Goal: Task Accomplishment & Management: Complete application form

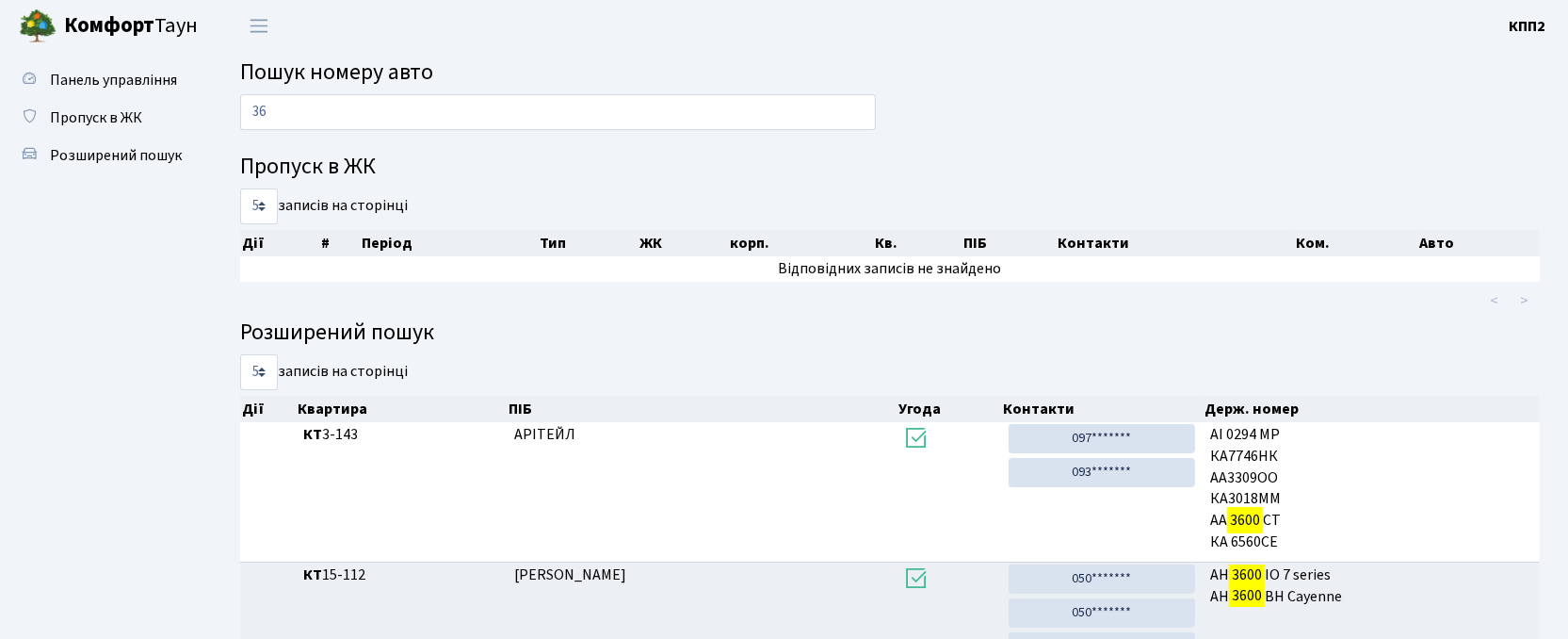
type input "3"
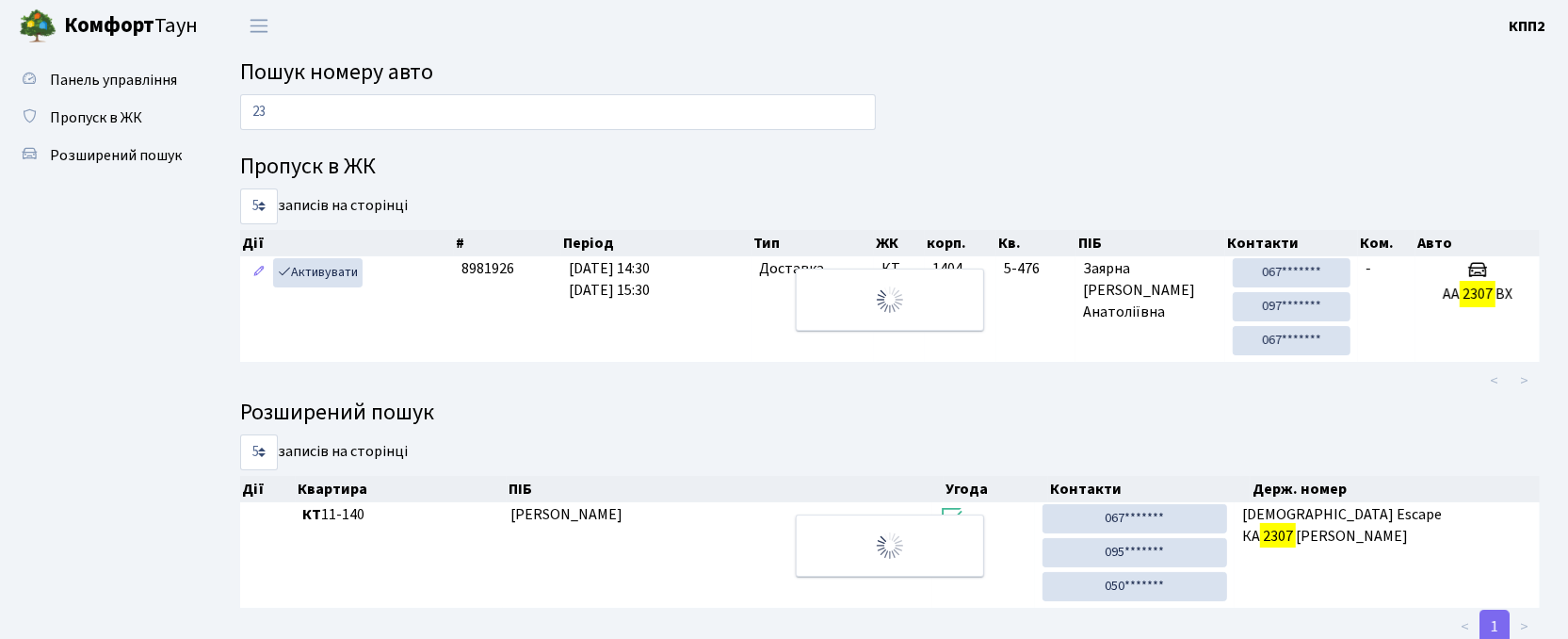
type input "2"
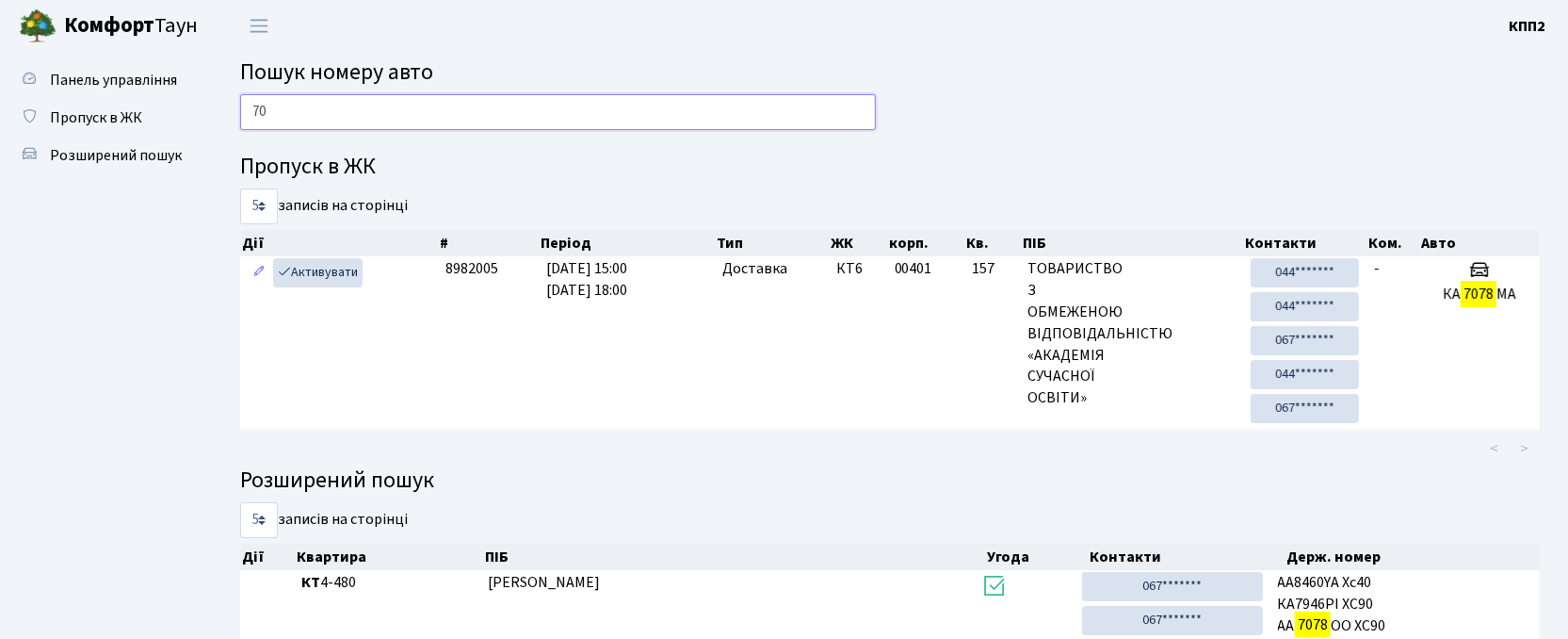
type input "7"
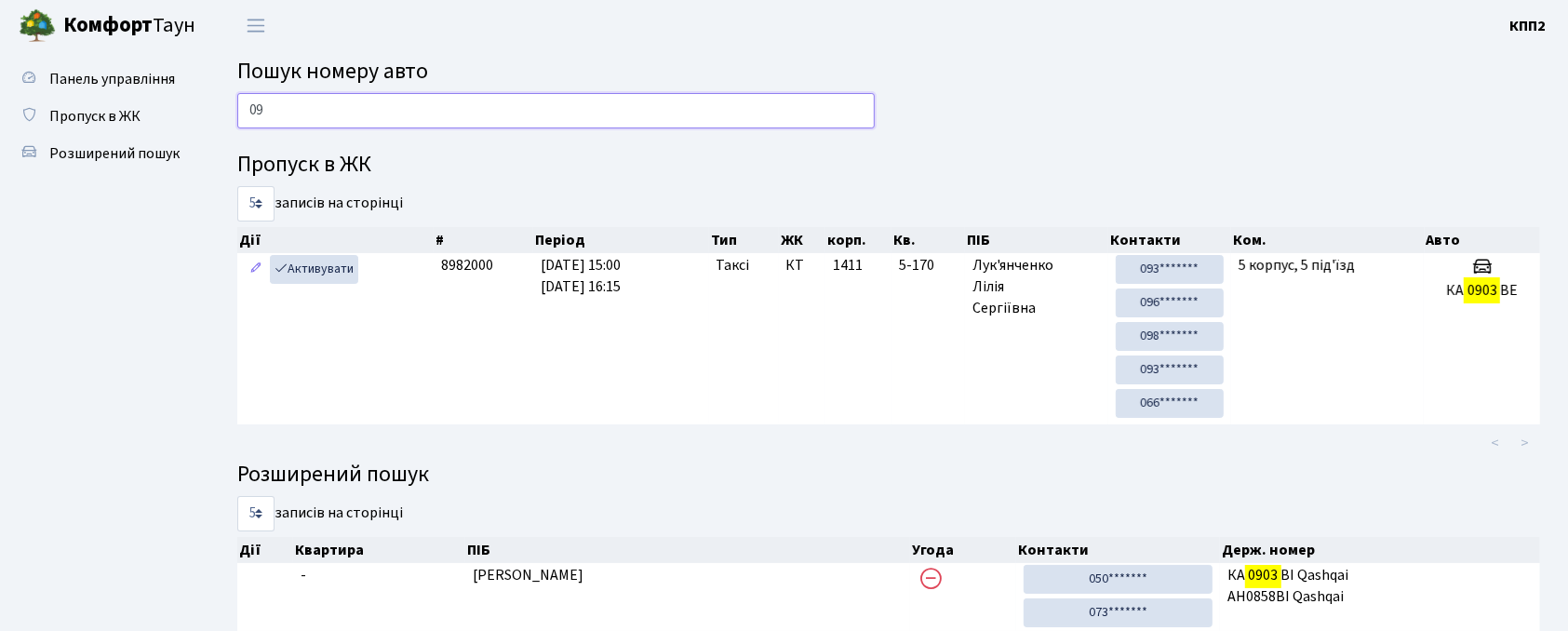
type input "0"
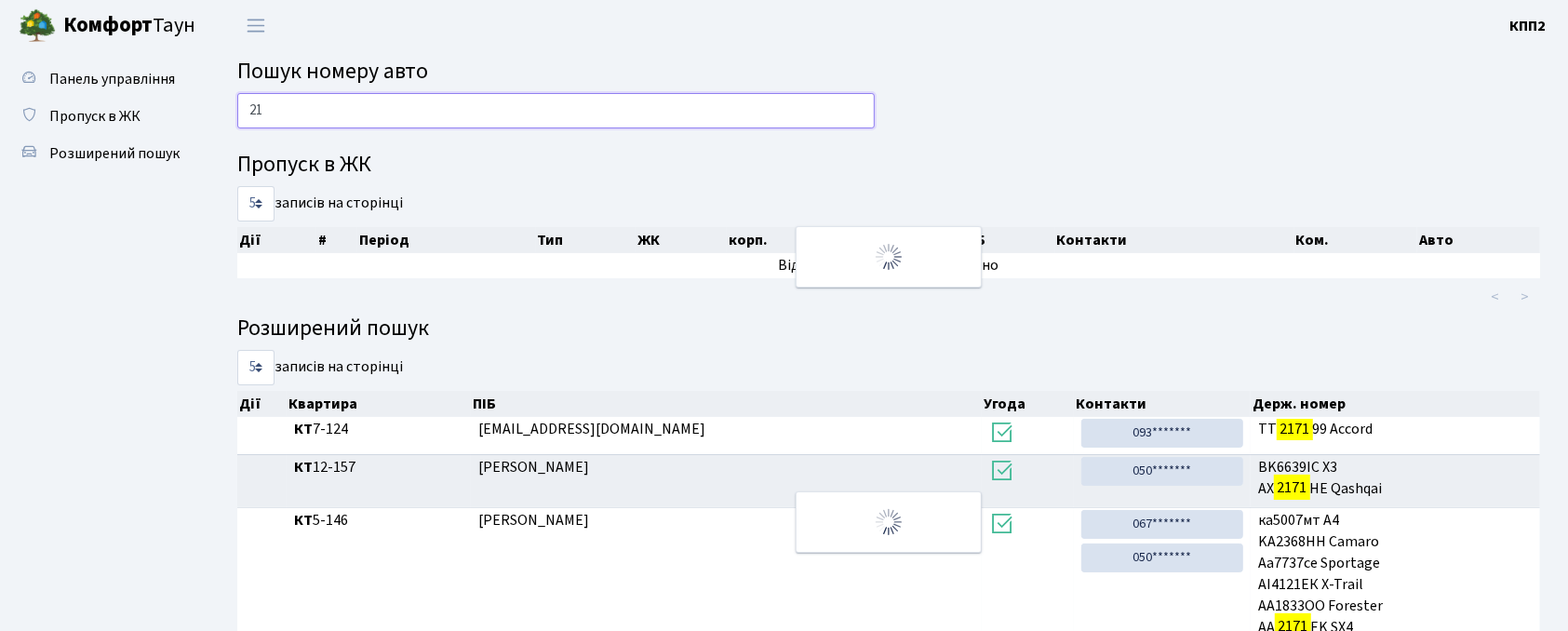
type input "2"
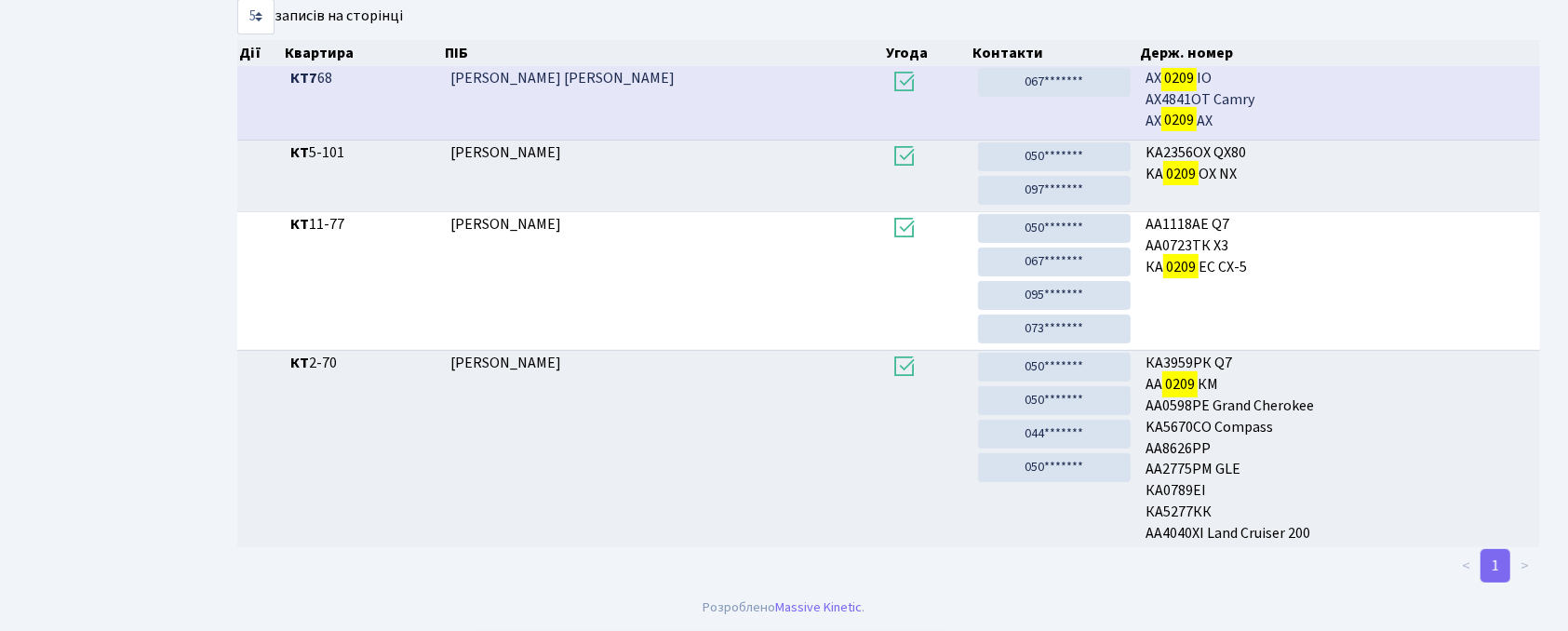
scroll to position [101, 0]
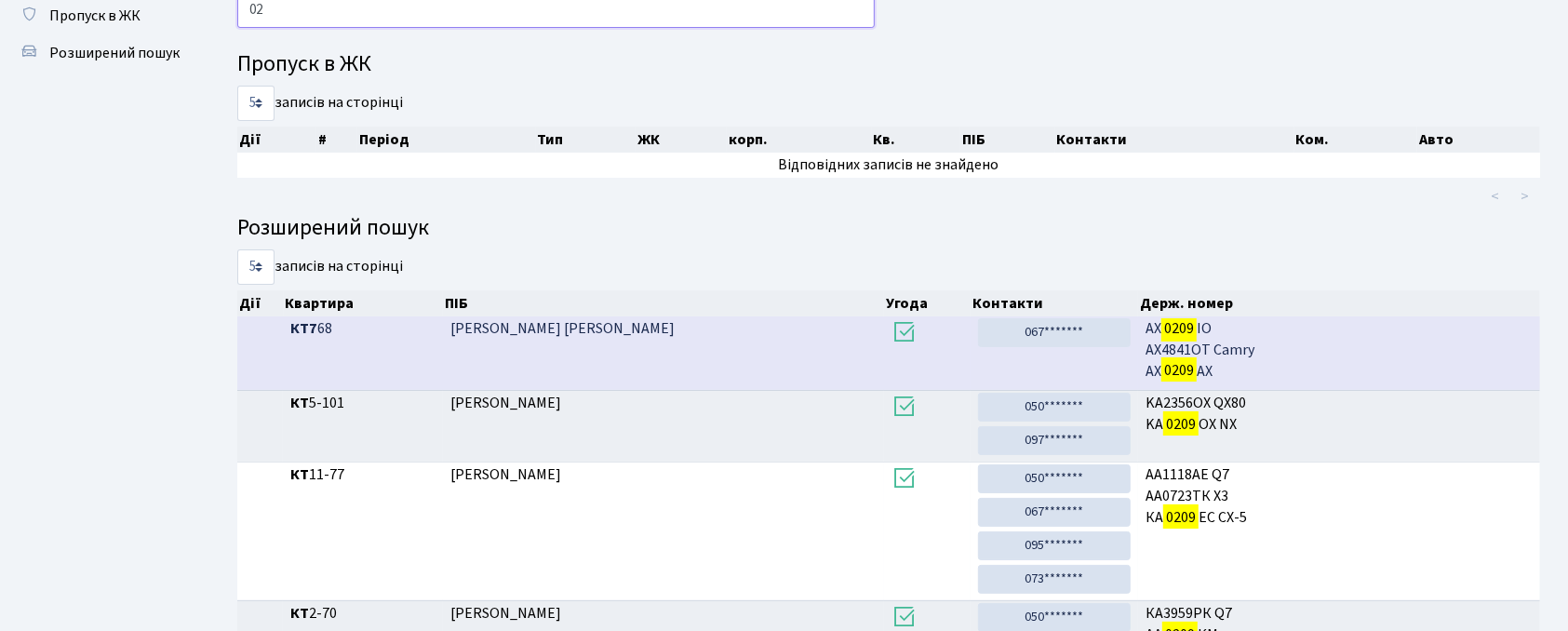
type input "0"
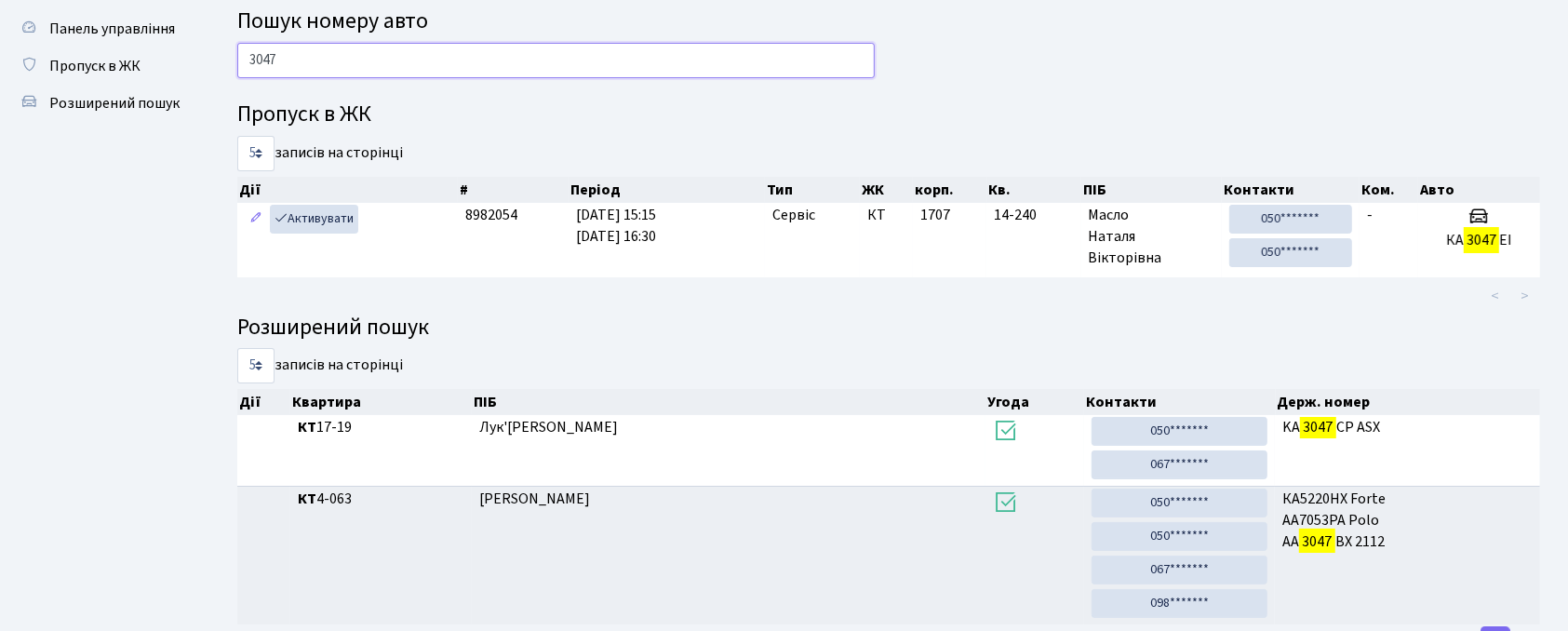
scroll to position [0, 0]
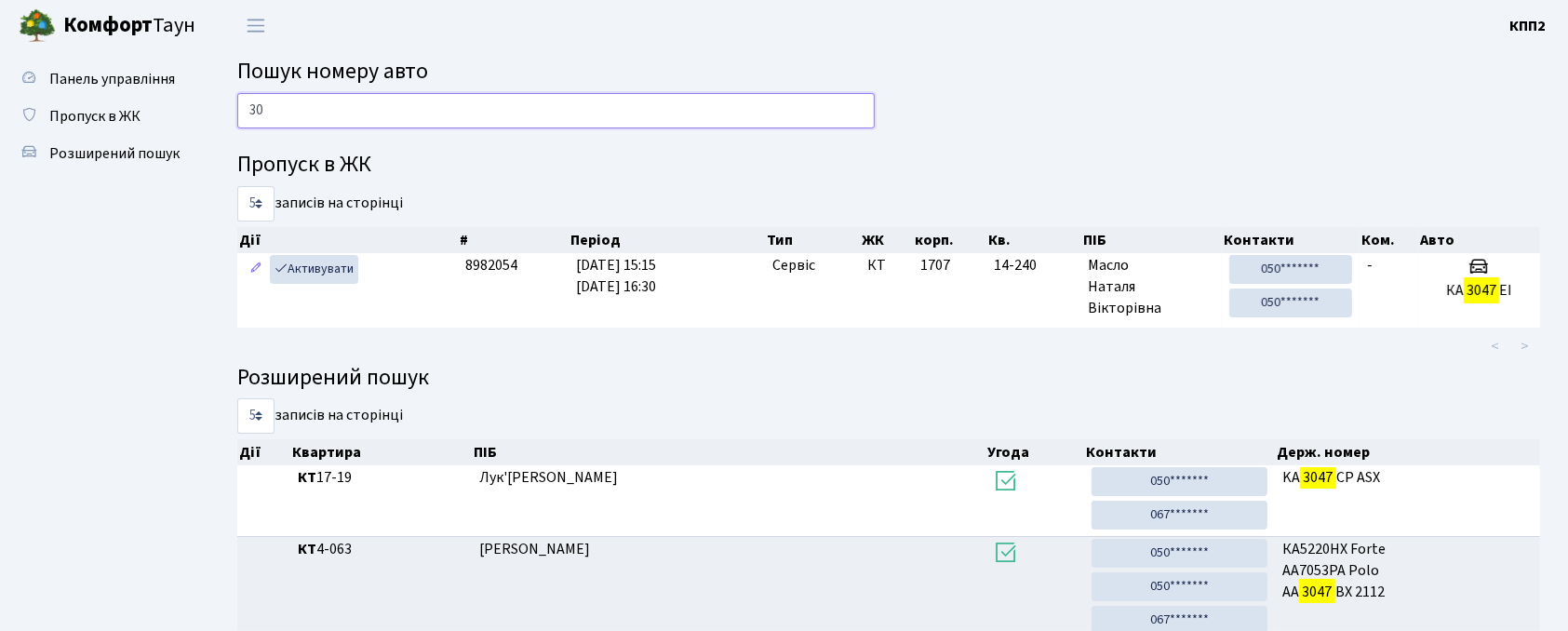
type input "3"
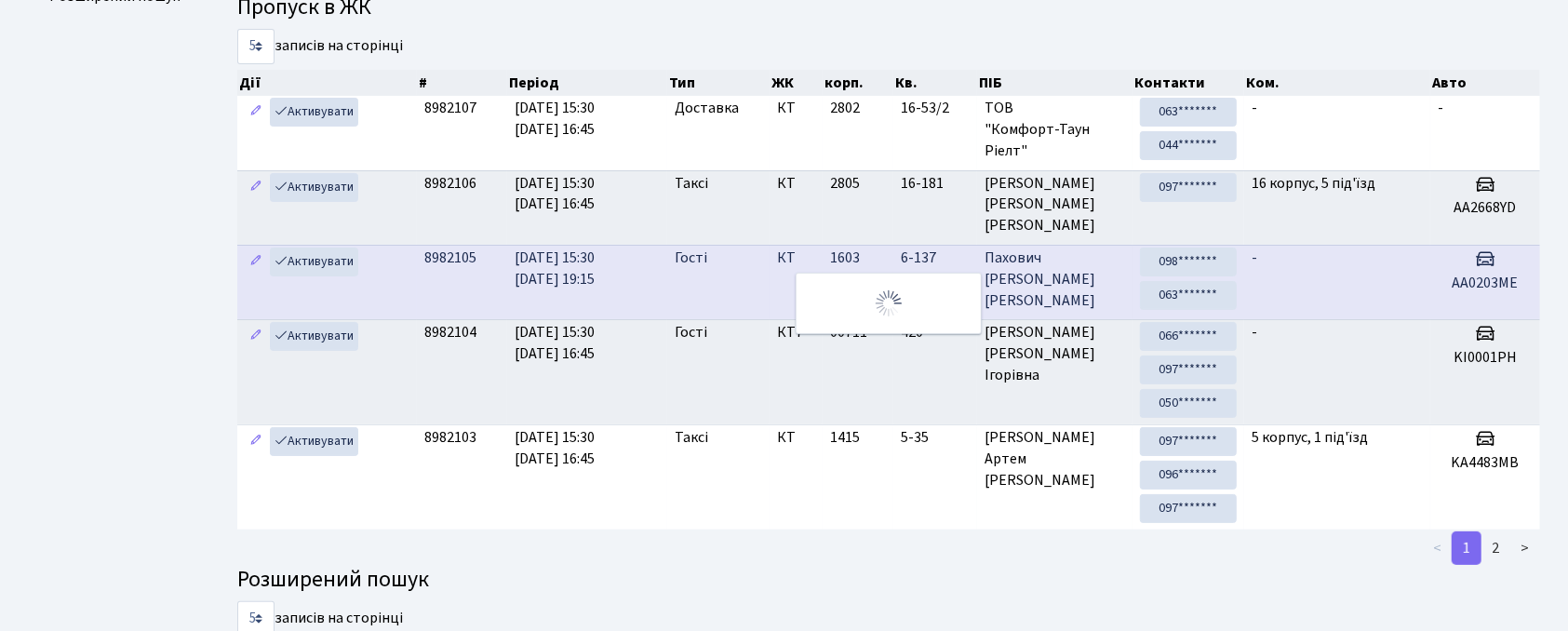
scroll to position [101, 0]
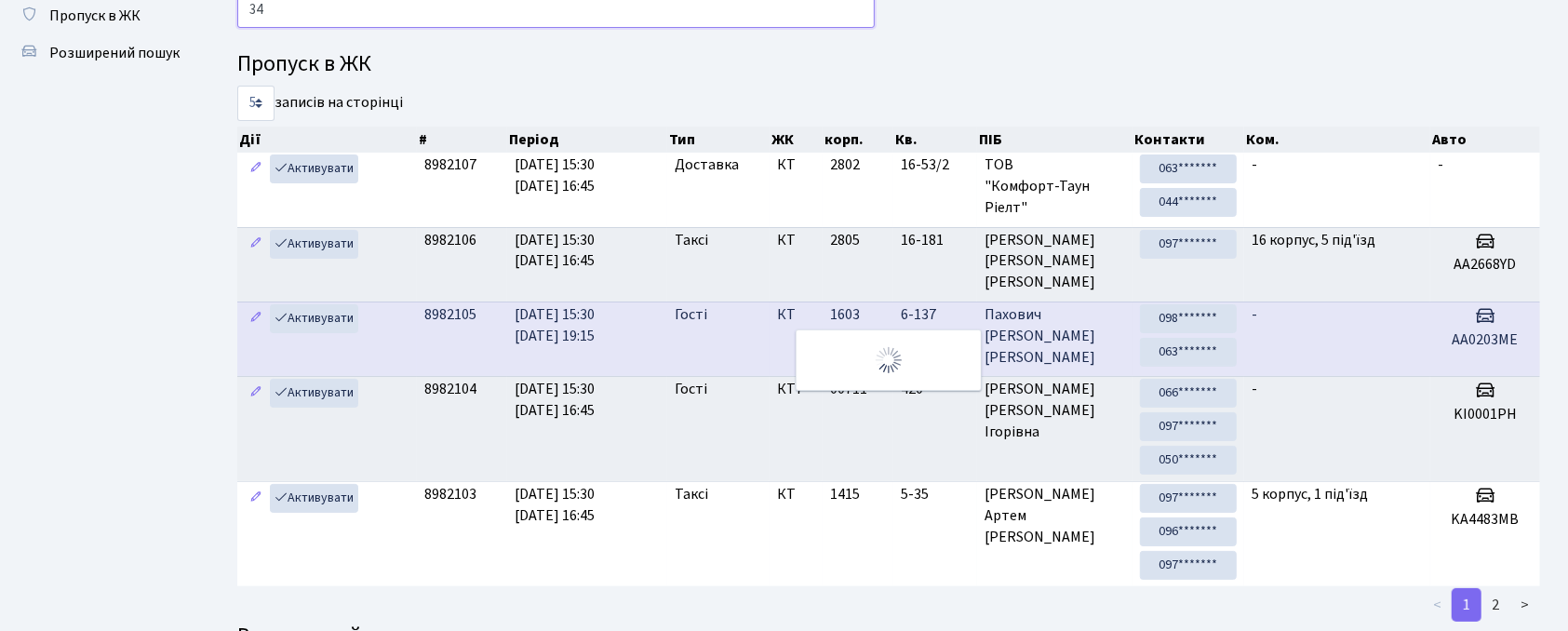
type input "3"
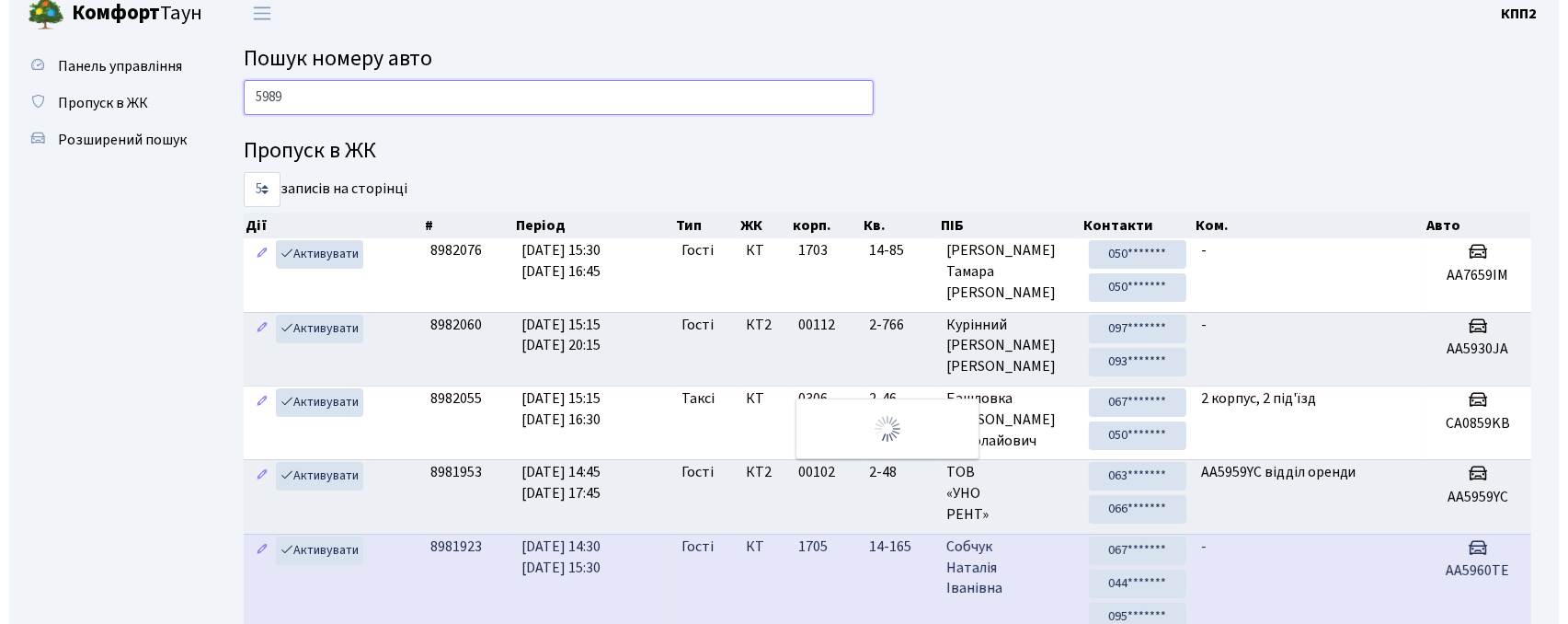
scroll to position [0, 0]
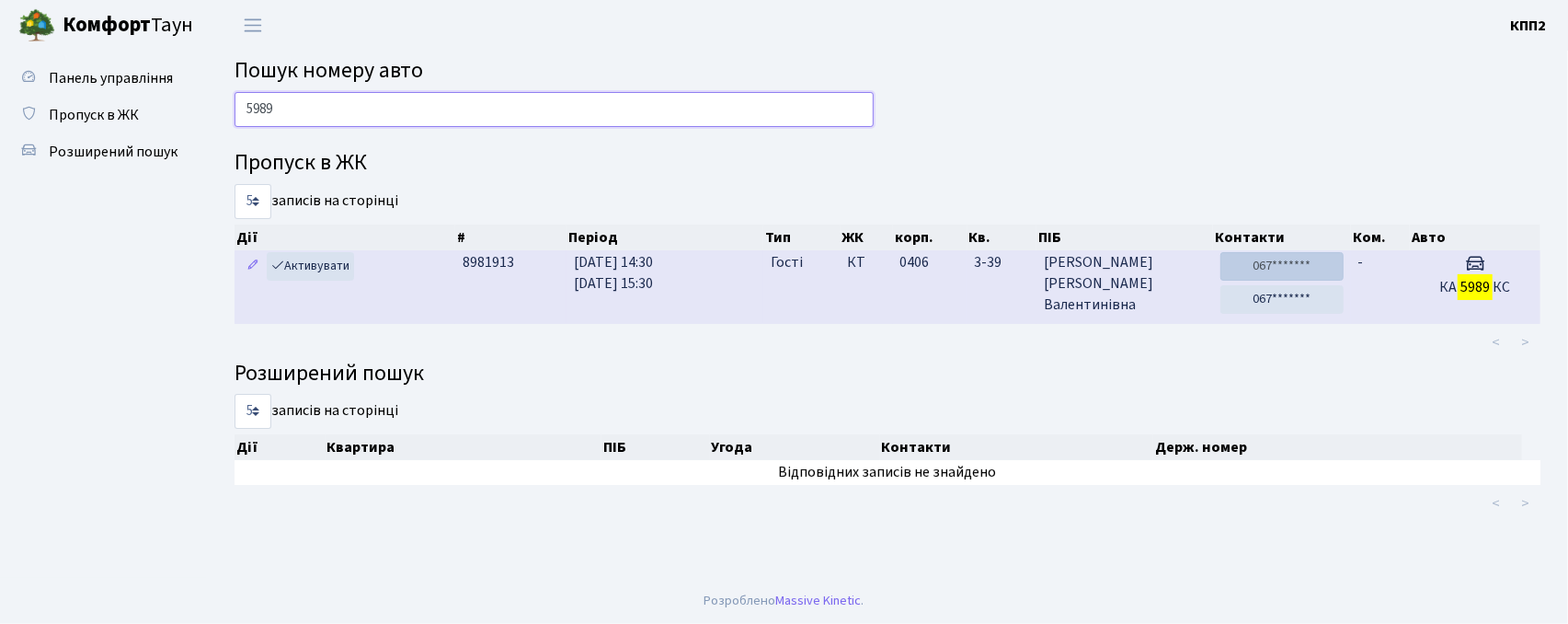
type input "5989"
click at [1261, 265] on link "067*******" at bounding box center [1282, 266] width 123 height 28
click at [1280, 294] on link "067*******" at bounding box center [1282, 299] width 123 height 28
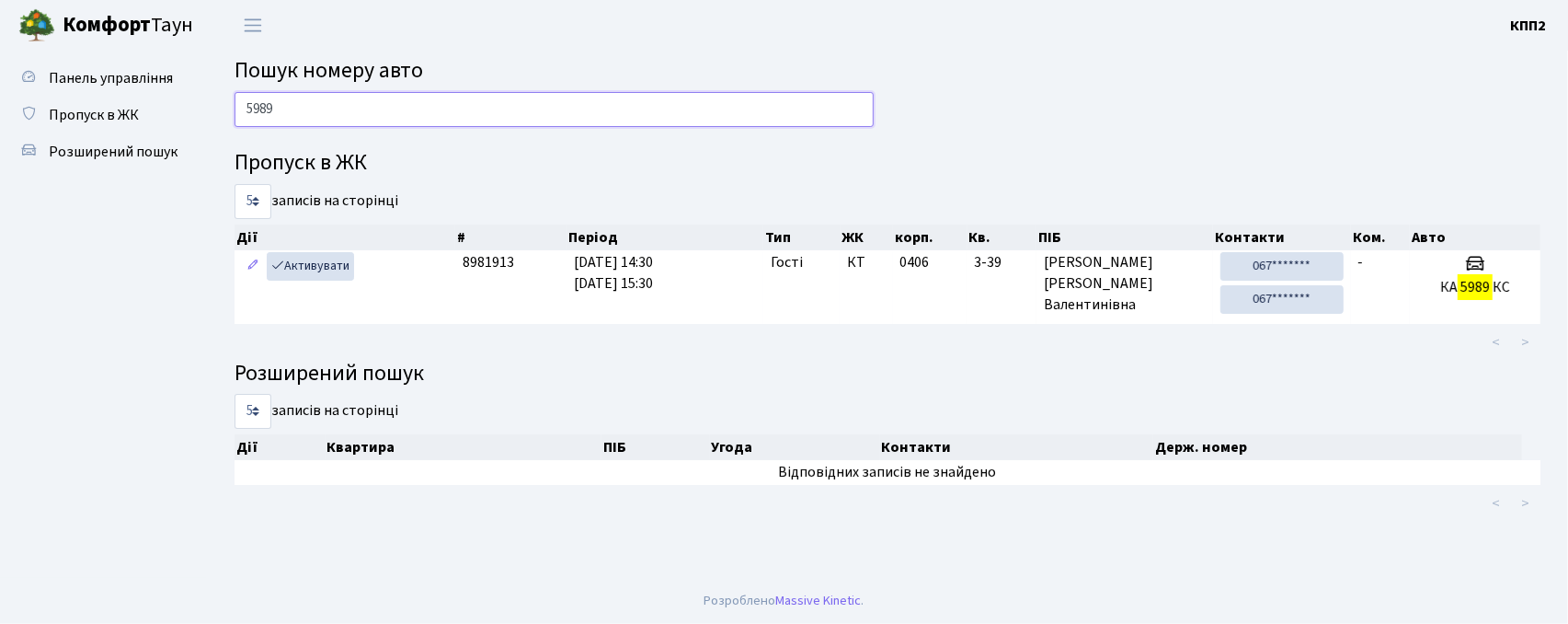
click at [787, 125] on input "5989" at bounding box center [554, 109] width 639 height 35
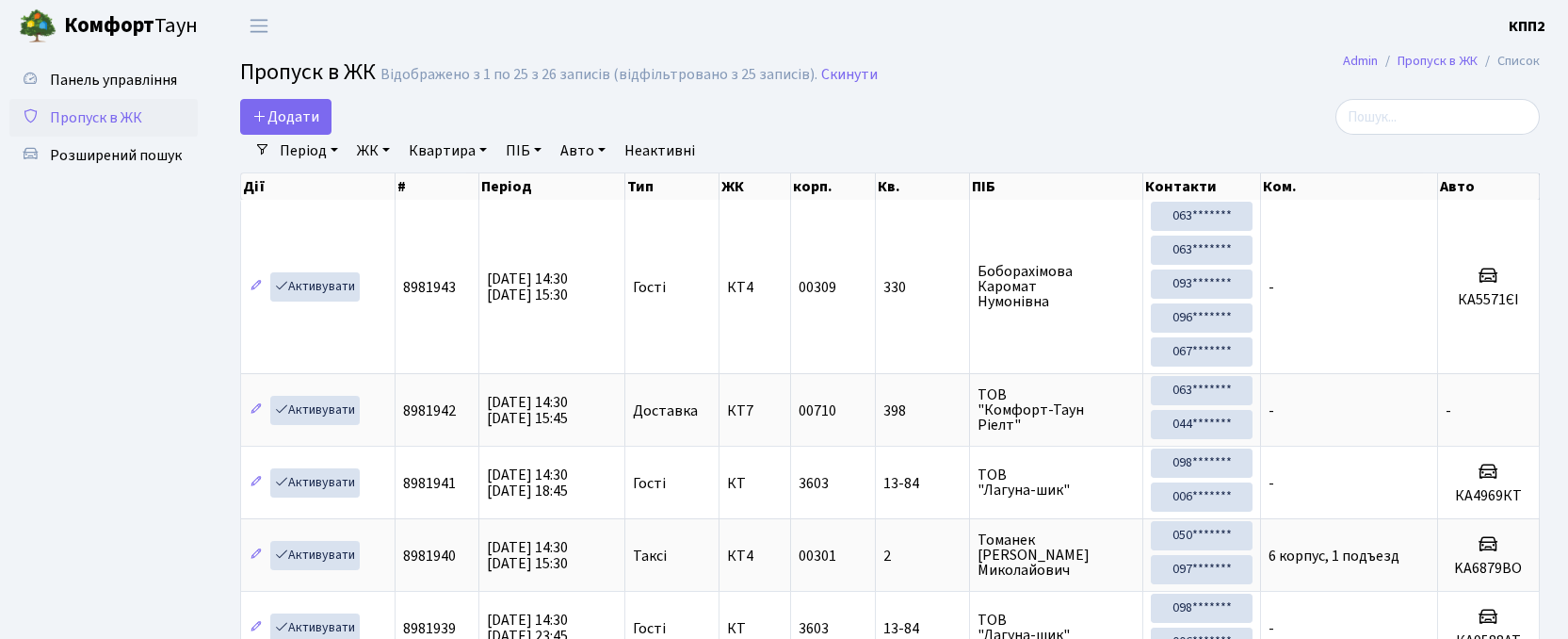
select select "25"
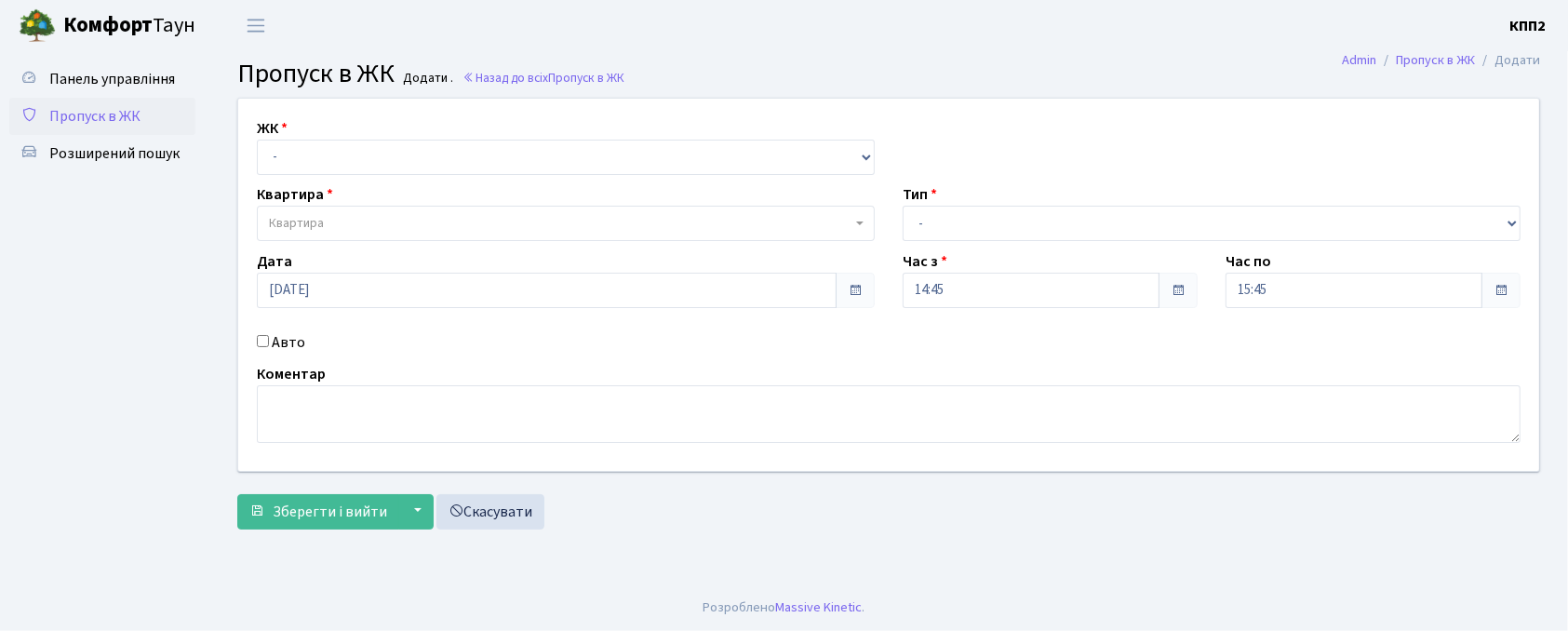
select select "271"
click at [257, 140] on select "- КТ, вул. Регенераторна, 4 КТ2, просп. Соборності, 17 КТ3, вул. Березнева, 16 …" at bounding box center [565, 157] width 618 height 35
select select
click at [296, 341] on label "Авто" at bounding box center [288, 342] width 34 height 22
click at [269, 341] on input "Авто" at bounding box center [262, 341] width 12 height 12
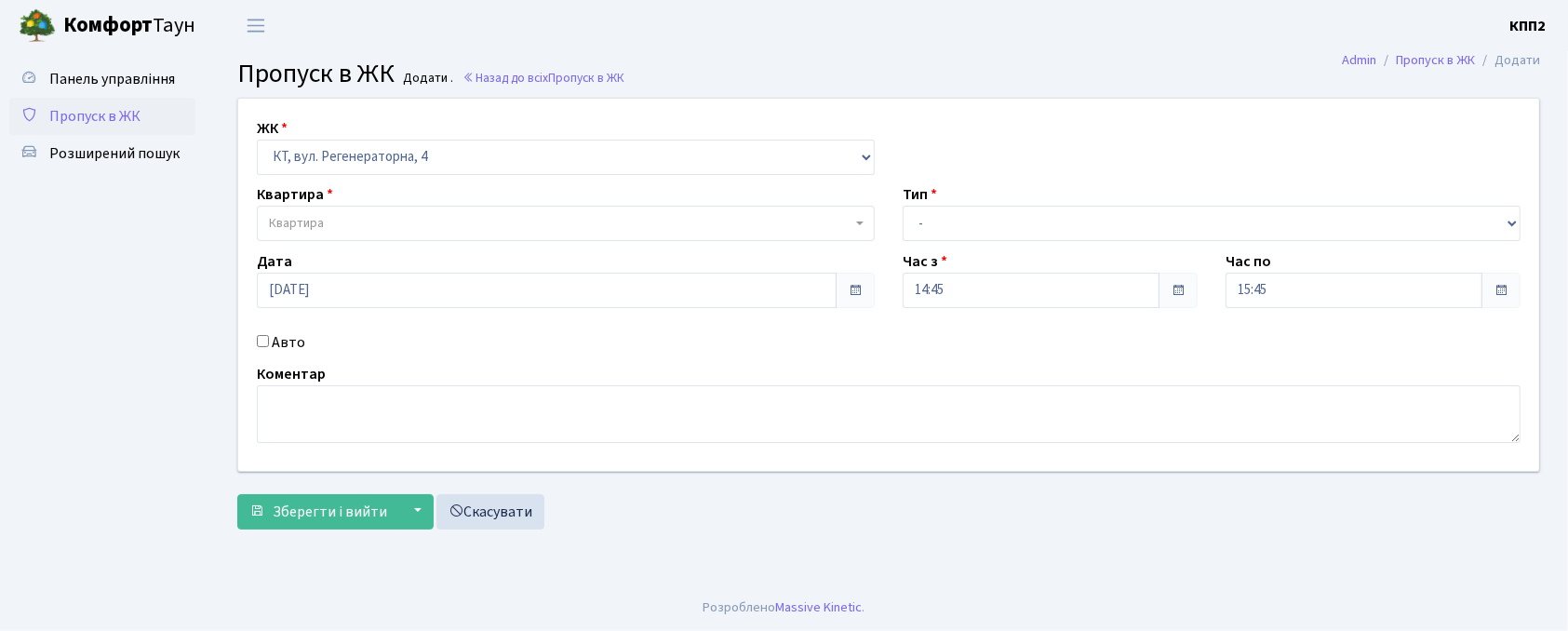
checkbox input "true"
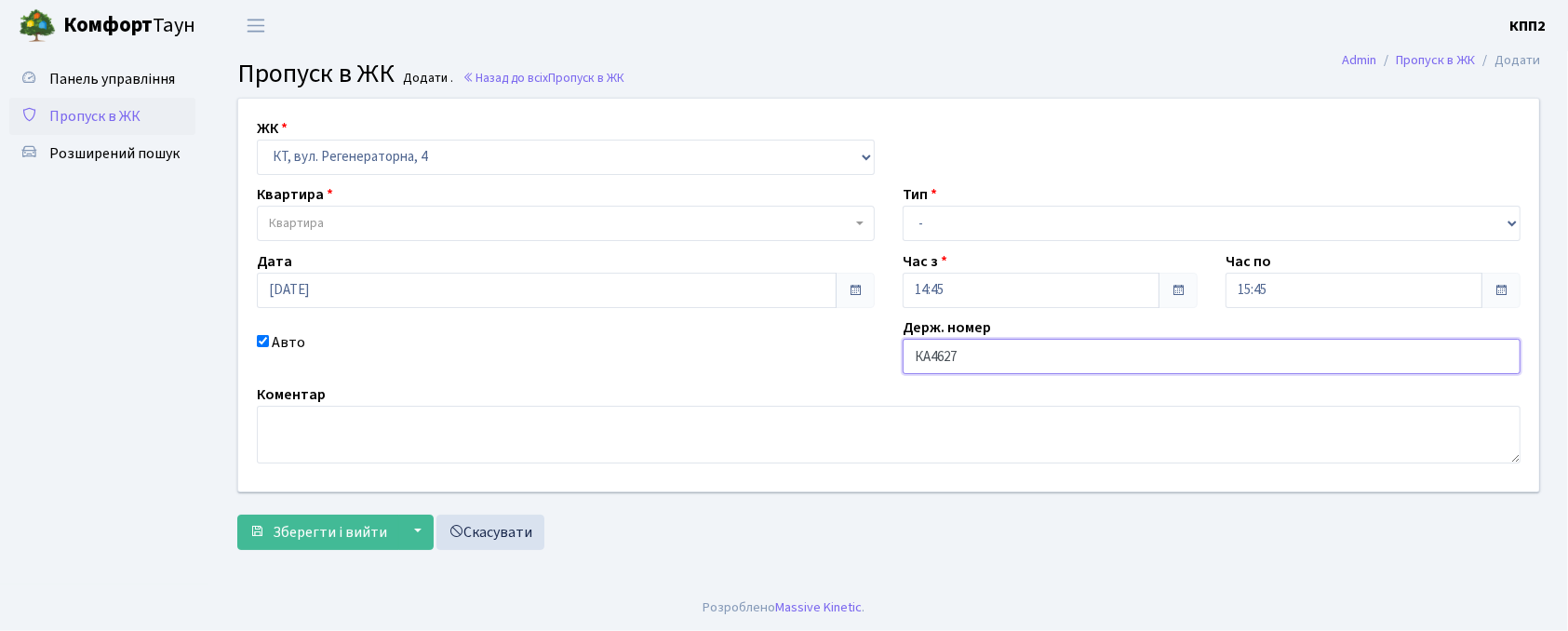
type input "КА4627СА"
click at [585, 221] on span "Квартира" at bounding box center [560, 223] width 582 height 18
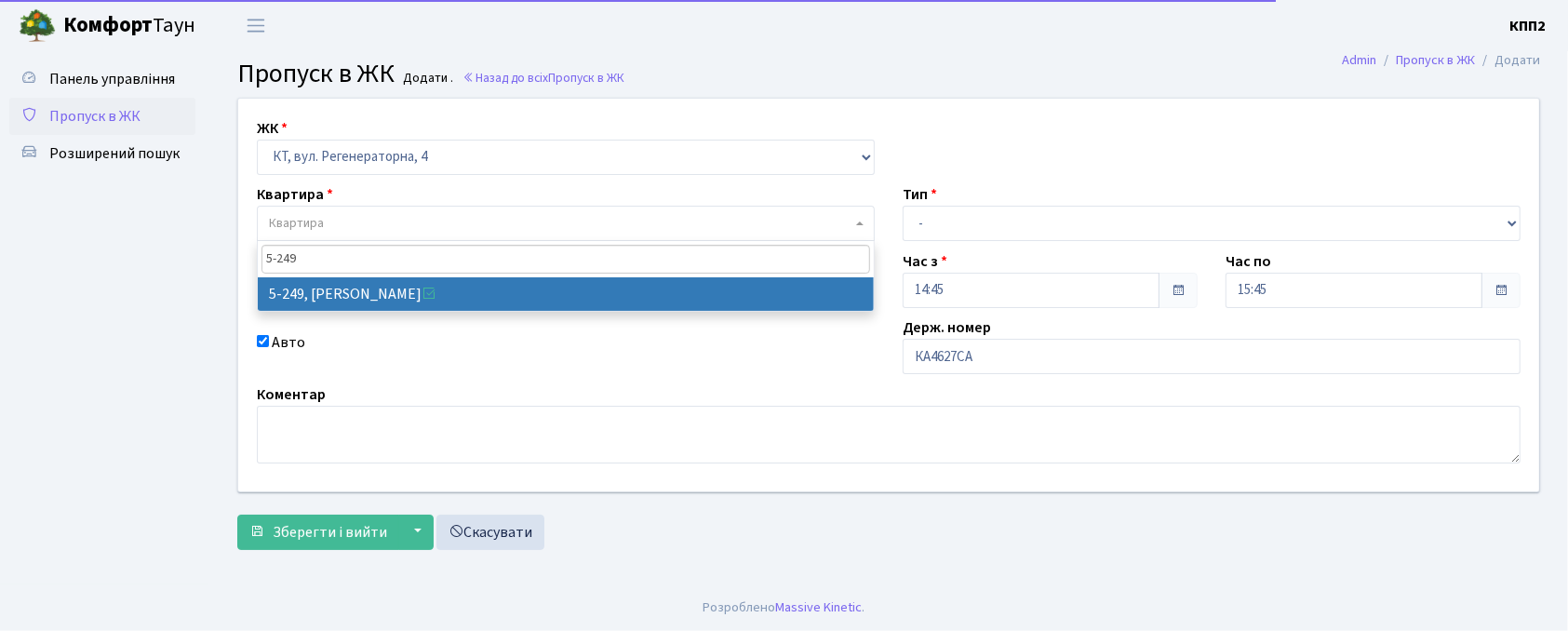
type input "5-249"
select select "2260"
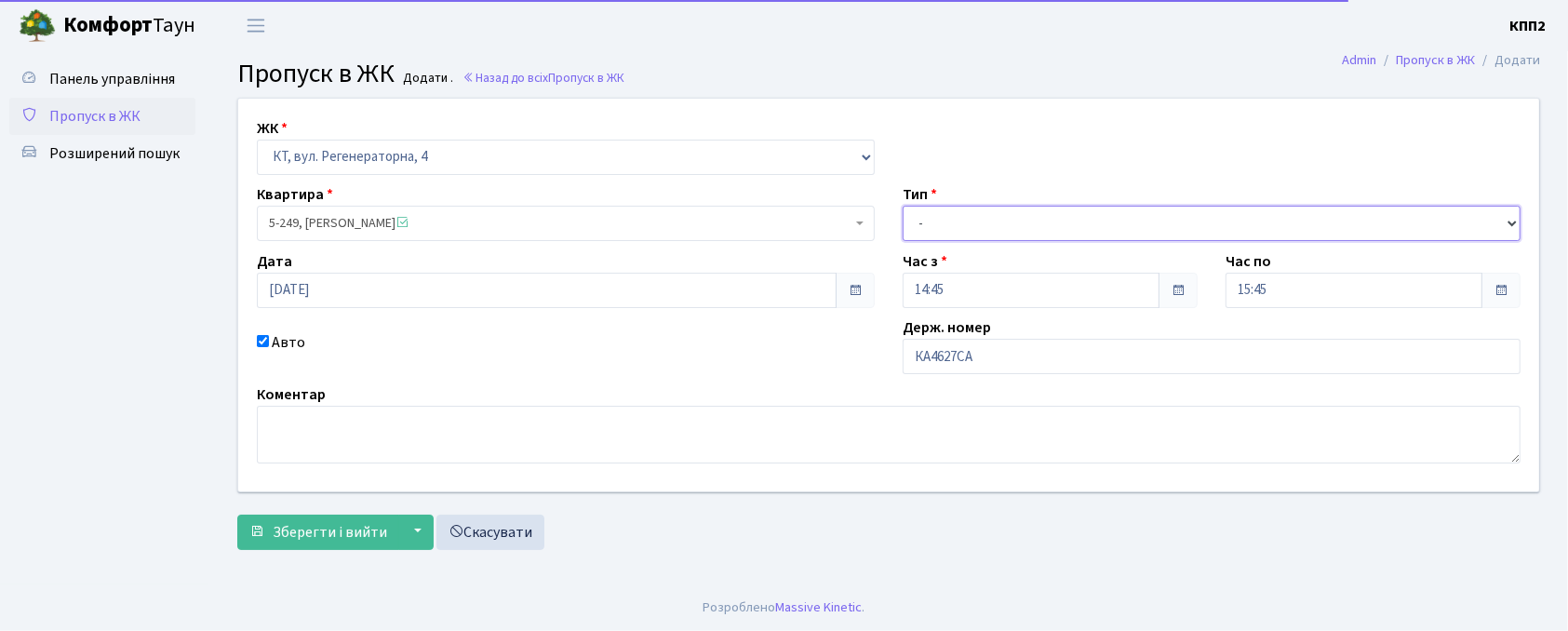
drag, startPoint x: 957, startPoint y: 216, endPoint x: 968, endPoint y: 237, distance: 23.7
click at [957, 216] on select "- Доставка Таксі Гості Сервіс" at bounding box center [1212, 223] width 618 height 35
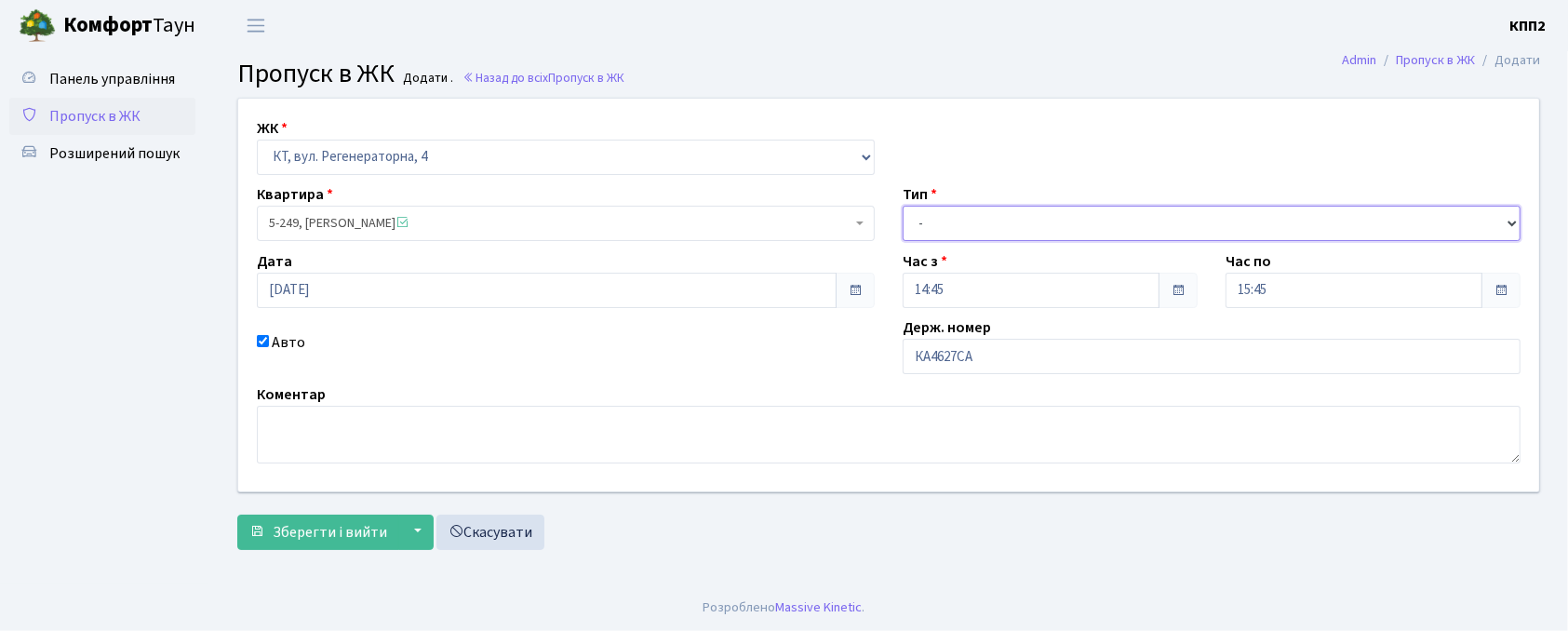
select select "2"
click at [903, 206] on select "- Доставка Таксі Гості Сервіс" at bounding box center [1212, 223] width 618 height 35
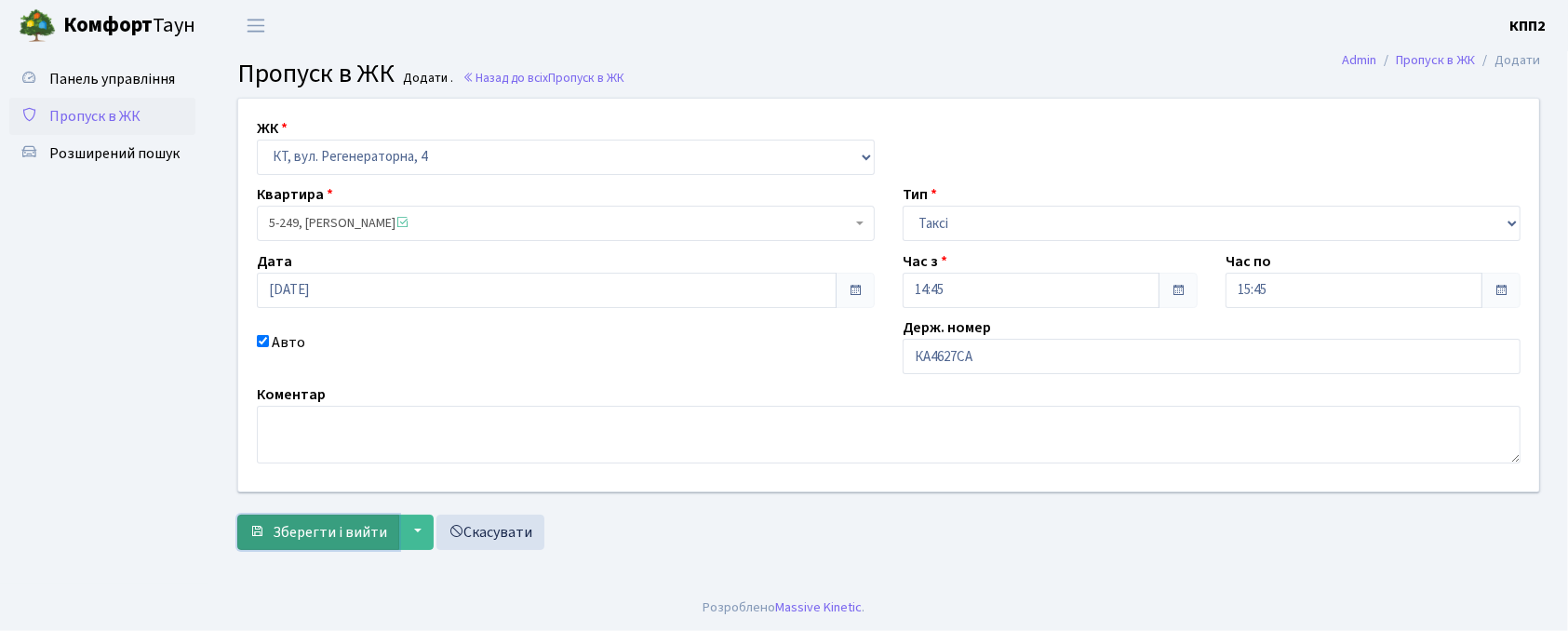
click at [307, 517] on button "Зберегти і вийти" at bounding box center [318, 531] width 162 height 35
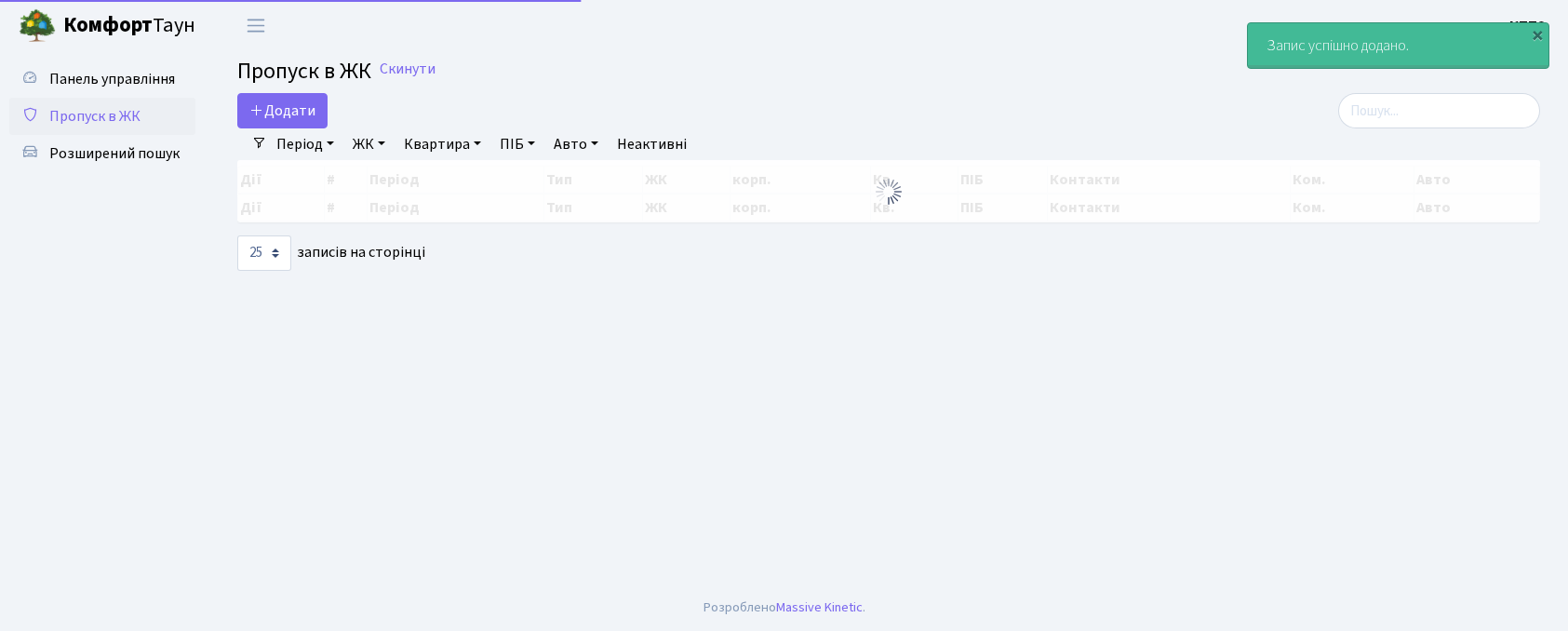
select select "25"
click at [1431, 120] on input "search" at bounding box center [1439, 110] width 202 height 35
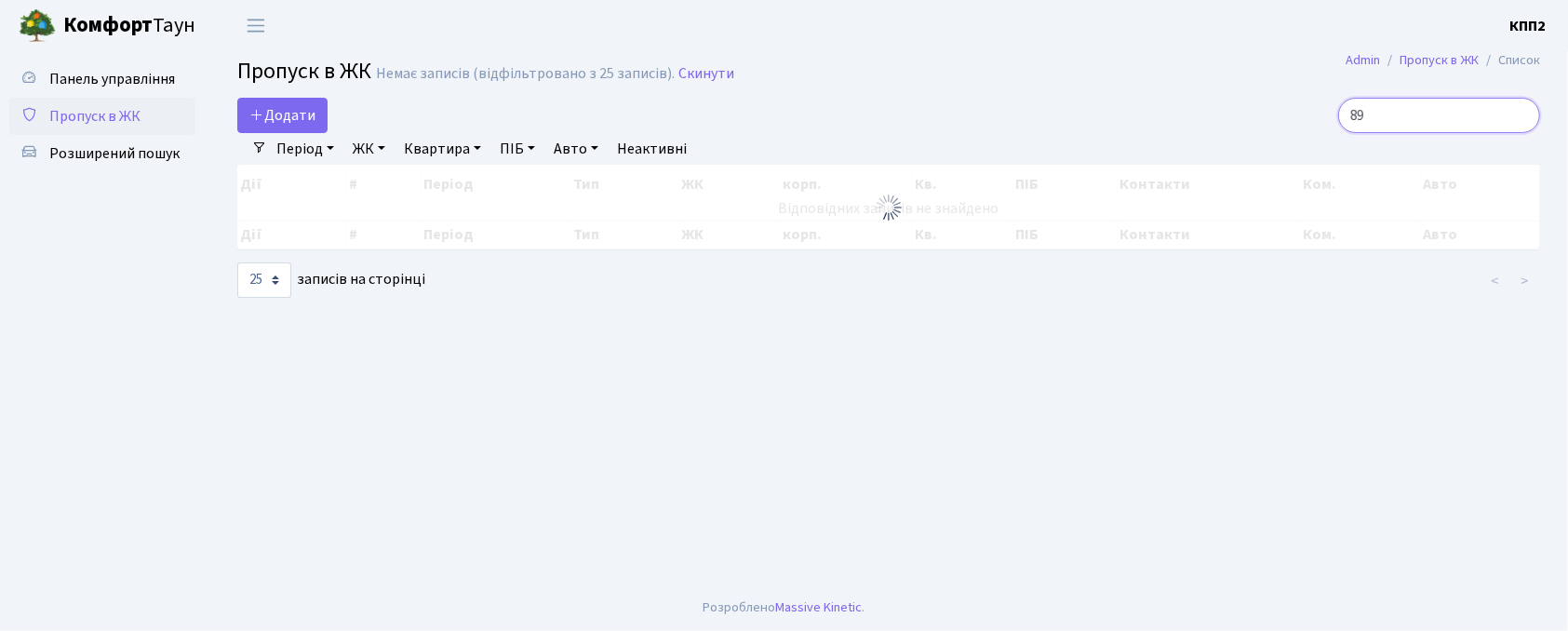
type input "8"
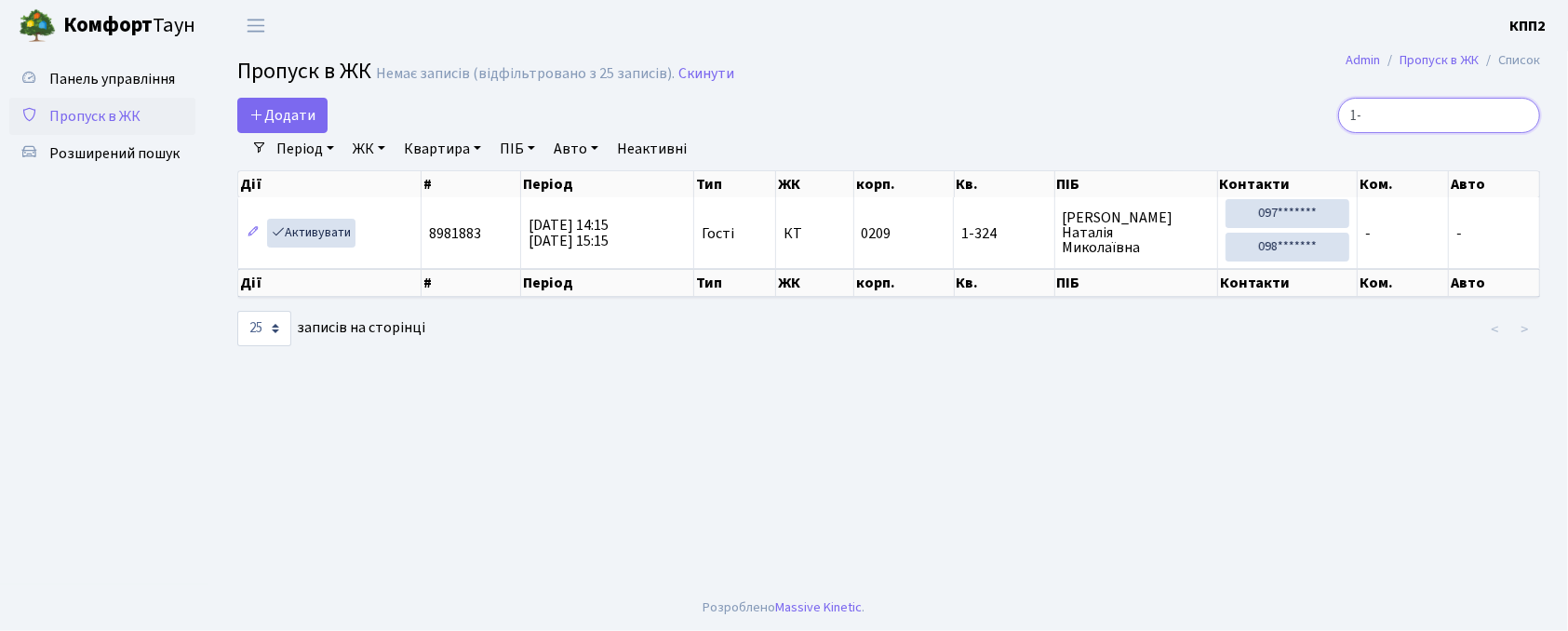
type input "1"
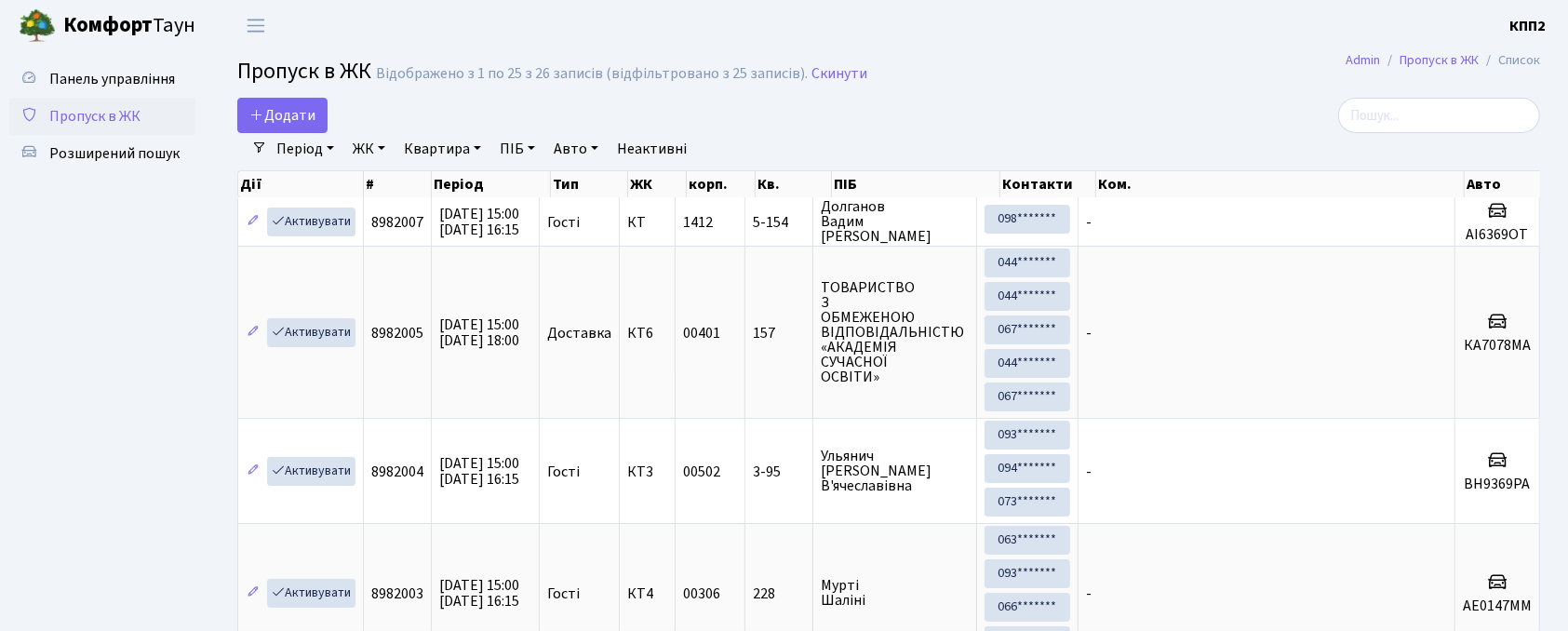
click at [1058, 128] on div "Додати" at bounding box center [667, 115] width 859 height 35
click at [1390, 128] on input "search" at bounding box center [1439, 115] width 202 height 35
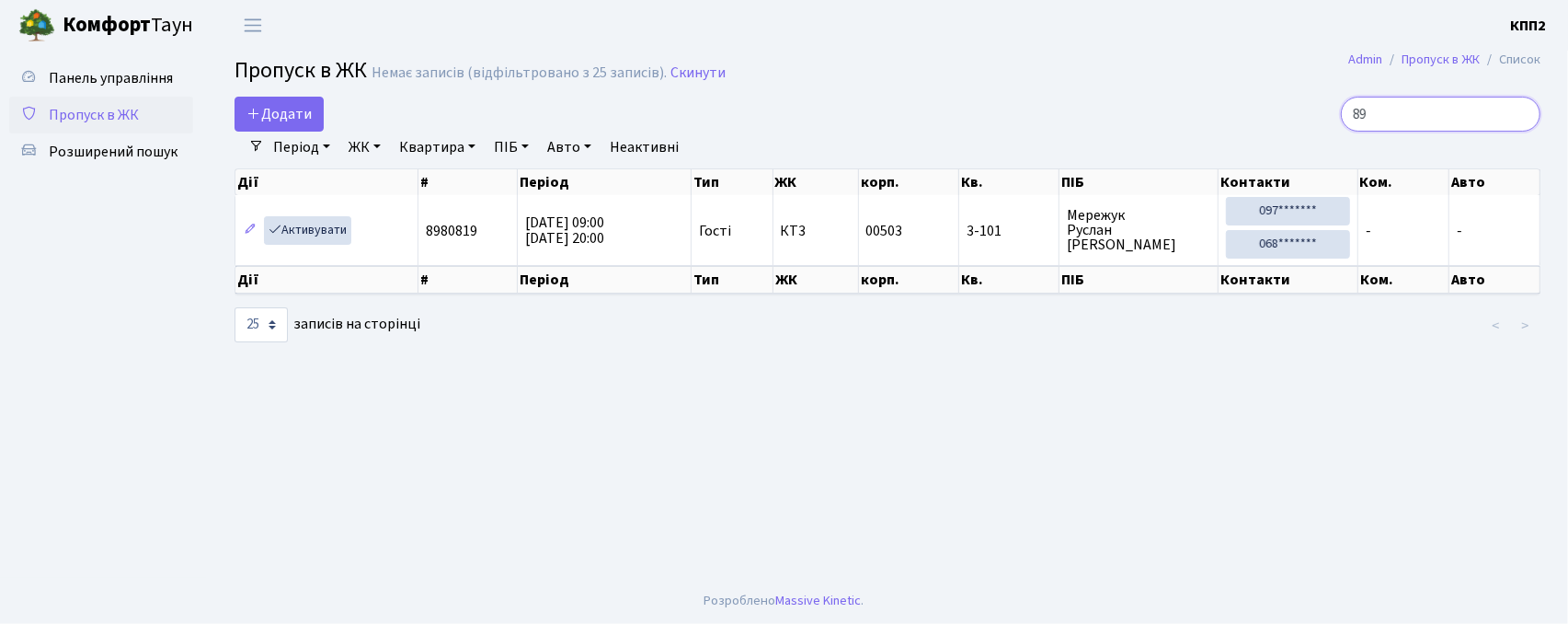
type input "8"
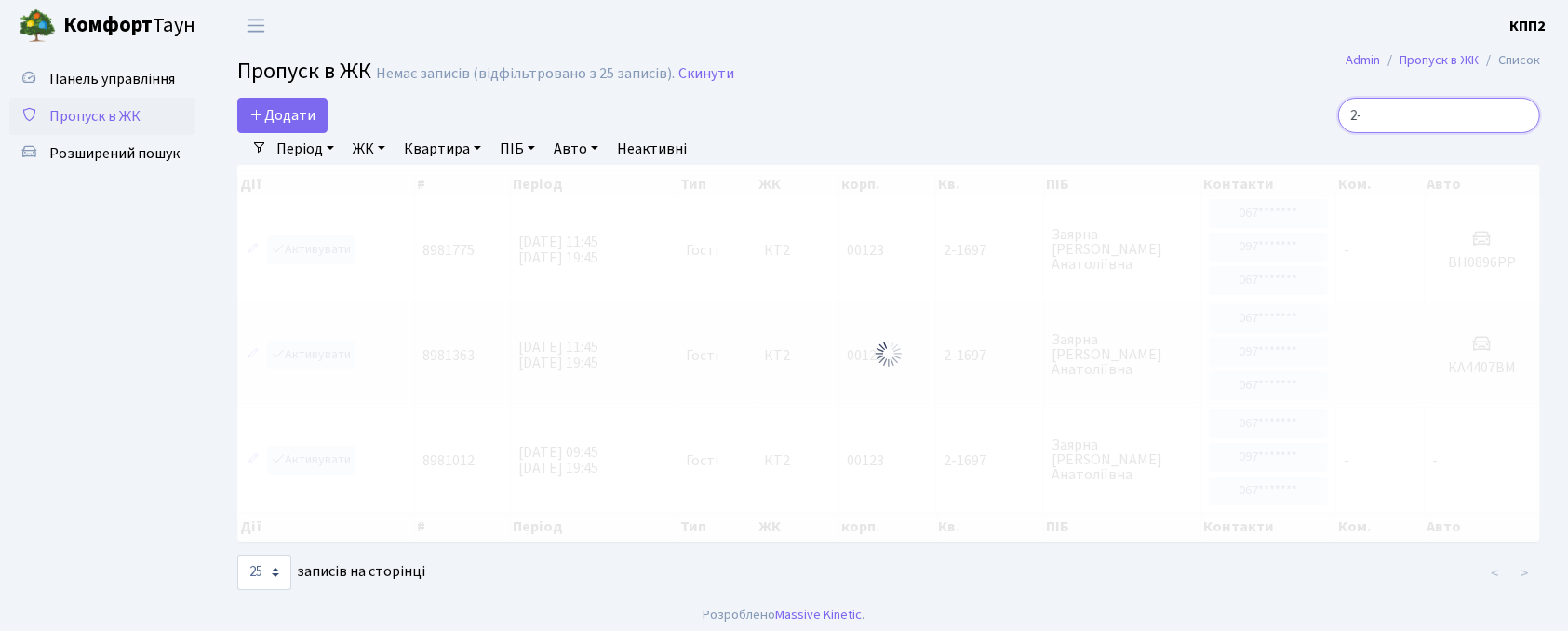
type input "2"
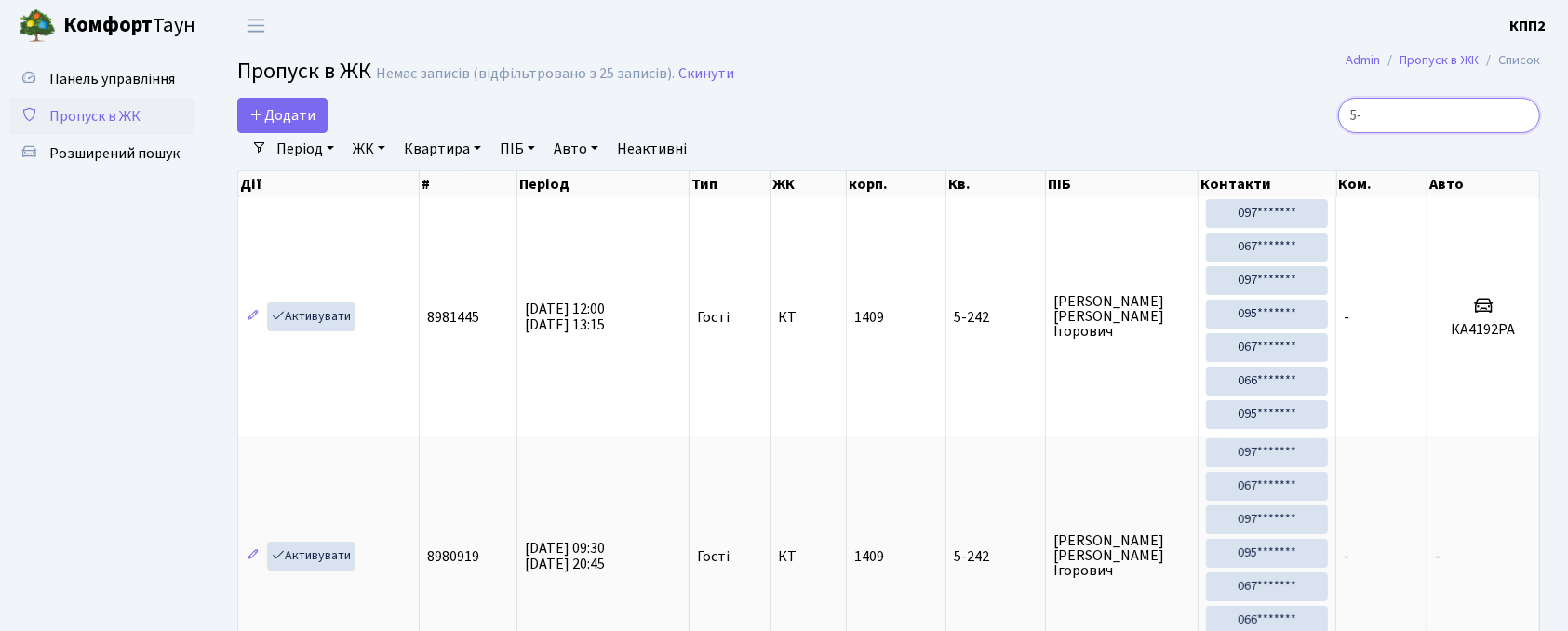
type input "5"
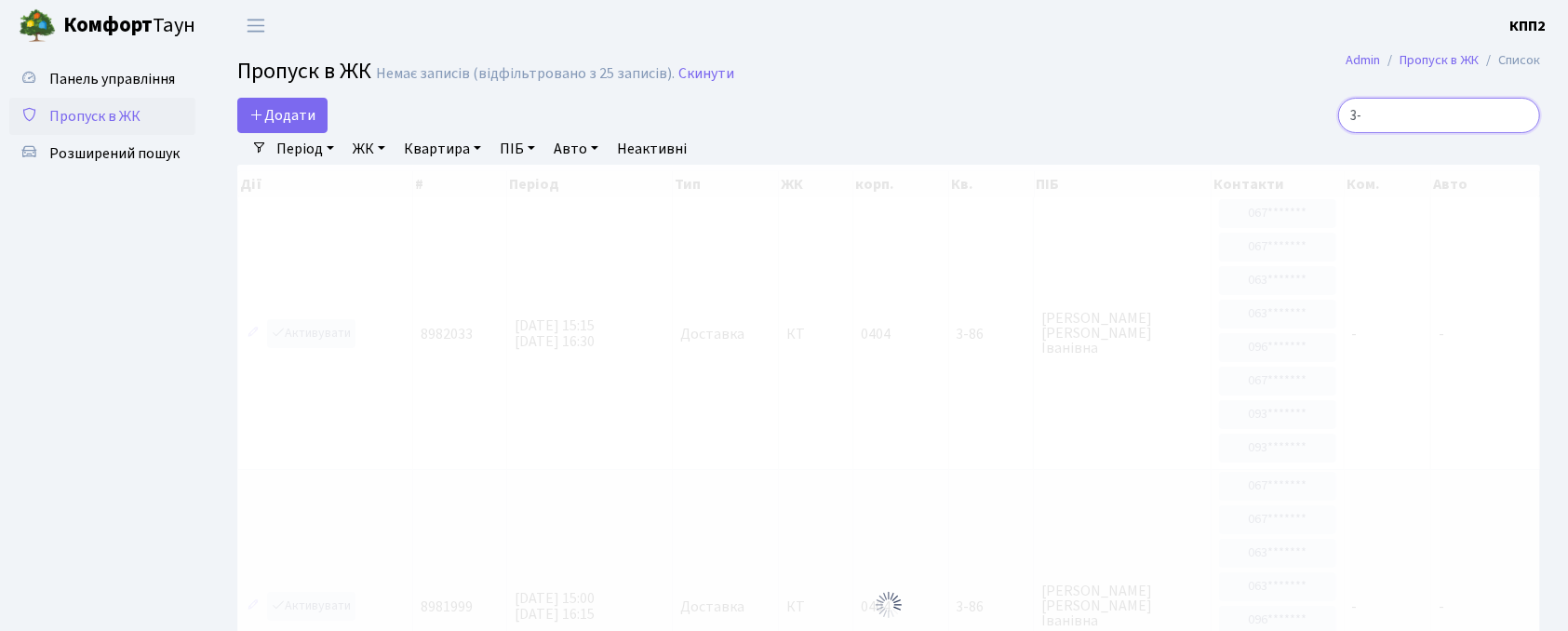
type input "3"
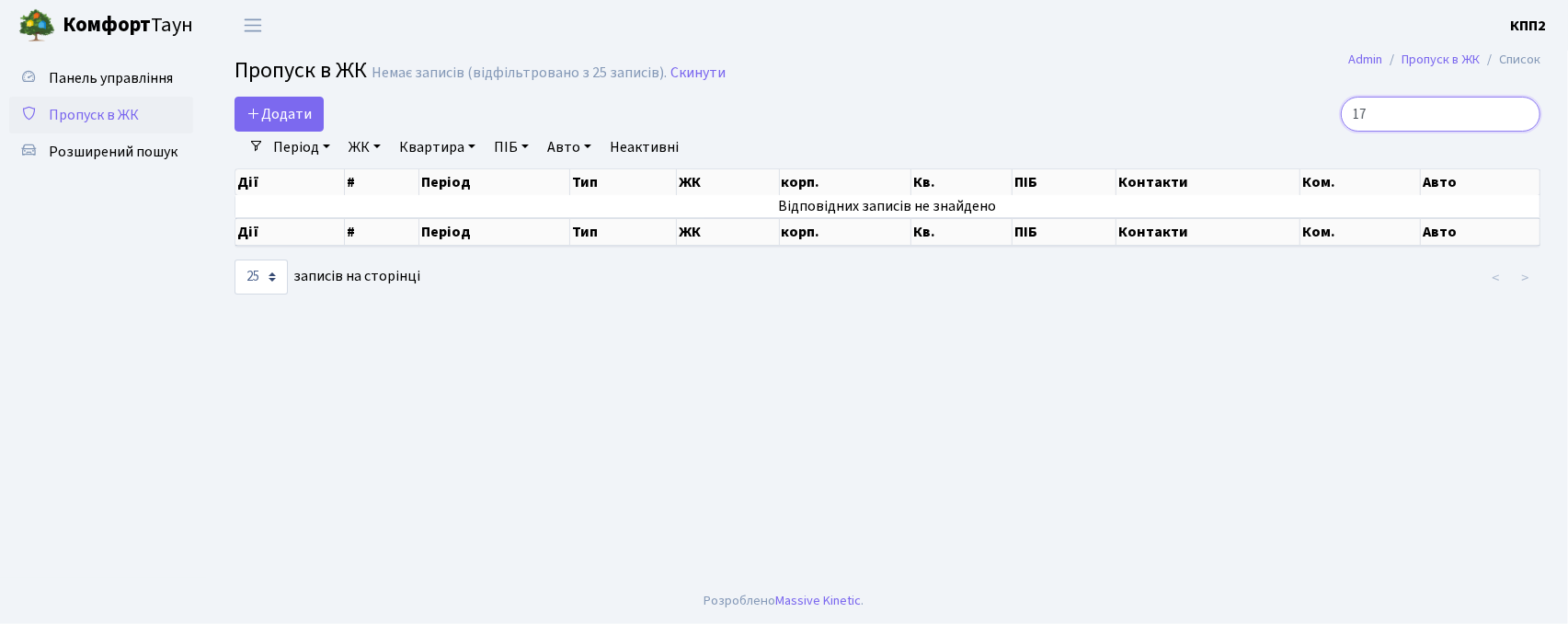
type input "1"
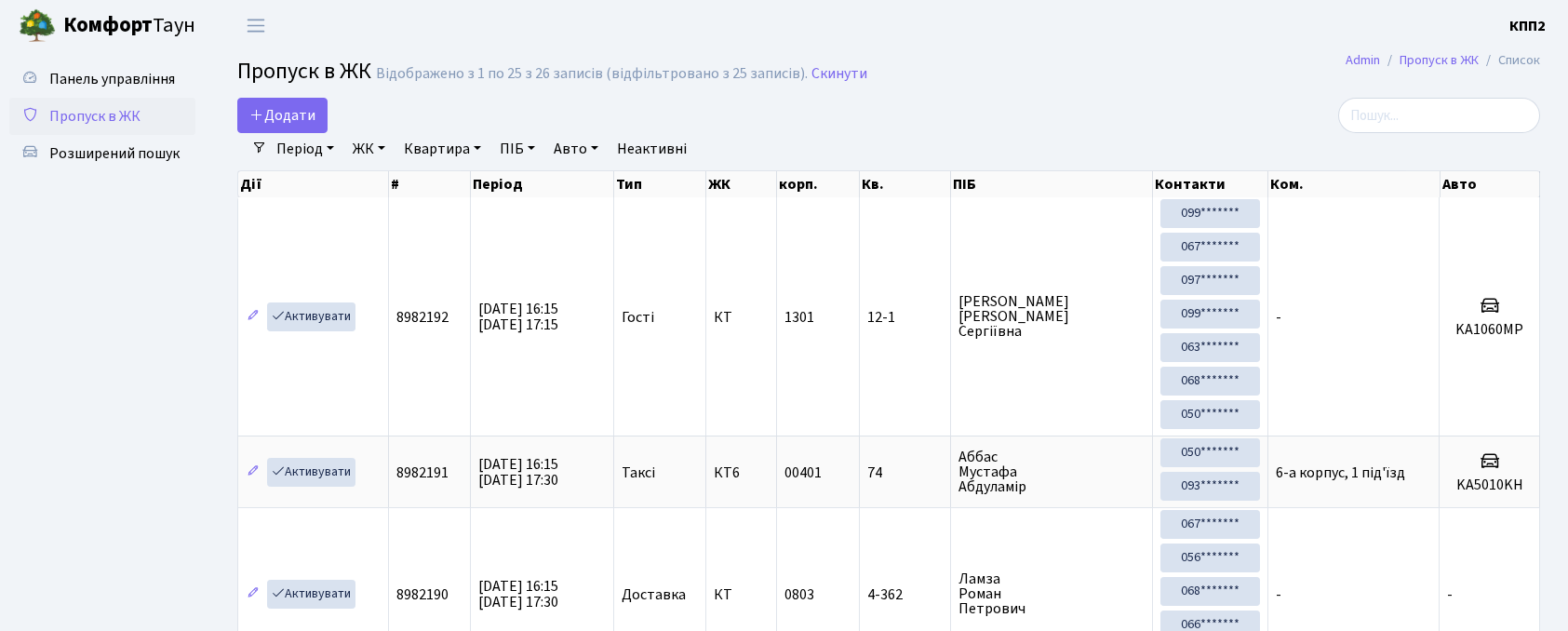
select select "25"
click at [292, 120] on span "Додати" at bounding box center [282, 115] width 66 height 20
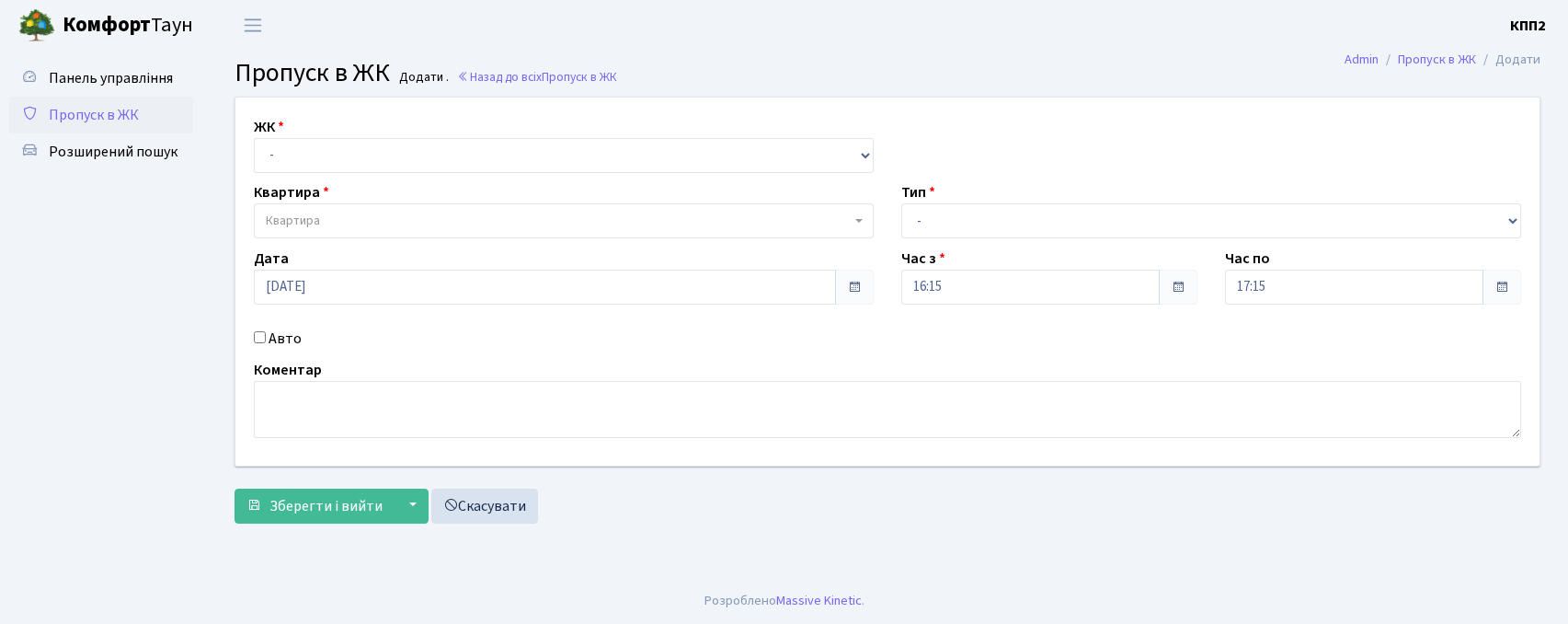
click at [335, 146] on select "- КТ, вул. Регенераторна, 4 КТ2, просп. [STREET_ADDRESS] [STREET_ADDRESS] [PERS…" at bounding box center [563, 155] width 620 height 35
select select "271"
click at [254, 138] on select "- КТ, вул. Регенераторна, 4 КТ2, просп. [STREET_ADDRESS] [STREET_ADDRESS] [PERS…" at bounding box center [563, 155] width 620 height 35
select select
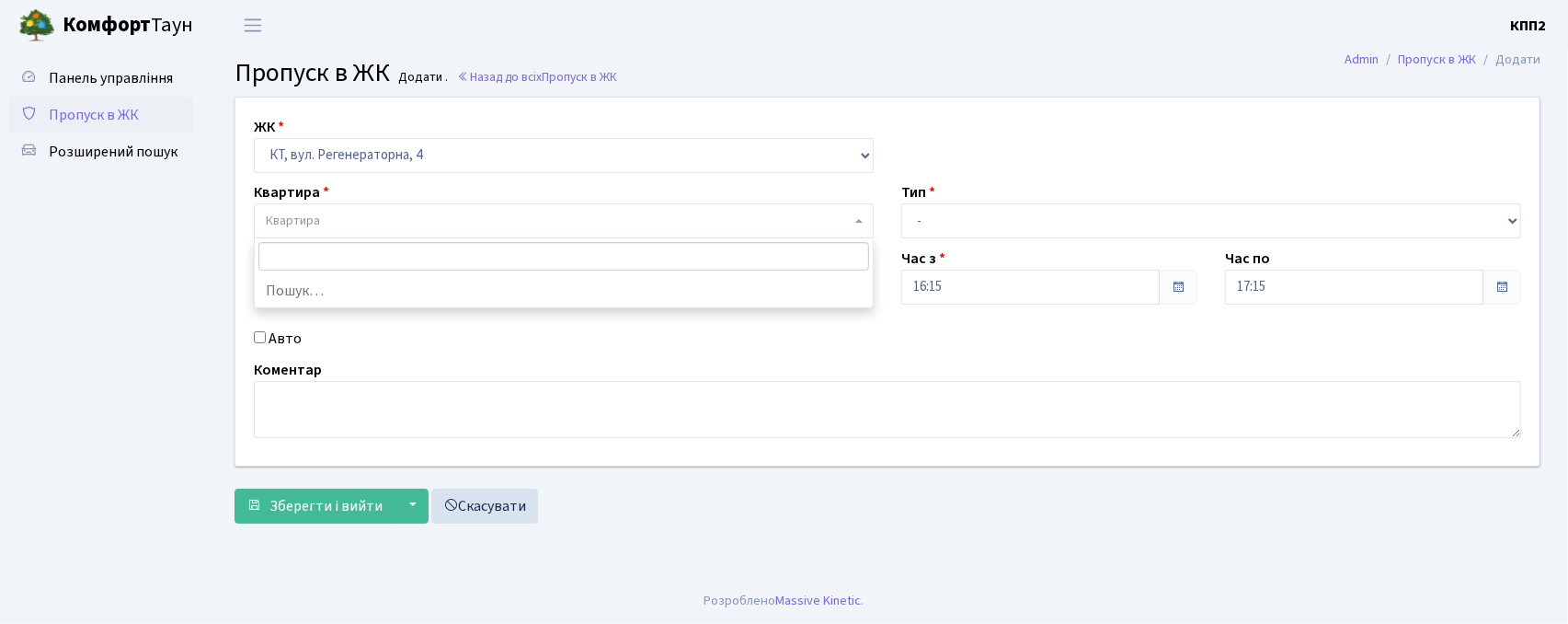
click at [345, 228] on span "Квартира" at bounding box center [558, 221] width 585 height 18
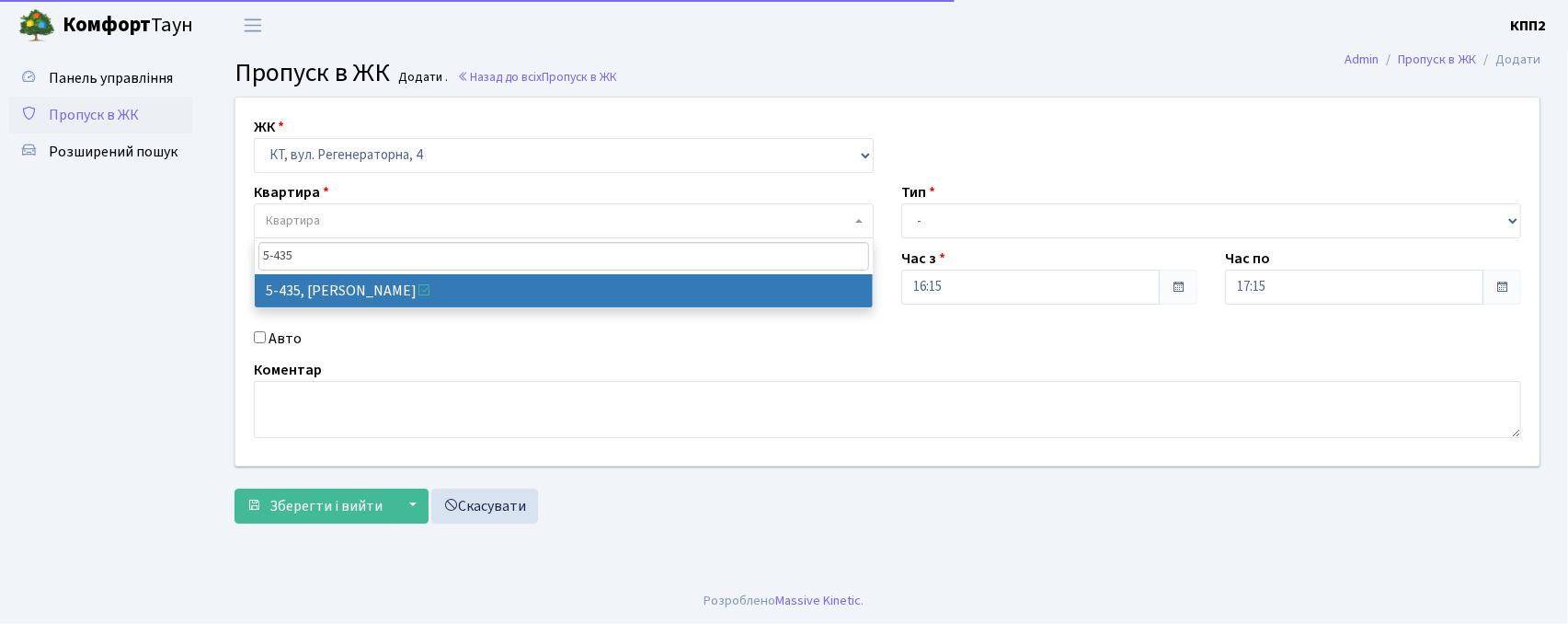
type input "5-435"
select select "2124"
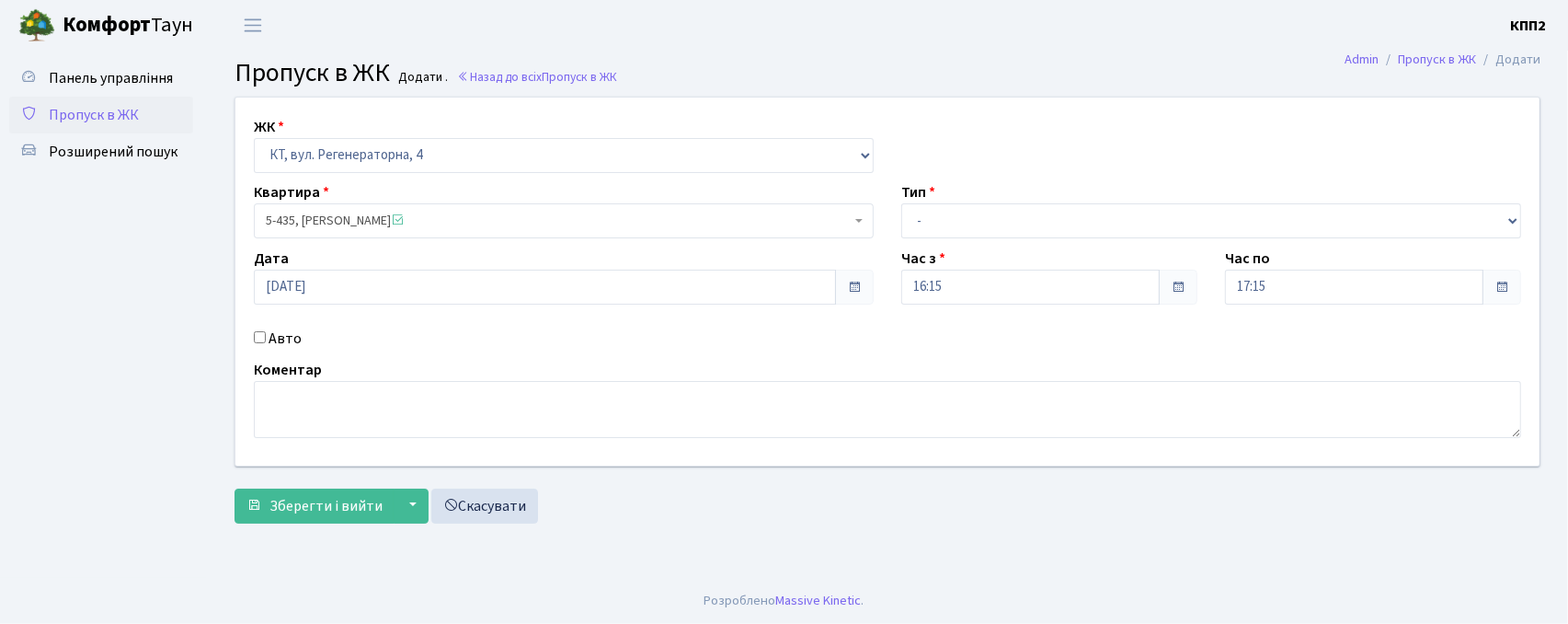
click at [279, 336] on label "Авто" at bounding box center [285, 338] width 33 height 22
click at [266, 336] on input "Авто" at bounding box center [259, 337] width 12 height 12
checkbox input "true"
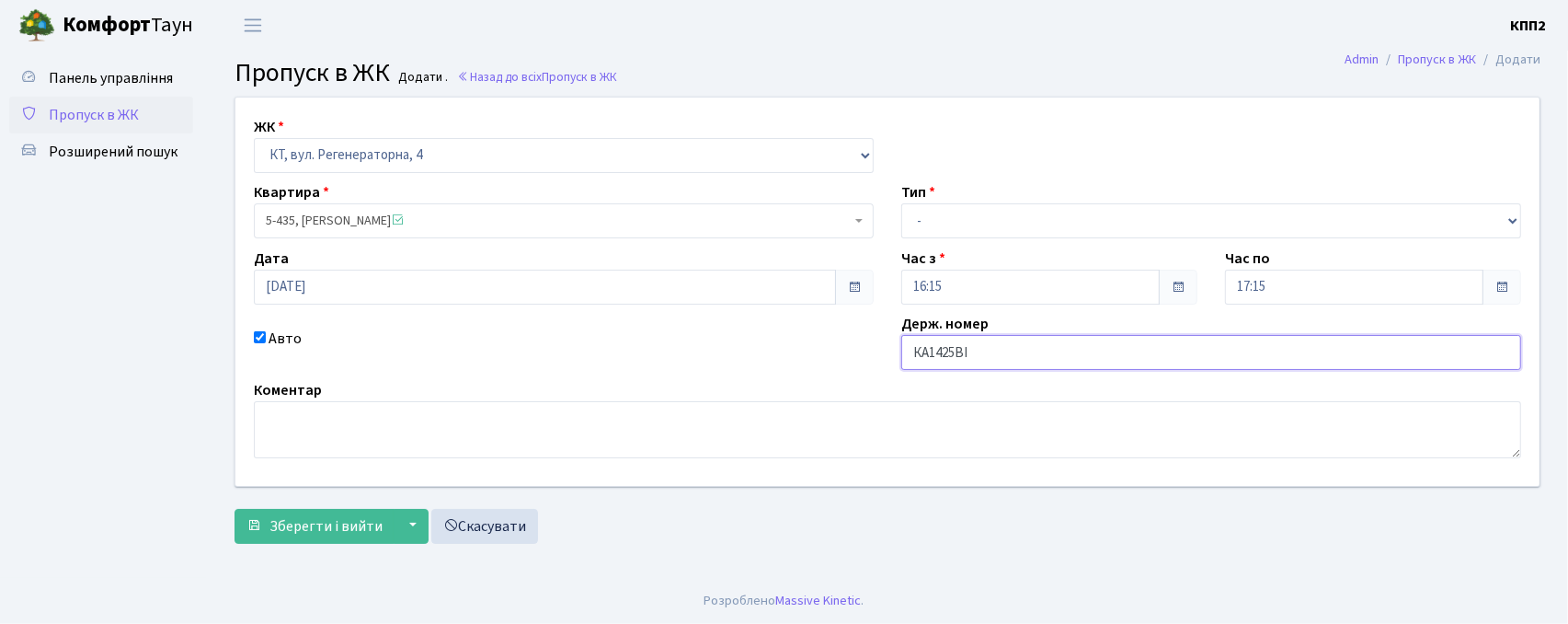
type input "КА1425ВІ"
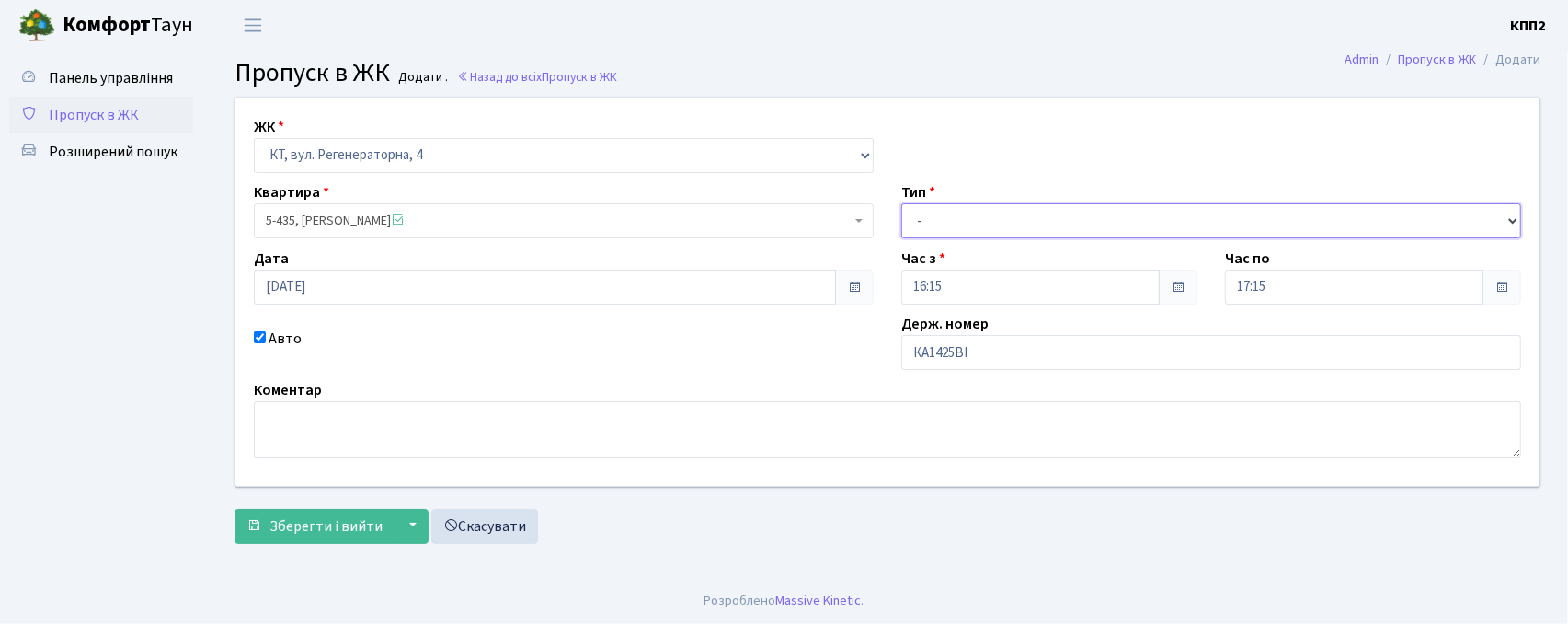
drag, startPoint x: 942, startPoint y: 215, endPoint x: 949, endPoint y: 238, distance: 24.0
click at [942, 215] on select "- Доставка Таксі Гості Сервіс" at bounding box center [1210, 221] width 620 height 35
select select "3"
click at [901, 204] on select "- Доставка Таксі Гості Сервіс" at bounding box center [1210, 221] width 620 height 35
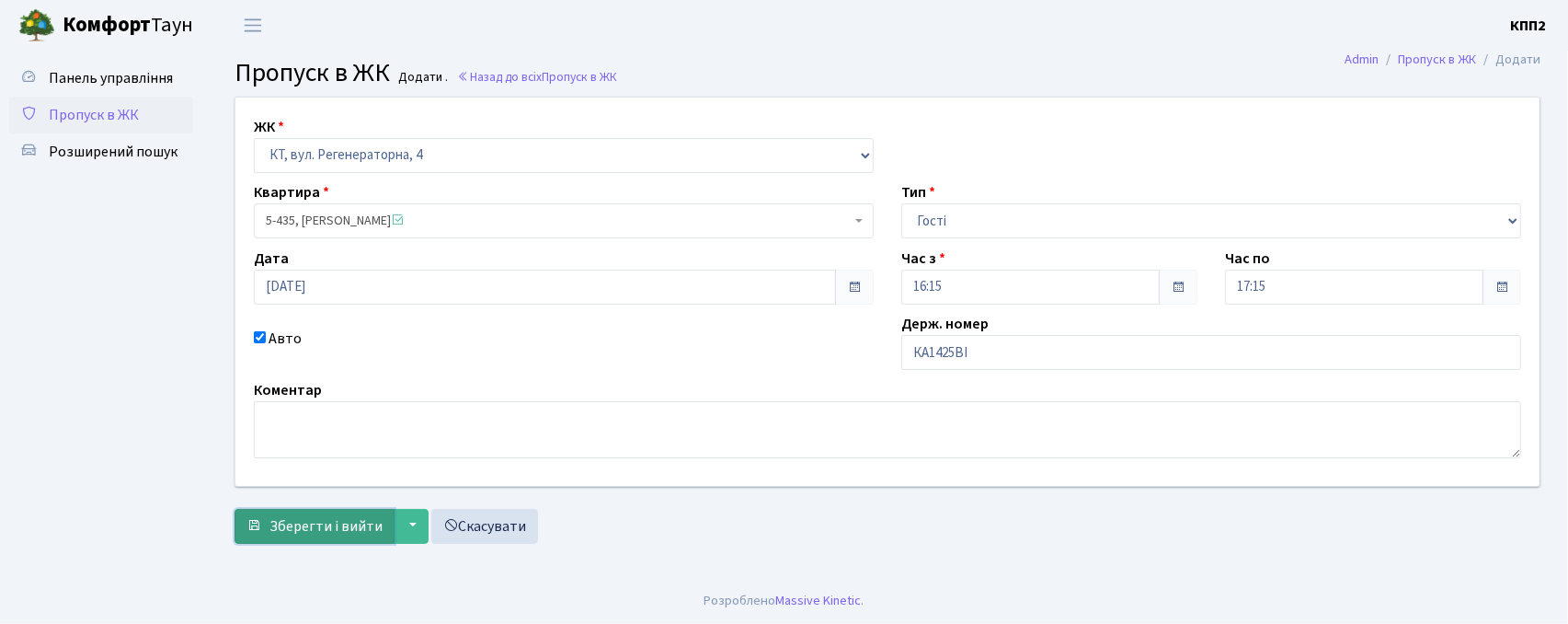
click at [321, 539] on button "Зберегти і вийти" at bounding box center [314, 526] width 160 height 35
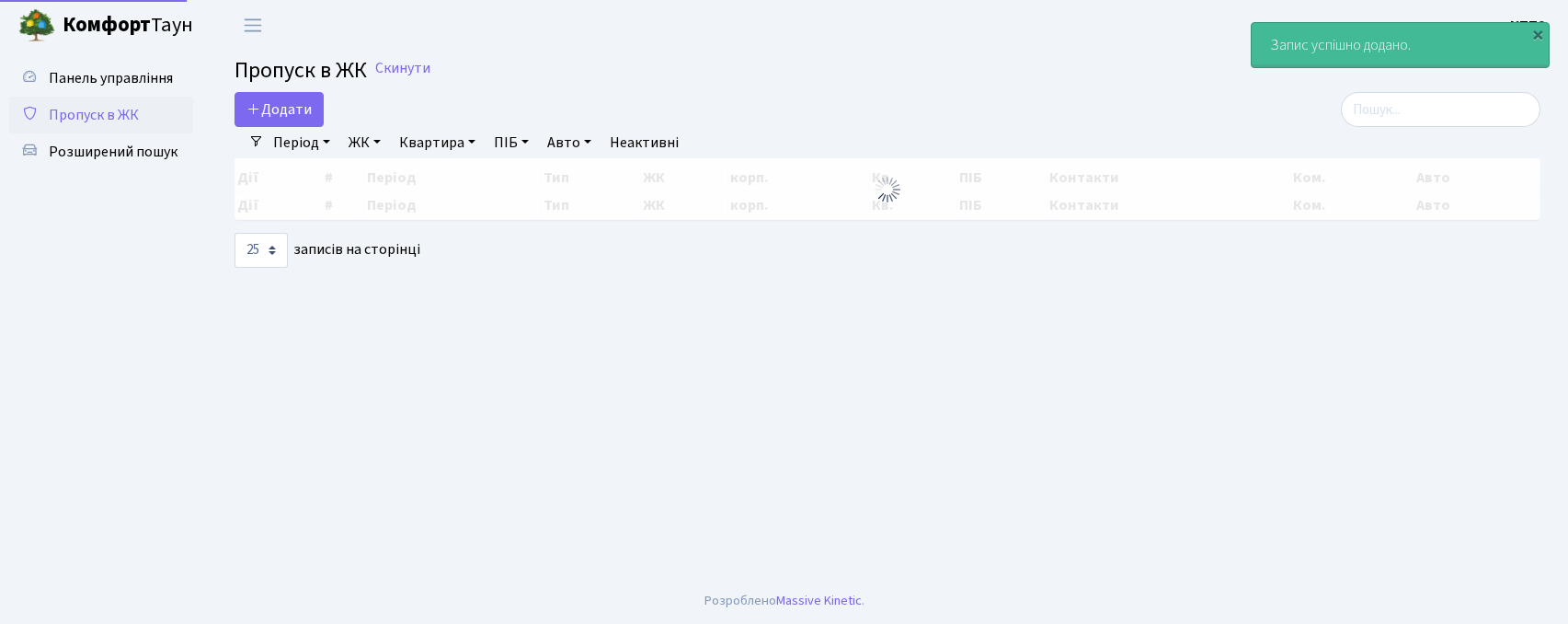
select select "25"
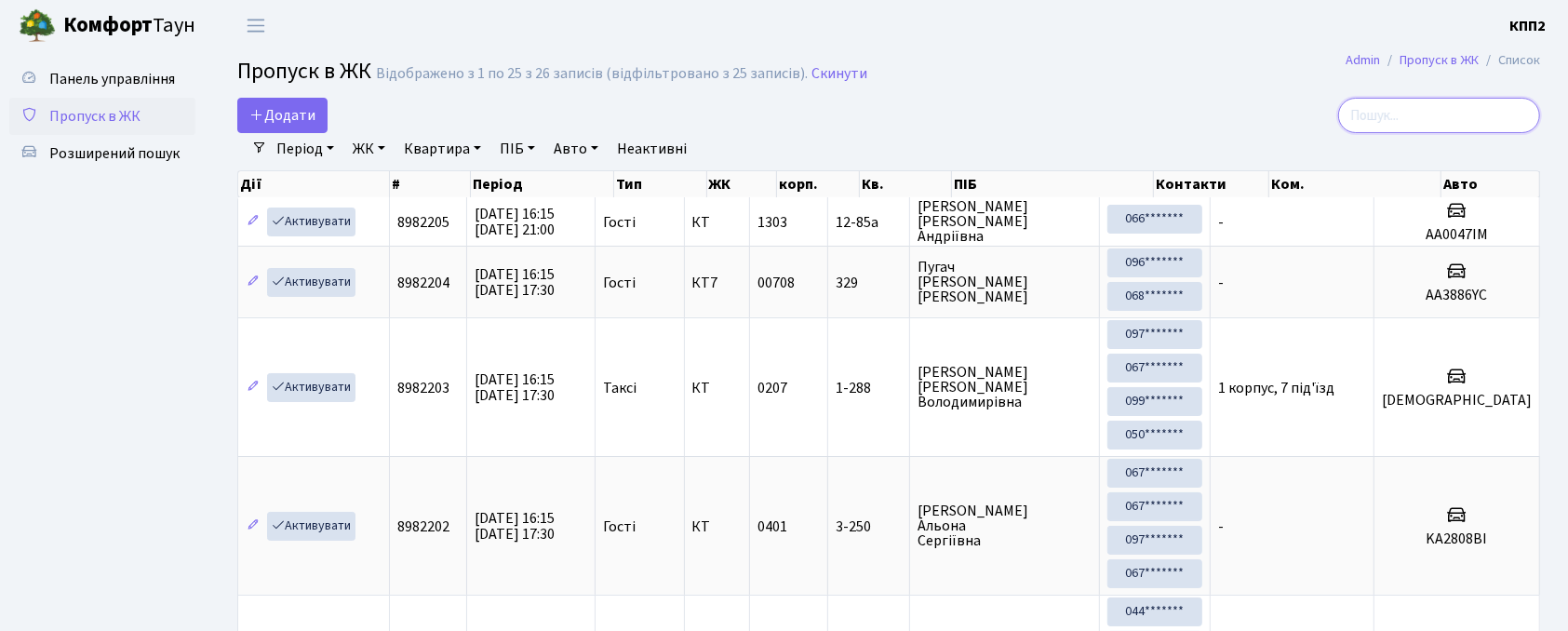
click at [1401, 116] on input "search" at bounding box center [1439, 115] width 202 height 35
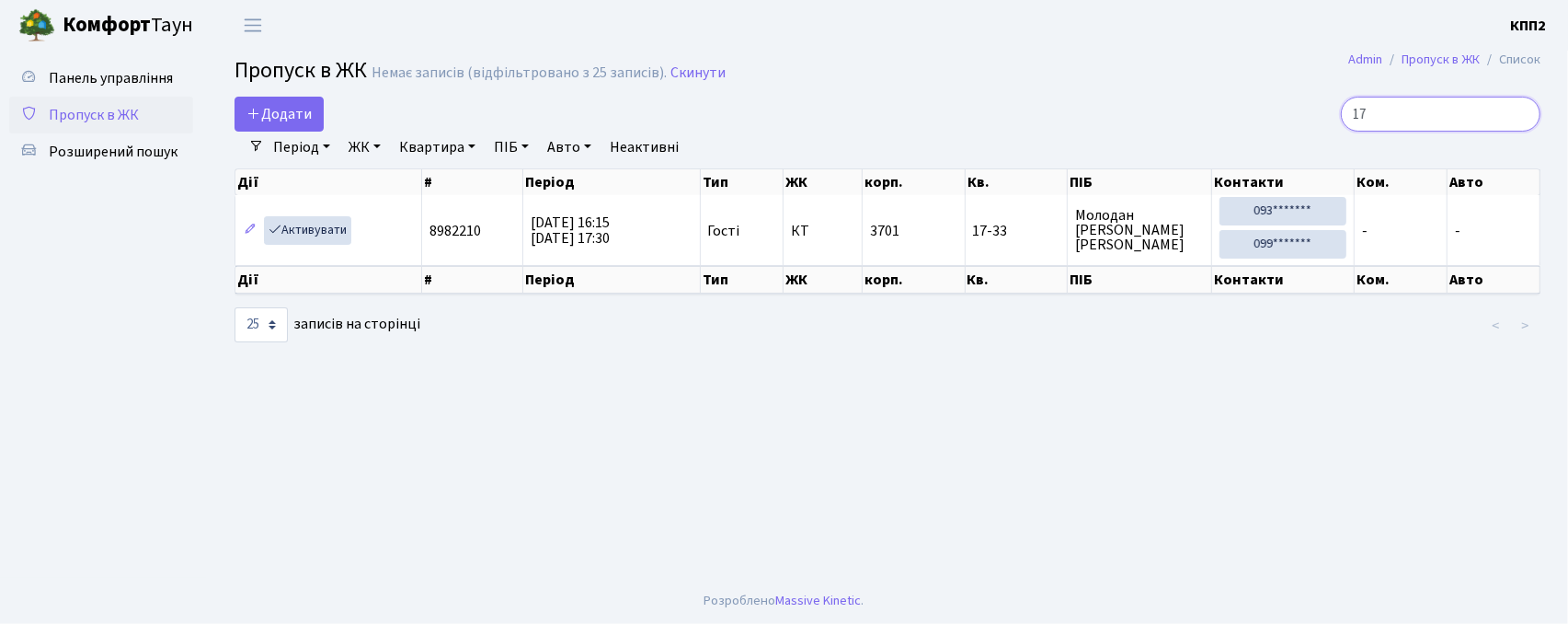
type input "1"
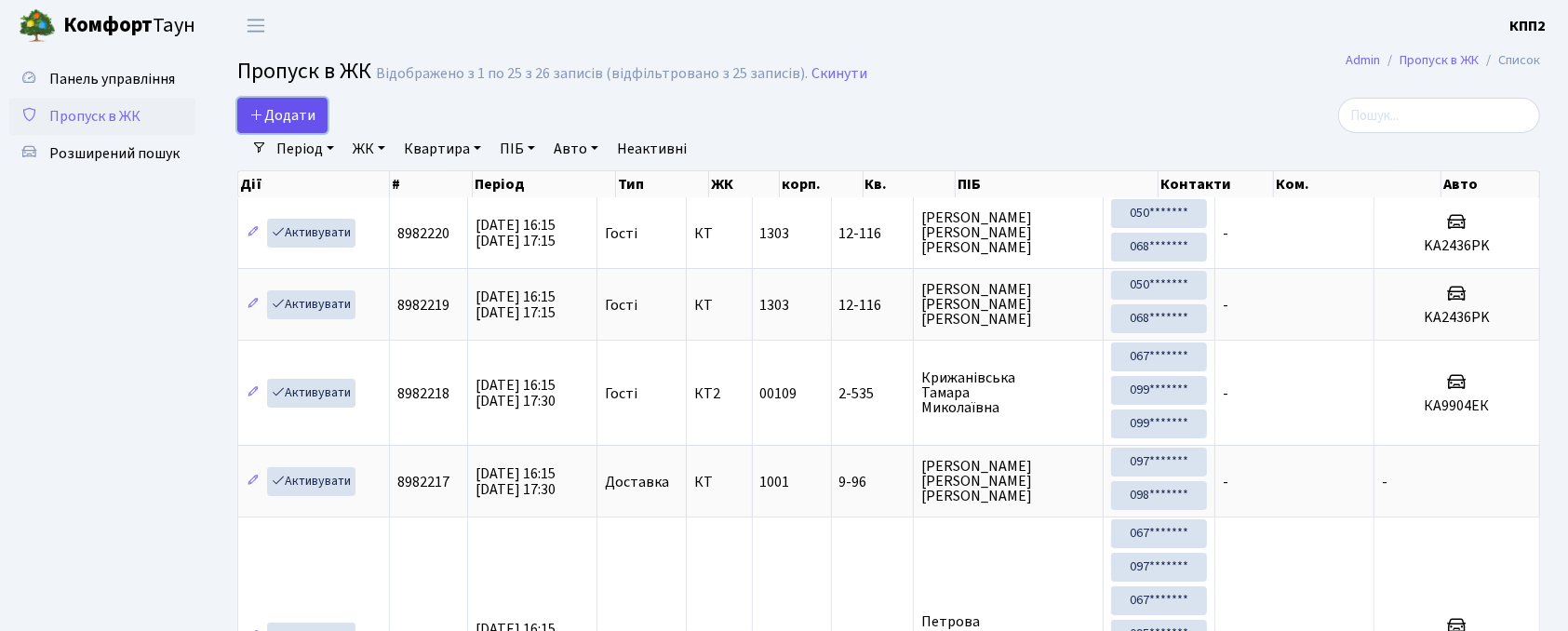
click at [247, 108] on link "Додати" at bounding box center [283, 115] width 90 height 35
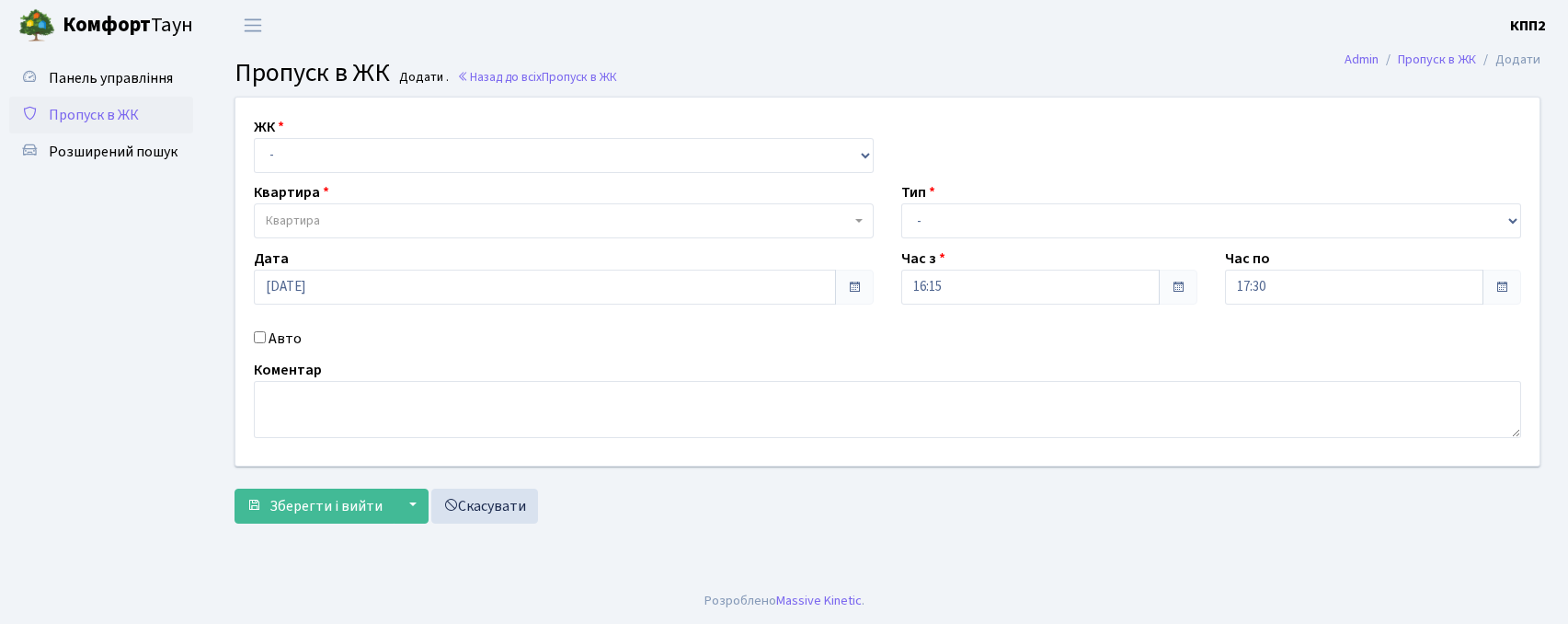
click at [322, 152] on select "- КТ, вул. Регенераторна, 4 КТ2, просп. Соборності, 17 КТ3, вул. Березнева, 16 …" at bounding box center [563, 155] width 620 height 35
select select "271"
click at [254, 138] on select "- КТ, вул. Регенераторна, 4 КТ2, просп. Соборності, 17 КТ3, вул. Березнева, 16 …" at bounding box center [563, 155] width 620 height 35
select select
click at [276, 343] on label "Авто" at bounding box center [285, 338] width 33 height 22
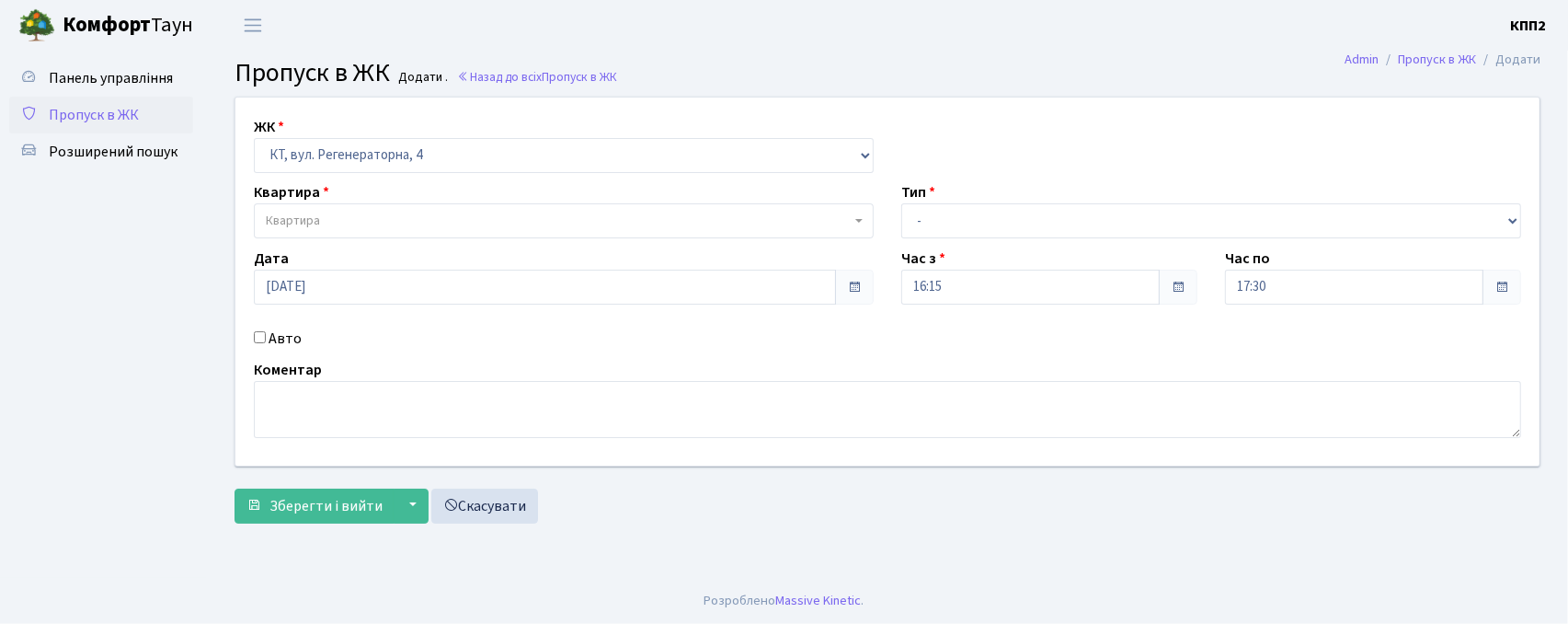
click at [266, 343] on input "Авто" at bounding box center [259, 337] width 12 height 12
checkbox input "true"
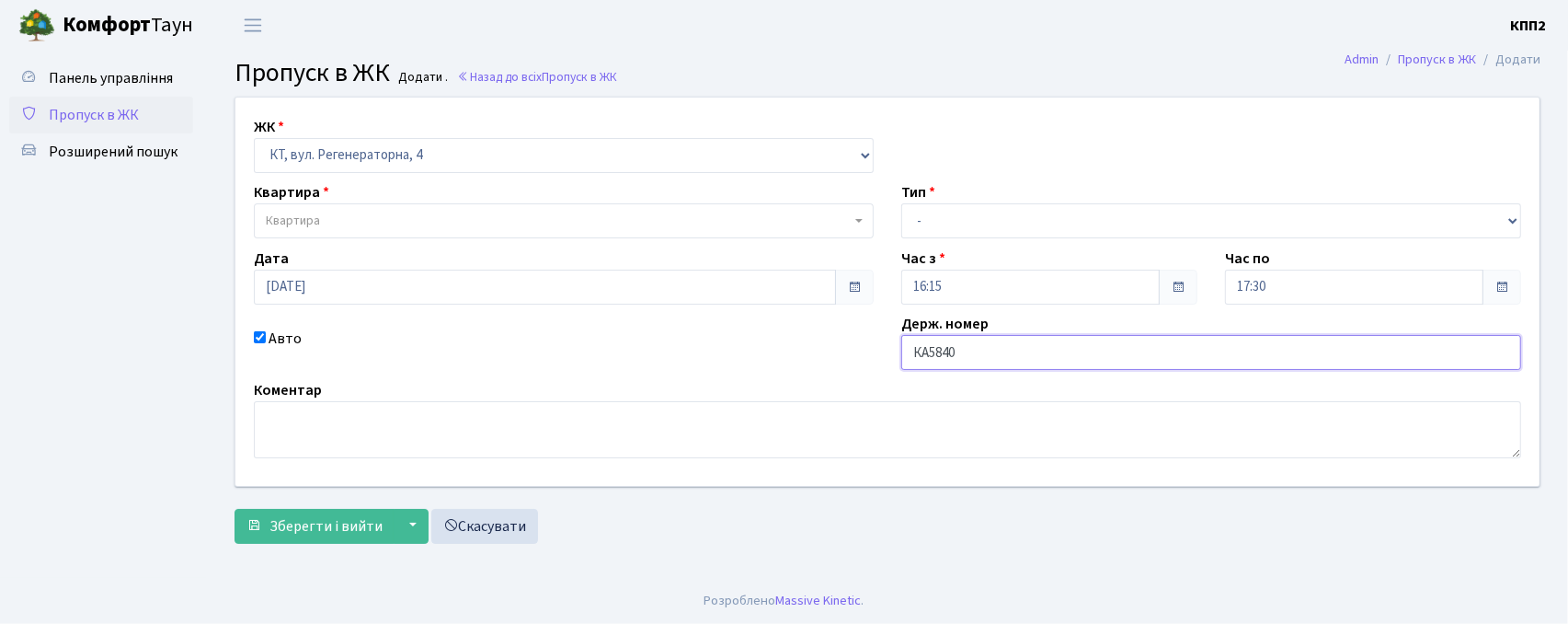
type input "КА5840ВН"
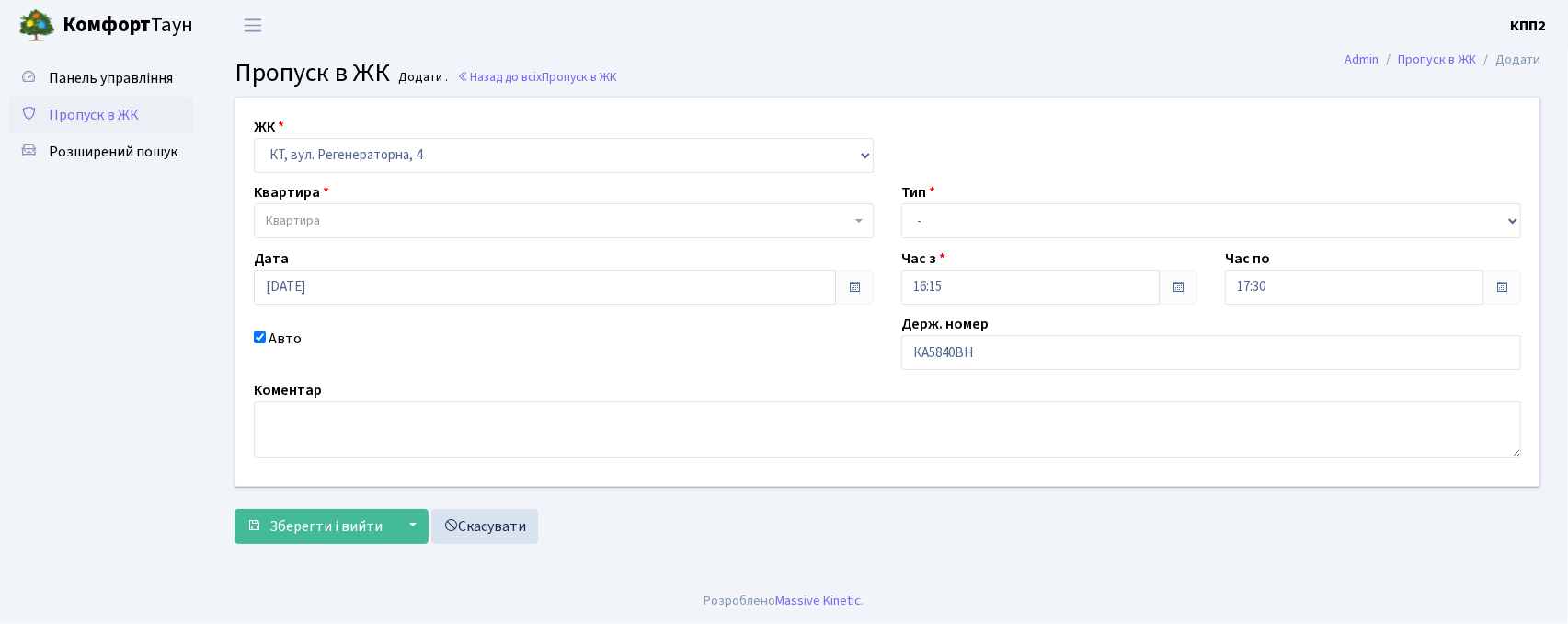
click at [324, 218] on span "Квартира" at bounding box center [558, 221] width 585 height 18
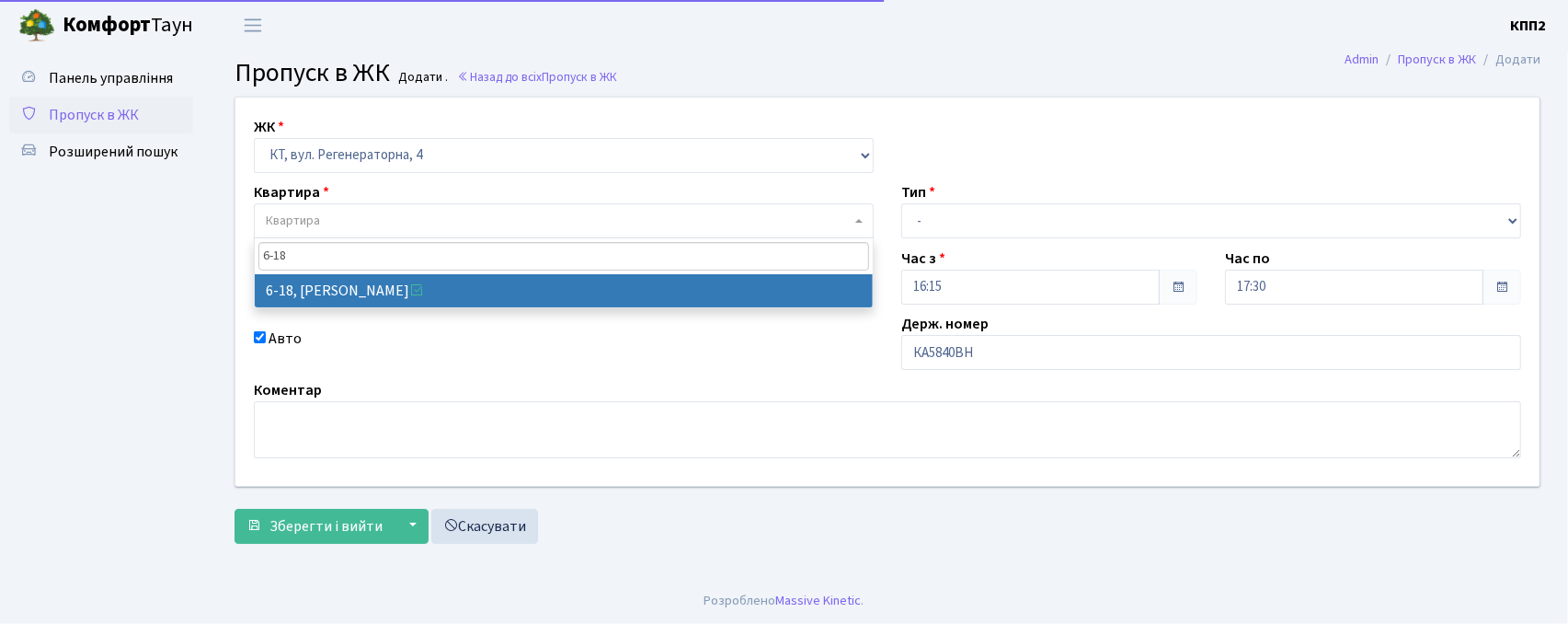
type input "6-18"
select select "5198"
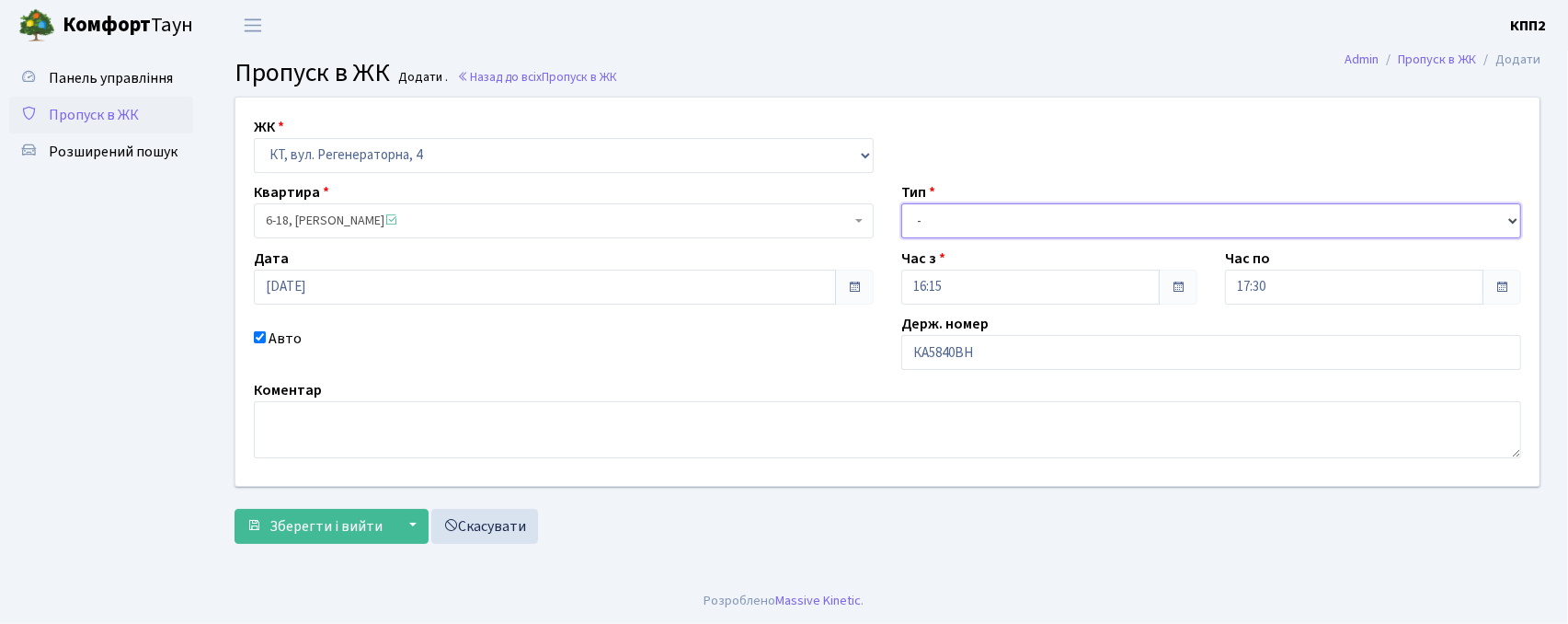
click at [994, 222] on select "- Доставка Таксі Гості Сервіс" at bounding box center [1210, 221] width 620 height 35
select select "2"
click at [901, 204] on select "- Доставка Таксі Гості Сервіс" at bounding box center [1210, 221] width 620 height 35
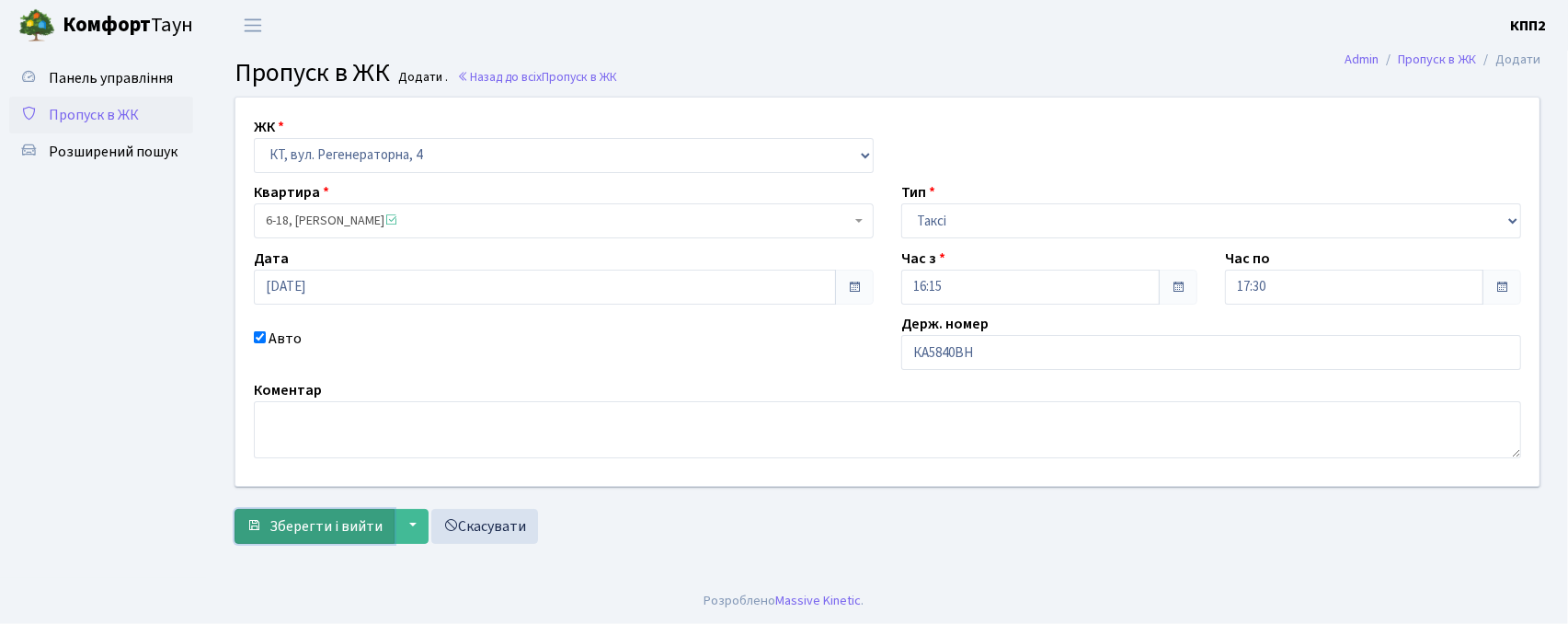
click at [267, 530] on button "Зберегти і вийти" at bounding box center [314, 526] width 160 height 35
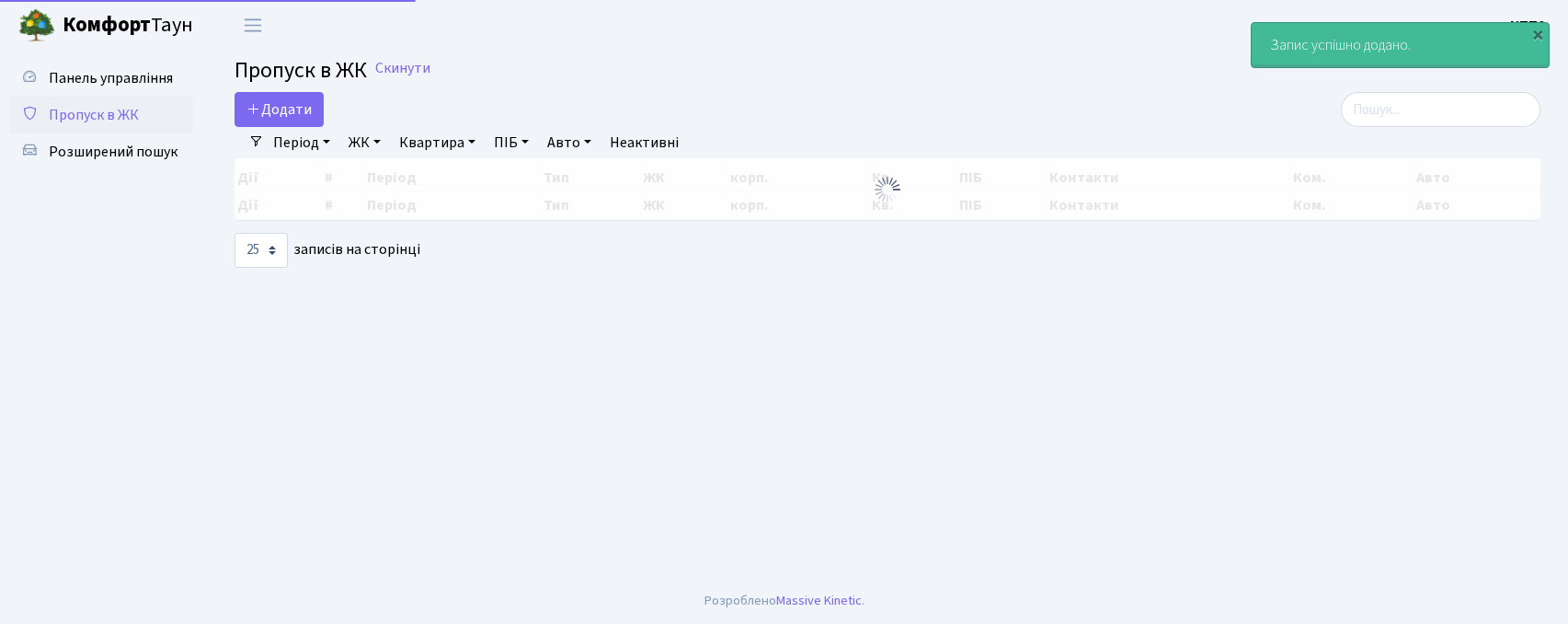
select select "25"
click at [1378, 125] on input "search" at bounding box center [1440, 109] width 200 height 35
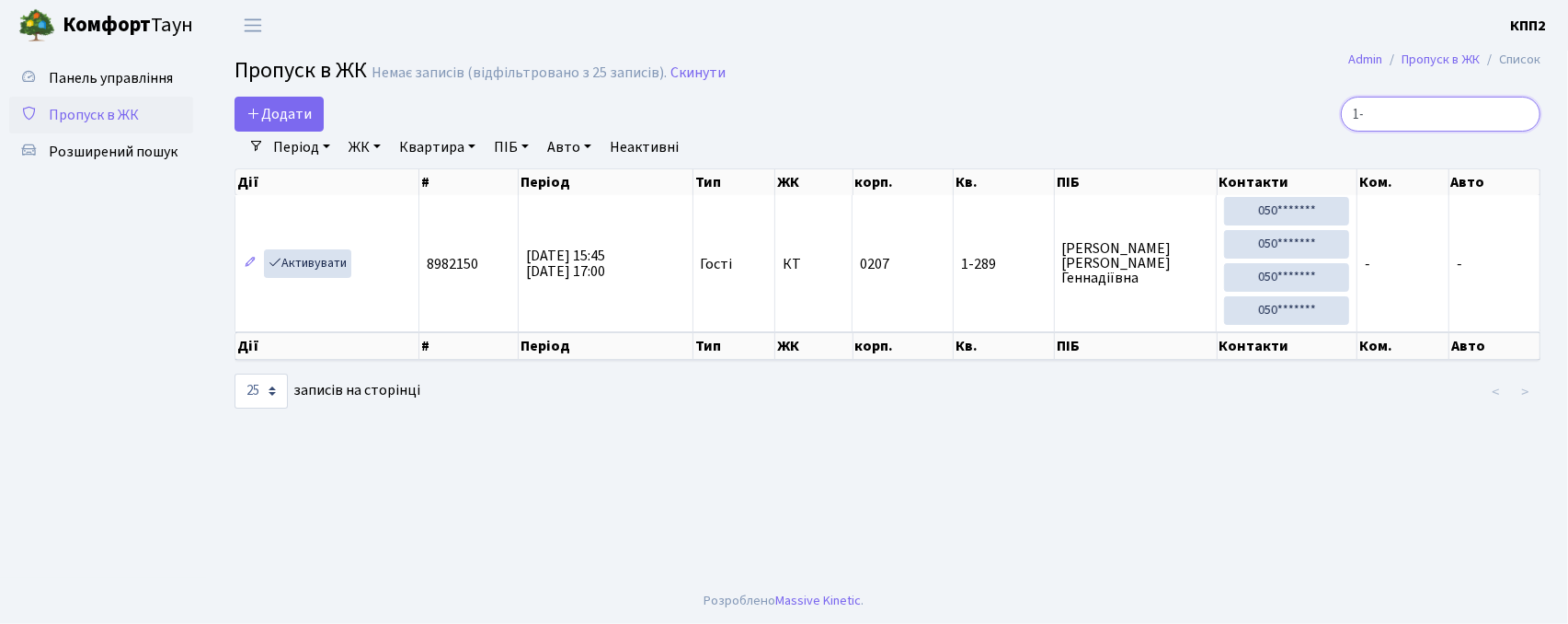
type input "1"
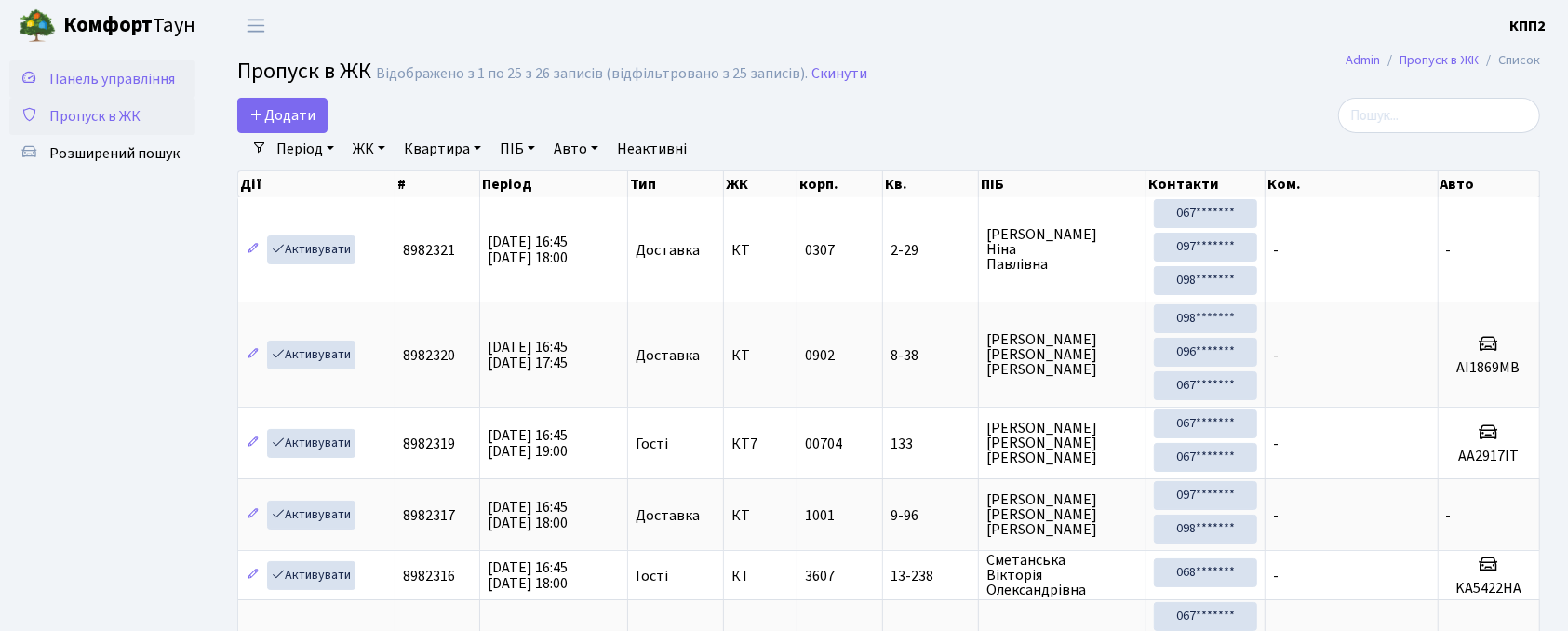
click at [116, 76] on span "Панель управління" at bounding box center [112, 79] width 125 height 20
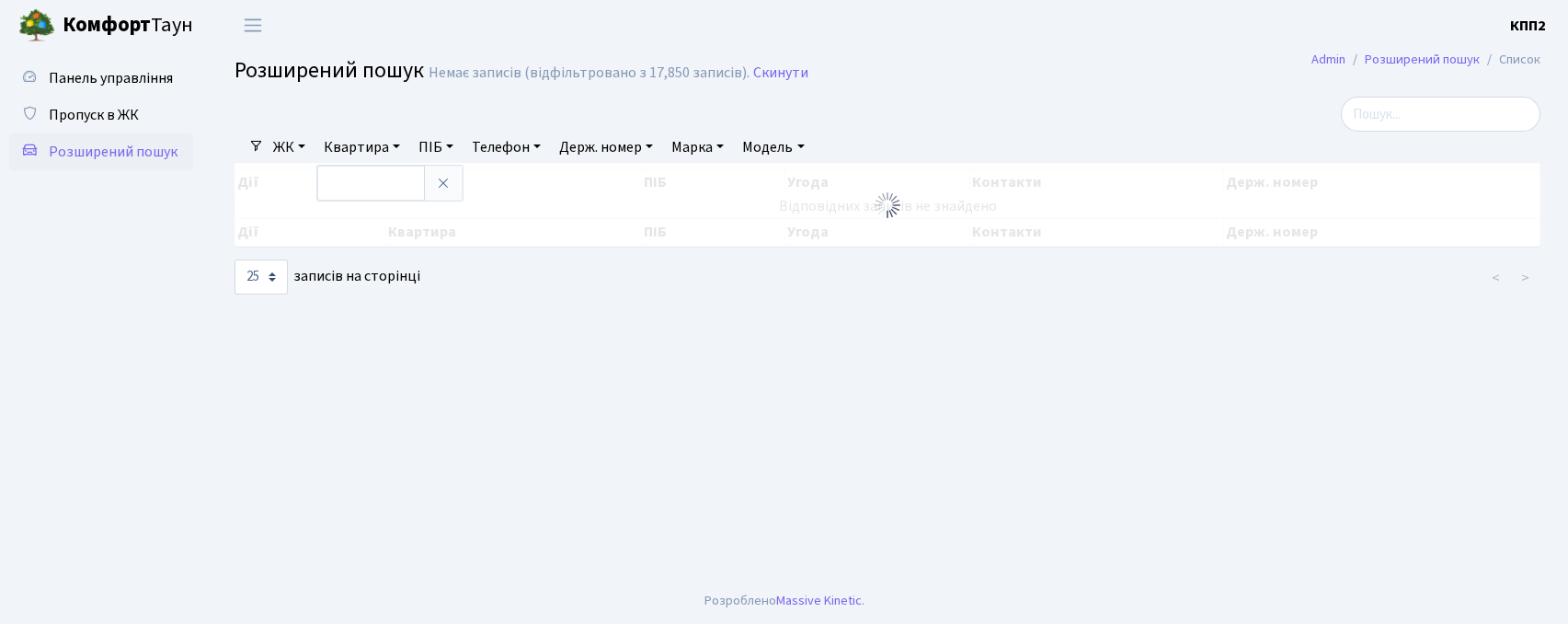
select select "25"
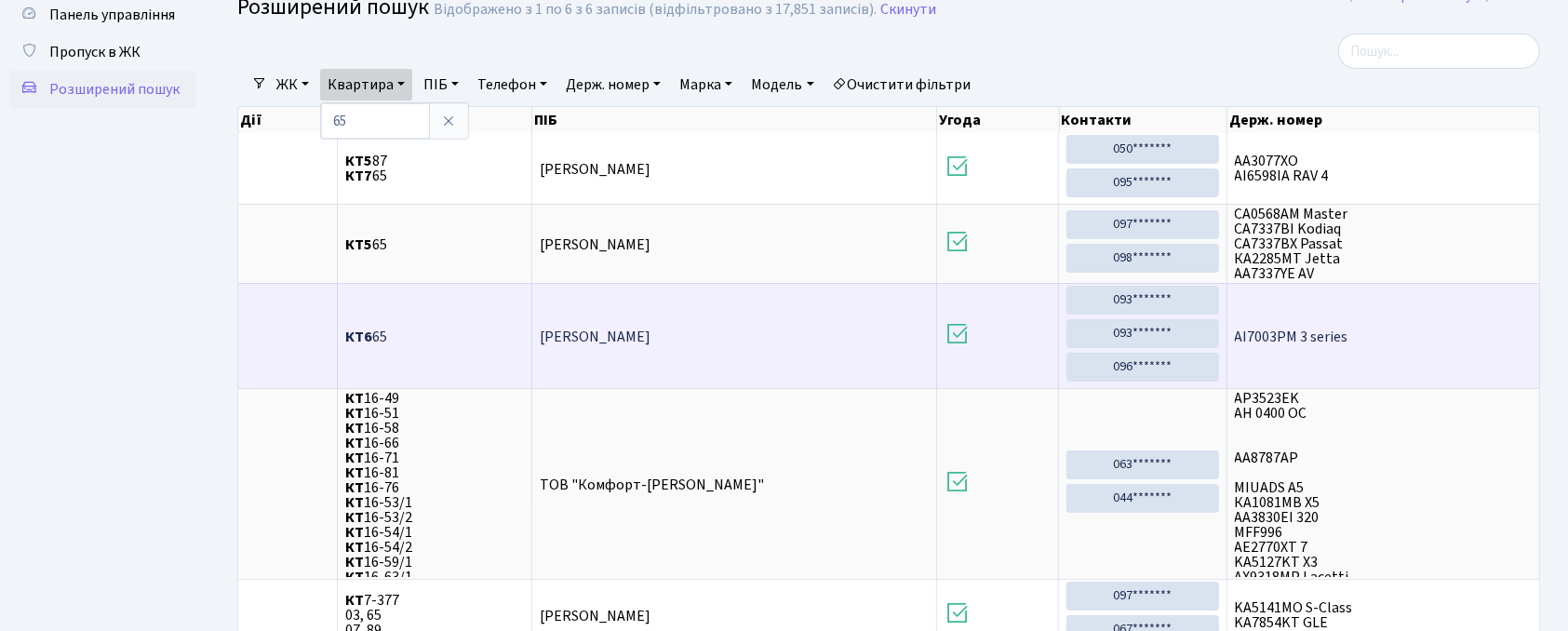
scroll to position [43, 0]
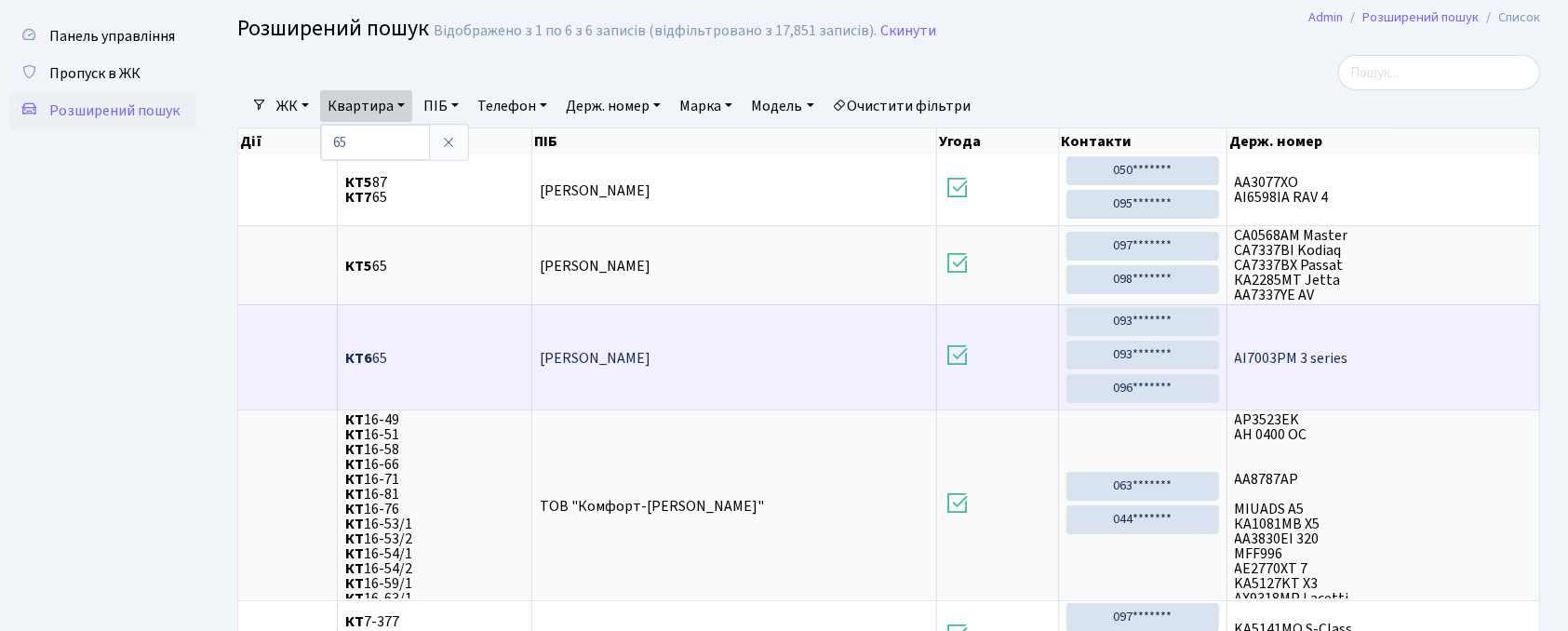
type input "6"
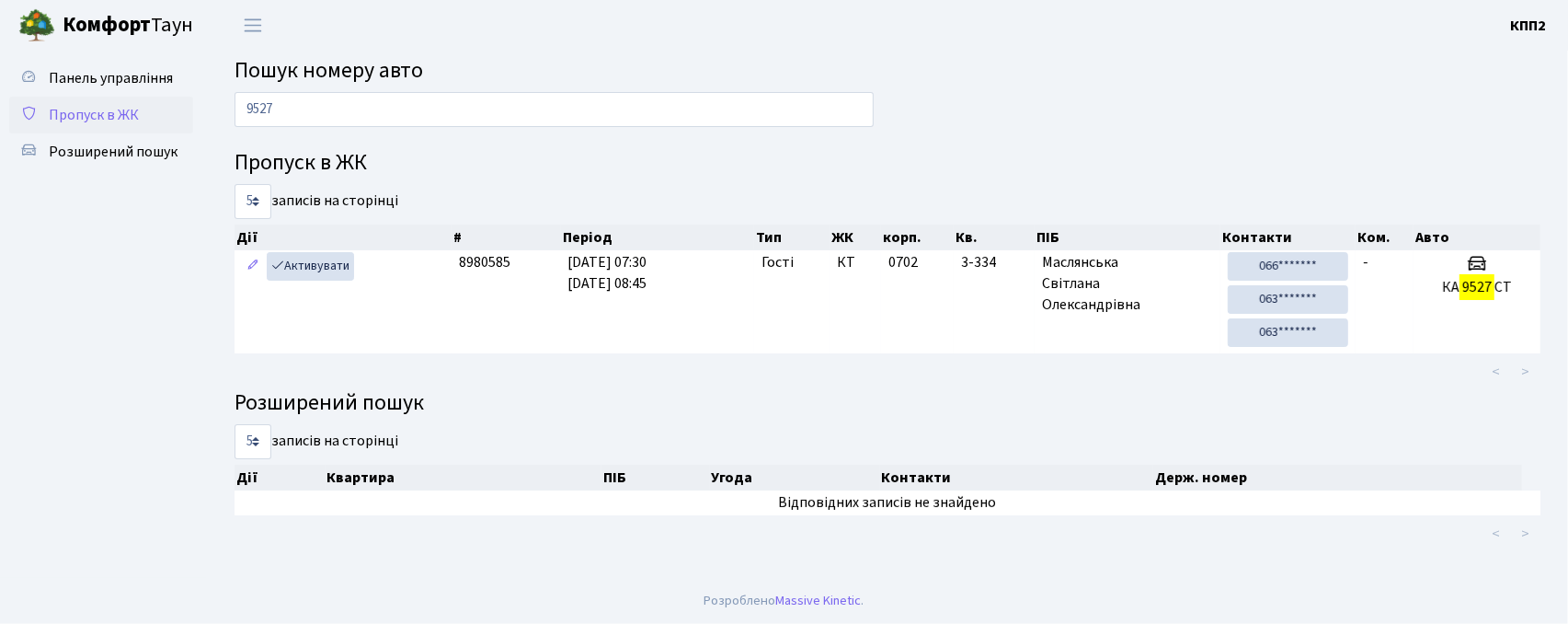
type input "9527"
click at [90, 109] on span "Пропуск в ЖК" at bounding box center [94, 115] width 90 height 20
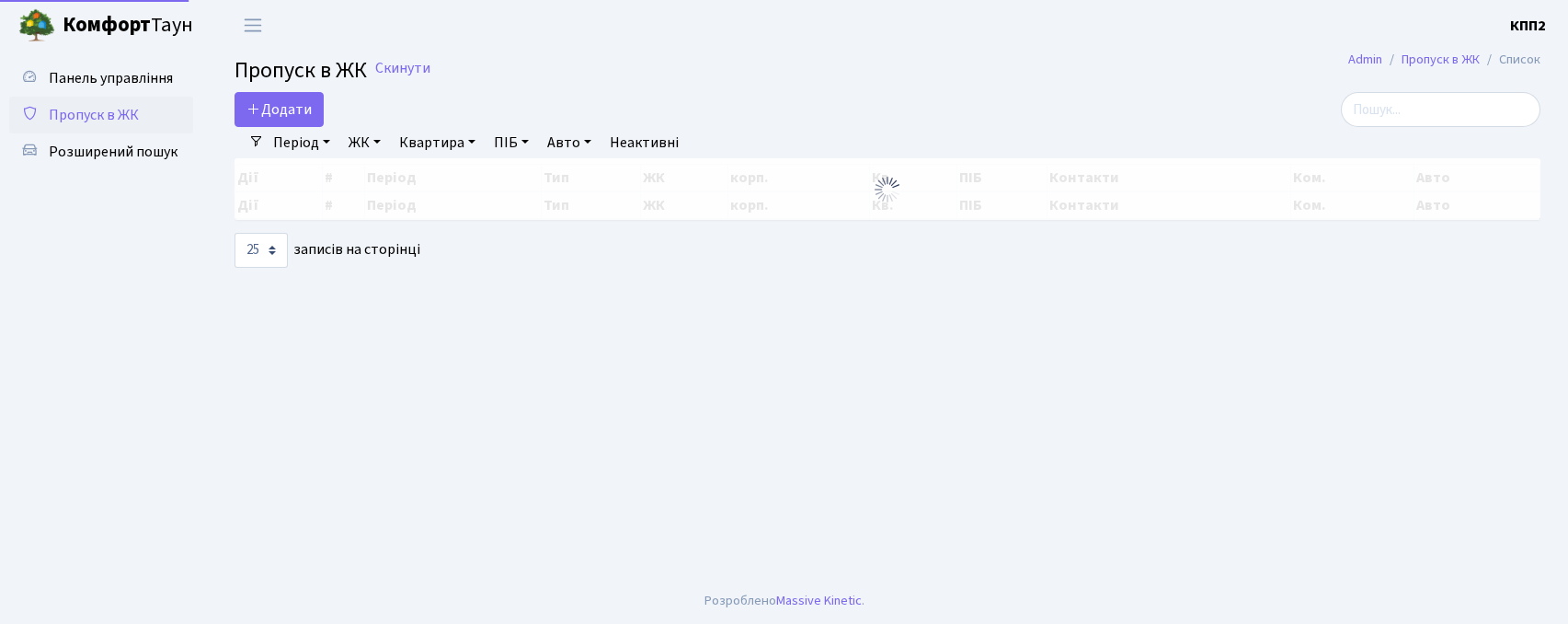
select select "25"
click at [1420, 115] on input "search" at bounding box center [1440, 109] width 200 height 35
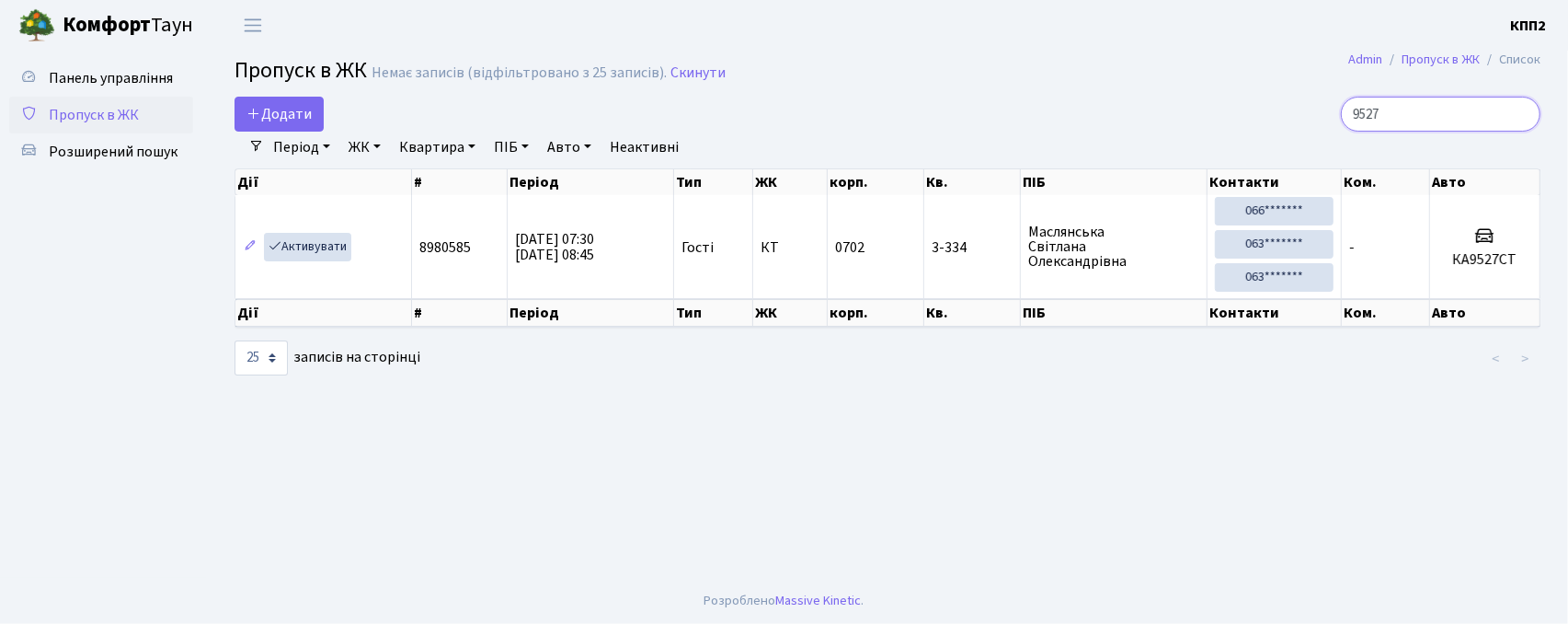
drag, startPoint x: 1419, startPoint y: 118, endPoint x: 1119, endPoint y: 84, distance: 301.9
click at [1119, 84] on main "Admin Пропуск в ЖК Список Пропуск в ЖК Немає записів (відфільтровано з 25 запис…" at bounding box center [888, 313] width 1361 height 527
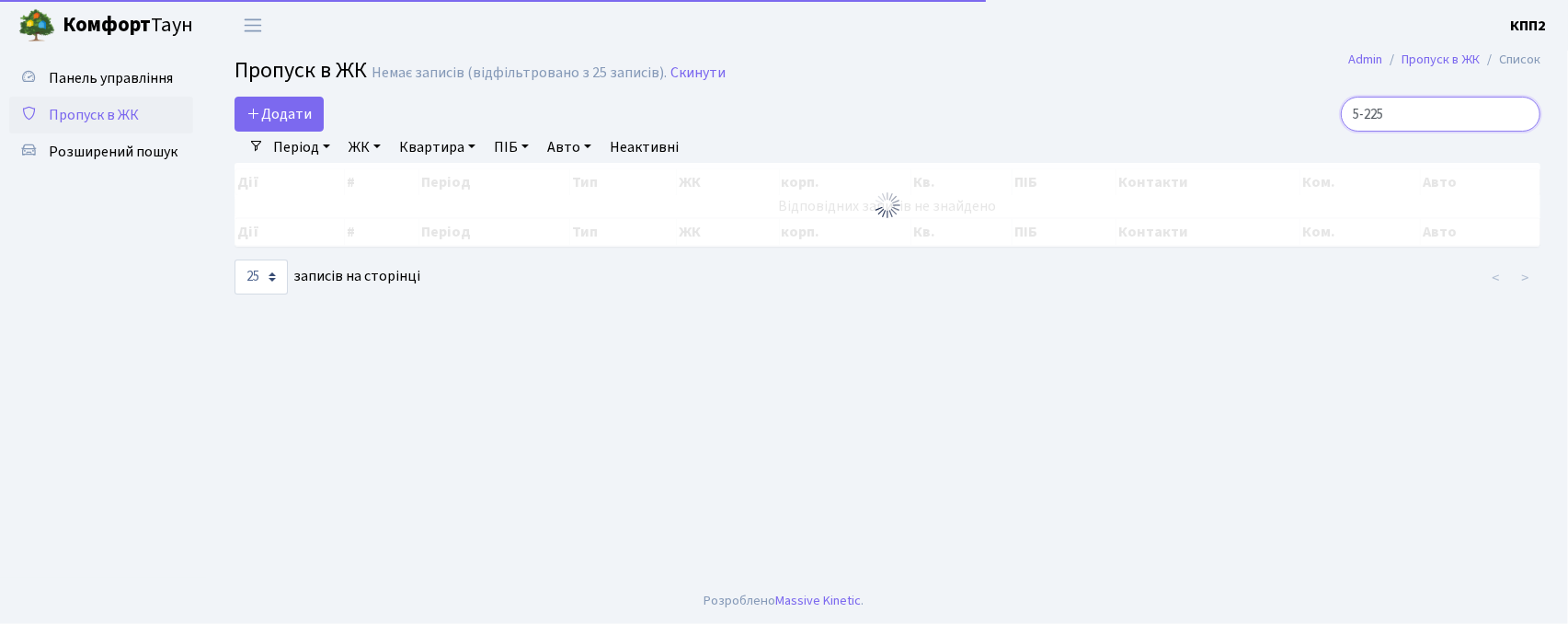
click at [1429, 115] on input "5-225" at bounding box center [1440, 114] width 200 height 35
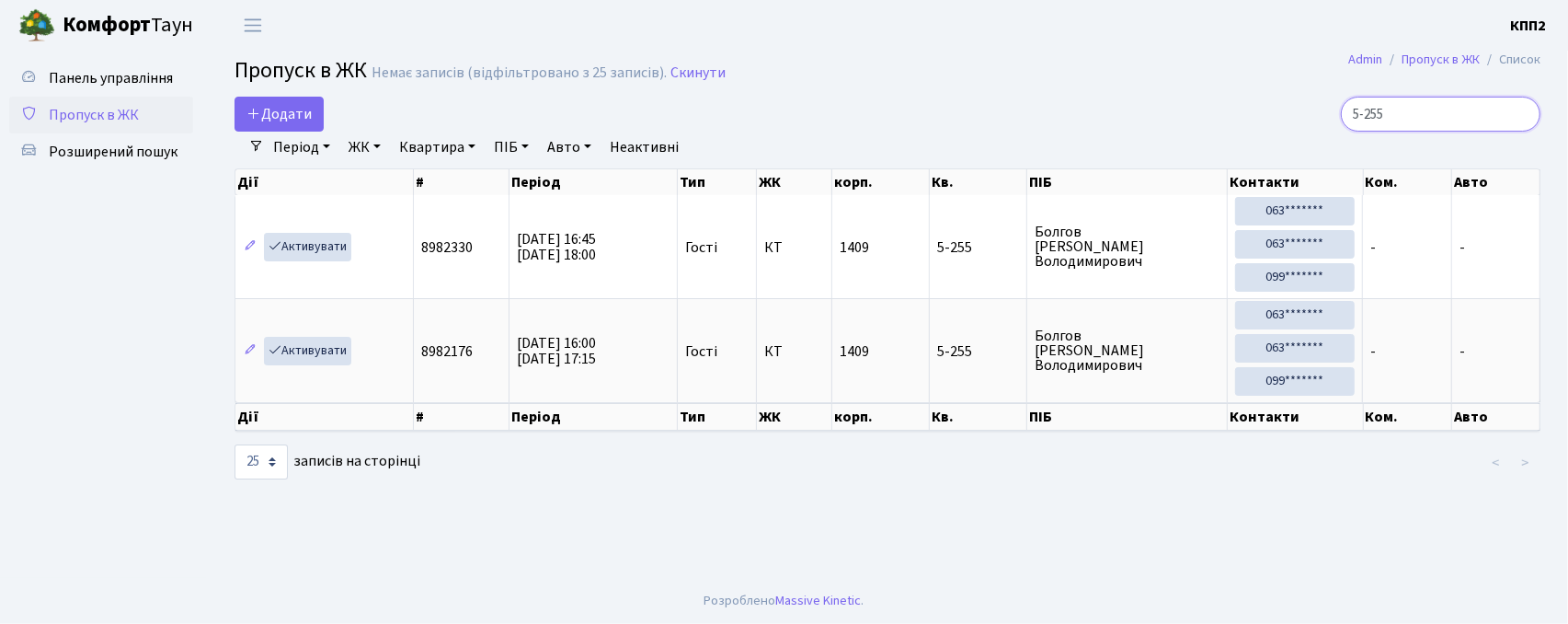
drag, startPoint x: 1440, startPoint y: 129, endPoint x: 1216, endPoint y: 90, distance: 227.4
click at [1223, 90] on main "Admin Пропуск в ЖК Список Пропуск в ЖК Немає записів (відфільтровано з 25 запис…" at bounding box center [888, 313] width 1361 height 527
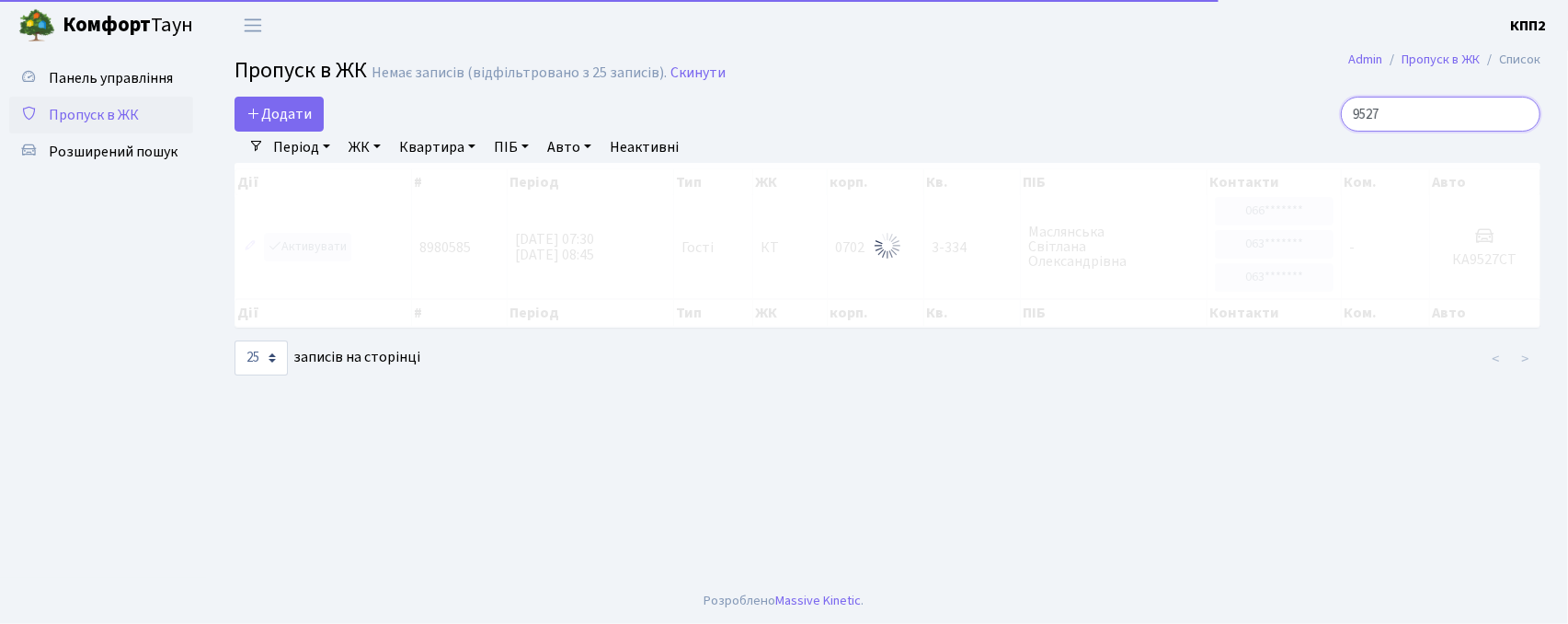
type input "9527"
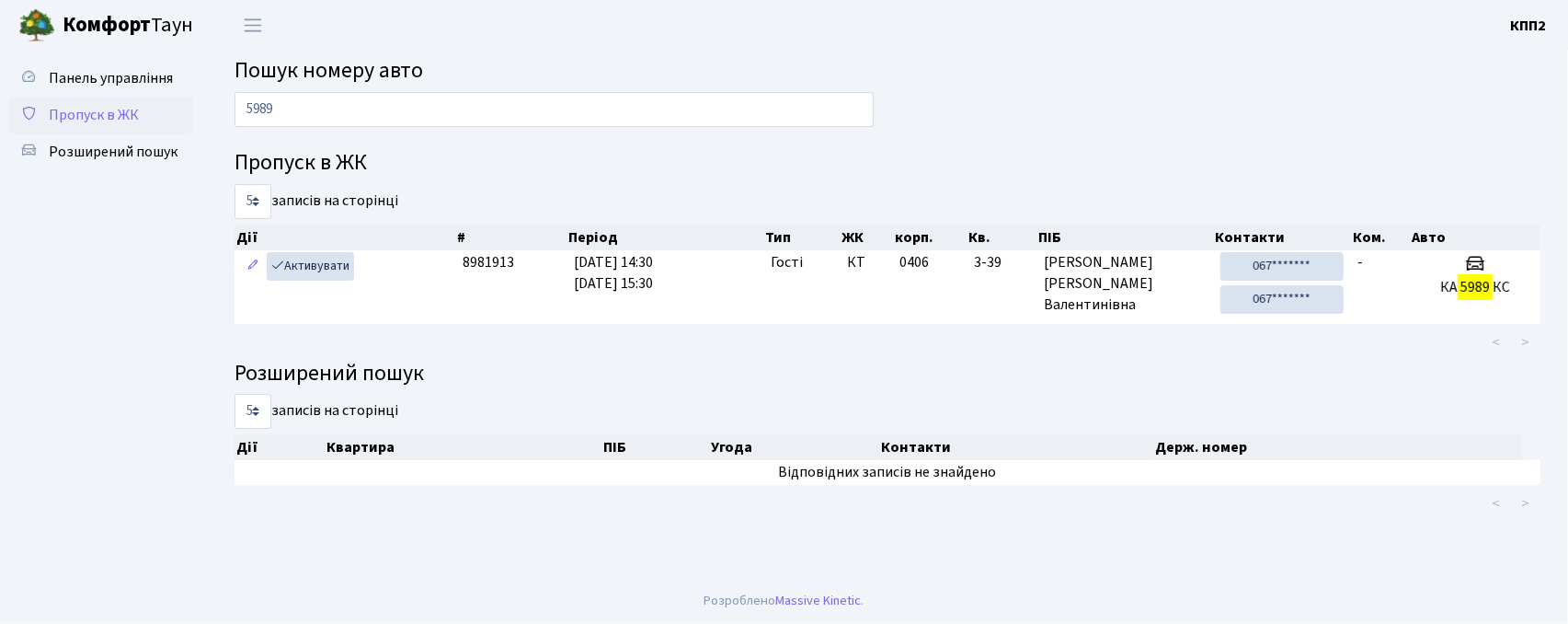
click at [81, 116] on span "Пропуск в ЖК" at bounding box center [94, 115] width 90 height 20
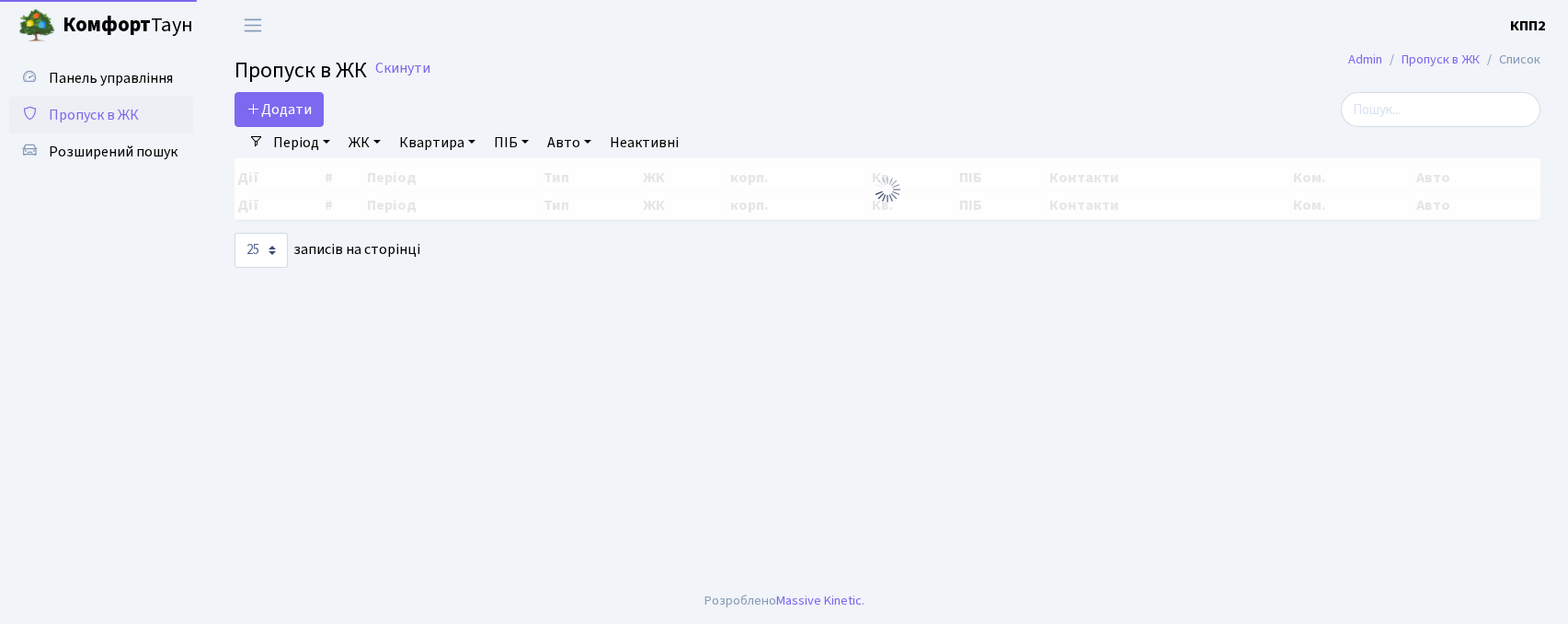
select select "25"
click at [1400, 98] on input "search" at bounding box center [1440, 109] width 200 height 35
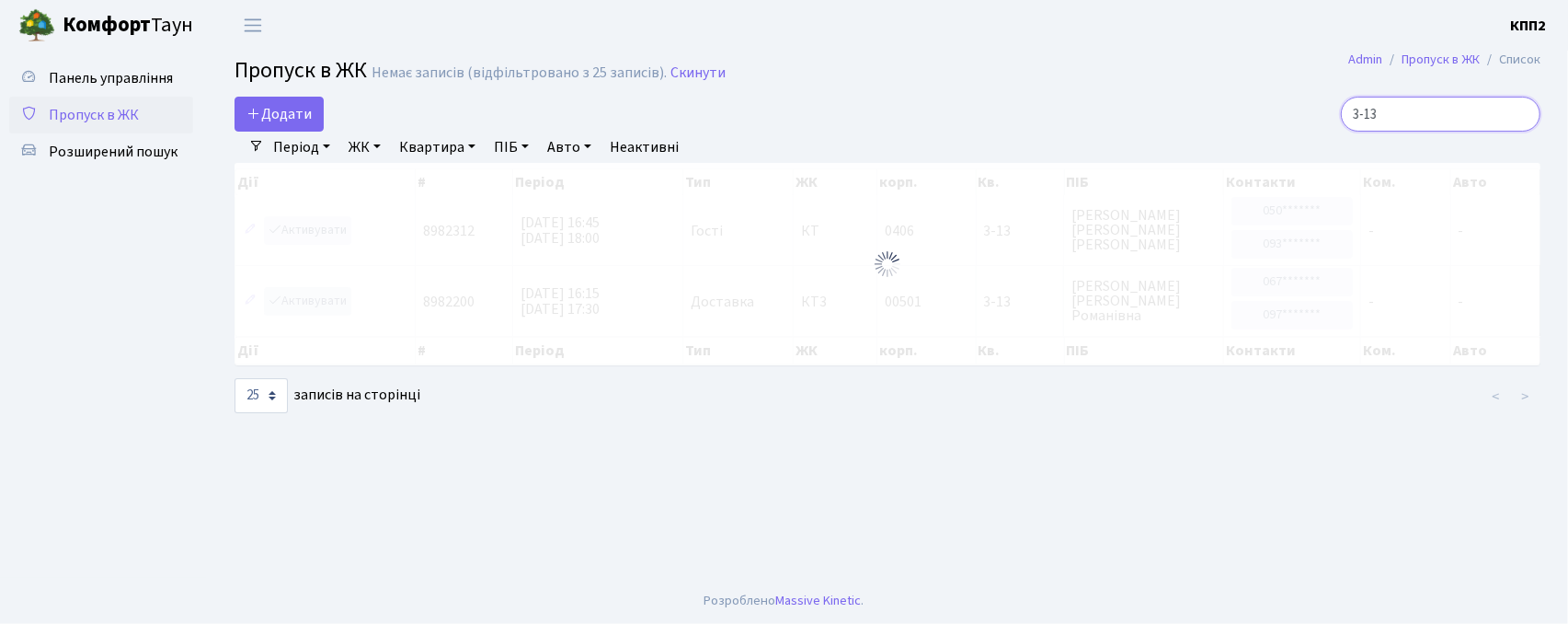
drag, startPoint x: 1314, startPoint y: 116, endPoint x: 1255, endPoint y: 111, distance: 59.2
click at [1255, 111] on div "3-13" at bounding box center [1332, 114] width 416 height 35
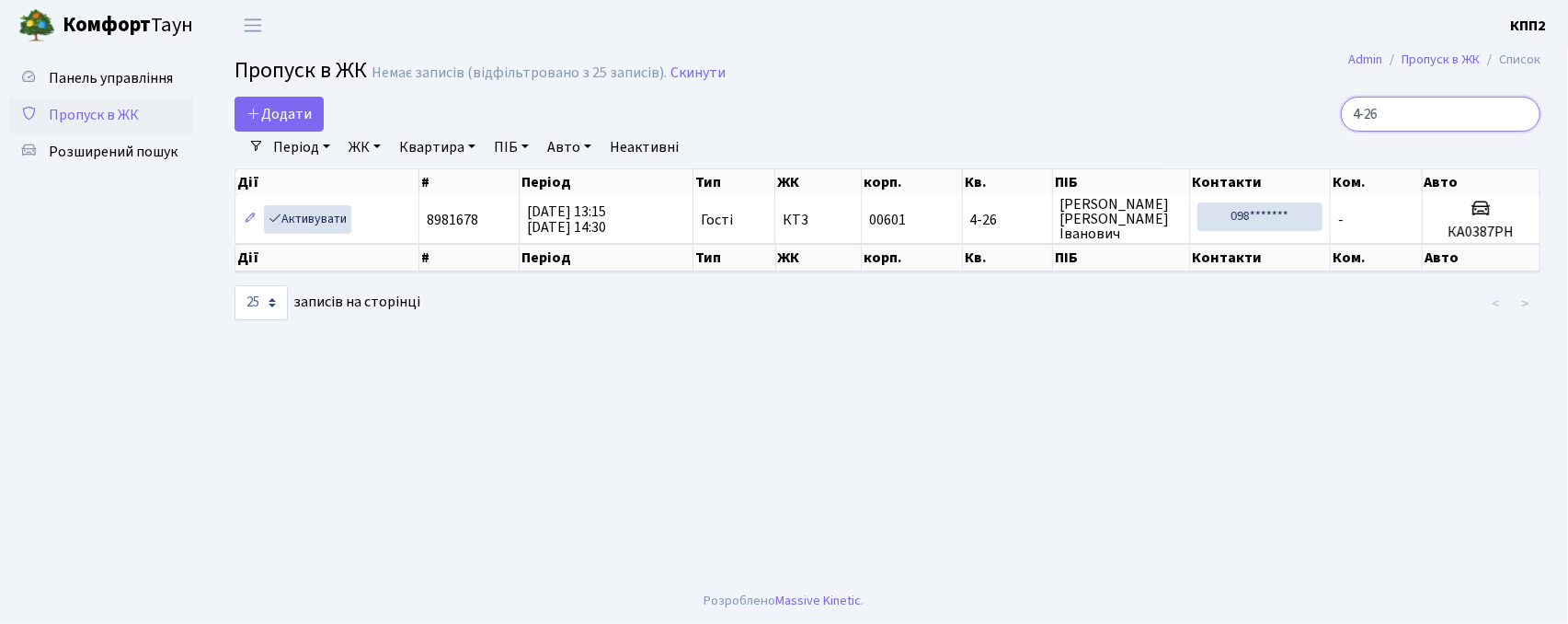
click at [1387, 113] on input "4-26" at bounding box center [1440, 114] width 200 height 35
type input "4-026"
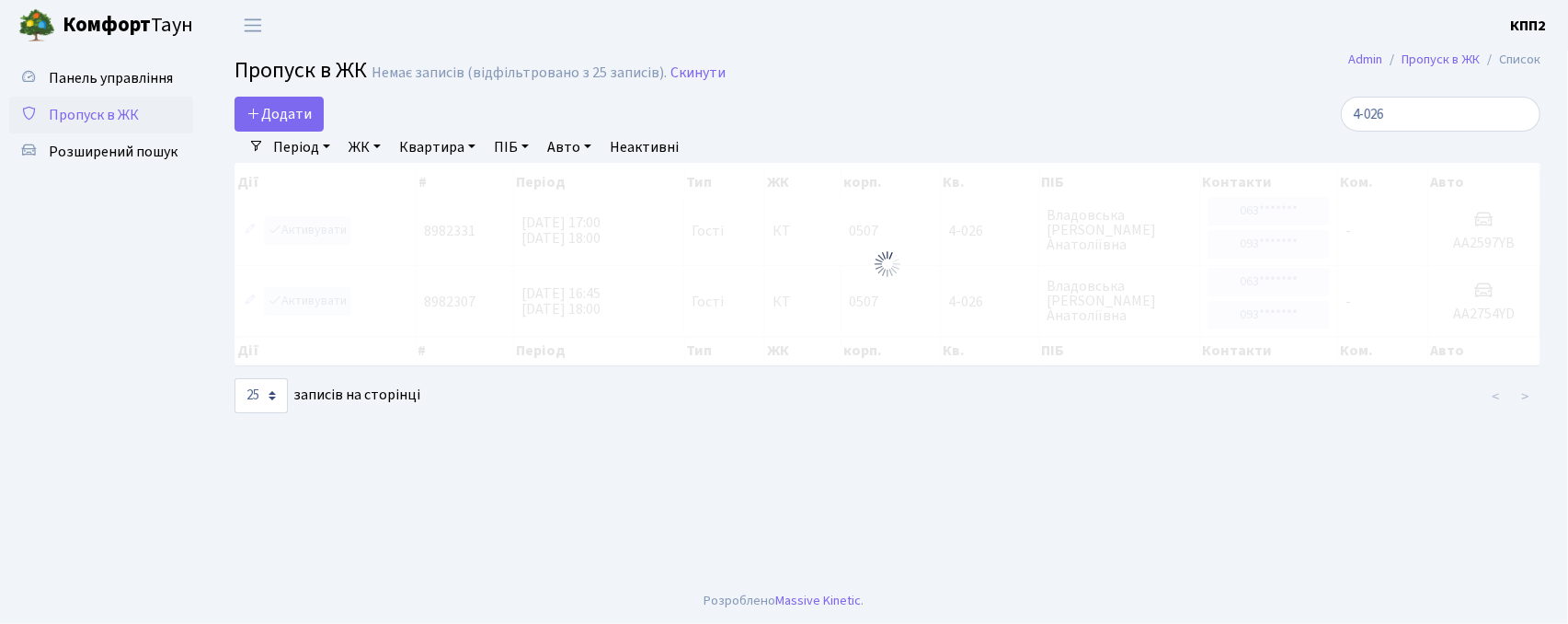
click at [955, 241] on div at bounding box center [888, 264] width 1306 height 203
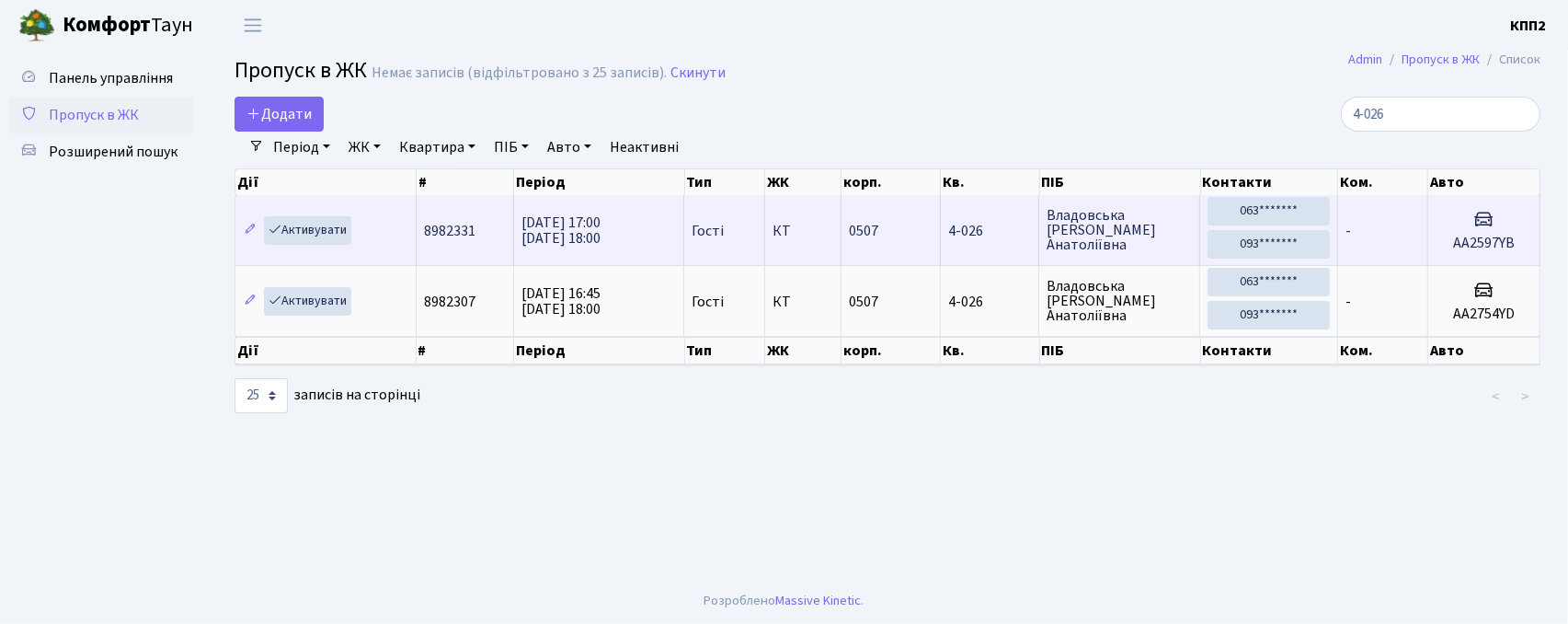
click at [996, 237] on span "4-026" at bounding box center [990, 231] width 83 height 15
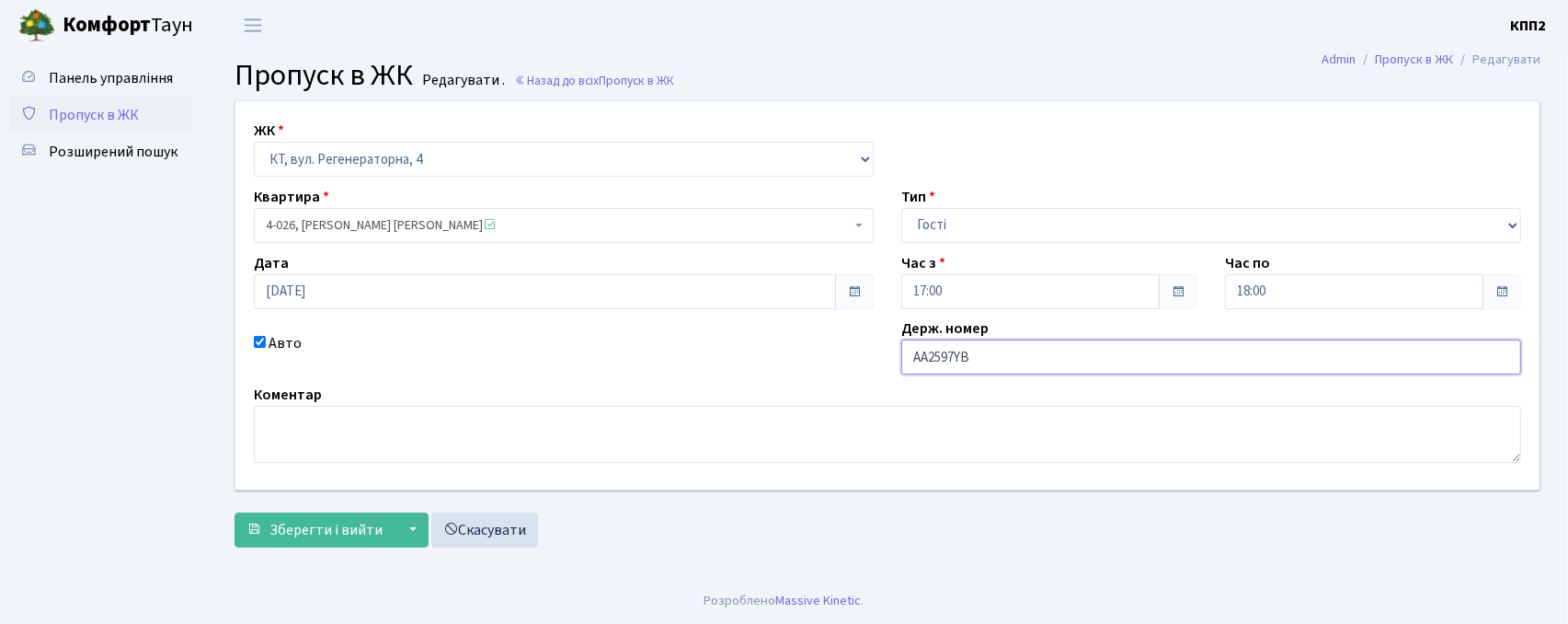
click at [953, 373] on input "АА2597YВ" at bounding box center [1210, 357] width 620 height 35
type input "АА9527YВ"
click at [273, 532] on span "Зберегти і вийти" at bounding box center [326, 529] width 114 height 20
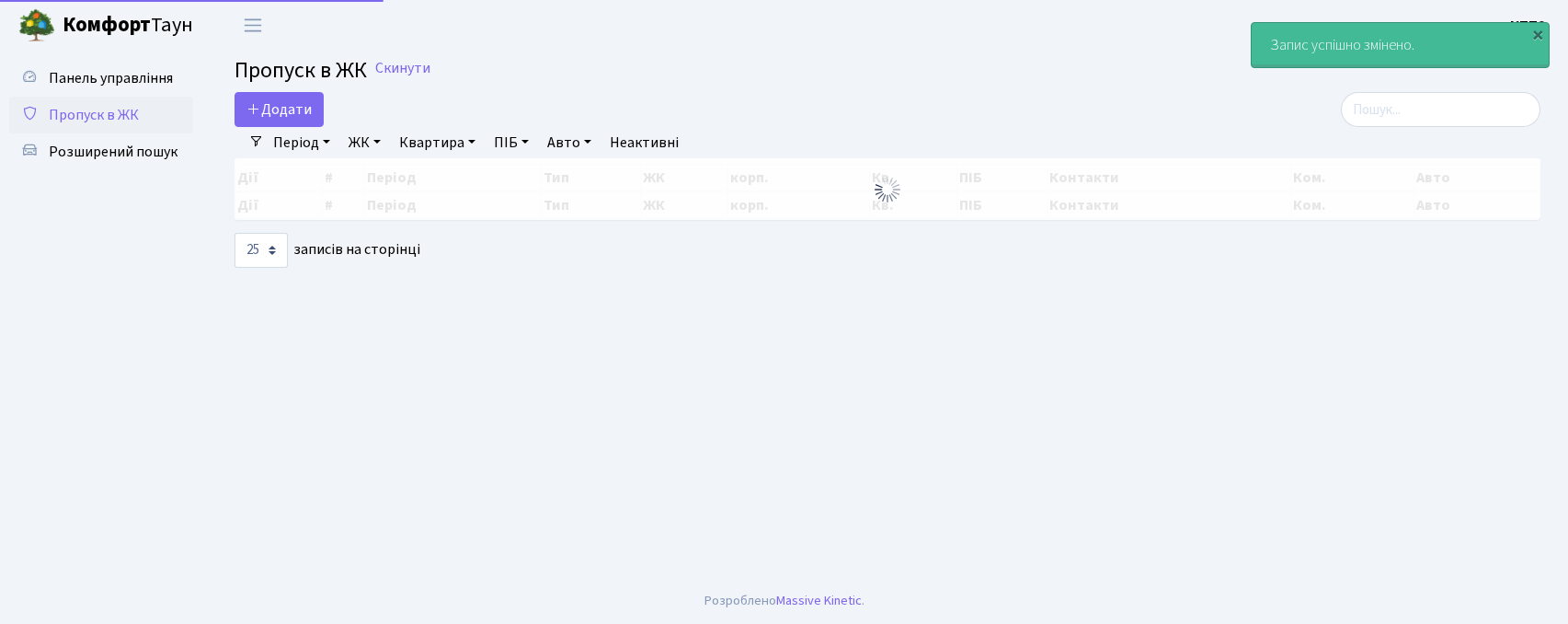
select select "25"
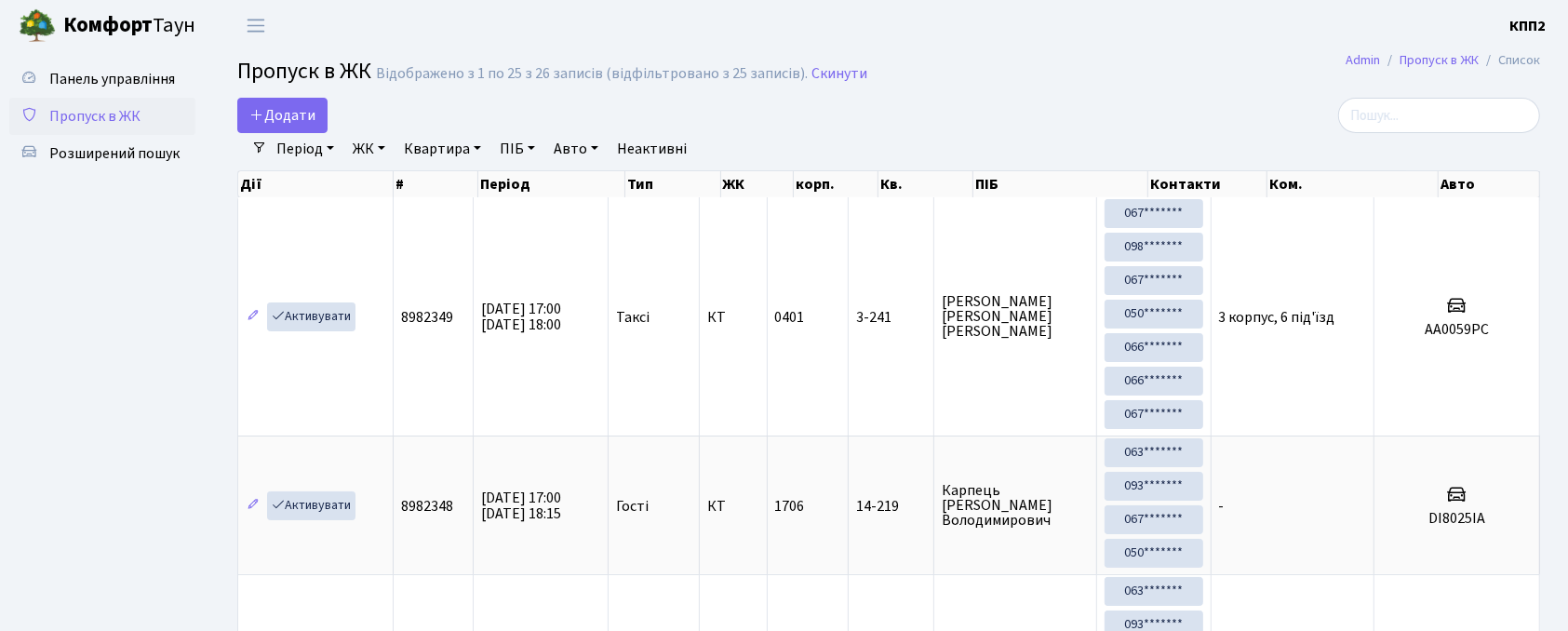
click at [257, 120] on icon at bounding box center [257, 115] width 15 height 15
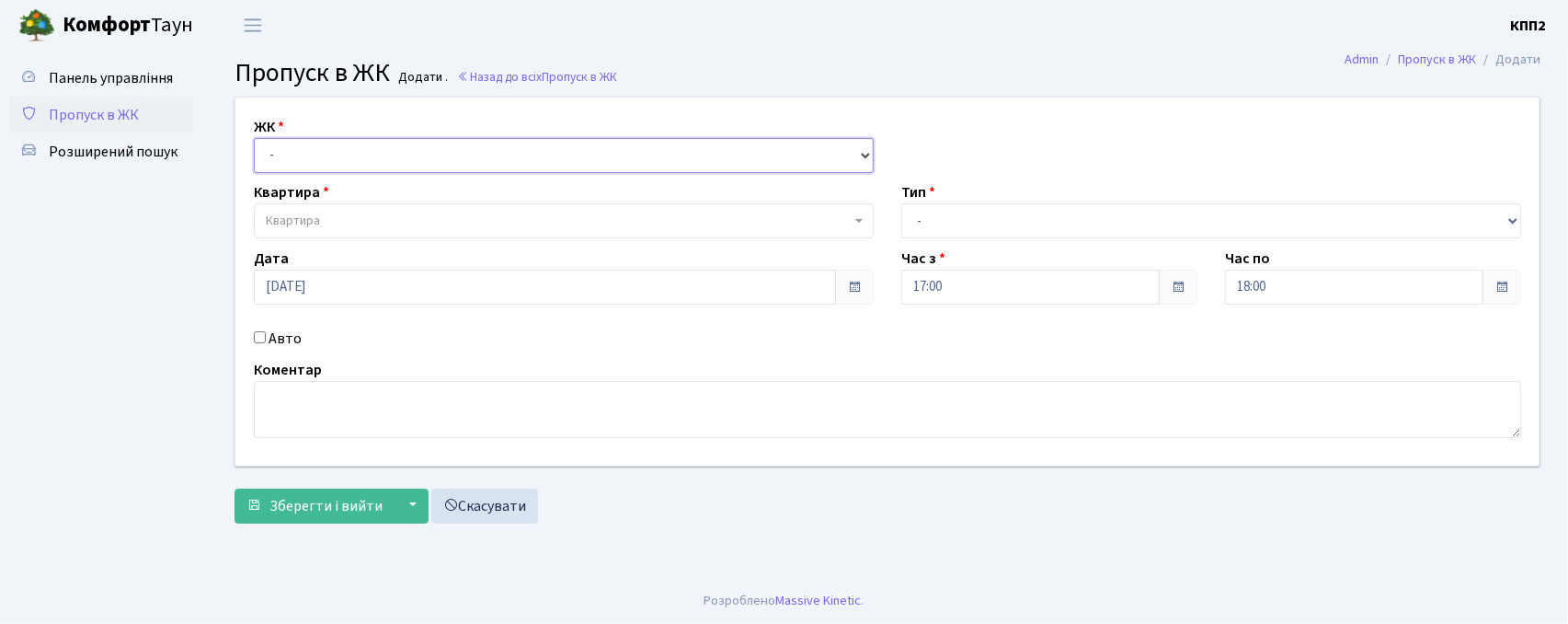
click at [421, 164] on select "- КТ, вул. Регенераторна, 4 КТ2, просп. Соборності, 17 КТ3, вул. Березнева, 16 …" at bounding box center [563, 155] width 620 height 35
select select "271"
click at [254, 138] on select "- КТ, вул. Регенераторна, 4 КТ2, просп. Соборності, 17 КТ3, вул. Березнева, 16 …" at bounding box center [563, 155] width 620 height 35
select select
click at [370, 218] on span "Квартира" at bounding box center [558, 221] width 585 height 18
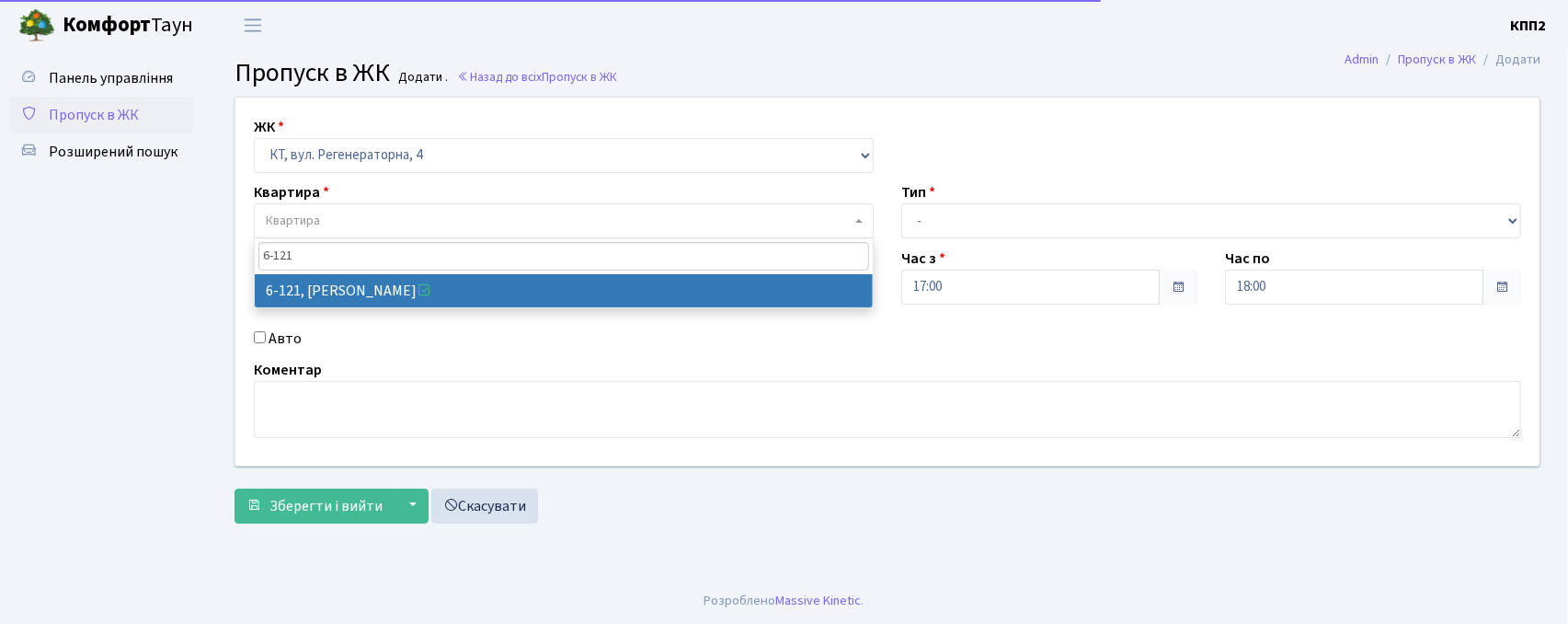
type input "6-121"
select select "5257"
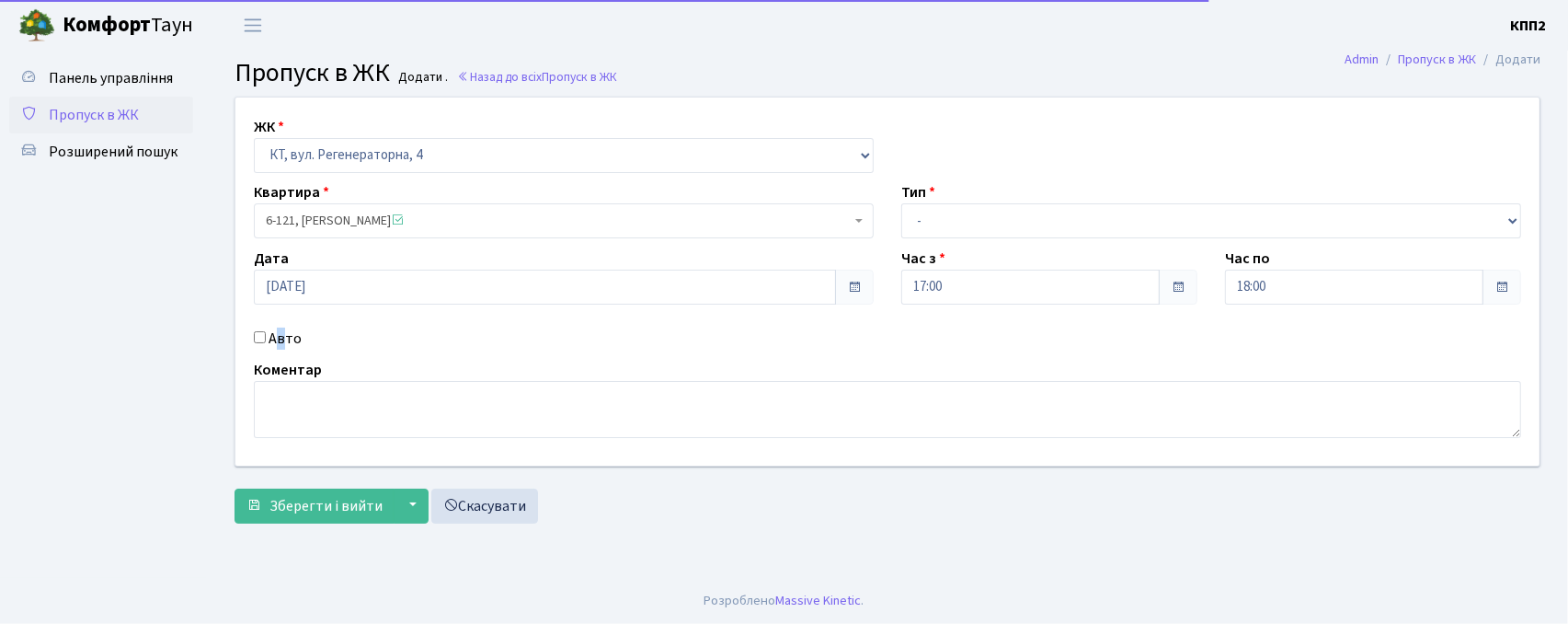
drag, startPoint x: 280, startPoint y: 330, endPoint x: 273, endPoint y: 340, distance: 12.2
click at [273, 340] on label "Авто" at bounding box center [285, 338] width 33 height 22
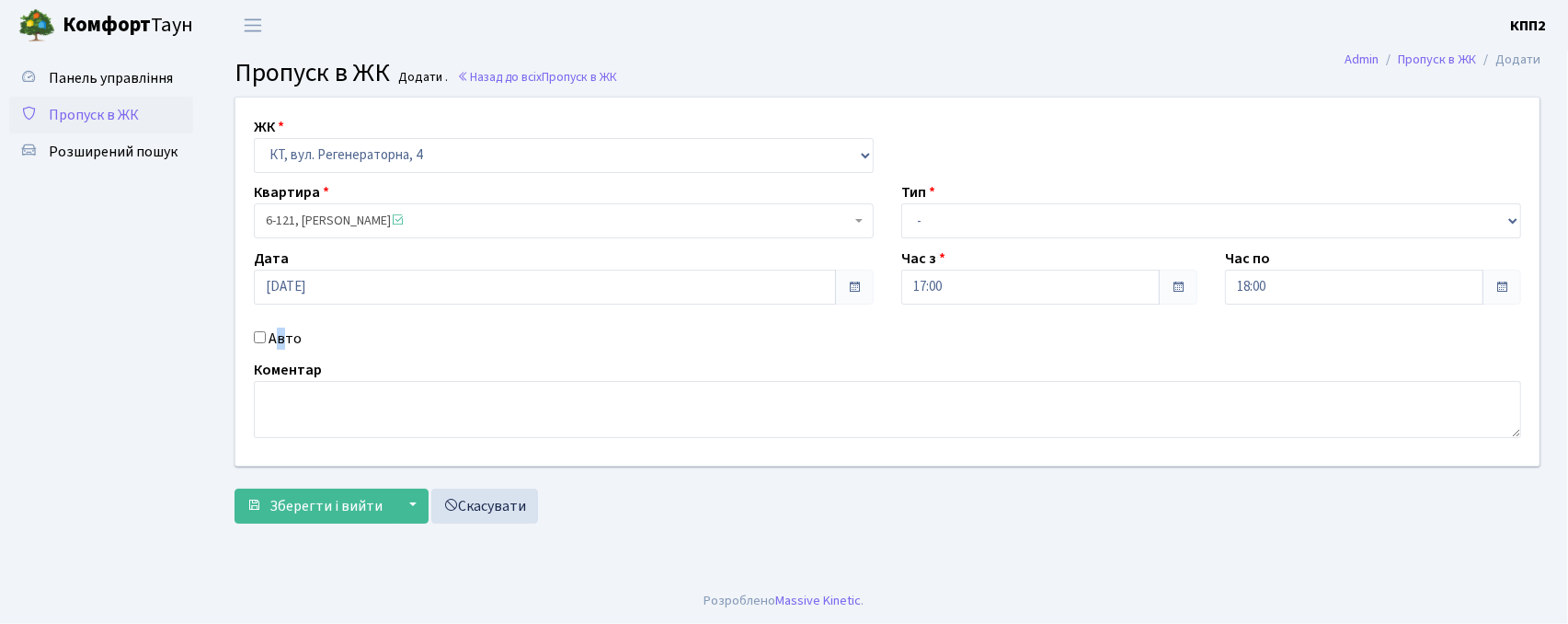
click at [273, 340] on label "Авто" at bounding box center [285, 338] width 33 height 22
click at [266, 340] on input "Авто" at bounding box center [259, 337] width 12 height 12
checkbox input "true"
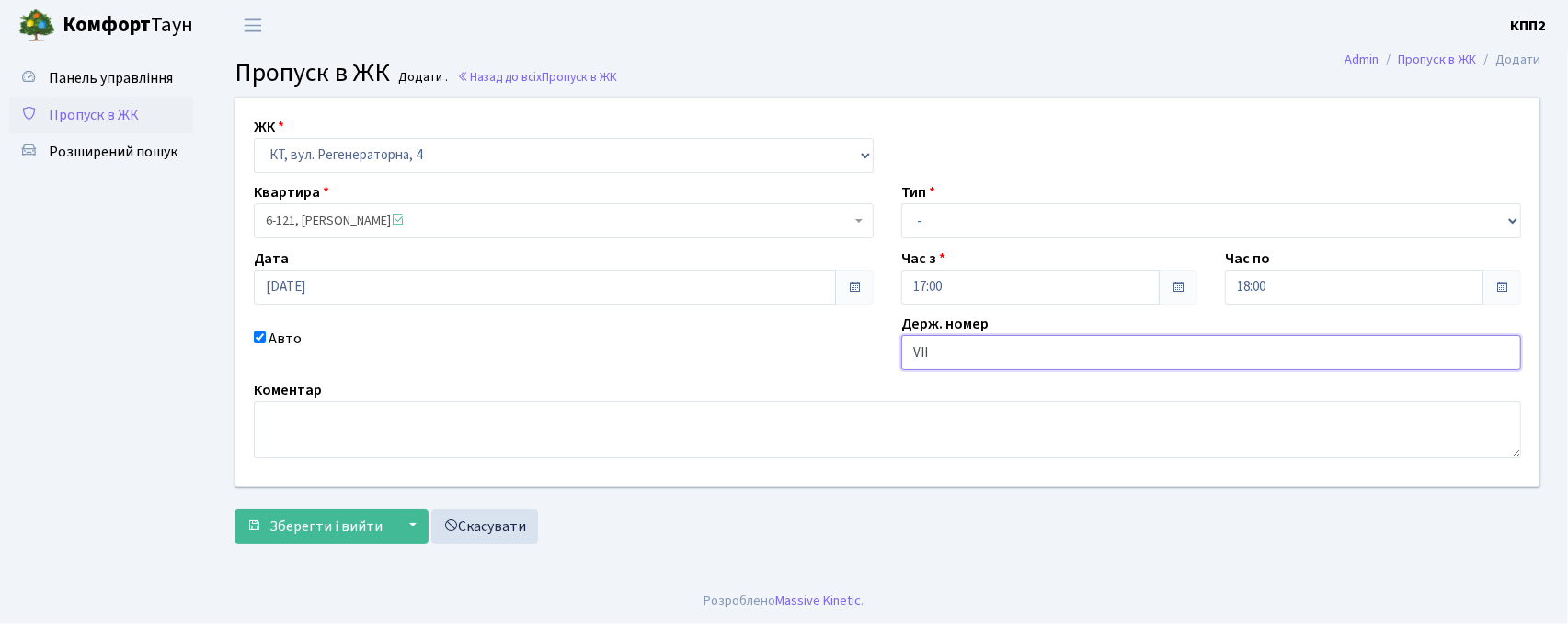
type input "VII"
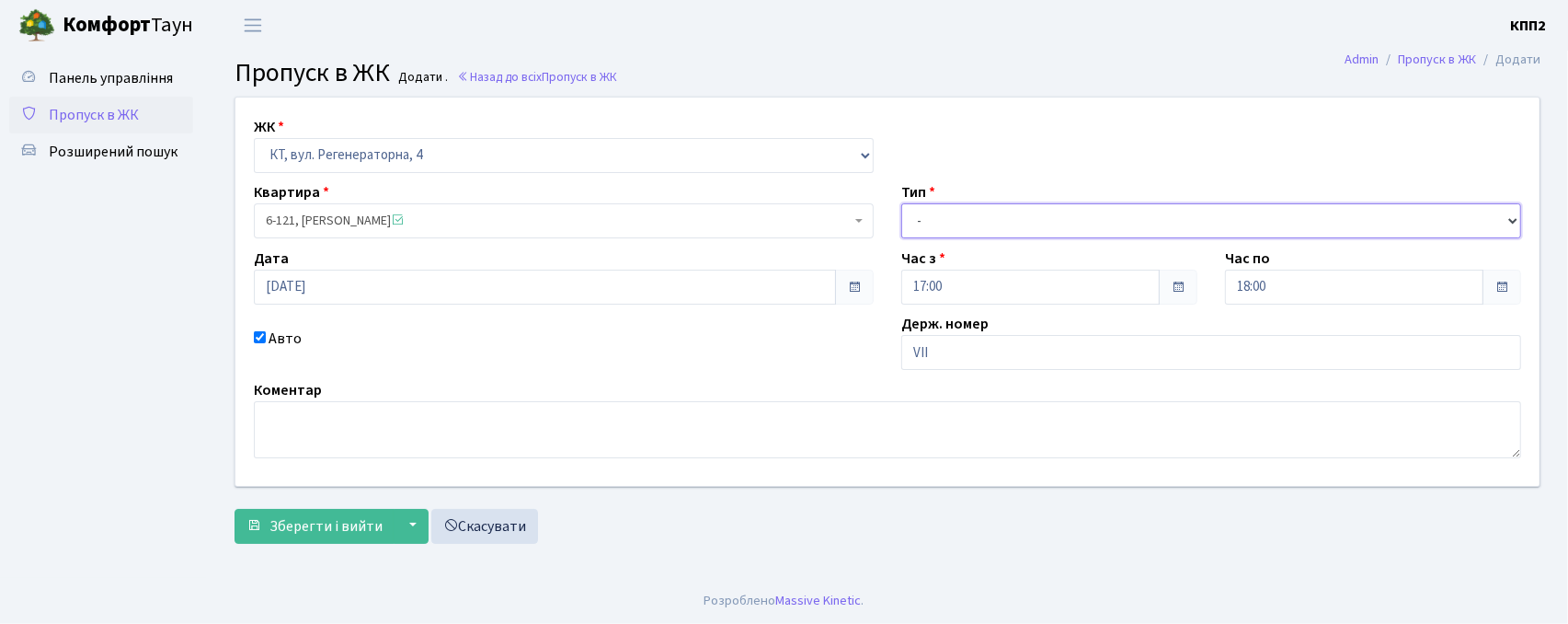
click at [1013, 218] on select "- Доставка Таксі Гості Сервіс" at bounding box center [1210, 221] width 620 height 35
select select "3"
click at [901, 204] on select "- Доставка Таксі Гості Сервіс" at bounding box center [1210, 221] width 620 height 35
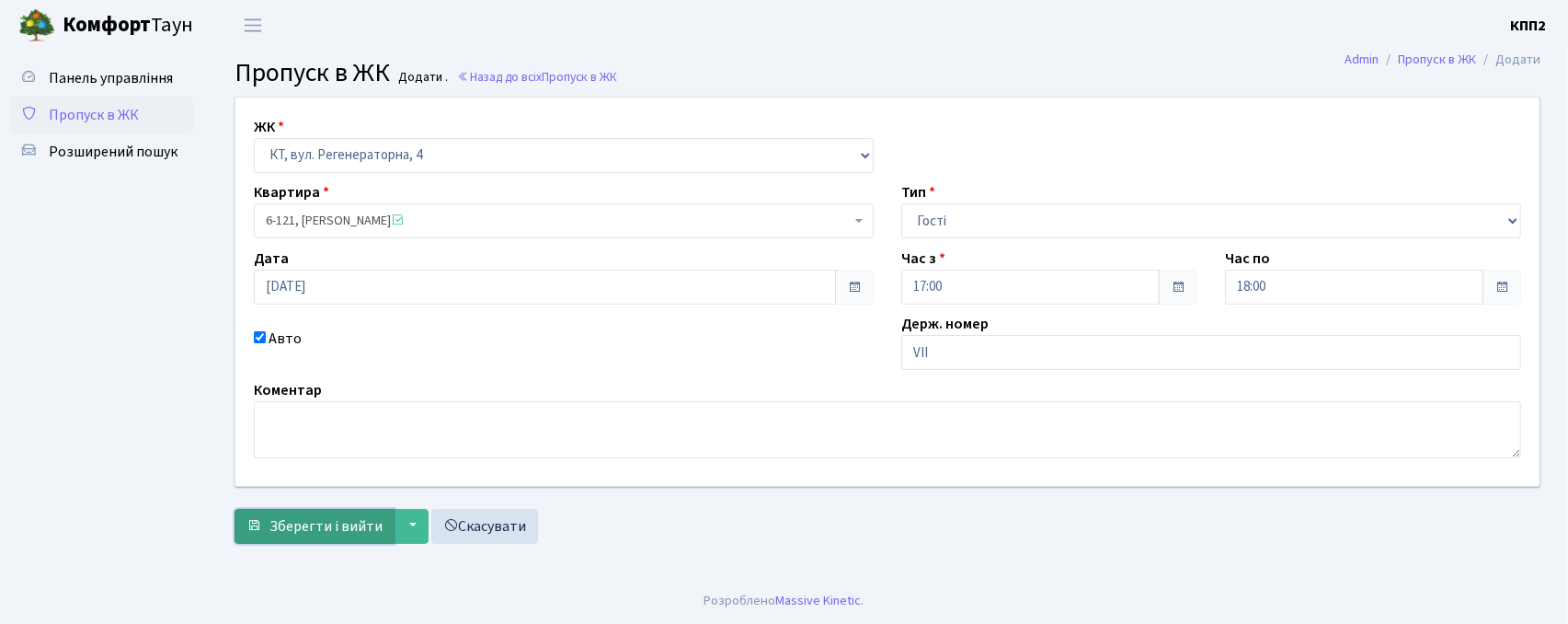
click at [343, 524] on span "Зберегти і вийти" at bounding box center [326, 526] width 114 height 20
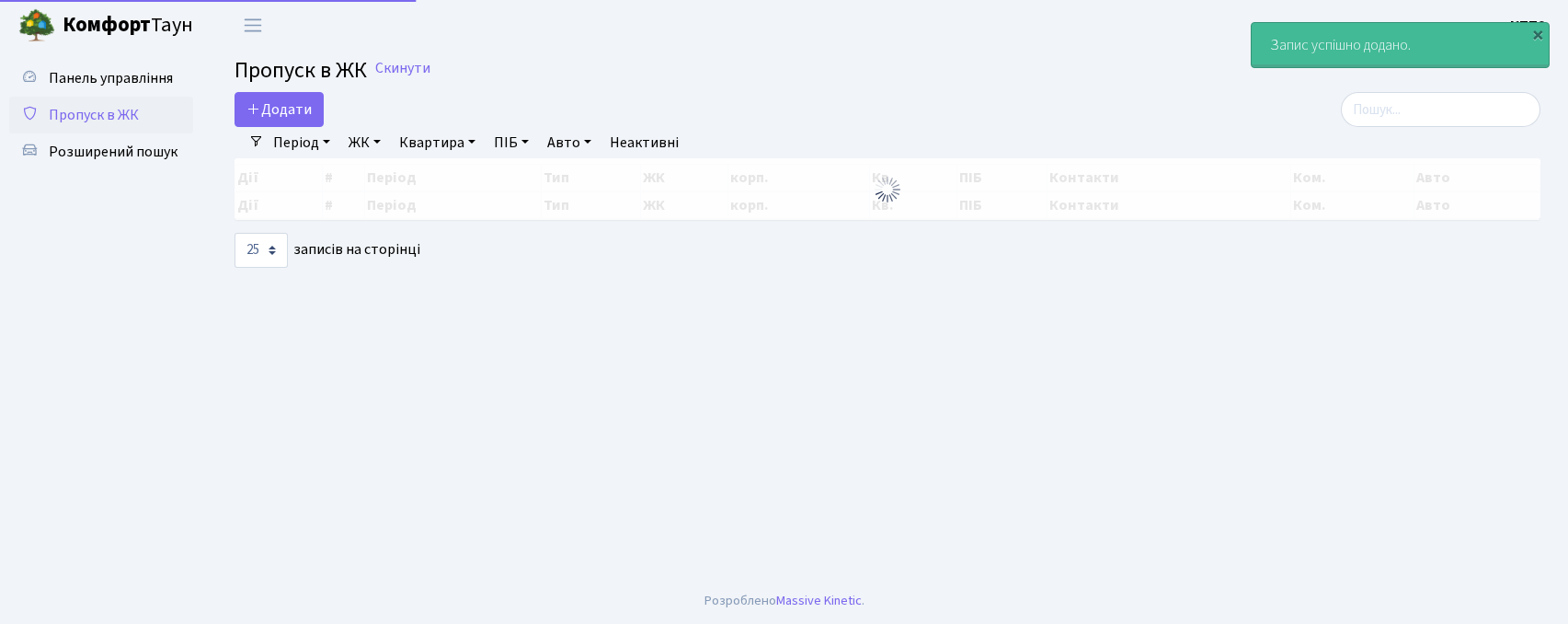
select select "25"
click at [1429, 108] on input "search" at bounding box center [1440, 109] width 200 height 35
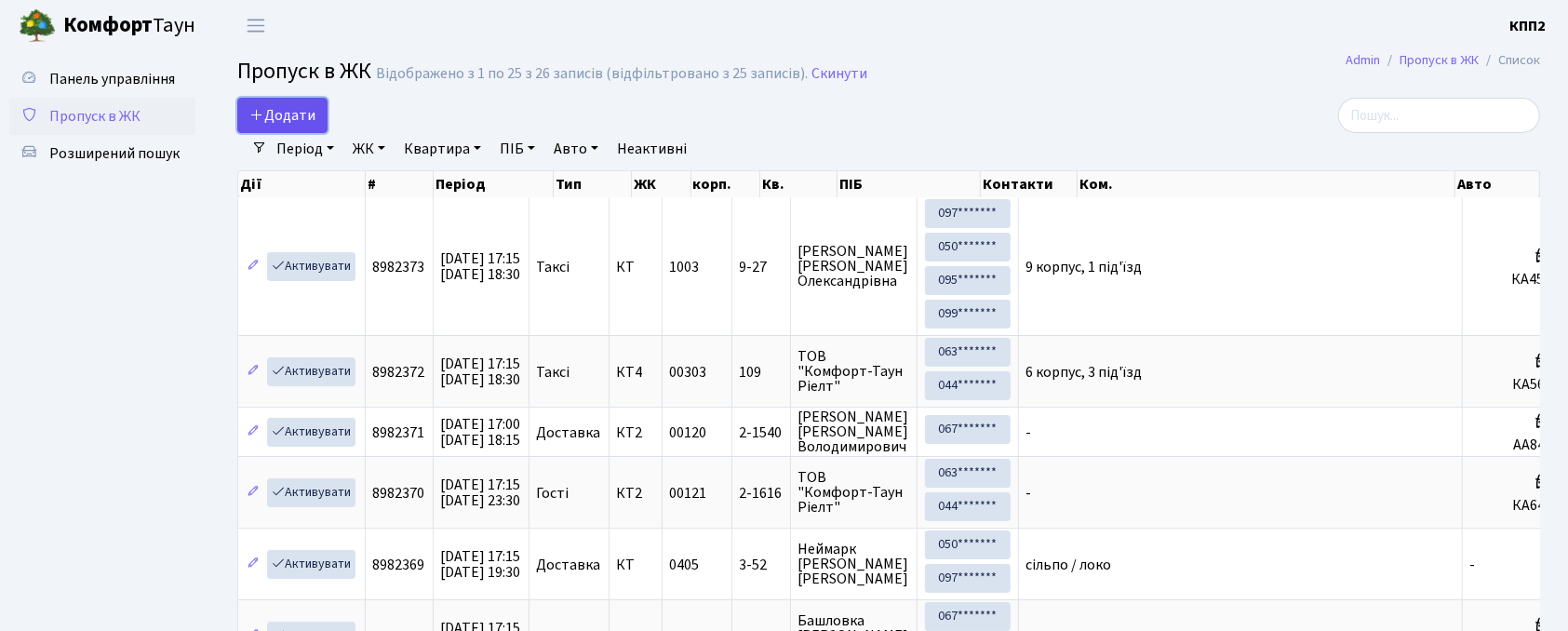
click at [268, 117] on span "Додати" at bounding box center [282, 115] width 66 height 20
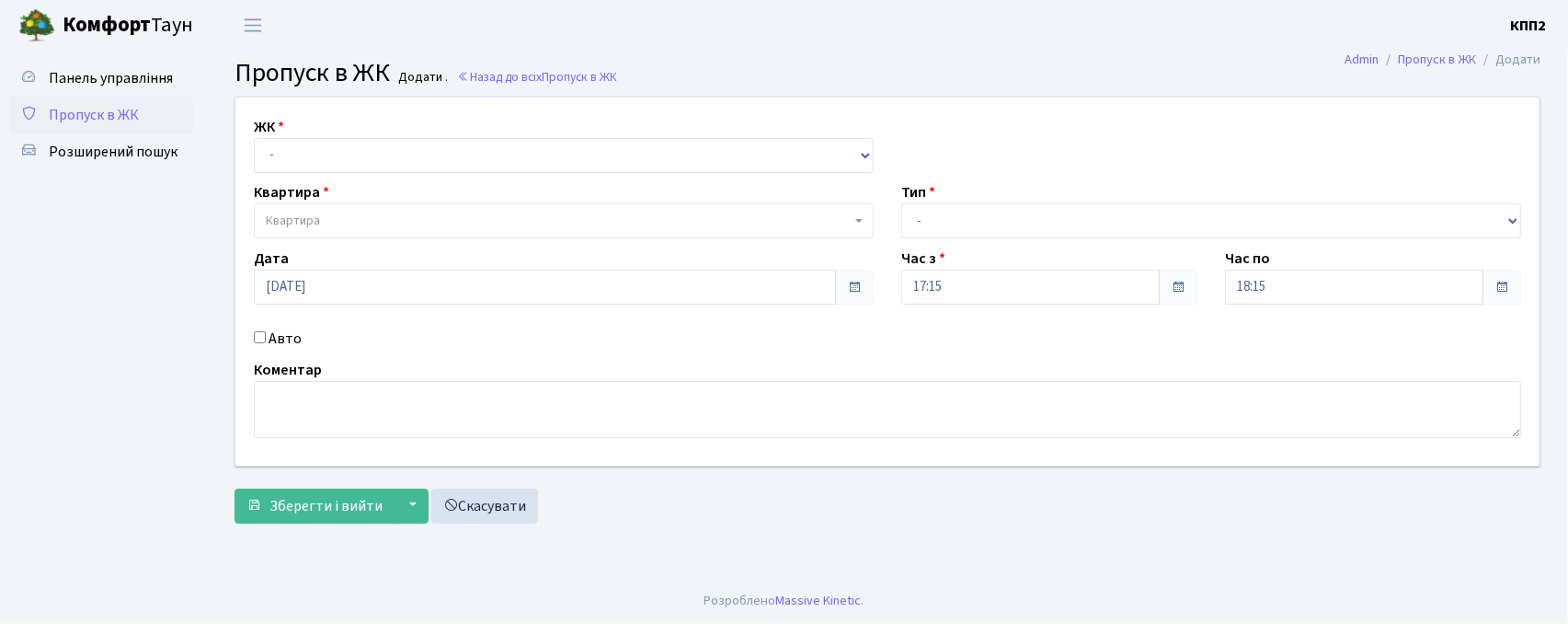
drag, startPoint x: 0, startPoint y: 0, endPoint x: 351, endPoint y: 164, distance: 387.4
click at [359, 133] on div "ЖК - КТ, вул. Регенераторна, 4 КТ2, просп. Соборності, 17 КТ3, вул. Березнева, …" at bounding box center [564, 144] width 647 height 57
click at [359, 159] on select "- КТ, вул. Регенераторна, 4 КТ2, просп. Соборності, 17 КТ3, вул. Березнева, 16 …" at bounding box center [563, 155] width 620 height 35
select select "271"
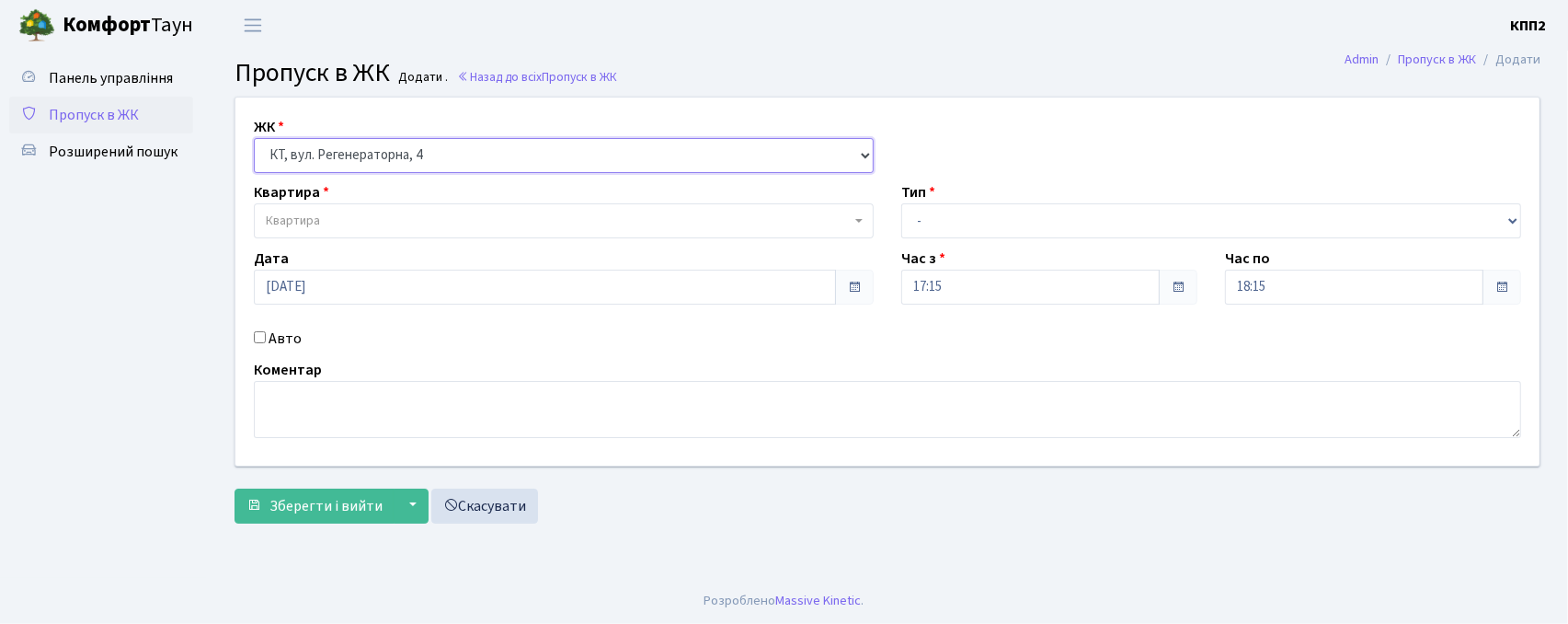
click at [254, 138] on select "- КТ, вул. Регенераторна, 4 КТ2, просп. Соборності, 17 КТ3, вул. Березнева, 16 …" at bounding box center [563, 155] width 620 height 35
select select
click at [355, 222] on span "Квартира" at bounding box center [558, 221] width 585 height 18
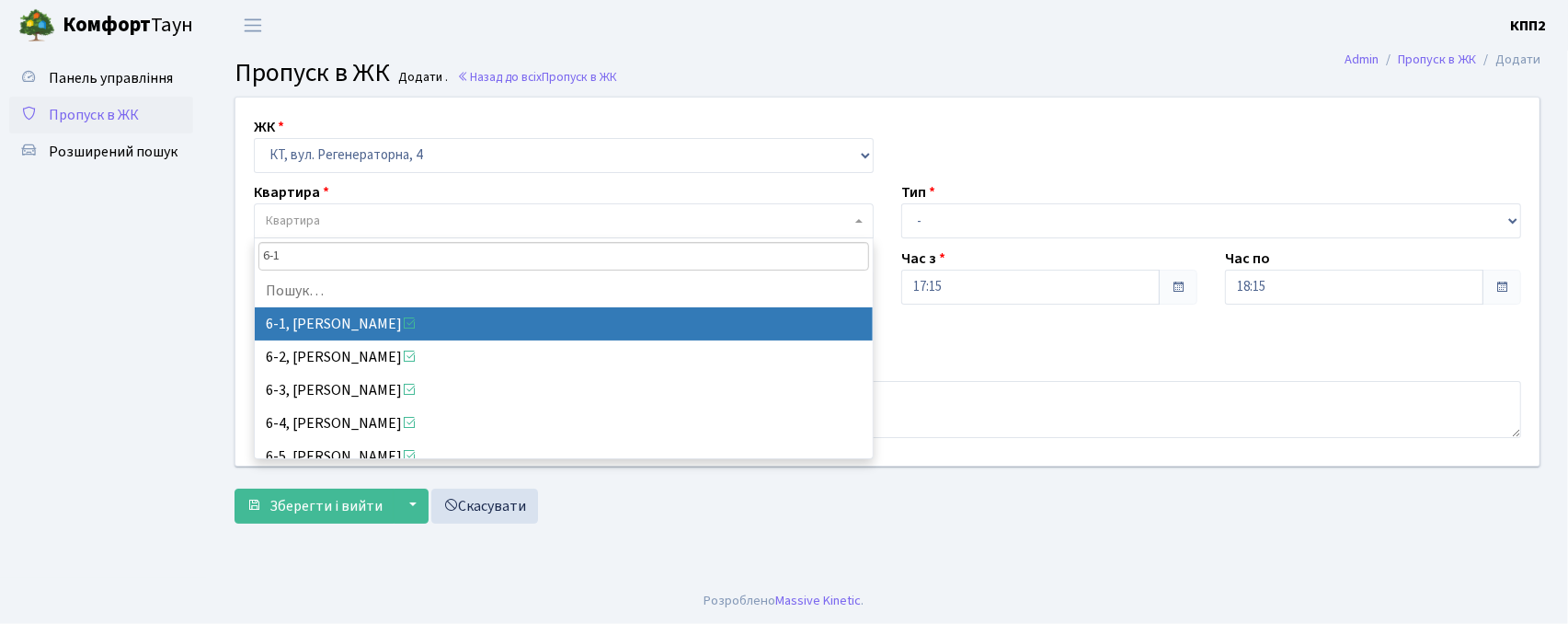
type input "6-18"
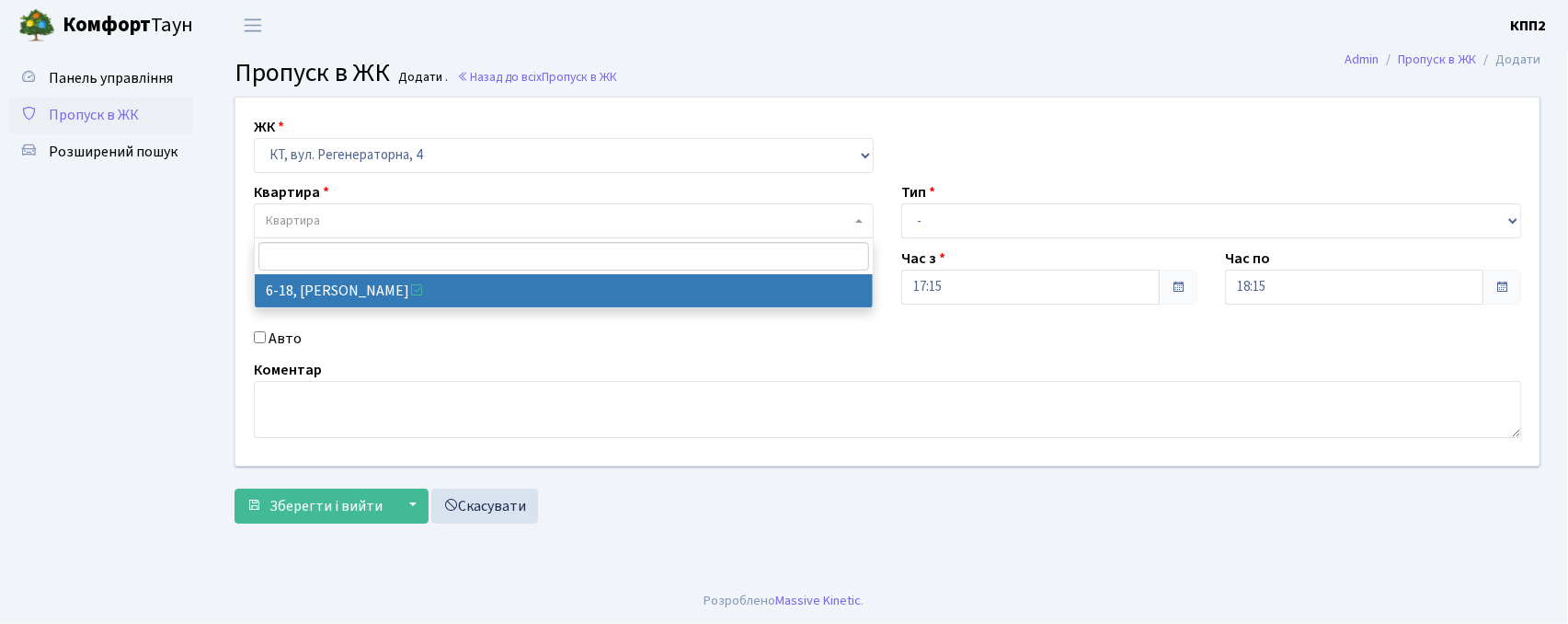
drag, startPoint x: 415, startPoint y: 314, endPoint x: 417, endPoint y: 292, distance: 22.1
click at [415, 313] on div "ЖК - КТ, вул. Регенераторна, 4 КТ2, просп. Соборності, 17 КТ3, вул. Березнева, …" at bounding box center [887, 281] width 1331 height 368
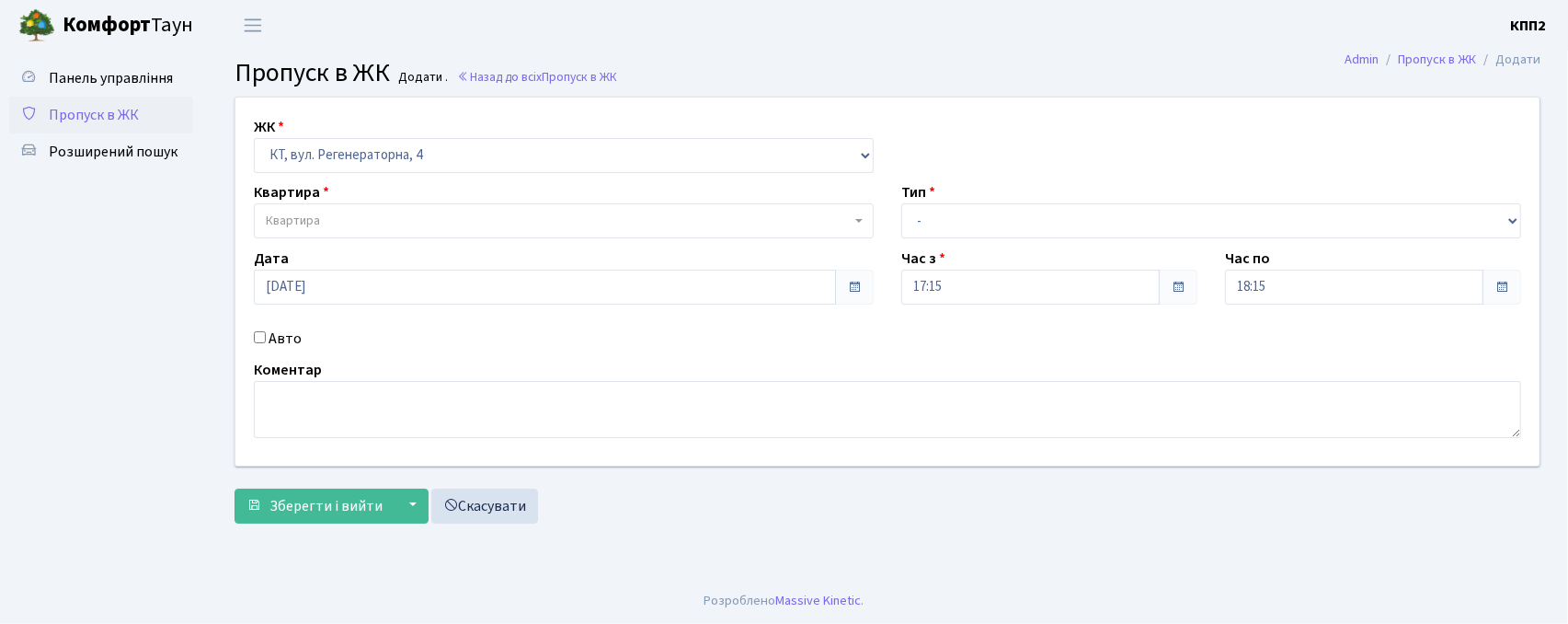
click at [337, 215] on span "Квартира" at bounding box center [558, 221] width 585 height 18
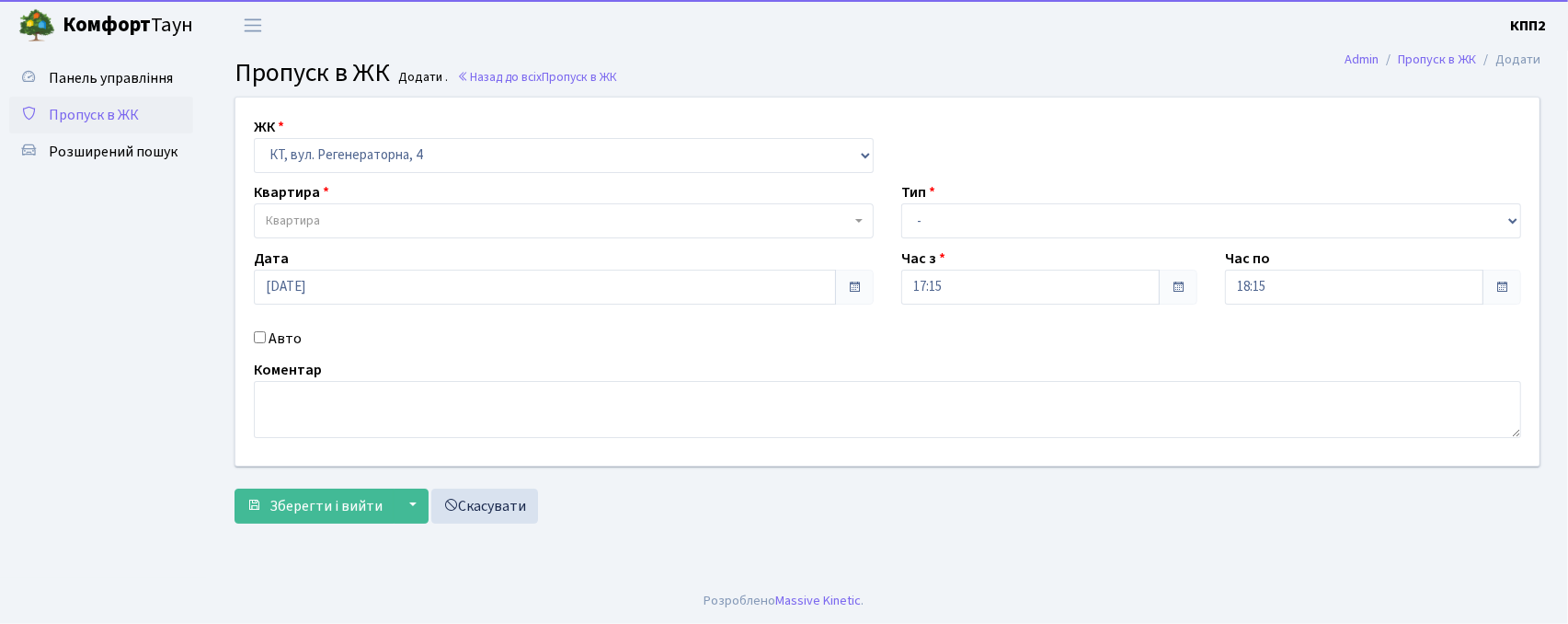
click at [289, 343] on label "Авто" at bounding box center [285, 338] width 33 height 22
click at [266, 343] on input "Авто" at bounding box center [259, 337] width 12 height 12
checkbox input "true"
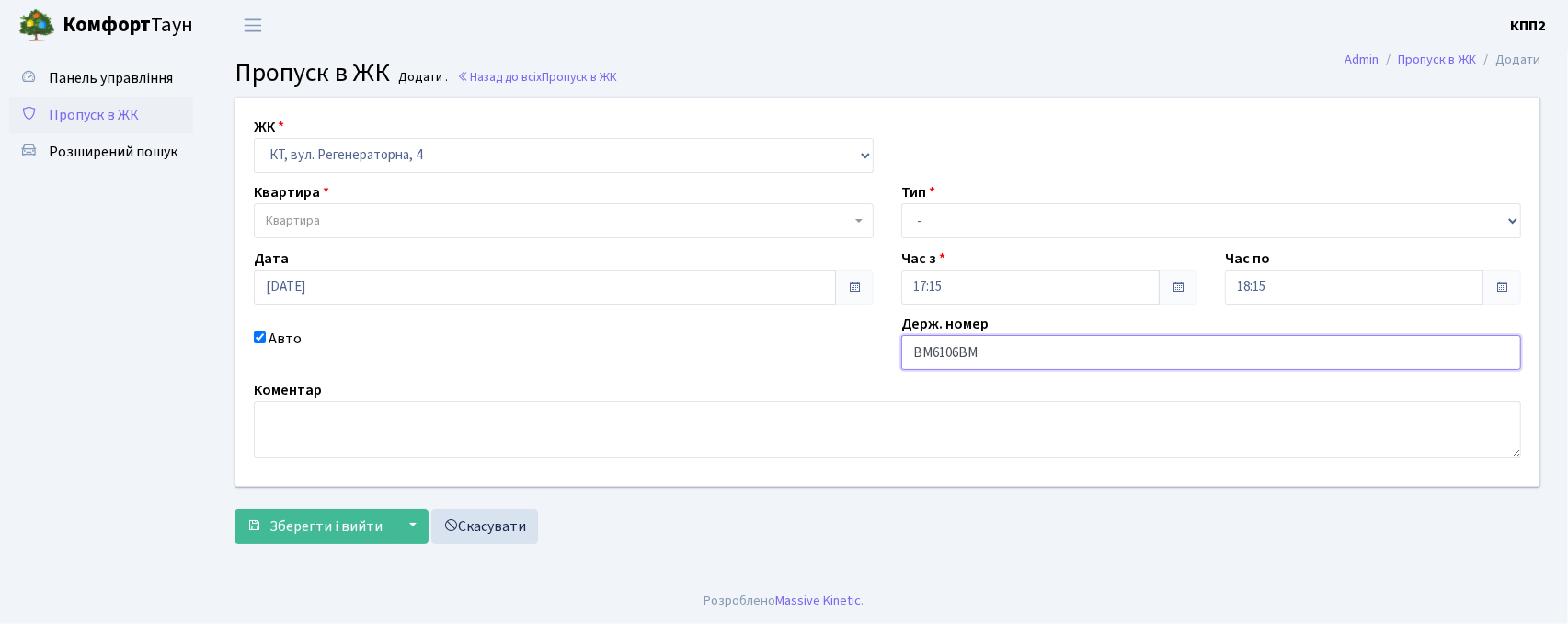
type input "ВМ6106ВМ"
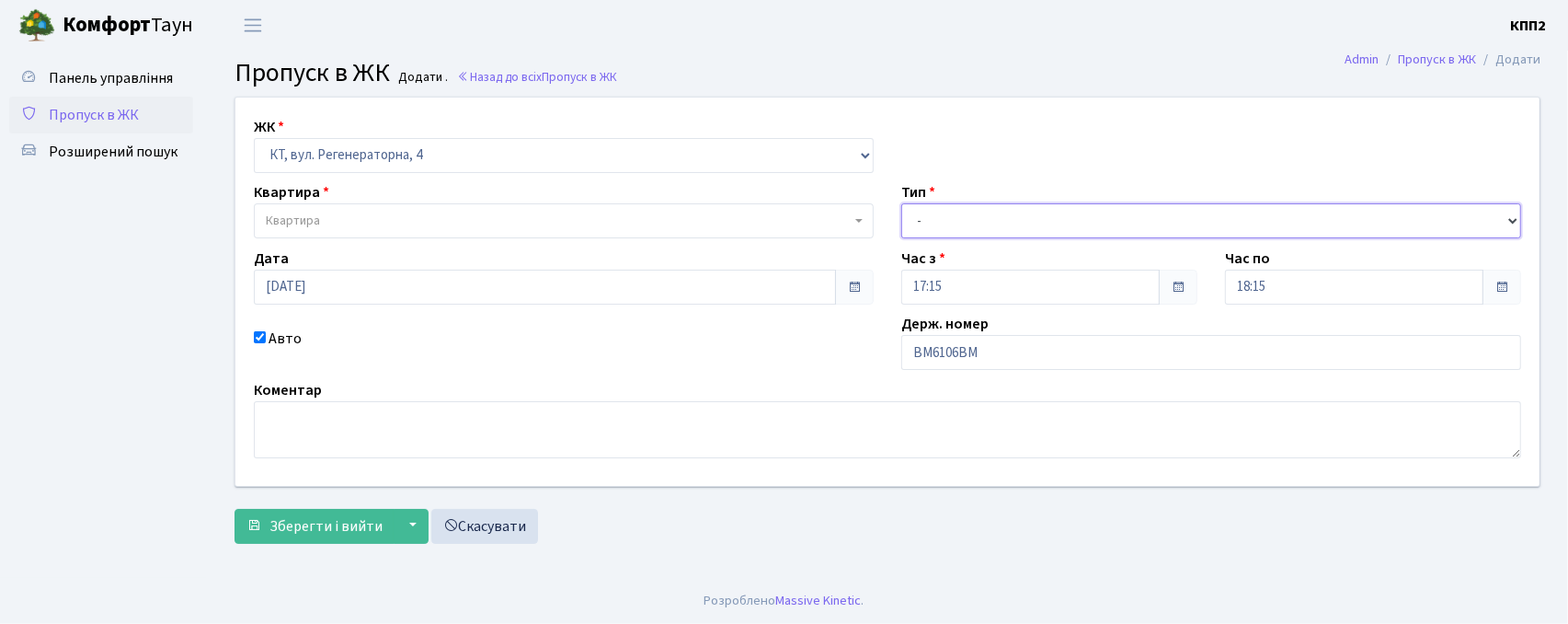
click at [992, 230] on select "- Доставка Таксі Гості Сервіс" at bounding box center [1210, 221] width 620 height 35
select select "2"
click at [901, 204] on select "- Доставка Таксі Гості Сервіс" at bounding box center [1210, 221] width 620 height 35
click at [538, 223] on span "Квартира" at bounding box center [558, 221] width 585 height 18
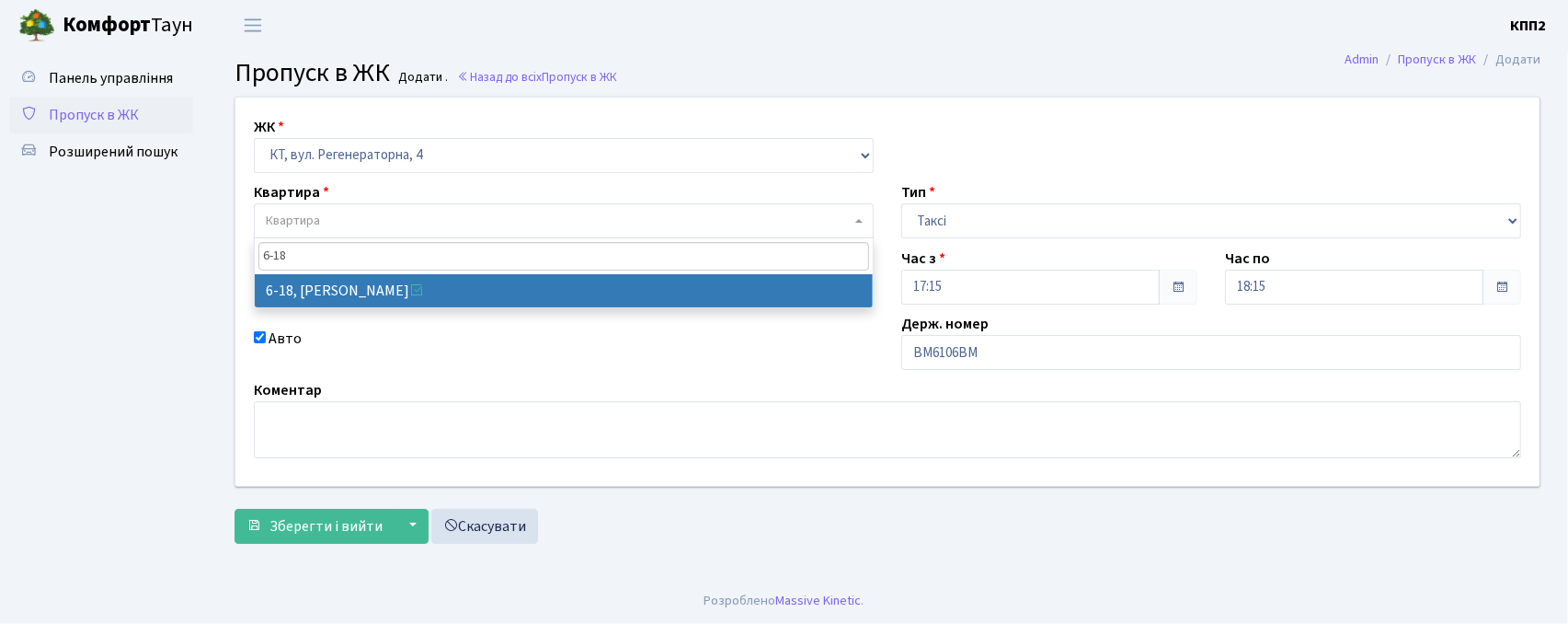
type input "6-18"
select select "5198"
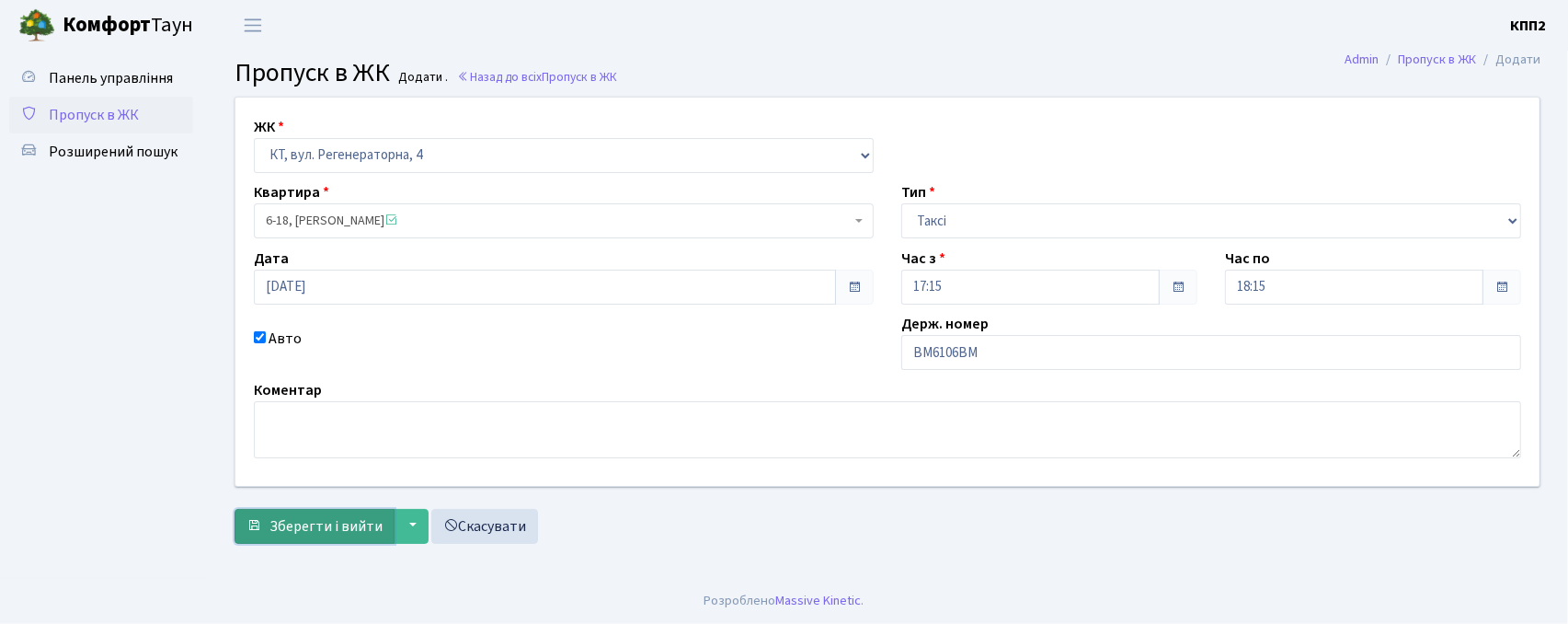
click at [283, 535] on span "Зберегти і вийти" at bounding box center [326, 526] width 114 height 20
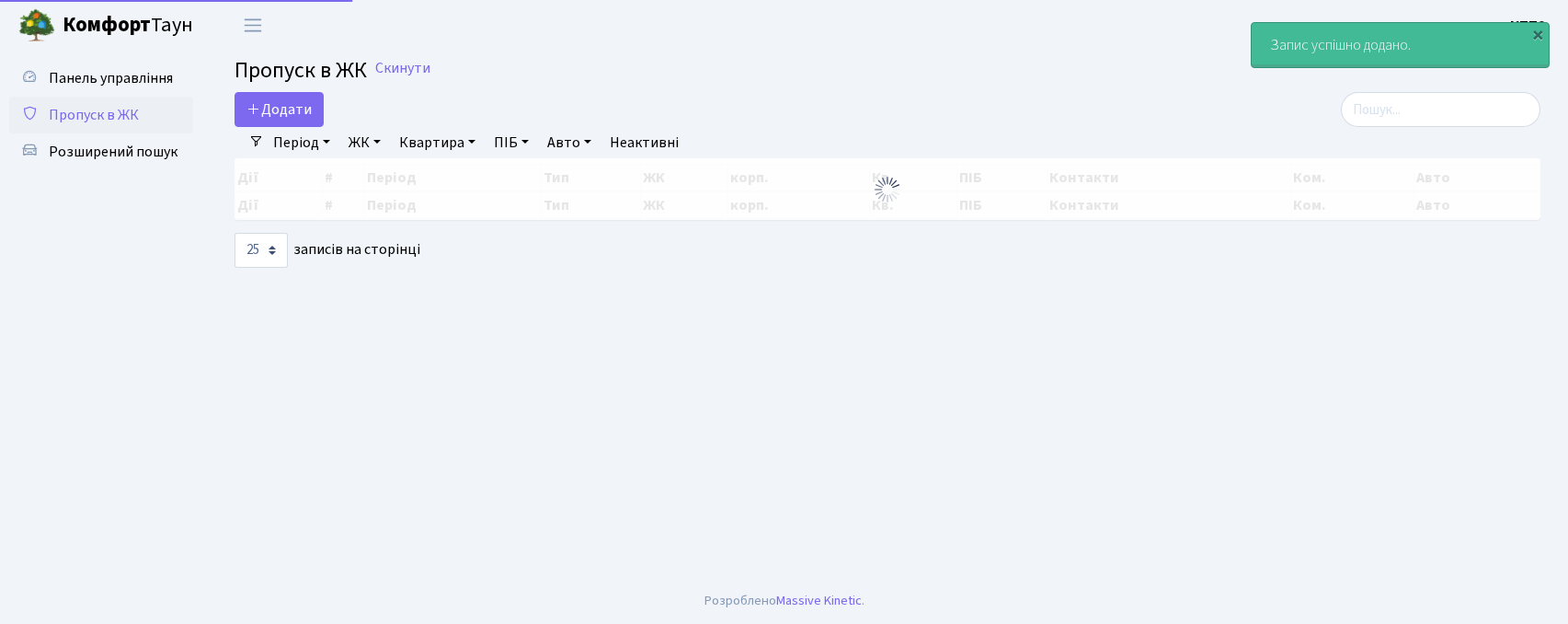
select select "25"
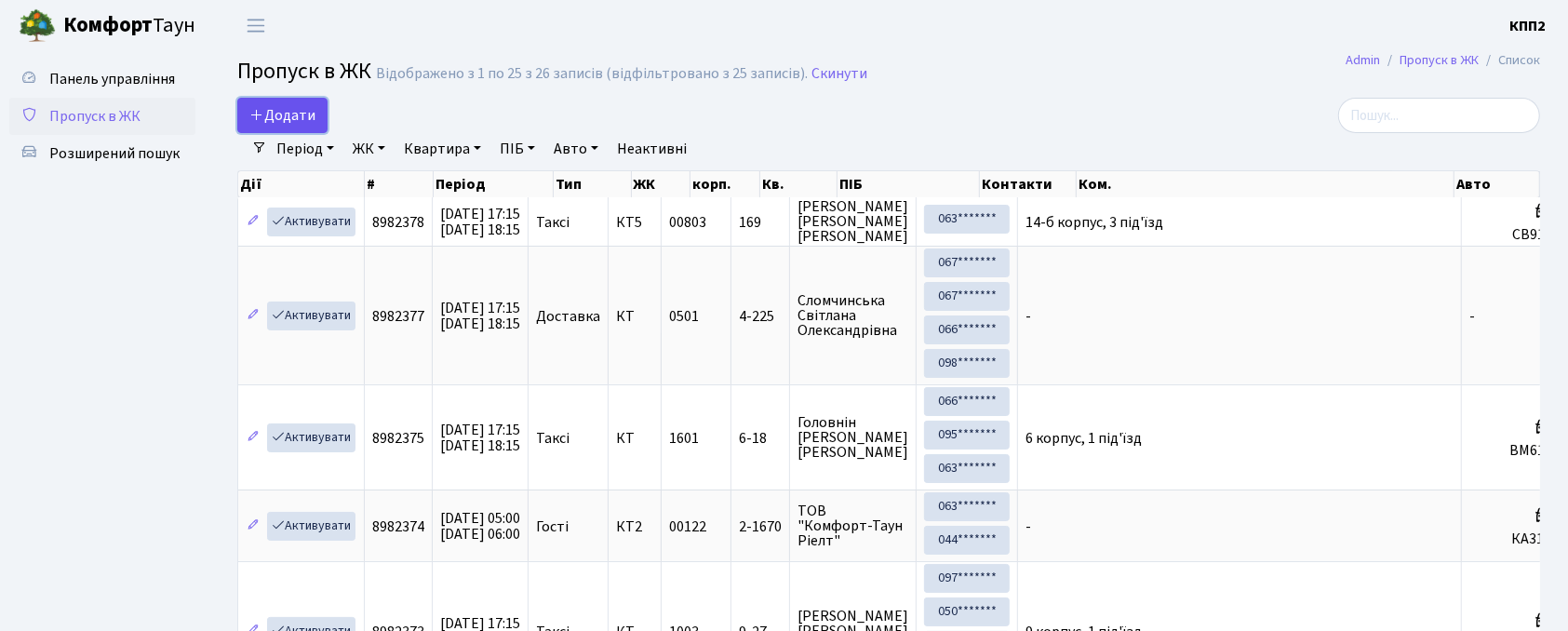
click at [318, 128] on link "Додати" at bounding box center [283, 115] width 90 height 35
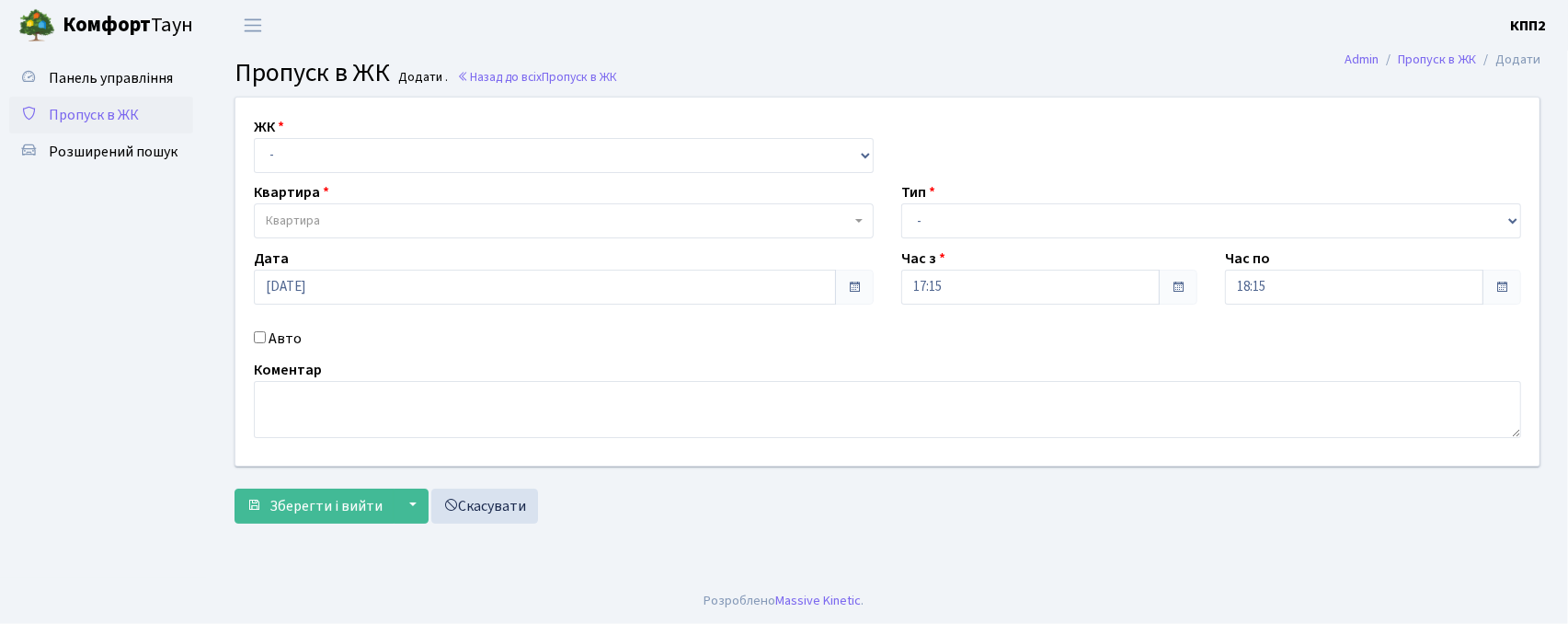
select select "271"
click at [254, 138] on select "- КТ, вул. Регенераторна, 4 КТ2, просп. Соборності, 17 КТ3, вул. Березнева, 16 …" at bounding box center [563, 155] width 620 height 35
select select
click at [347, 228] on span "Квартира" at bounding box center [558, 221] width 585 height 18
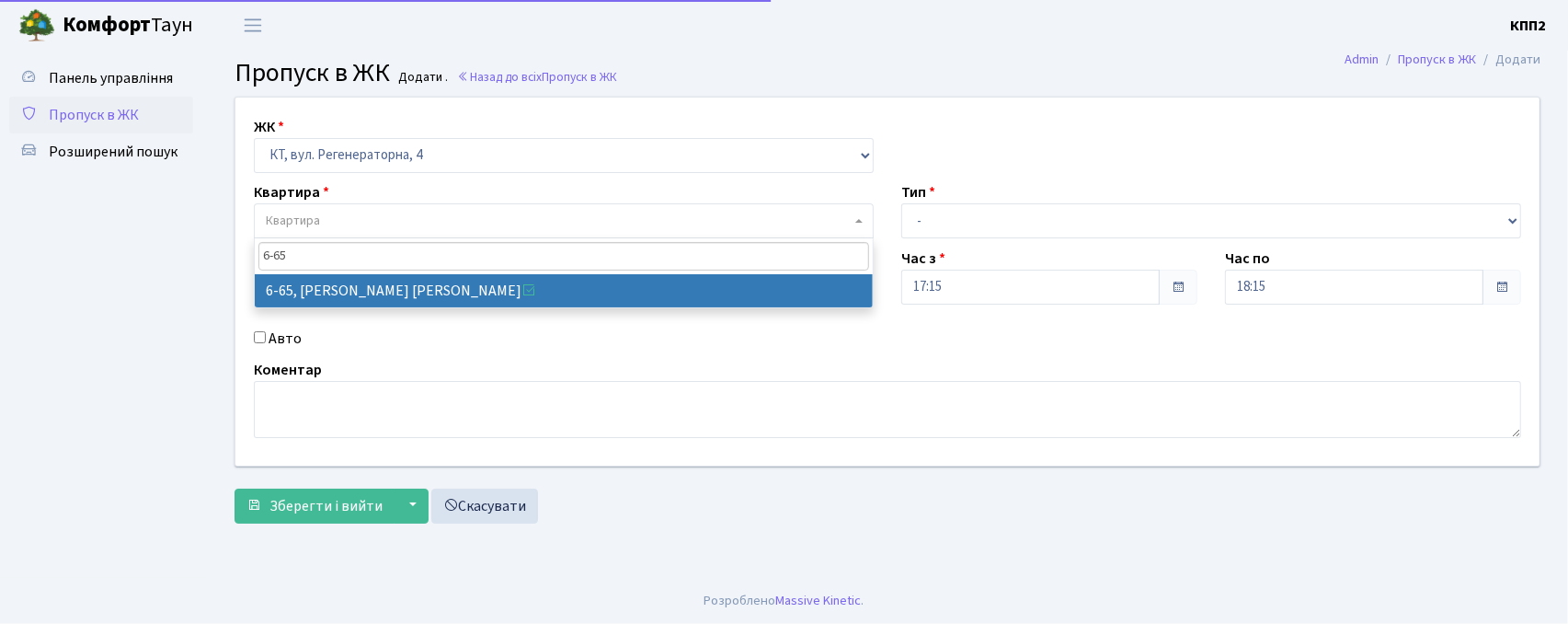
type input "6-65"
select select "5290"
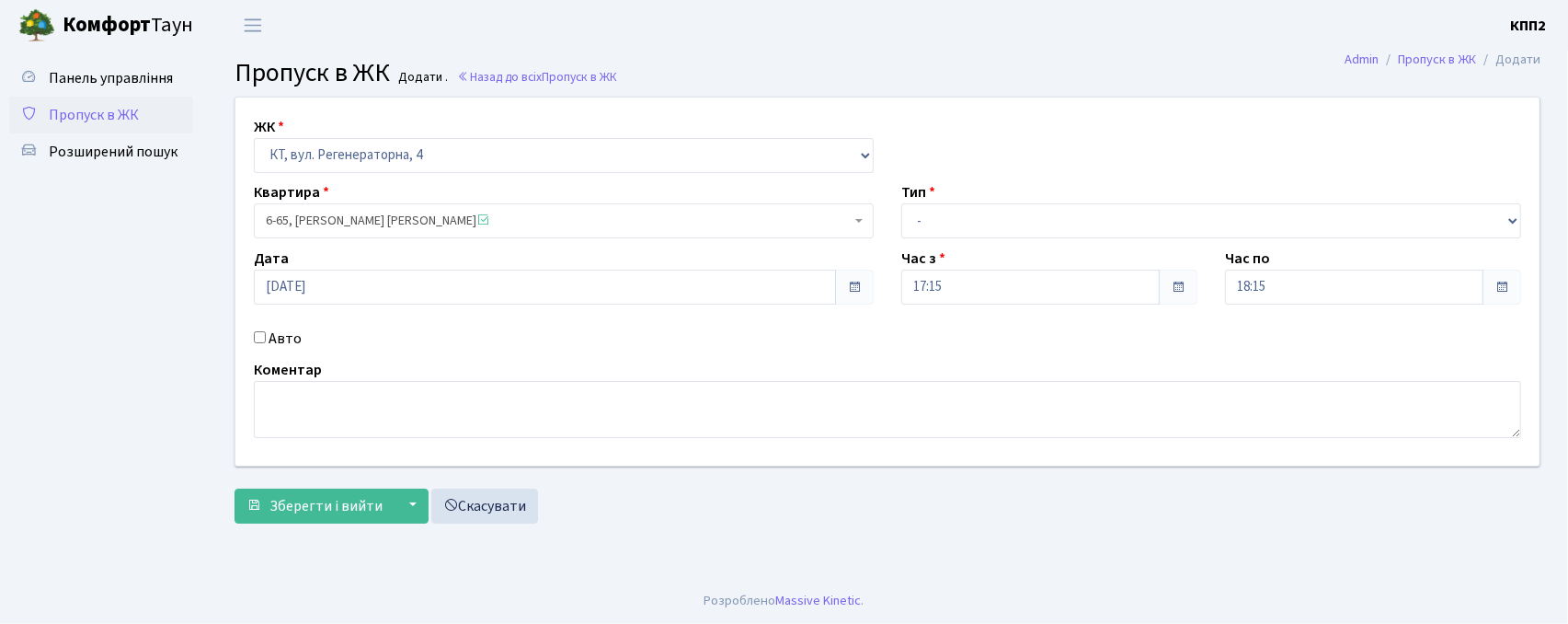
click at [280, 330] on label "Авто" at bounding box center [285, 338] width 33 height 22
click at [266, 331] on input "Авто" at bounding box center [259, 337] width 12 height 12
checkbox input "true"
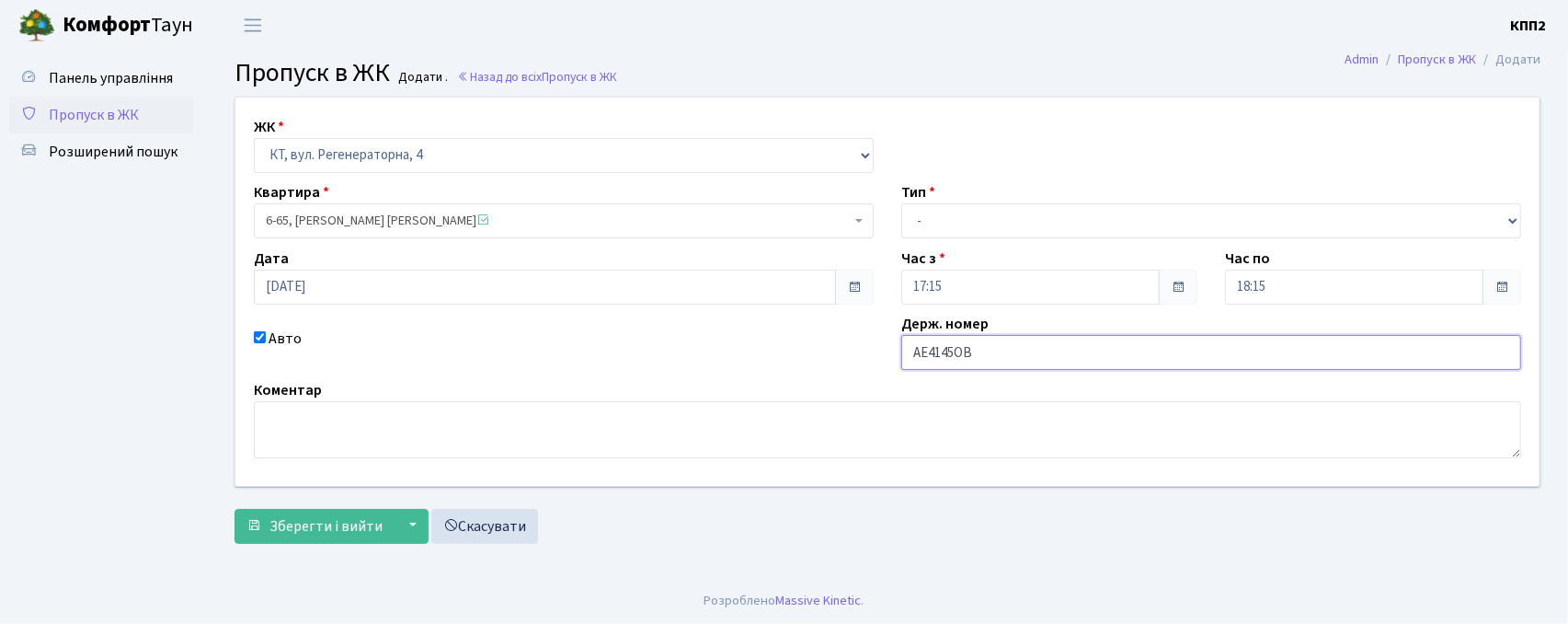
type input "АЕ4145ОВ"
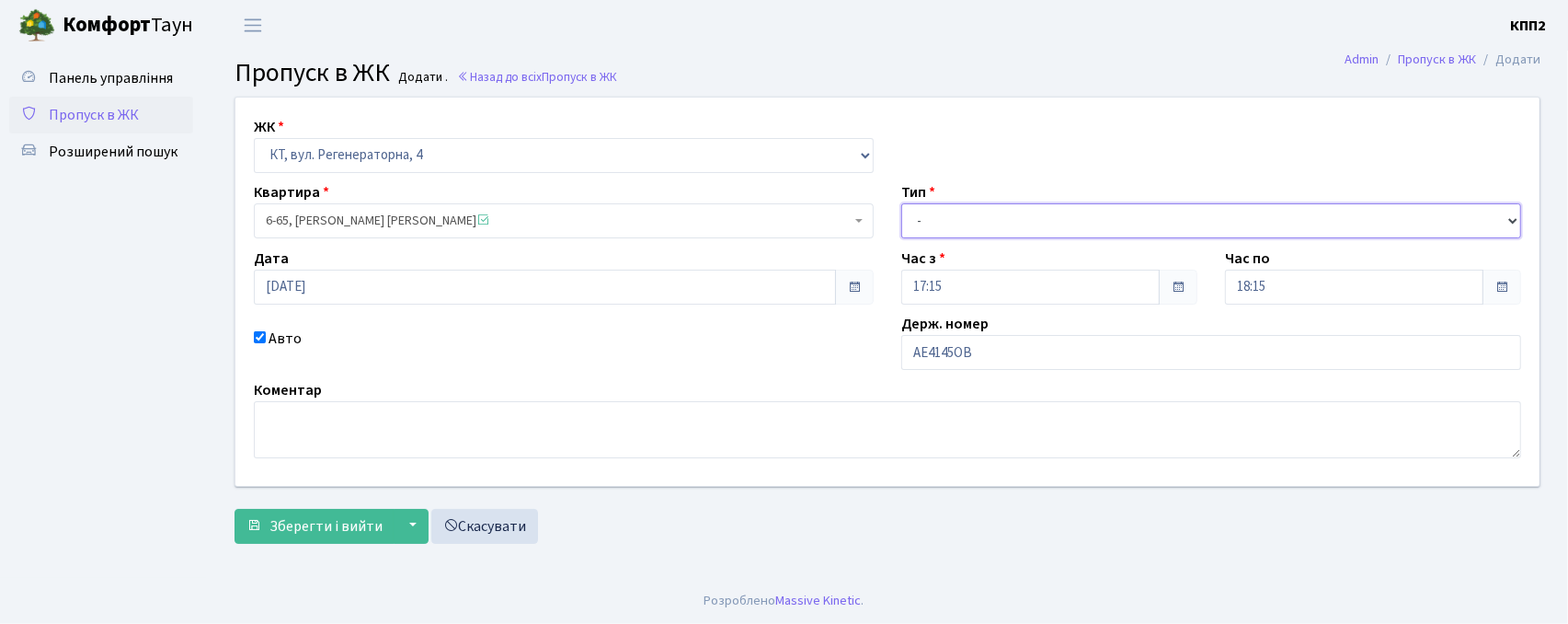
drag, startPoint x: 978, startPoint y: 222, endPoint x: 973, endPoint y: 238, distance: 16.8
click at [978, 222] on select "- Доставка Таксі Гості Сервіс" at bounding box center [1210, 221] width 620 height 35
select select "2"
click at [901, 204] on select "- Доставка Таксі Гості Сервіс" at bounding box center [1210, 221] width 620 height 35
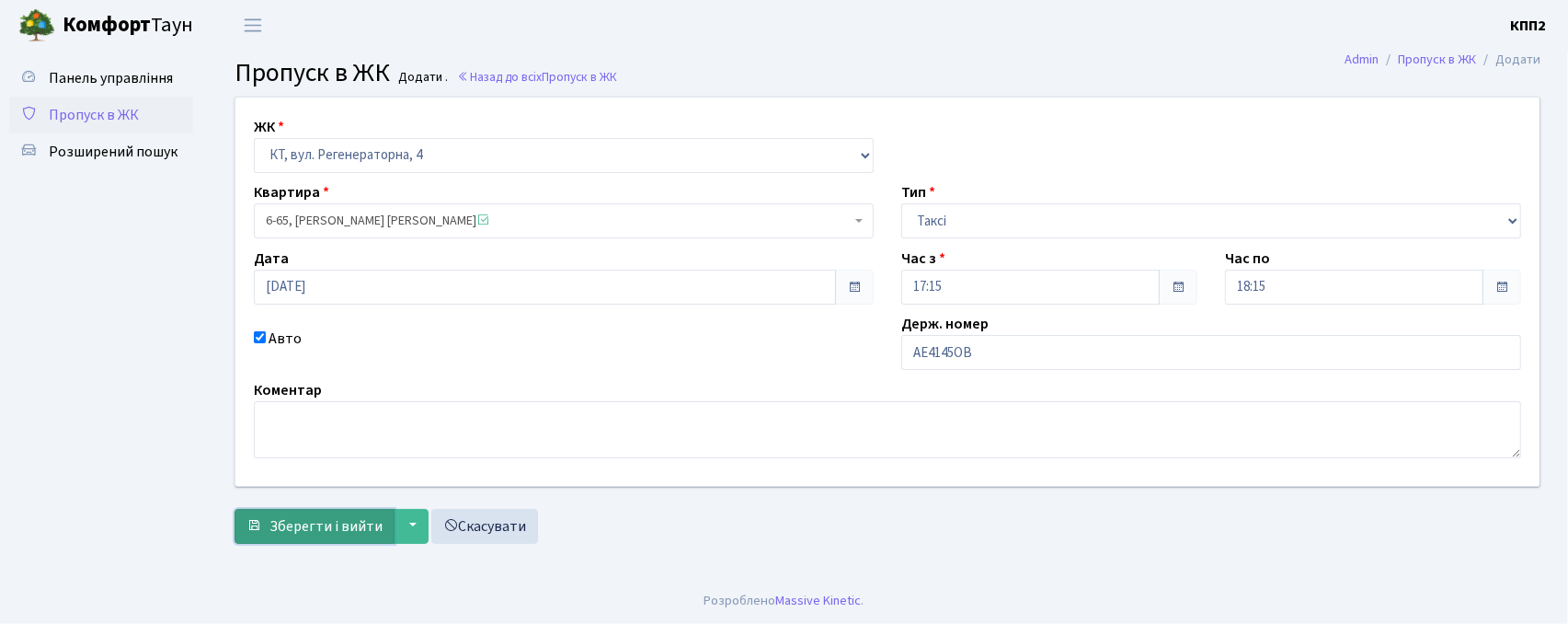
click at [309, 538] on button "Зберегти і вийти" at bounding box center [314, 526] width 160 height 35
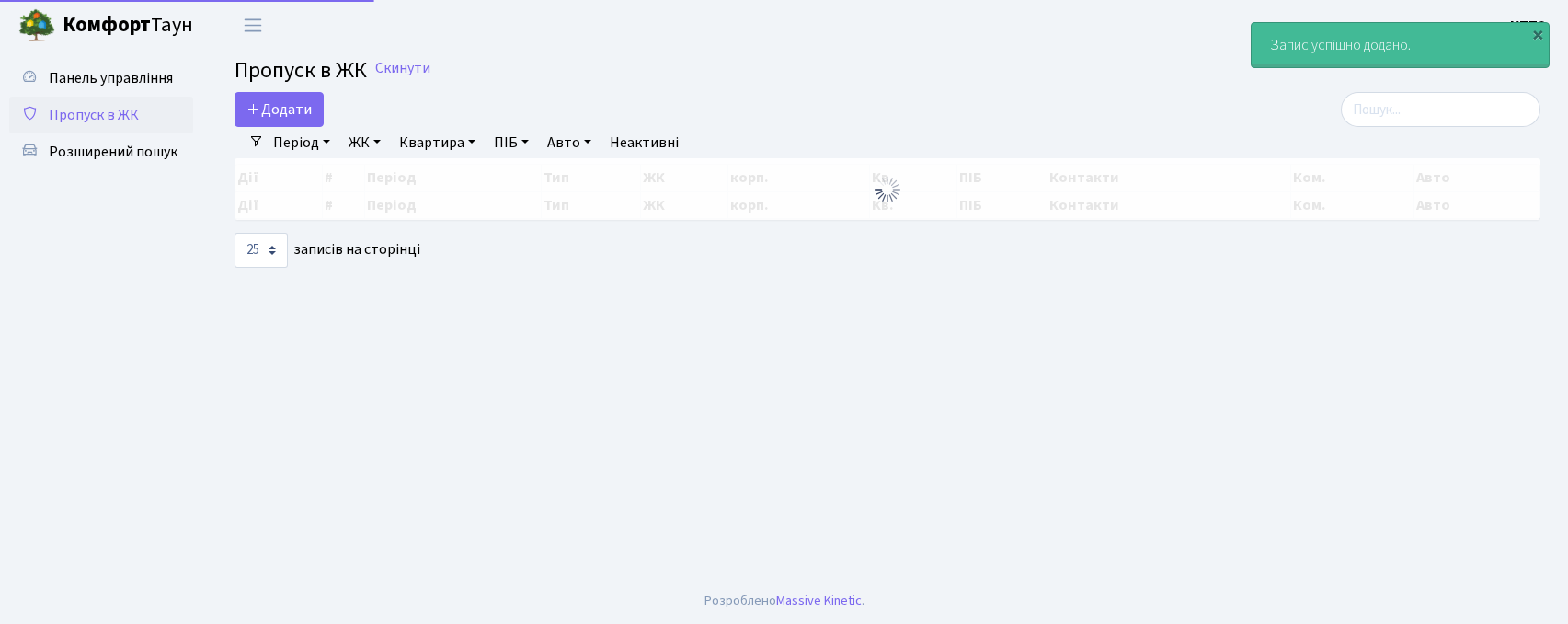
select select "25"
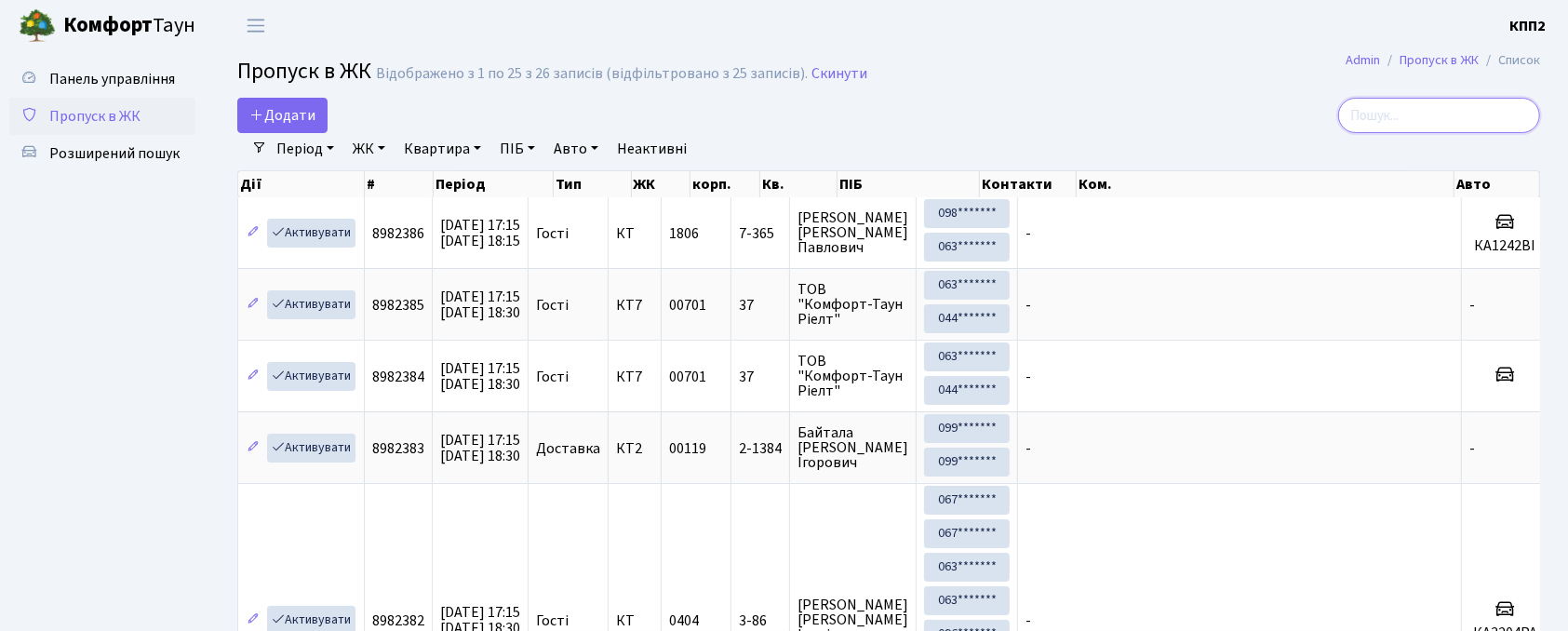
click at [1411, 117] on input "search" at bounding box center [1439, 115] width 202 height 35
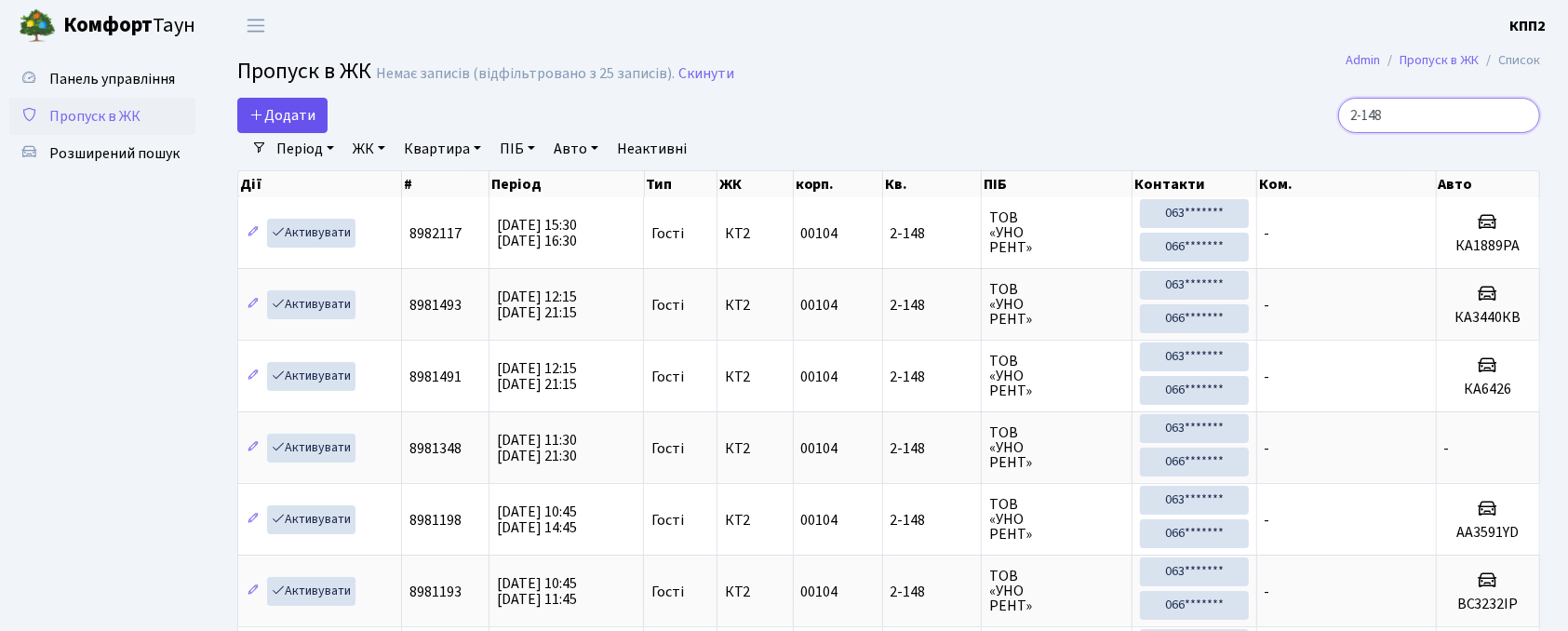
type input "2-148"
click at [276, 117] on span "Додати" at bounding box center [282, 115] width 66 height 20
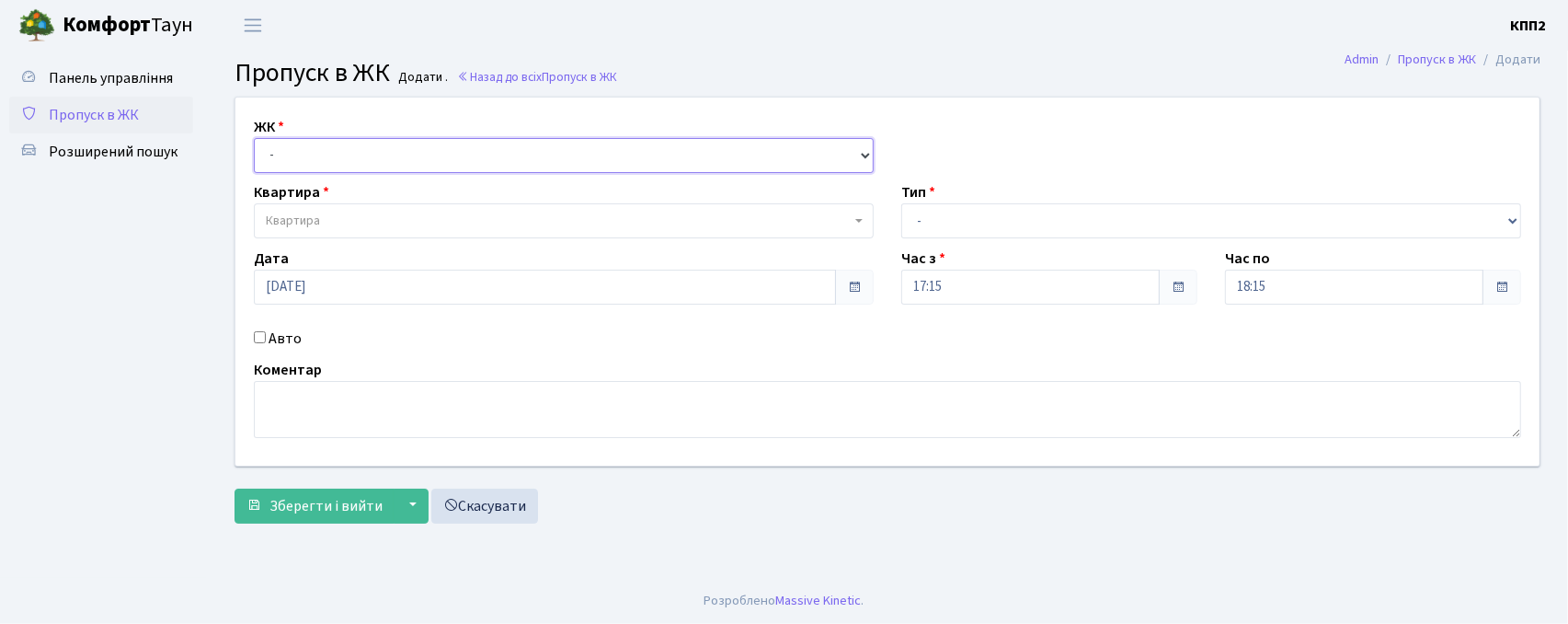
drag, startPoint x: 0, startPoint y: 0, endPoint x: 299, endPoint y: 146, distance: 332.7
click at [299, 146] on select "- КТ, вул. Регенераторна, 4 КТ2, просп. Соборності, 17 КТ3, вул. Березнева, 16 …" at bounding box center [563, 155] width 620 height 35
select select "302"
click at [254, 138] on select "- КТ, вул. Регенераторна, 4 КТ2, просп. [STREET_ADDRESS] [STREET_ADDRESS] [PERS…" at bounding box center [563, 155] width 620 height 35
select select
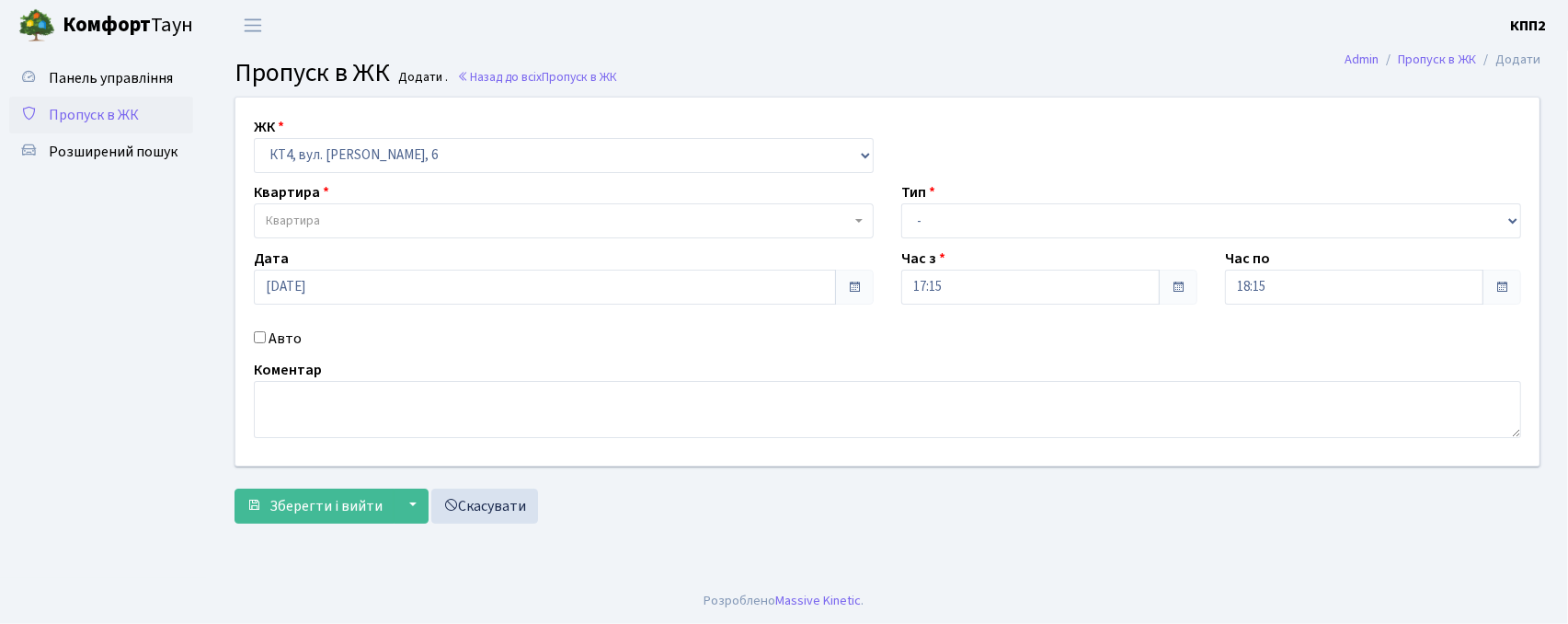
click at [337, 217] on span "Квартира" at bounding box center [558, 221] width 585 height 18
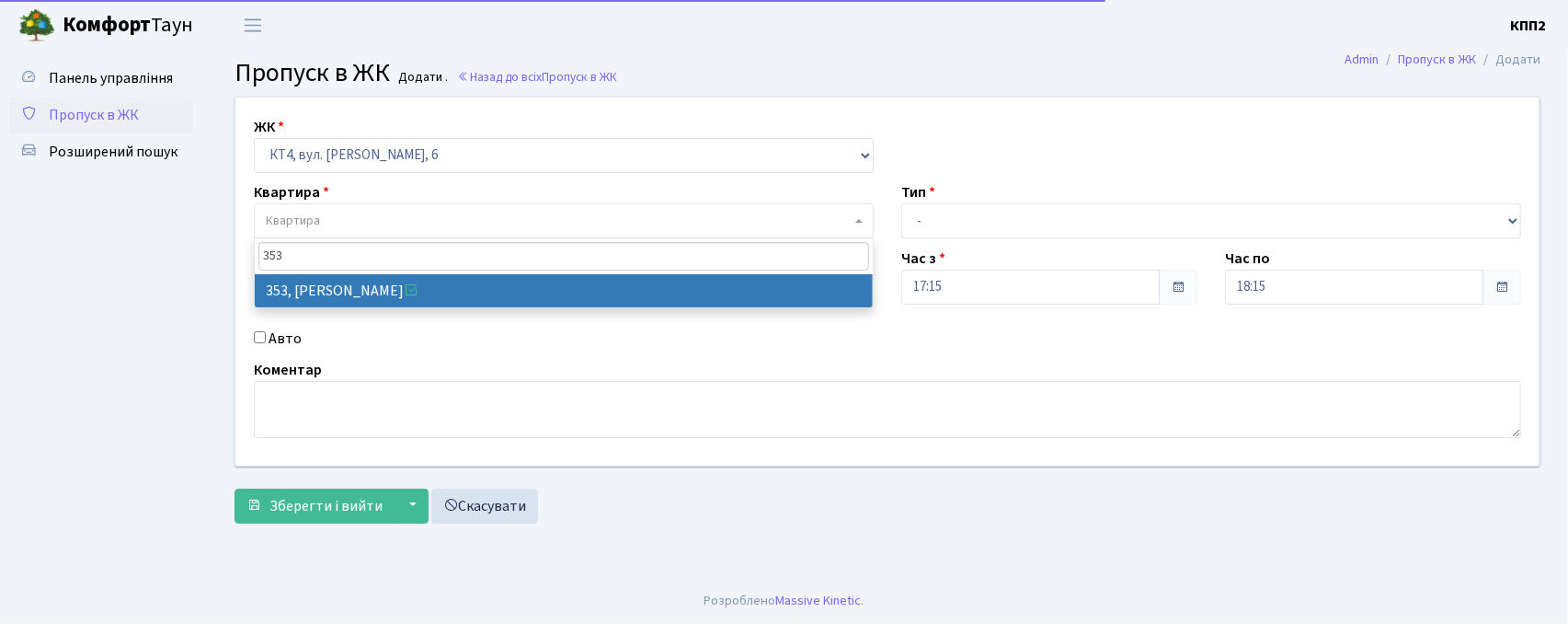
type input "353"
select select "17060"
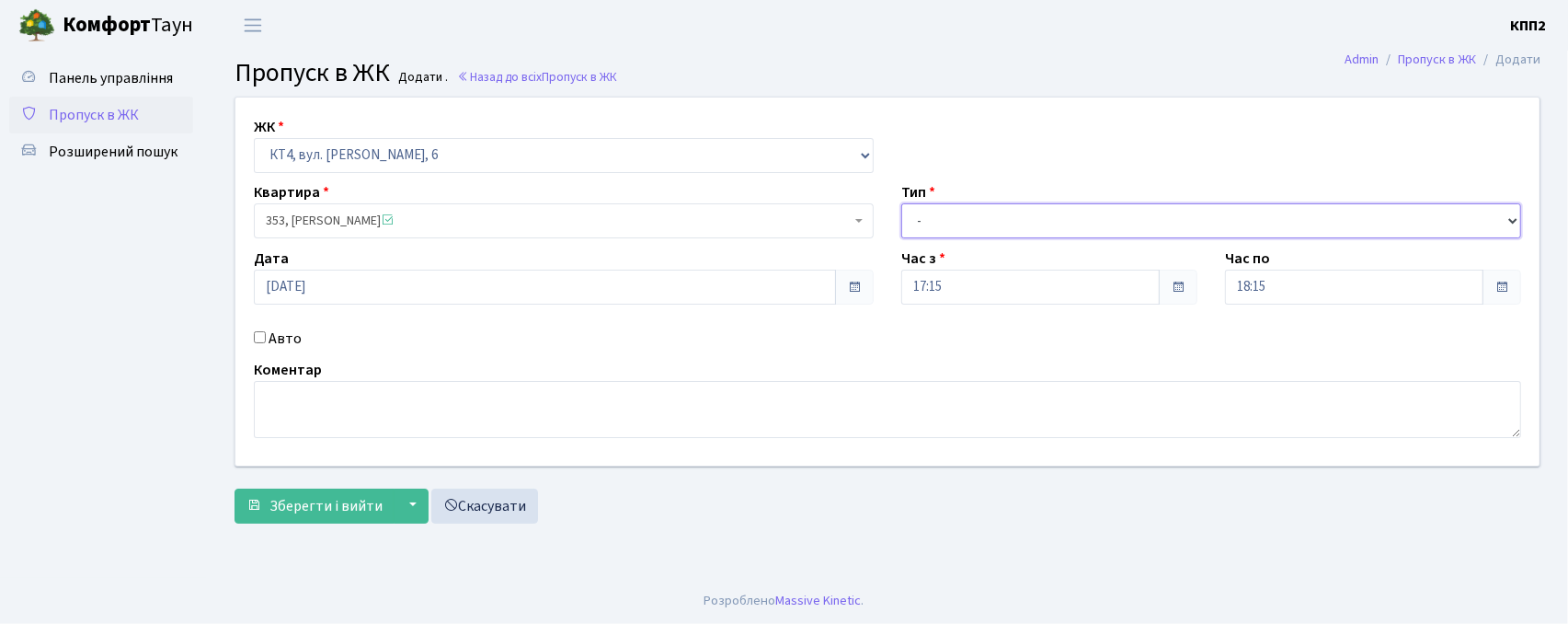
drag, startPoint x: 1012, startPoint y: 214, endPoint x: 998, endPoint y: 212, distance: 14.1
click at [1010, 212] on select "- Доставка Таксі Гості Сервіс" at bounding box center [1210, 221] width 620 height 35
select select "3"
click at [901, 204] on select "- Доставка Таксі Гості Сервіс" at bounding box center [1210, 221] width 620 height 35
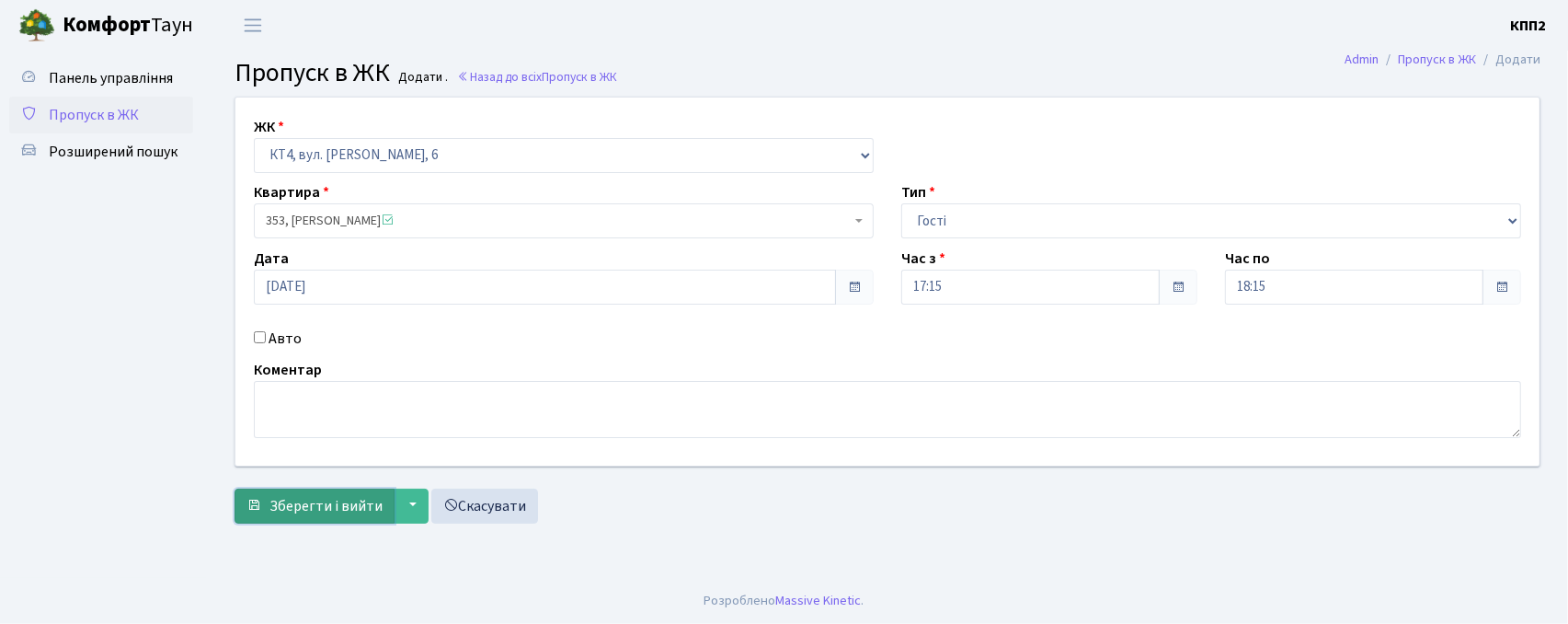
click at [273, 508] on span "Зберегти і вийти" at bounding box center [326, 506] width 114 height 20
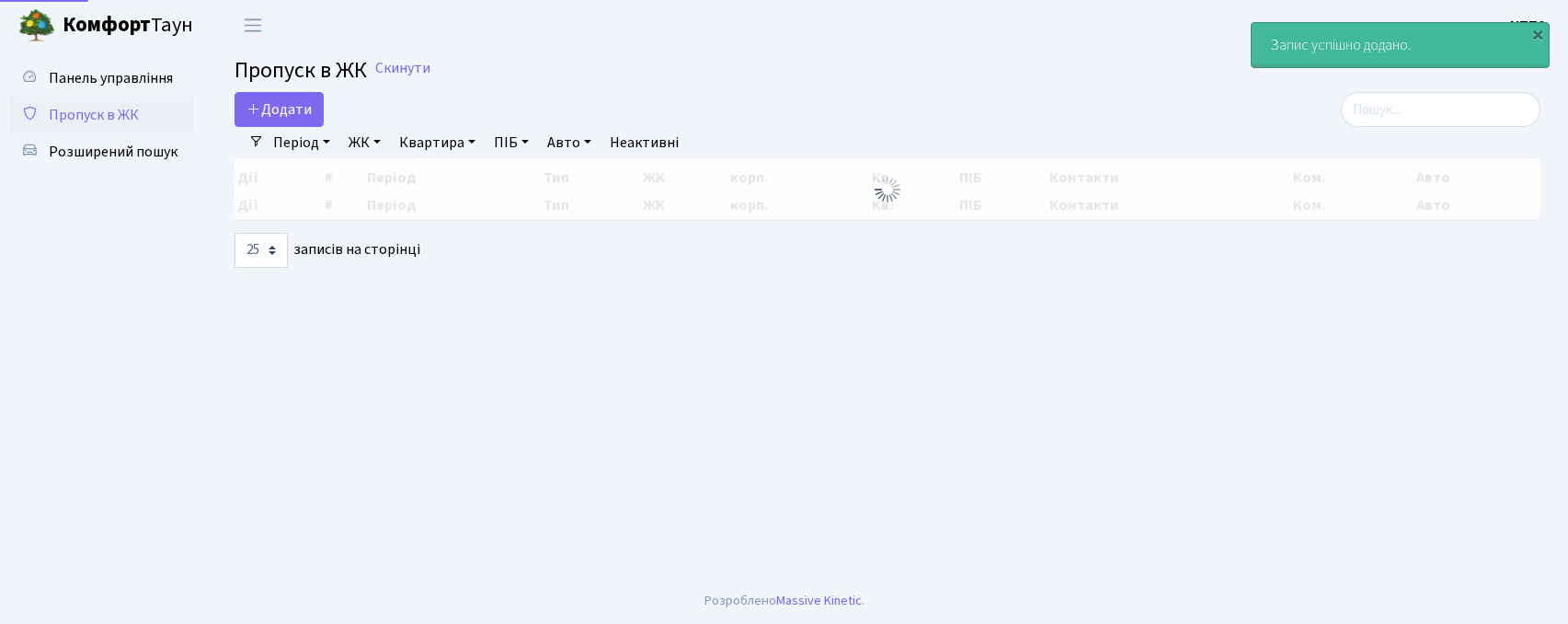
select select "25"
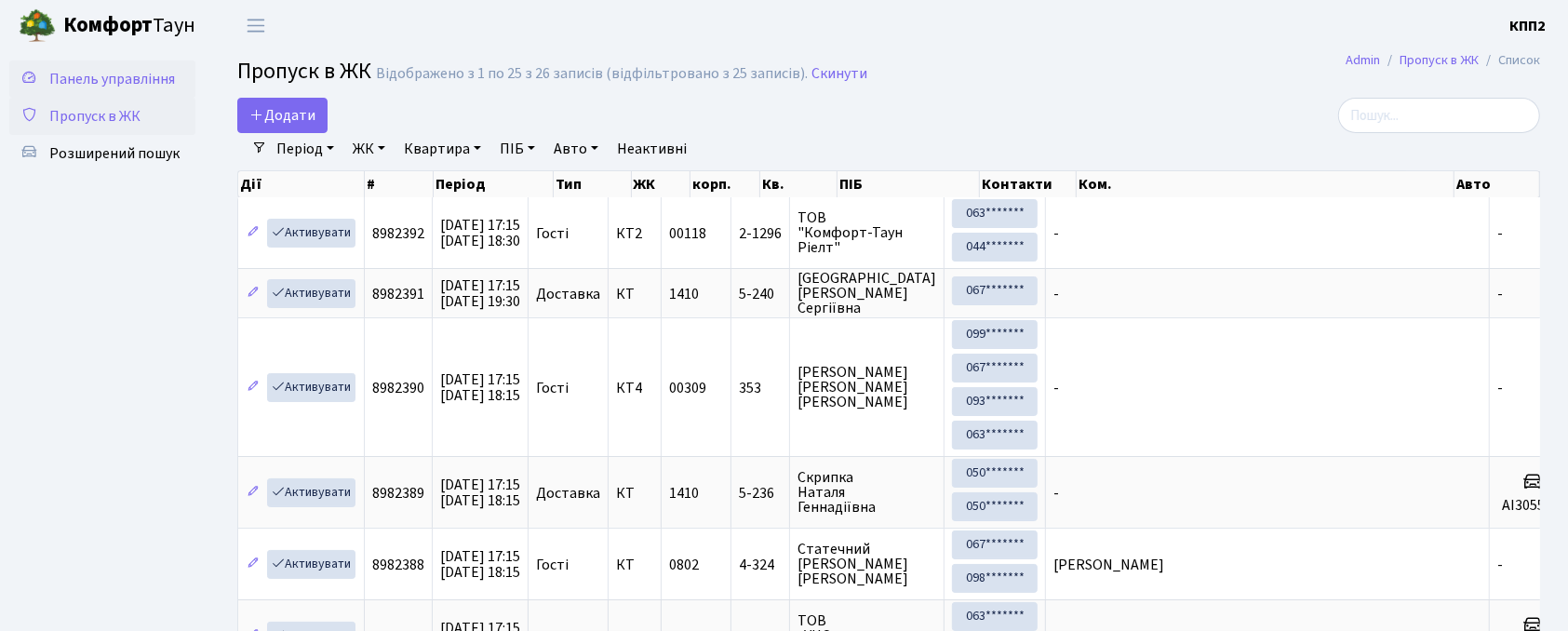
click at [101, 61] on link "Панель управління" at bounding box center [102, 79] width 186 height 37
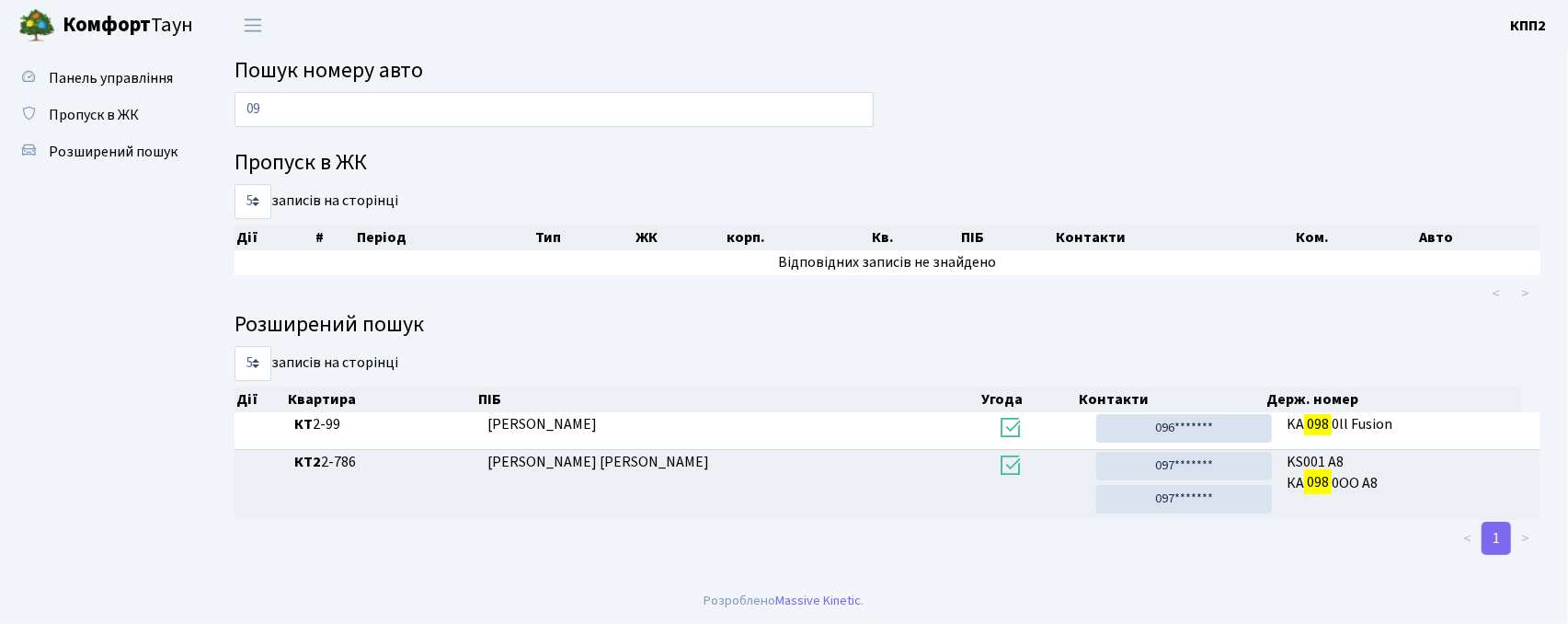
type input "0"
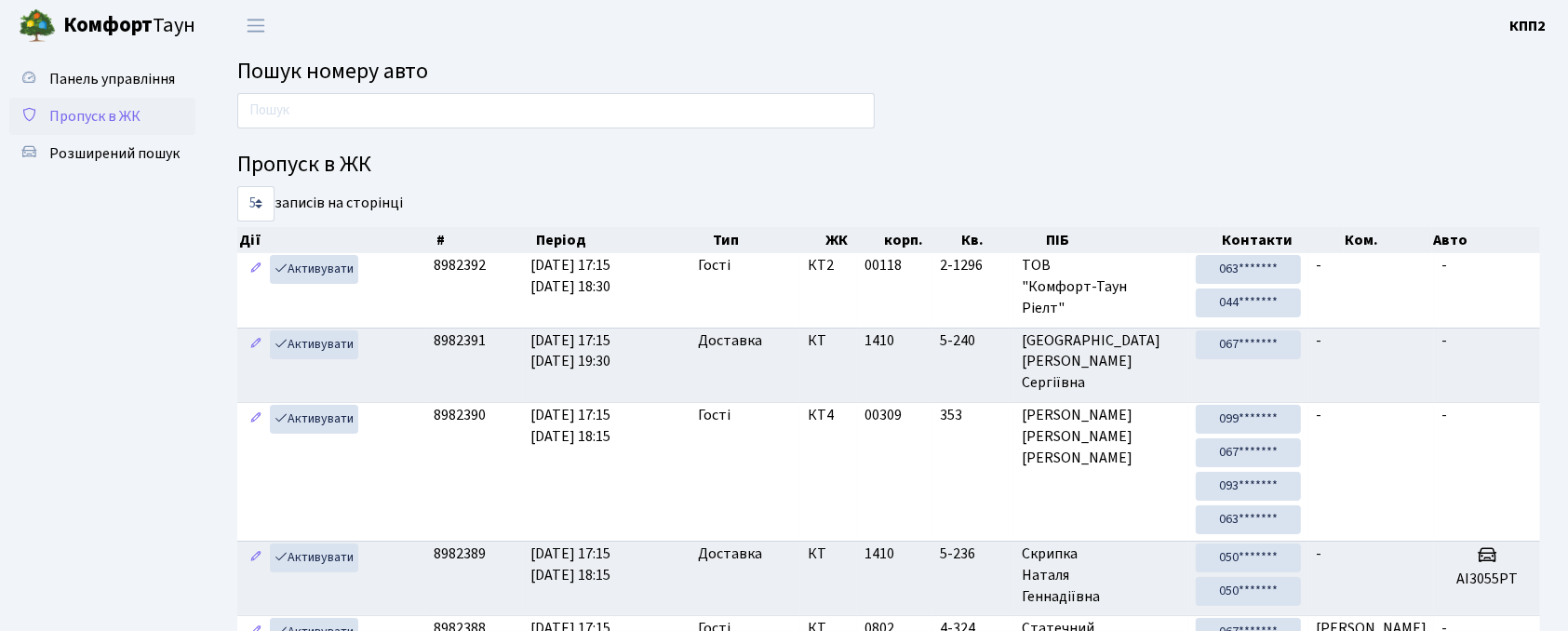
click at [116, 112] on span "Пропуск в ЖК" at bounding box center [95, 116] width 91 height 20
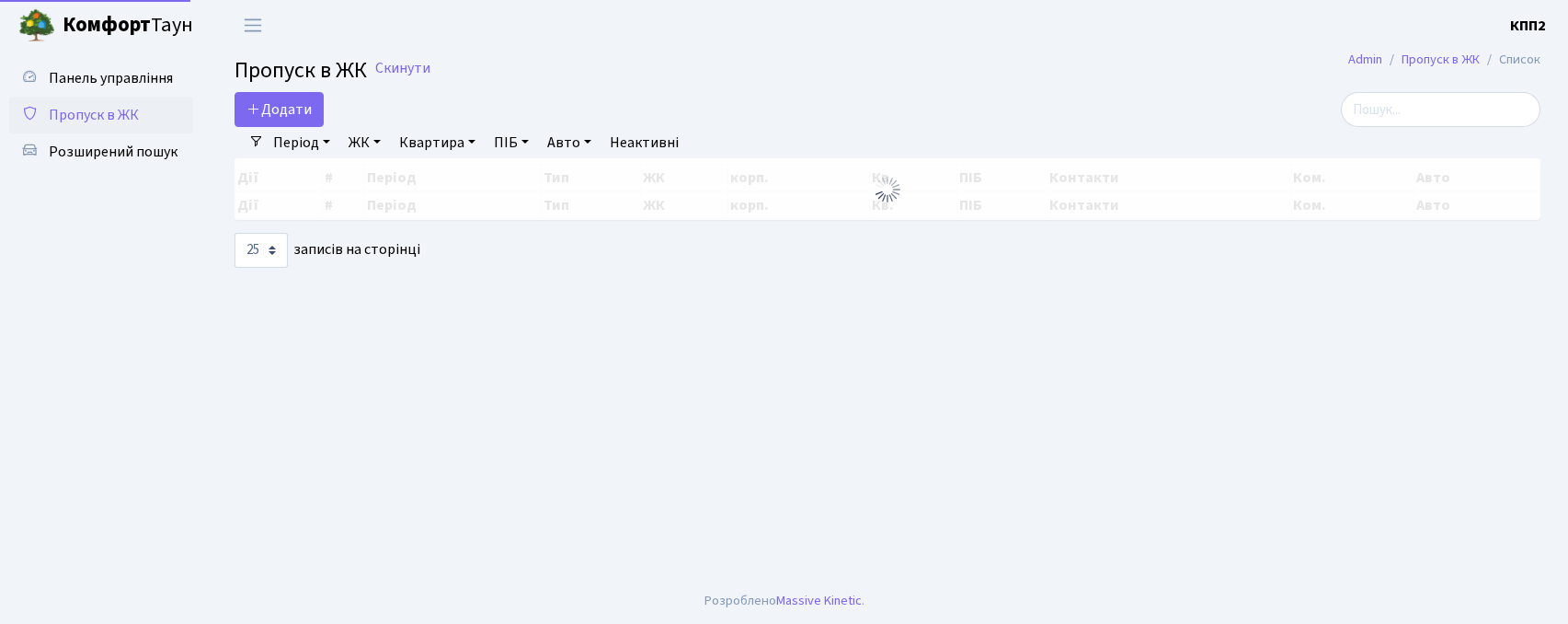
select select "25"
click at [1425, 99] on input "search" at bounding box center [1440, 109] width 200 height 35
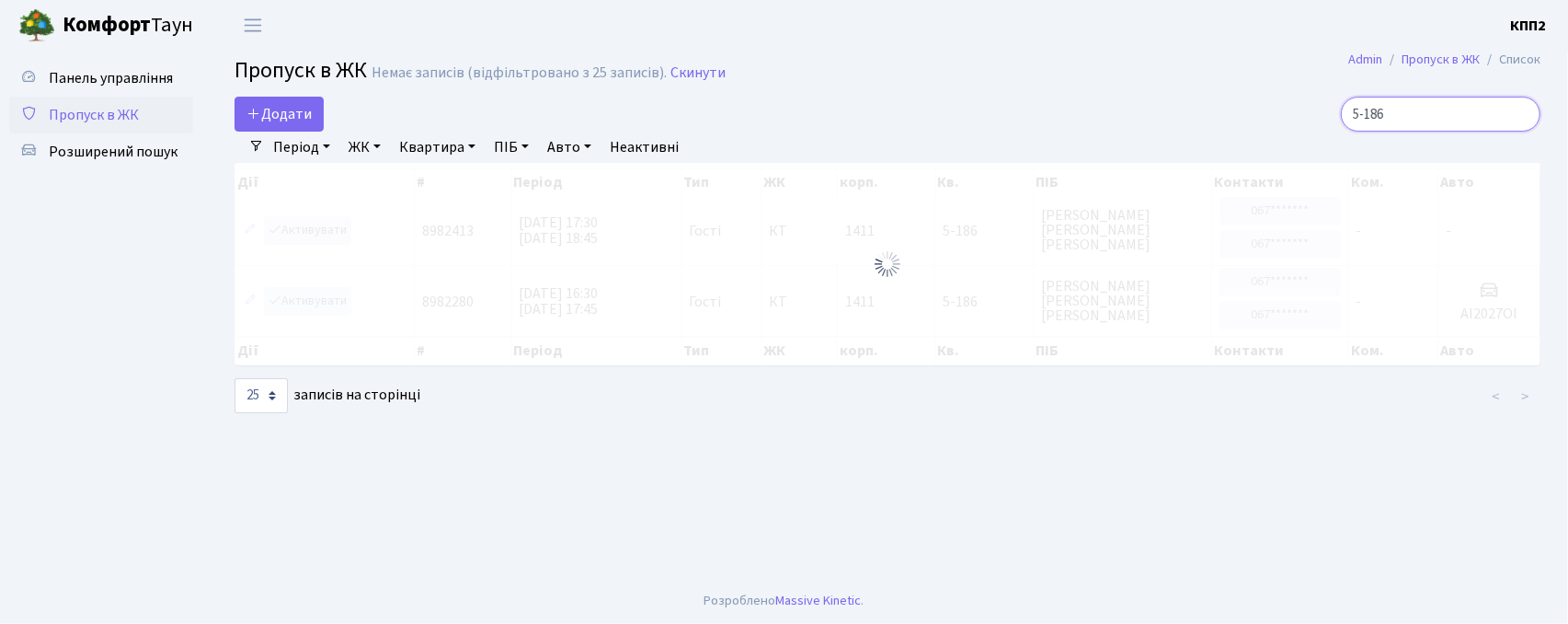
drag, startPoint x: 1469, startPoint y: 119, endPoint x: 1281, endPoint y: 96, distance: 189.4
click at [1281, 96] on main "Admin Пропуск в ЖК Список Пропуск в ЖК Немає записів (відфільтровано з 25 запис…" at bounding box center [888, 313] width 1361 height 527
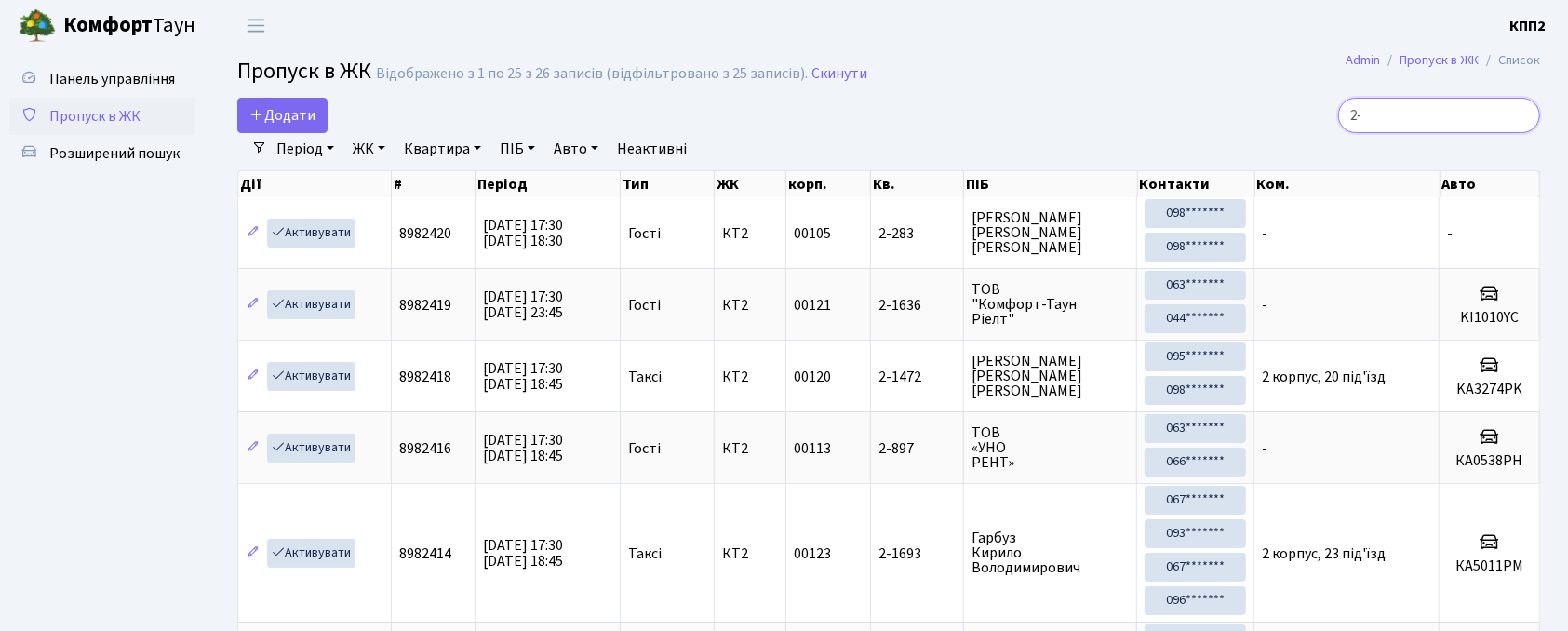
type input "2"
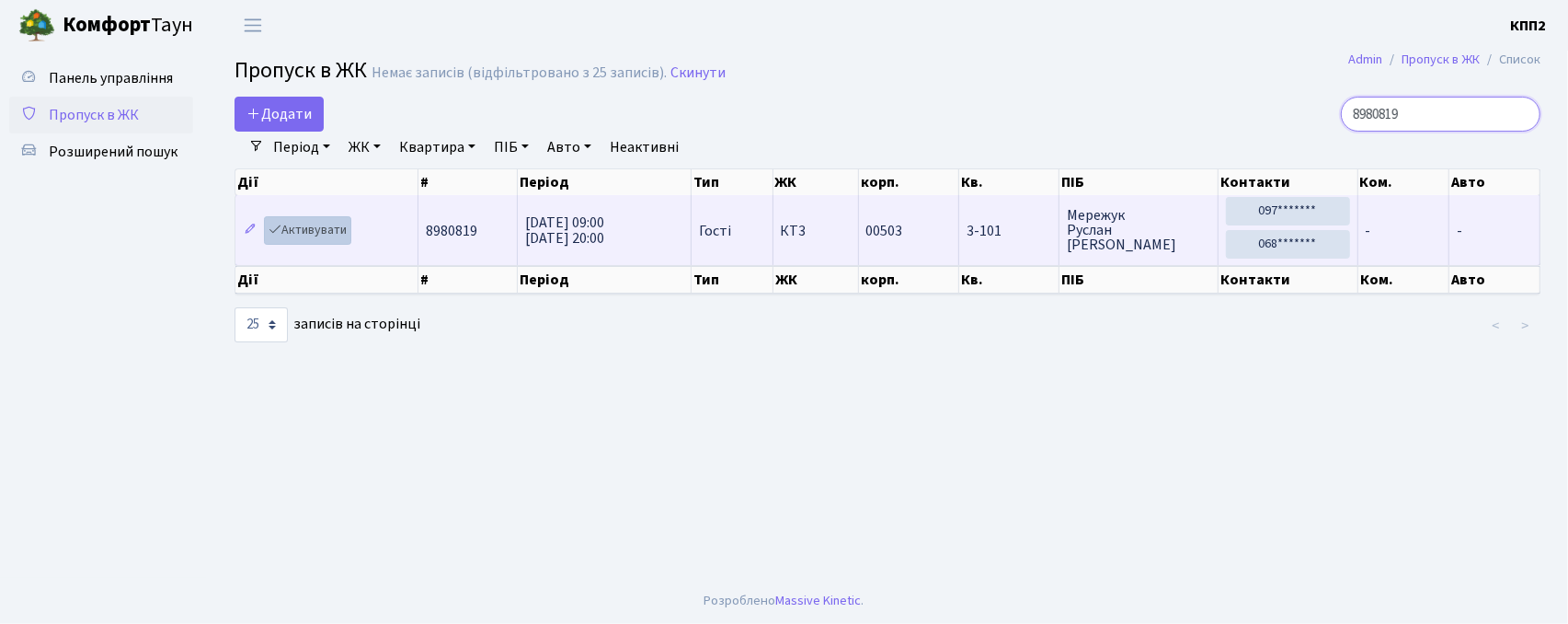
type input "8980819"
click at [310, 234] on link "Активувати" at bounding box center [308, 230] width 87 height 28
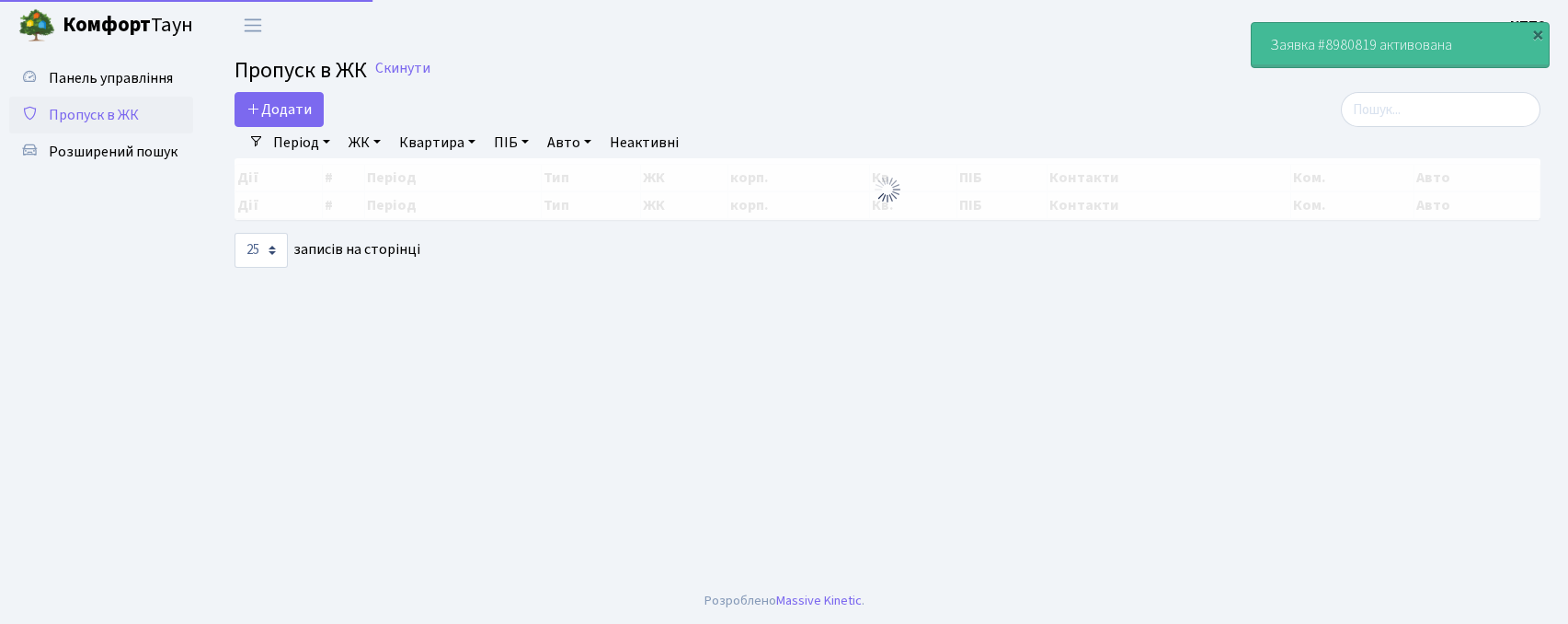
select select "25"
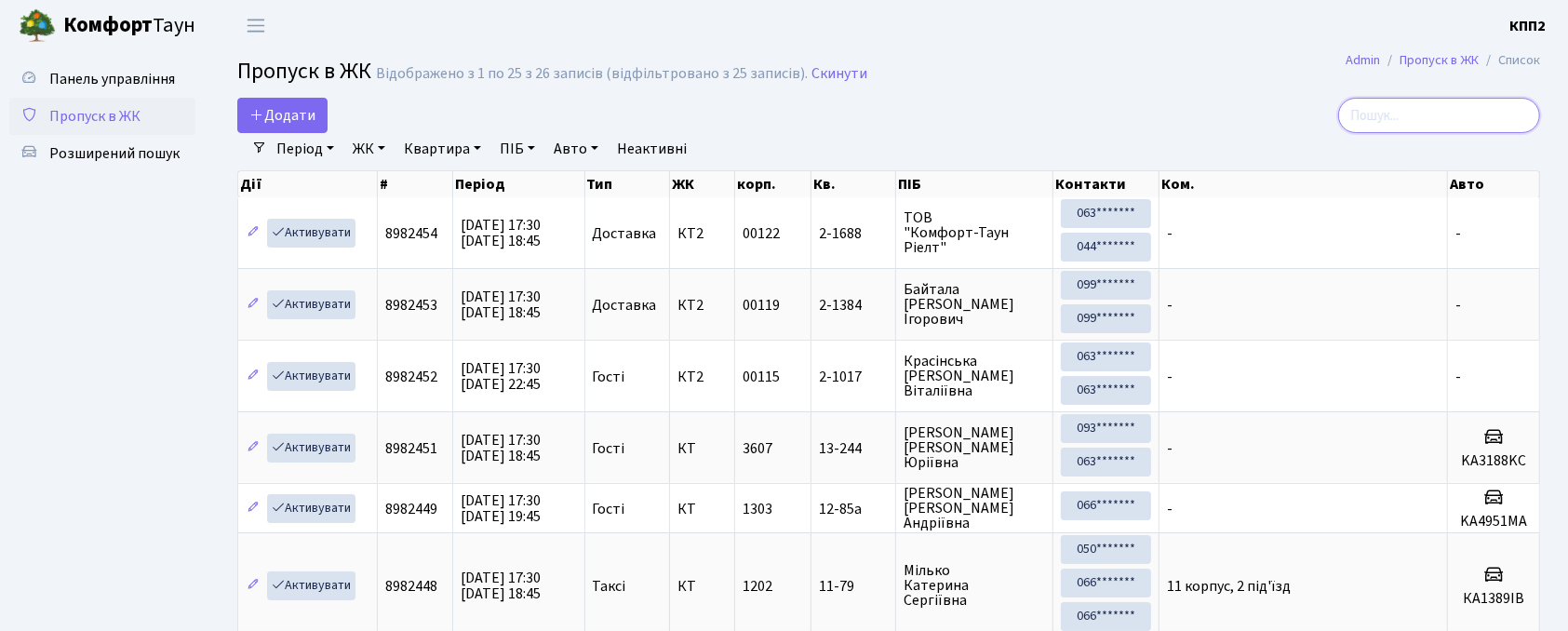
click at [1435, 131] on input "search" at bounding box center [1439, 115] width 202 height 35
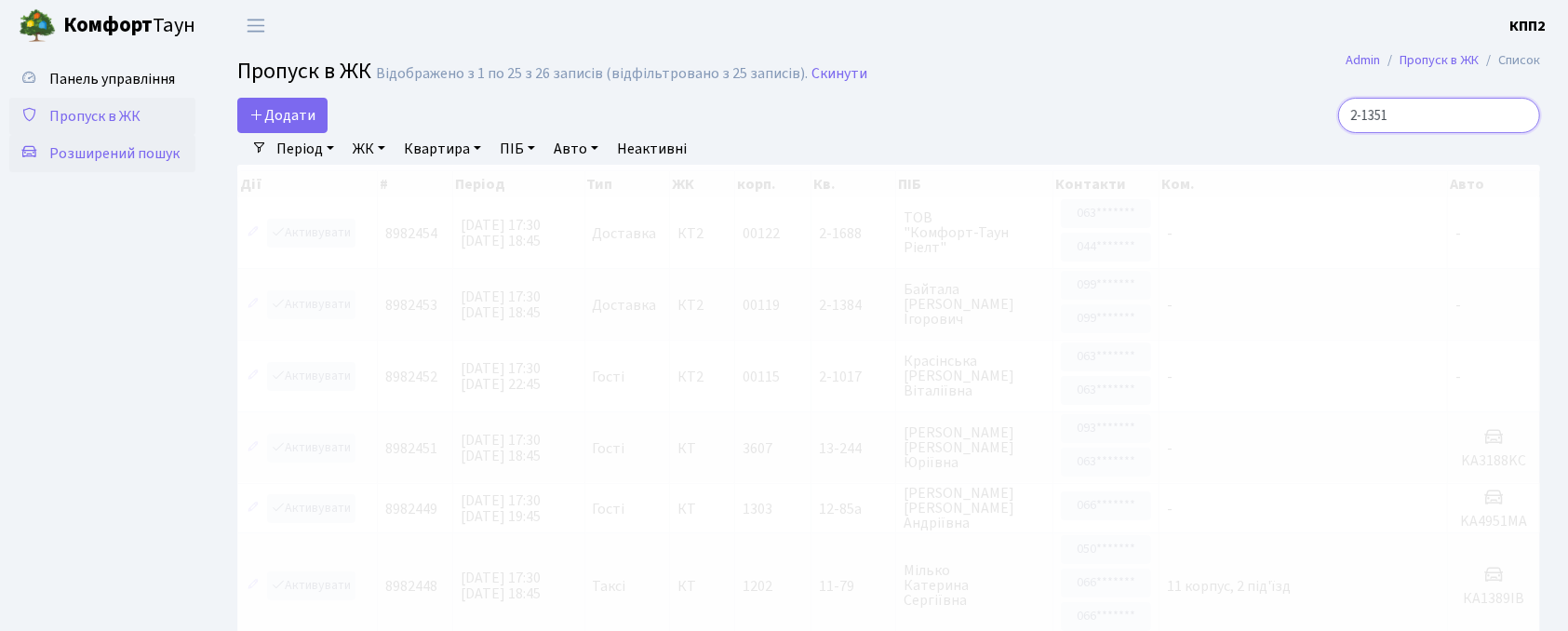
type input "2-1351"
click at [91, 148] on span "Розширений пошук" at bounding box center [115, 153] width 130 height 20
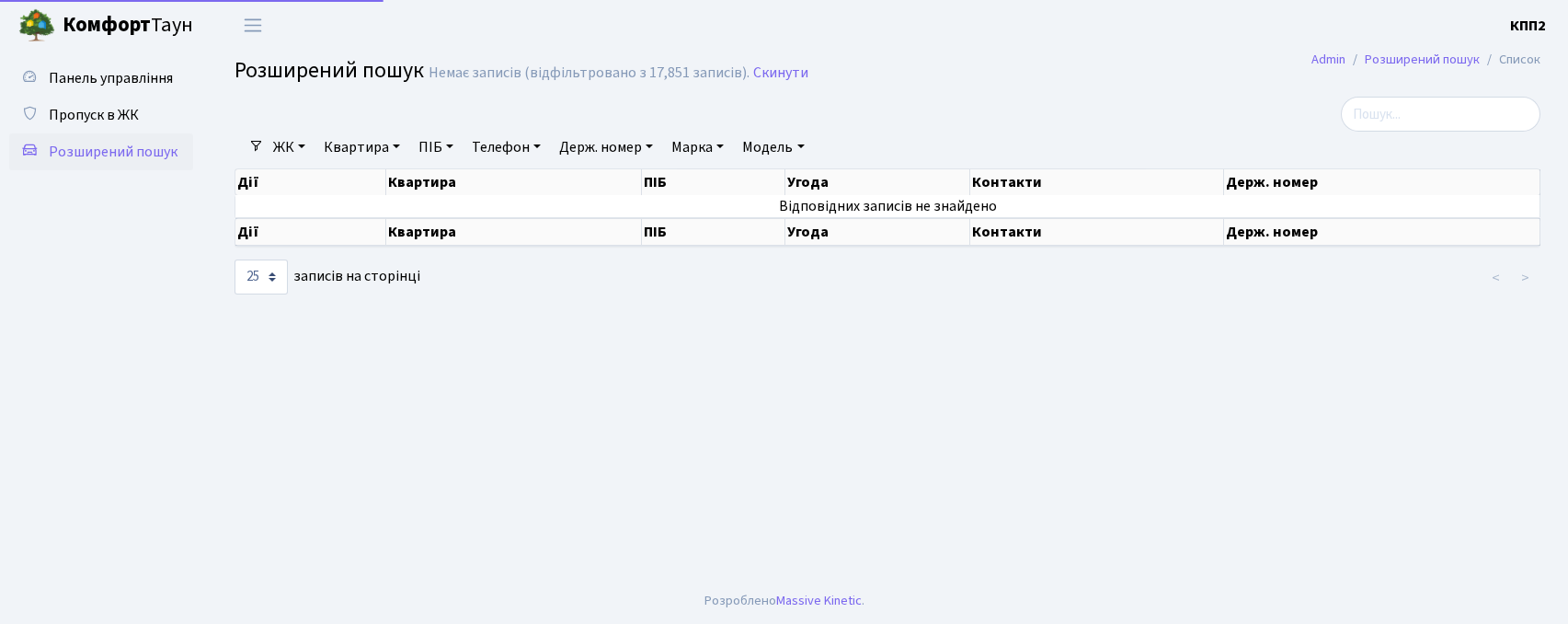
select select "25"
click at [296, 107] on div at bounding box center [665, 114] width 890 height 35
click at [156, 112] on link "Пропуск в ЖК" at bounding box center [101, 115] width 184 height 37
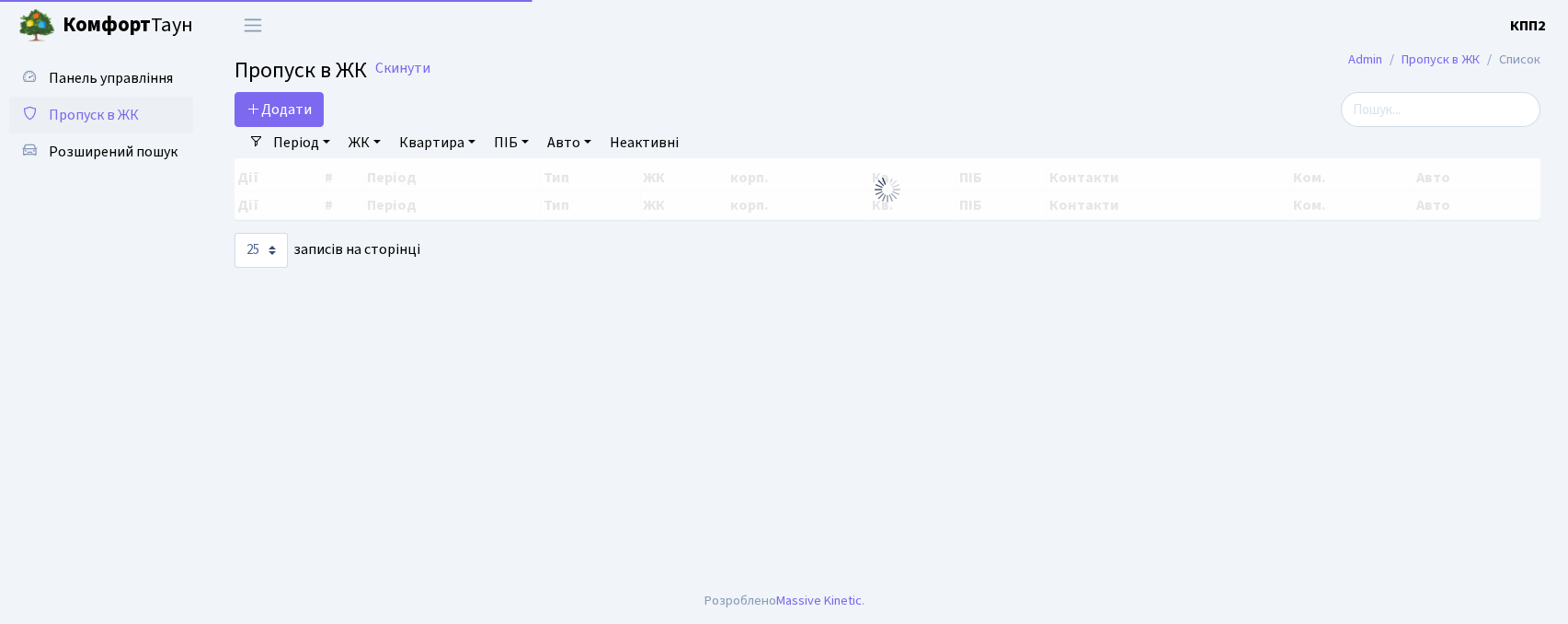
select select "25"
click at [1391, 111] on input "search" at bounding box center [1440, 109] width 200 height 35
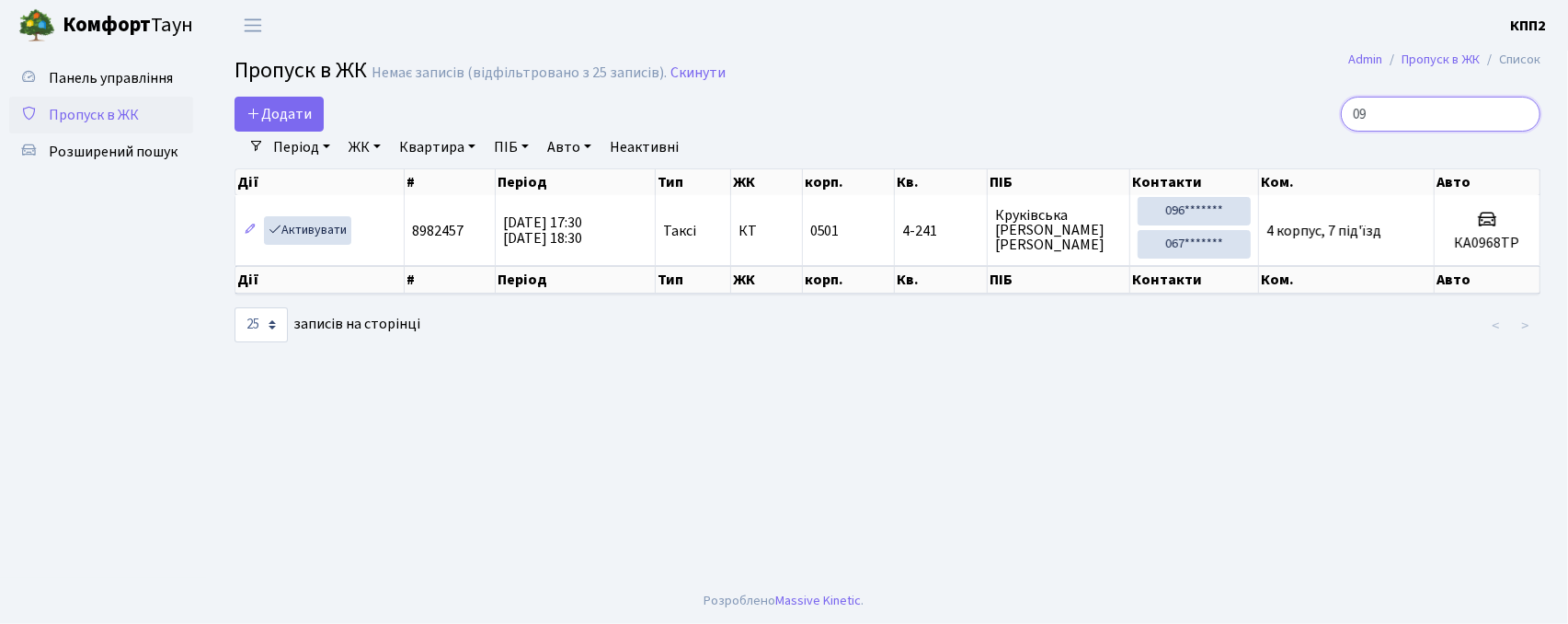
type input "0"
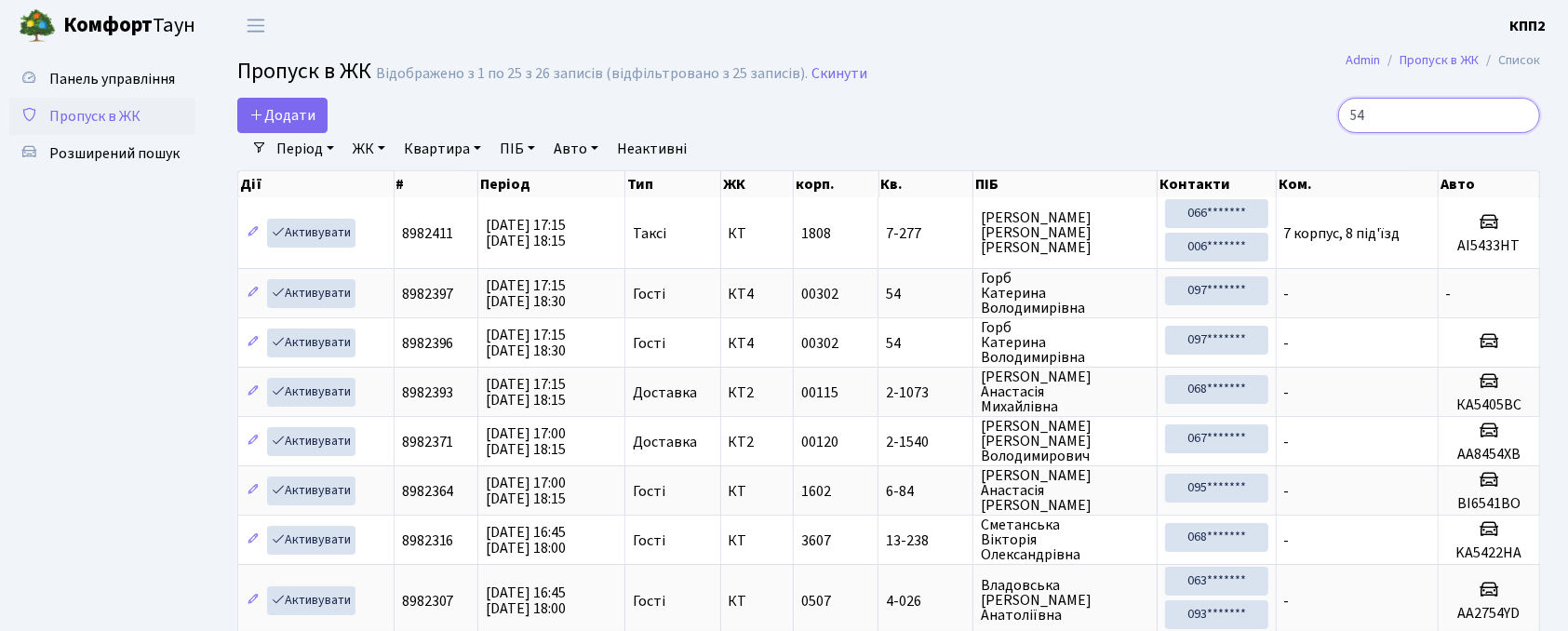
type input "54"
click at [373, 147] on link "ЖК" at bounding box center [370, 148] width 48 height 32
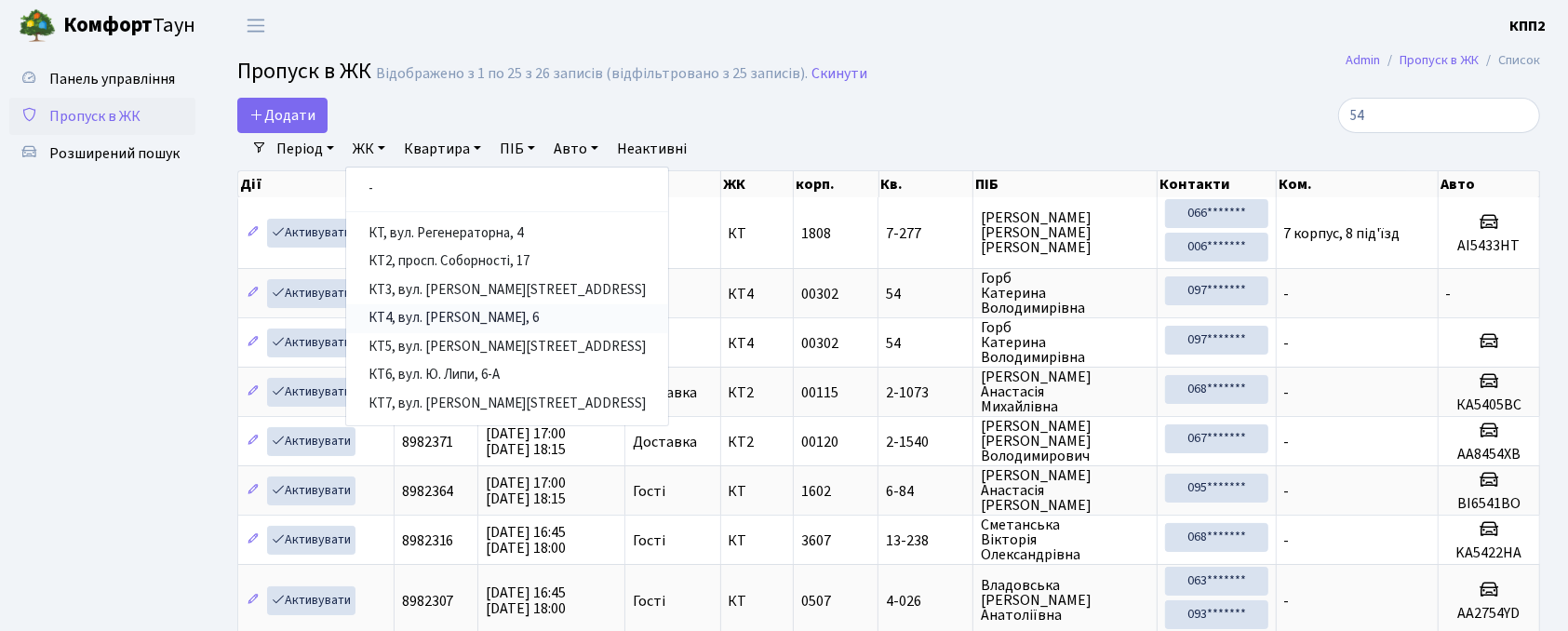
click at [432, 322] on link "КТ4, вул. [PERSON_NAME], 6" at bounding box center [508, 319] width 322 height 29
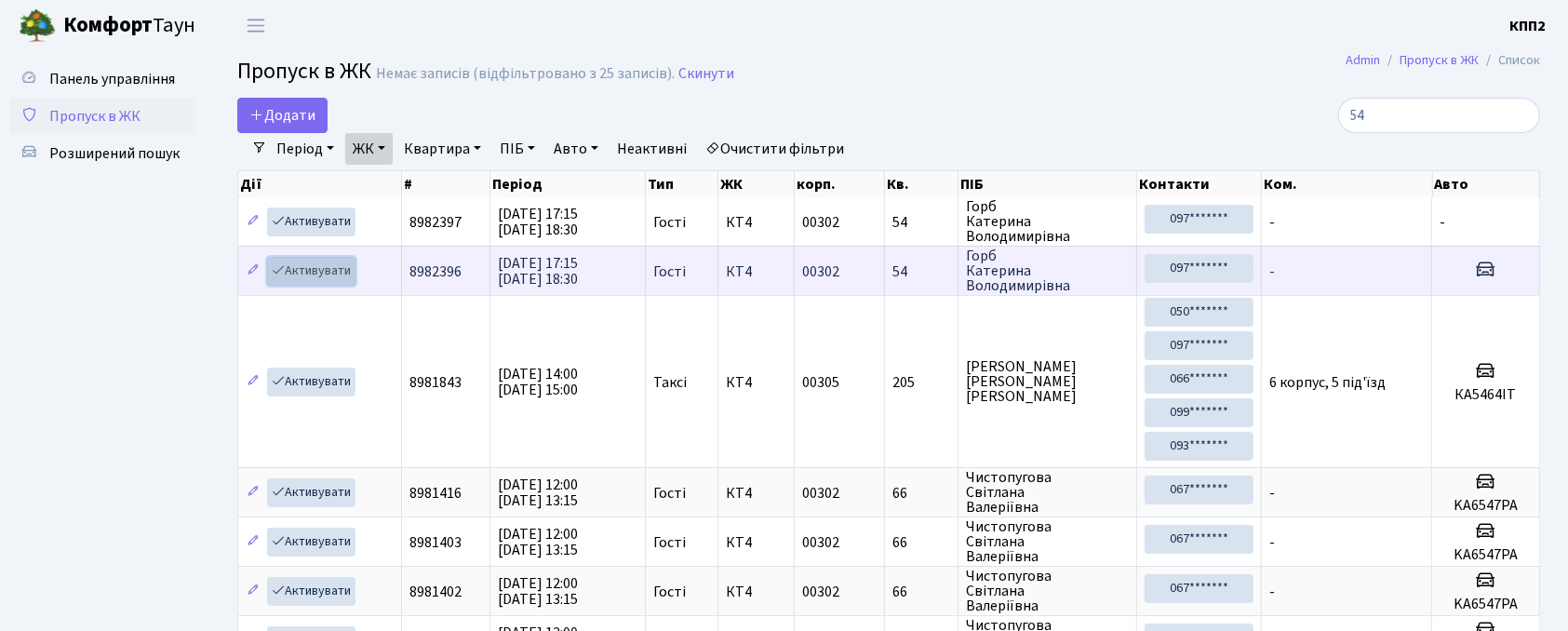
click at [294, 276] on link "Активувати" at bounding box center [311, 271] width 88 height 29
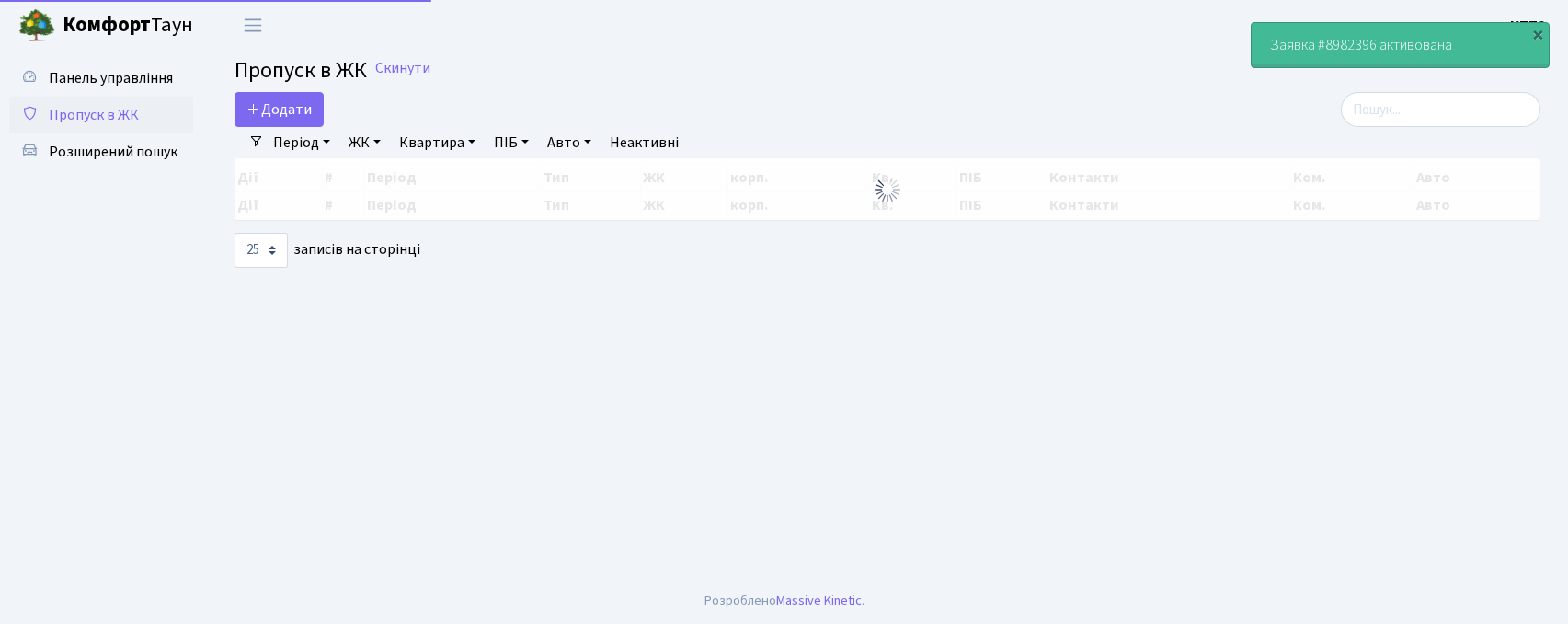
select select "25"
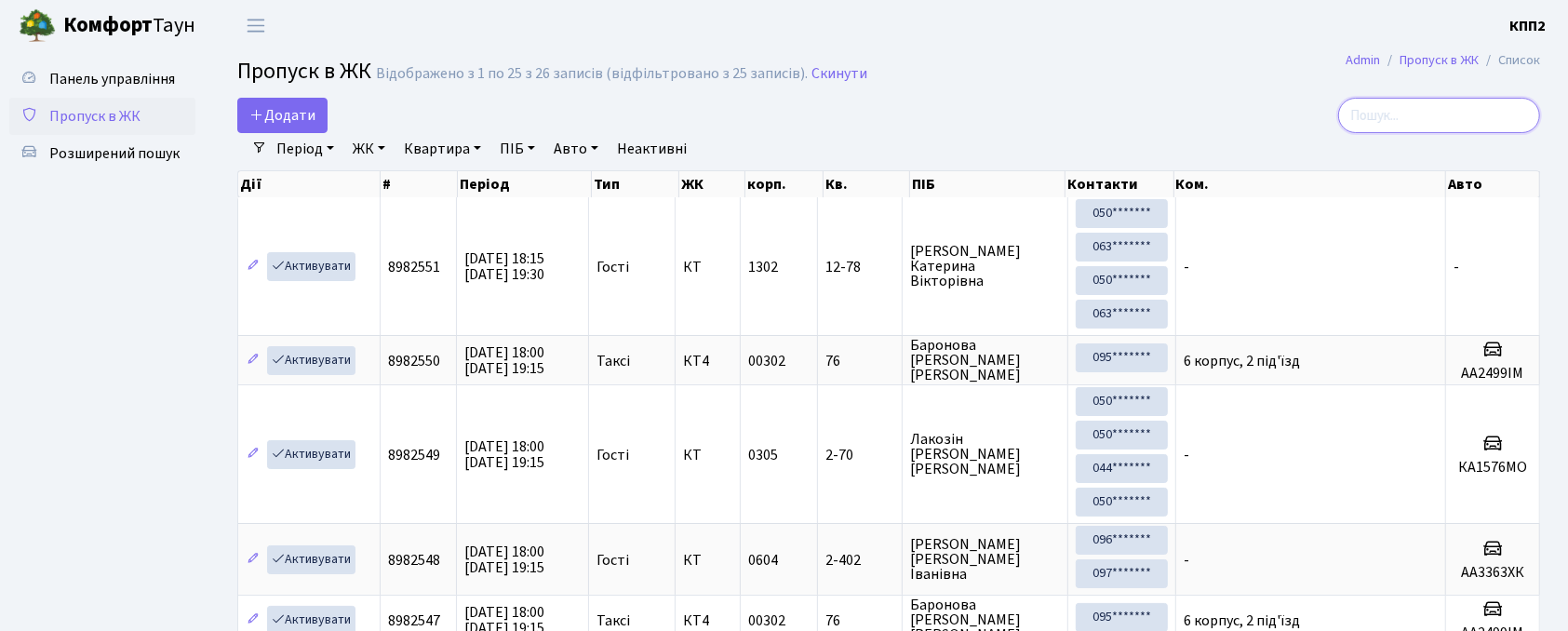
click at [1430, 120] on input "search" at bounding box center [1439, 115] width 202 height 35
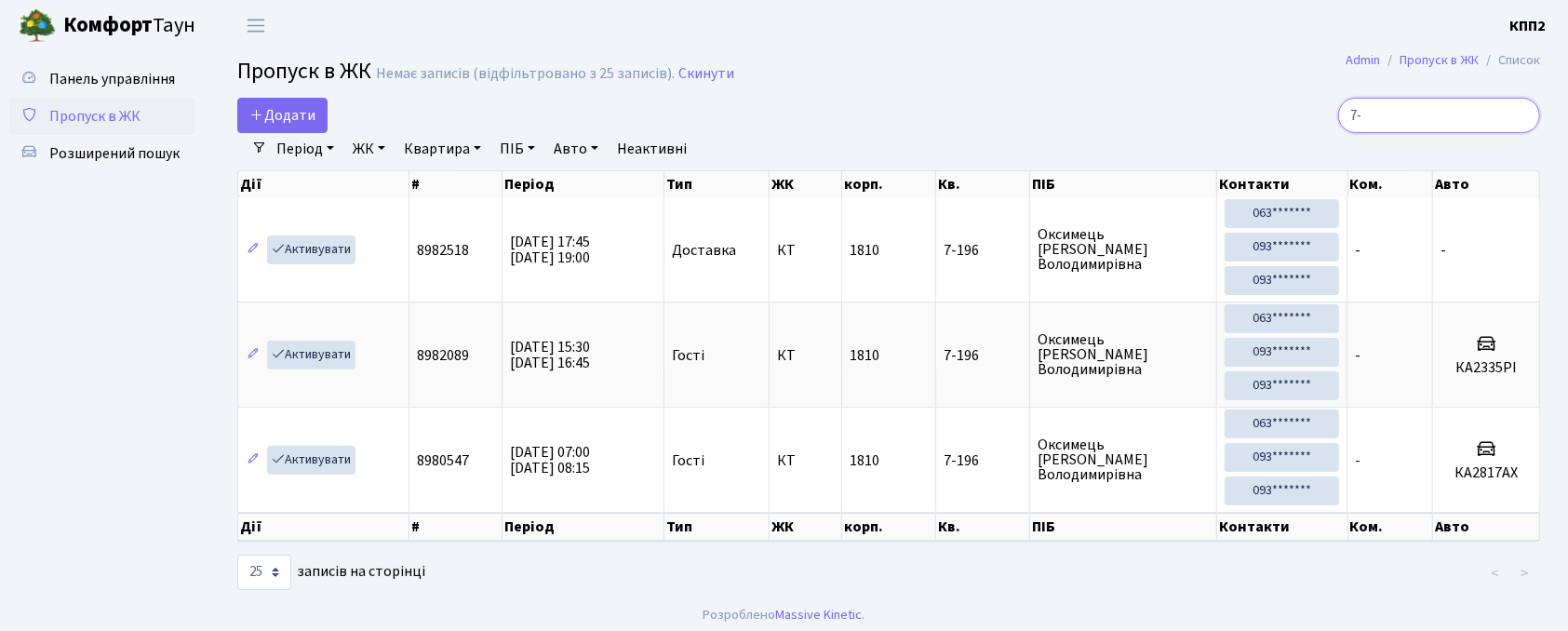
type input "7"
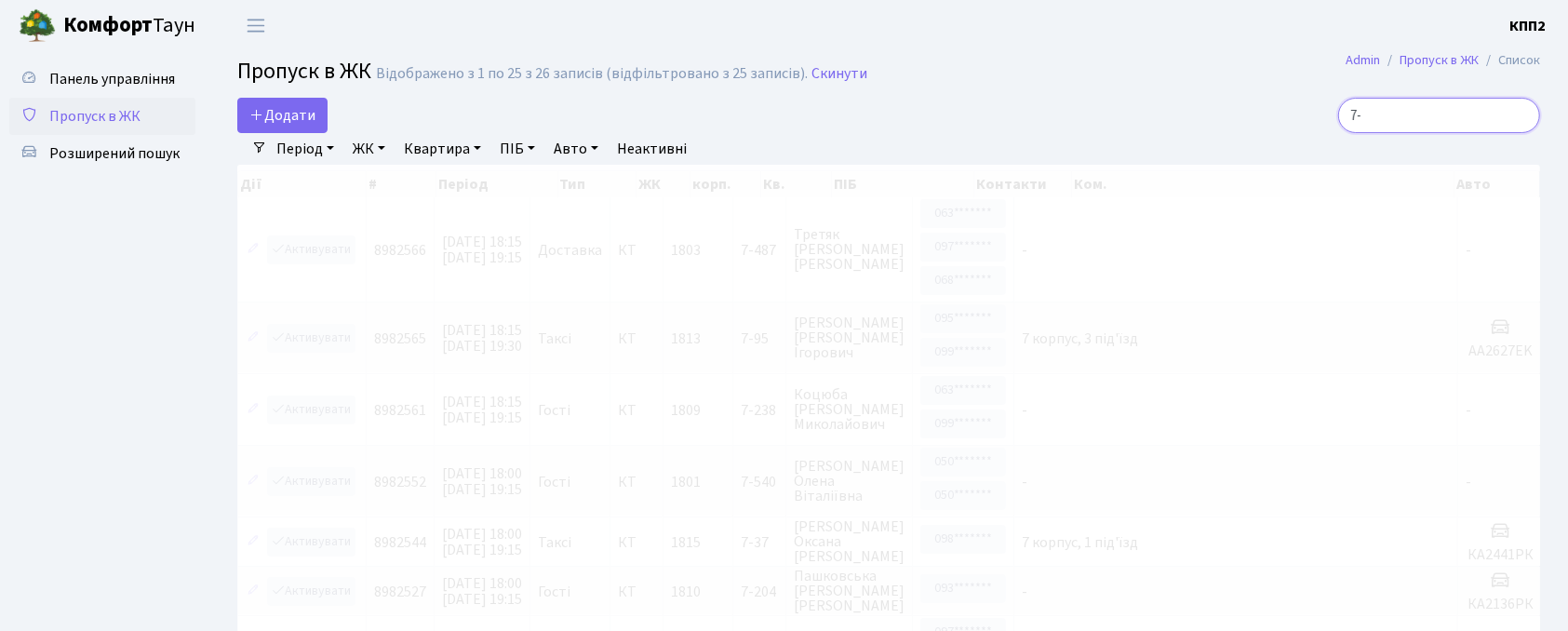
type input "7"
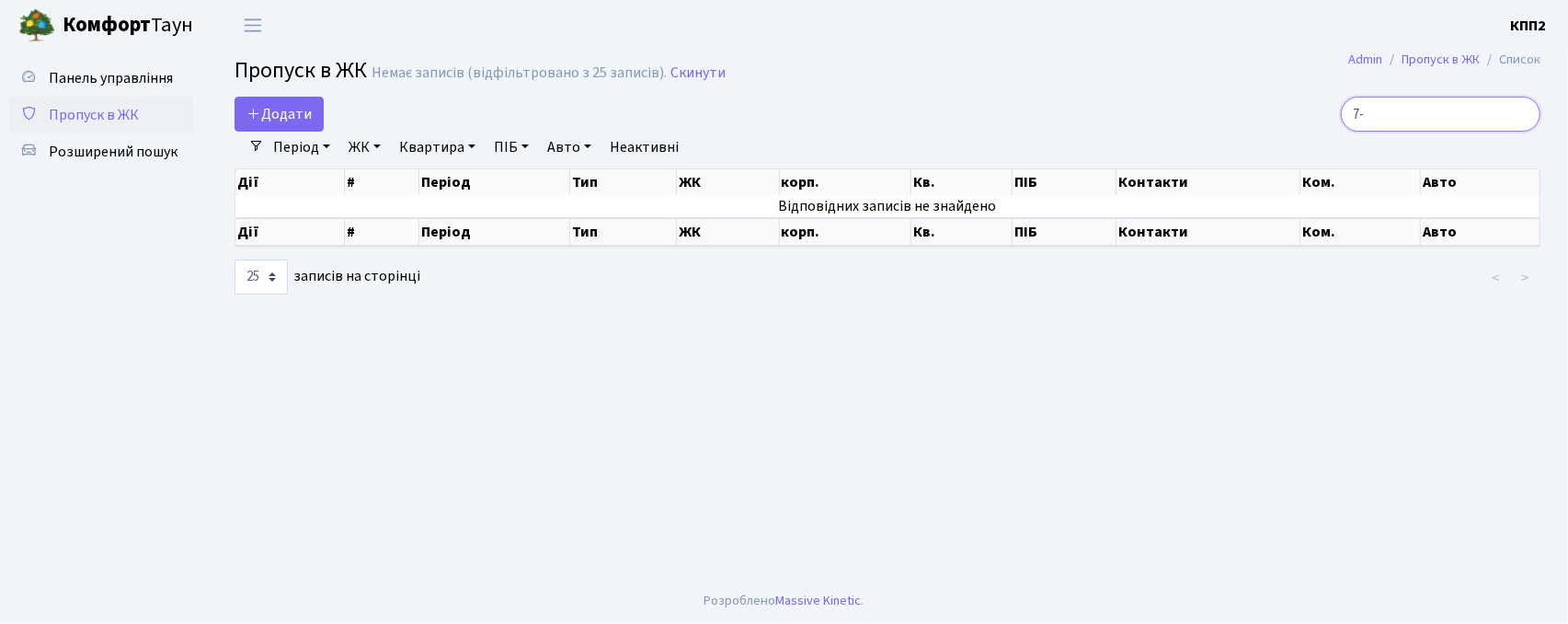
type input "7"
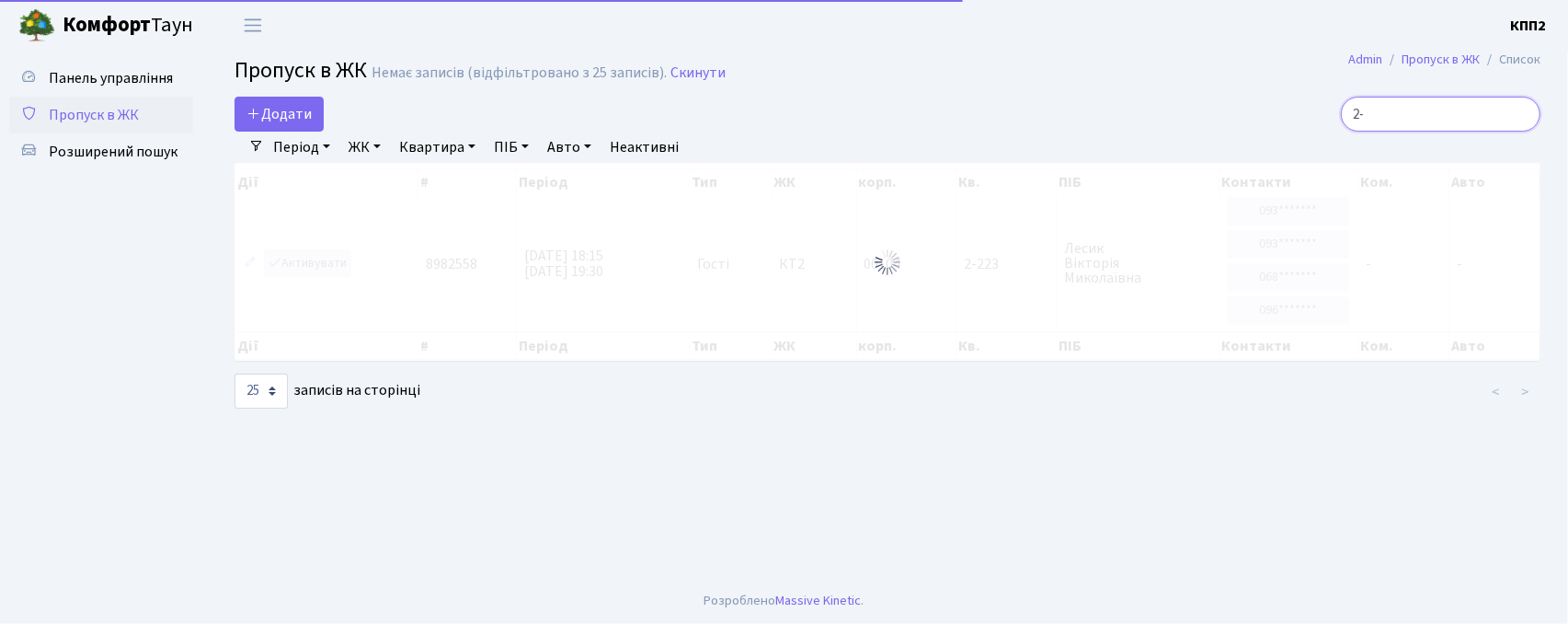
type input "2"
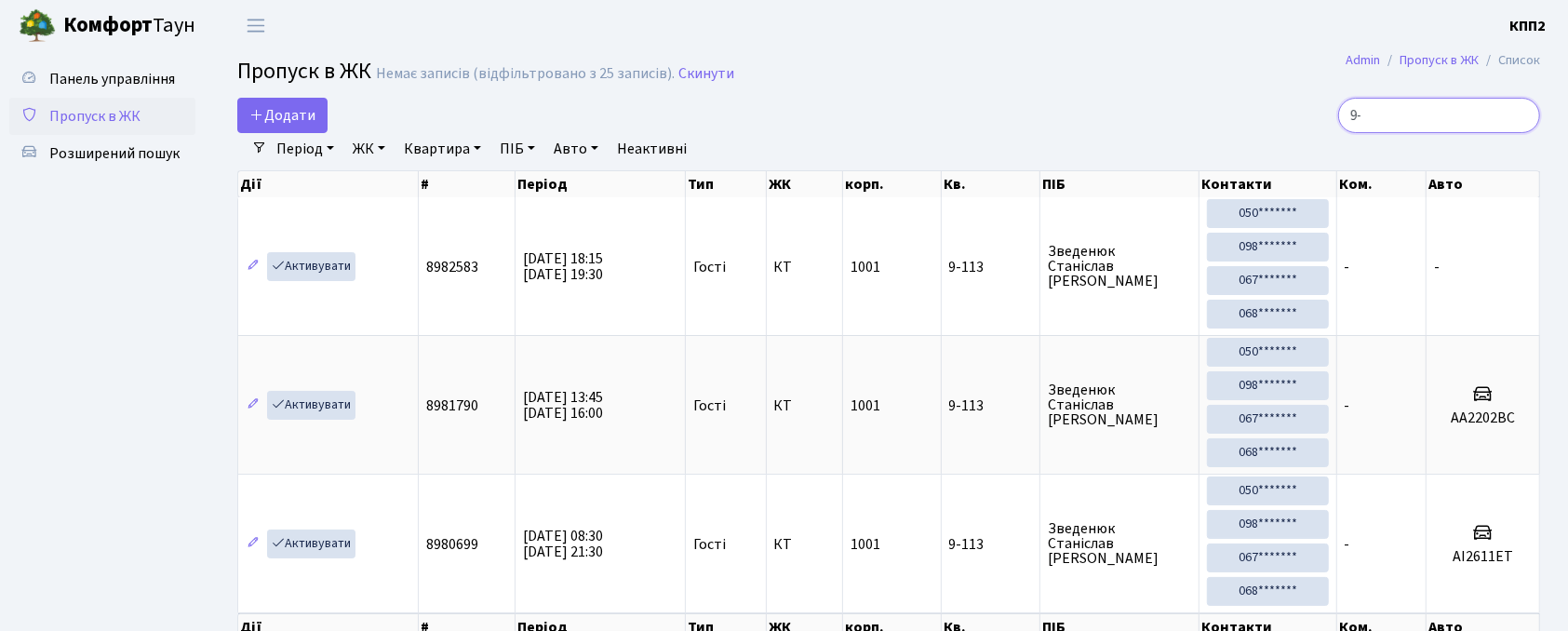
type input "9"
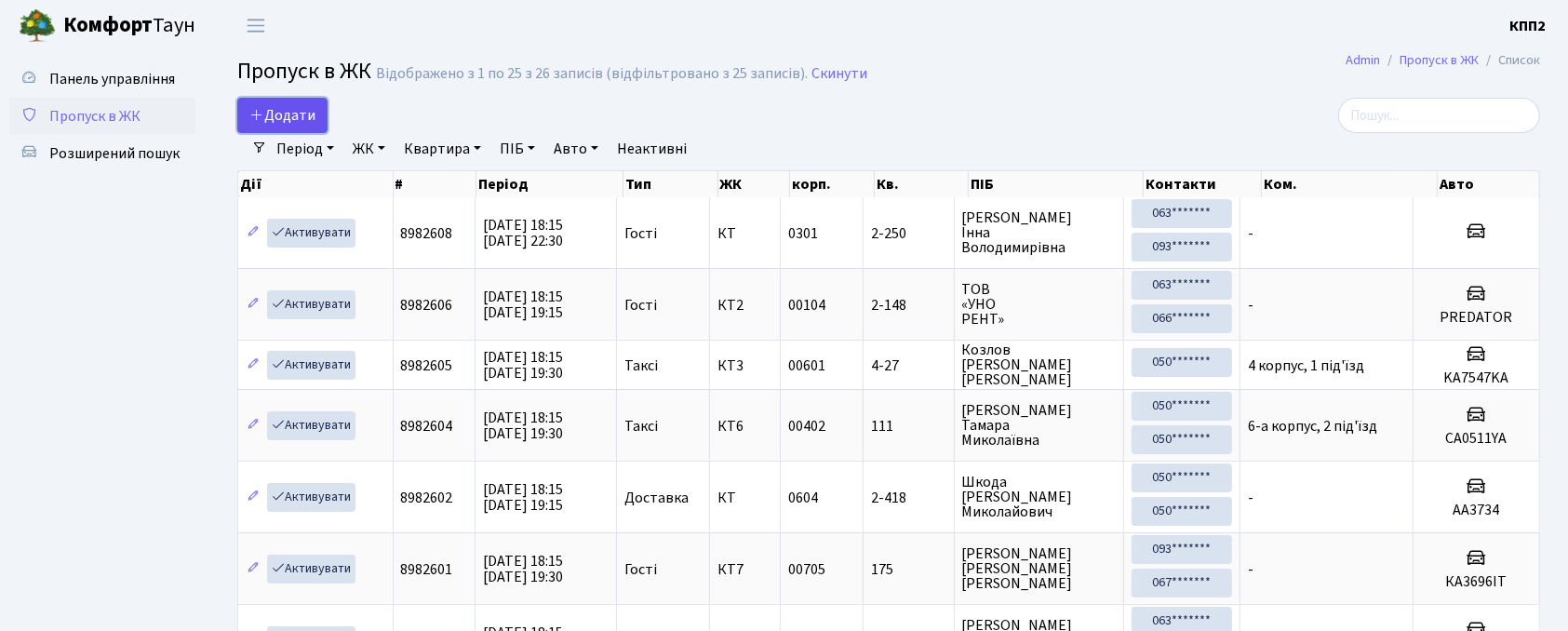
drag, startPoint x: 307, startPoint y: 113, endPoint x: 317, endPoint y: 127, distance: 17.2
click at [307, 114] on span "Додати" at bounding box center [282, 115] width 66 height 20
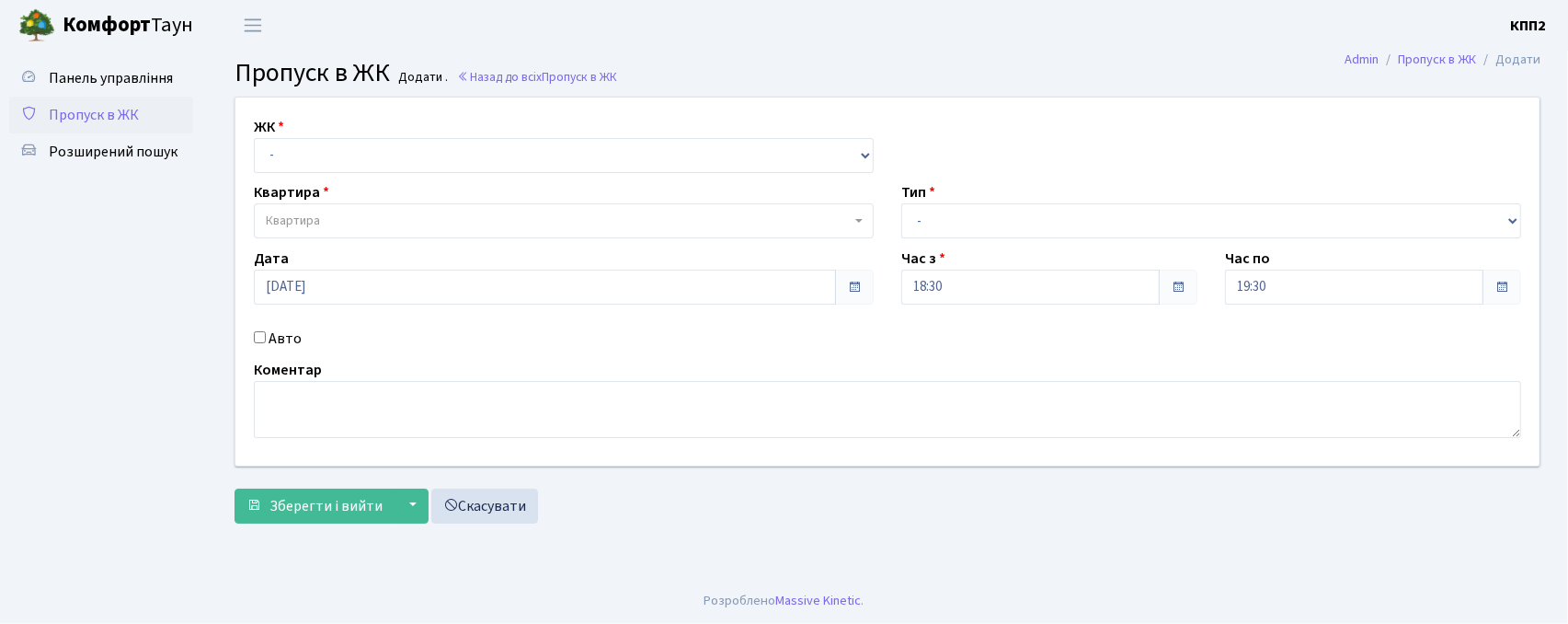
select select "271"
click at [254, 138] on select "- КТ, вул. Регенераторна, 4 КТ2, просп. [STREET_ADDRESS] [STREET_ADDRESS] [PERS…" at bounding box center [563, 155] width 620 height 35
select select
click at [420, 248] on div "Дата [DATE]" at bounding box center [564, 276] width 647 height 57
drag, startPoint x: 420, startPoint y: 241, endPoint x: 429, endPoint y: 223, distance: 20.1
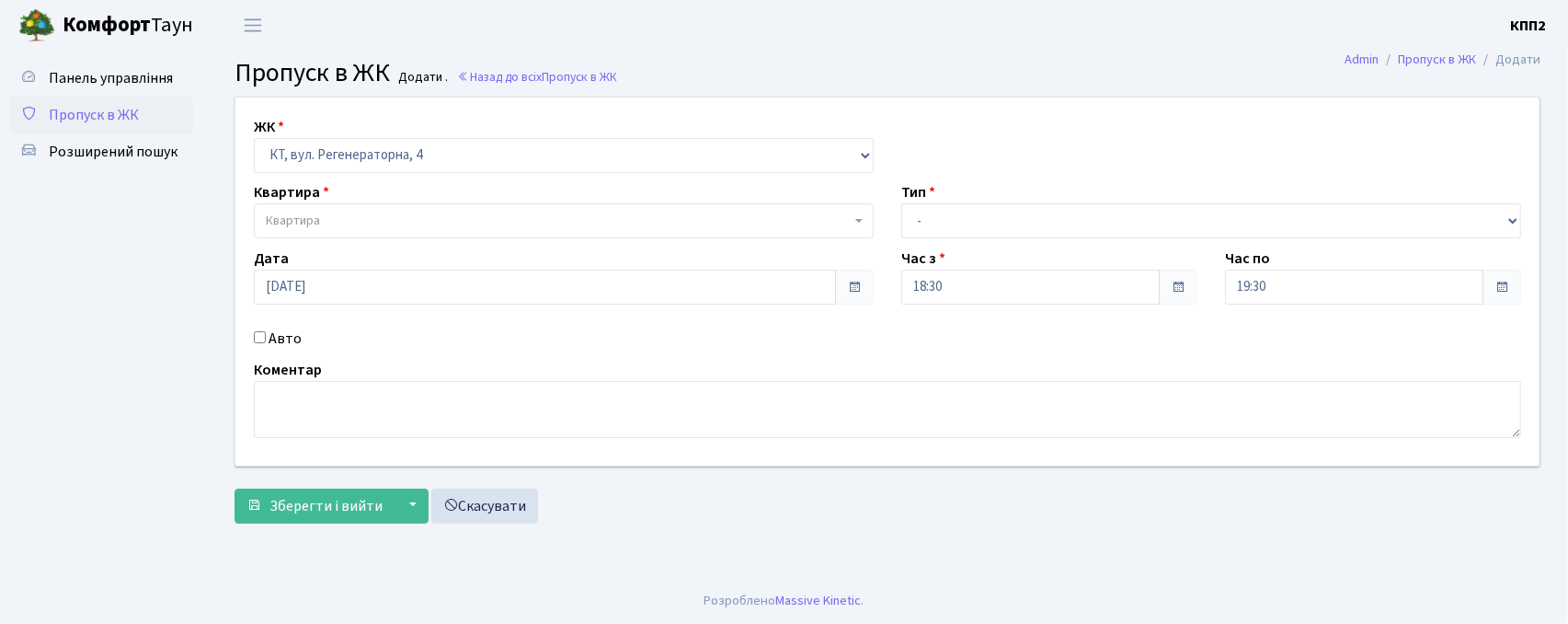
click at [420, 240] on div "ЖК - КТ, вул. Регенераторна, 4 КТ2, просп. [STREET_ADDRESS] [STREET_ADDRESS] [P…" at bounding box center [887, 281] width 1331 height 368
click at [454, 215] on span "Квартира" at bounding box center [558, 221] width 585 height 18
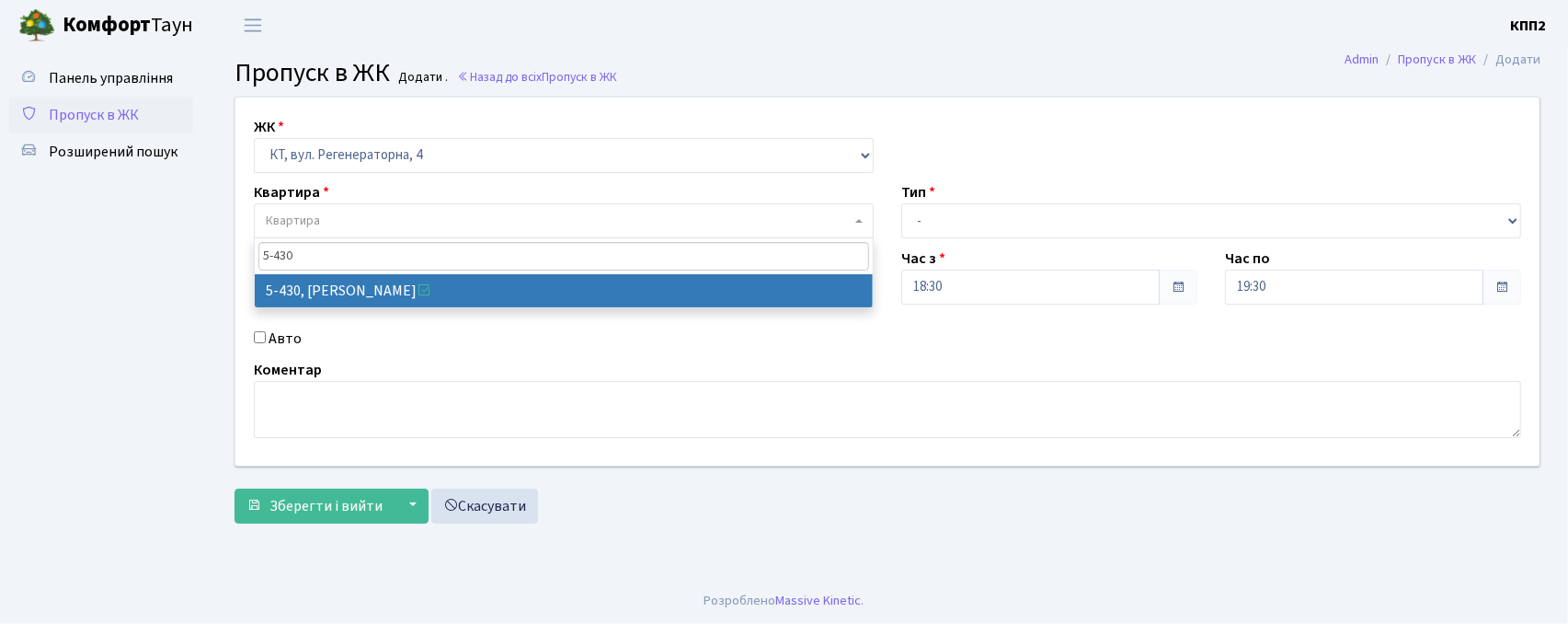
type input "5-430"
select select "2119"
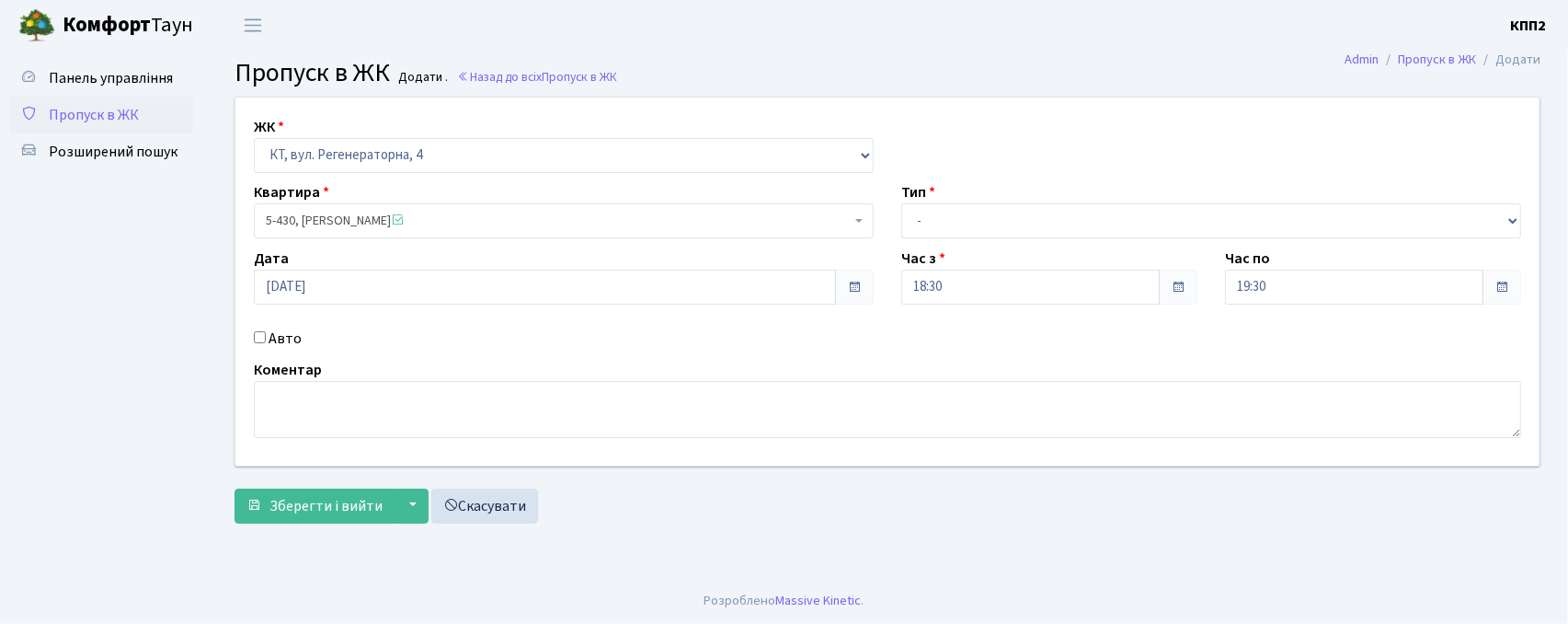
click at [287, 333] on label "Авто" at bounding box center [285, 338] width 33 height 22
click at [266, 333] on input "Авто" at bounding box center [259, 337] width 12 height 12
checkbox input "true"
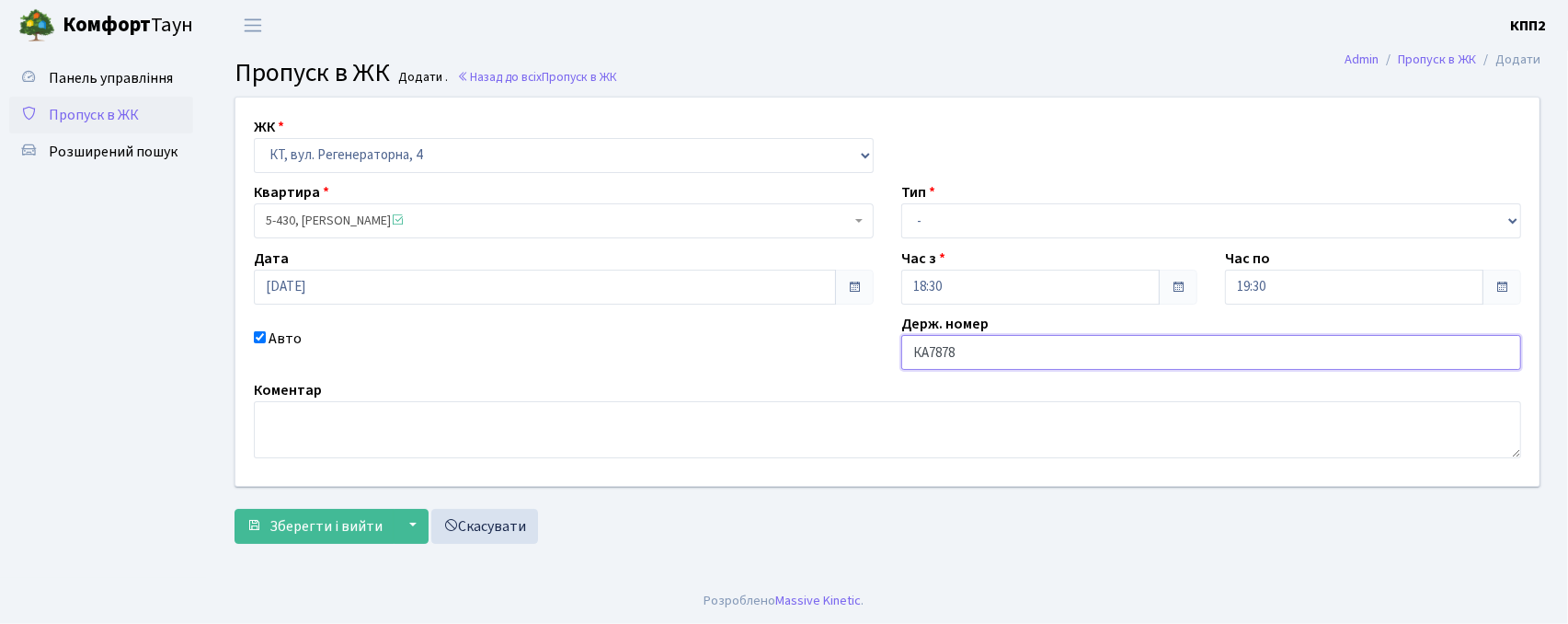
type input "КА7878ВО"
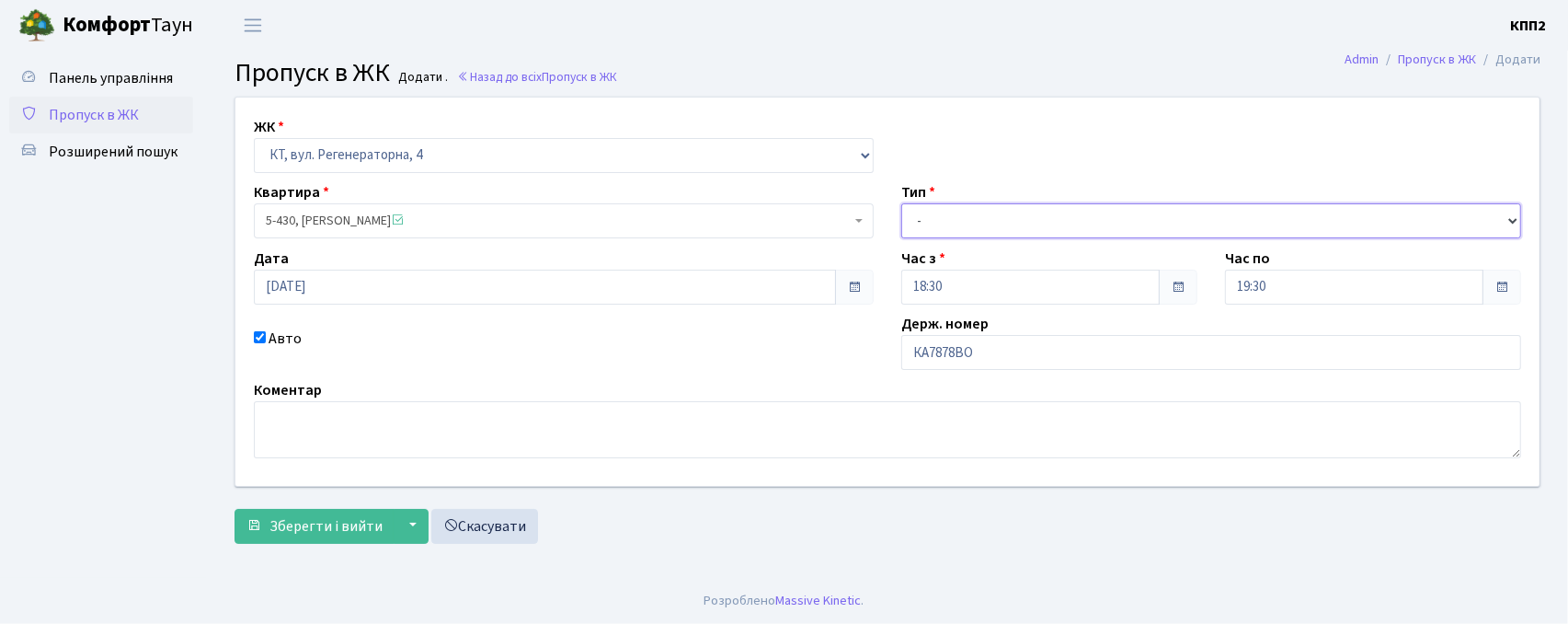
drag, startPoint x: 995, startPoint y: 212, endPoint x: 1001, endPoint y: 237, distance: 25.7
click at [995, 212] on select "- Доставка Таксі Гості Сервіс" at bounding box center [1210, 221] width 620 height 35
select select "3"
click at [901, 204] on select "- Доставка Таксі Гості Сервіс" at bounding box center [1210, 221] width 620 height 35
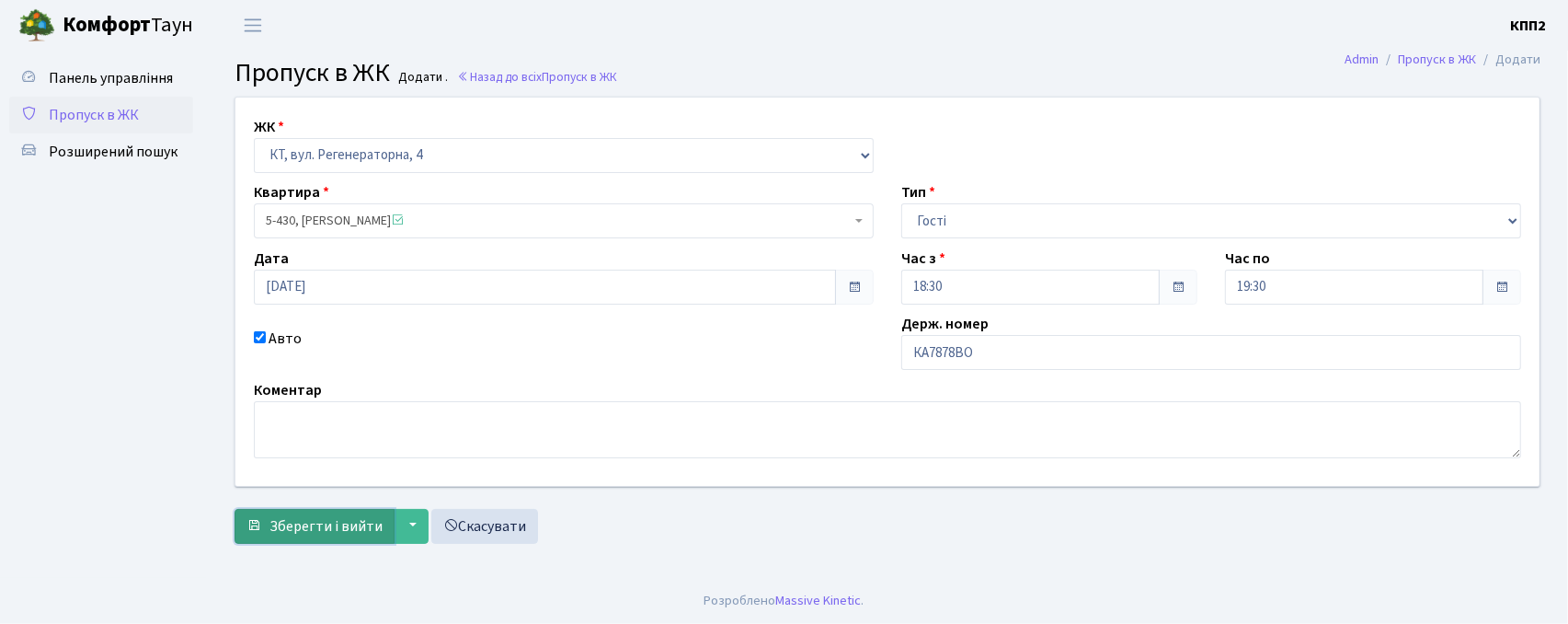
click at [310, 513] on button "Зберегти і вийти" at bounding box center [314, 526] width 160 height 35
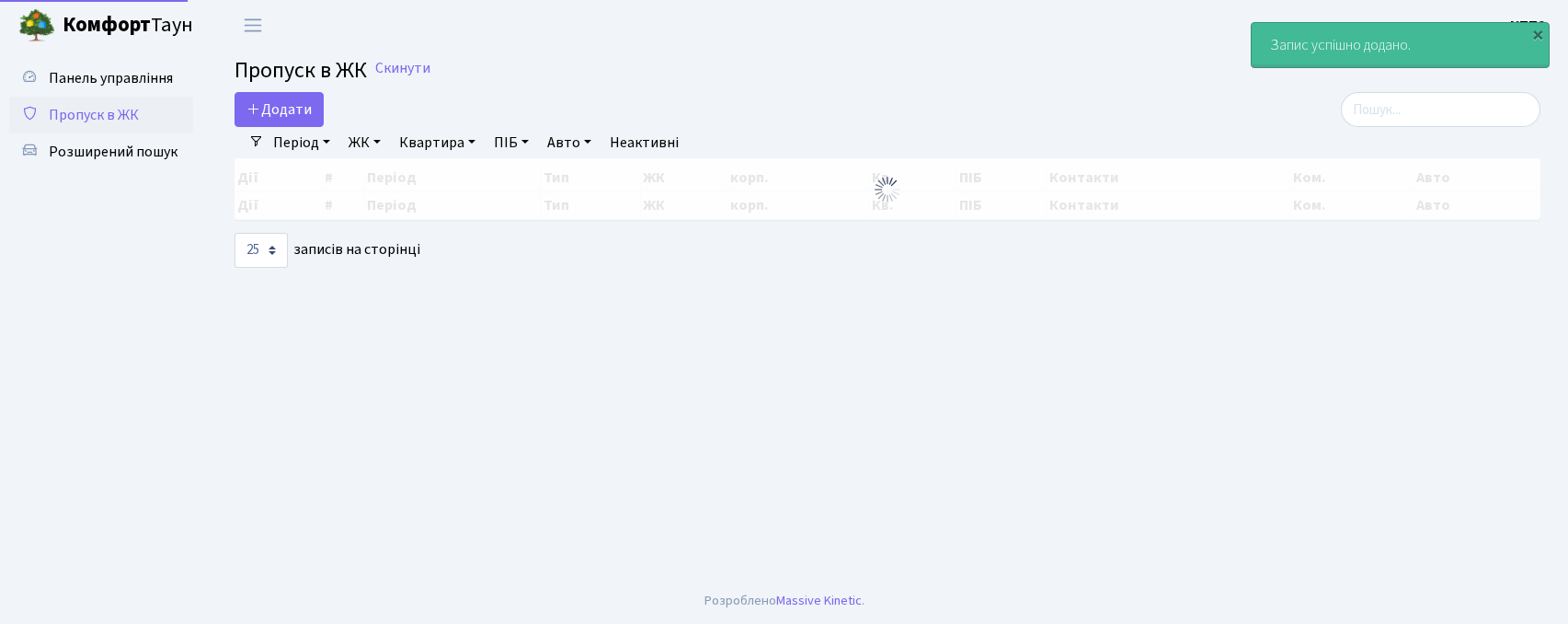
select select "25"
click at [1417, 111] on input "search" at bounding box center [1440, 109] width 200 height 35
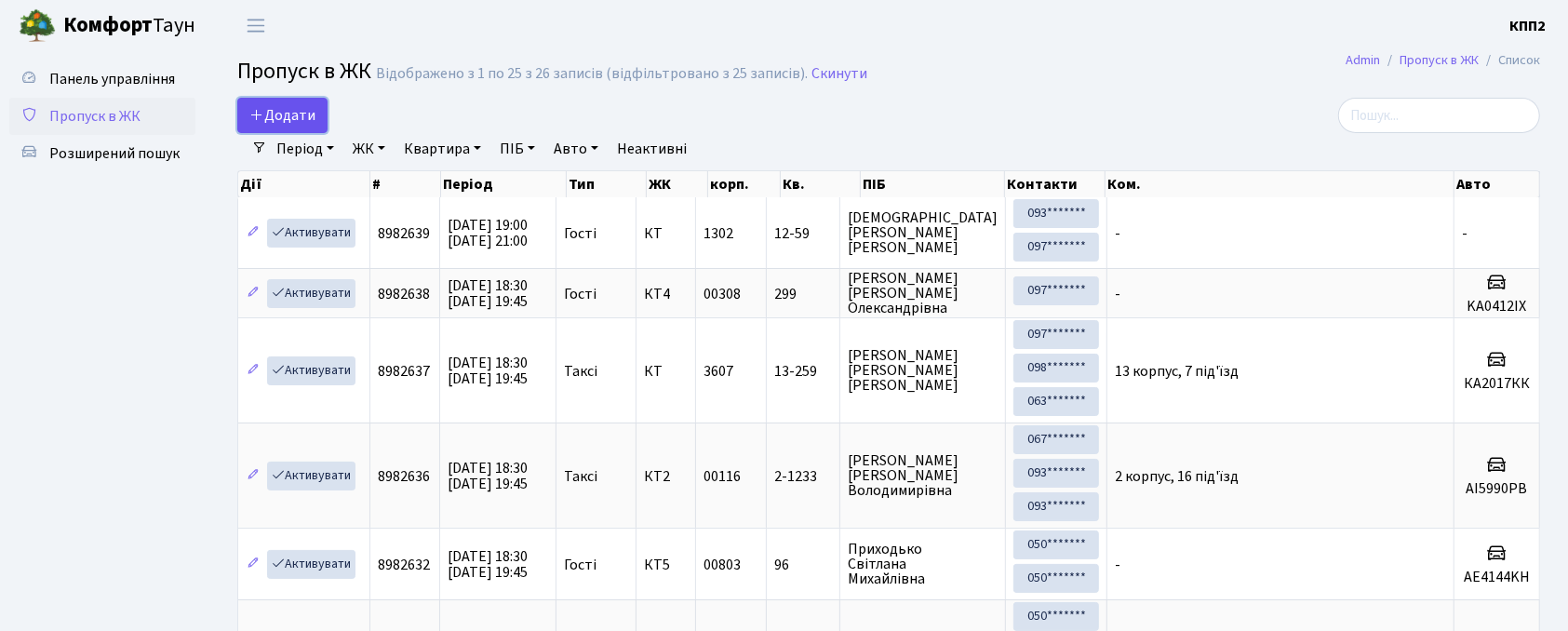
click span "Додати"
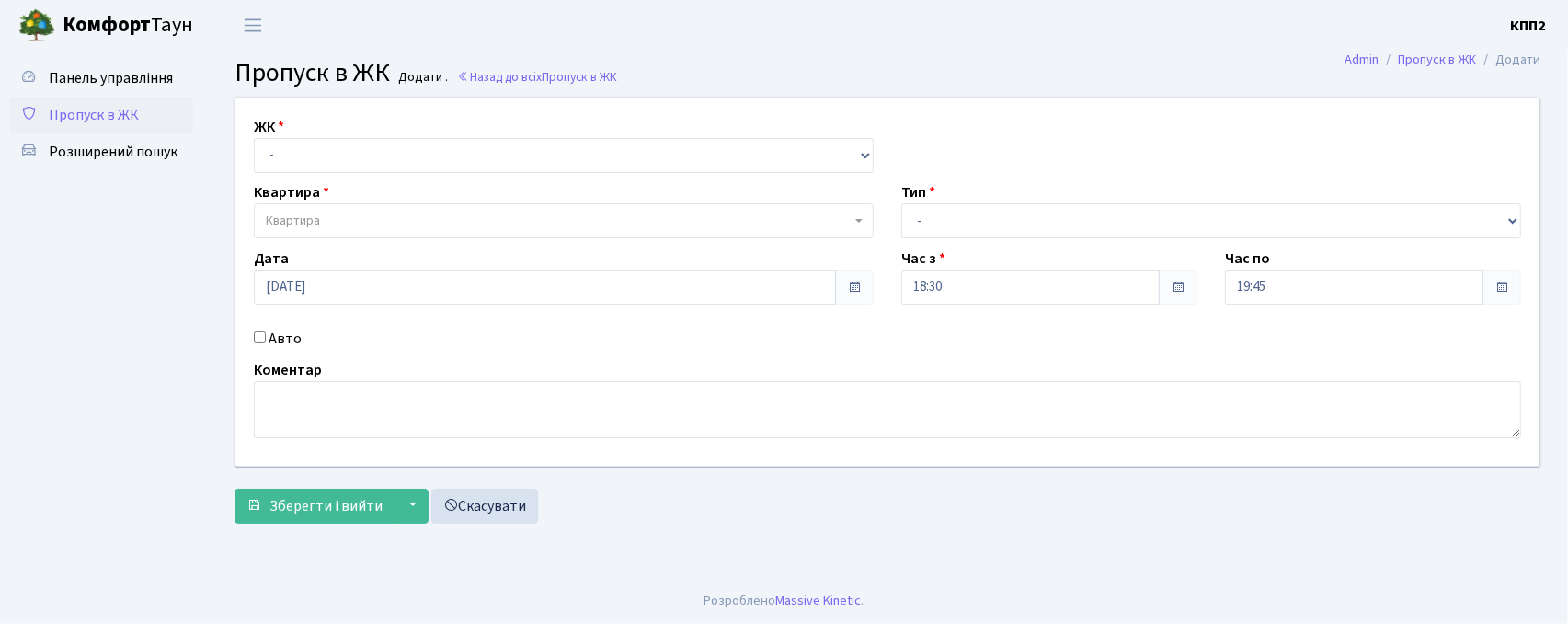
select select "271"
click at [254, 138] on select "- КТ, вул. Регенераторна, 4 КТ2, просп. [STREET_ADDRESS] [STREET_ADDRESS] [PERS…" at bounding box center [563, 155] width 620 height 35
select select
click at [394, 228] on span "Квартира" at bounding box center [558, 221] width 585 height 18
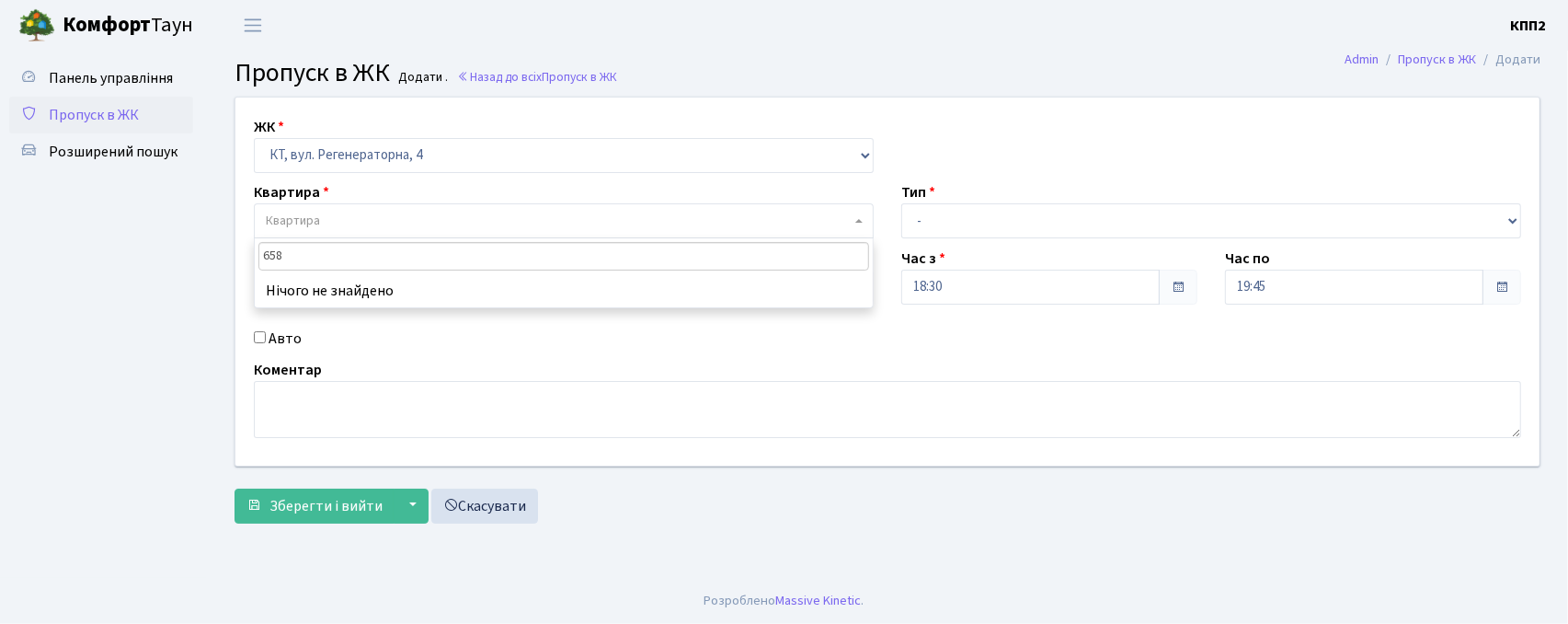
click at [270, 255] on input "658" at bounding box center [563, 257] width 610 height 28
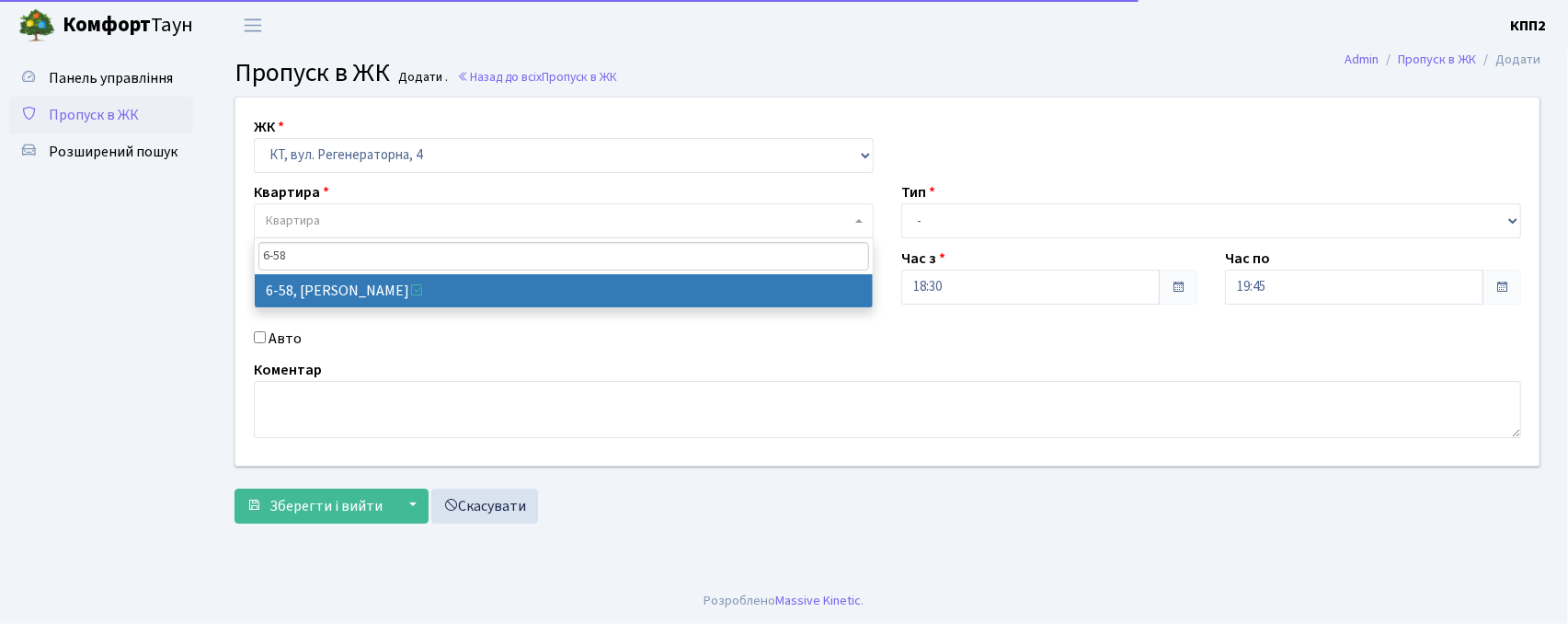
type input "6-58"
select select "5283"
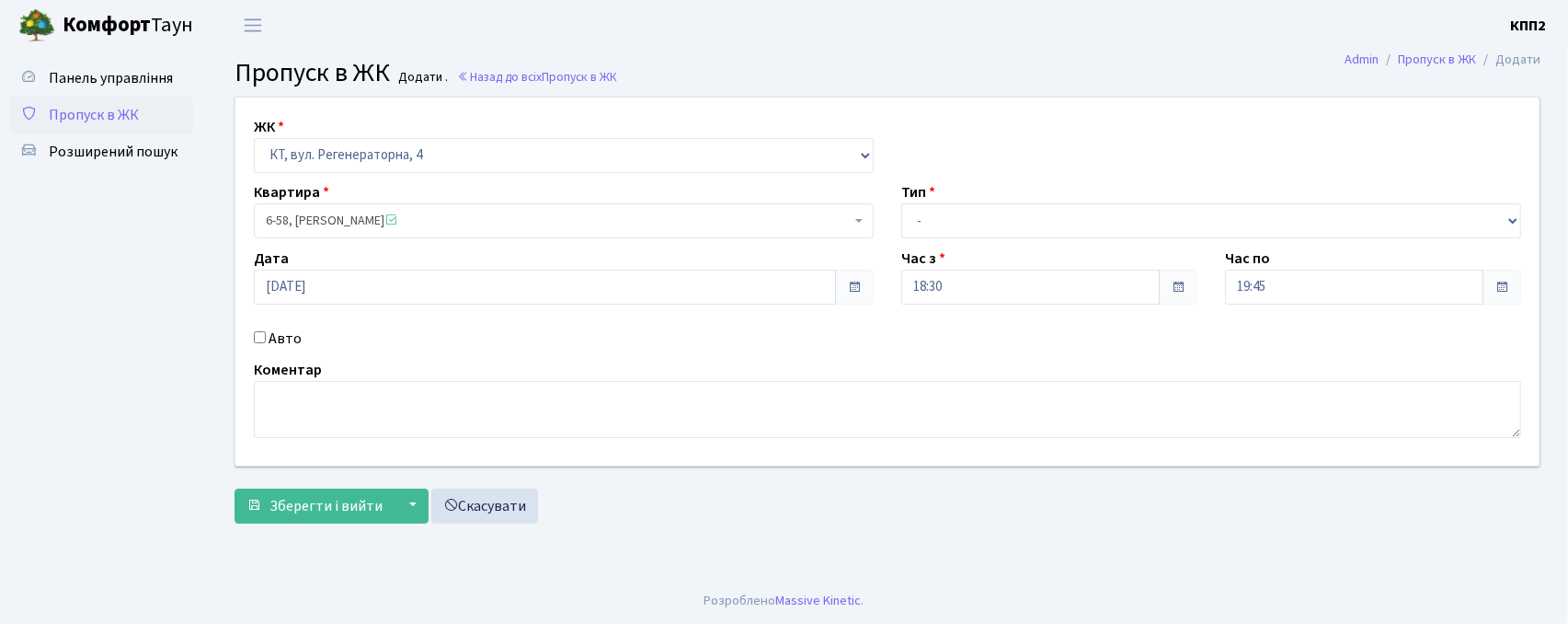
click at [292, 339] on label "Авто" at bounding box center [285, 338] width 33 height 22
click at [266, 339] on input "Авто" at bounding box center [259, 337] width 12 height 12
checkbox input "true"
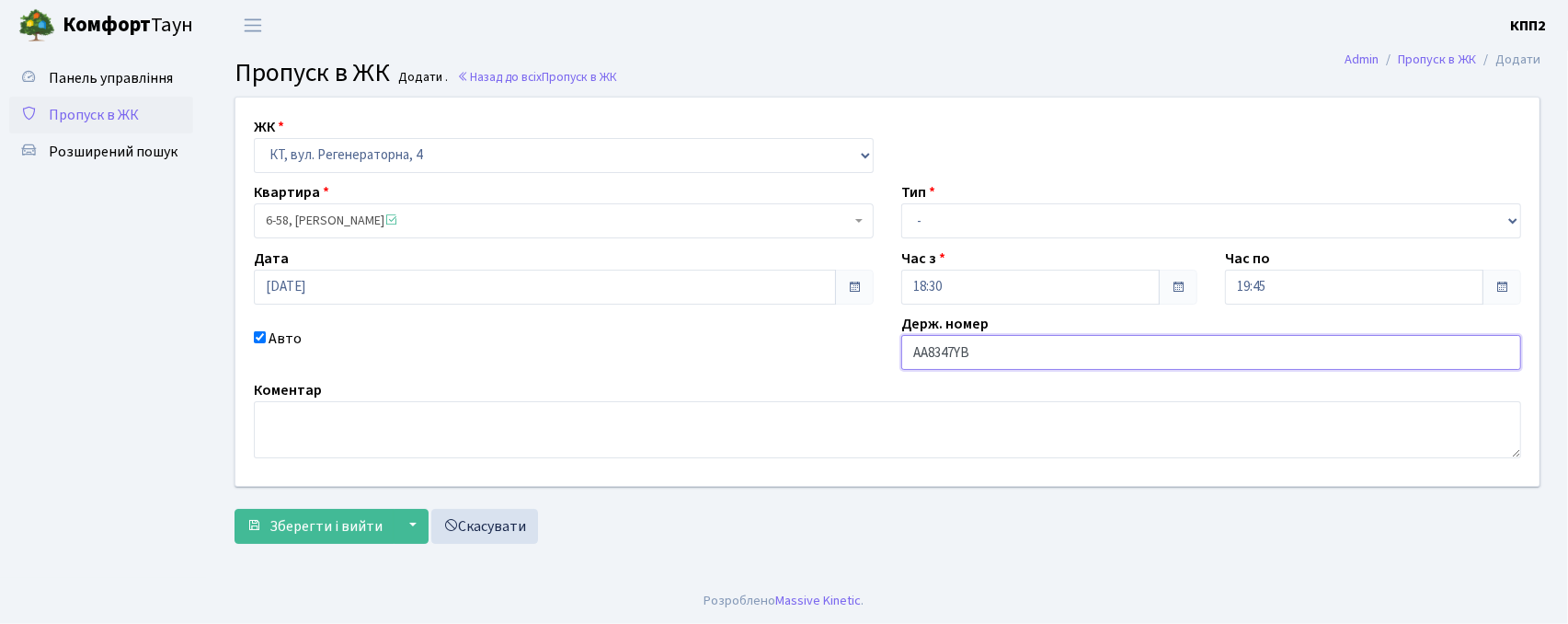
type input "АА8347YB"
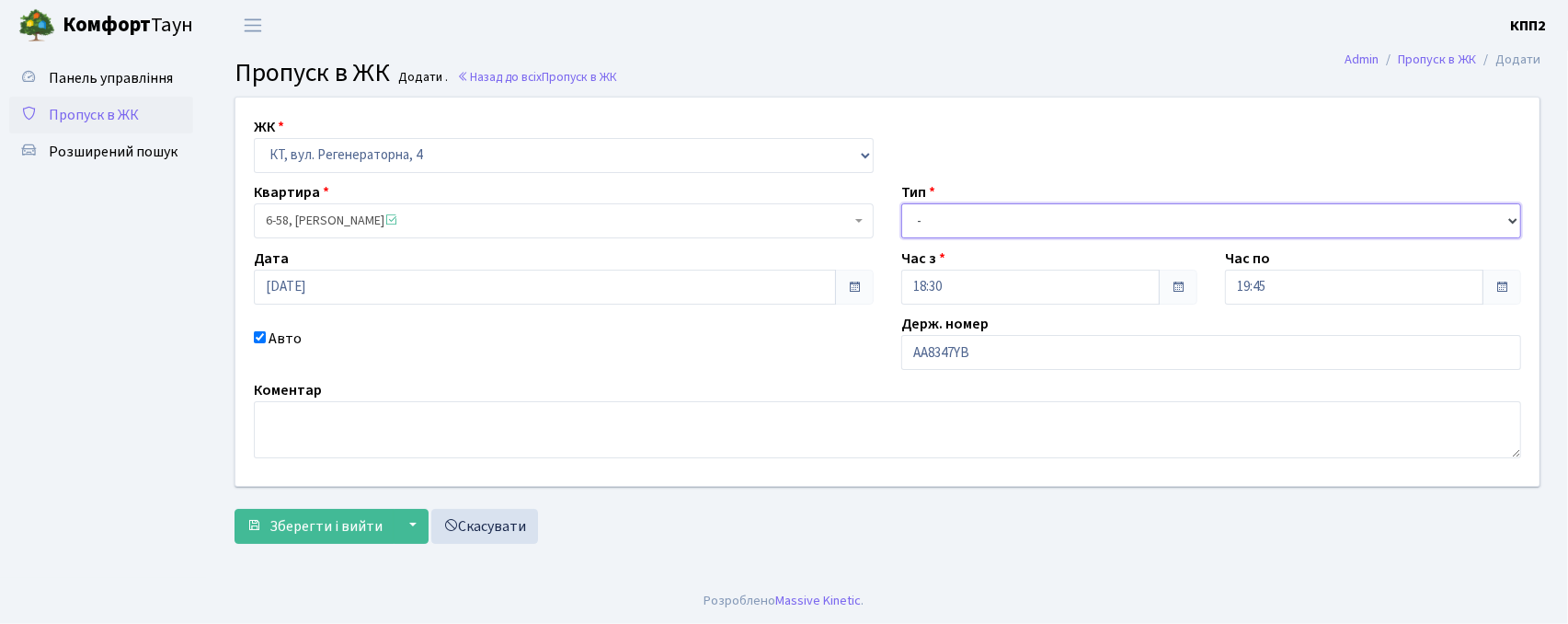
click at [1104, 238] on select "- Доставка Таксі Гості Сервіс" at bounding box center [1210, 221] width 620 height 35
select select "2"
click at [901, 204] on select "- Доставка Таксі Гості Сервіс" at bounding box center [1210, 221] width 620 height 35
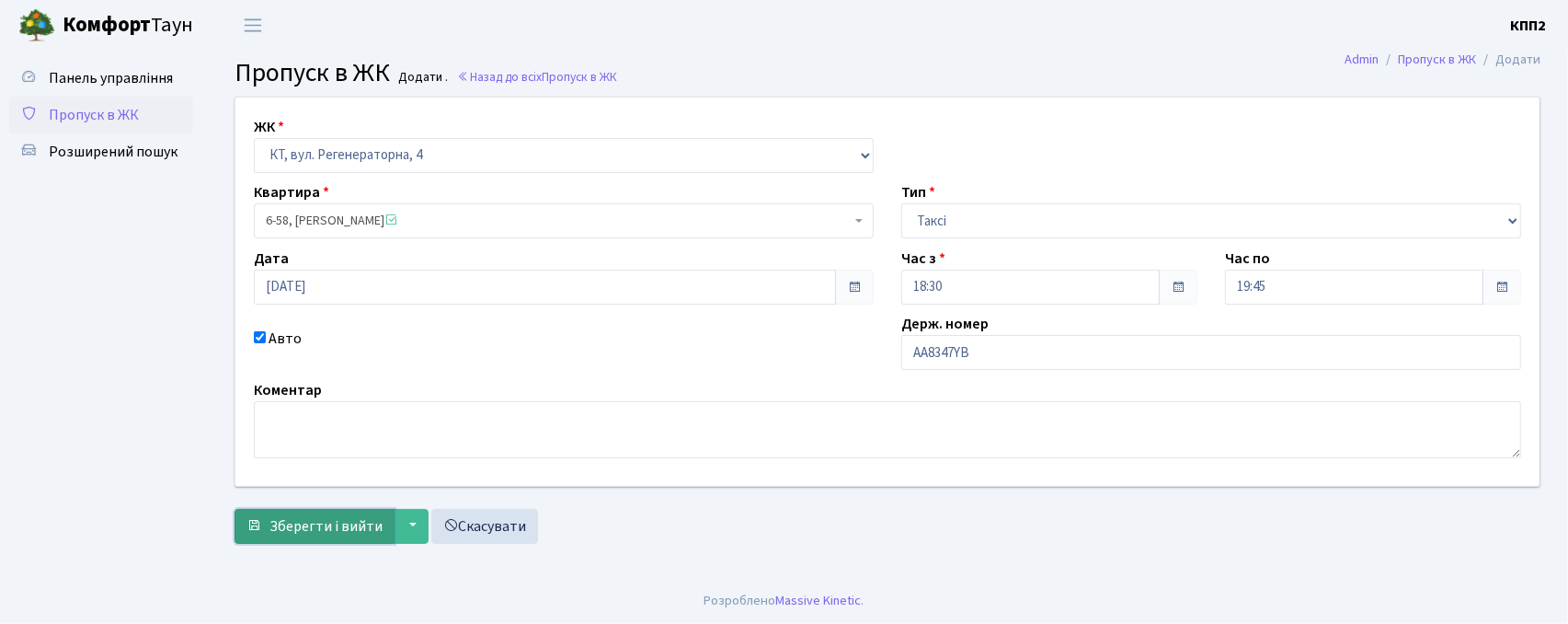
click at [383, 516] on button "Зберегти і вийти" at bounding box center [314, 526] width 160 height 35
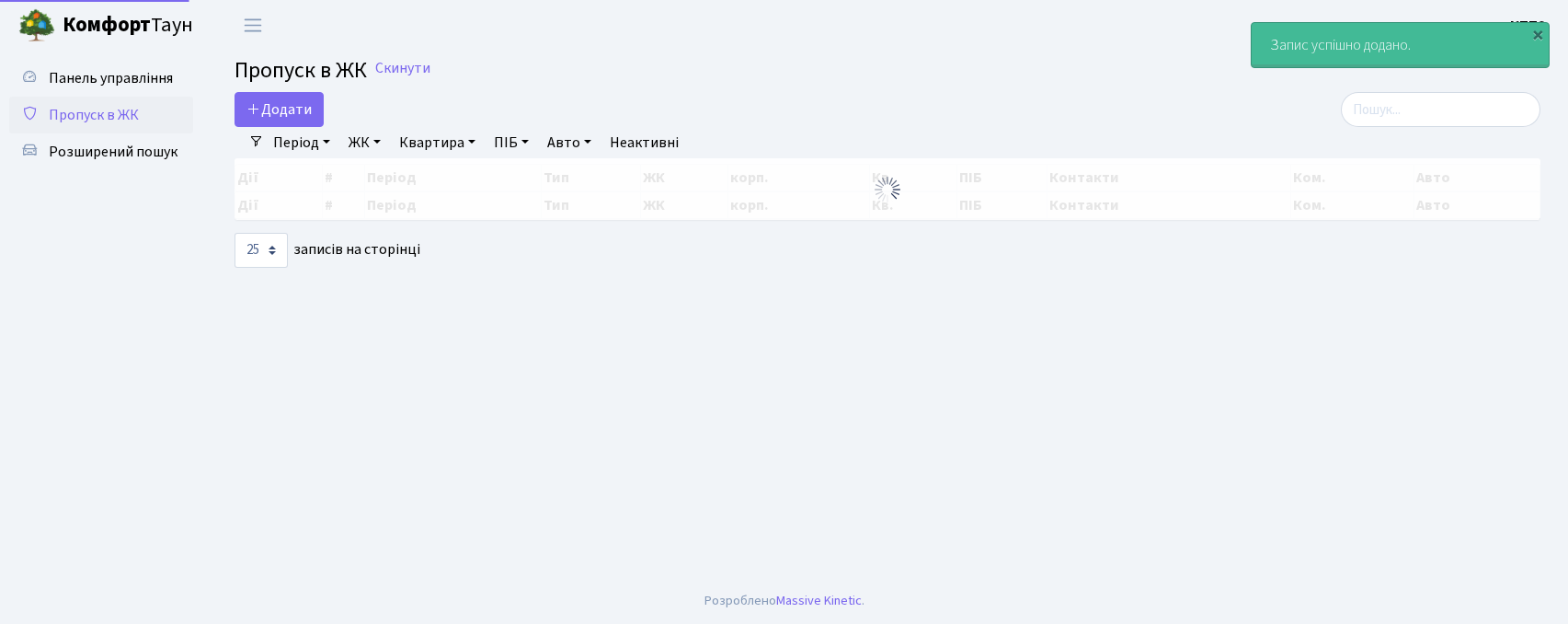
select select "25"
click at [1475, 121] on input "search" at bounding box center [1440, 109] width 200 height 35
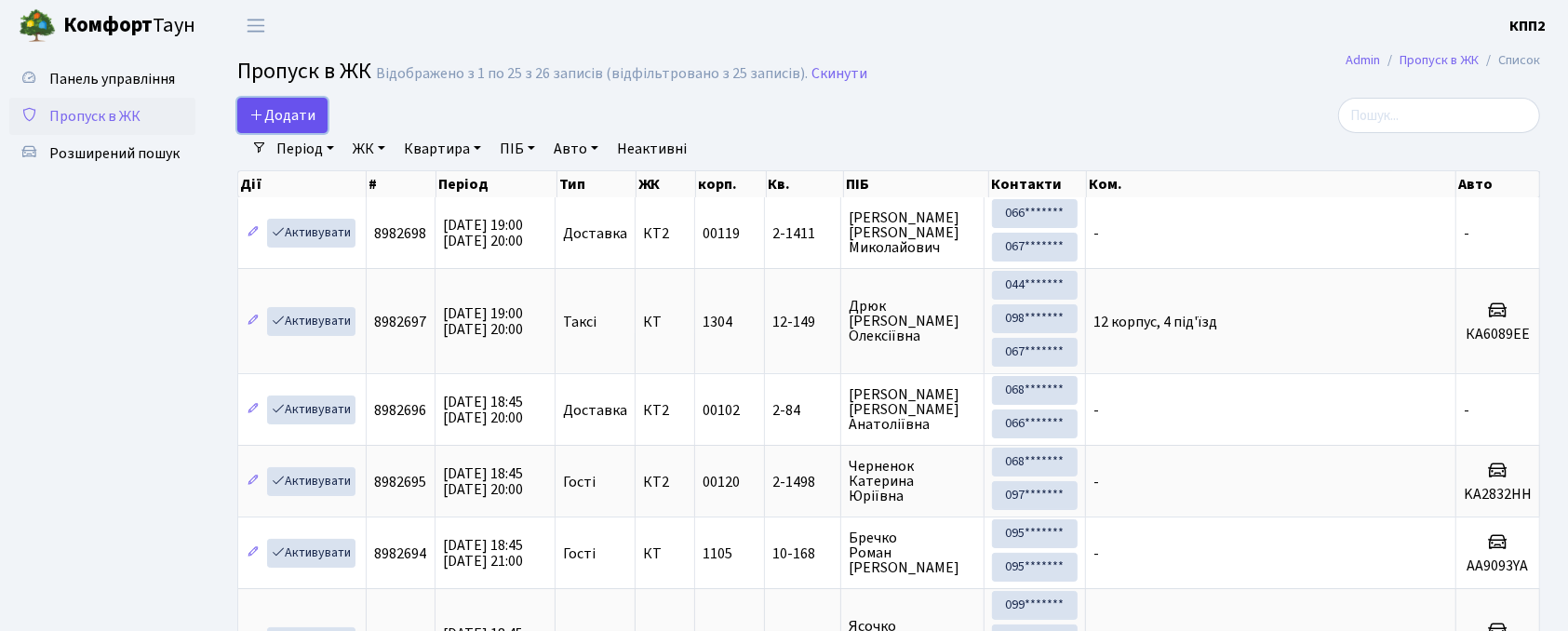
click at [307, 104] on link "Додати" at bounding box center [283, 115] width 90 height 35
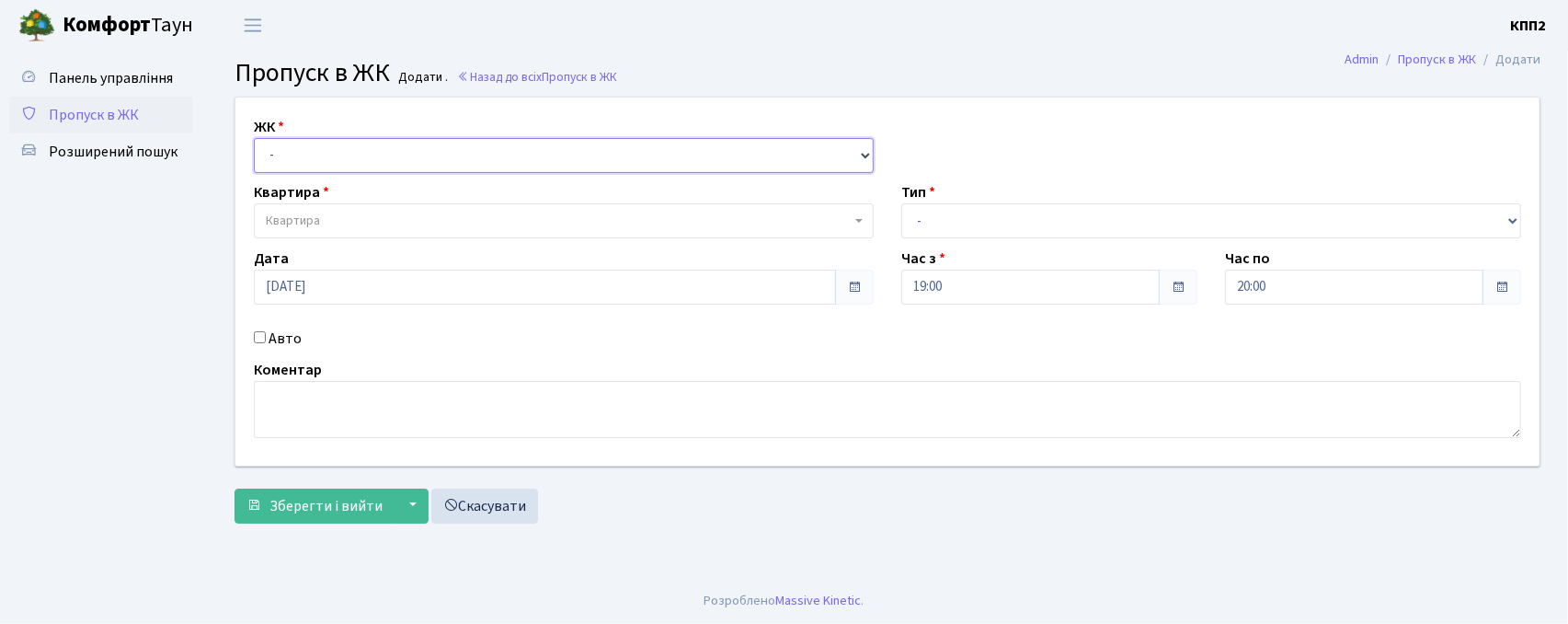
click at [345, 166] on select "- КТ, вул. Регенераторна, 4 КТ2, просп. Соборності, 17 КТ3, вул. Березнева, 16 …" at bounding box center [563, 155] width 620 height 35
select select "271"
click at [254, 138] on select "- КТ, вул. Регенераторна, 4 КТ2, просп. Соборності, 17 КТ3, вул. Березнева, 16 …" at bounding box center [563, 155] width 620 height 35
select select
click at [386, 229] on span "Квартира" at bounding box center [558, 221] width 585 height 18
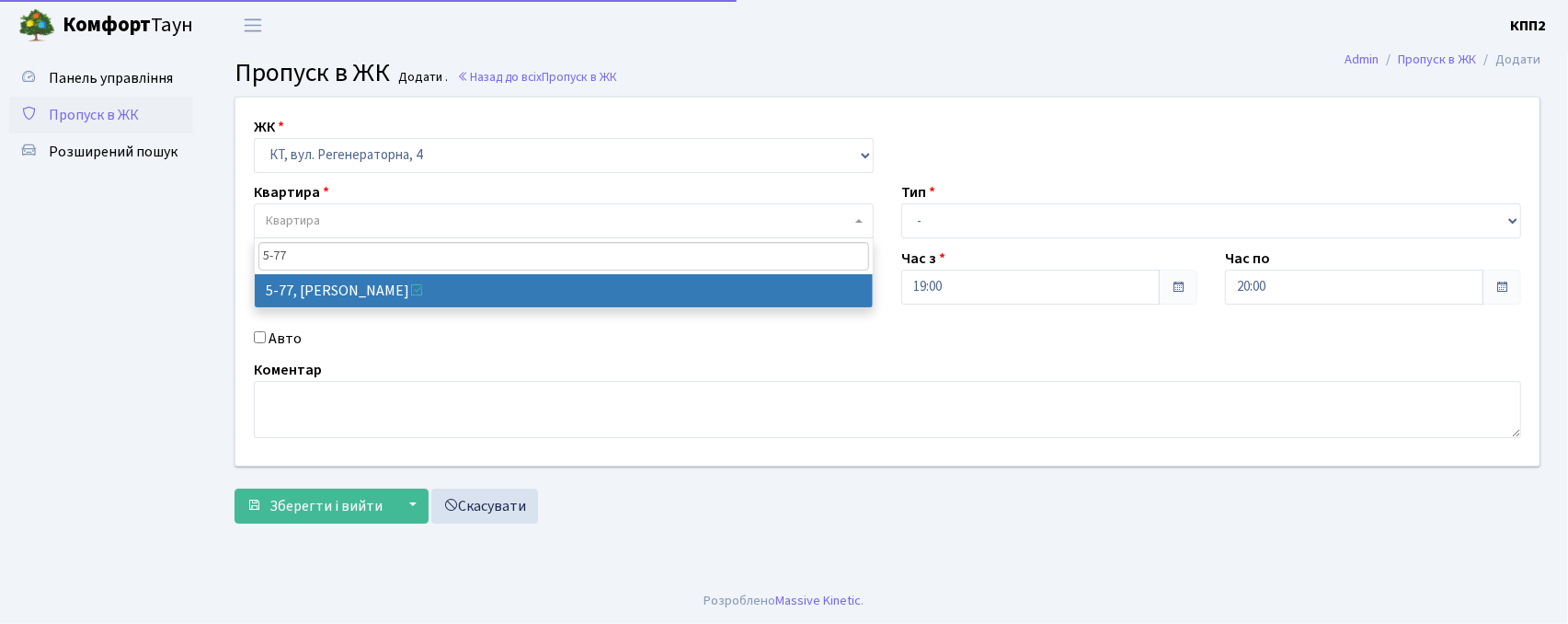
type input "5-77"
select select "2487"
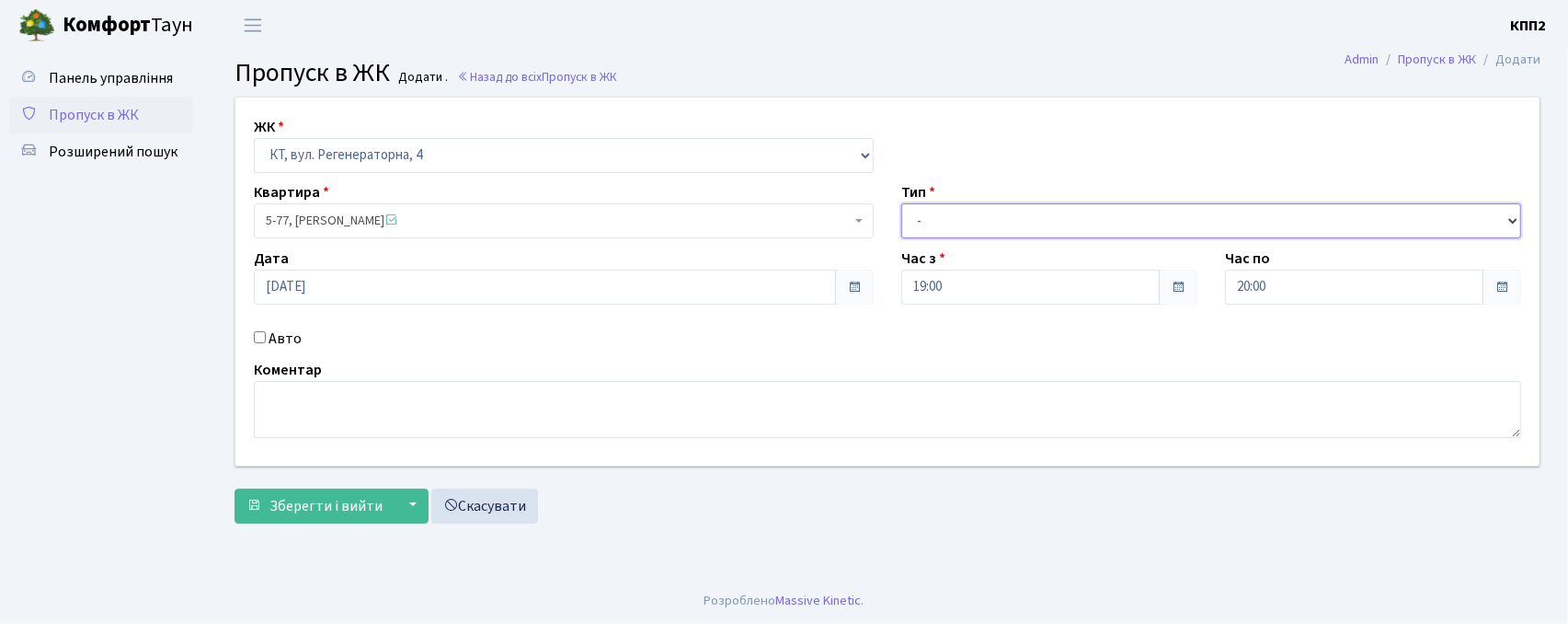
click at [902, 224] on select "- Доставка Таксі Гості Сервіс" at bounding box center [1210, 221] width 620 height 35
select select "3"
click at [901, 204] on select "- Доставка Таксі Гості Сервіс" at bounding box center [1210, 221] width 620 height 35
click at [281, 339] on label "Авто" at bounding box center [285, 338] width 33 height 22
click at [266, 339] on input "Авто" at bounding box center [259, 337] width 12 height 12
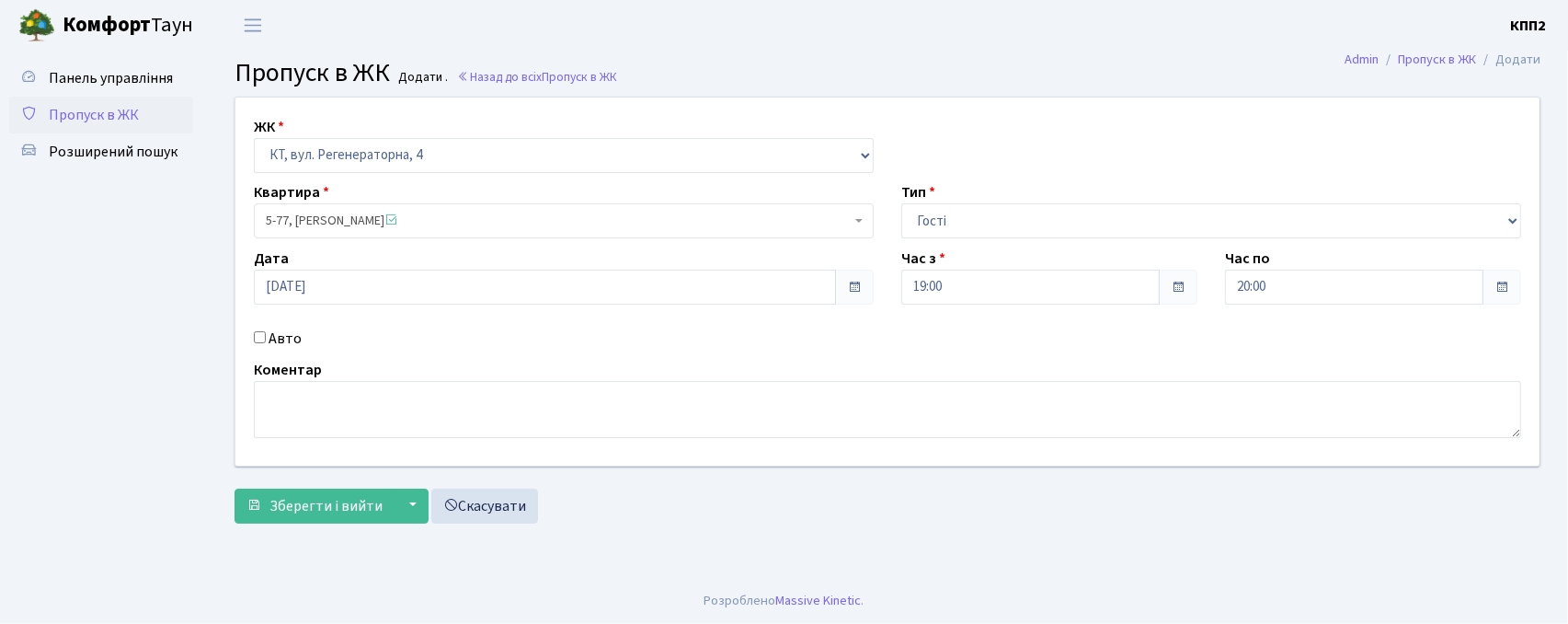
checkbox input "true"
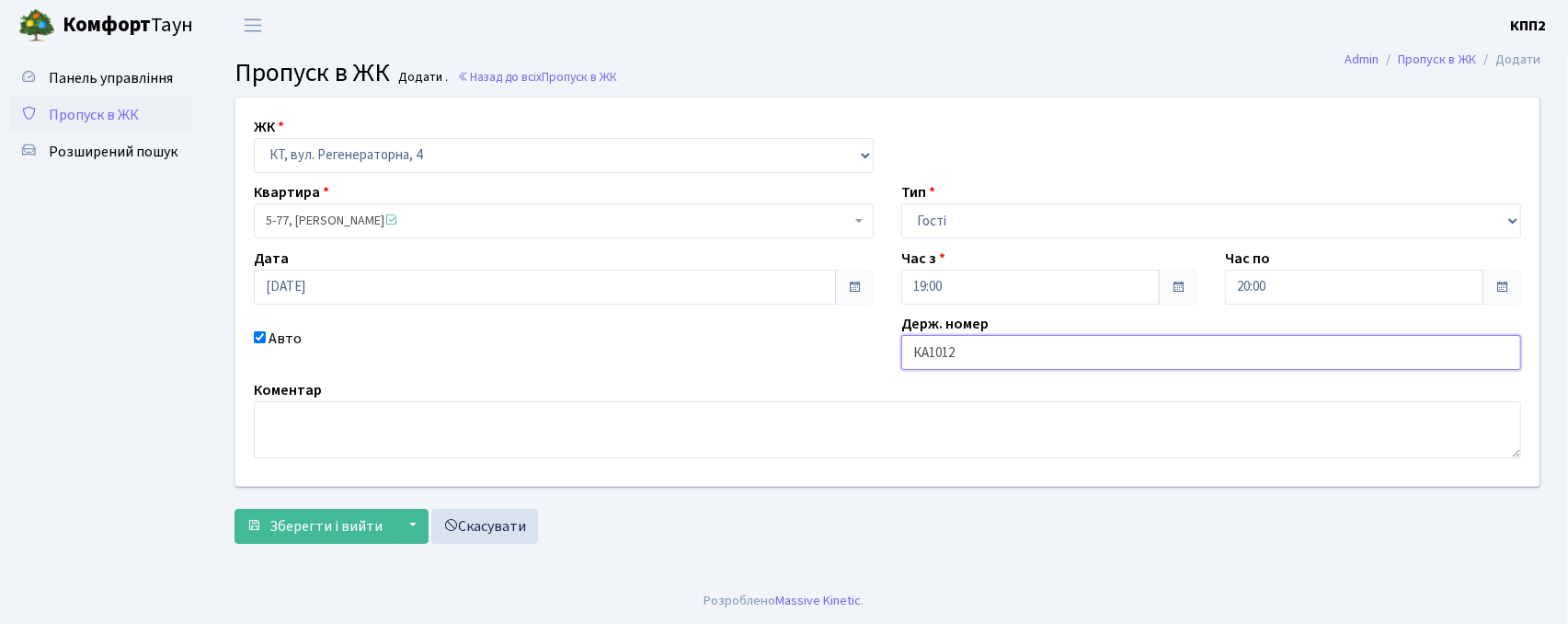
type input "КА1012РН"
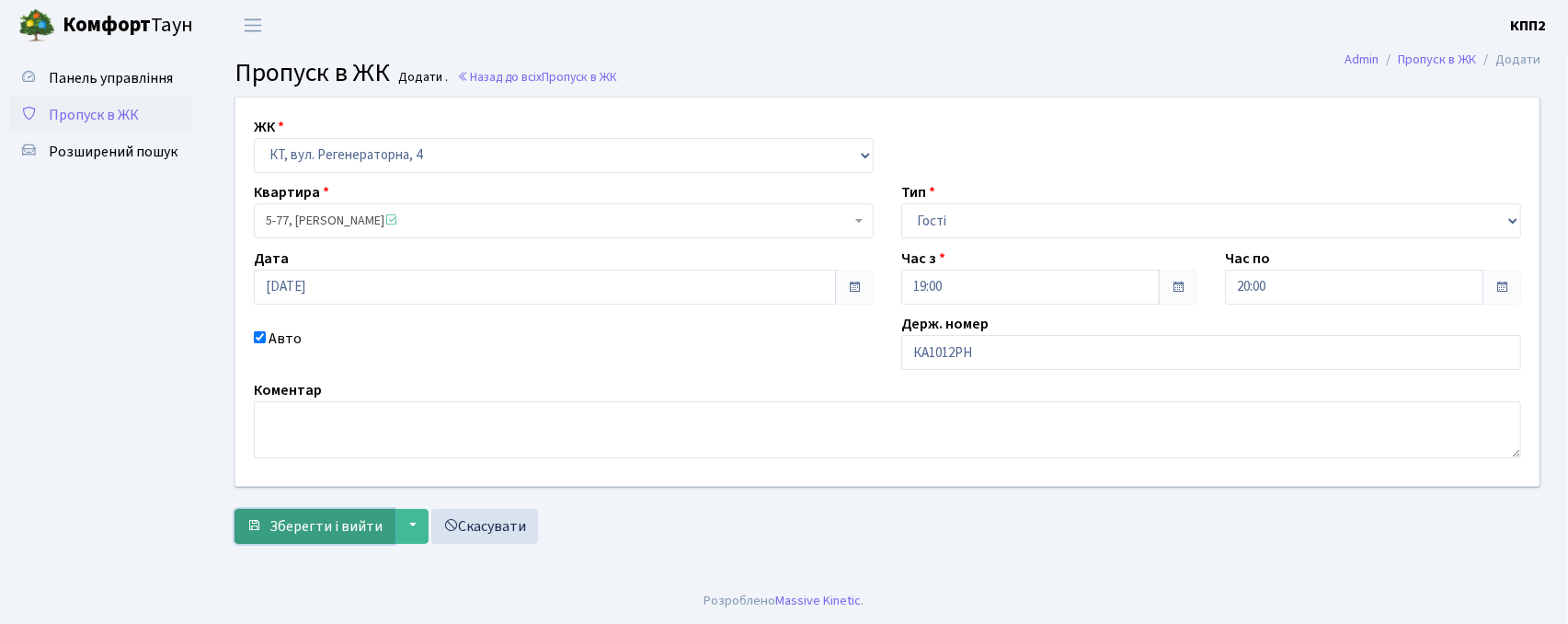
click at [294, 542] on button "Зберегти і вийти" at bounding box center [314, 526] width 160 height 35
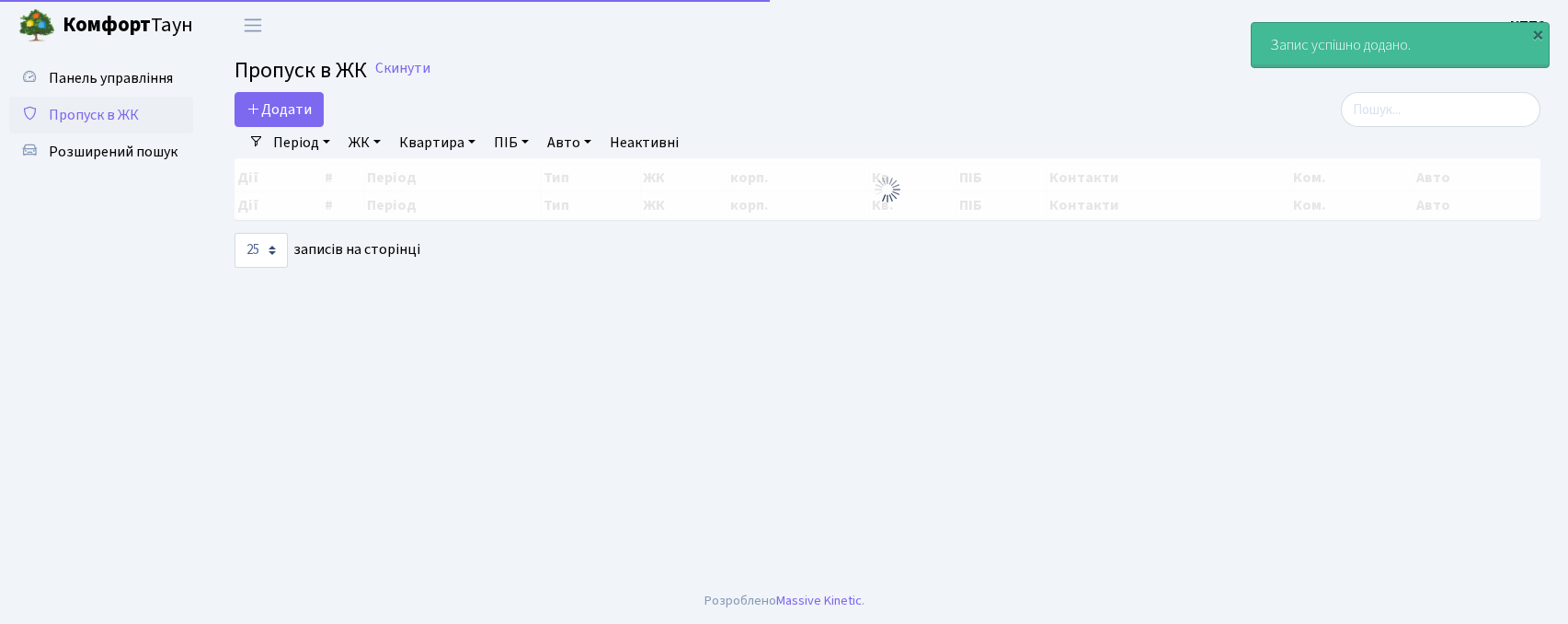
select select "25"
click at [1405, 111] on input "search" at bounding box center [1440, 109] width 200 height 35
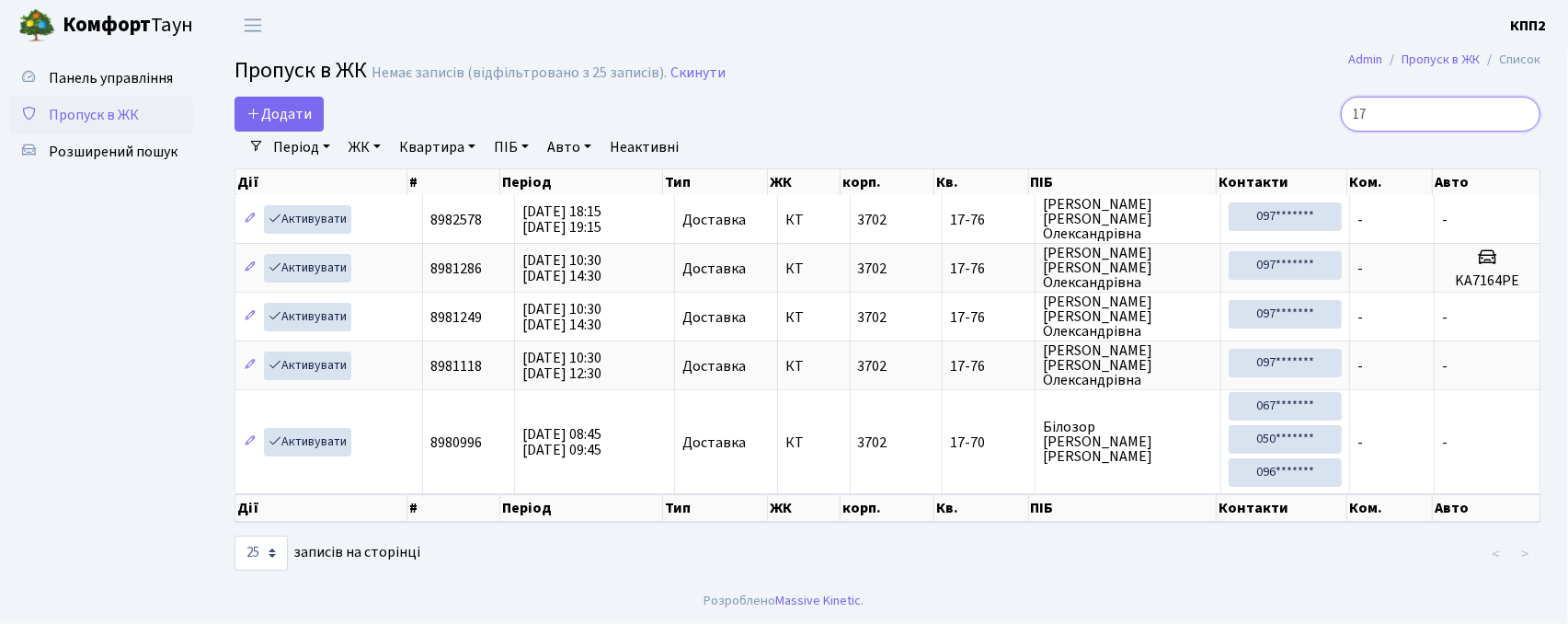
type input "1"
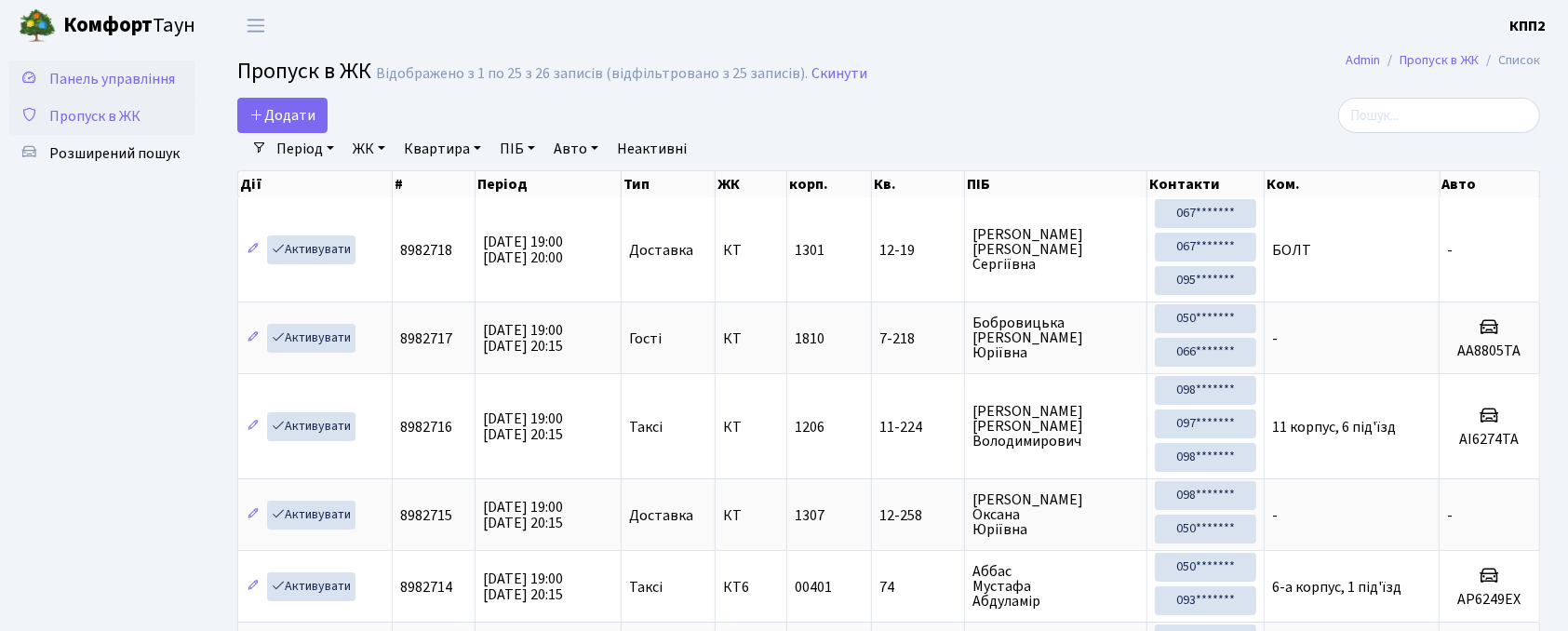
click at [139, 77] on span "Панель управління" at bounding box center [112, 79] width 125 height 20
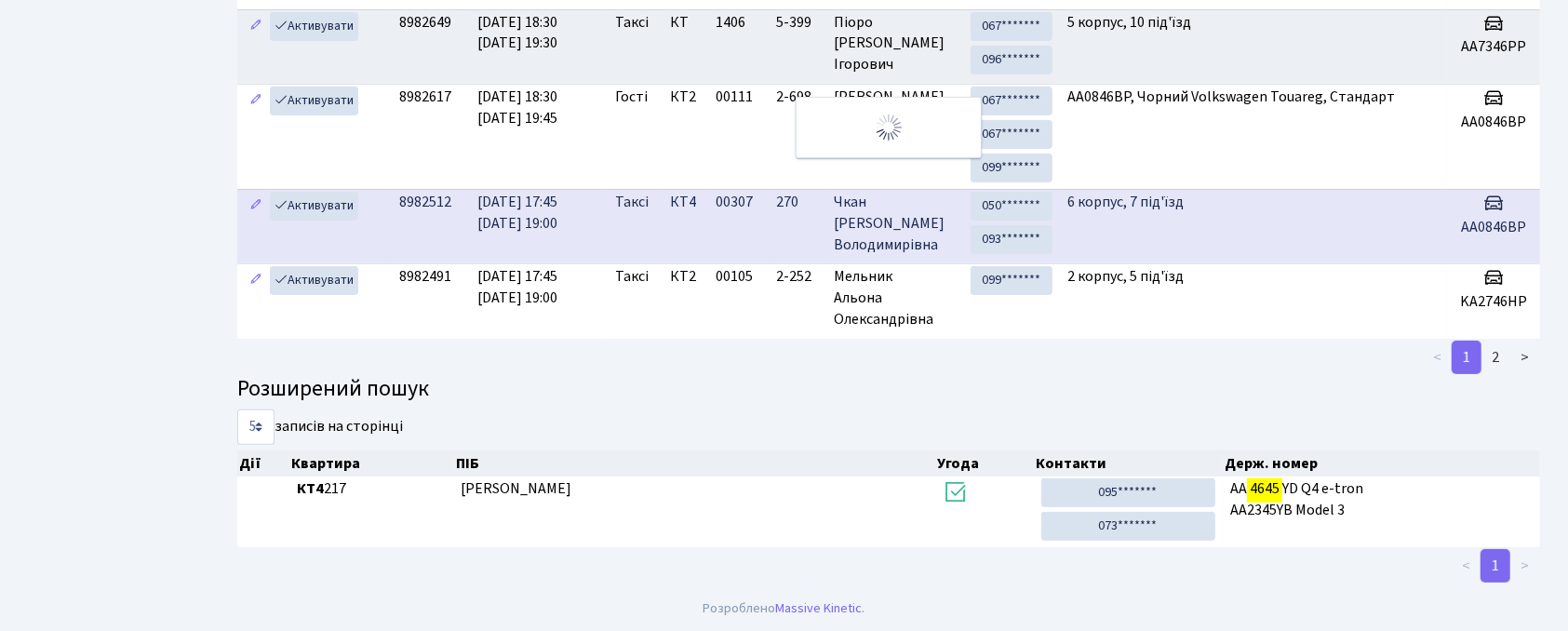
scroll to position [101, 0]
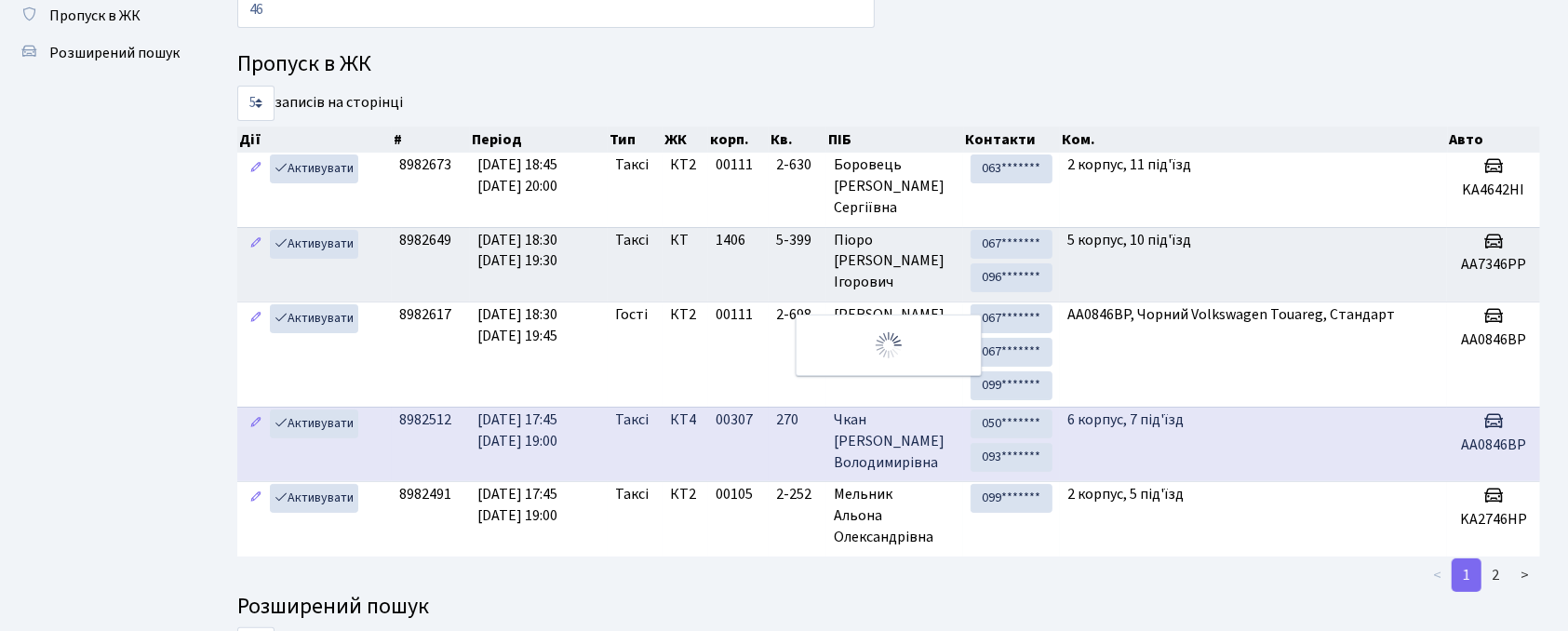
type input "4"
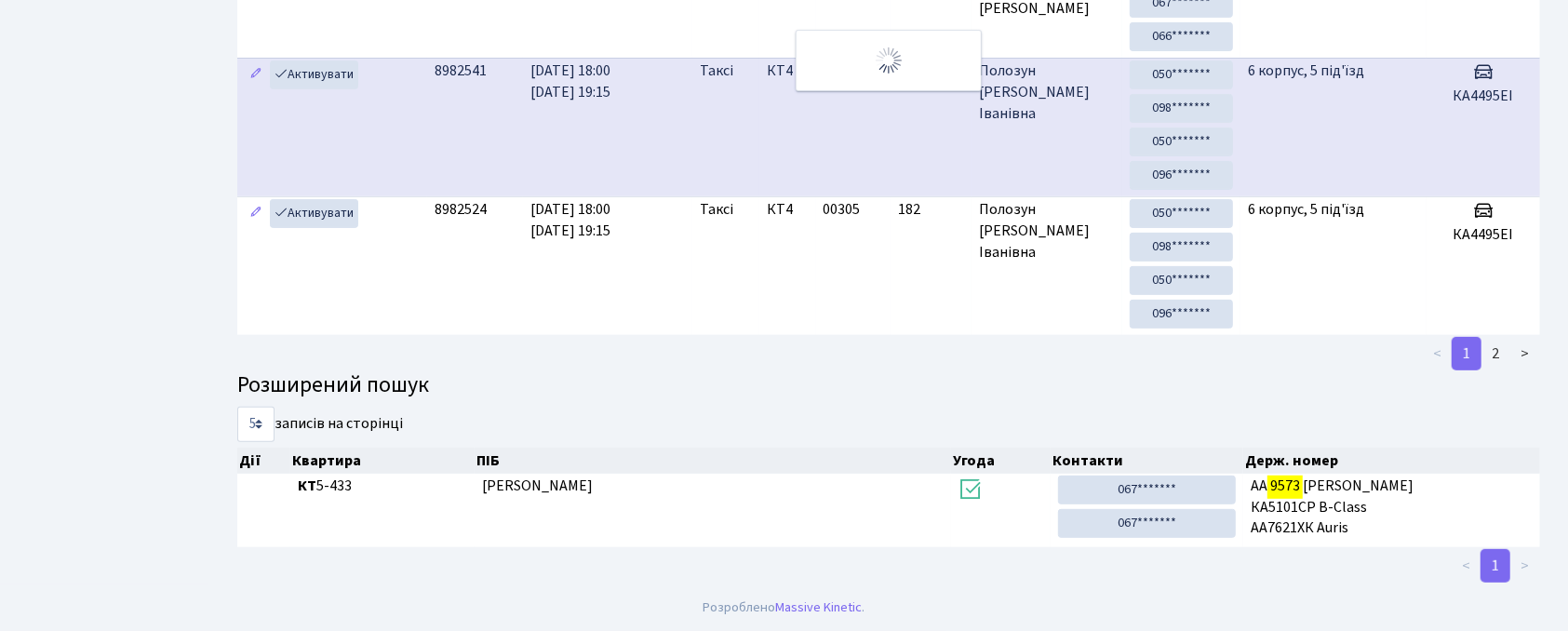
scroll to position [0, 0]
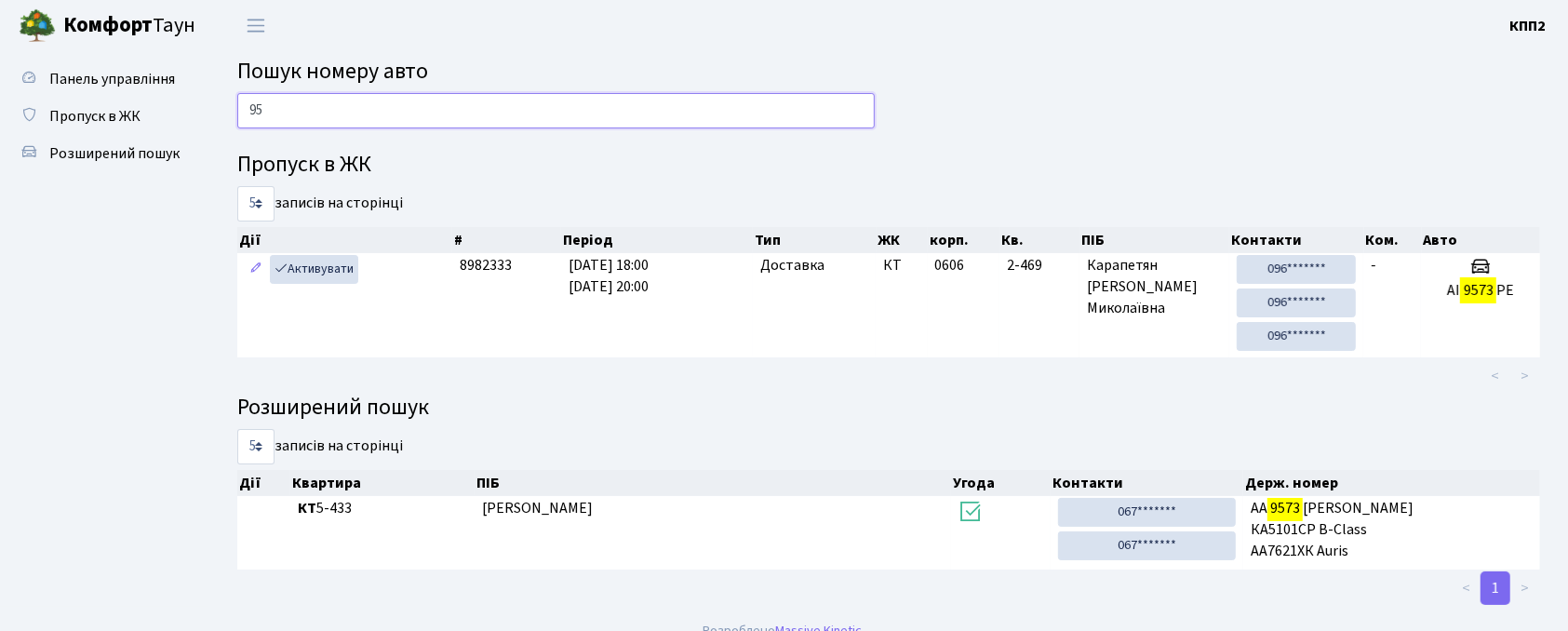
type input "9"
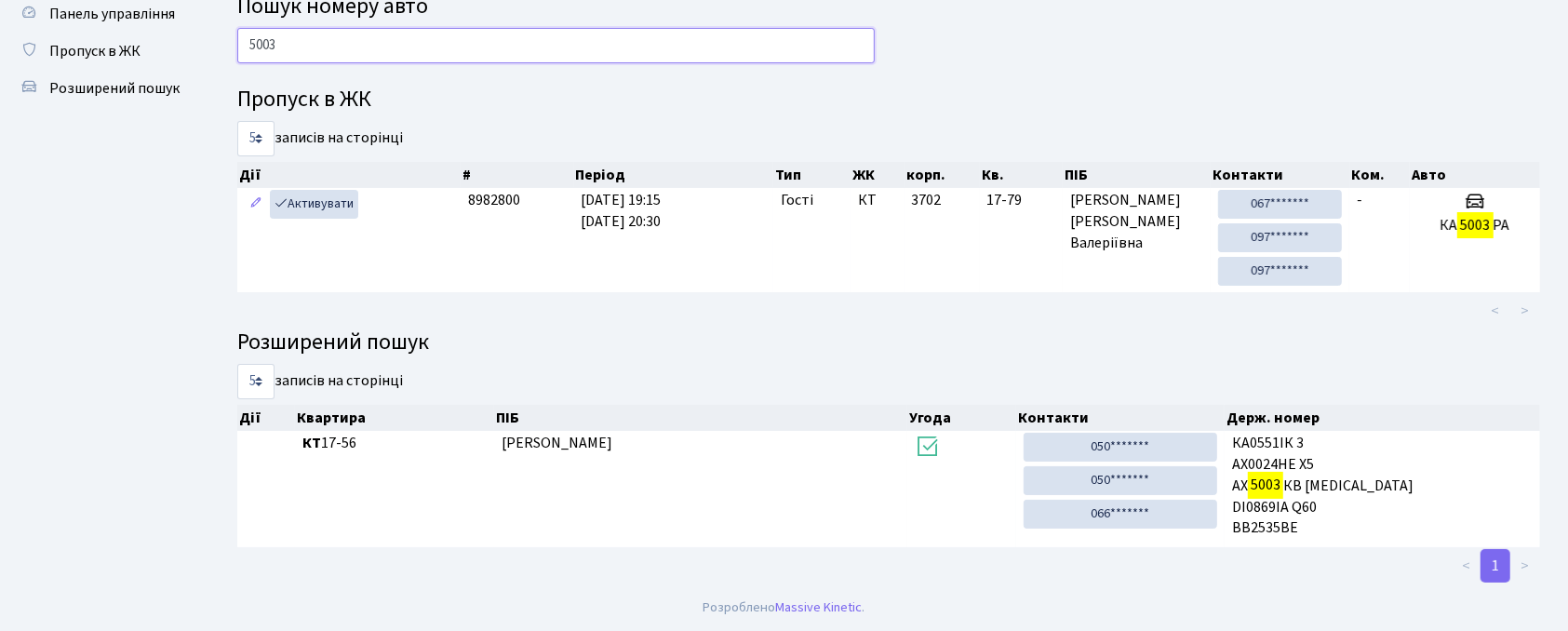
scroll to position [67, 0]
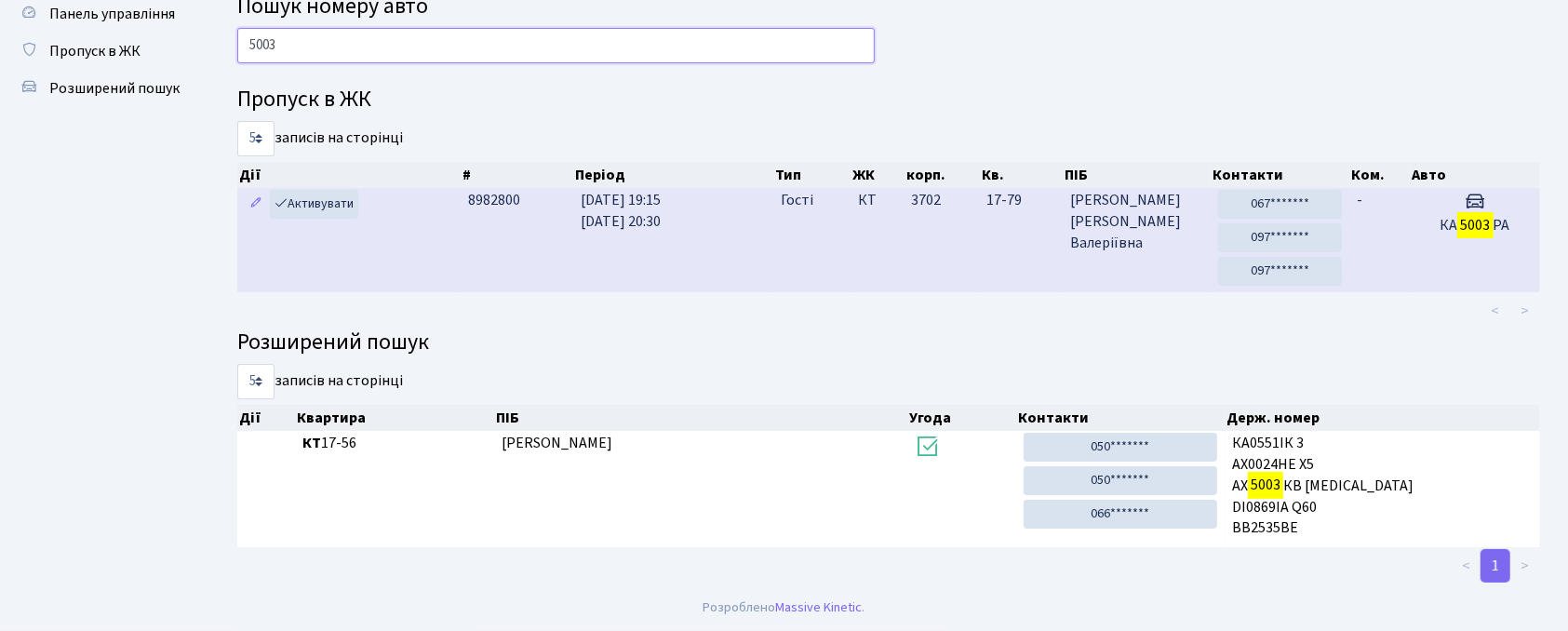
type input "5003"
click at [935, 257] on td "3702" at bounding box center [943, 239] width 76 height 104
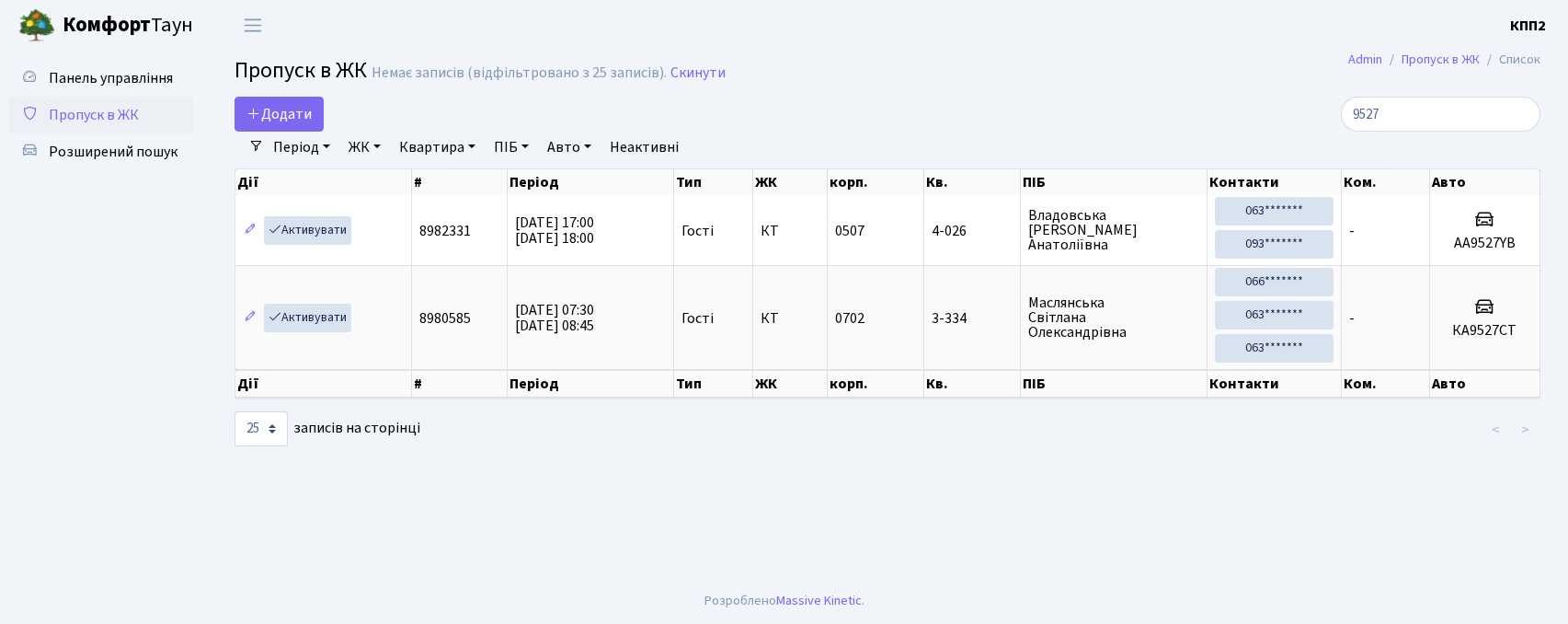
select select "25"
click at [292, 99] on link "Додати" at bounding box center [279, 114] width 89 height 35
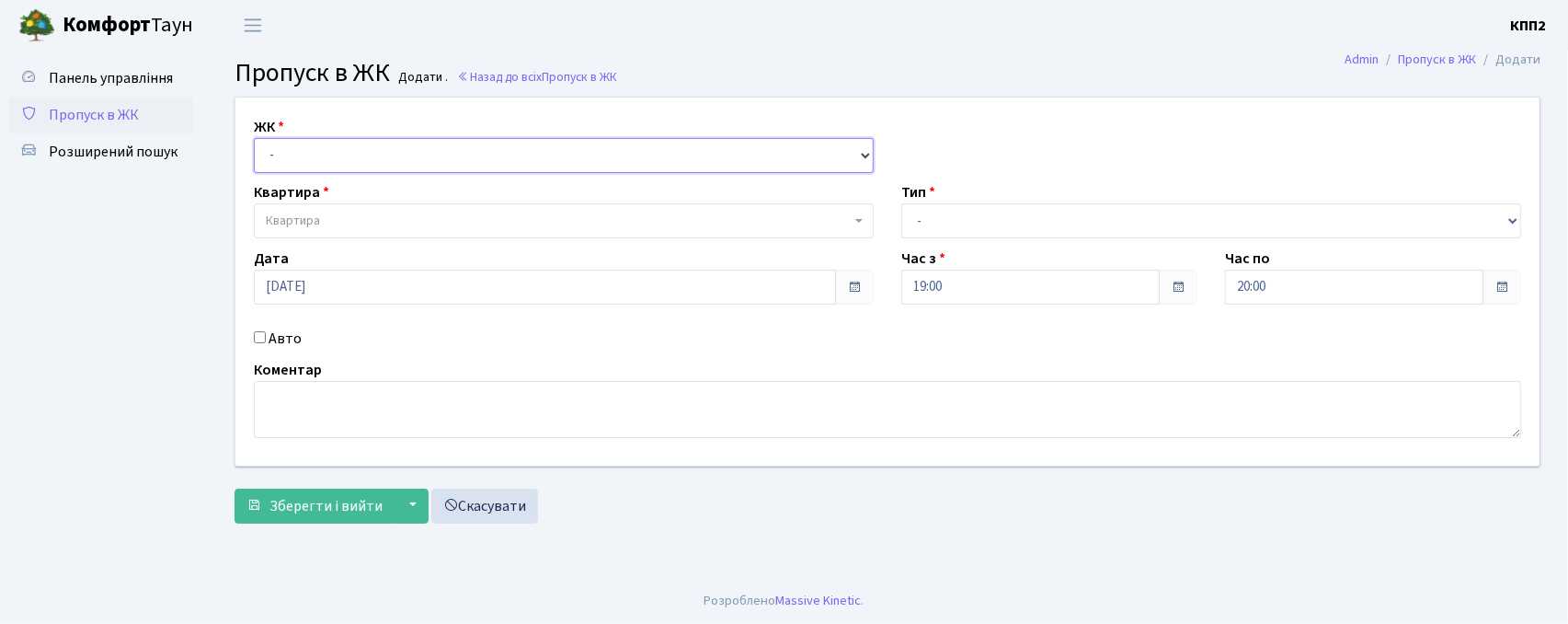
drag, startPoint x: 465, startPoint y: 148, endPoint x: 465, endPoint y: 170, distance: 22.0
click at [465, 148] on select "- КТ, вул. Регенераторна, 4 КТ2, просп. [STREET_ADDRESS] [STREET_ADDRESS] [PERS…" at bounding box center [563, 155] width 620 height 35
select select "271"
click at [254, 138] on select "- КТ, вул. Регенераторна, 4 КТ2, просп. [STREET_ADDRESS] [STREET_ADDRESS] [PERS…" at bounding box center [563, 155] width 620 height 35
select select
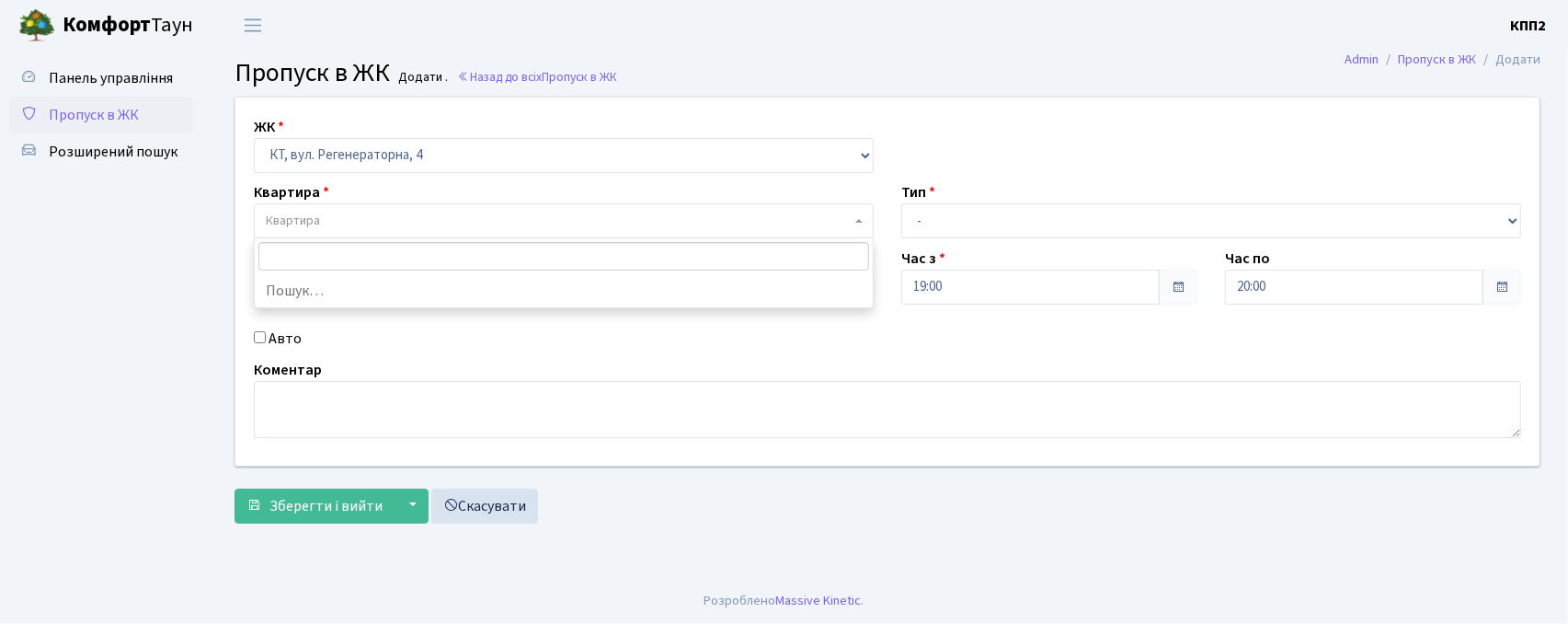
click at [420, 219] on span "Квартира" at bounding box center [558, 221] width 585 height 18
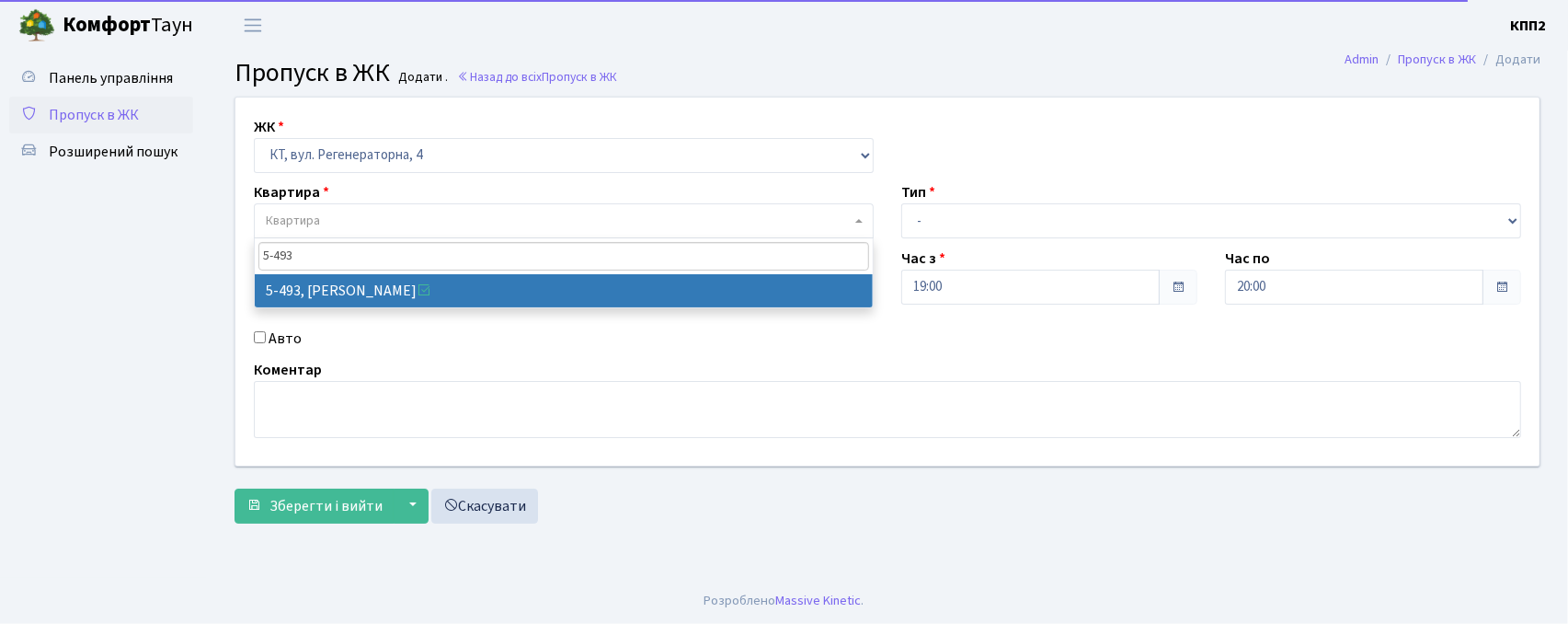
type input "5-493"
select select "2021"
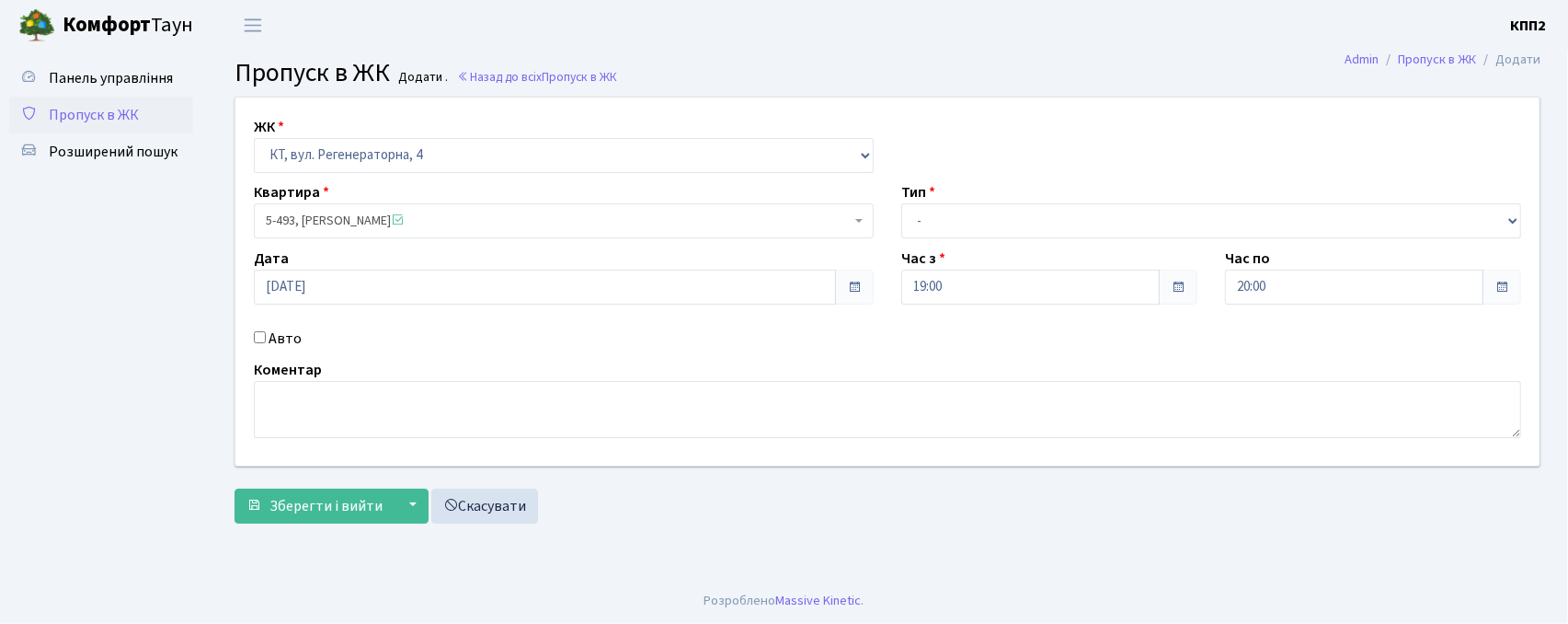
click at [276, 339] on label "Авто" at bounding box center [285, 338] width 33 height 22
click at [266, 339] on input "Авто" at bounding box center [259, 337] width 12 height 12
checkbox input "true"
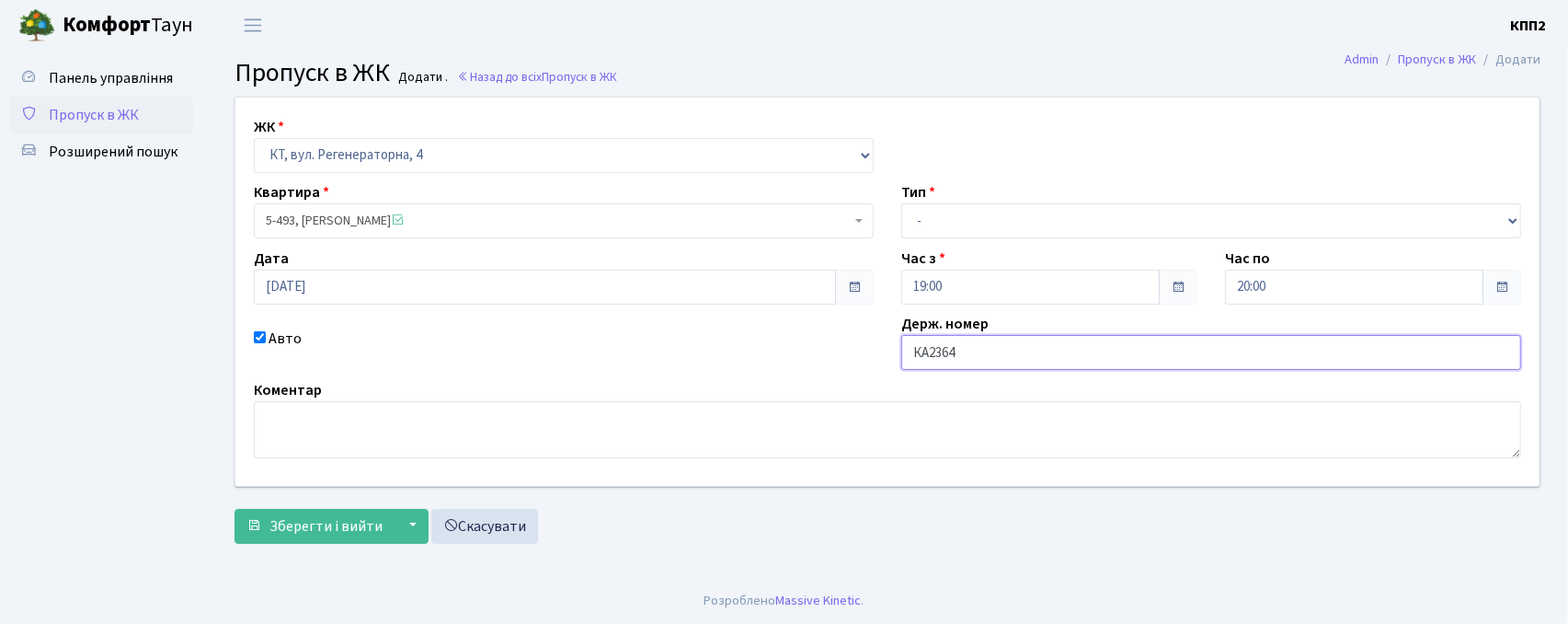
type input "КА2364РМ"
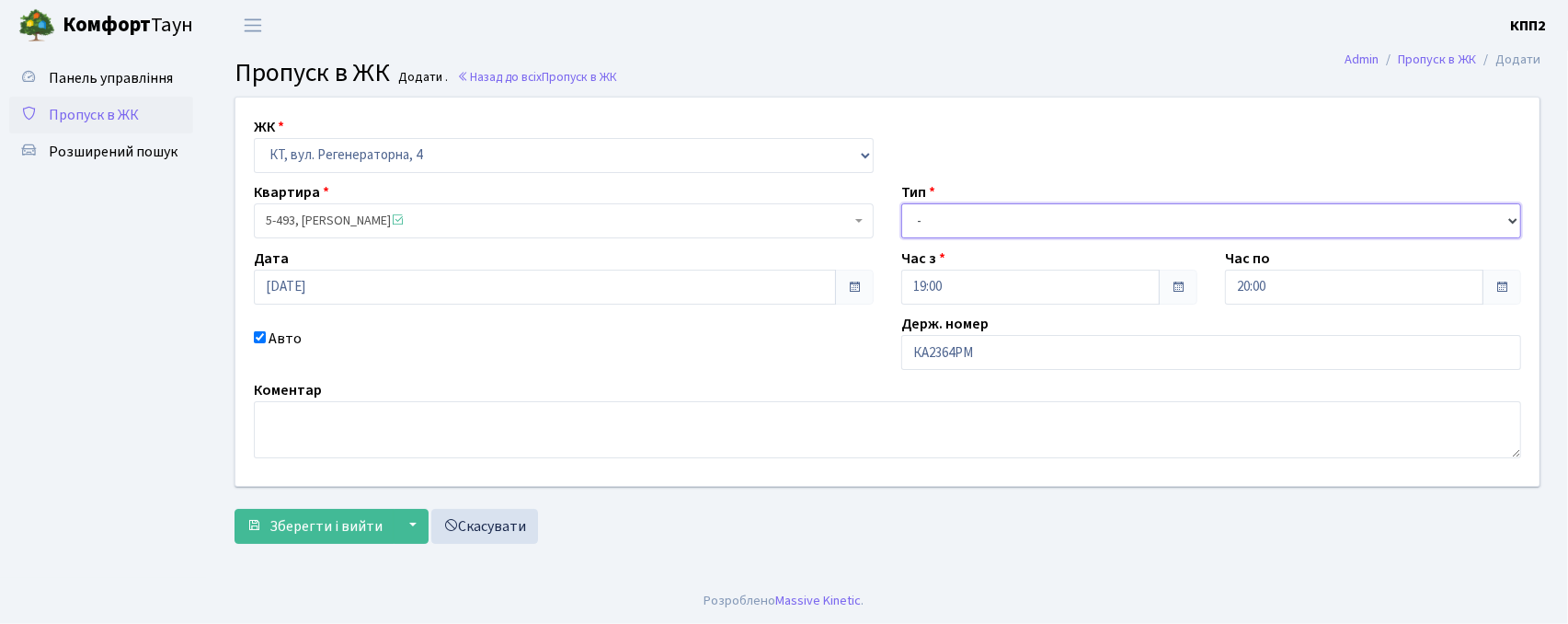
click at [1017, 214] on select "- Доставка Таксі Гості Сервіс" at bounding box center [1210, 221] width 620 height 35
select select "3"
click at [901, 204] on select "- Доставка Таксі Гості Сервіс" at bounding box center [1210, 221] width 620 height 35
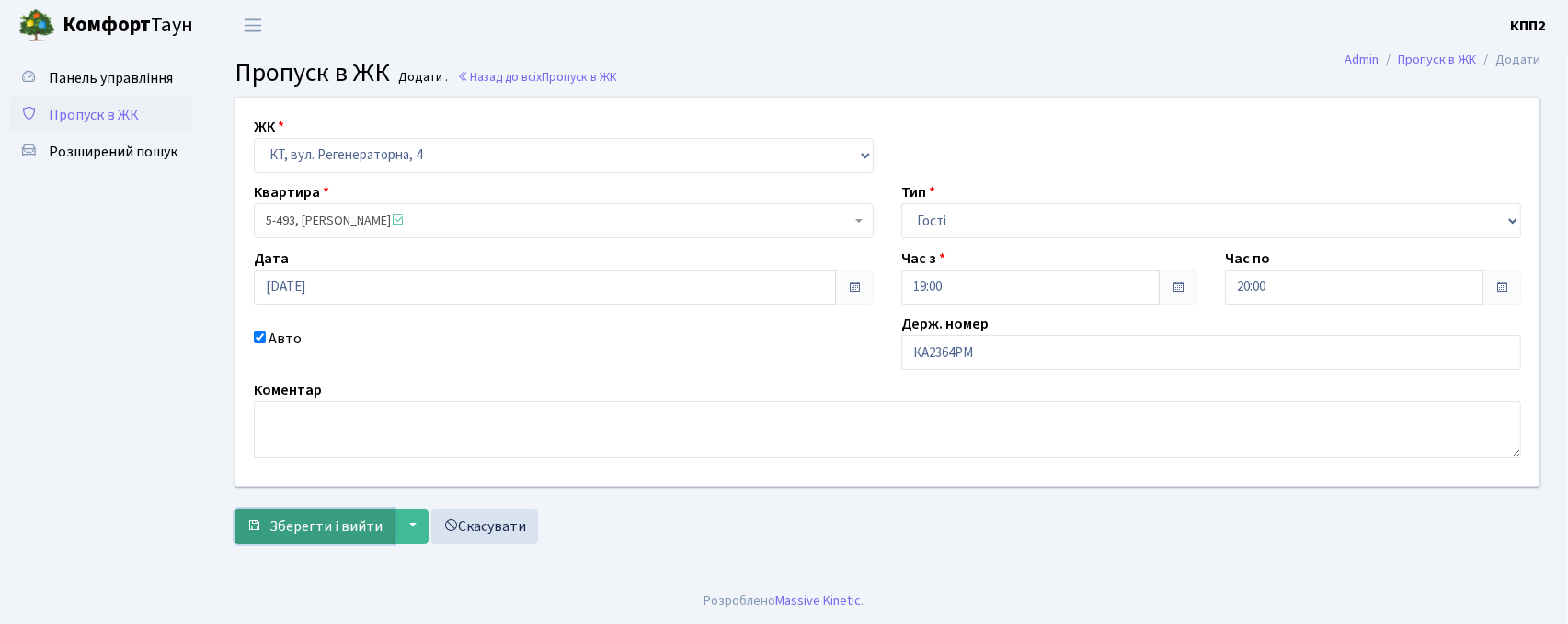
click at [279, 532] on span "Зберегти і вийти" at bounding box center [326, 526] width 114 height 20
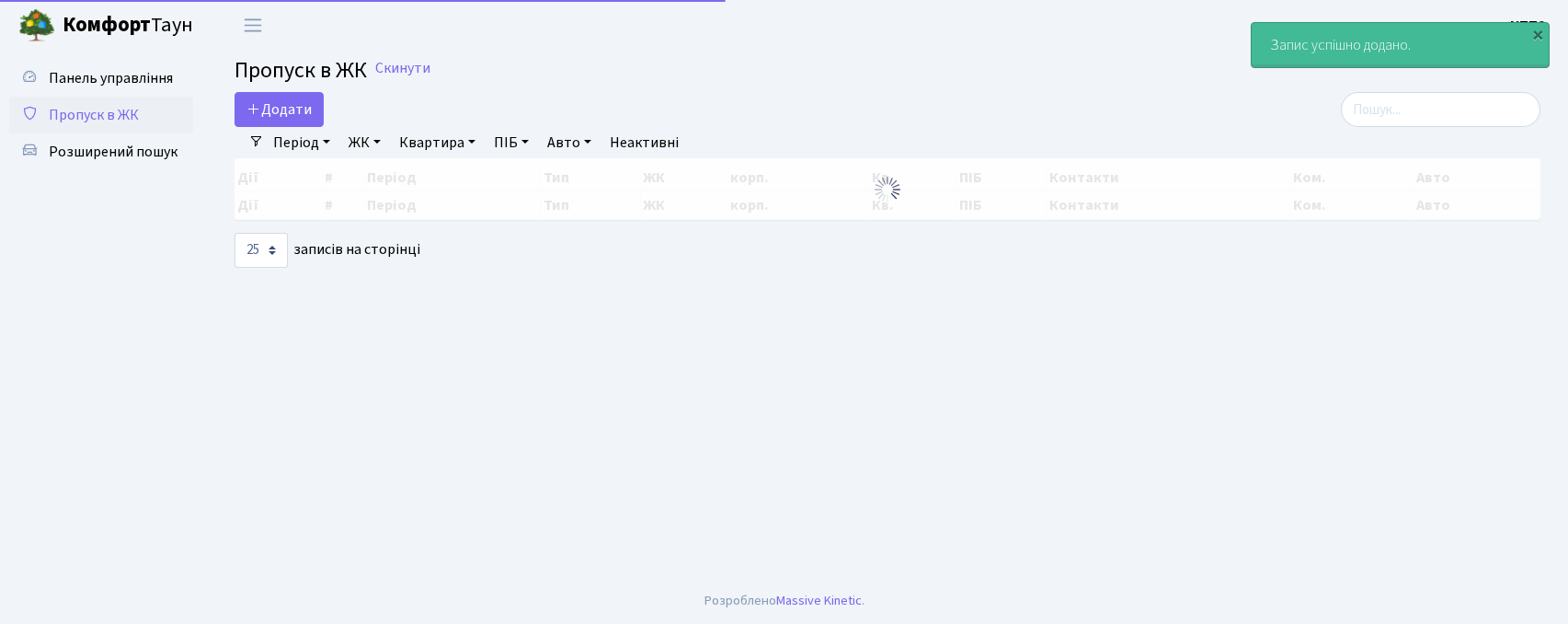
select select "25"
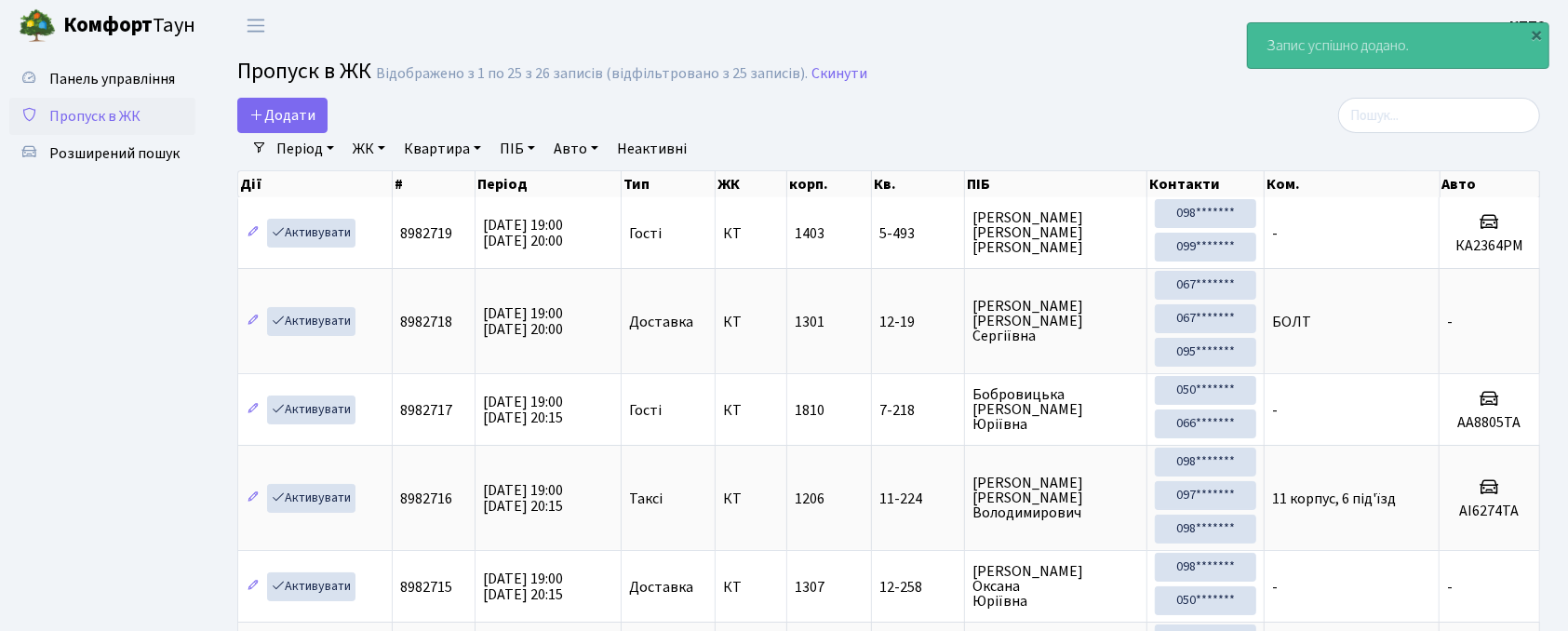
click at [1395, 140] on div "Період [DATE] - [DATE] ЖК - КТ, вул. Регенераторна, 4 КТ2, просп. [STREET_ADDRE…" at bounding box center [897, 148] width 1259 height 32
click at [1394, 126] on input "search" at bounding box center [1439, 115] width 202 height 35
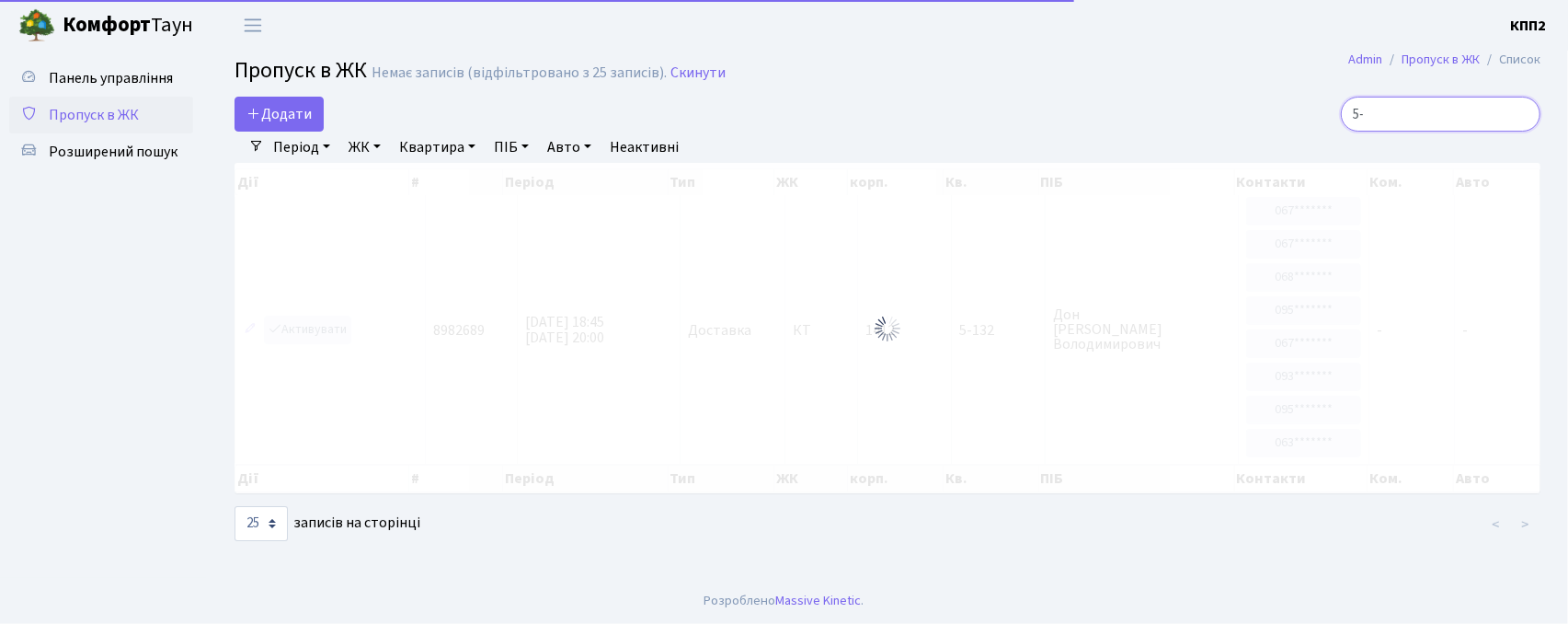
type input "5"
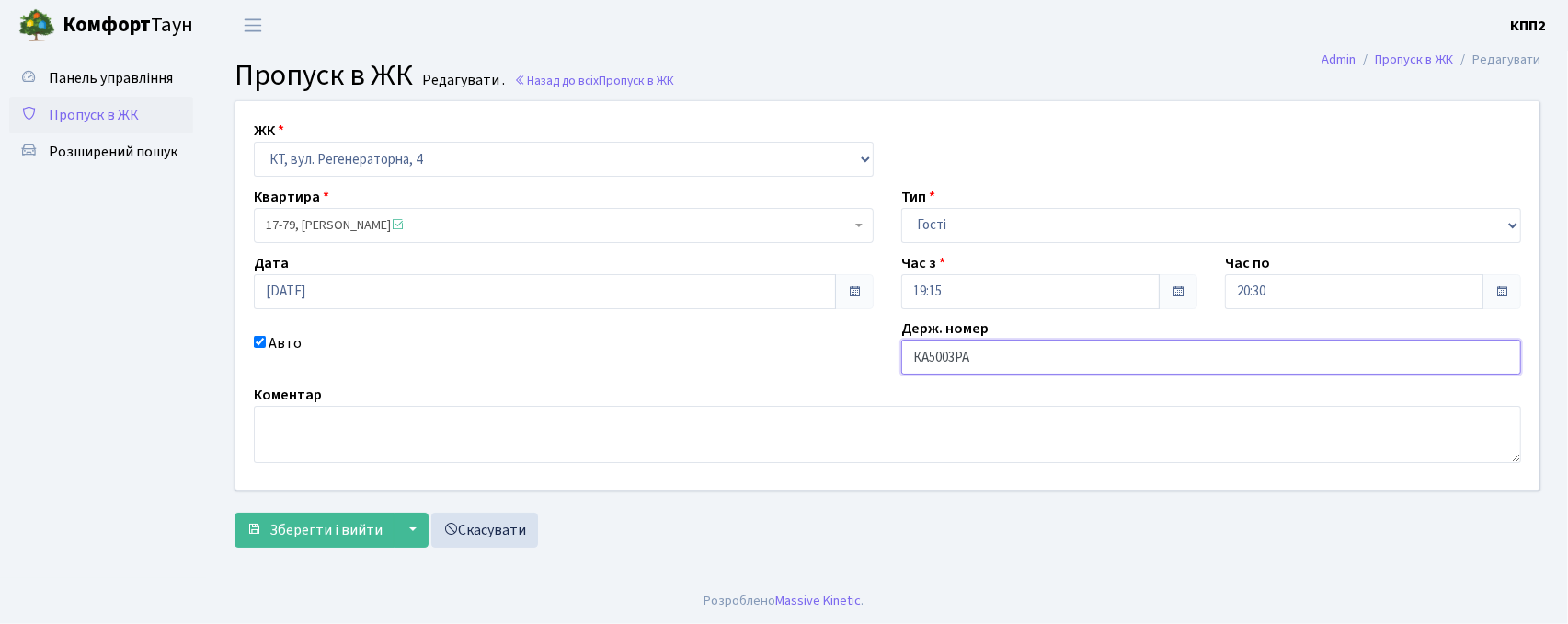
click at [996, 355] on input "КА5003РА" at bounding box center [1210, 357] width 620 height 35
type input "КА5003РО"
click at [326, 538] on span "Зберегти і вийти" at bounding box center [326, 529] width 114 height 20
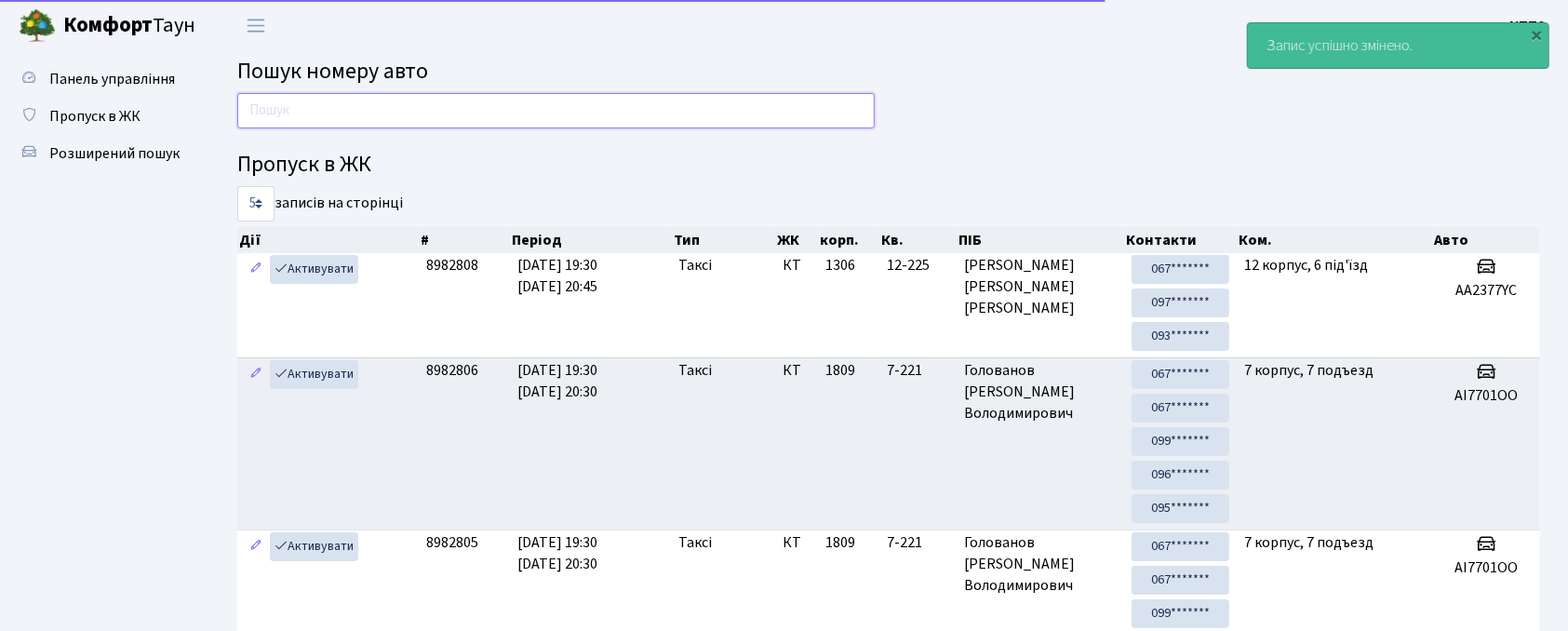
click at [653, 124] on input "text" at bounding box center [557, 110] width 638 height 35
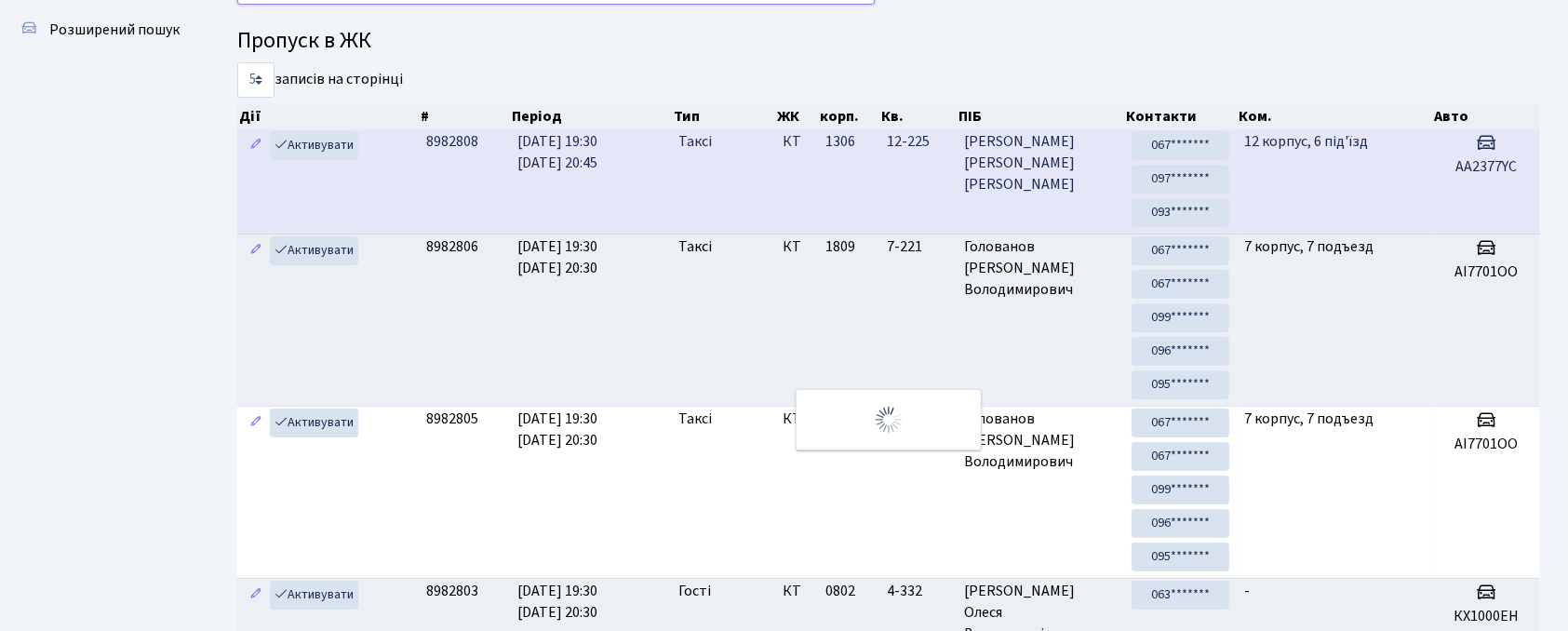
scroll to position [101, 0]
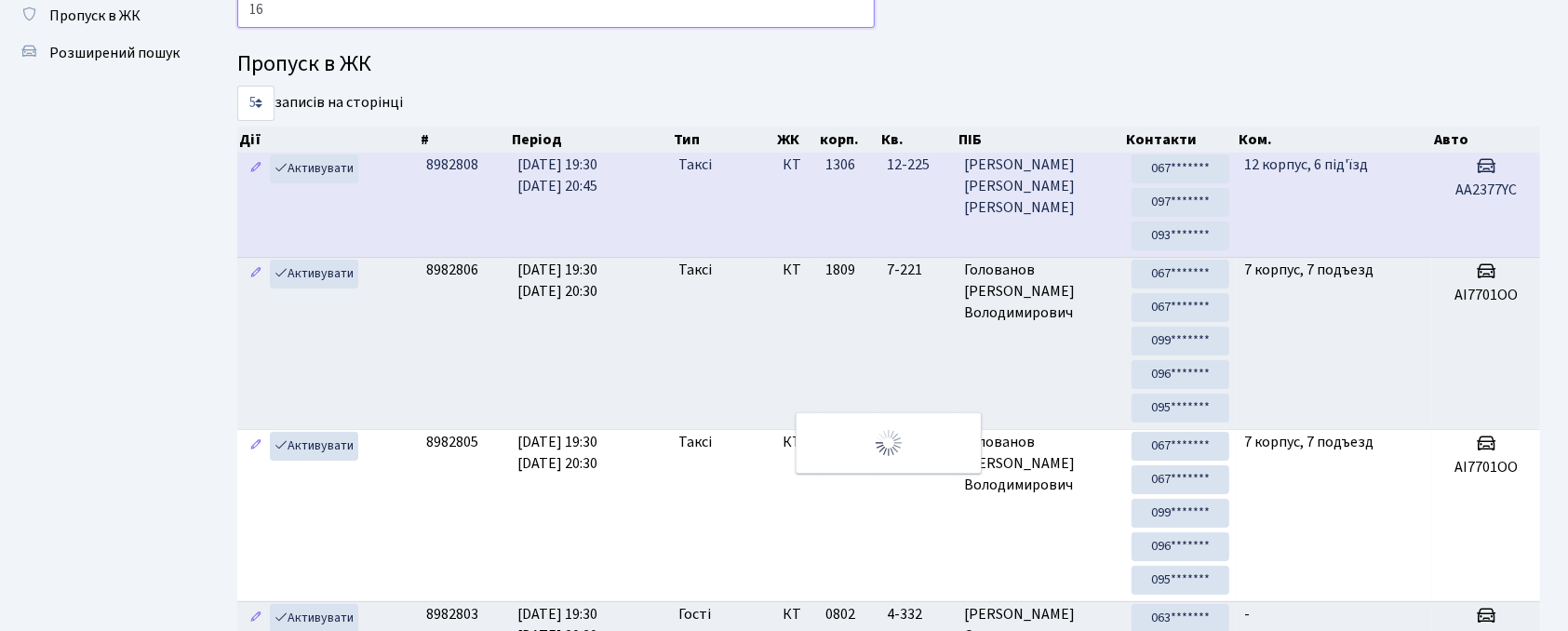
type input "1"
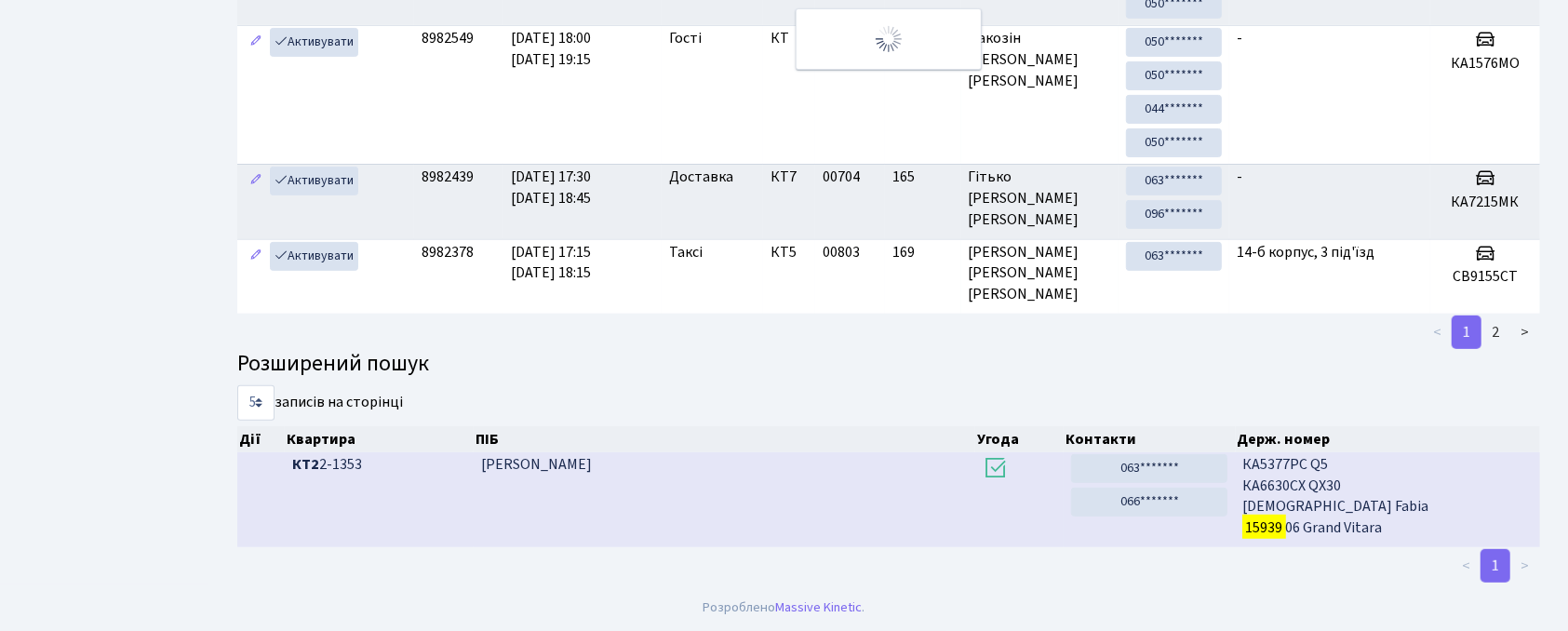
scroll to position [0, 0]
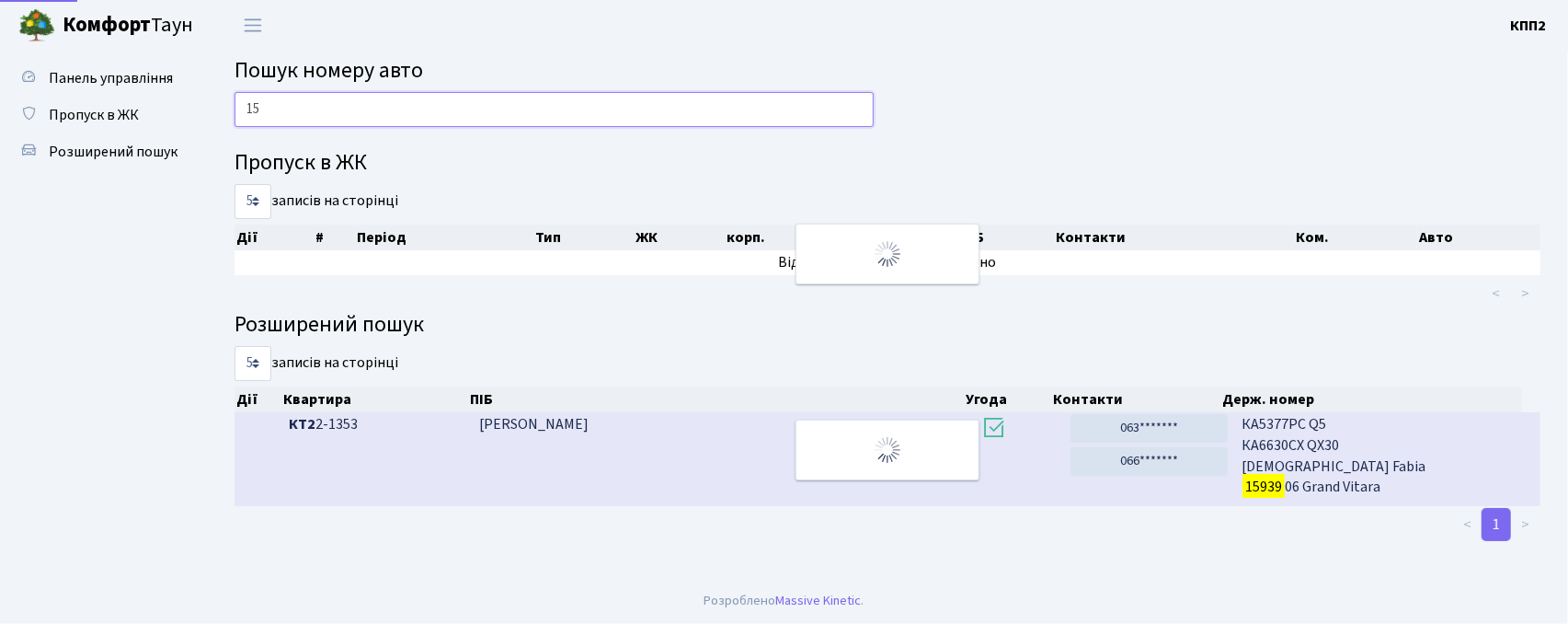
type input "1"
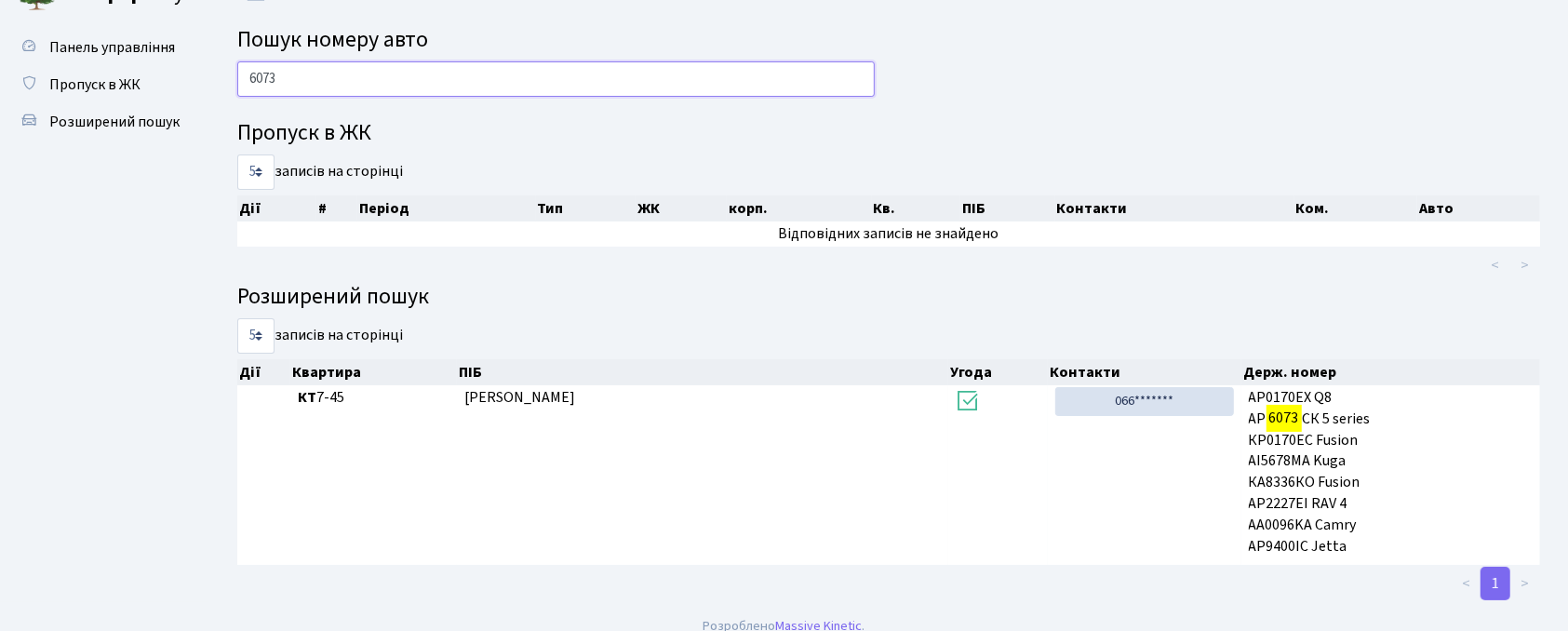
scroll to position [50, 0]
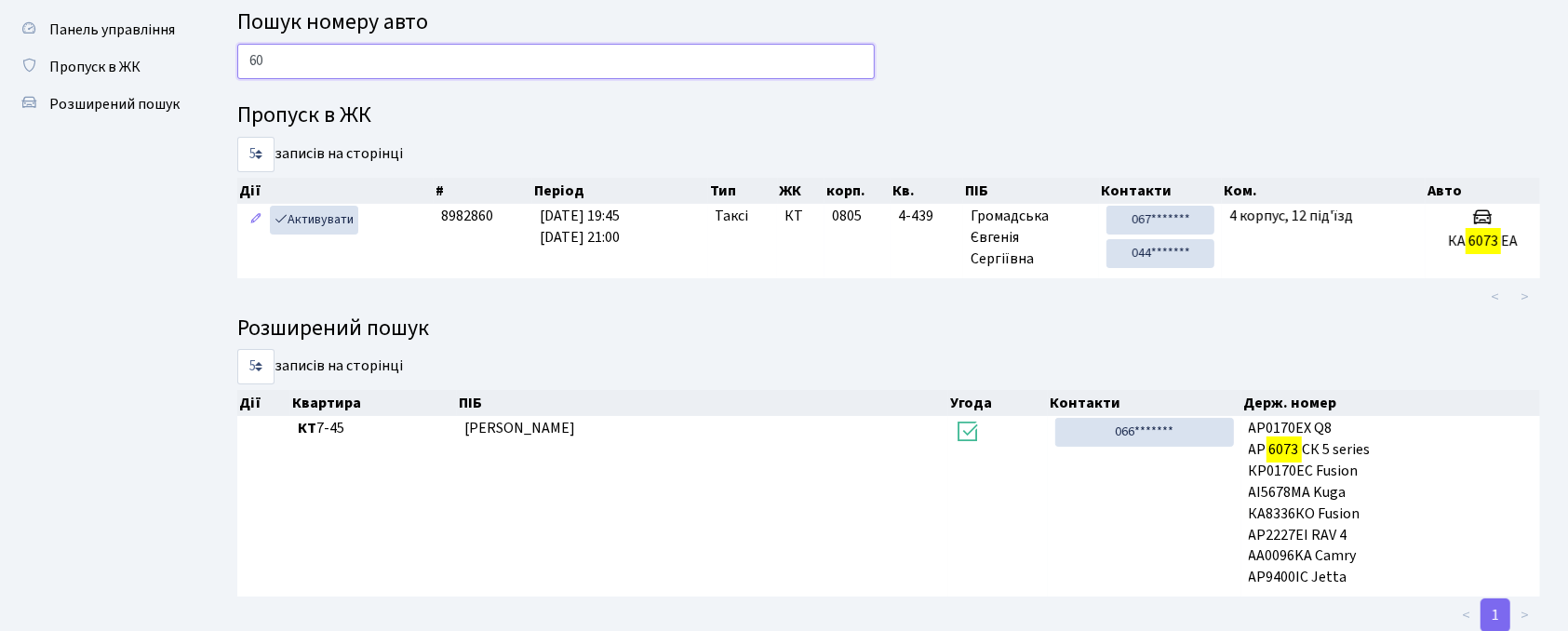
type input "6"
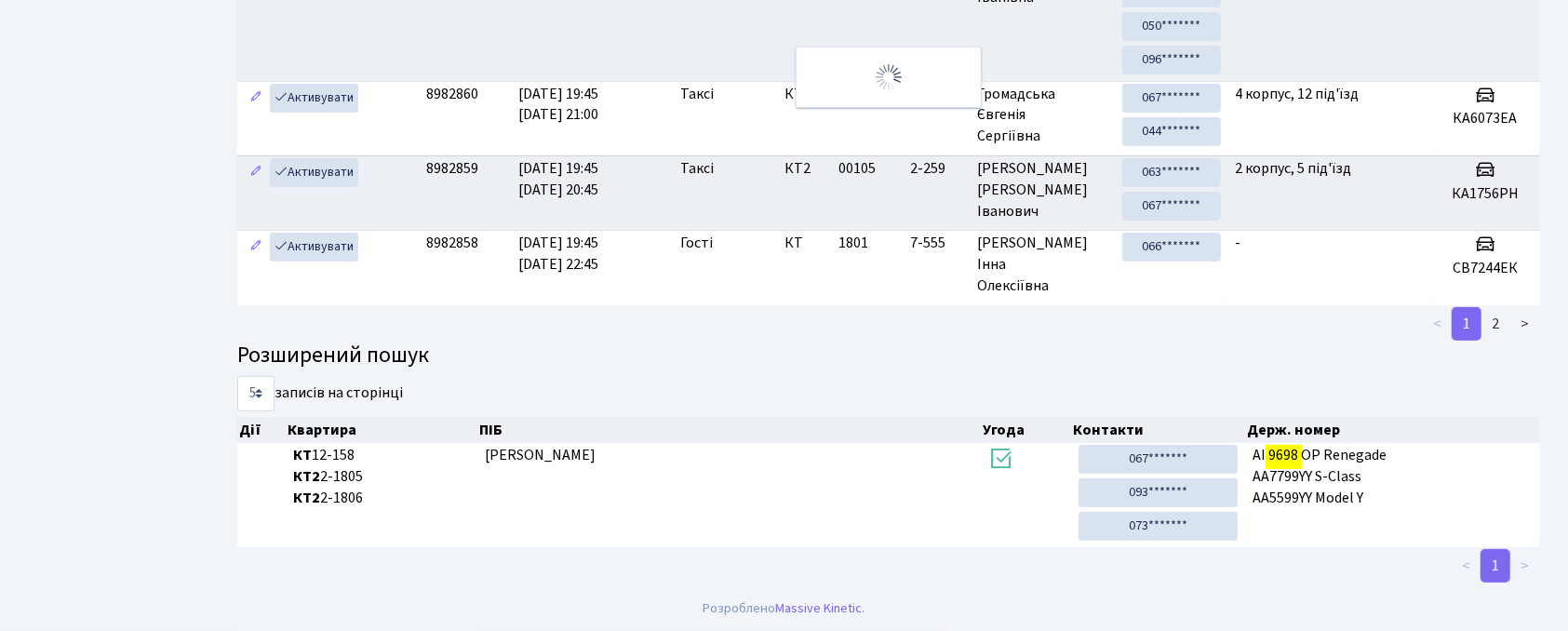
scroll to position [0, 0]
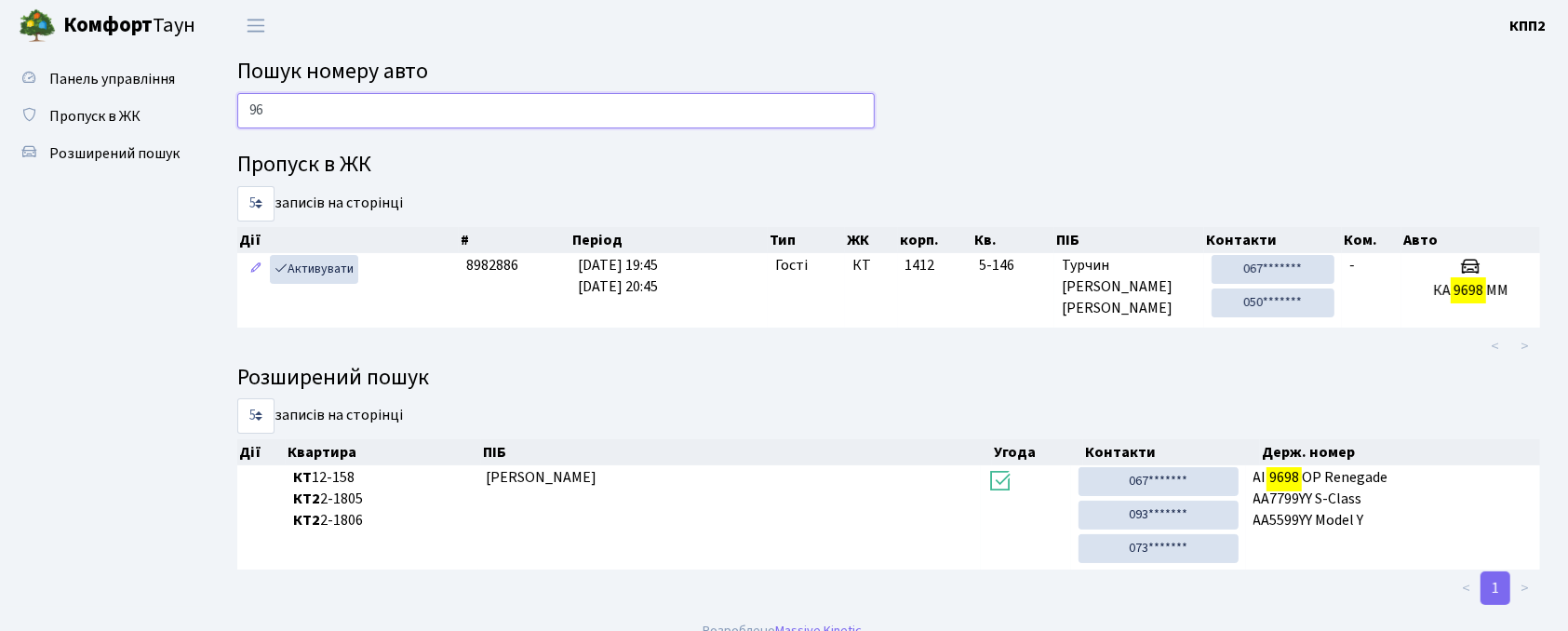
type input "9"
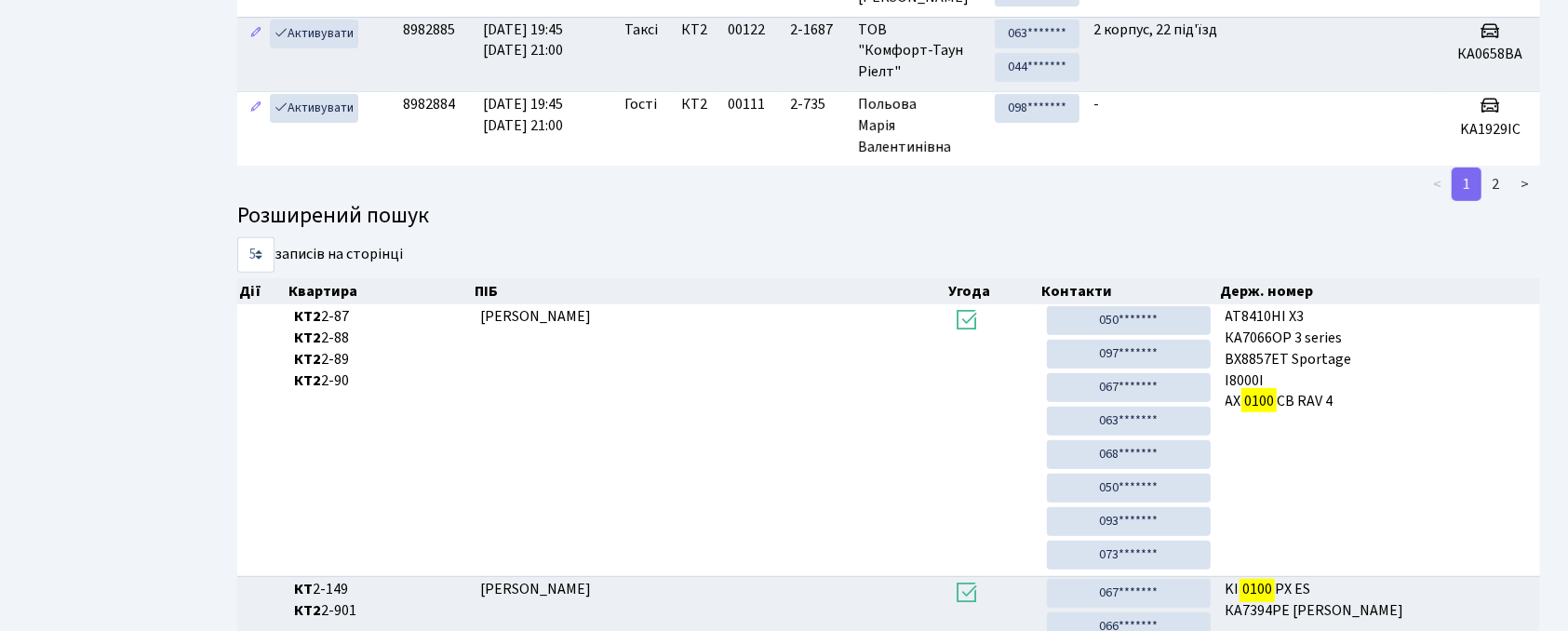
scroll to position [744, 0]
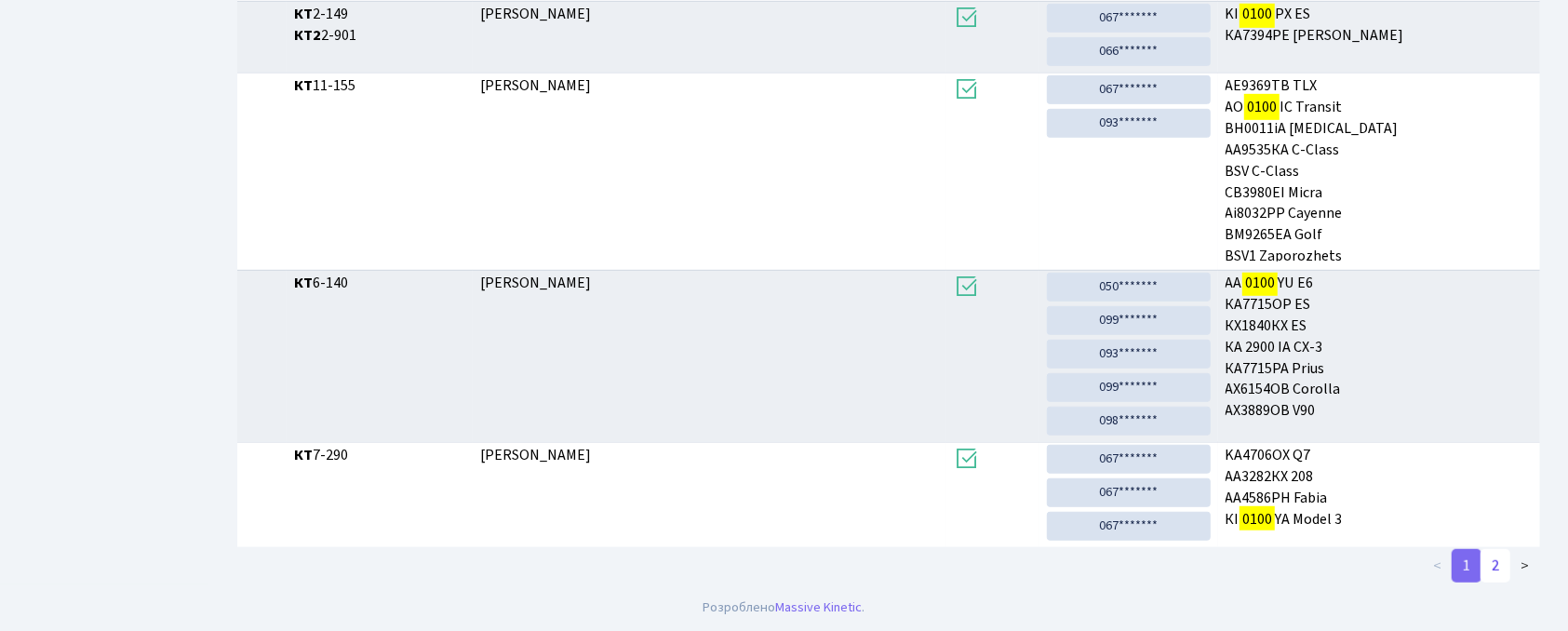
click at [1493, 580] on link "2" at bounding box center [1495, 565] width 30 height 34
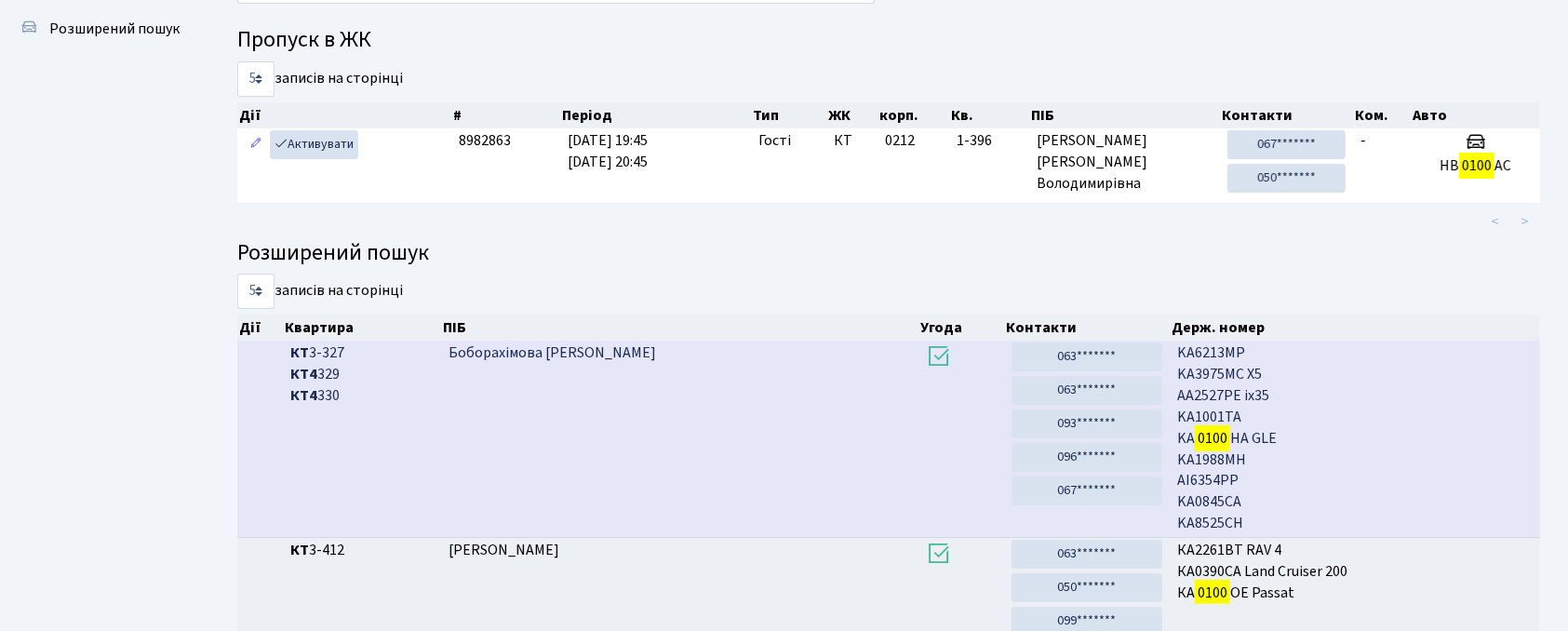
scroll to position [0, 0]
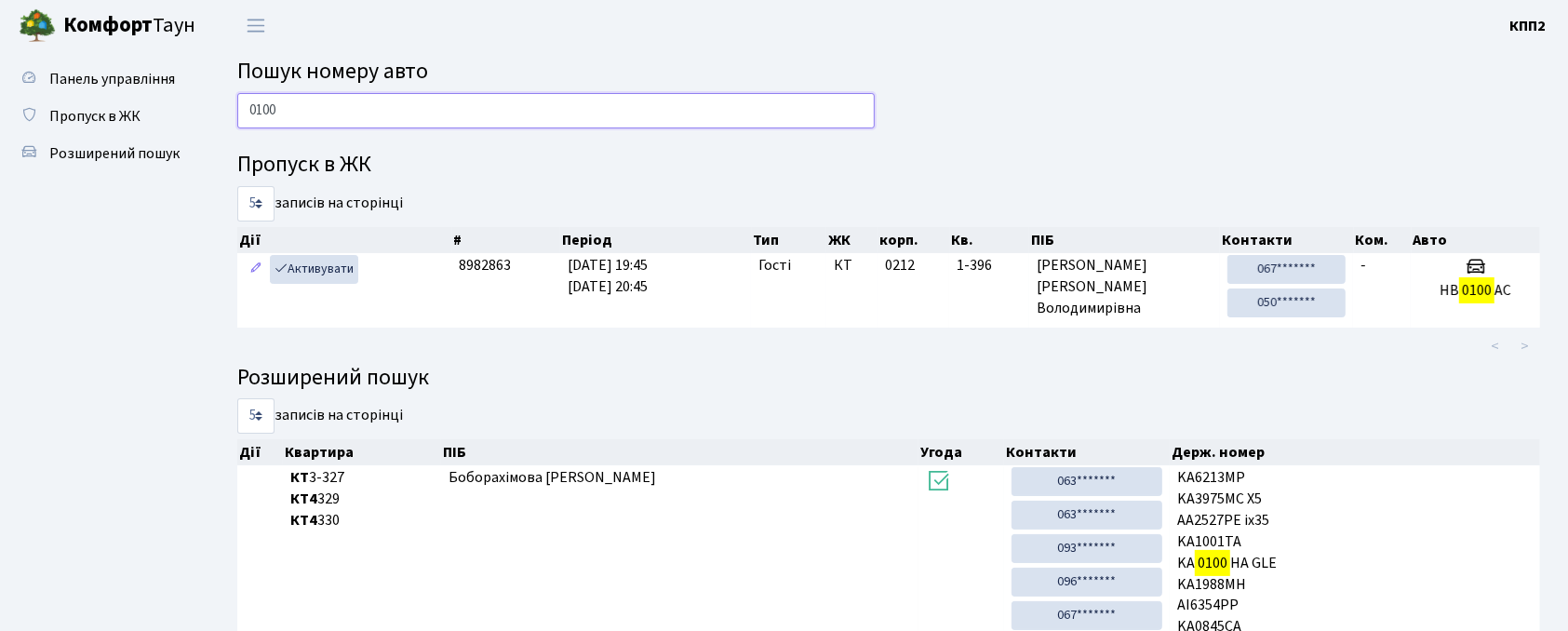
click at [488, 113] on input "0100" at bounding box center [557, 110] width 638 height 35
type input "0"
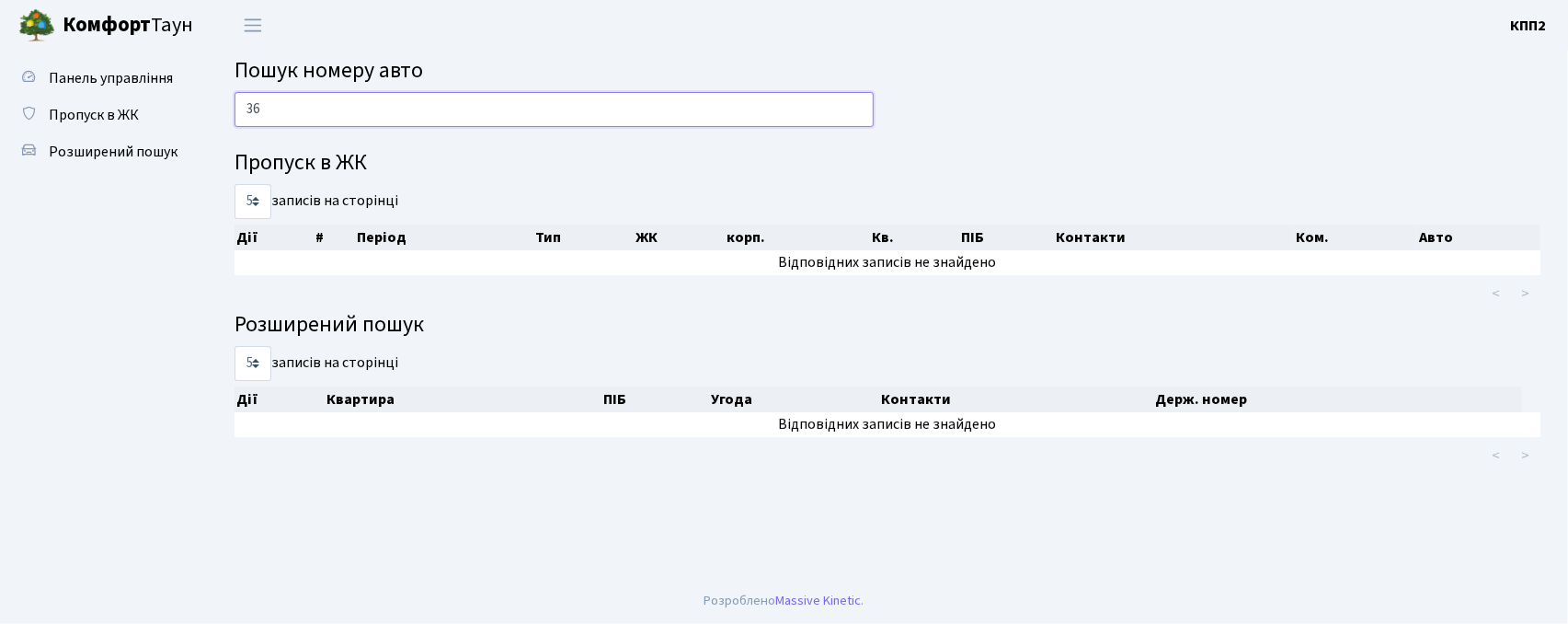
type input "3"
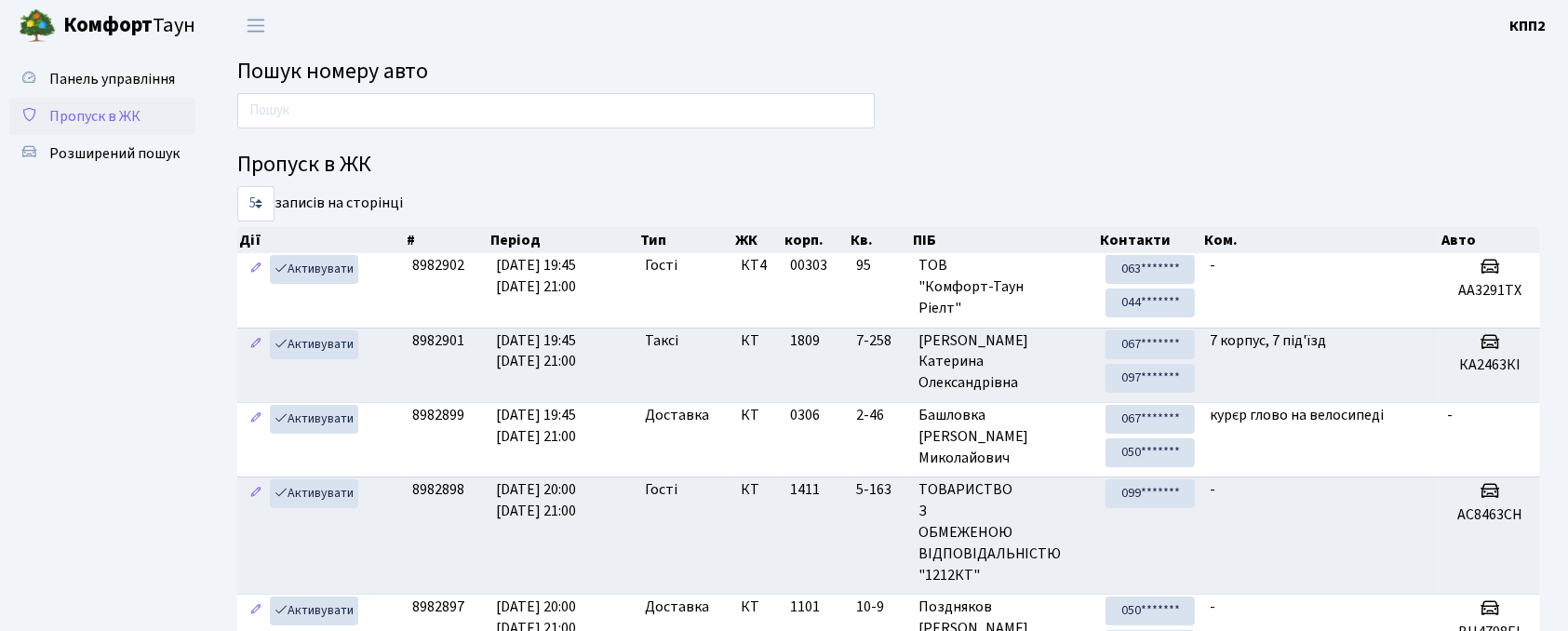
click at [94, 132] on link "Пропуск в ЖК" at bounding box center [102, 116] width 186 height 37
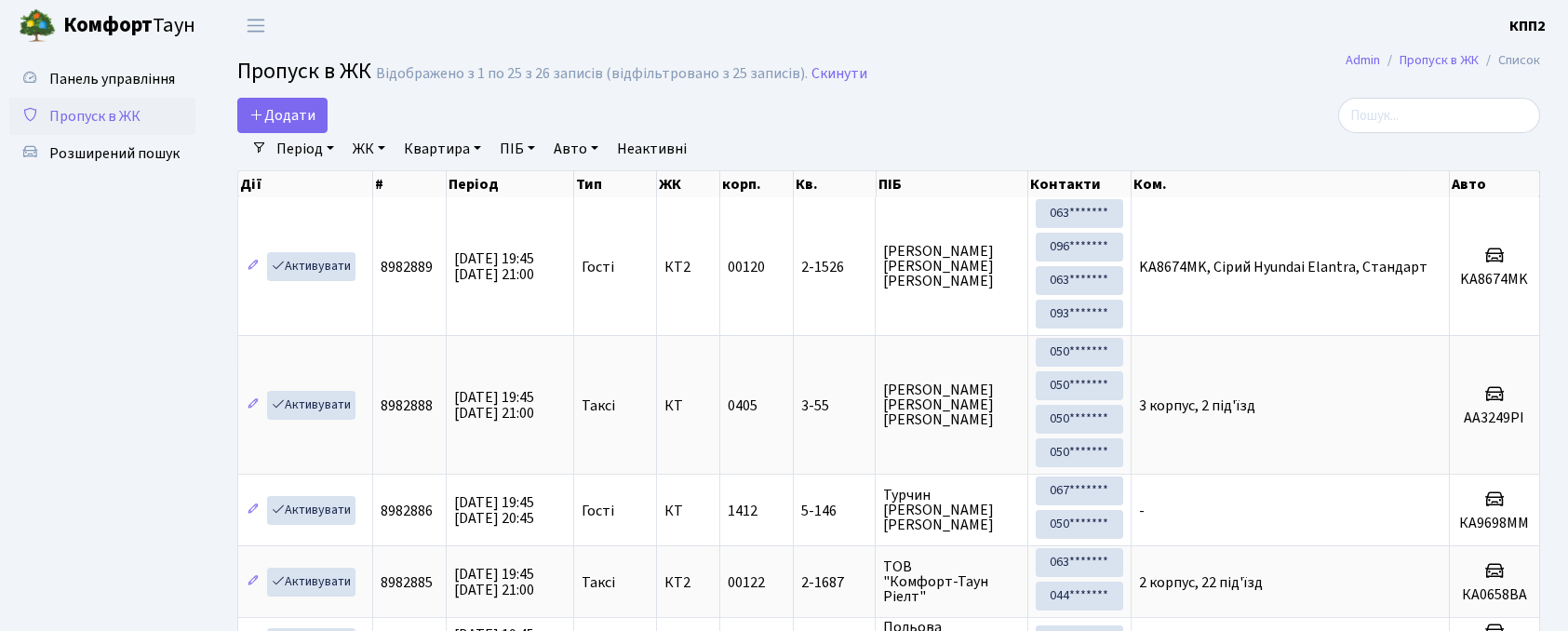
select select "25"
click at [283, 114] on span "Додати" at bounding box center [282, 115] width 66 height 20
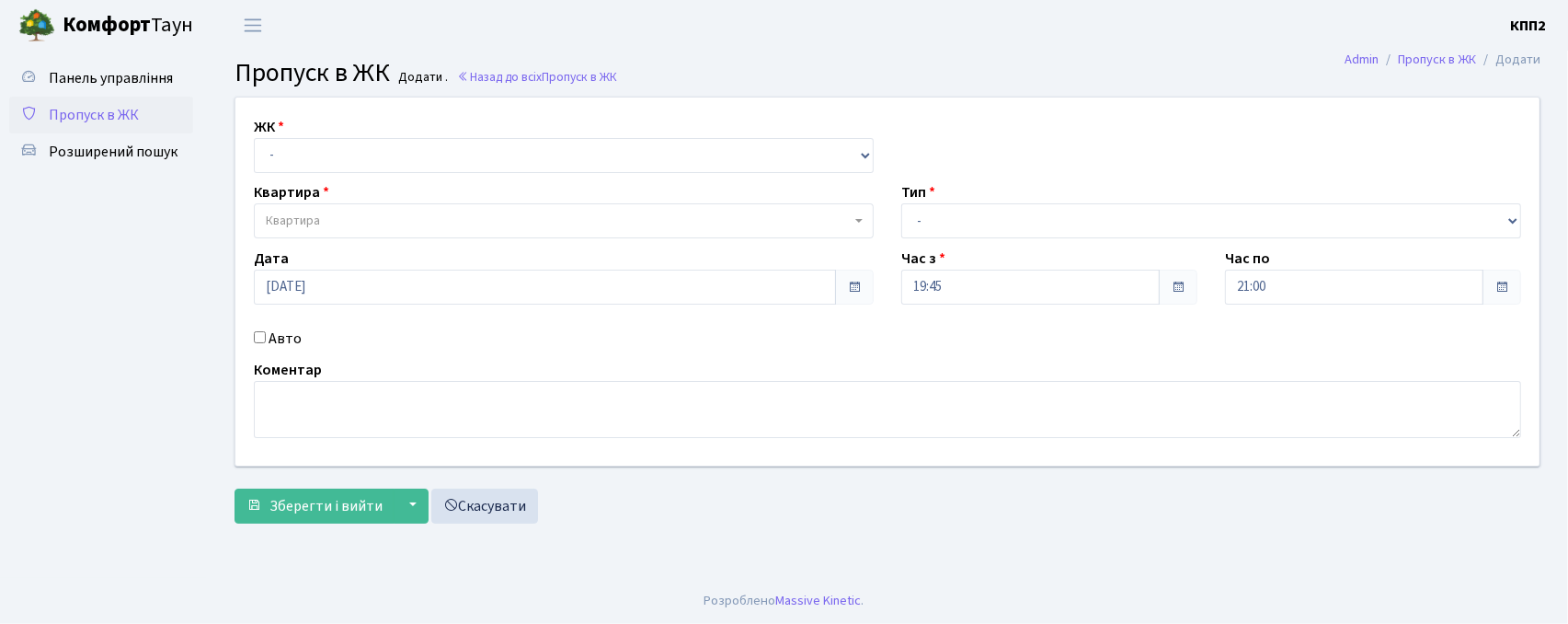
select select "271"
click at [254, 138] on select "- КТ, вул. Регенераторна, 4 КТ2, просп. [STREET_ADDRESS] [STREET_ADDRESS] [PERS…" at bounding box center [563, 155] width 620 height 35
select select
click at [343, 221] on span "Квартира" at bounding box center [558, 221] width 585 height 18
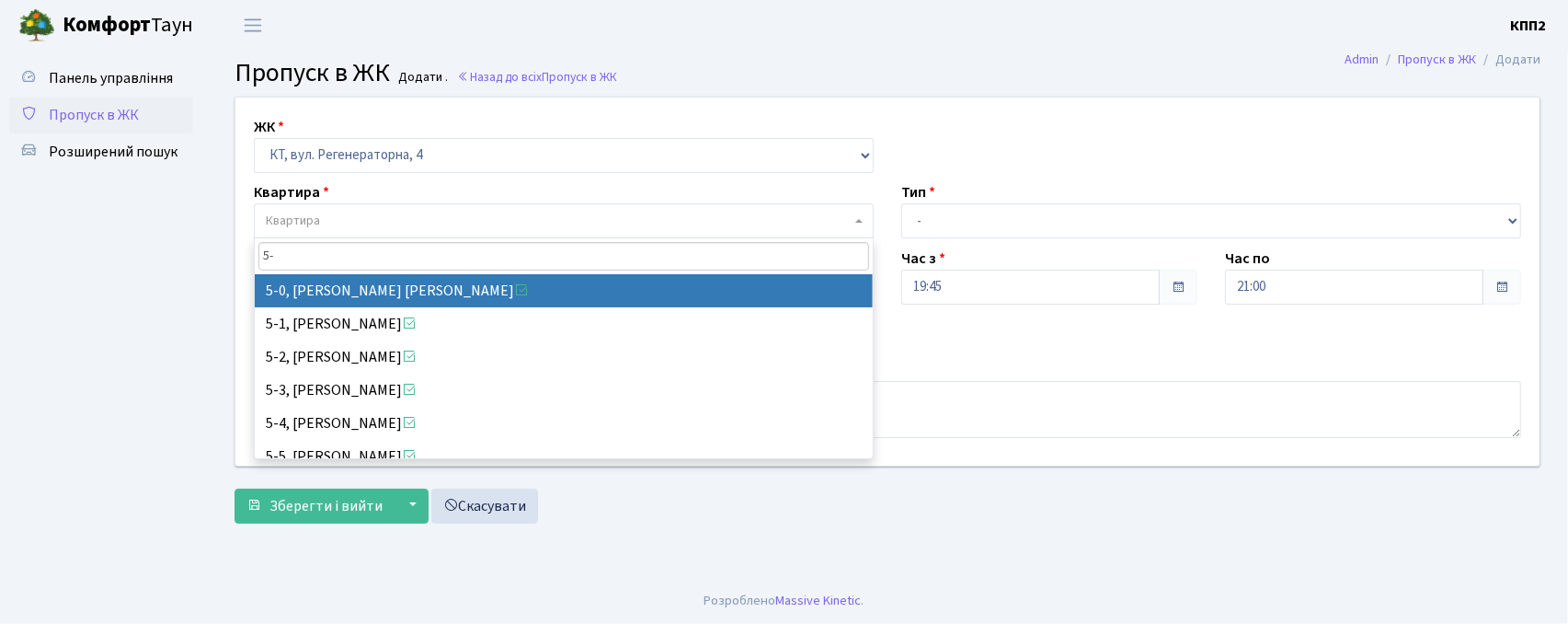
type input "5"
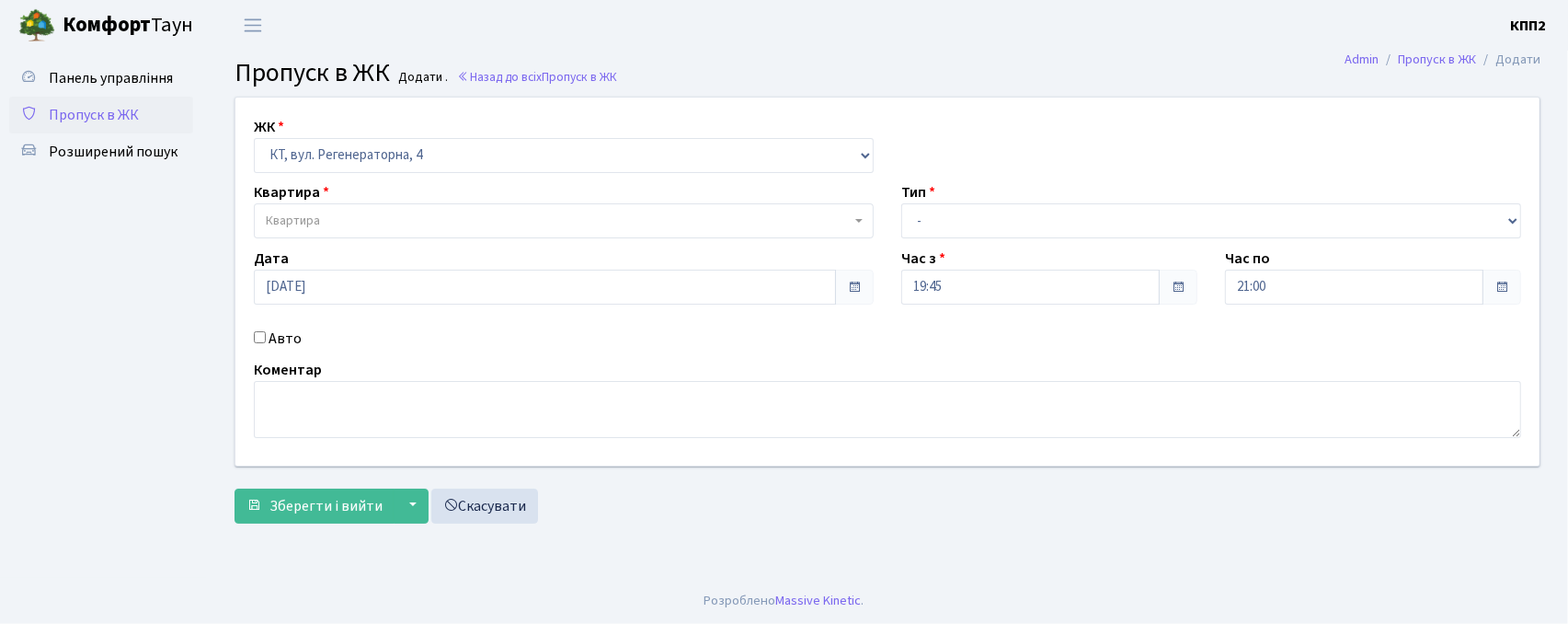
click at [75, 111] on span "Пропуск в ЖК" at bounding box center [94, 115] width 90 height 20
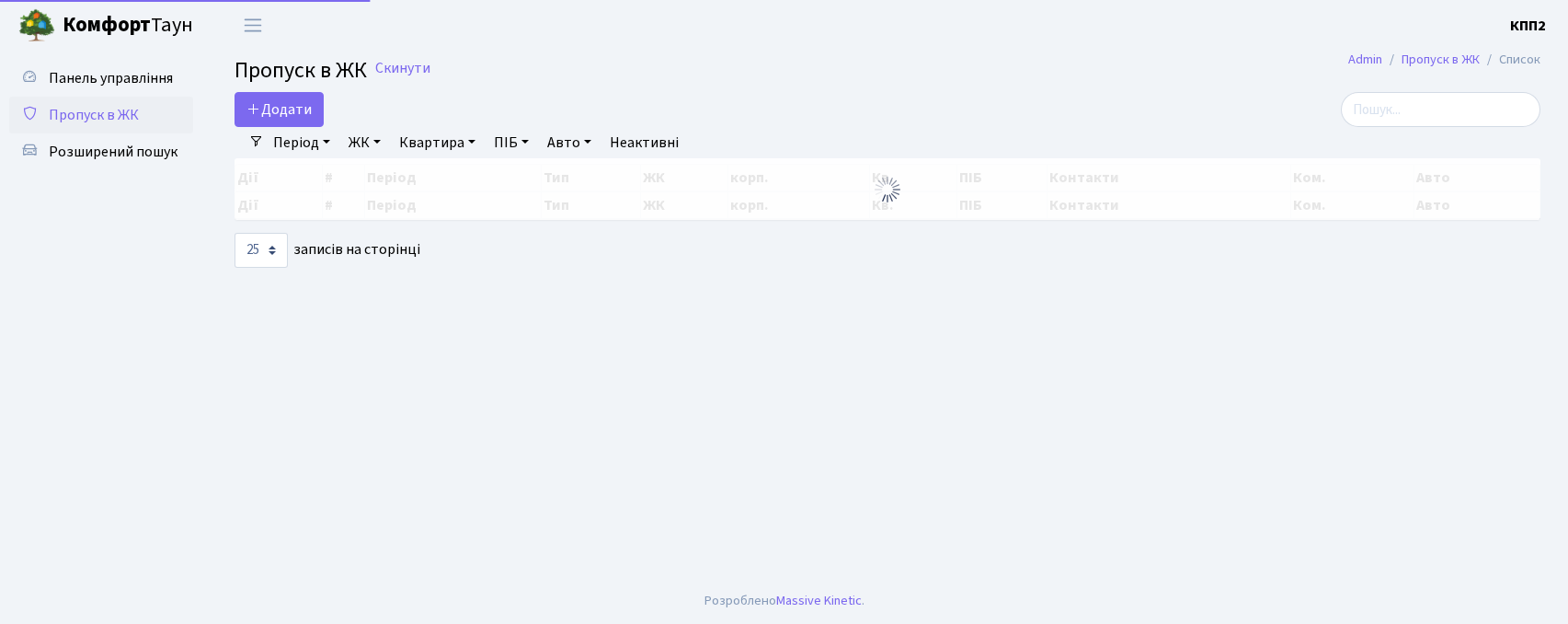
select select "25"
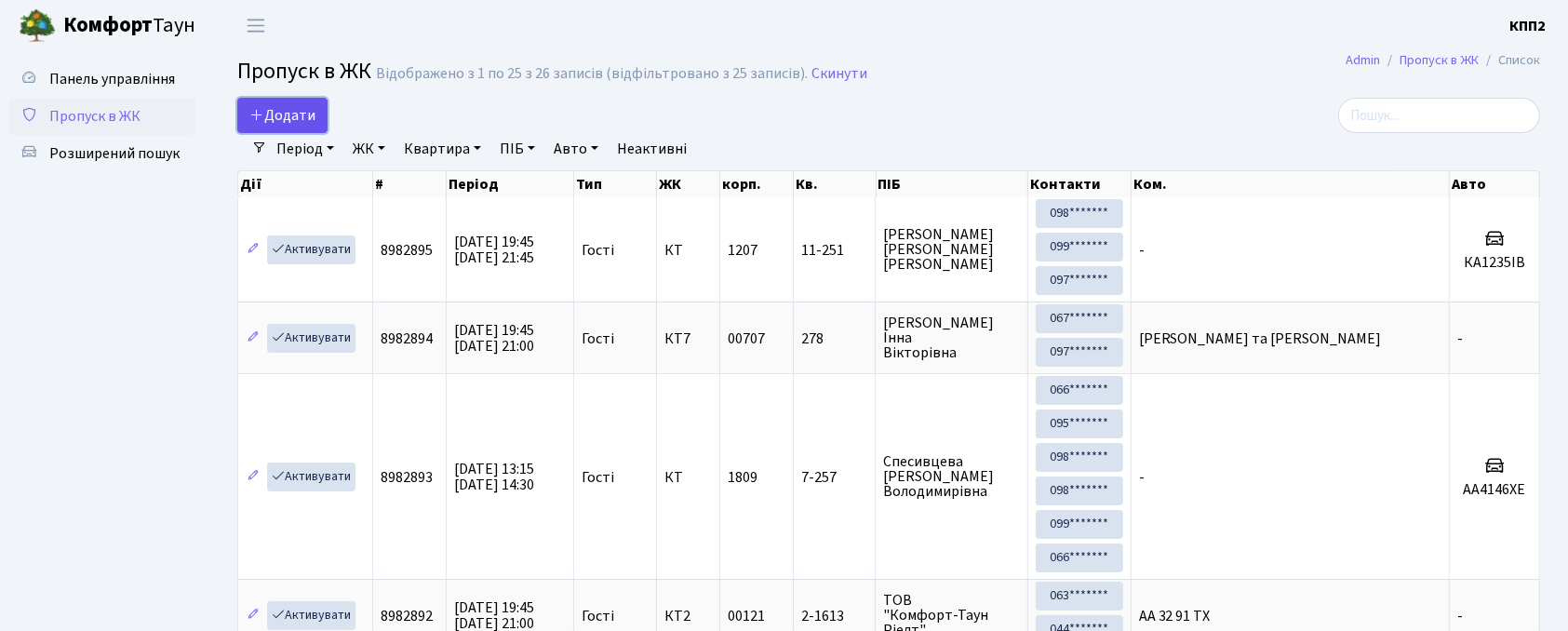
click at [290, 119] on span "Додати" at bounding box center [282, 115] width 66 height 20
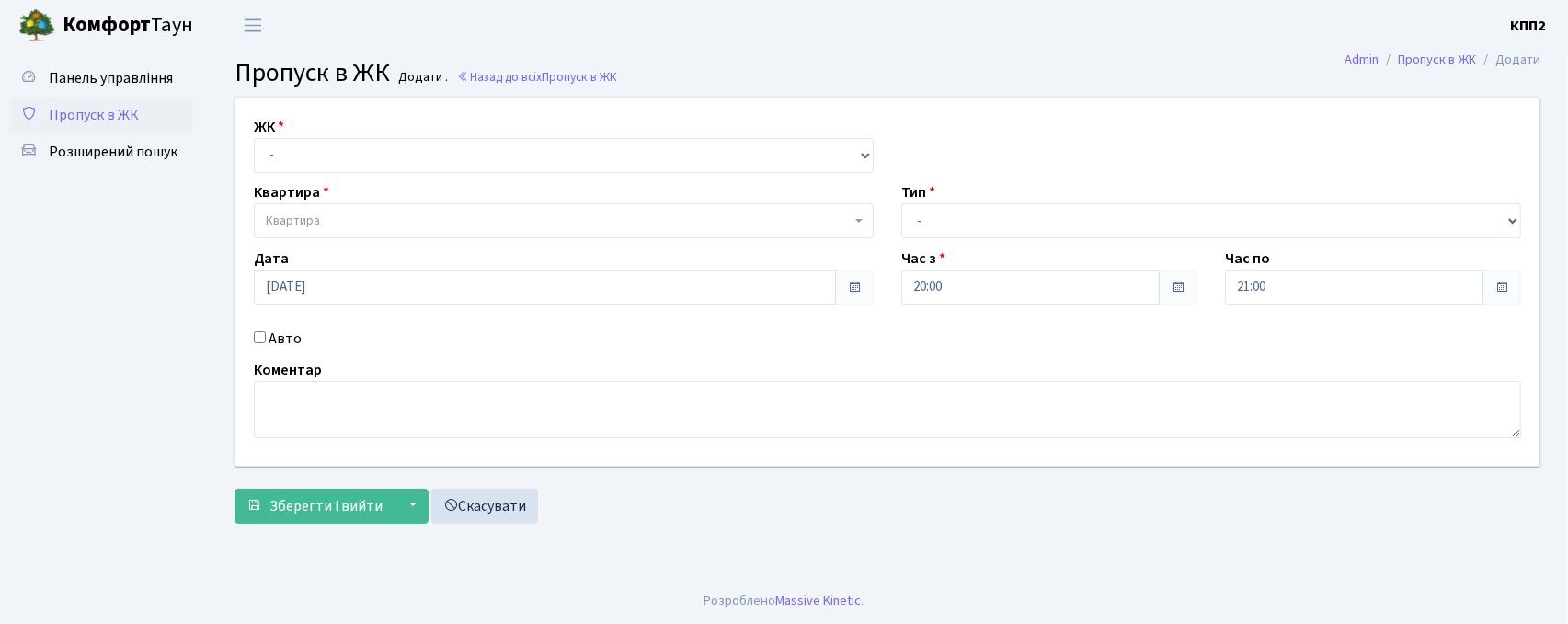
click at [285, 332] on label "Авто" at bounding box center [285, 338] width 33 height 22
click at [266, 332] on input "Авто" at bounding box center [259, 337] width 12 height 12
checkbox input "true"
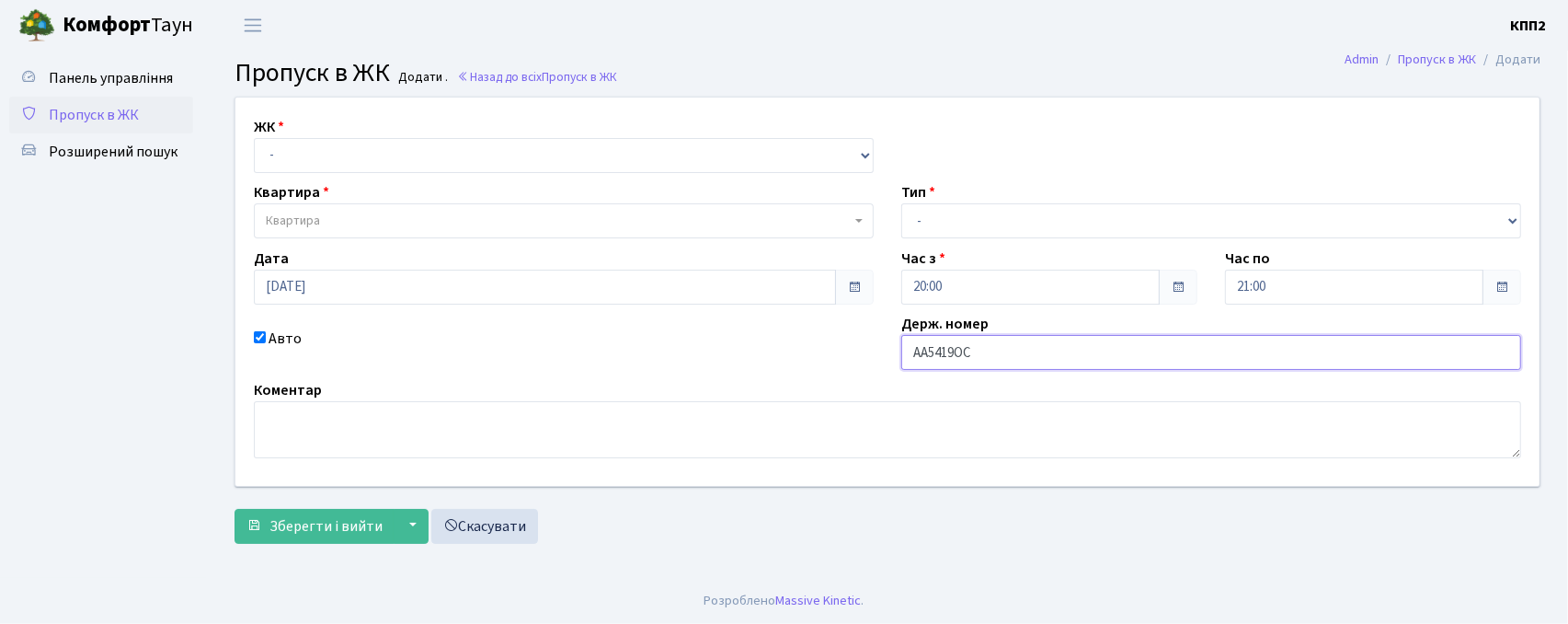
type input "АА5419ОС"
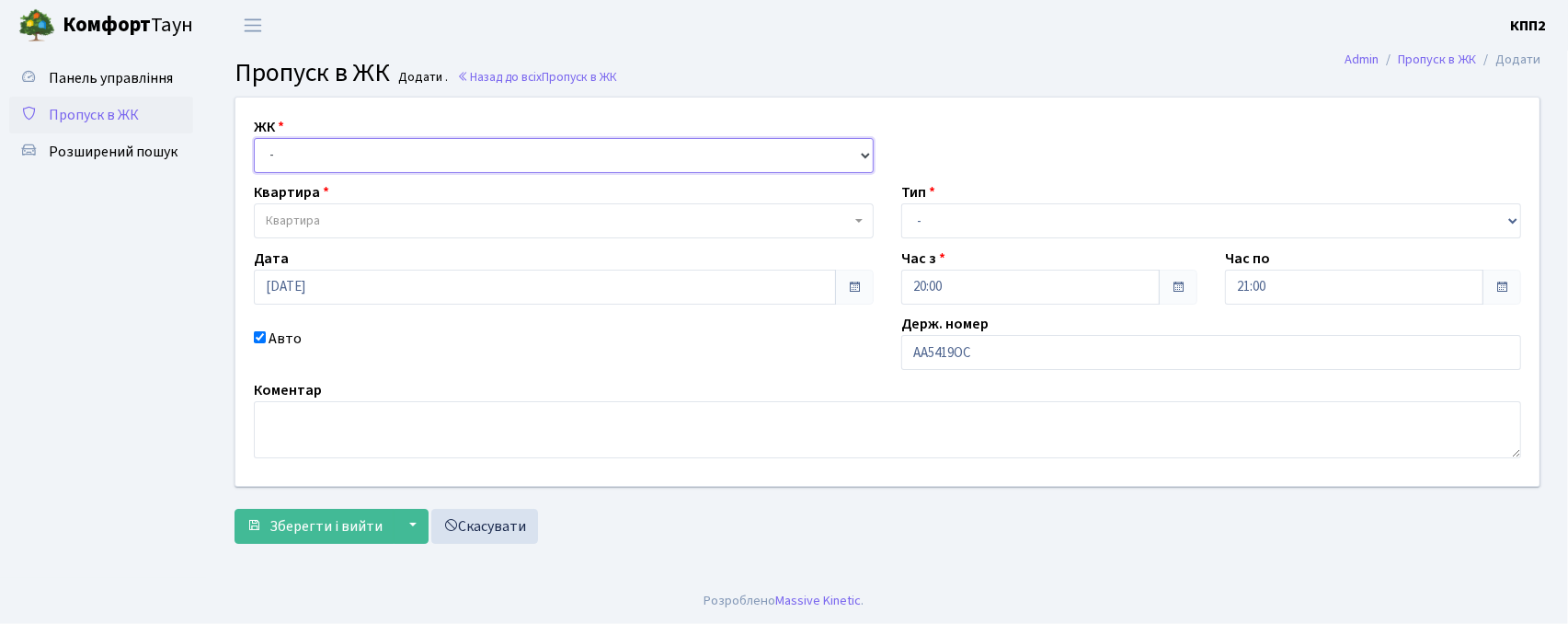
click at [309, 152] on select "- КТ, вул. Регенераторна, 4 КТ2, просп. [STREET_ADDRESS] [STREET_ADDRESS] [PERS…" at bounding box center [563, 155] width 620 height 35
select select "271"
click at [254, 138] on select "- КТ, вул. Регенераторна, 4 КТ2, просп. [STREET_ADDRESS] [STREET_ADDRESS] [PERS…" at bounding box center [563, 155] width 620 height 35
select select
click at [325, 218] on span "Квартира" at bounding box center [558, 221] width 585 height 18
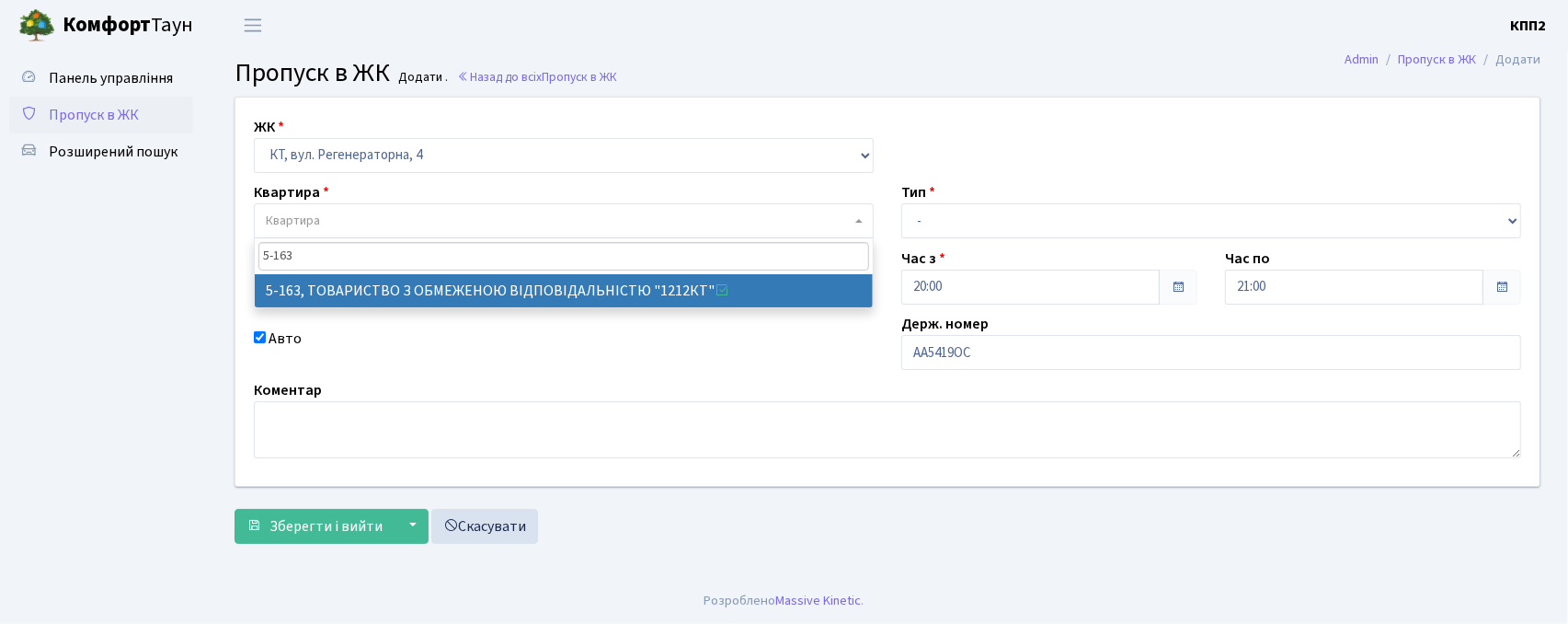
type input "5-163"
select select "2321"
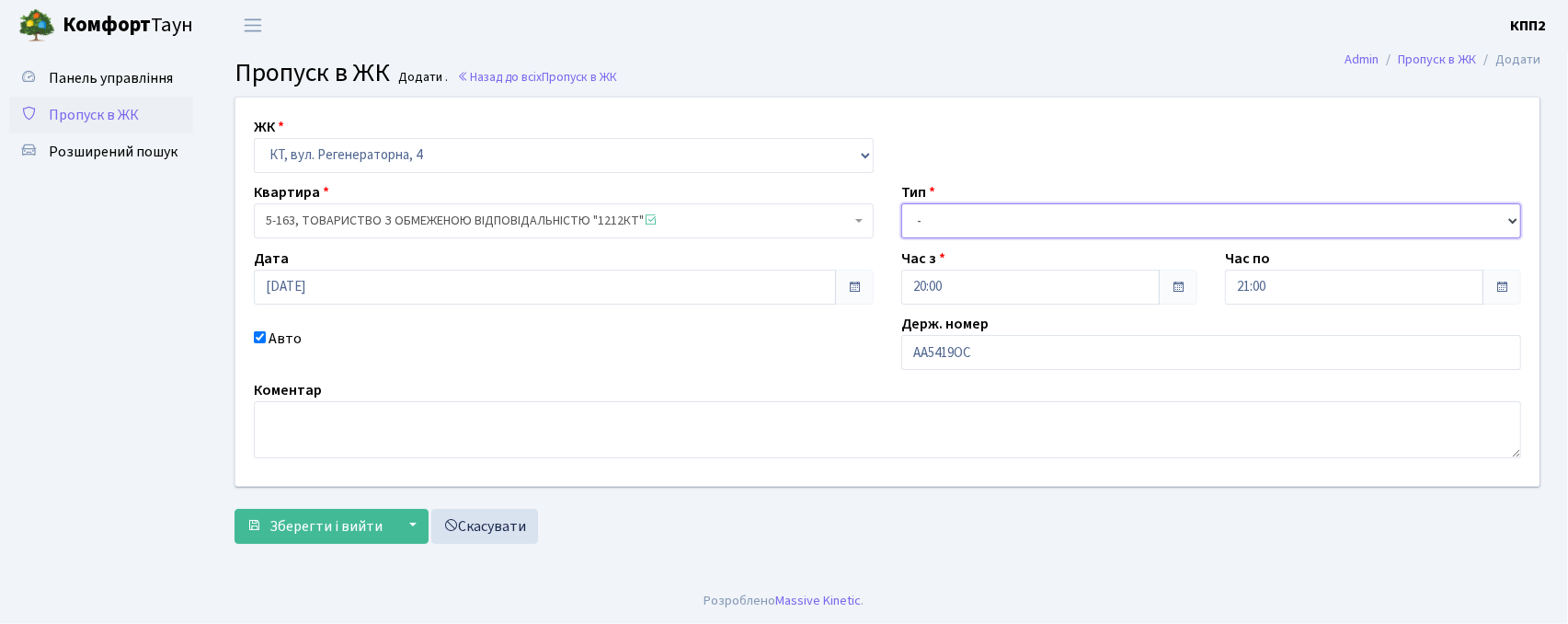
drag, startPoint x: 928, startPoint y: 219, endPoint x: 932, endPoint y: 230, distance: 11.7
click at [929, 219] on select "- Доставка Таксі Гості Сервіс" at bounding box center [1210, 221] width 620 height 35
select select "3"
click at [901, 204] on select "- Доставка Таксі Гості Сервіс" at bounding box center [1210, 221] width 620 height 35
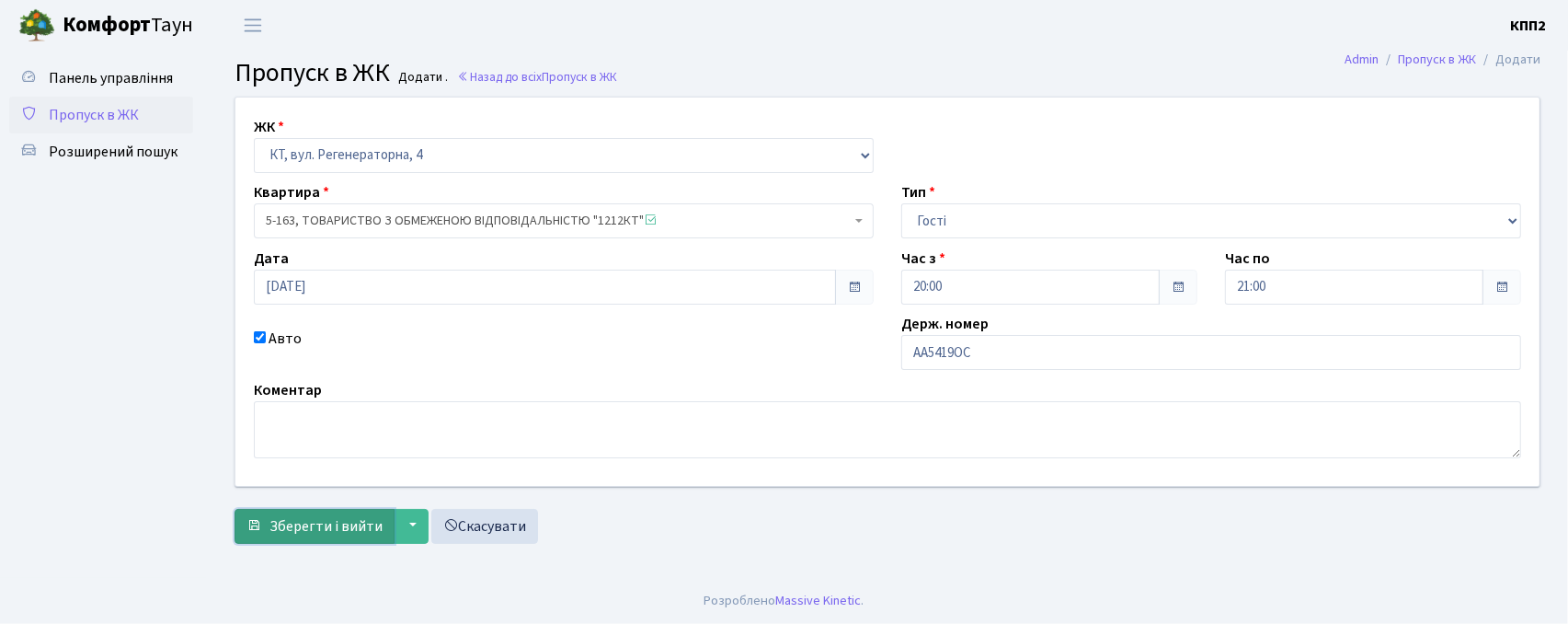
click at [280, 516] on span "Зберегти і вийти" at bounding box center [326, 526] width 114 height 20
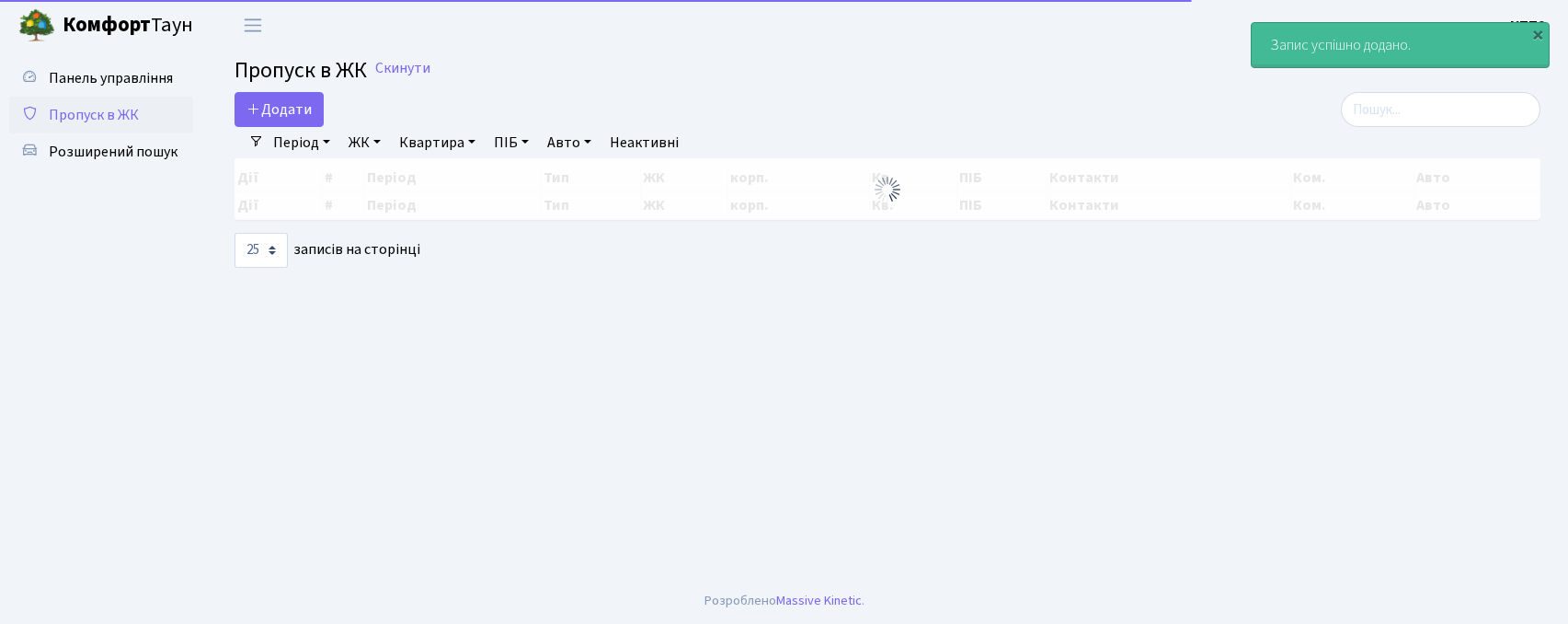
select select "25"
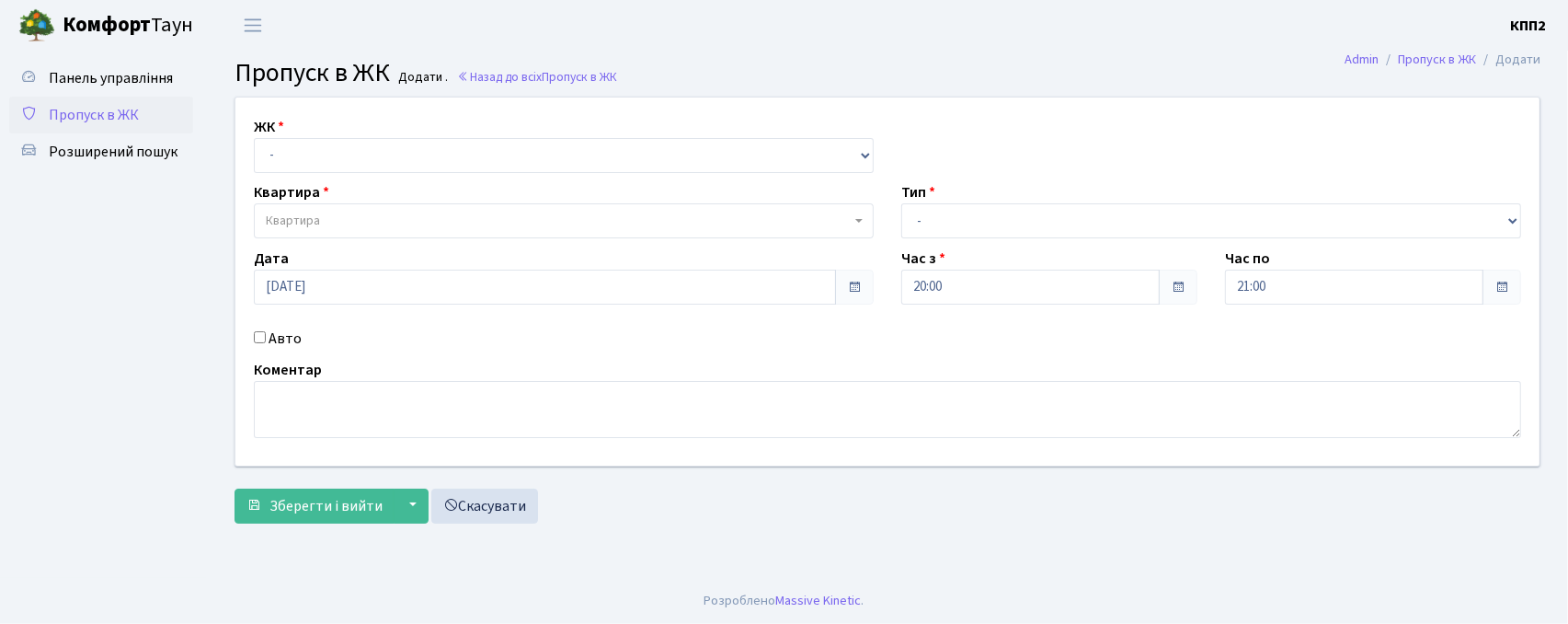
click at [294, 142] on select "- КТ, вул. Регенераторна, 4 КТ2, просп. [STREET_ADDRESS] [STREET_ADDRESS] [PERS…" at bounding box center [563, 155] width 620 height 35
select select "271"
click at [254, 138] on select "- КТ, вул. Регенераторна, 4 КТ2, просп. [STREET_ADDRESS] [STREET_ADDRESS] [PERS…" at bounding box center [563, 155] width 620 height 35
select select
click at [326, 213] on span "Квартира" at bounding box center [558, 221] width 585 height 18
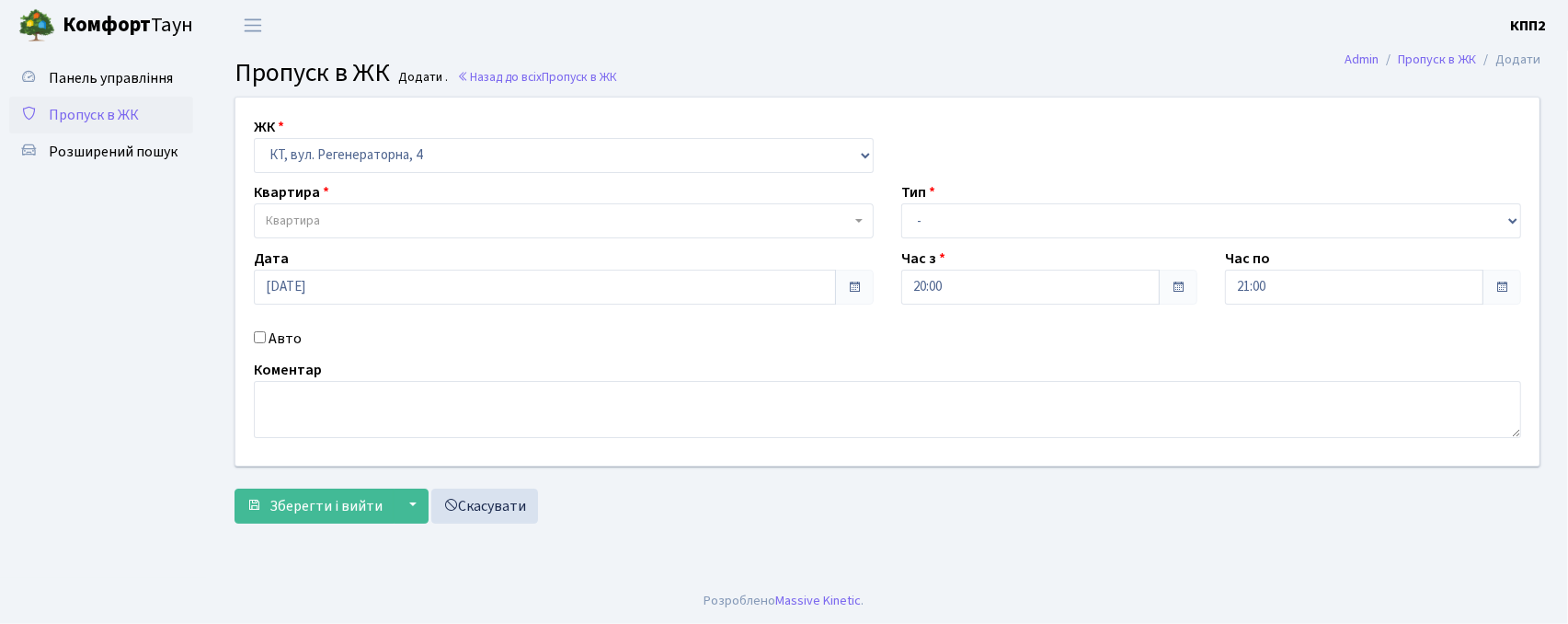
click at [279, 341] on label "Авто" at bounding box center [285, 338] width 33 height 22
click at [266, 341] on input "Авто" at bounding box center [259, 337] width 12 height 12
checkbox input "true"
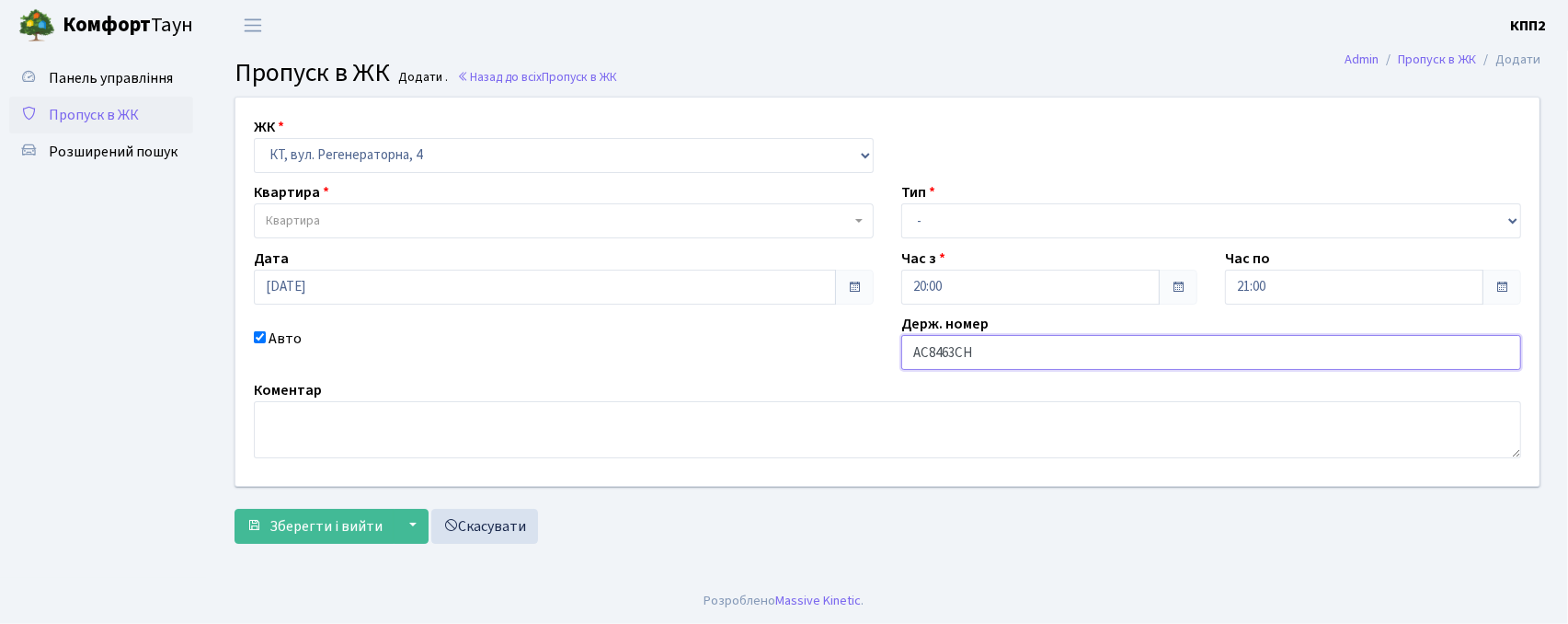
type input "АС8463СН"
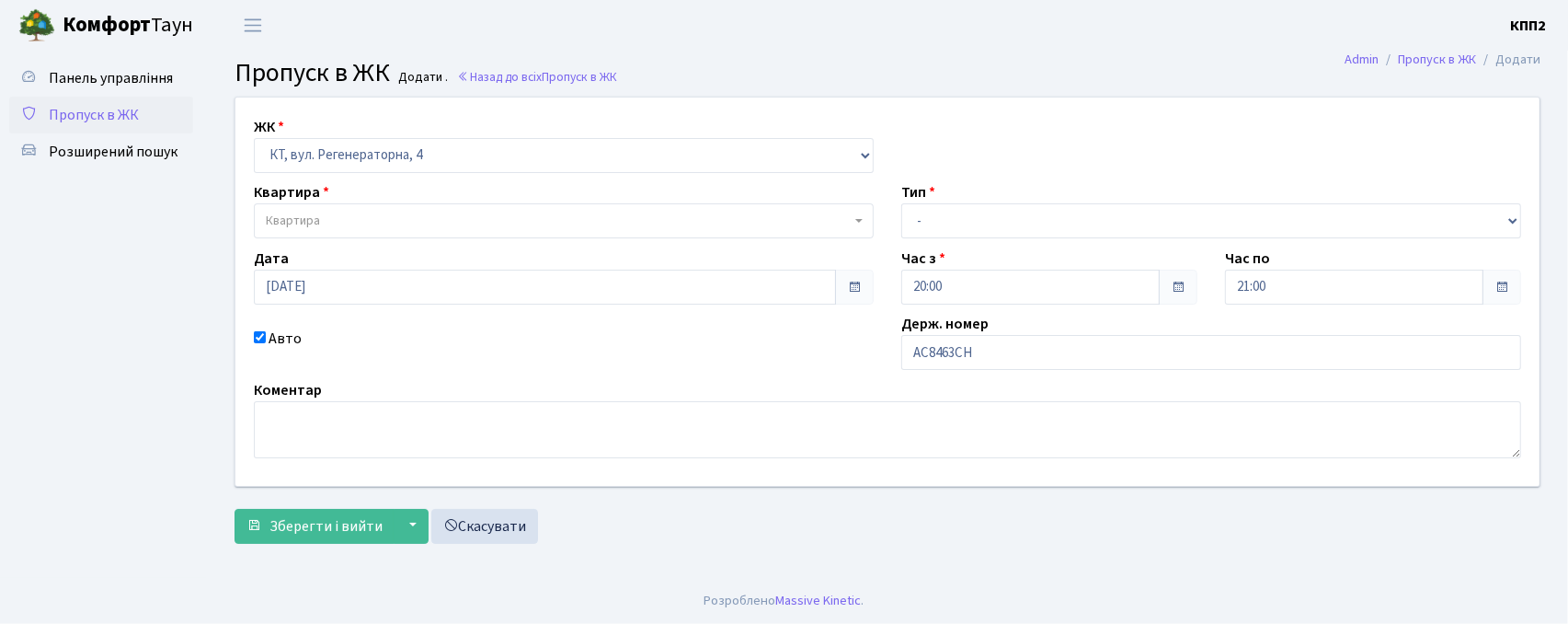
click at [637, 214] on span "Квартира" at bounding box center [558, 221] width 585 height 18
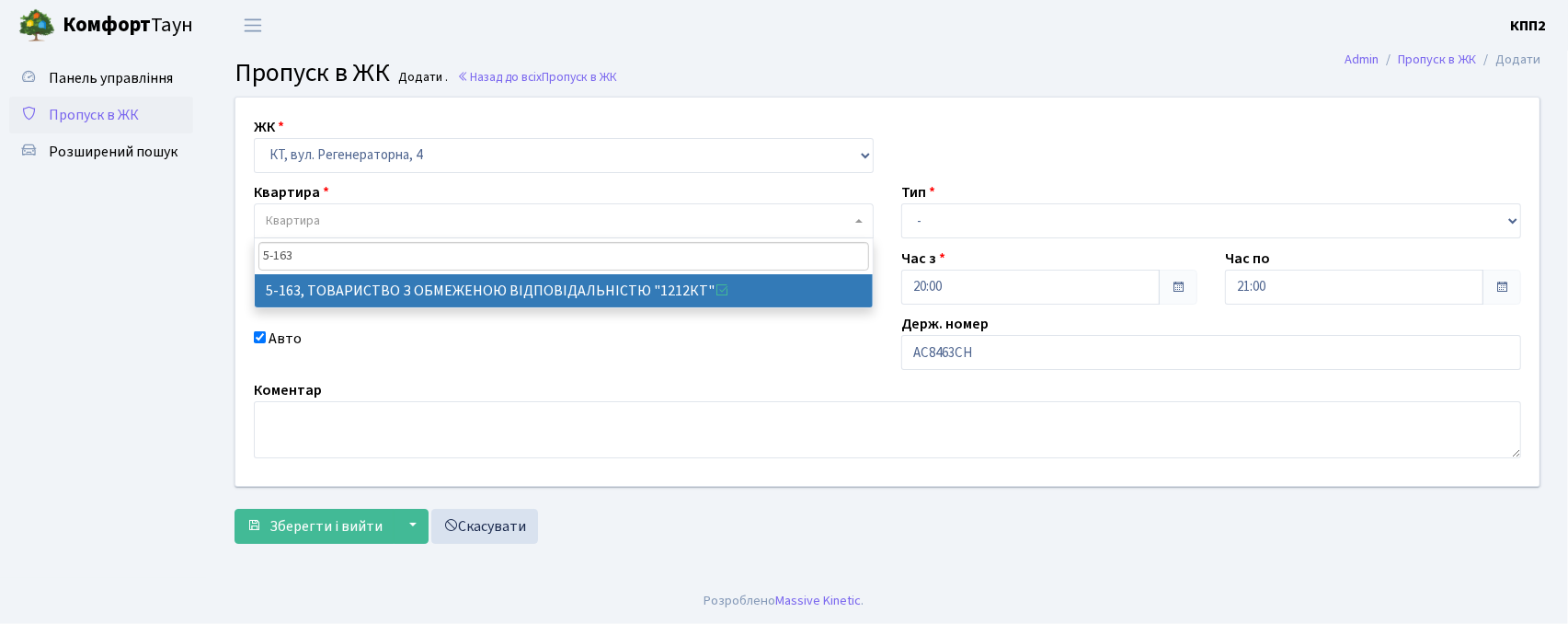
type input "5-163"
select select "2321"
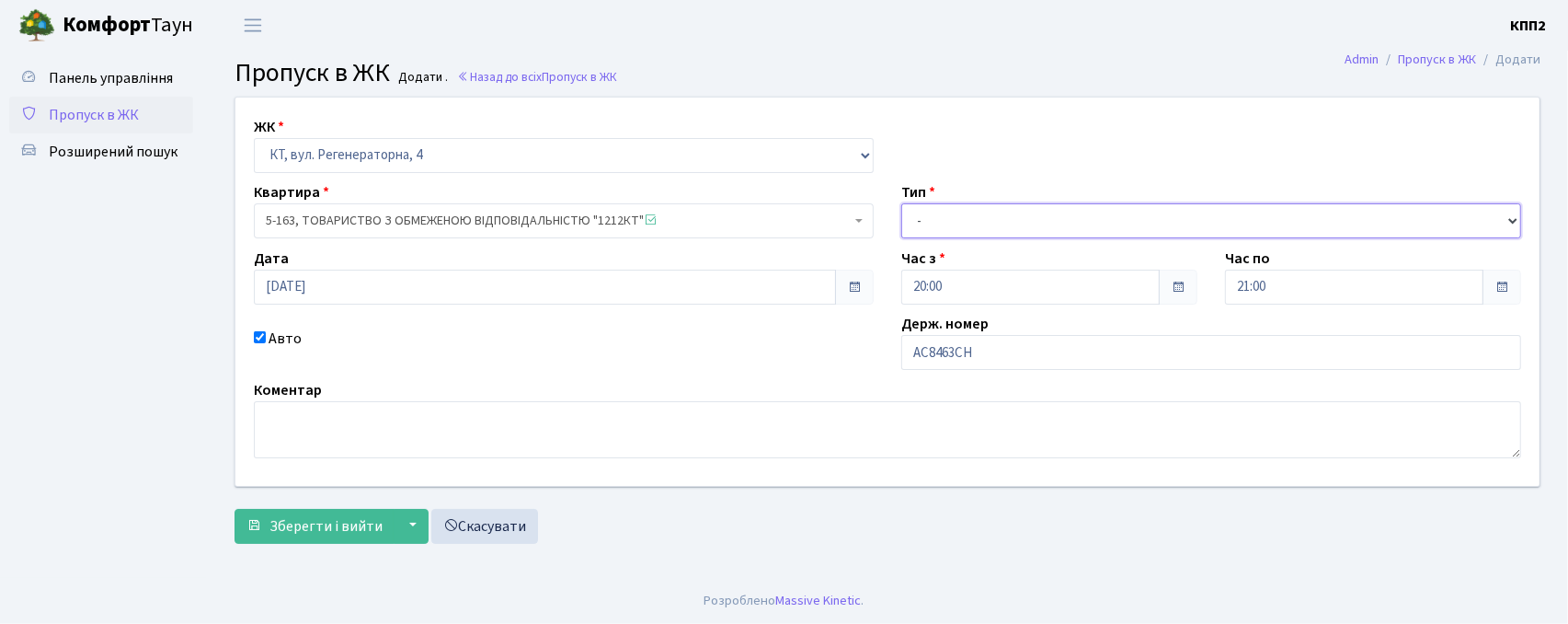
click at [995, 212] on select "- Доставка Таксі Гості Сервіс" at bounding box center [1210, 221] width 620 height 35
select select "3"
click at [901, 204] on select "- Доставка Таксі Гості Сервіс" at bounding box center [1210, 221] width 620 height 35
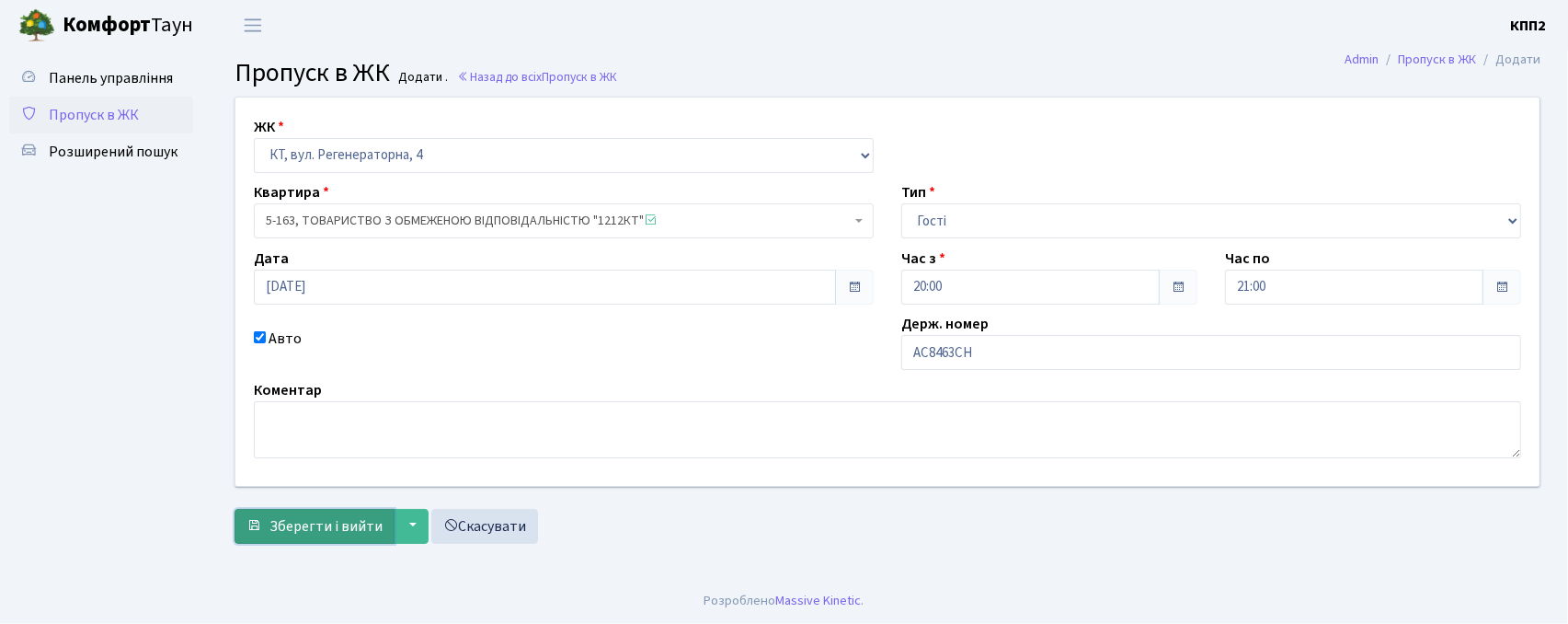
click at [267, 532] on button "Зберегти і вийти" at bounding box center [314, 526] width 160 height 35
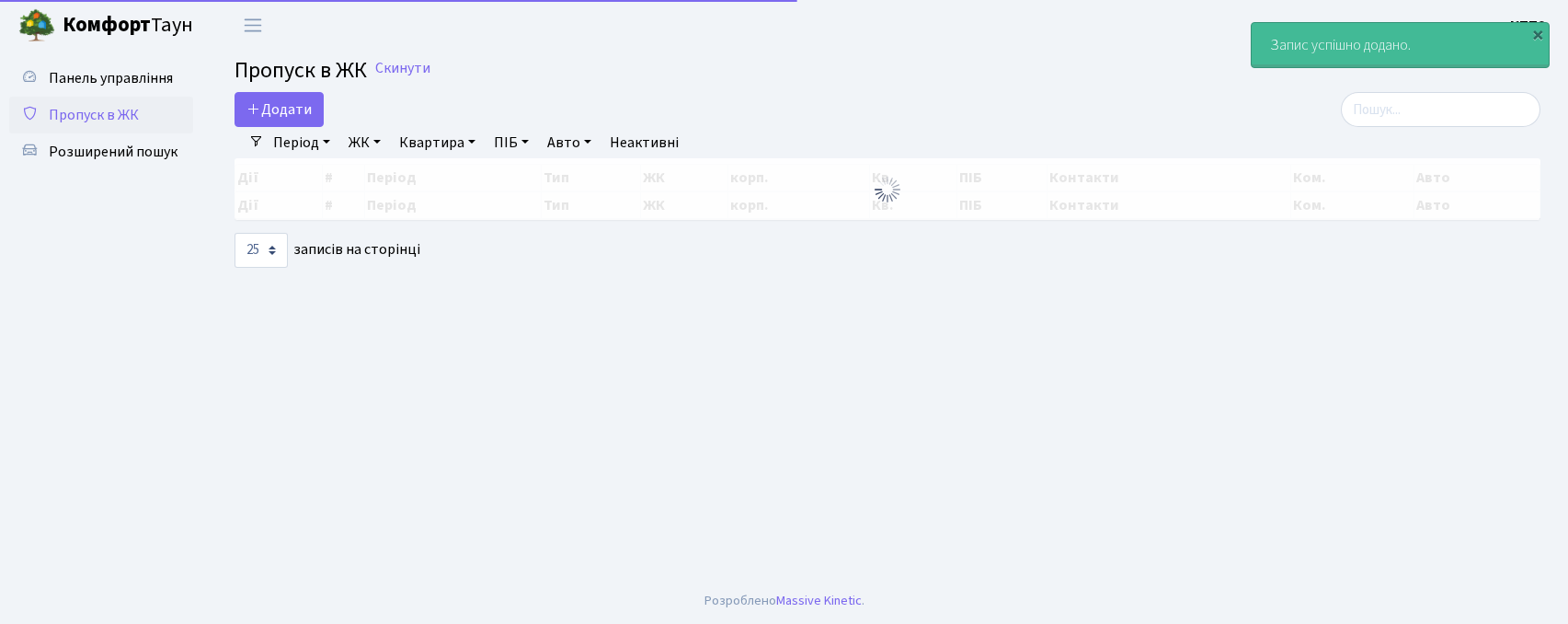
select select "25"
click at [1401, 121] on input "search" at bounding box center [1440, 109] width 200 height 35
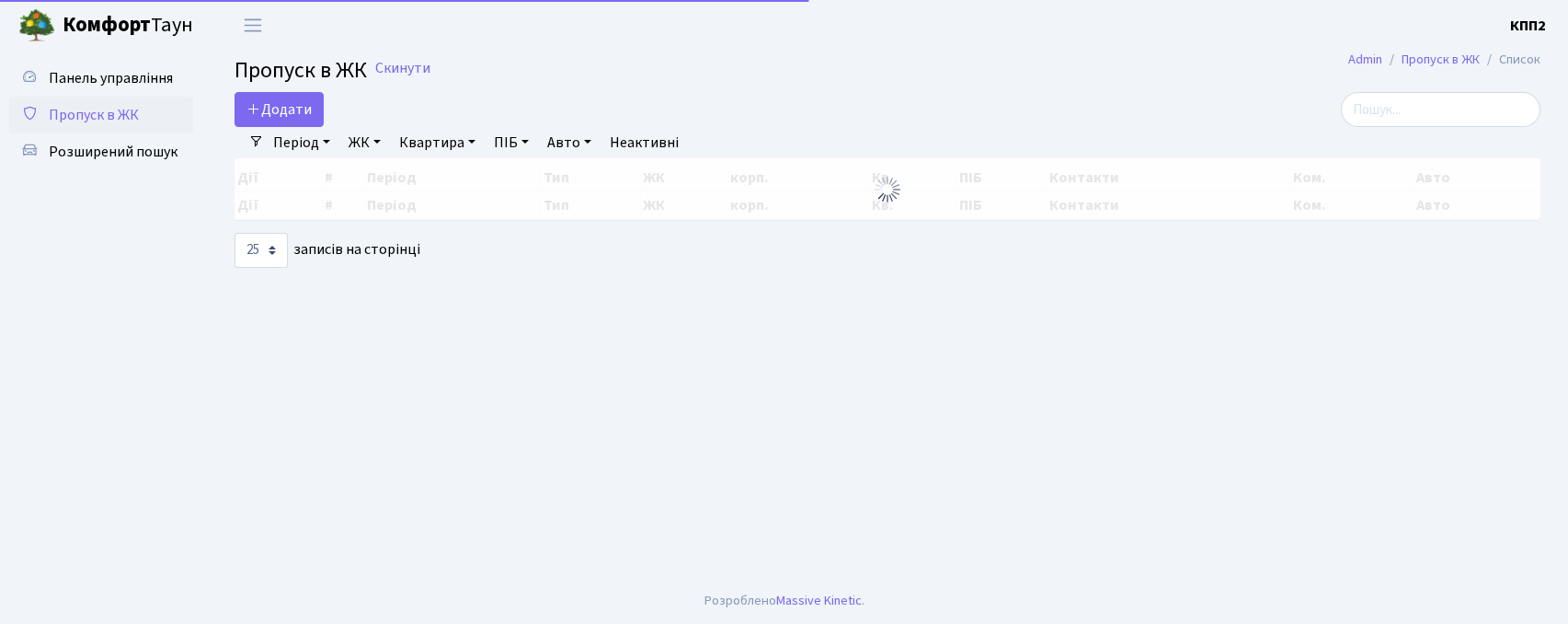
select select "25"
click at [117, 159] on span "Розширений пошук" at bounding box center [114, 152] width 129 height 20
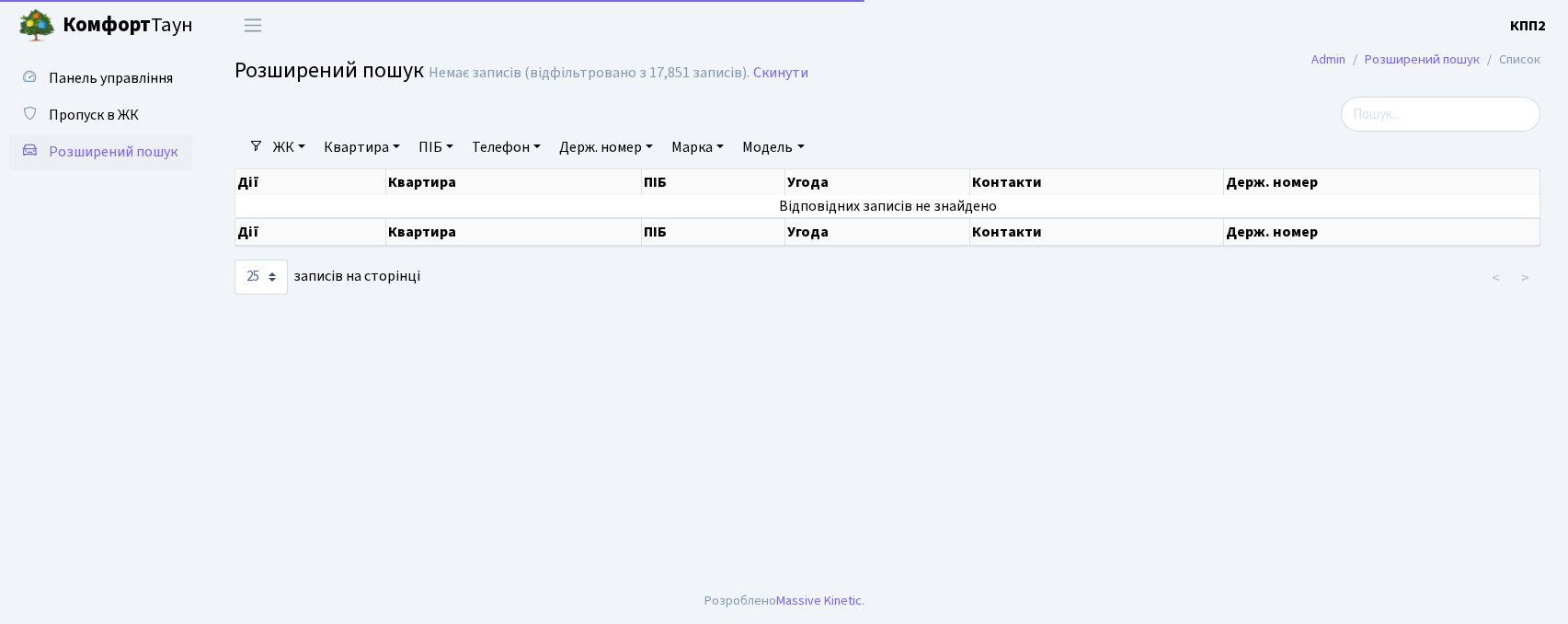
select select "25"
click at [373, 146] on link "Квартира" at bounding box center [361, 147] width 91 height 31
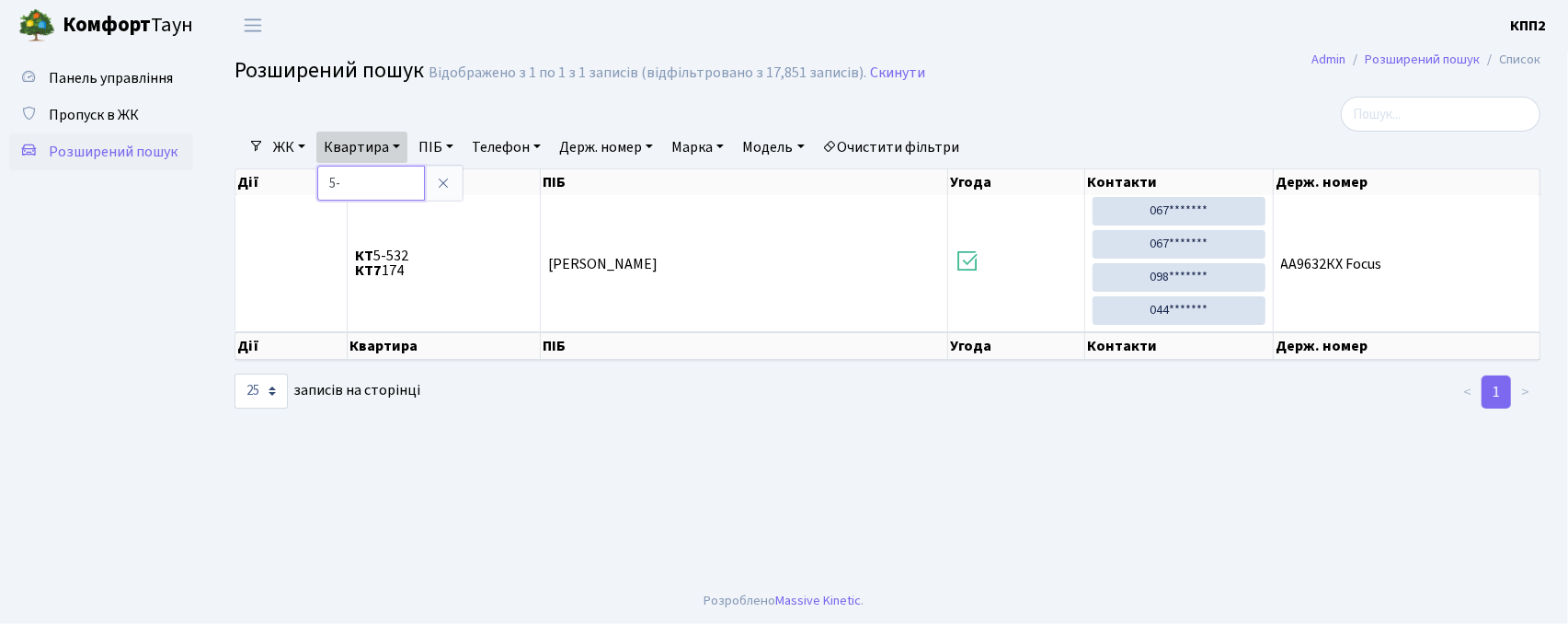
type input "5"
click at [127, 125] on link "Пропуск в ЖК" at bounding box center [101, 115] width 184 height 37
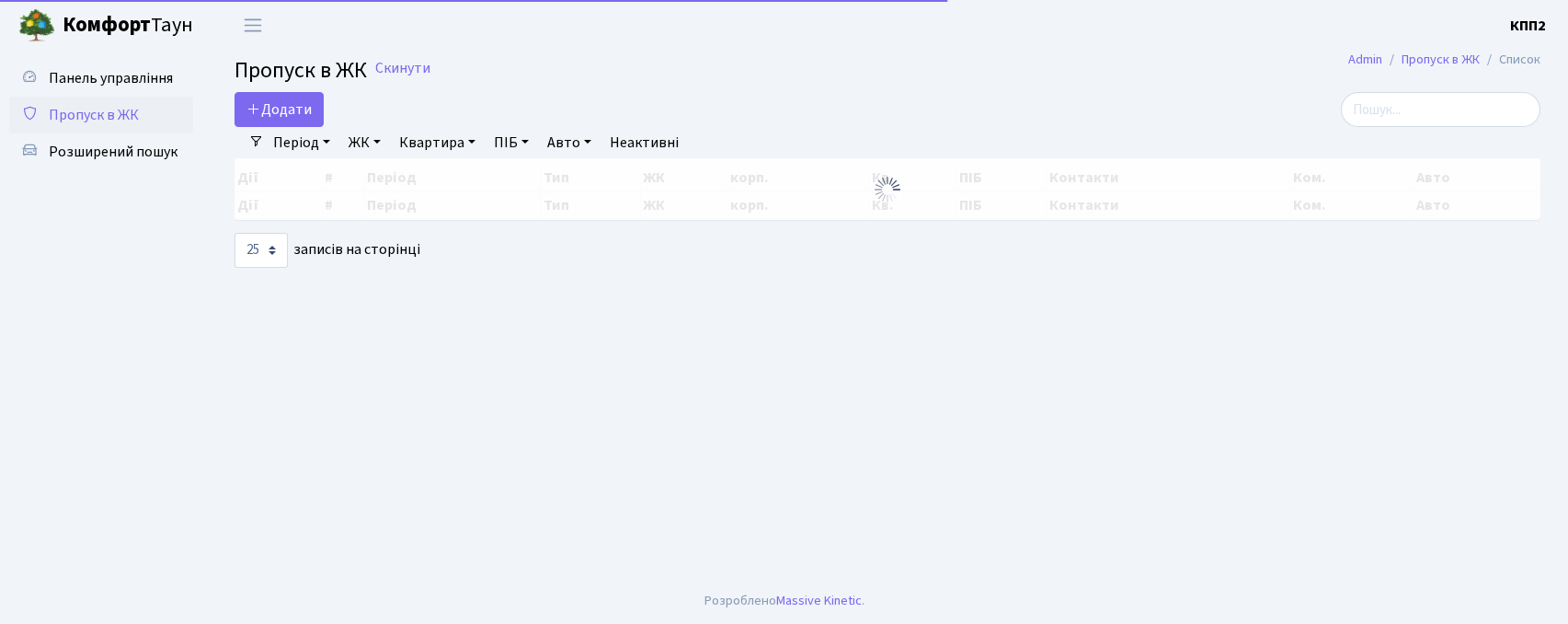
select select "25"
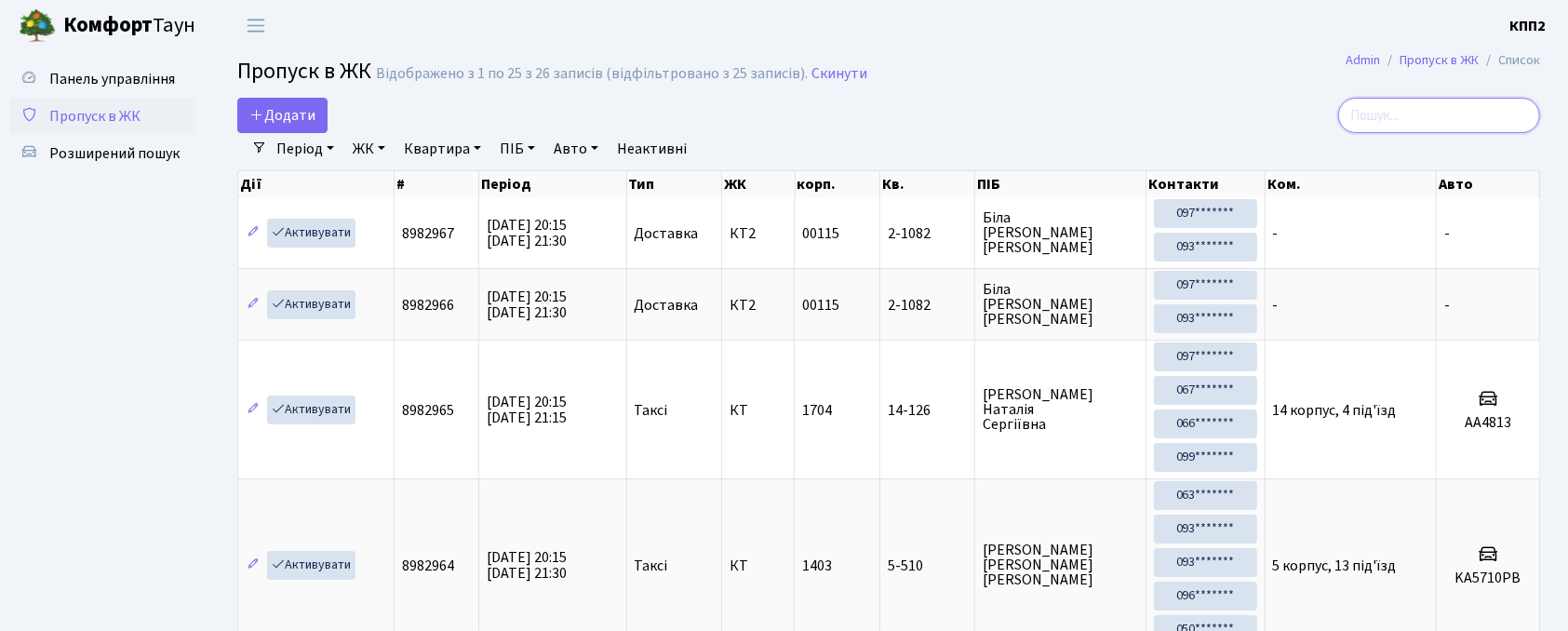
click at [1449, 113] on input "search" at bounding box center [1439, 115] width 202 height 35
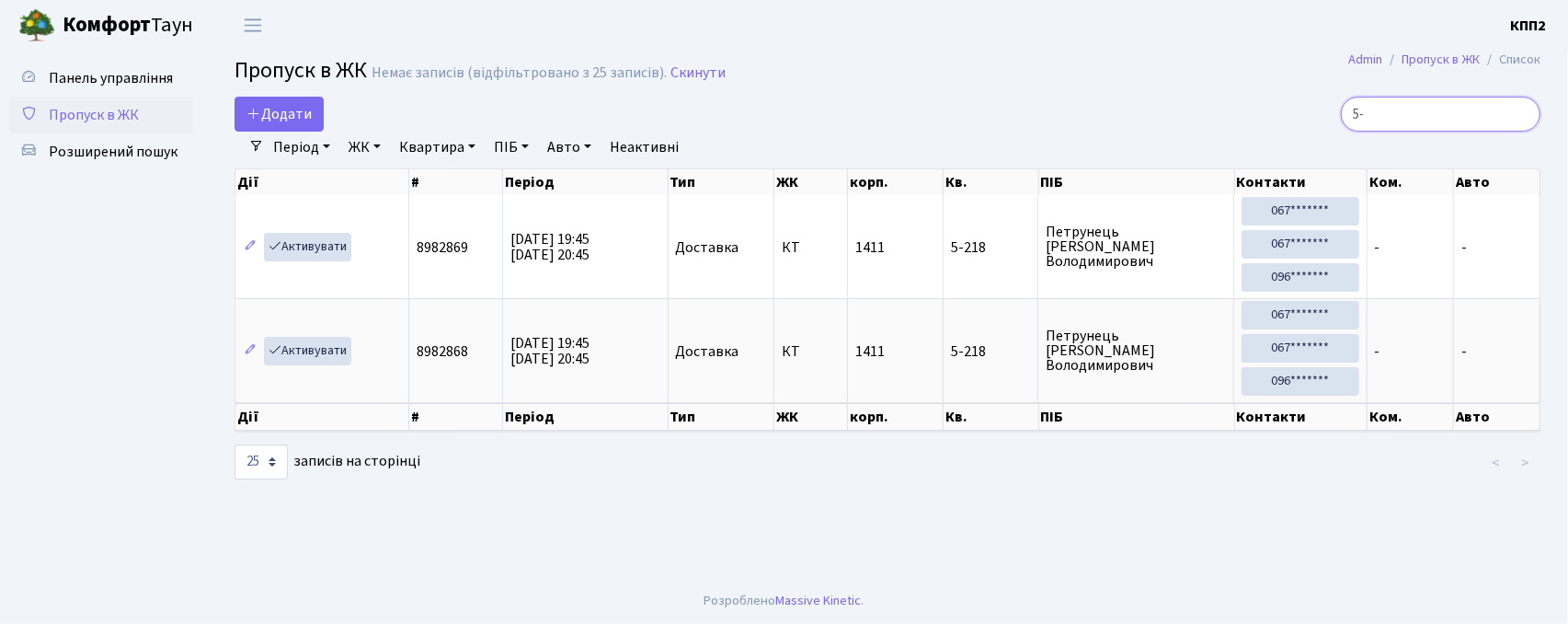
type input "5"
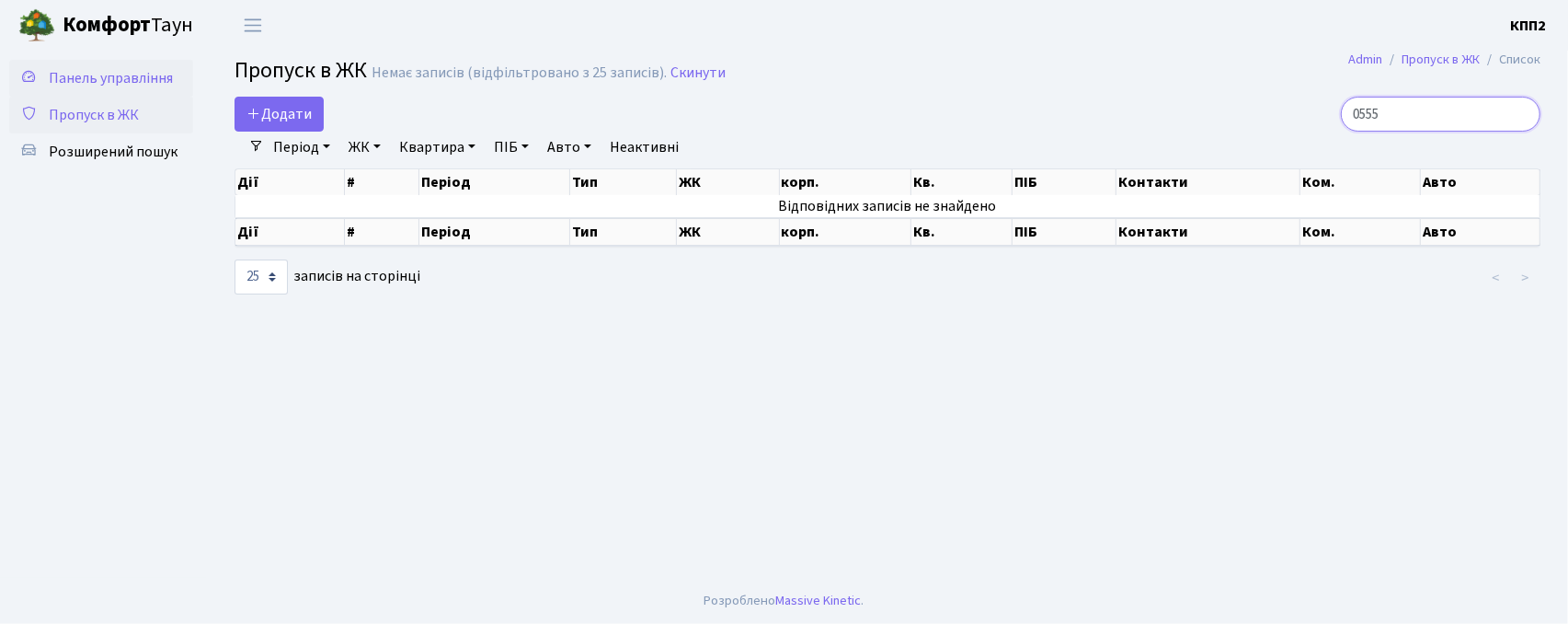
type input "0555"
click at [152, 68] on span "Панель управління" at bounding box center [111, 78] width 124 height 20
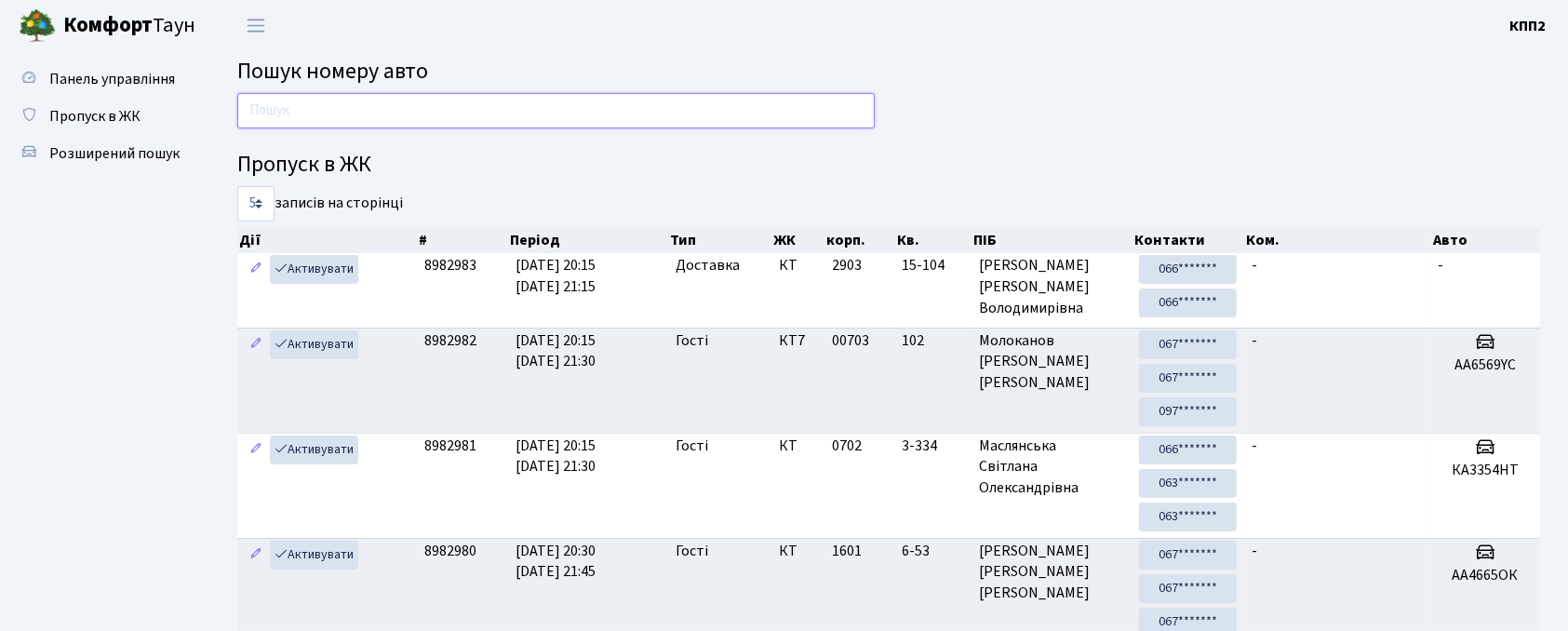
click at [343, 109] on input "text" at bounding box center [557, 110] width 638 height 35
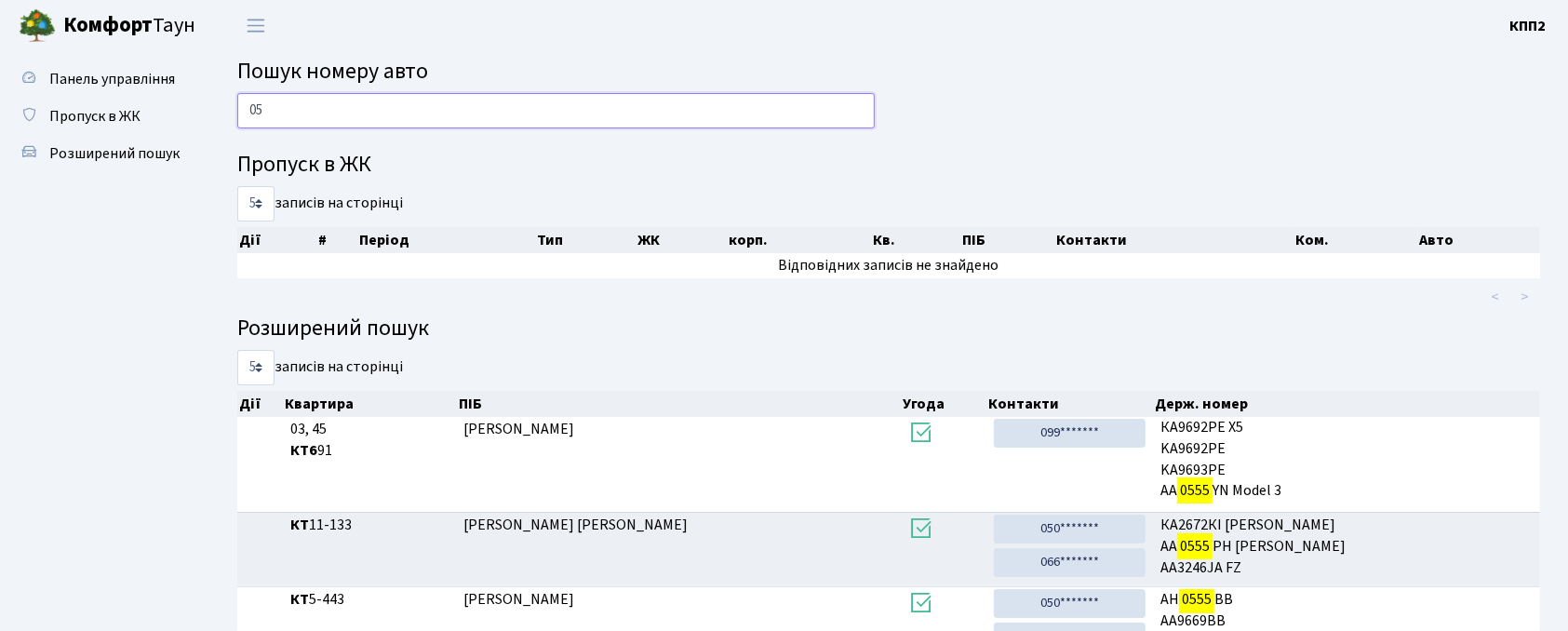
type input "0"
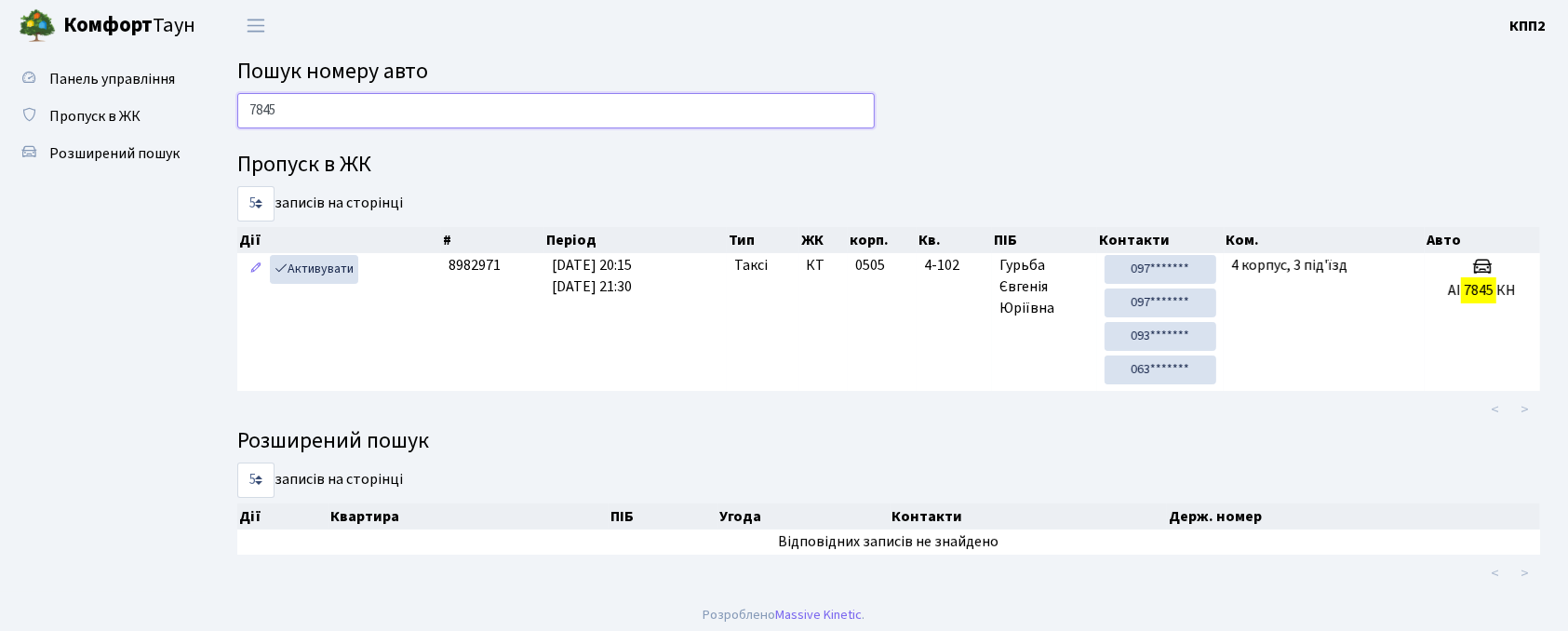
type input "7845"
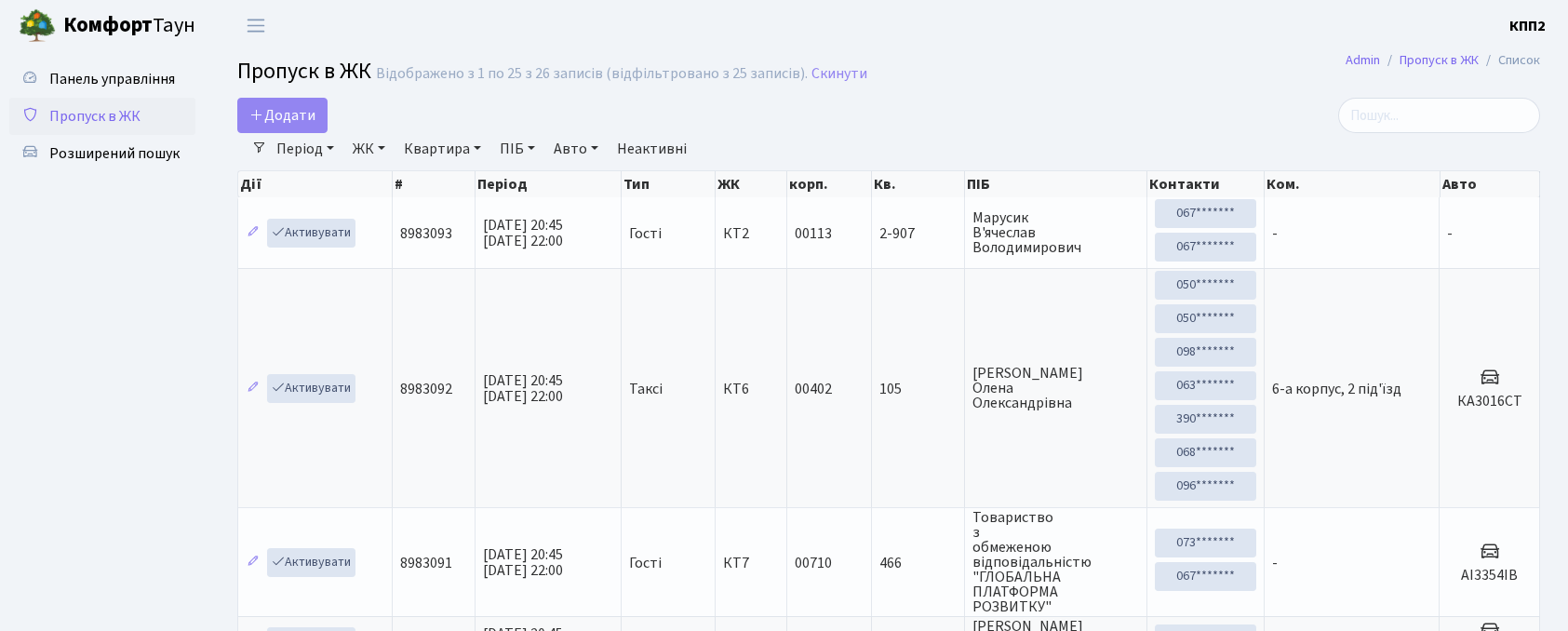
select select "25"
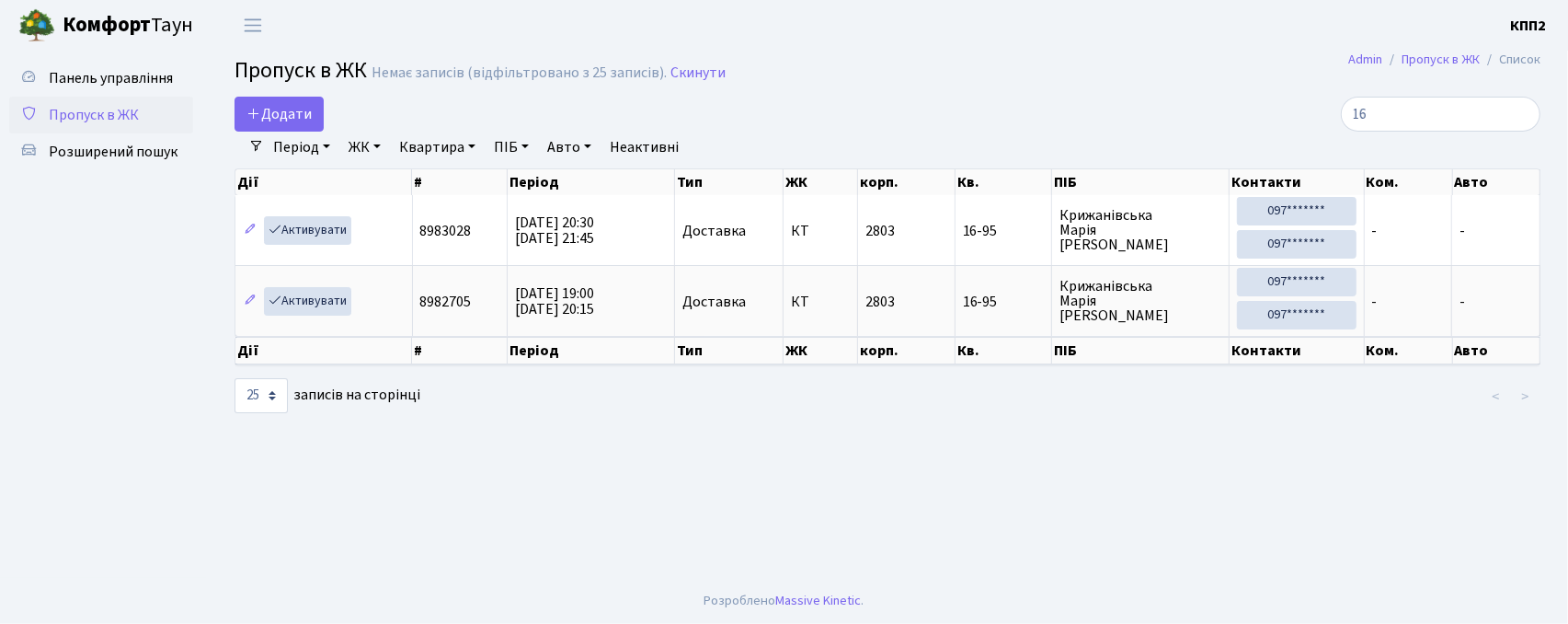
type input "1"
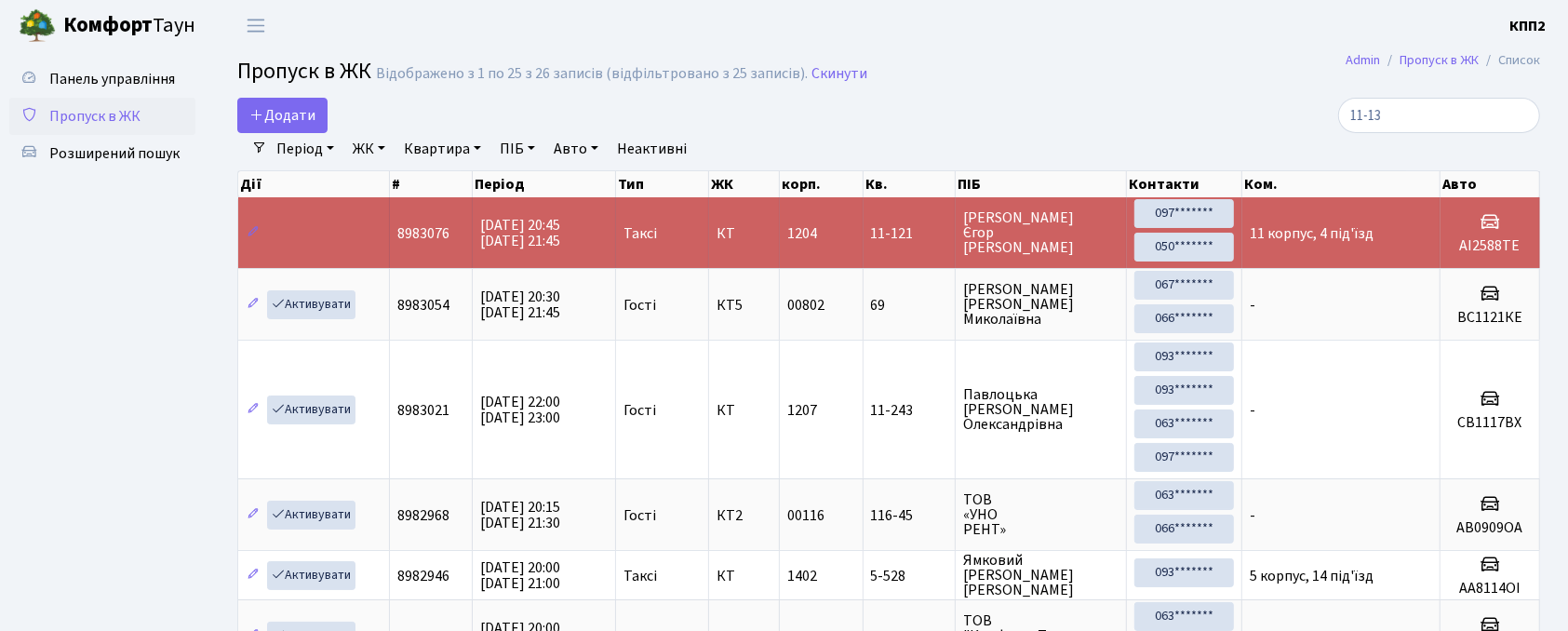
type input "11-138"
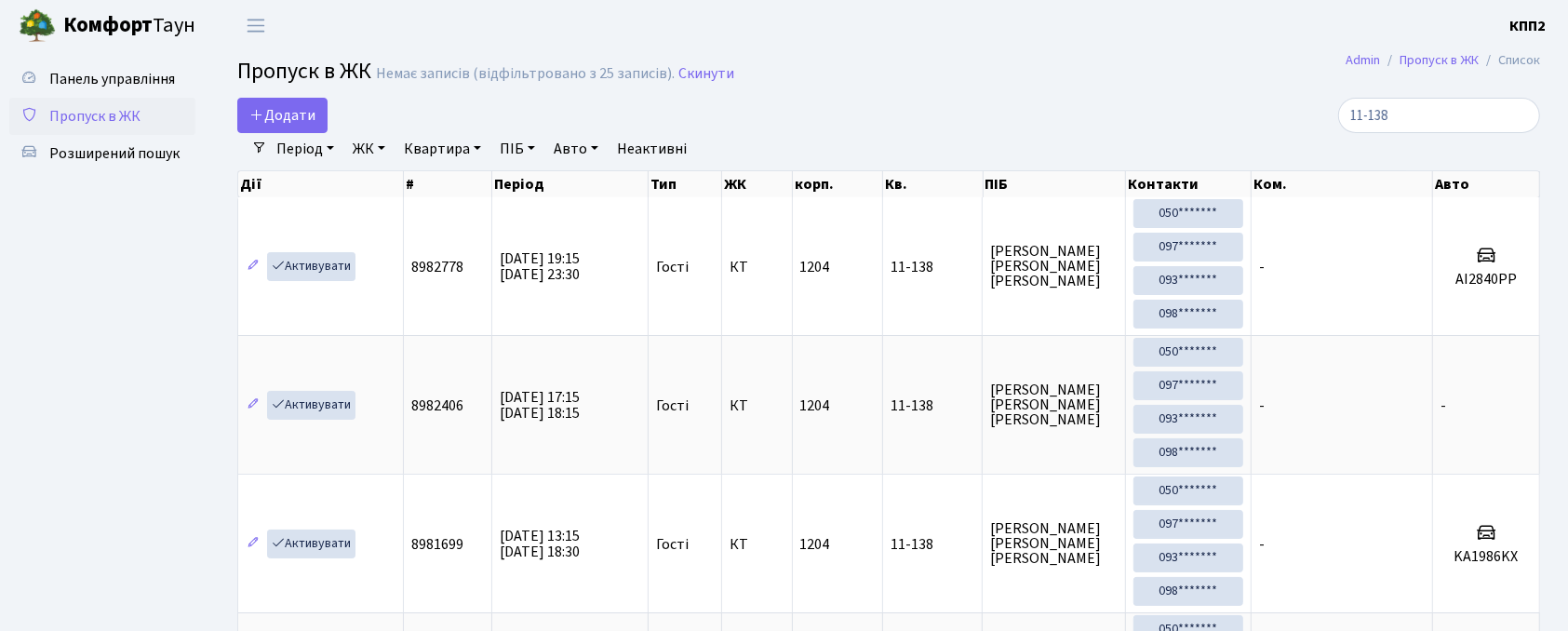
click at [1523, 124] on input "11-138" at bounding box center [1439, 115] width 202 height 35
click at [1523, 116] on input "11-138" at bounding box center [1439, 115] width 202 height 35
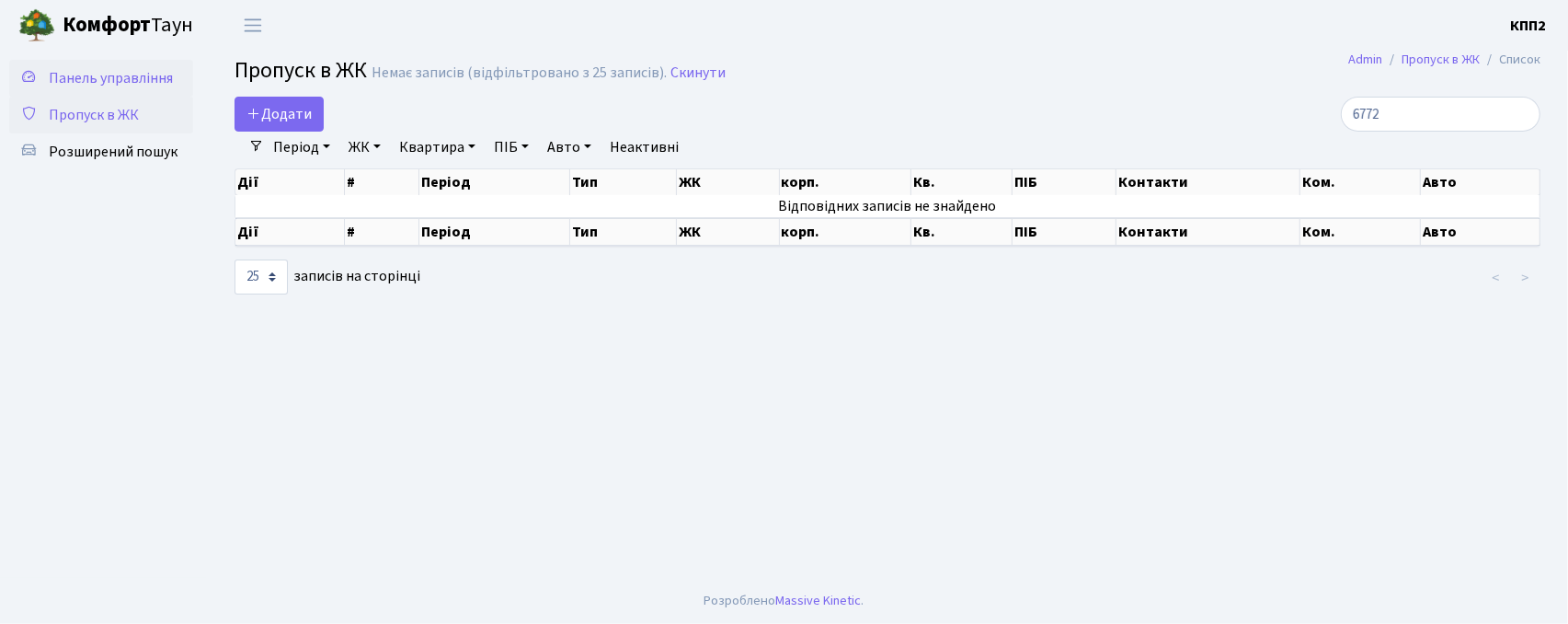
type input "6772"
click at [100, 76] on span "Панель управління" at bounding box center [111, 78] width 124 height 20
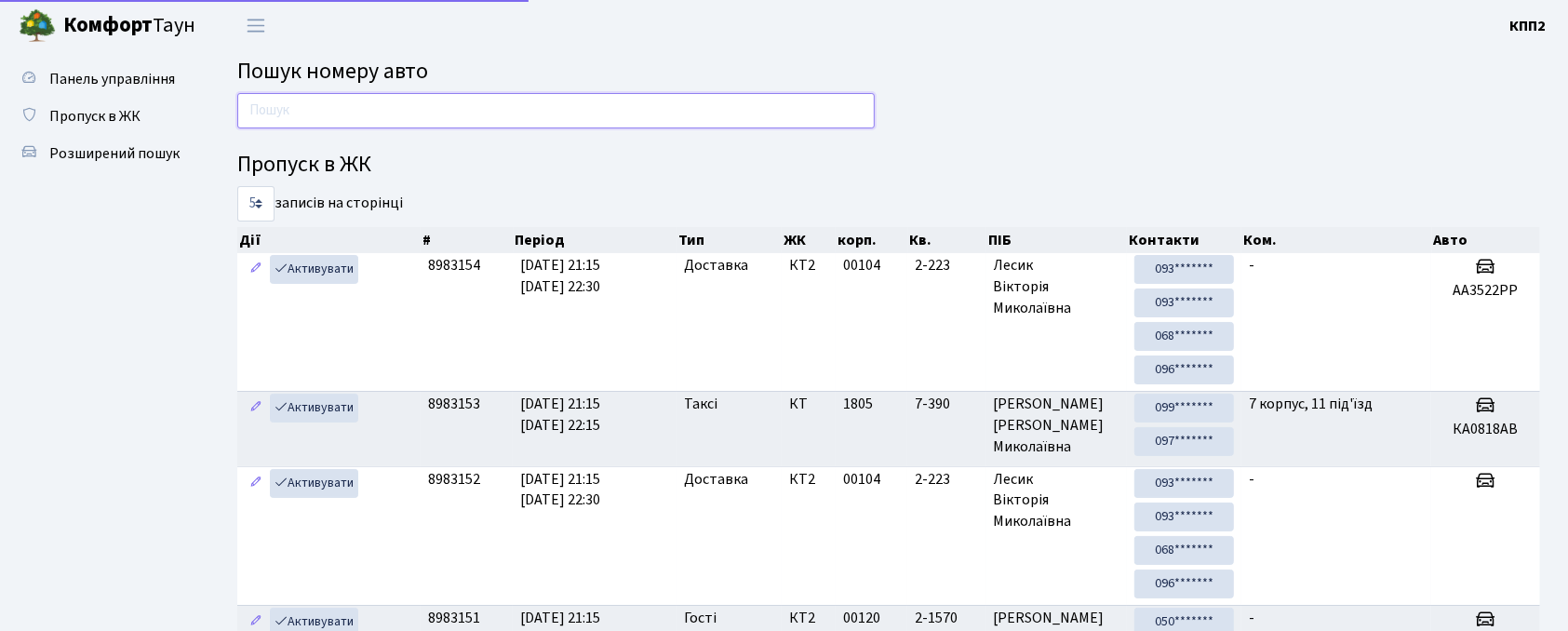
drag, startPoint x: 0, startPoint y: 0, endPoint x: 292, endPoint y: 101, distance: 309.0
click at [292, 101] on input "text" at bounding box center [557, 110] width 638 height 35
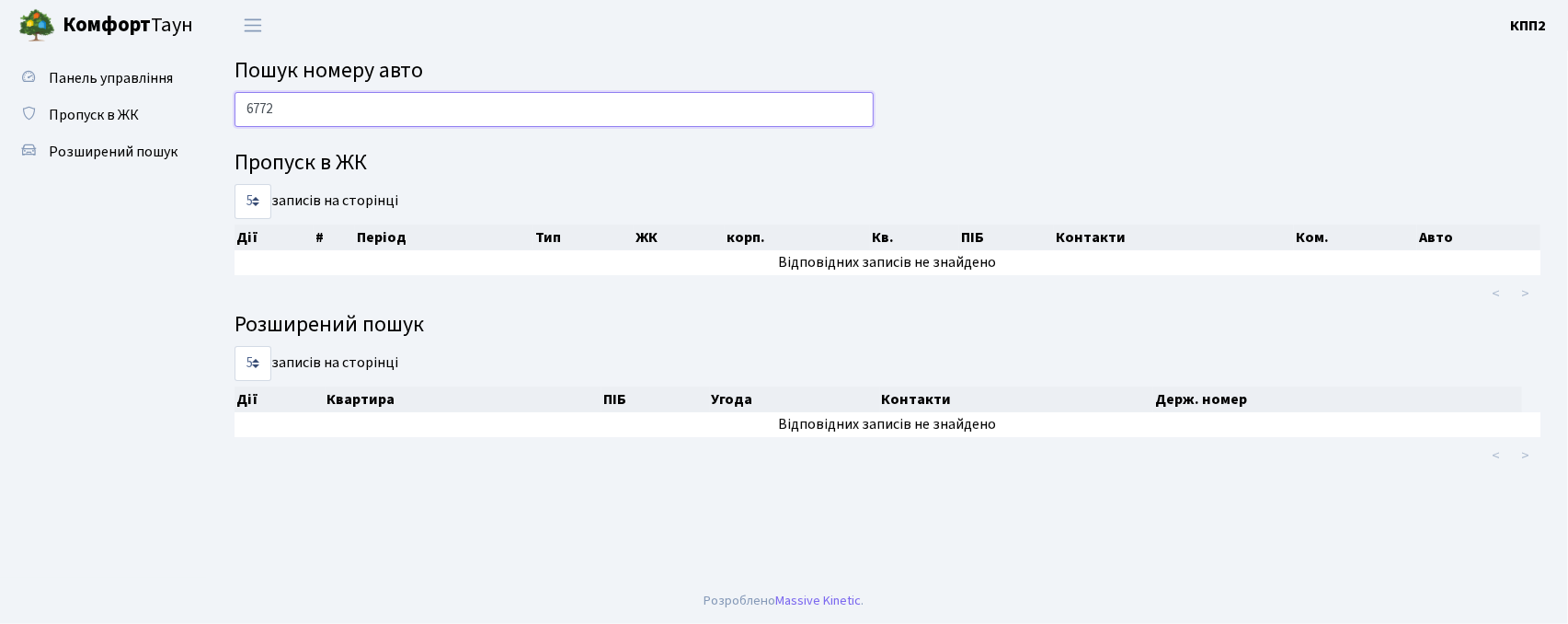
type input "6772"
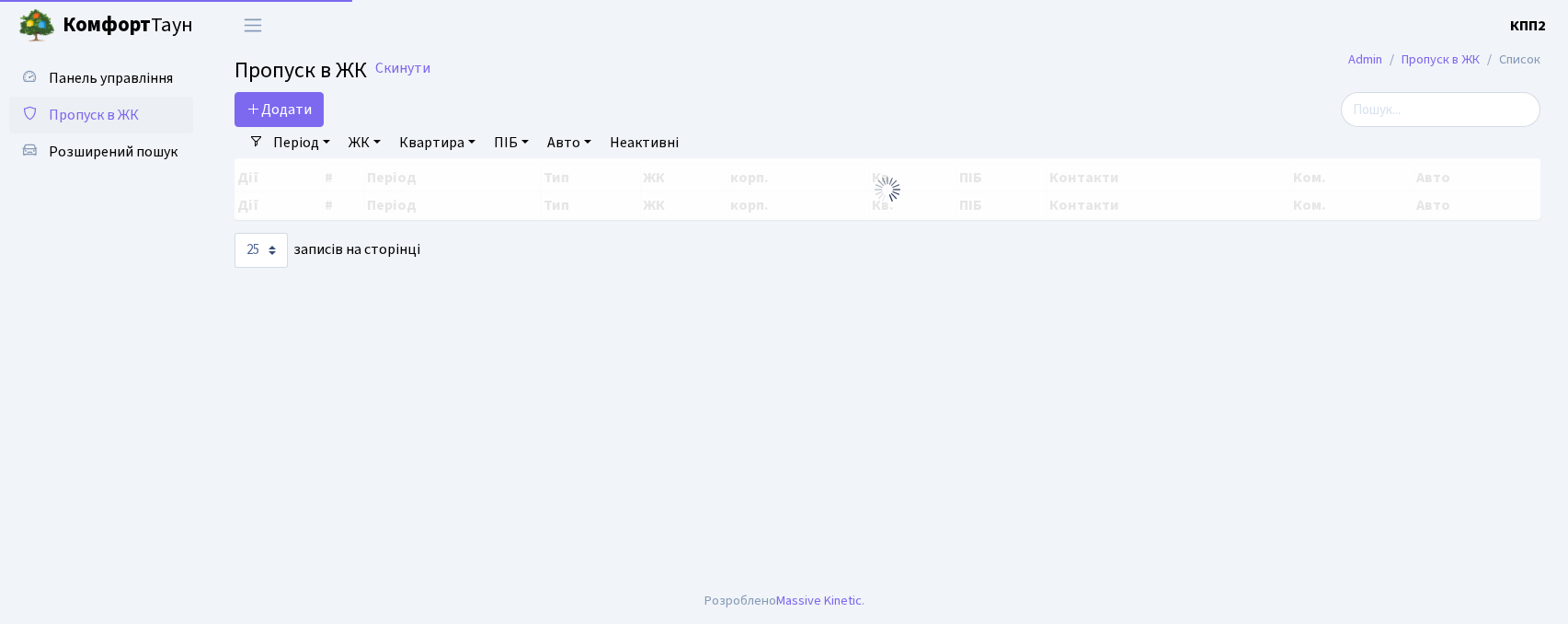
select select "25"
click at [309, 113] on span "Додати" at bounding box center [278, 109] width 65 height 20
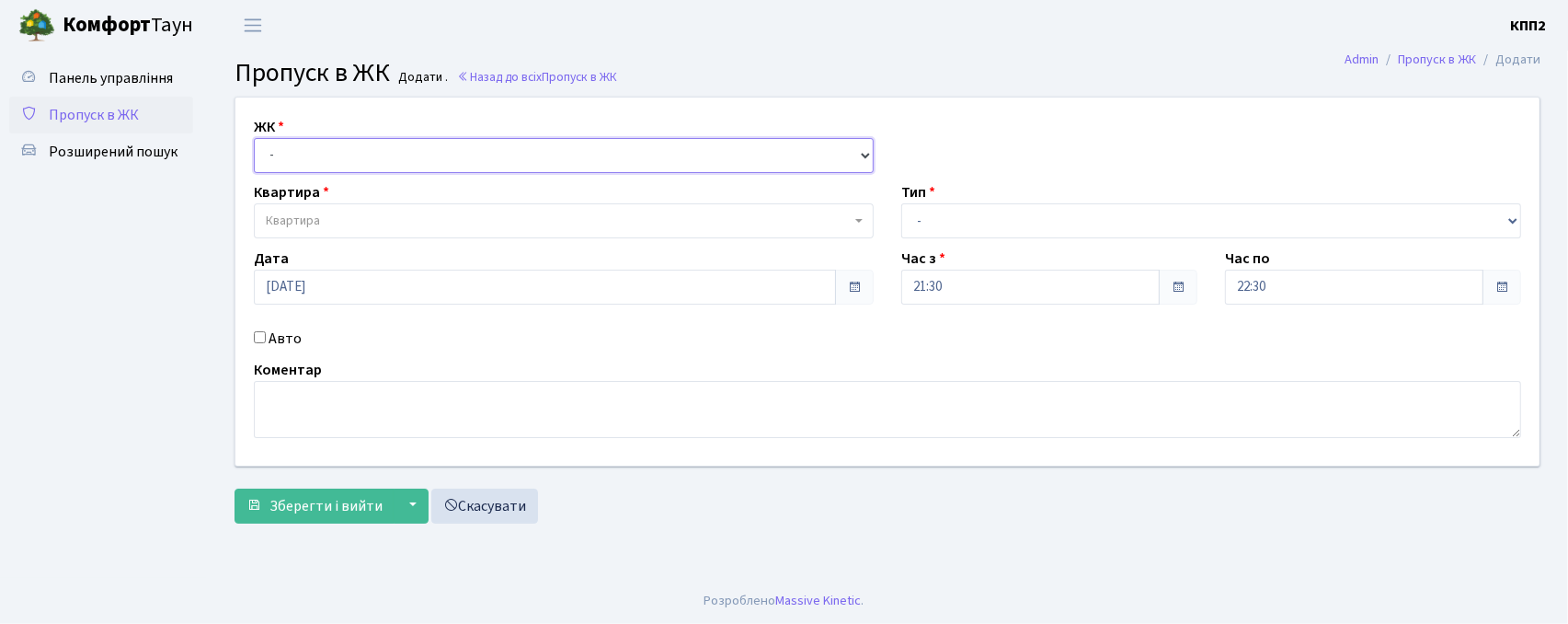
drag, startPoint x: 328, startPoint y: 141, endPoint x: 328, endPoint y: 154, distance: 13.0
click at [328, 141] on select "- КТ, вул. Регенераторна, 4 КТ2, просп. [STREET_ADDRESS] [STREET_ADDRESS] [PERS…" at bounding box center [563, 155] width 620 height 35
select select "271"
click at [254, 138] on select "- КТ, вул. Регенераторна, 4 КТ2, просп. [STREET_ADDRESS] [STREET_ADDRESS] [PERS…" at bounding box center [563, 155] width 620 height 35
select select
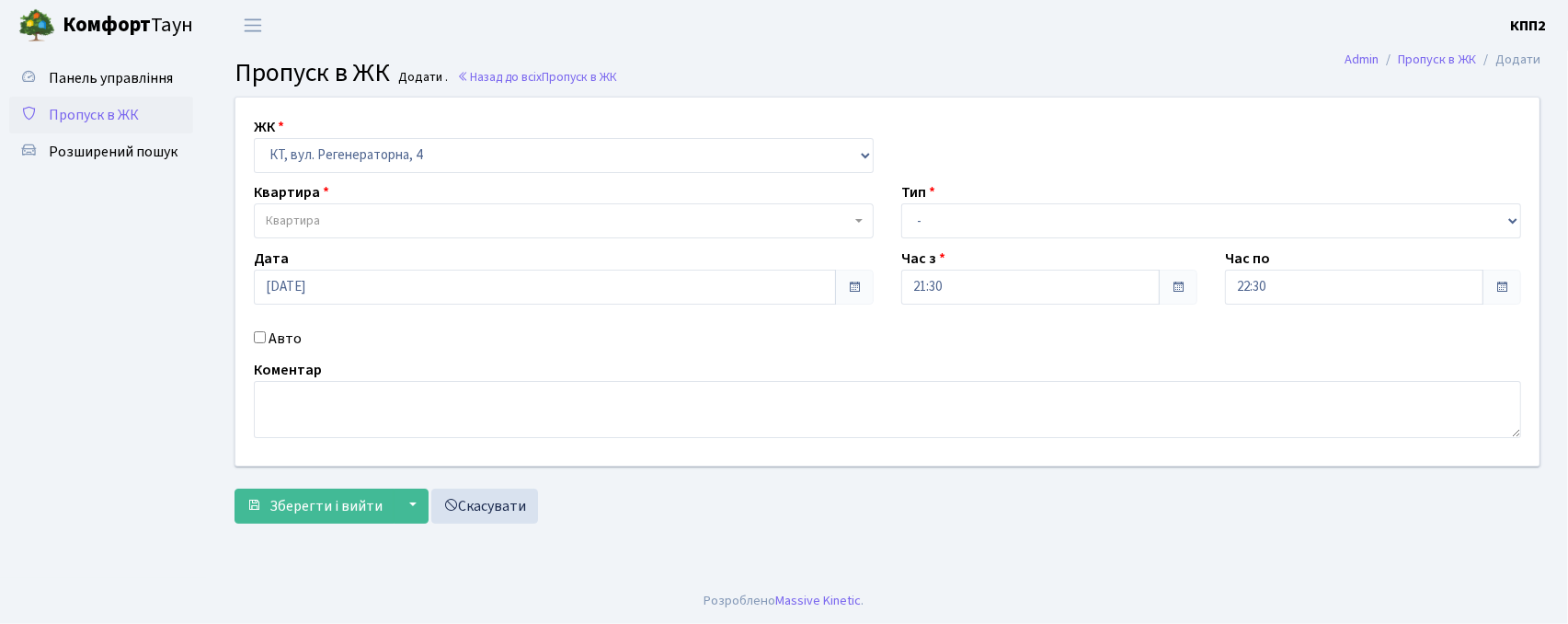
click at [320, 226] on span "Квартира" at bounding box center [292, 221] width 54 height 18
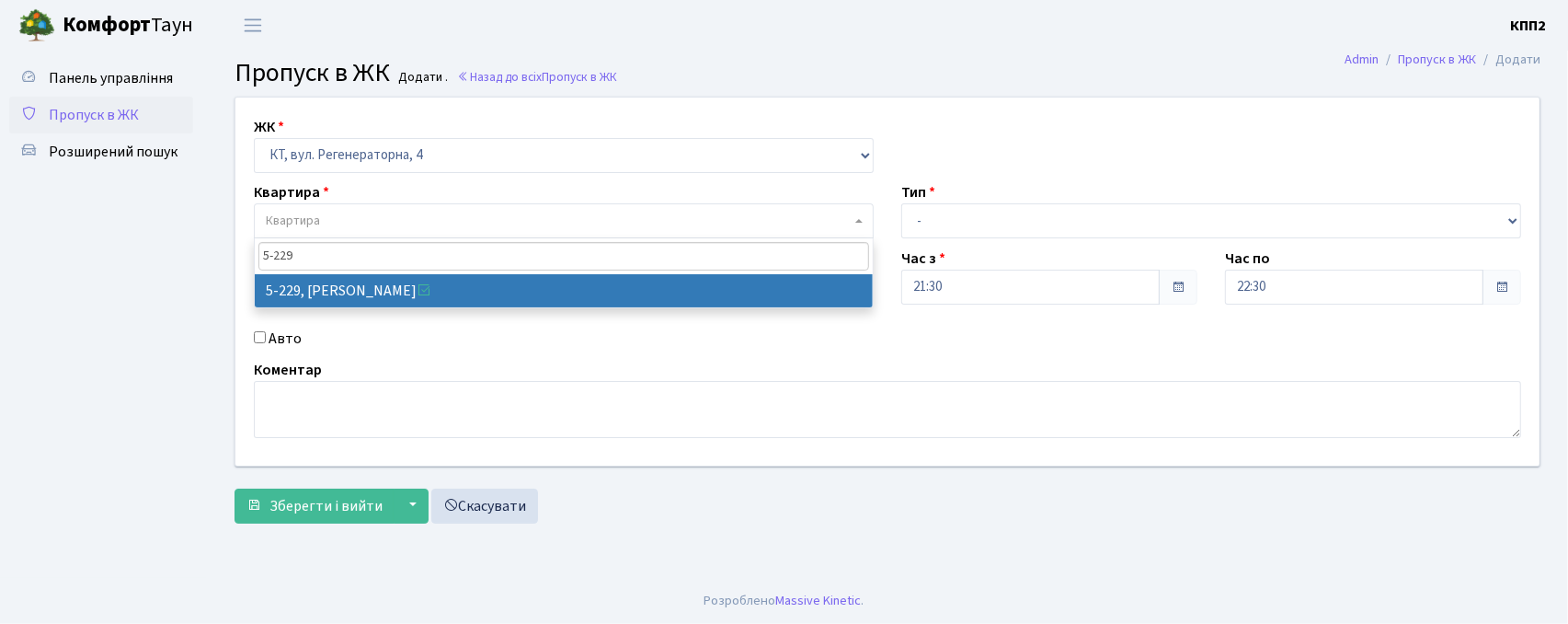
type input "5-229"
drag, startPoint x: 364, startPoint y: 307, endPoint x: 362, endPoint y: 296, distance: 11.2
select select "2307"
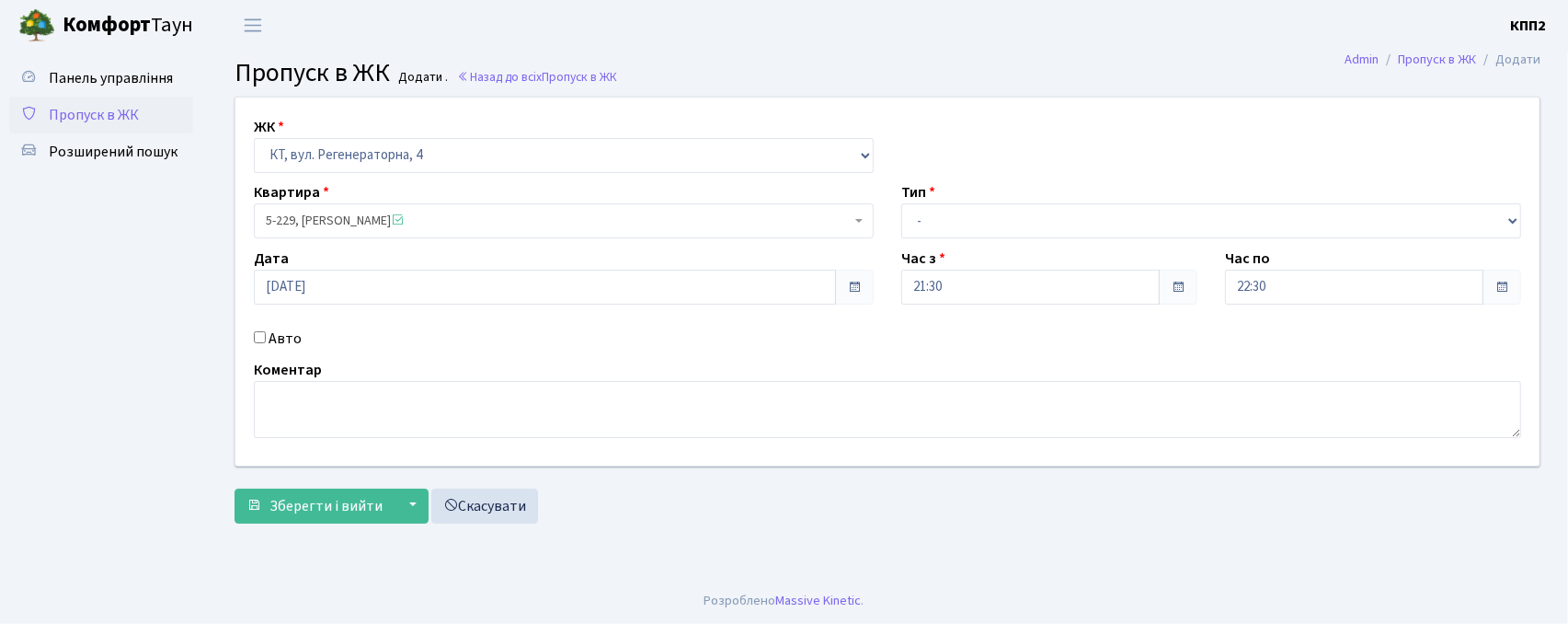
click at [258, 339] on input "Авто" at bounding box center [259, 337] width 12 height 12
checkbox input "true"
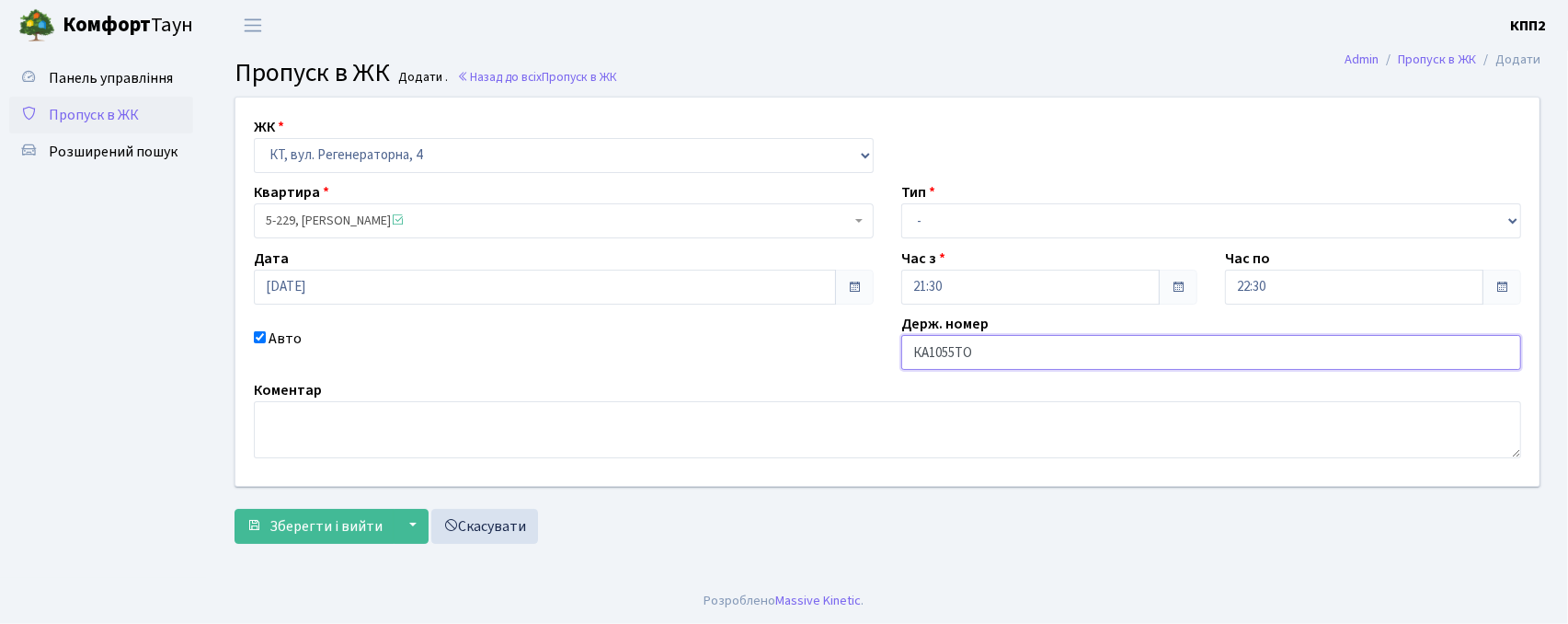
type input "КА1055ТО"
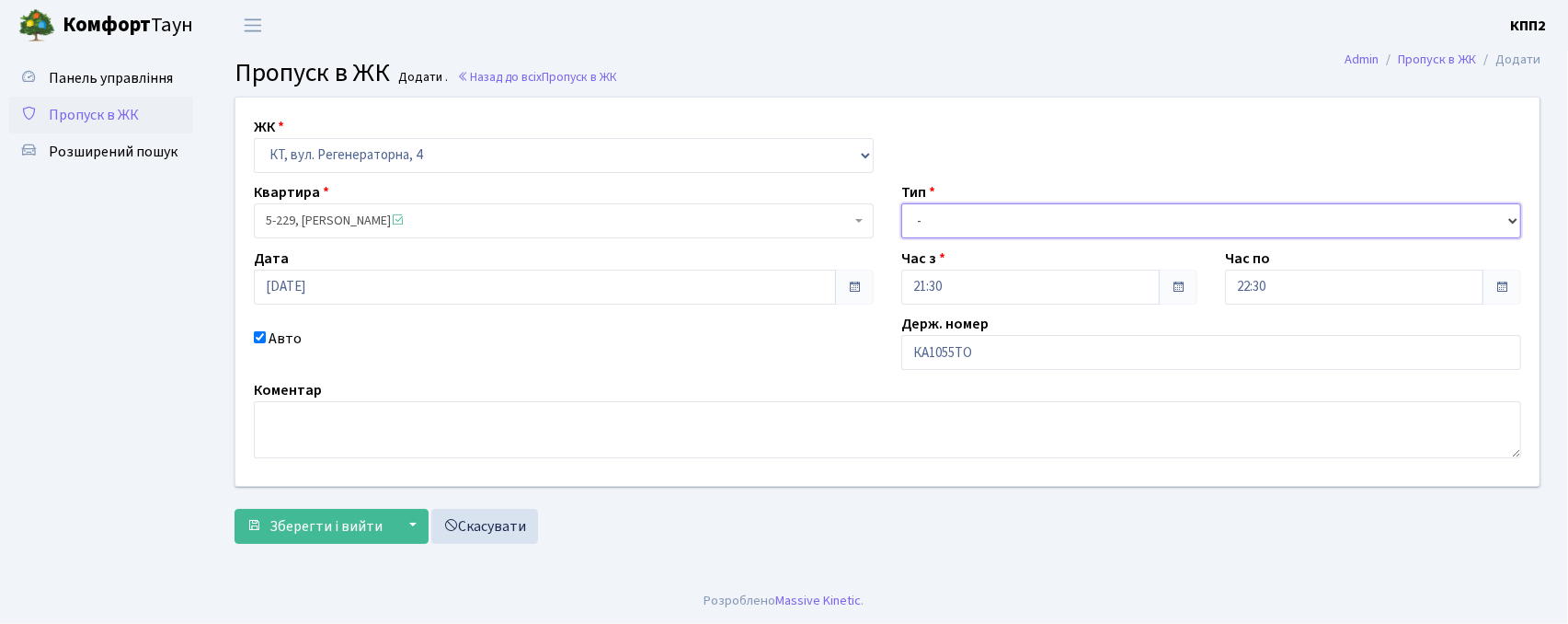
click at [1025, 214] on select "- Доставка Таксі Гості Сервіс" at bounding box center [1210, 221] width 620 height 35
select select "2"
click at [901, 204] on select "- Доставка Таксі Гості Сервіс" at bounding box center [1210, 221] width 620 height 35
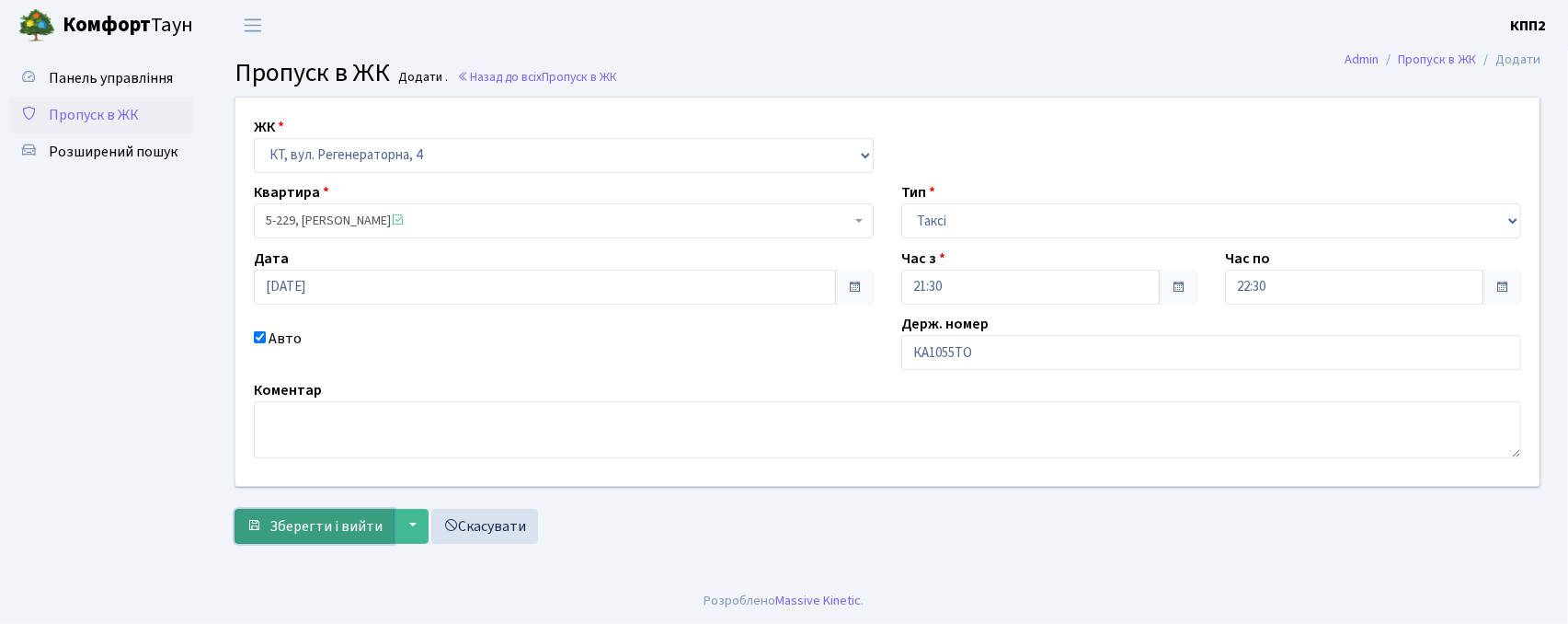
click at [350, 520] on span "Зберегти і вийти" at bounding box center [326, 526] width 114 height 20
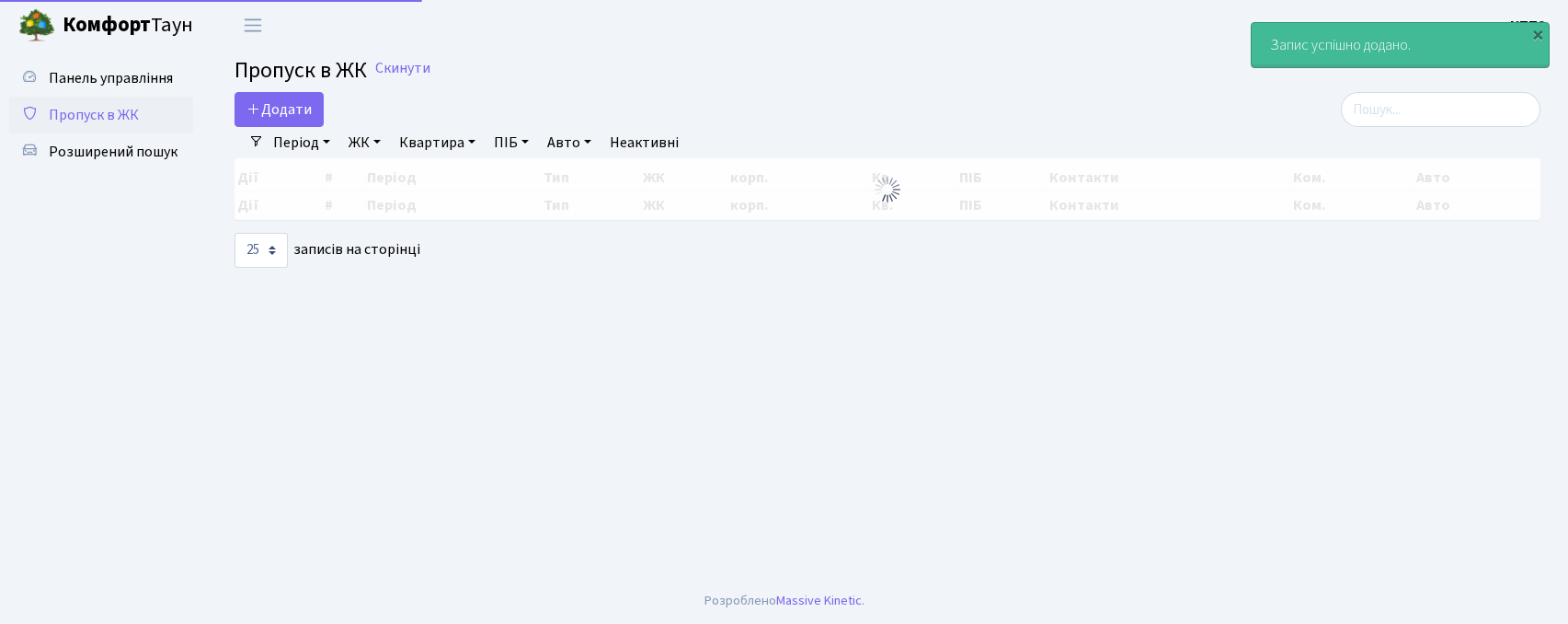
select select "25"
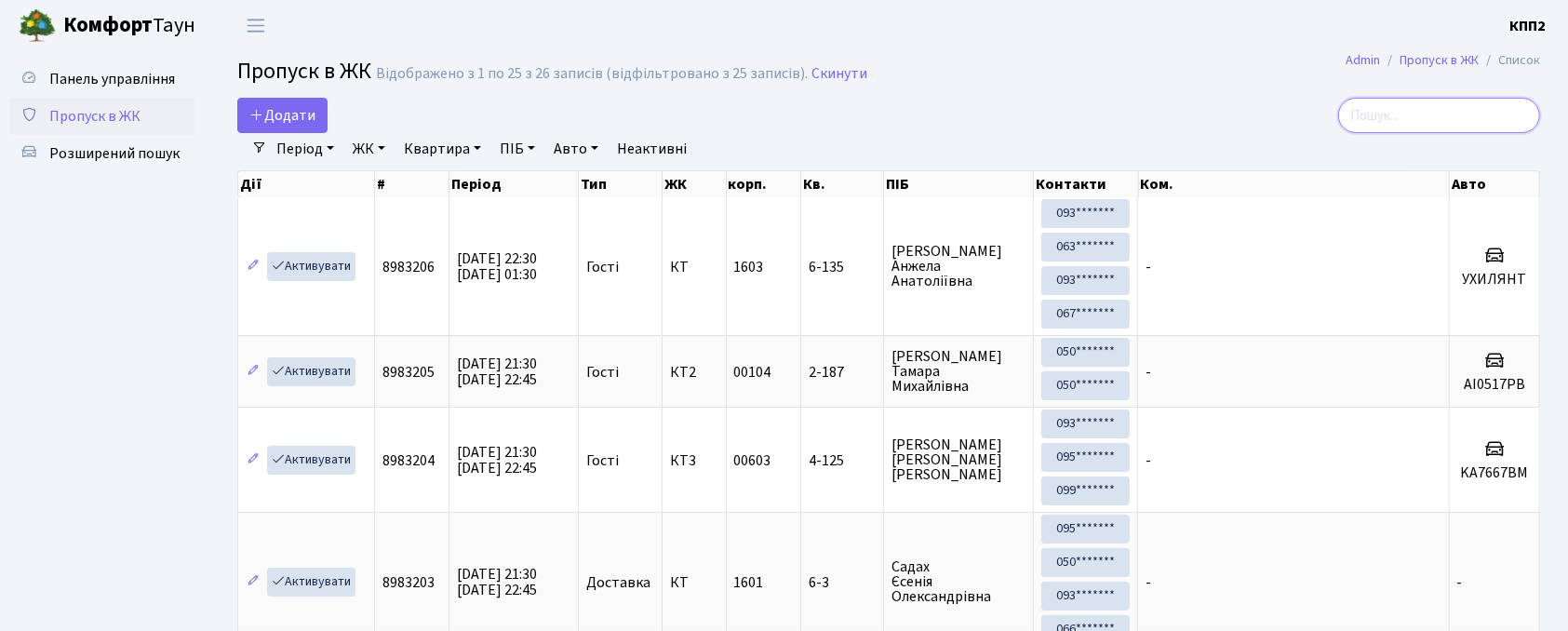
click at [1422, 120] on input "search" at bounding box center [1439, 115] width 202 height 35
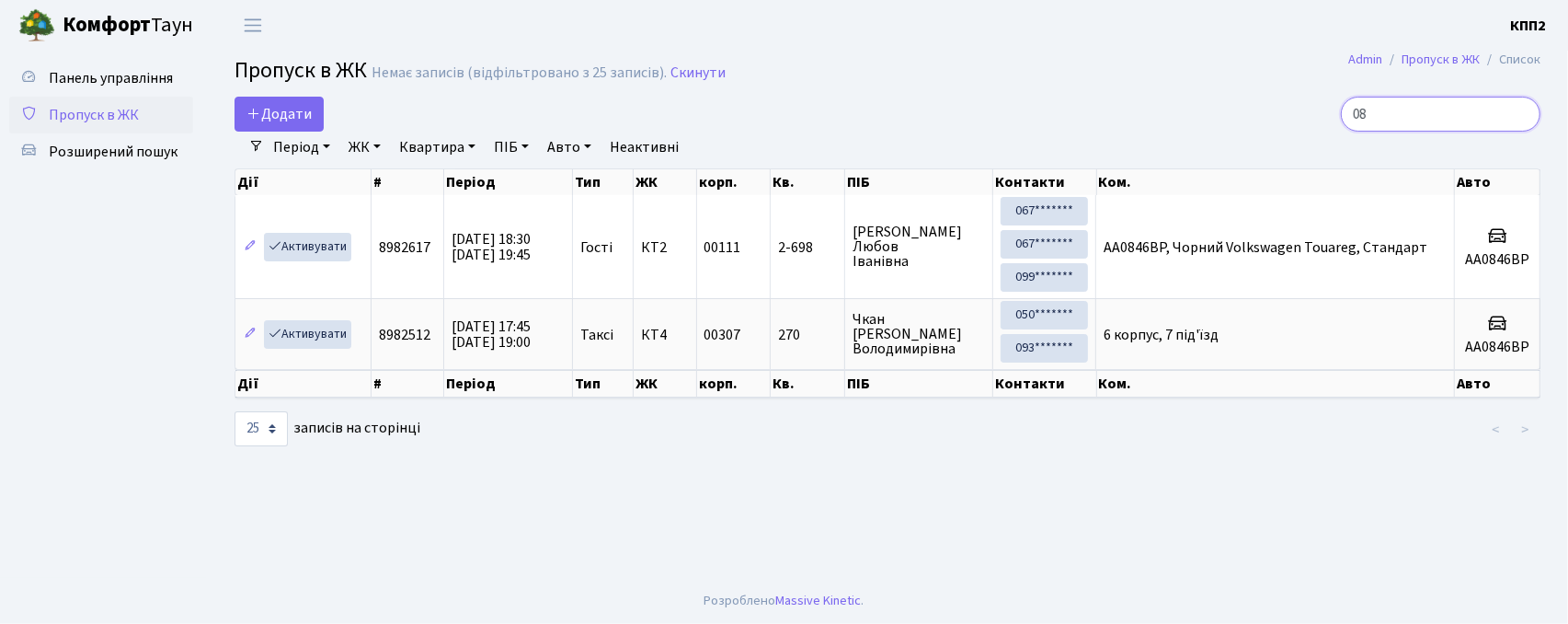
type input "0"
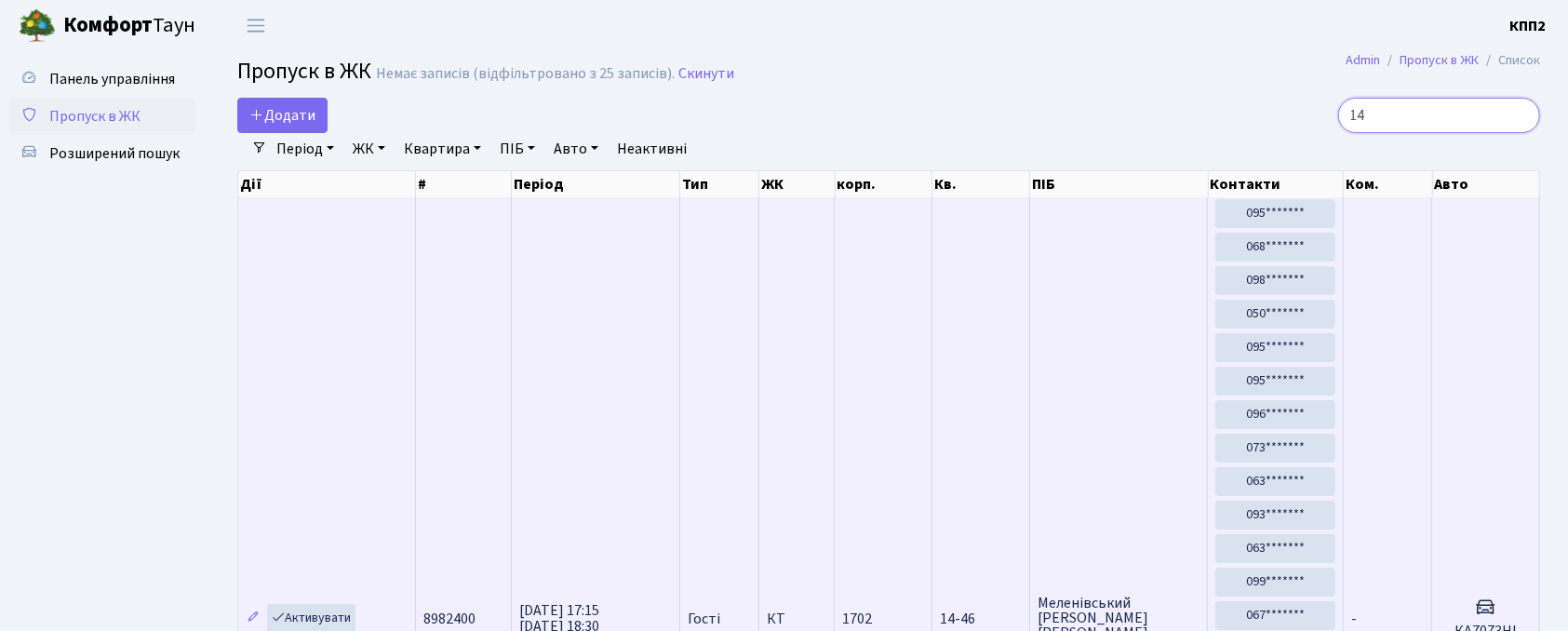
type input "1"
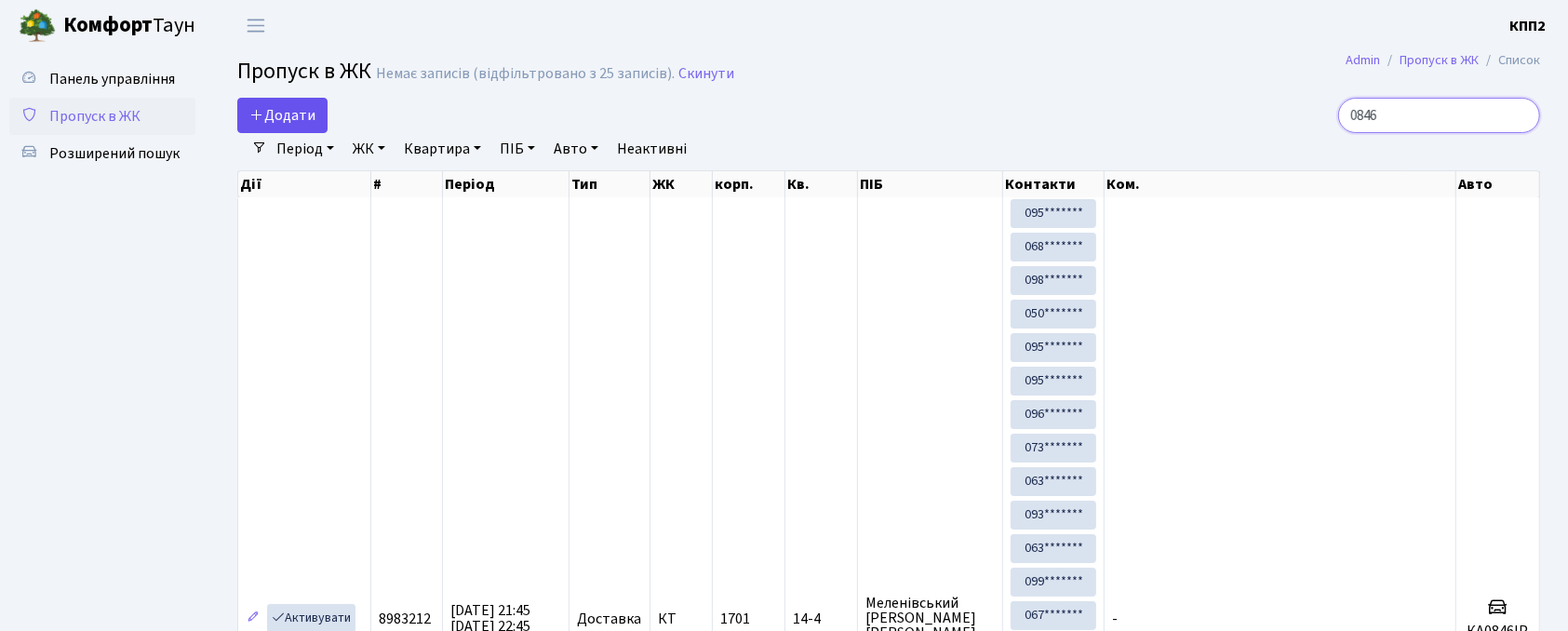
type input "0846"
click at [302, 104] on link "Додати" at bounding box center [283, 115] width 90 height 35
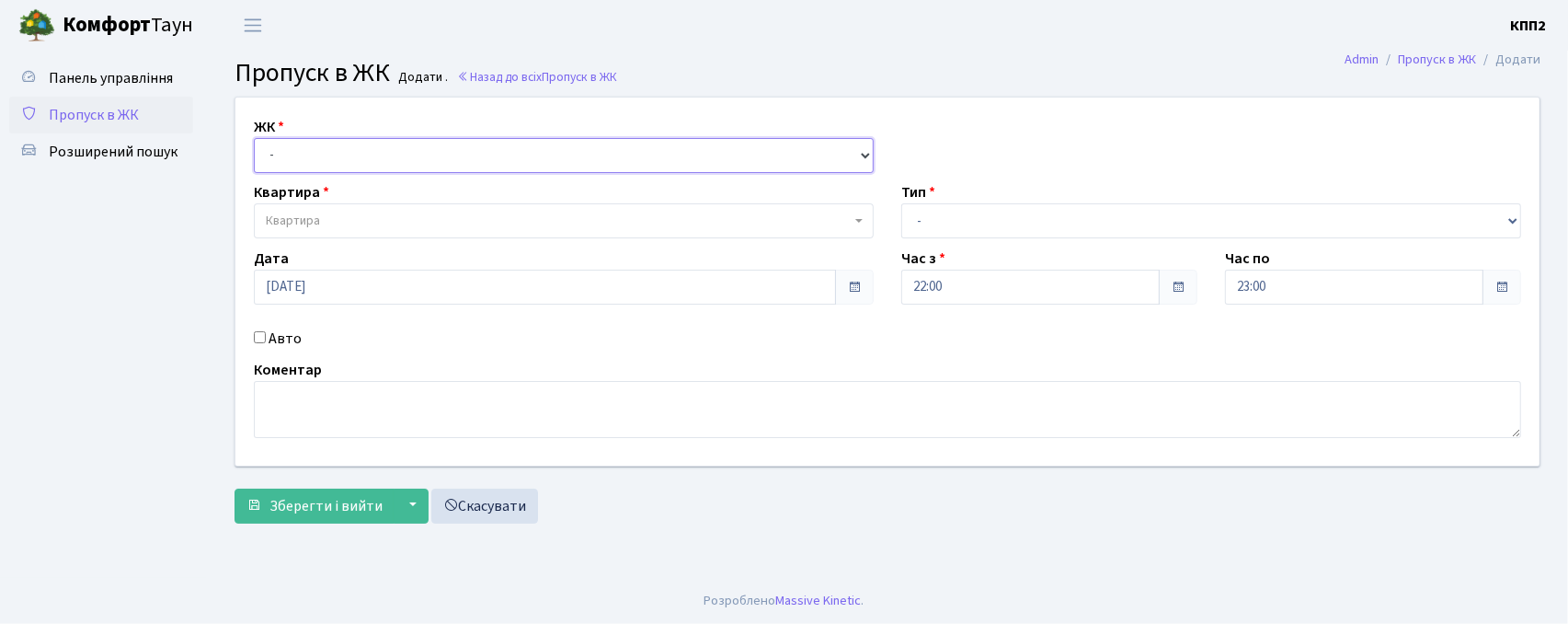
drag, startPoint x: 277, startPoint y: 145, endPoint x: 287, endPoint y: 155, distance: 14.1
click at [277, 145] on select "- КТ, вул. Регенераторна, 4 КТ2, просп. [STREET_ADDRESS] [STREET_ADDRESS] [PERS…" at bounding box center [563, 155] width 620 height 35
select select "271"
click at [254, 138] on select "- КТ, вул. Регенераторна, 4 КТ2, просп. [STREET_ADDRESS] [STREET_ADDRESS] [PERS…" at bounding box center [563, 155] width 620 height 35
select select
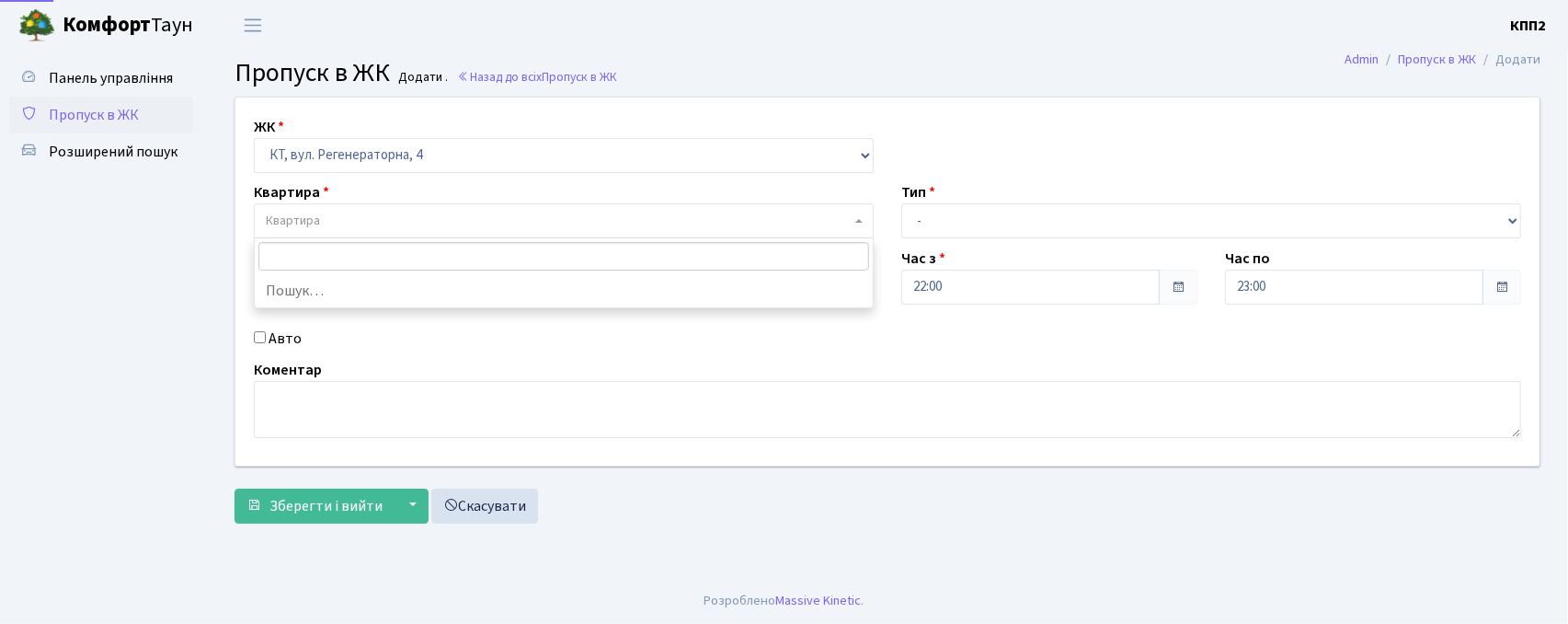
click at [291, 218] on span "Квартира" at bounding box center [292, 221] width 54 height 18
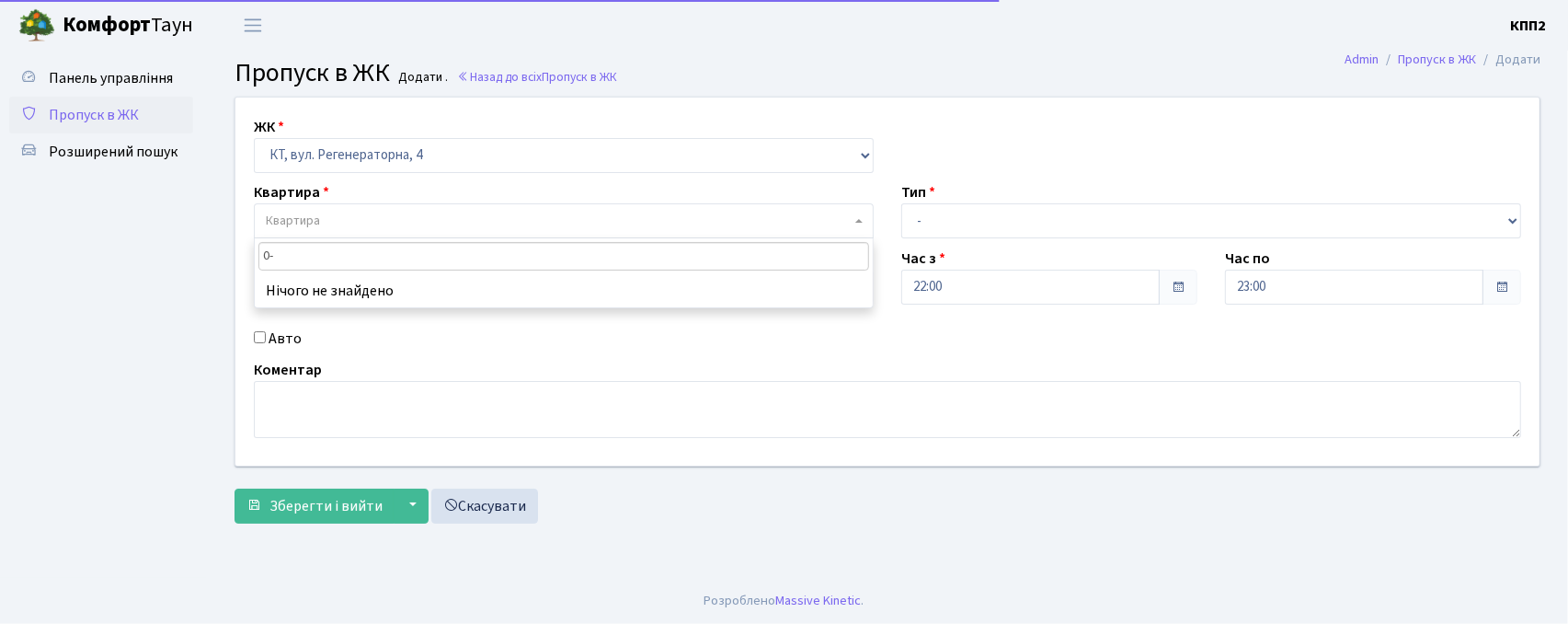
type input "0"
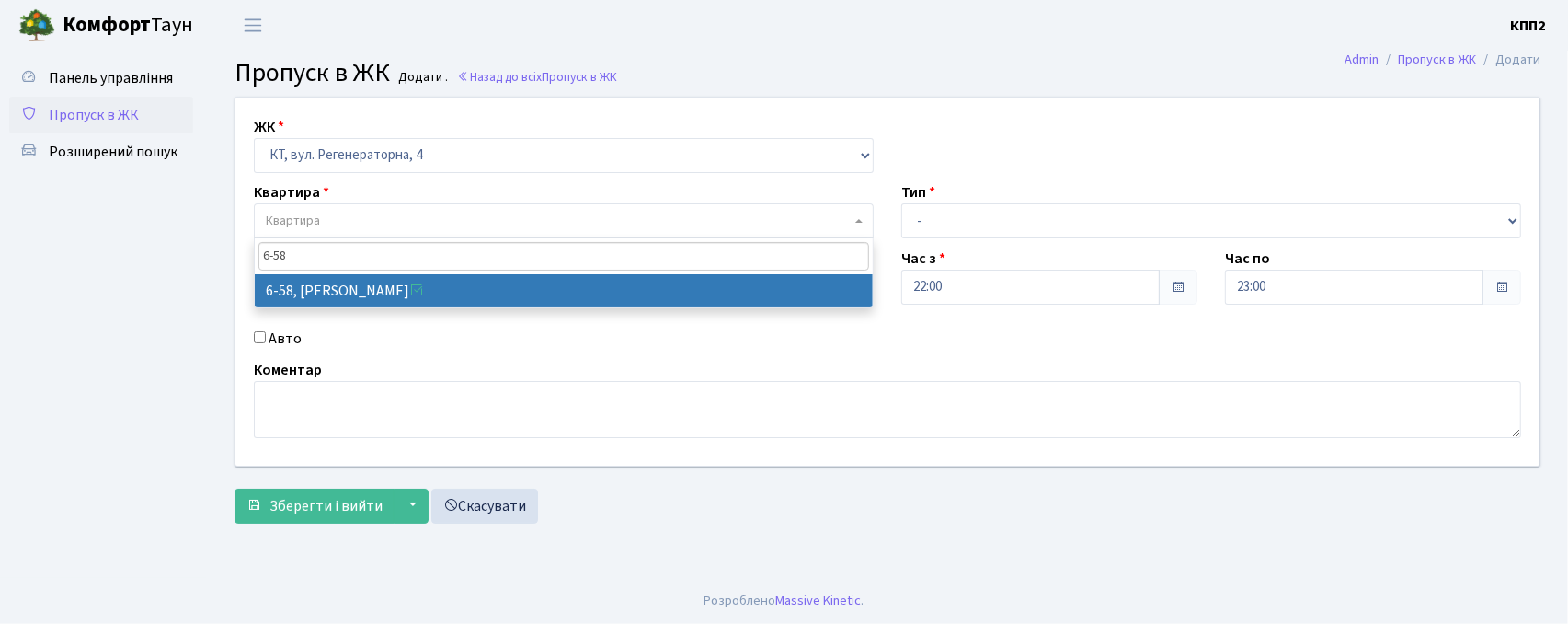
type input "6-58"
select select "5283"
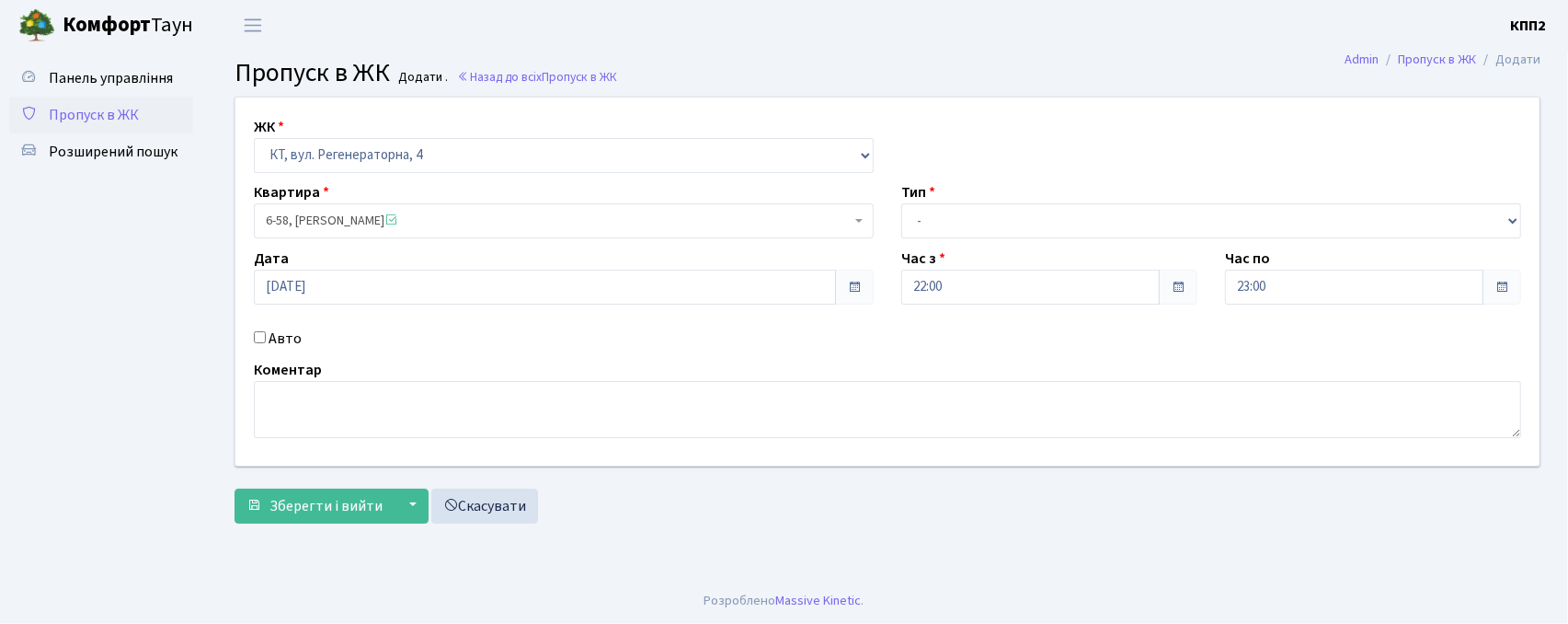
click at [270, 340] on label "Авто" at bounding box center [285, 338] width 33 height 22
click at [266, 340] on input "Авто" at bounding box center [259, 337] width 12 height 12
checkbox input "true"
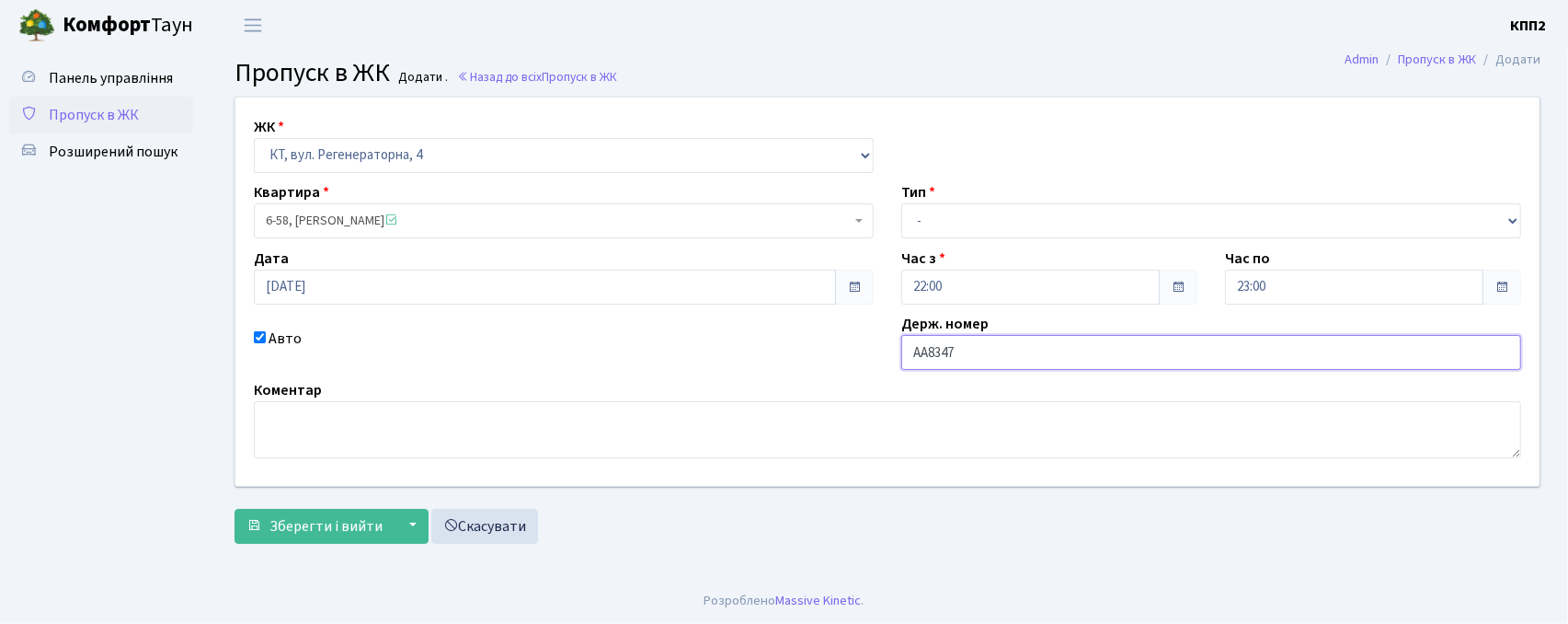
type input "АА8347YB"
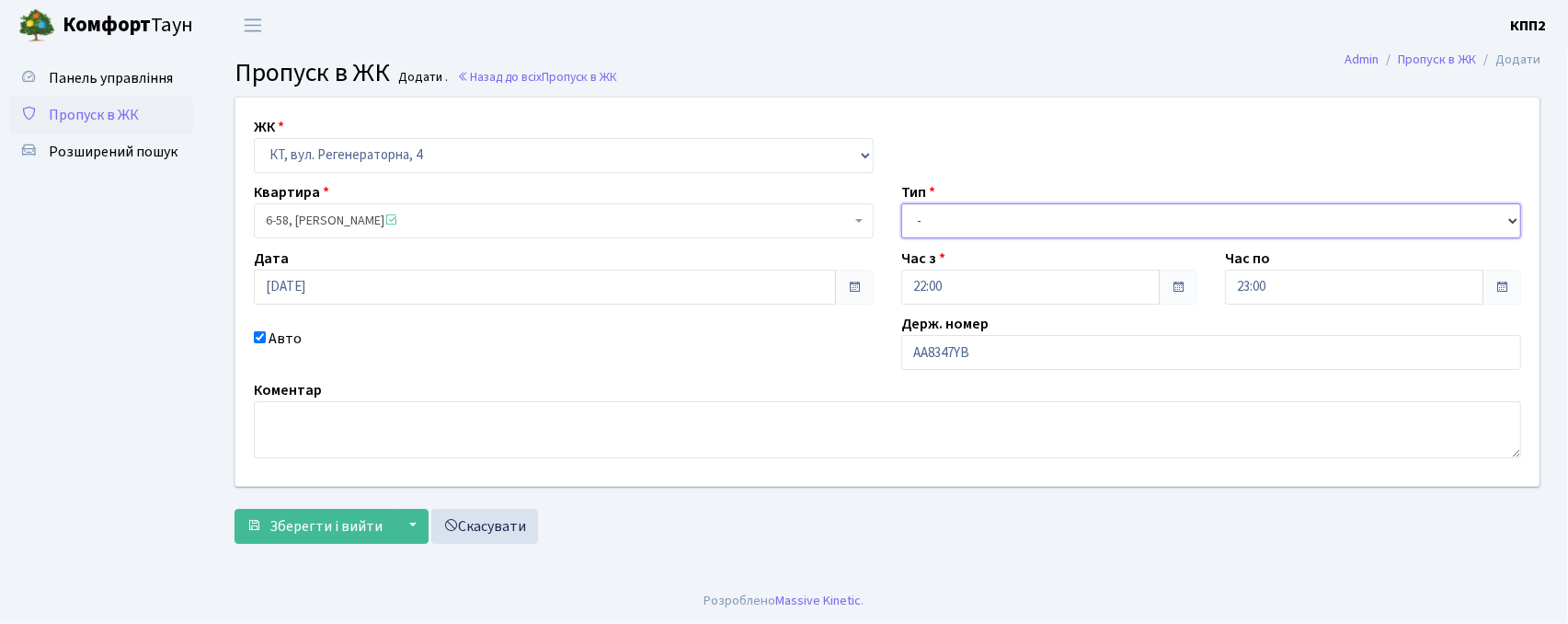
click at [1008, 228] on select "- Доставка Таксі Гості Сервіс" at bounding box center [1210, 221] width 620 height 35
select select "3"
click at [901, 204] on select "- Доставка Таксі Гості Сервіс" at bounding box center [1210, 221] width 620 height 35
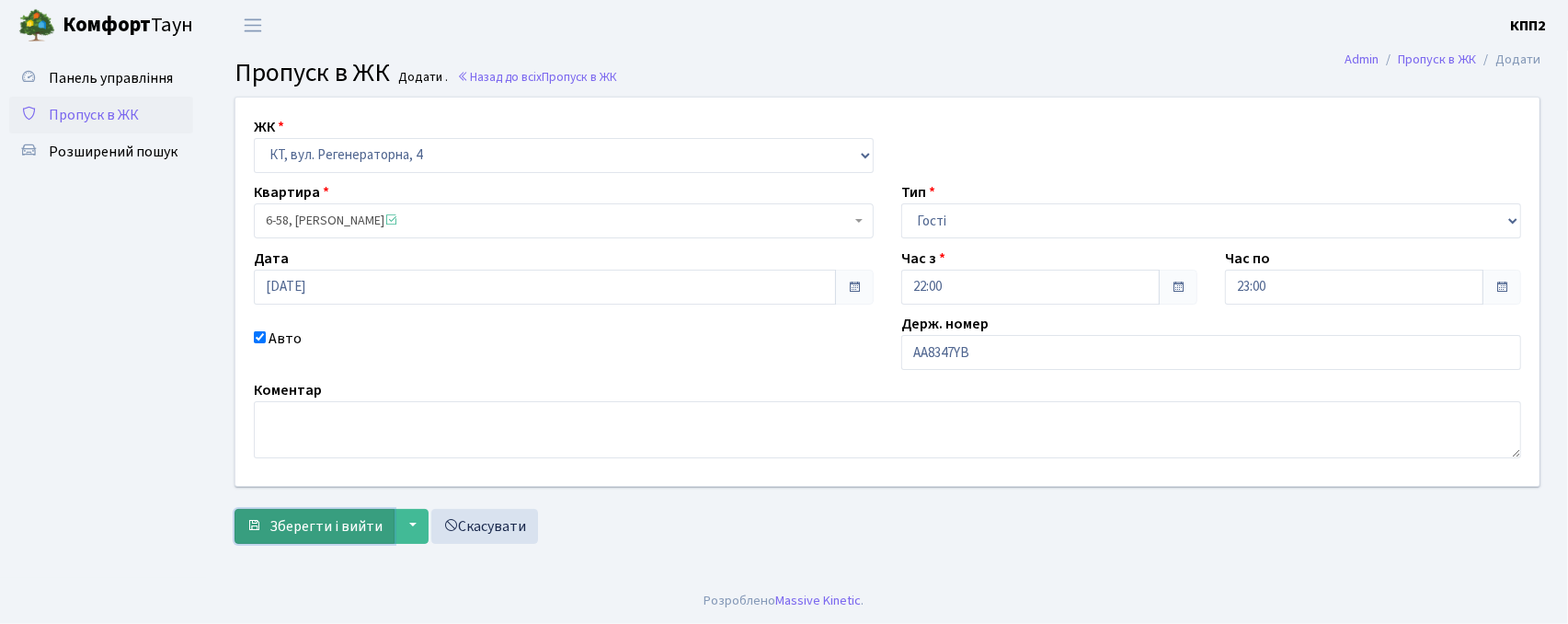
click at [331, 535] on span "Зберегти і вийти" at bounding box center [326, 526] width 114 height 20
click at [405, 534] on button "▼" at bounding box center [411, 526] width 35 height 35
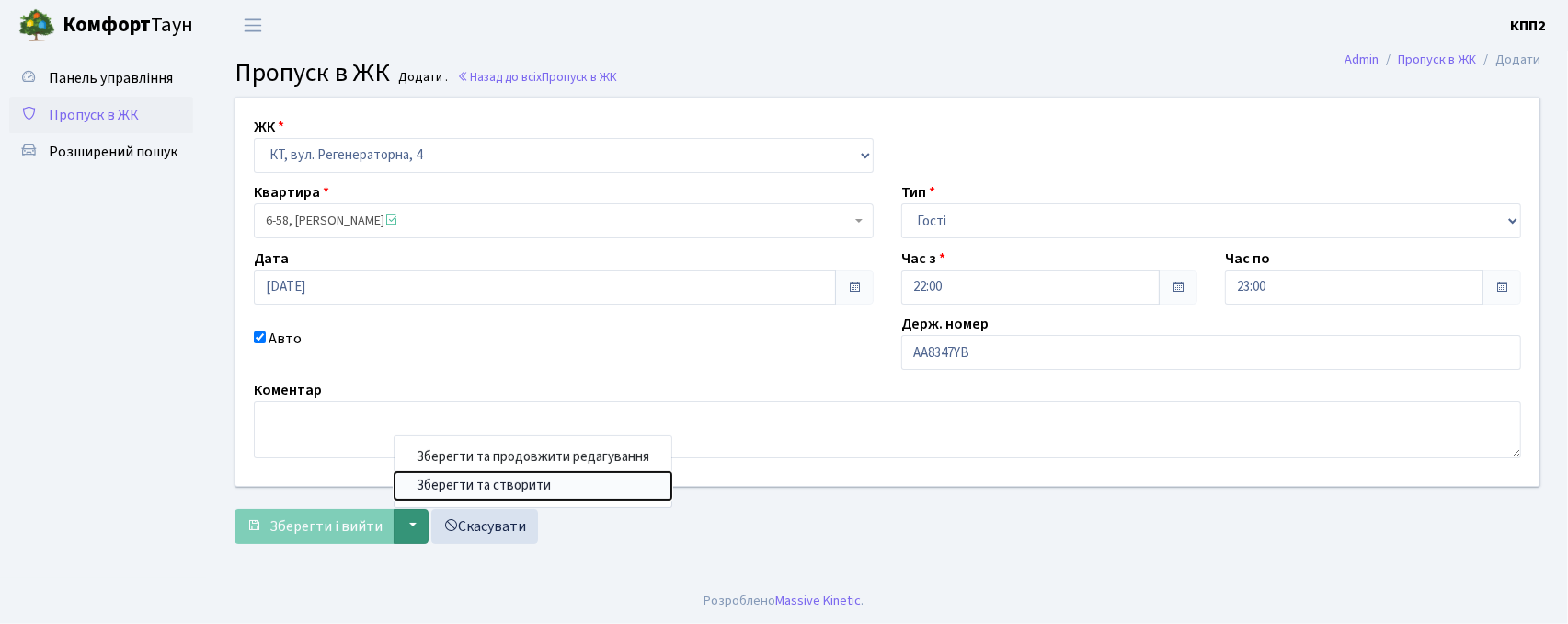
click at [450, 472] on button "Зберегти та створити" at bounding box center [533, 486] width 277 height 28
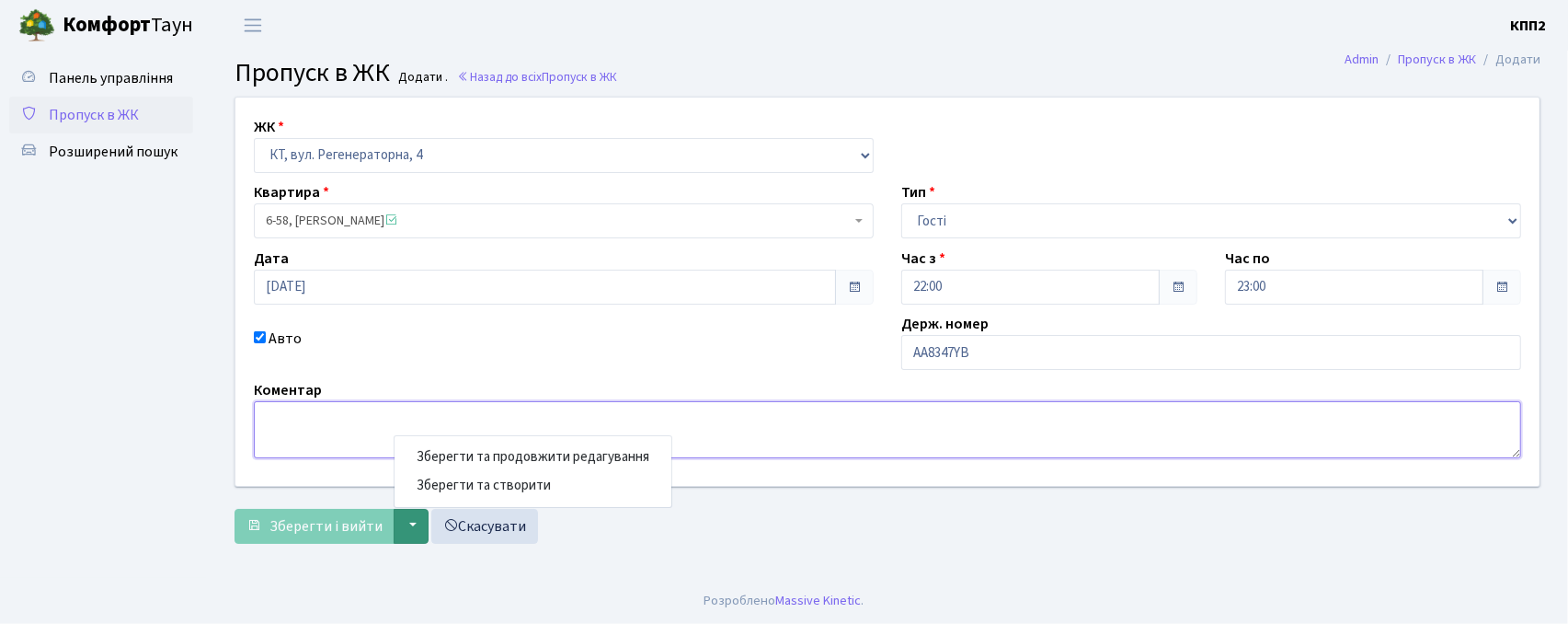
click at [726, 438] on textarea at bounding box center [887, 430] width 1267 height 57
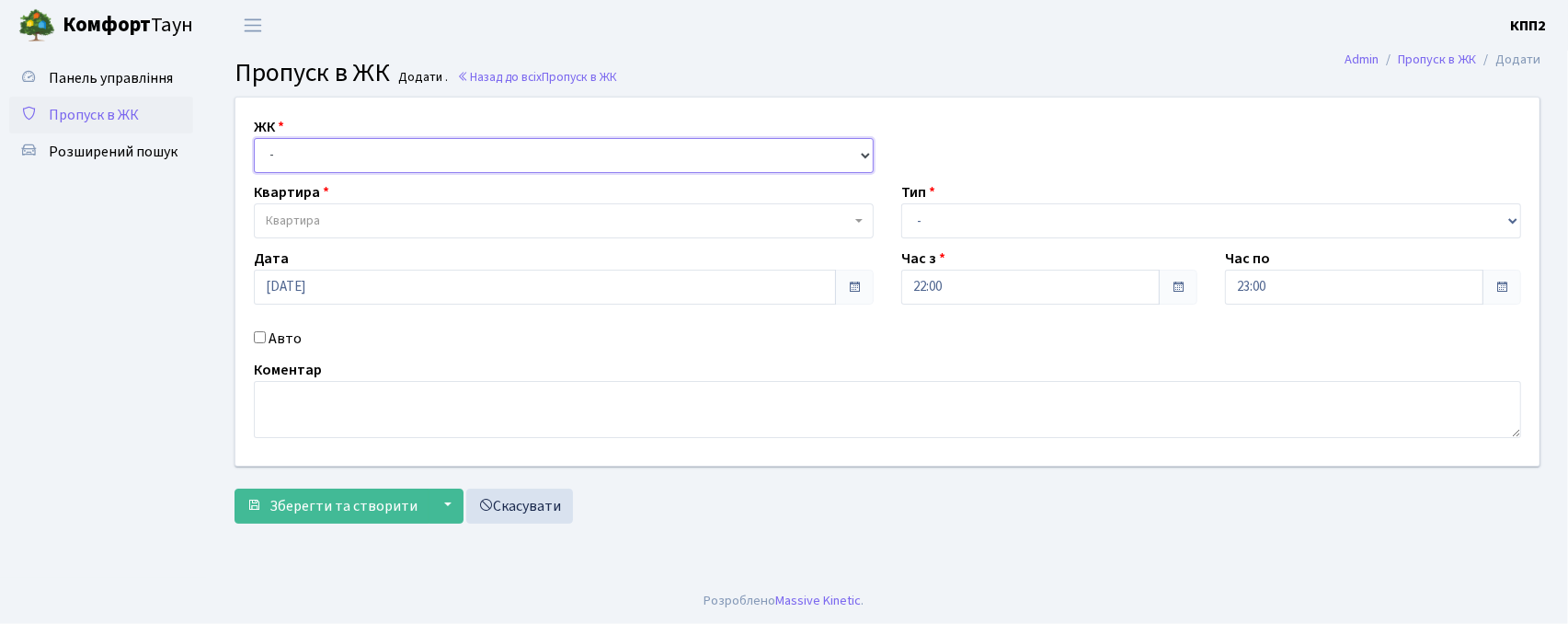
click at [384, 158] on select "- КТ, вул. Регенераторна, 4 КТ2, просп. [STREET_ADDRESS] [STREET_ADDRESS] [PERS…" at bounding box center [563, 155] width 620 height 35
select select "271"
click at [254, 138] on select "- КТ, вул. Регенераторна, 4 КТ2, просп. [STREET_ADDRESS] [STREET_ADDRESS] [PERS…" at bounding box center [563, 155] width 620 height 35
select select
click at [327, 226] on span "Квартира" at bounding box center [558, 221] width 585 height 18
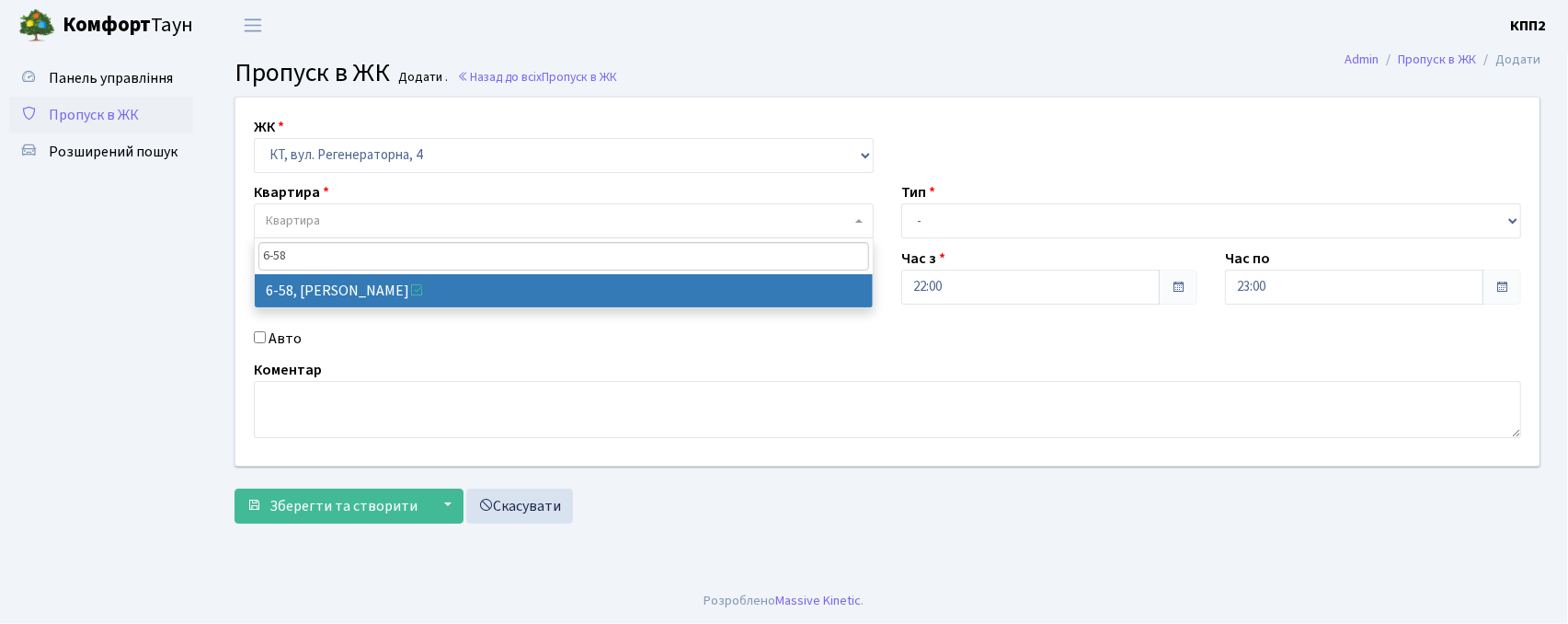
type input "6-58"
select select "5283"
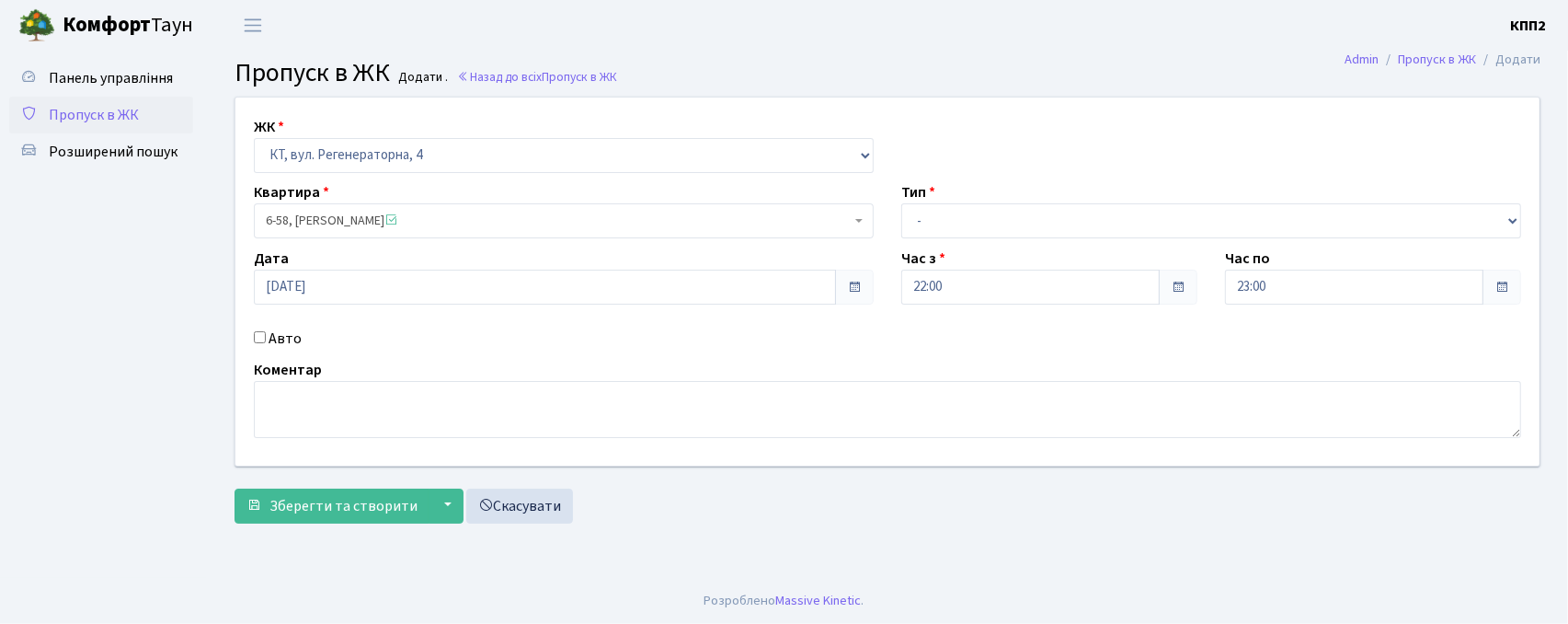
click at [261, 343] on input "Авто" at bounding box center [259, 337] width 12 height 12
checkbox input "true"
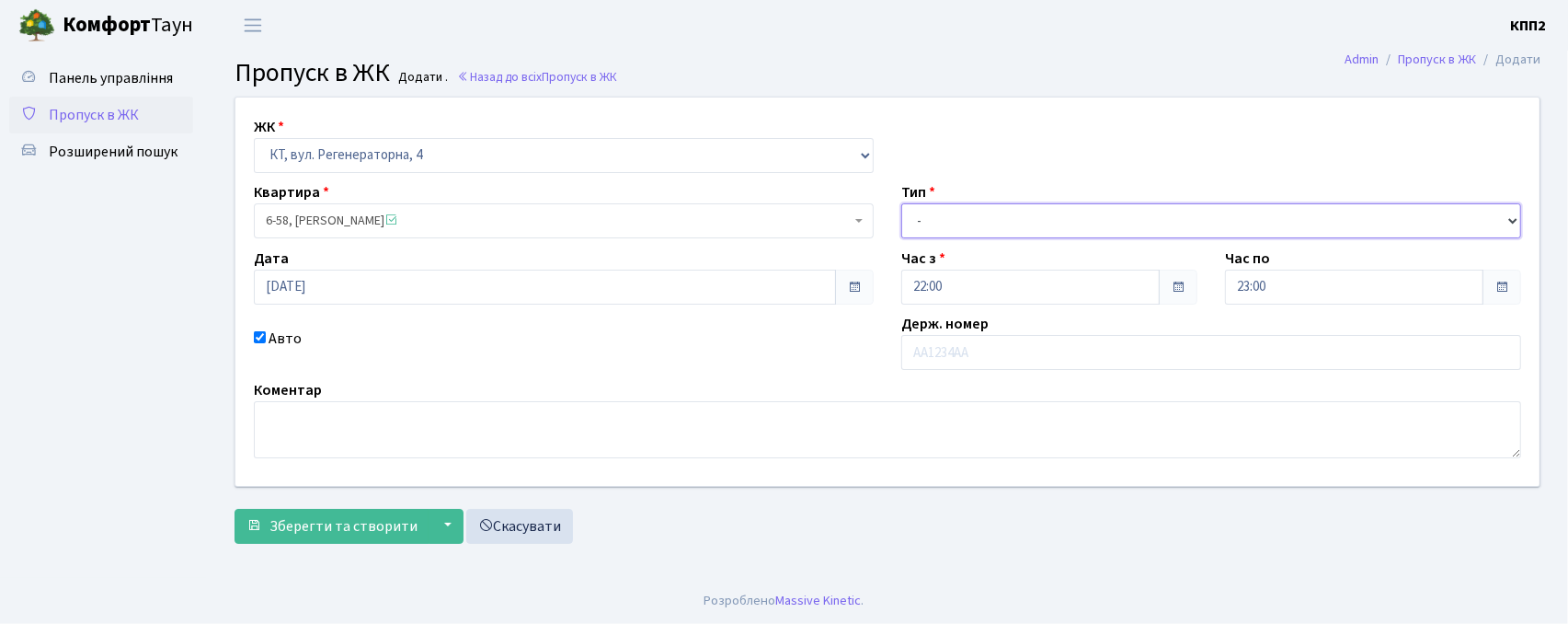
click at [1000, 228] on select "- Доставка Таксі Гості Сервіс" at bounding box center [1210, 221] width 620 height 35
select select "3"
click at [901, 204] on select "- Доставка Таксі Гості Сервіс" at bounding box center [1210, 221] width 620 height 35
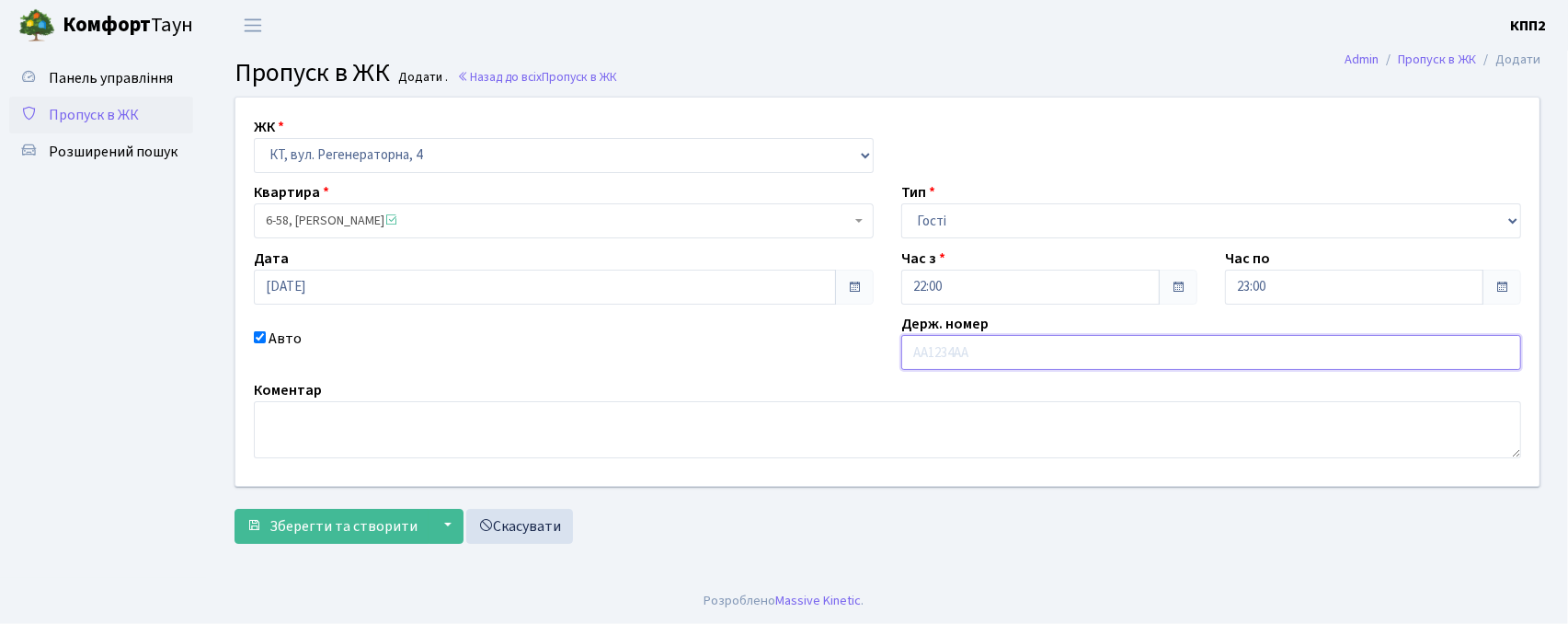
click at [949, 359] on input "text" at bounding box center [1210, 352] width 620 height 35
type input "АА7347YB"
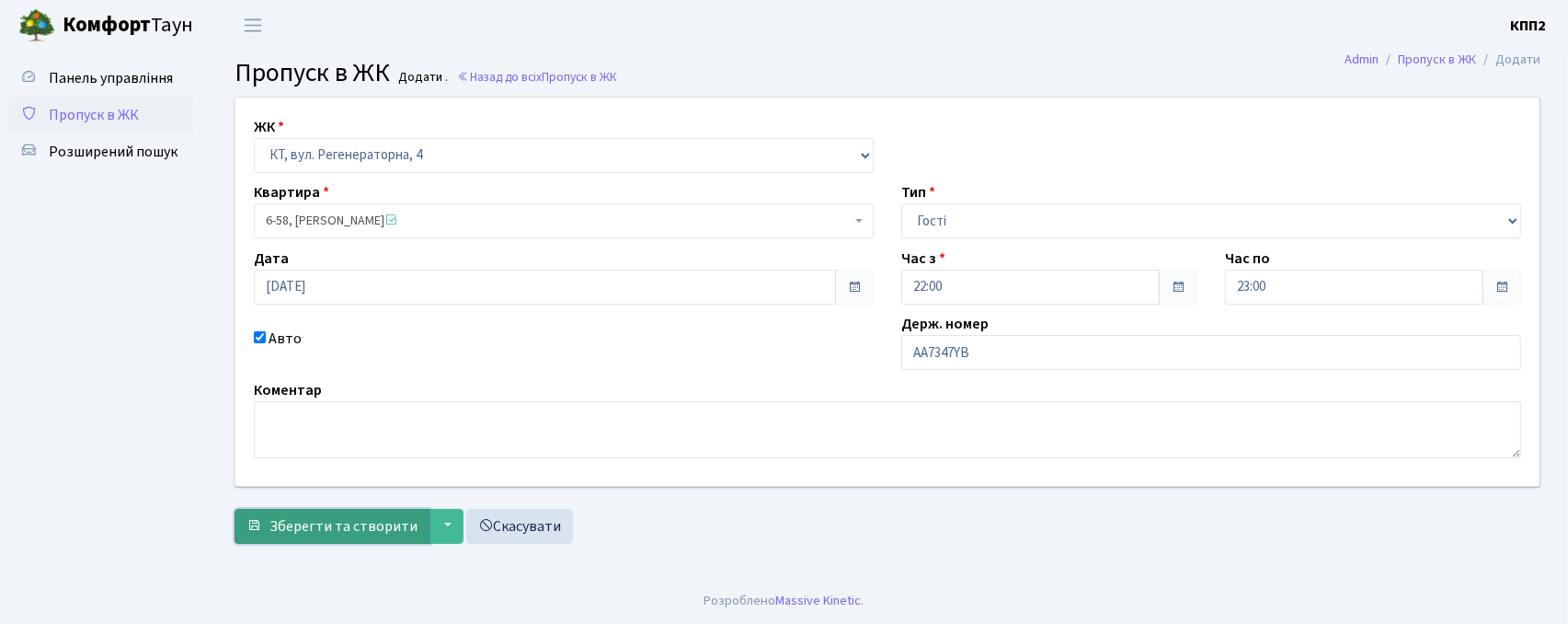
click at [274, 524] on span "Зберегти та створити" at bounding box center [344, 526] width 148 height 20
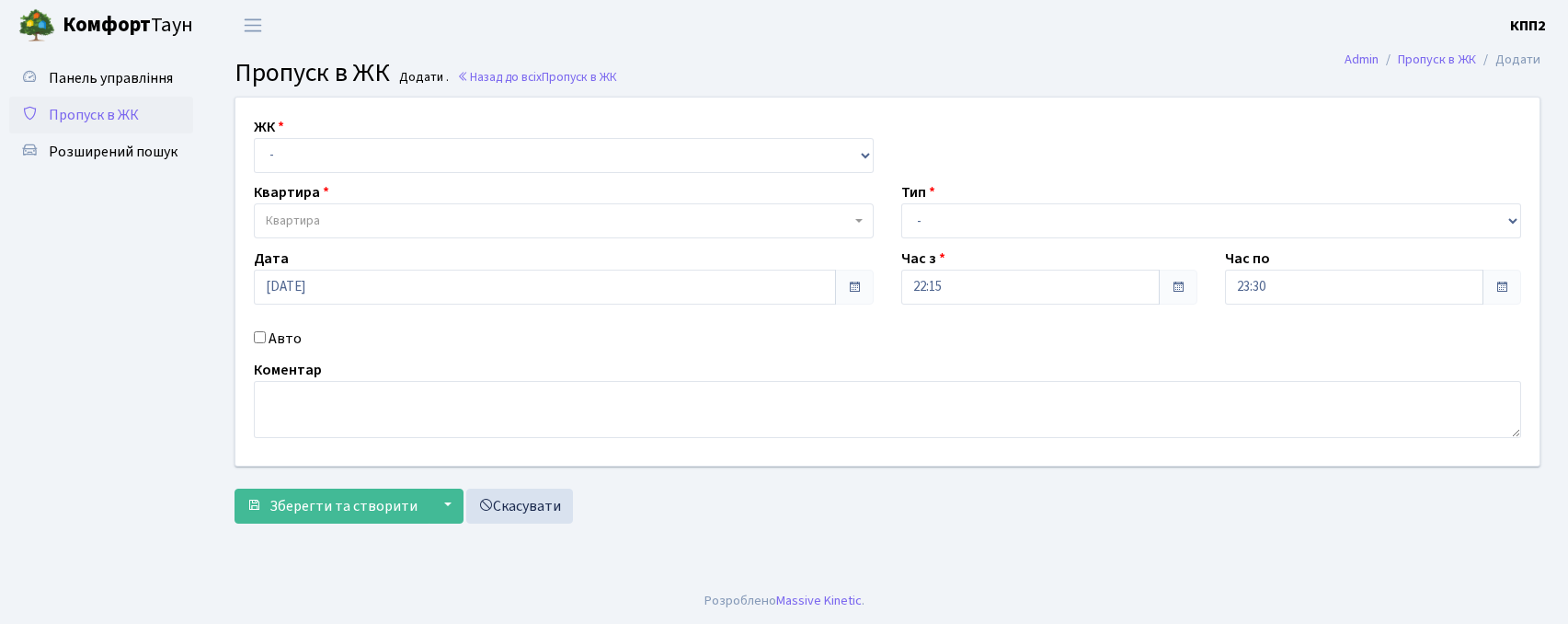
click at [329, 159] on select "- КТ, вул. Регенераторна, 4 КТ2, просп. [STREET_ADDRESS] [STREET_ADDRESS] [PERS…" at bounding box center [563, 155] width 620 height 35
select select "271"
click at [254, 138] on select "- КТ, вул. Регенераторна, 4 КТ2, просп. [STREET_ADDRESS] [STREET_ADDRESS] [PERS…" at bounding box center [563, 155] width 620 height 35
select select
click at [343, 211] on span "Квартира" at bounding box center [563, 221] width 620 height 35
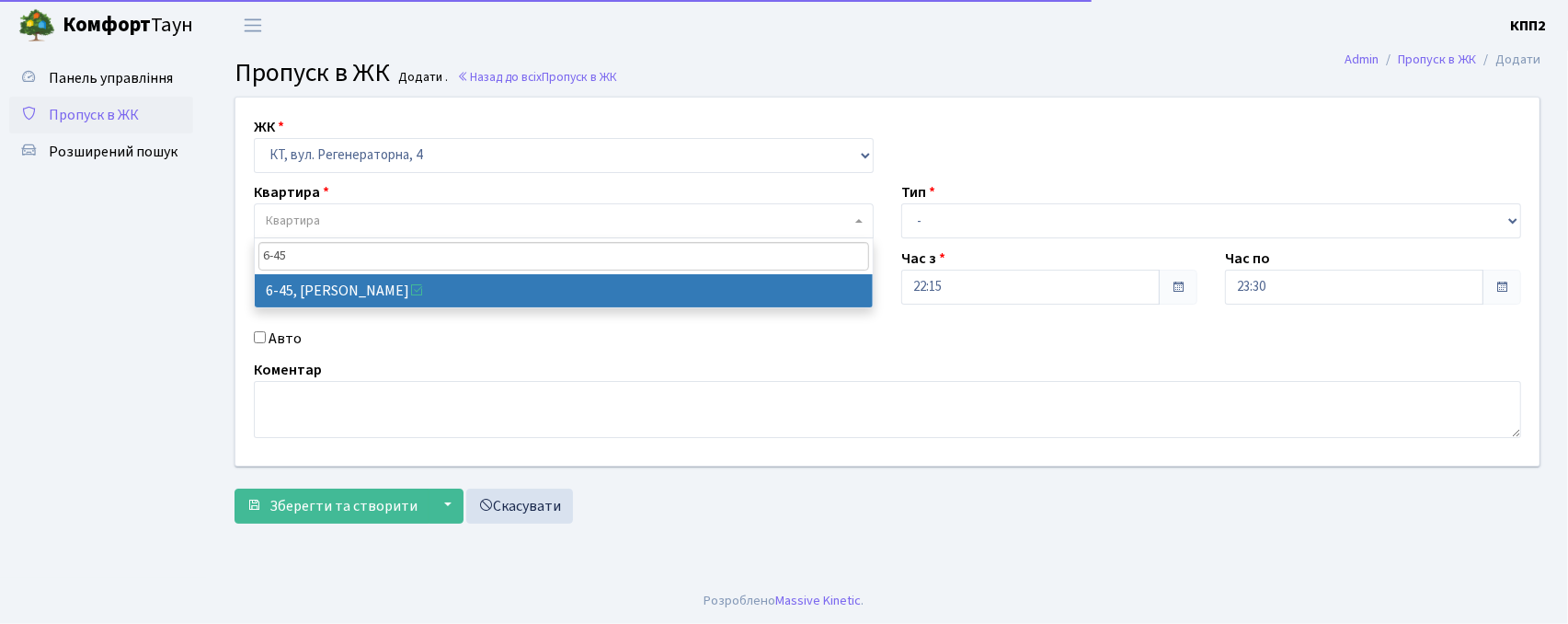
type input "6-45"
select select "5225"
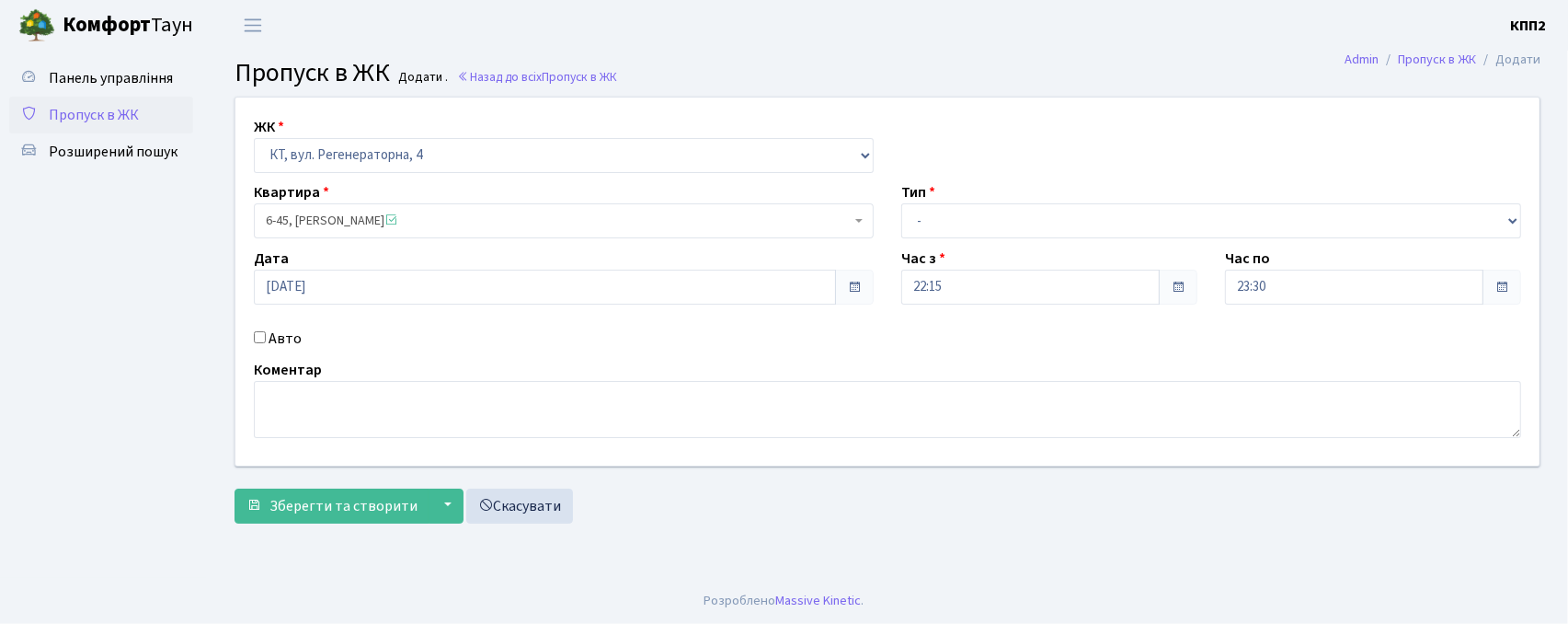
drag, startPoint x: 257, startPoint y: 333, endPoint x: 269, endPoint y: 340, distance: 13.9
click at [267, 340] on div "Авто" at bounding box center [564, 338] width 647 height 22
click at [269, 340] on label "Авто" at bounding box center [285, 338] width 33 height 22
click at [266, 340] on input "Авто" at bounding box center [259, 337] width 12 height 12
checkbox input "true"
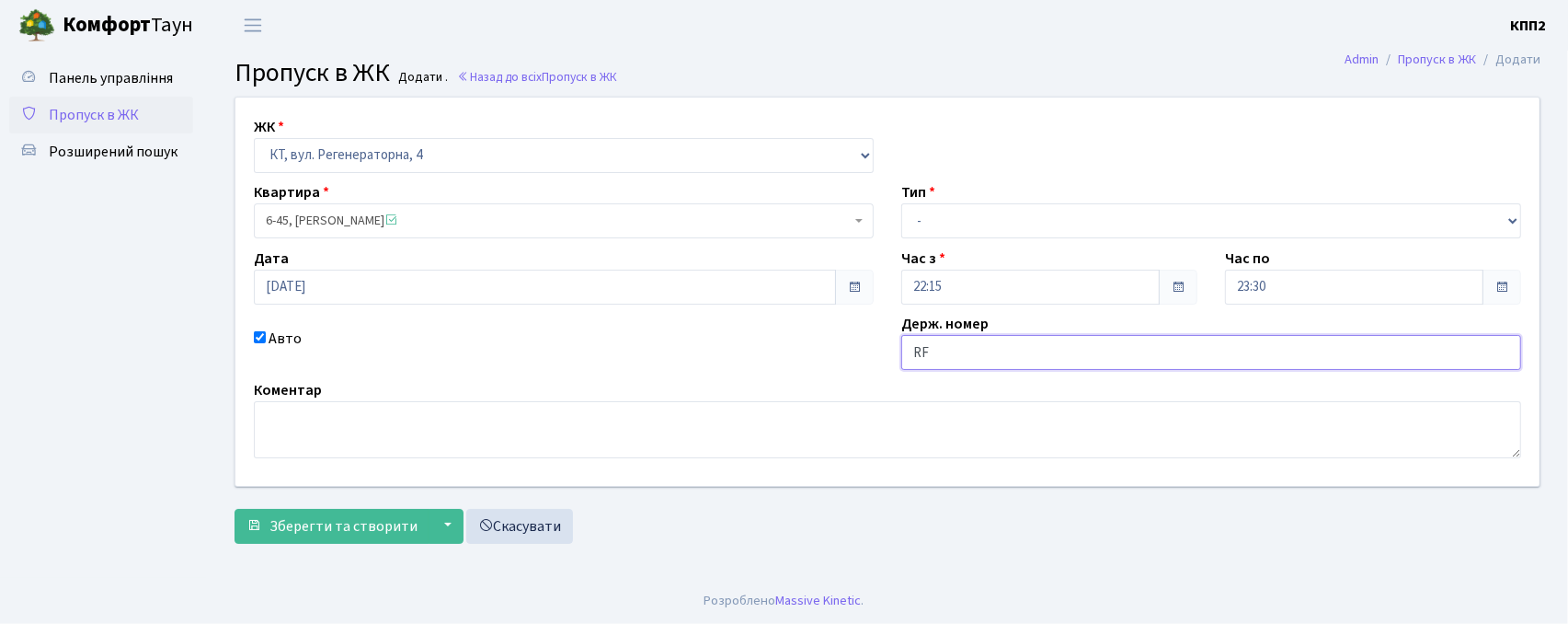
type input "R"
type input "KA5817HM"
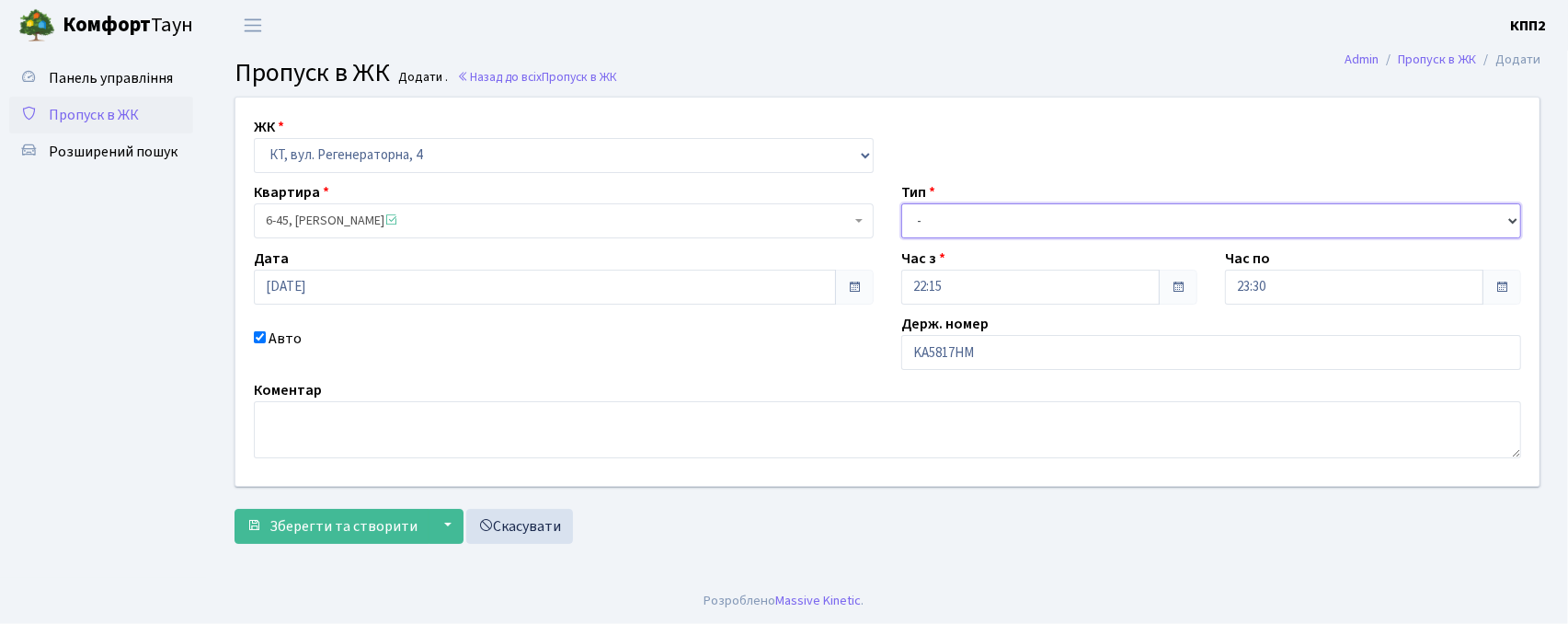
click at [1017, 205] on select "- Доставка Таксі Гості Сервіс" at bounding box center [1210, 221] width 620 height 35
select select "3"
click at [901, 204] on select "- Доставка Таксі Гості Сервіс" at bounding box center [1210, 221] width 620 height 35
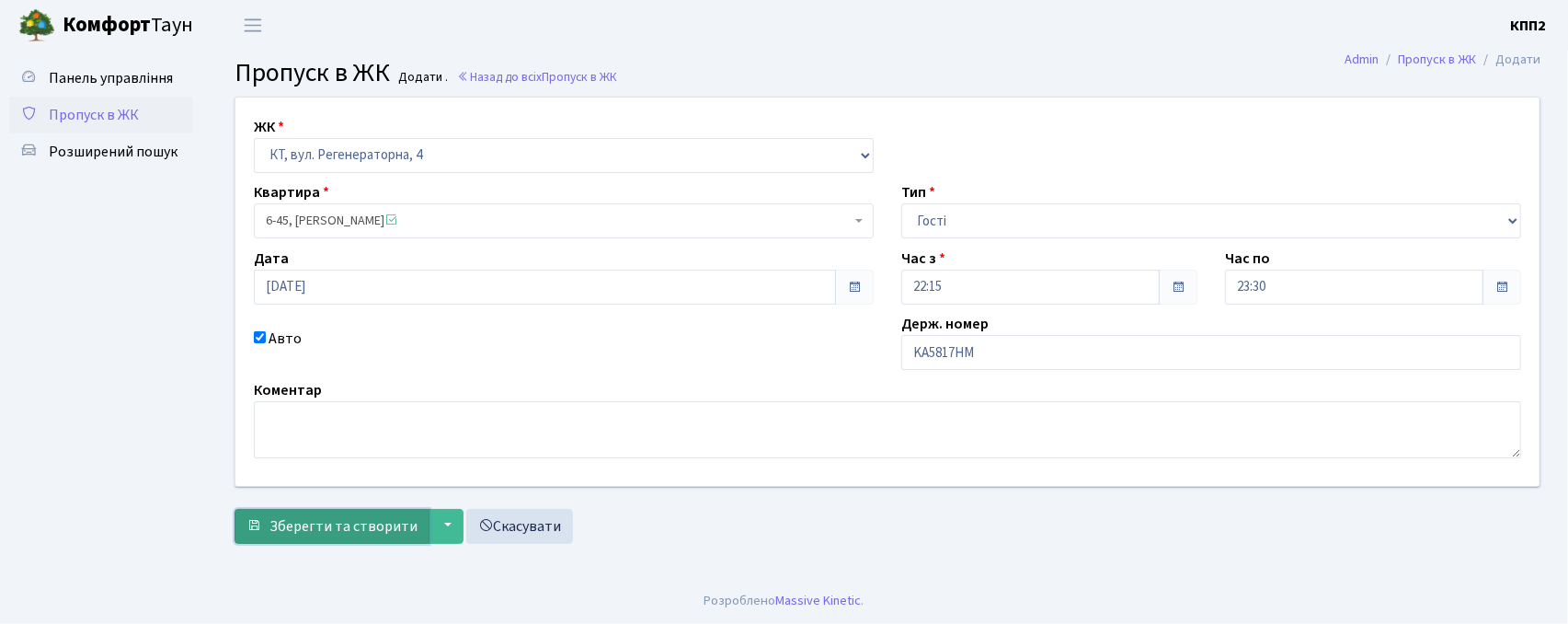
click at [336, 509] on button "Зберегти та створити" at bounding box center [332, 526] width 195 height 35
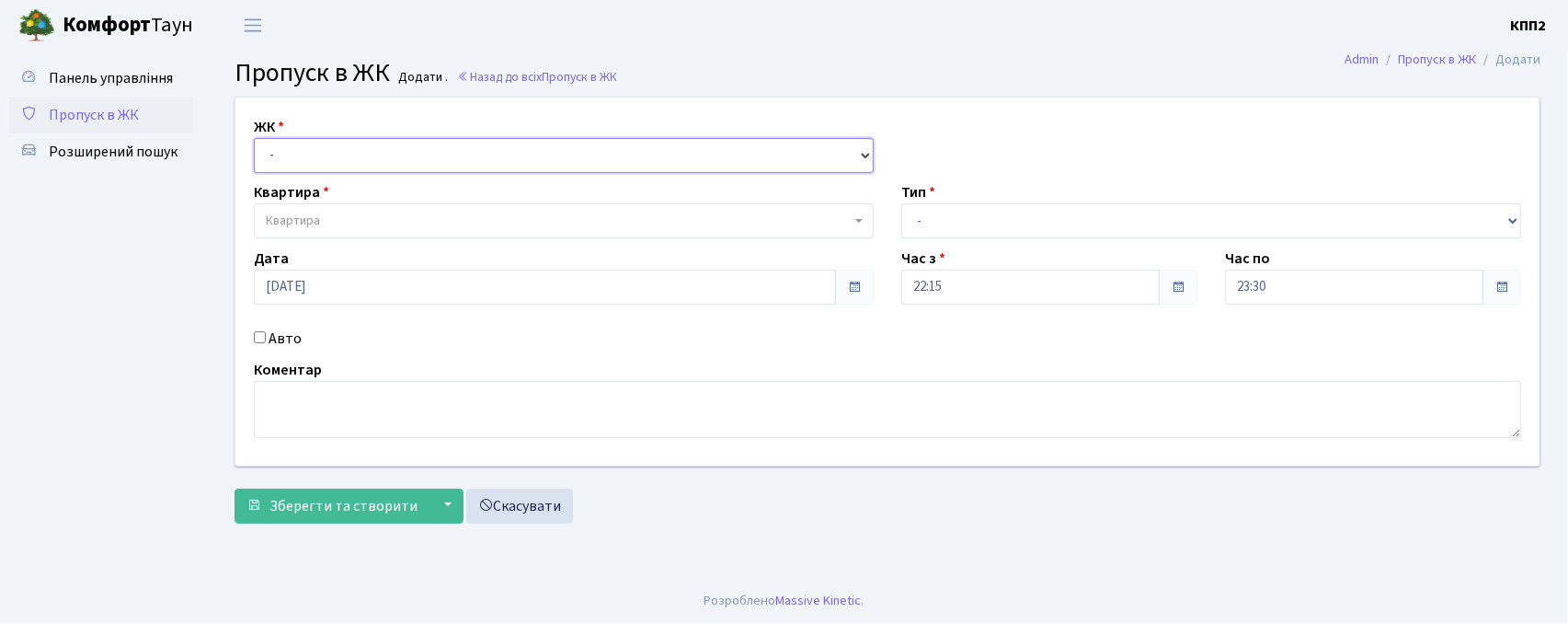
drag, startPoint x: 412, startPoint y: 147, endPoint x: 406, endPoint y: 170, distance: 23.8
click at [406, 170] on select "- КТ, вул. Регенераторна, 4 КТ2, просп. Соборності, 17 КТ3, вул. Березнева, 16 …" at bounding box center [563, 155] width 620 height 35
select select "302"
click at [254, 138] on select "- КТ, вул. Регенераторна, 4 КТ2, просп. Соборності, 17 КТ3, вул. Березнева, 16 …" at bounding box center [563, 155] width 620 height 35
select select
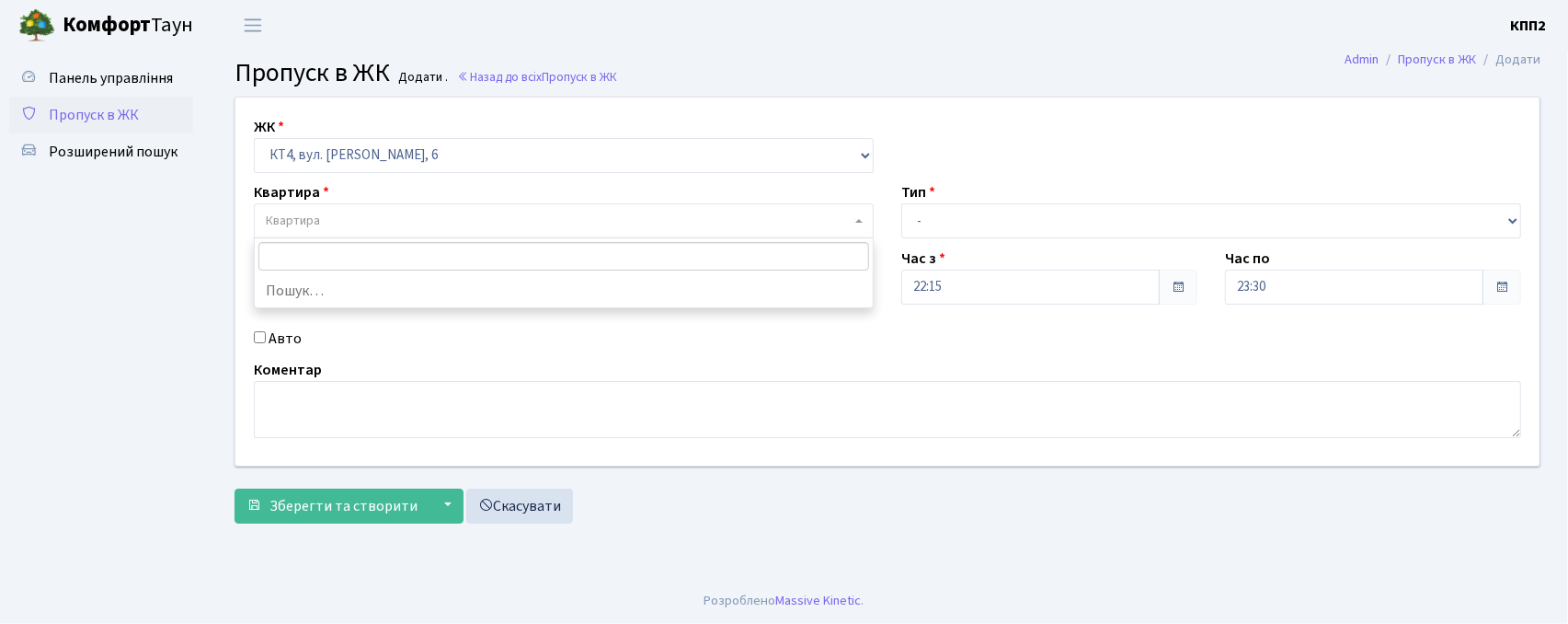
click at [298, 213] on span "Квартира" at bounding box center [292, 221] width 54 height 18
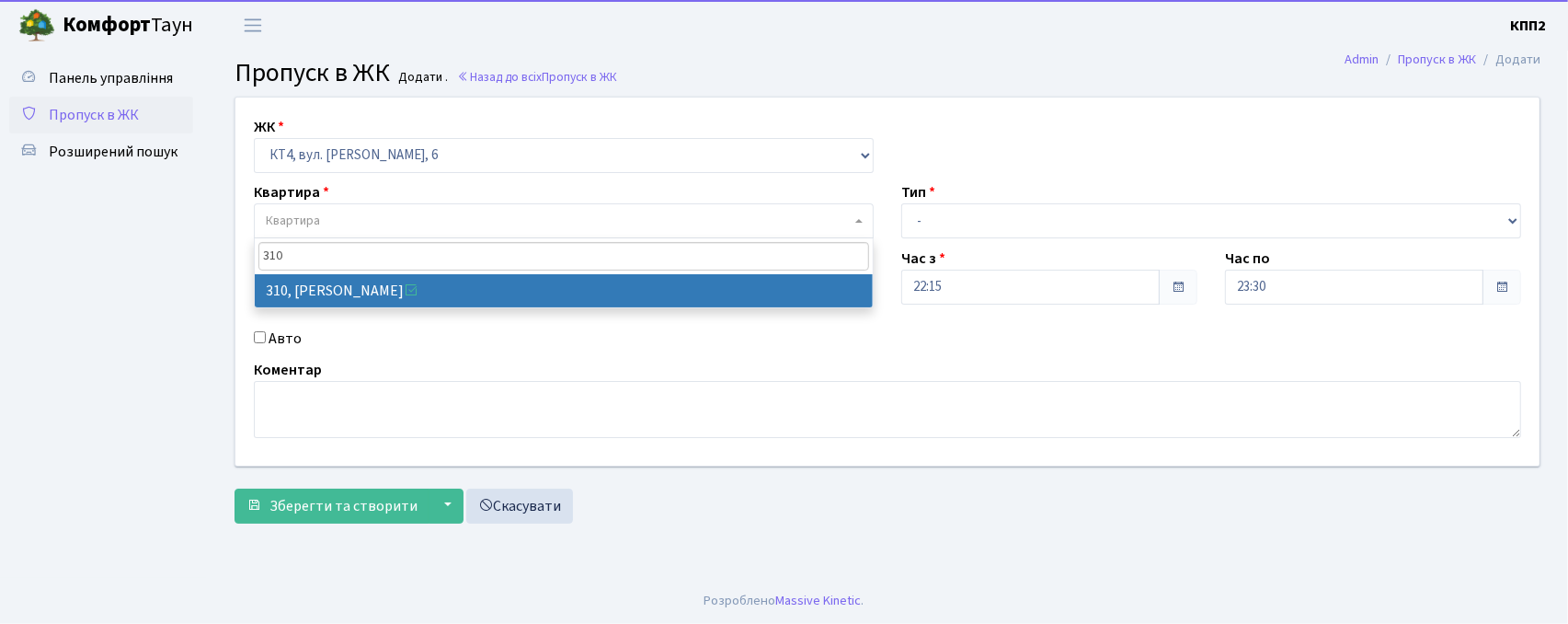
type input "310"
select select "17021"
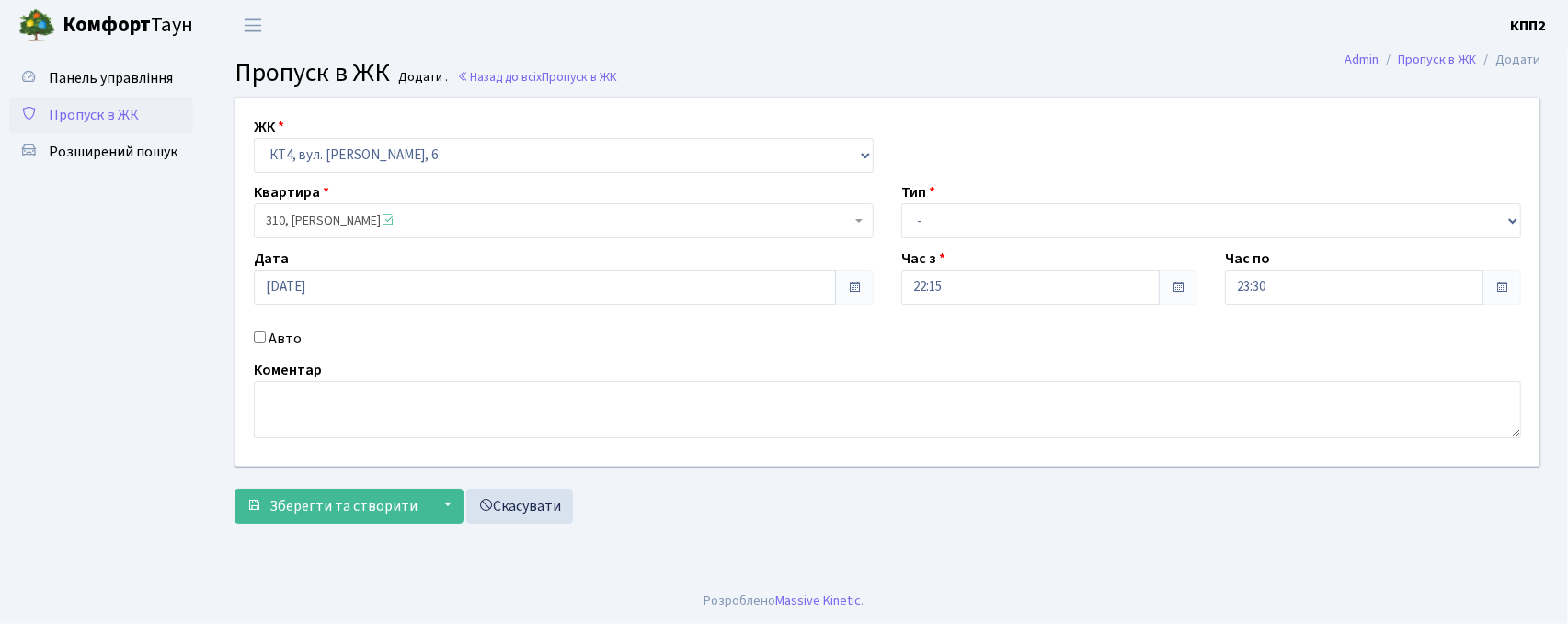
click at [261, 335] on input "Авто" at bounding box center [259, 337] width 12 height 12
checkbox input "true"
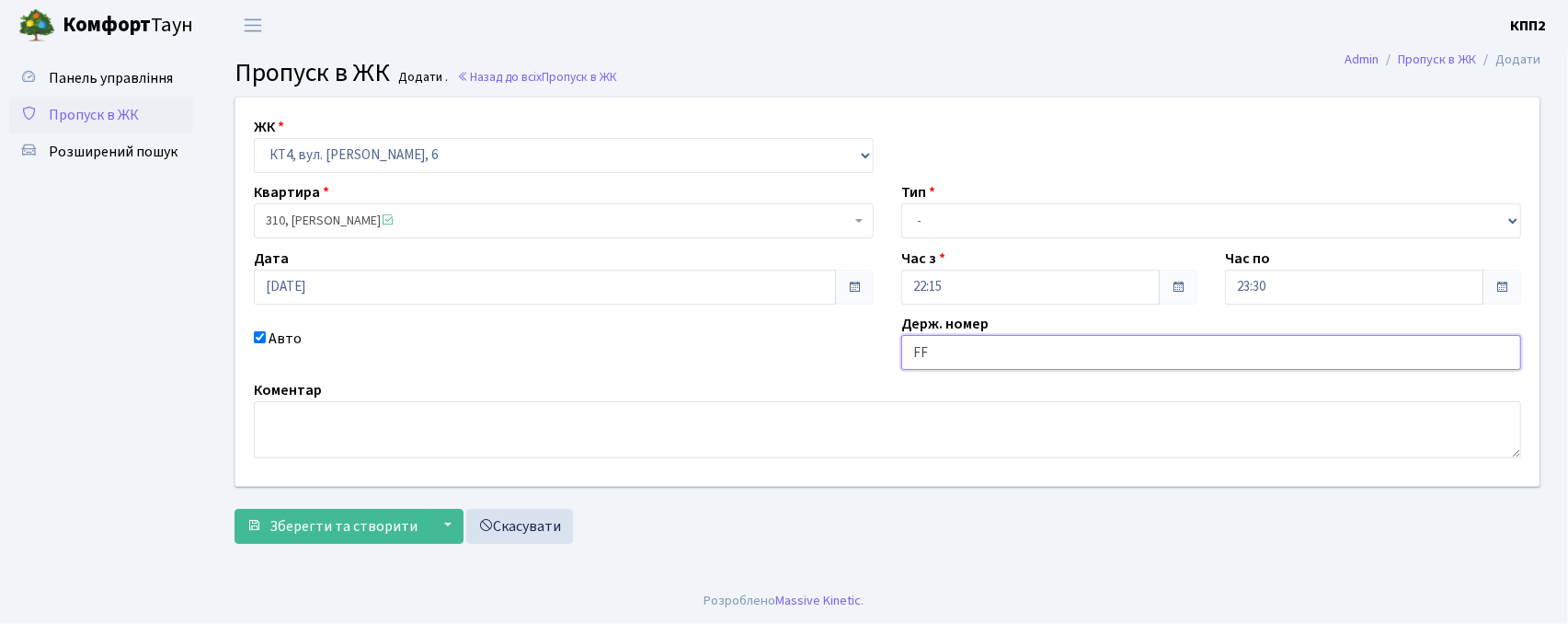
type input "F"
type input "Q"
type input "AA0020EP"
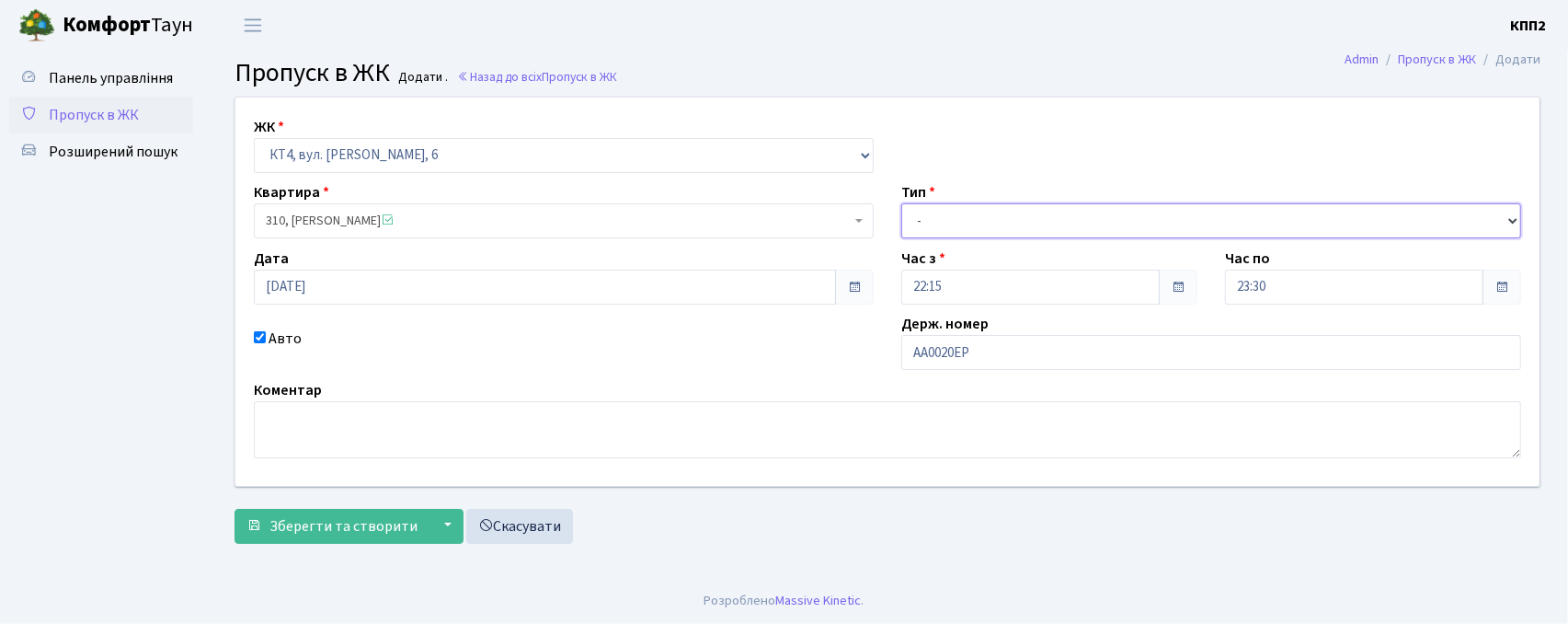
click at [1046, 232] on select "- Доставка Таксі Гості Сервіс" at bounding box center [1210, 221] width 620 height 35
select select "3"
click at [901, 204] on select "- Доставка Таксі Гості Сервіс" at bounding box center [1210, 221] width 620 height 35
click at [289, 508] on form "ЖК - КТ, вул. Регенераторна, 4 КТ2, просп. Соборності, 17 КТ3, вул. Березнева, …" at bounding box center [888, 320] width 1306 height 447
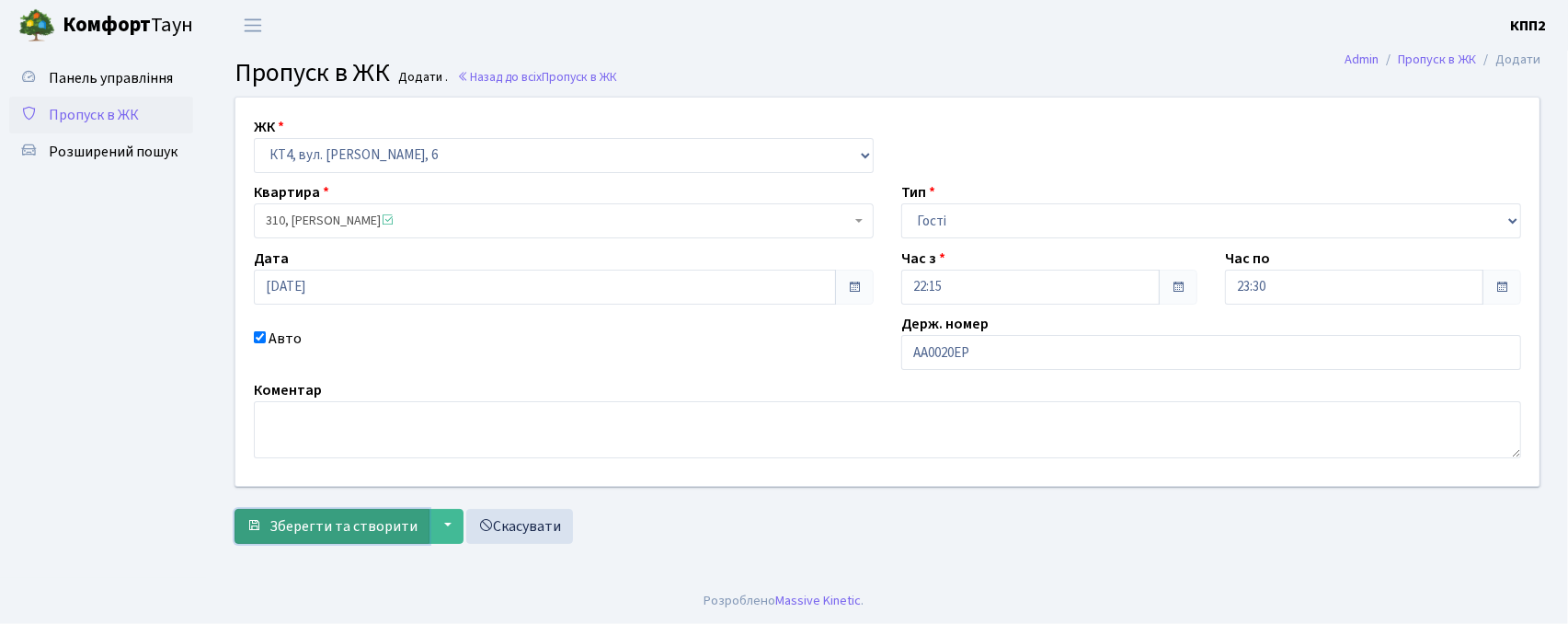
click at [303, 513] on button "Зберегти та створити" at bounding box center [332, 526] width 195 height 35
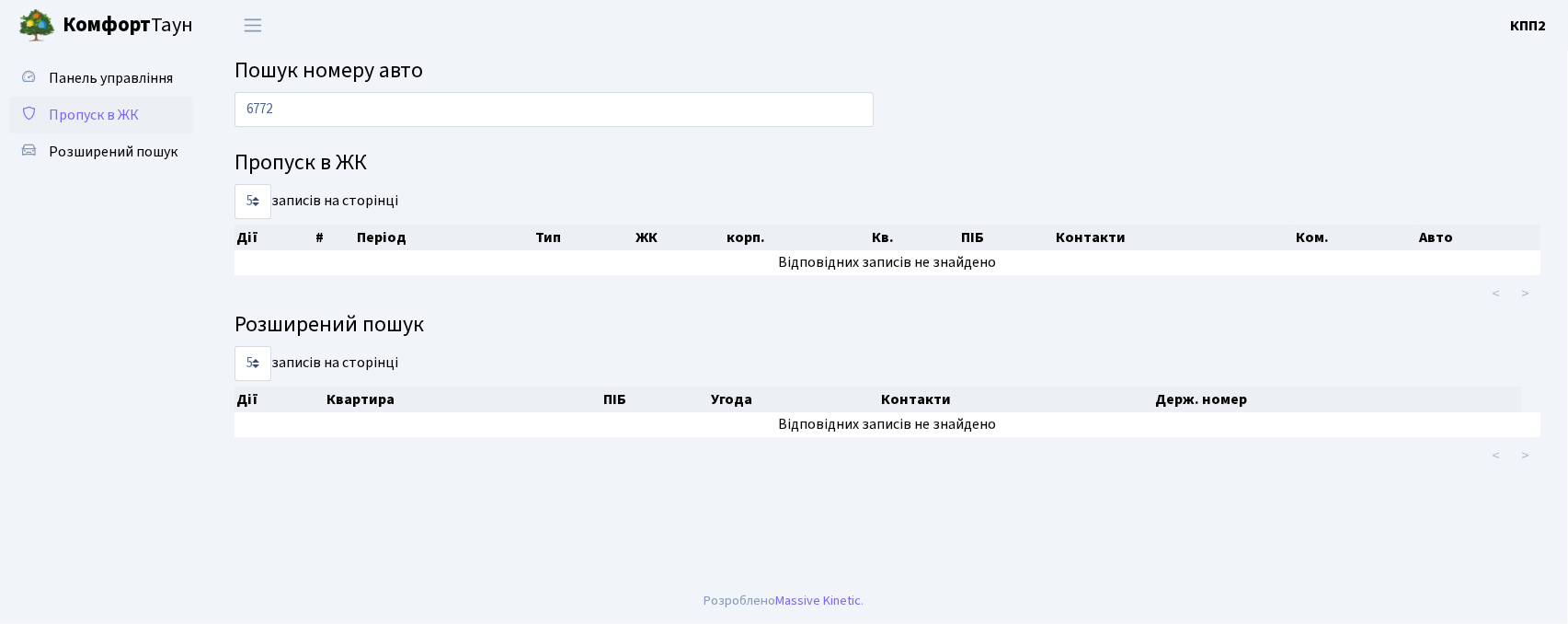
click at [112, 116] on span "Пропуск в ЖК" at bounding box center [94, 115] width 90 height 20
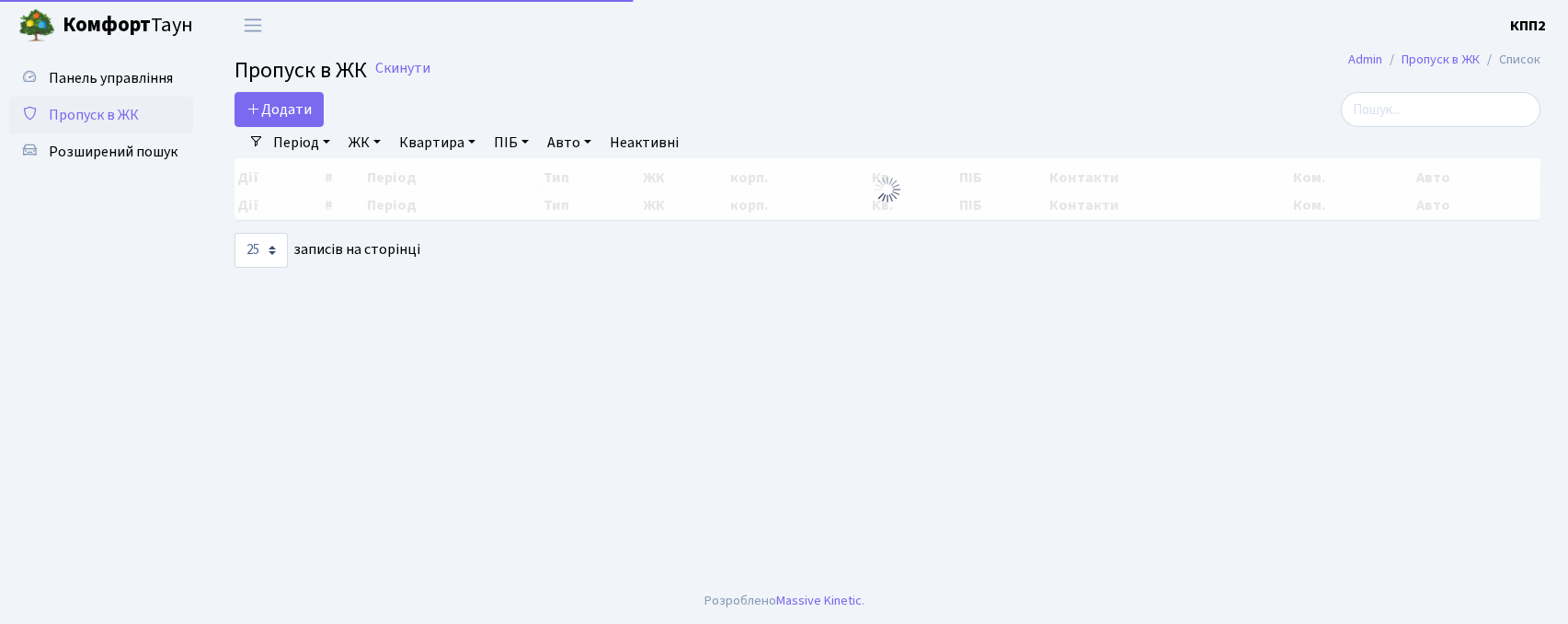
select select "25"
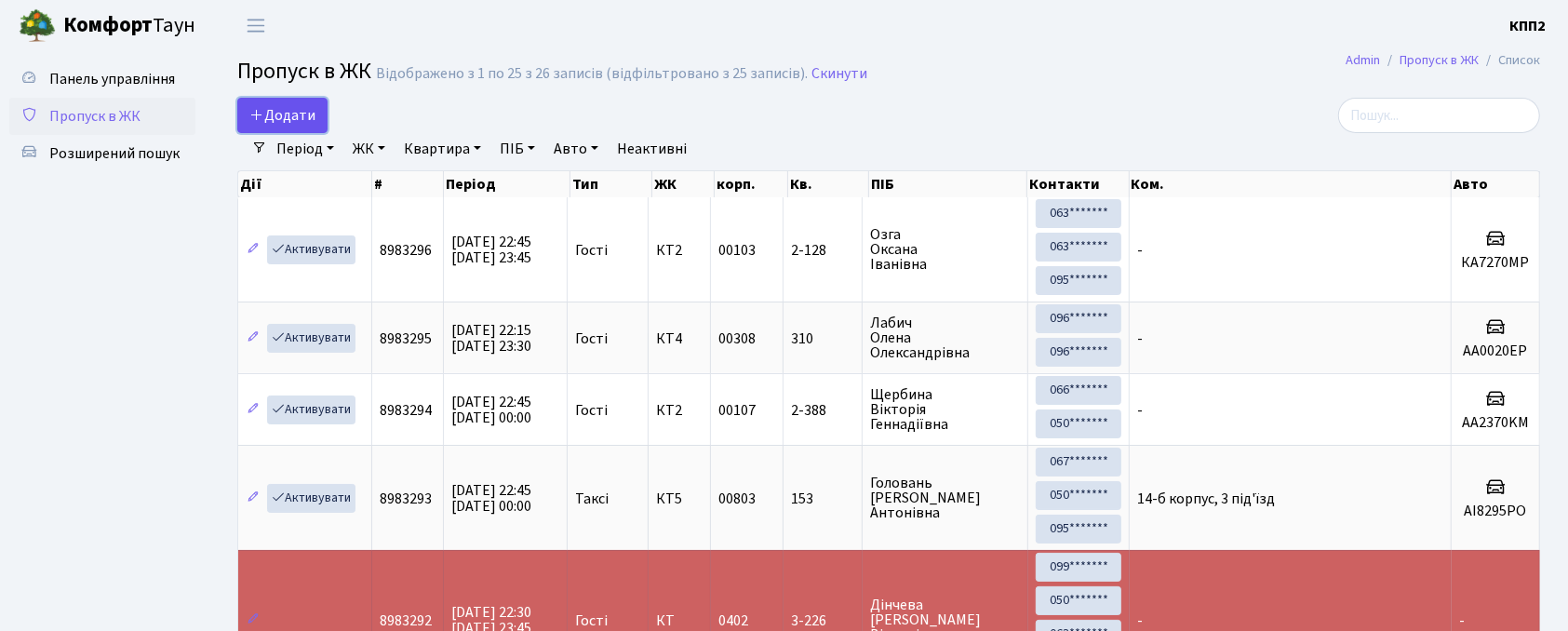
click at [318, 109] on link "Додати" at bounding box center [283, 115] width 90 height 35
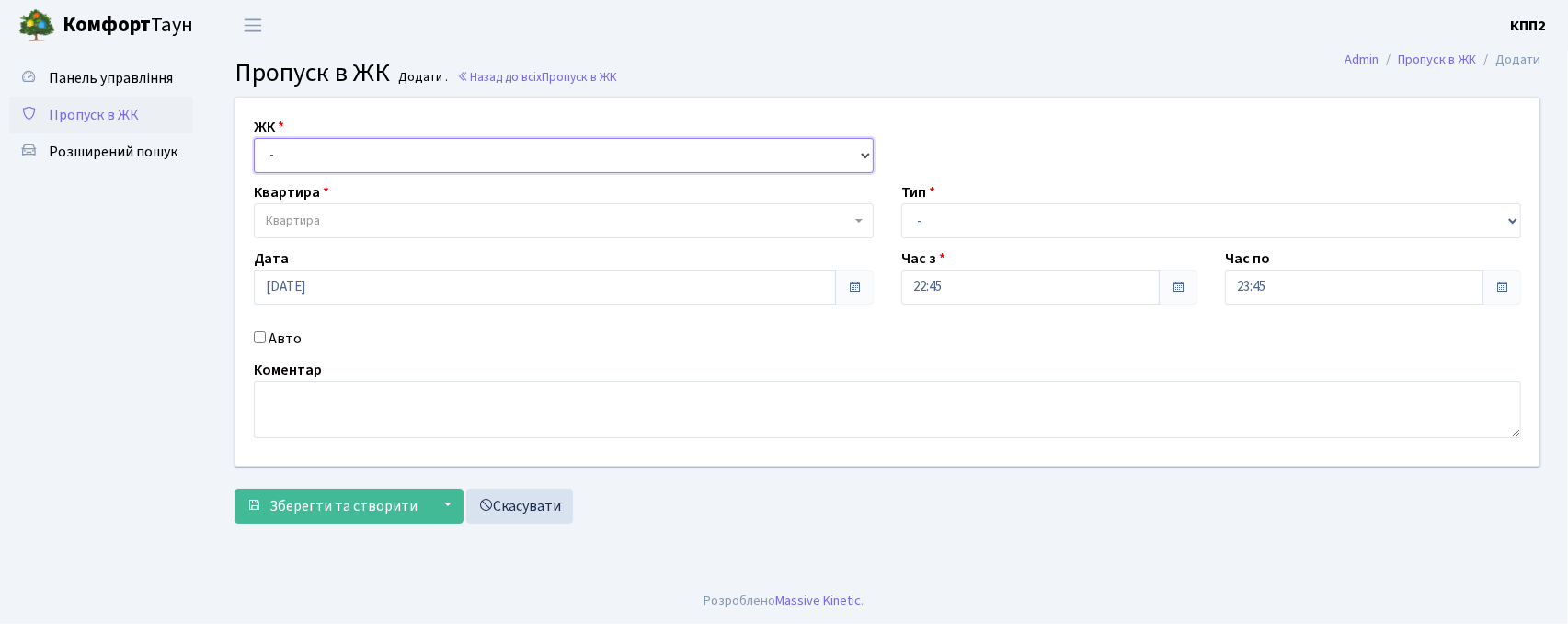
click at [370, 167] on select "- КТ, вул. Регенераторна, 4 КТ2, просп. [STREET_ADDRESS] [STREET_ADDRESS] [PERS…" at bounding box center [563, 155] width 620 height 35
select select "271"
click at [254, 138] on select "- КТ, вул. Регенераторна, 4 КТ2, просп. [STREET_ADDRESS] [STREET_ADDRESS] [PERS…" at bounding box center [563, 155] width 620 height 35
select select
click at [345, 211] on span "Квартира" at bounding box center [563, 221] width 620 height 35
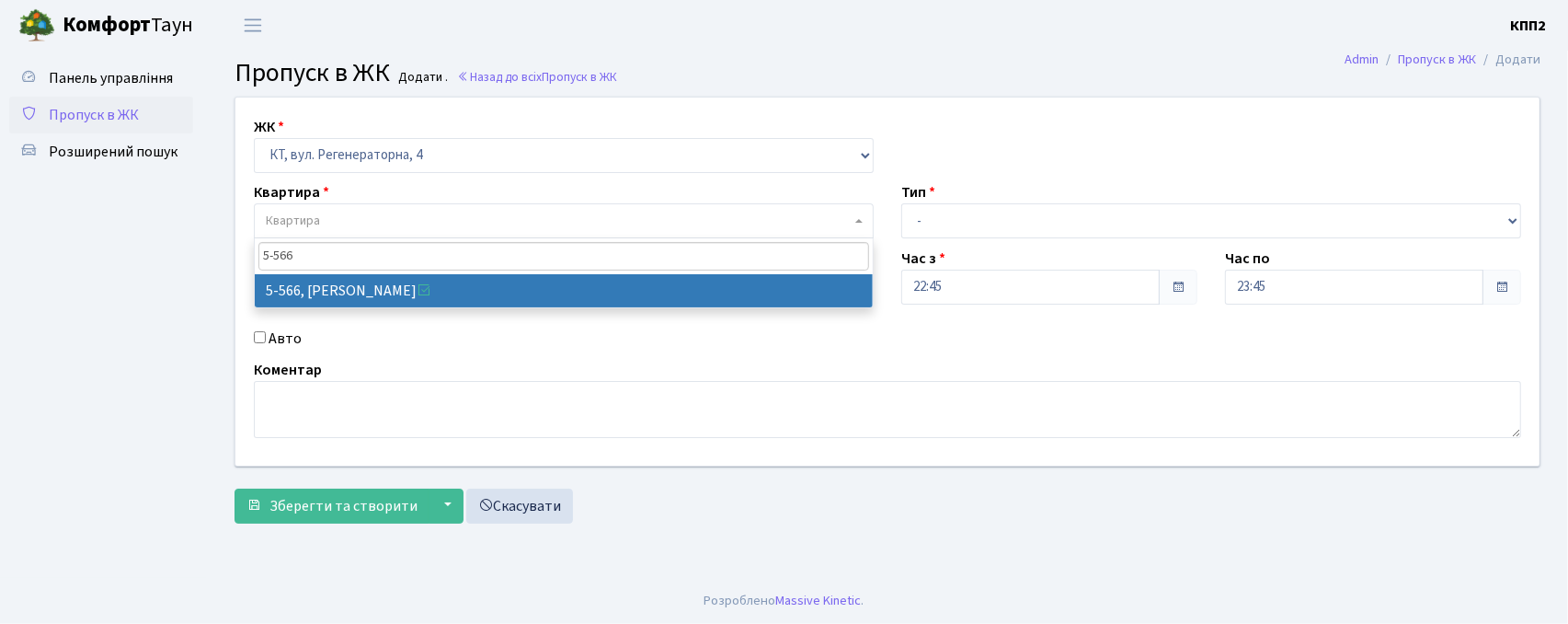
type input "5-566"
select select "1960"
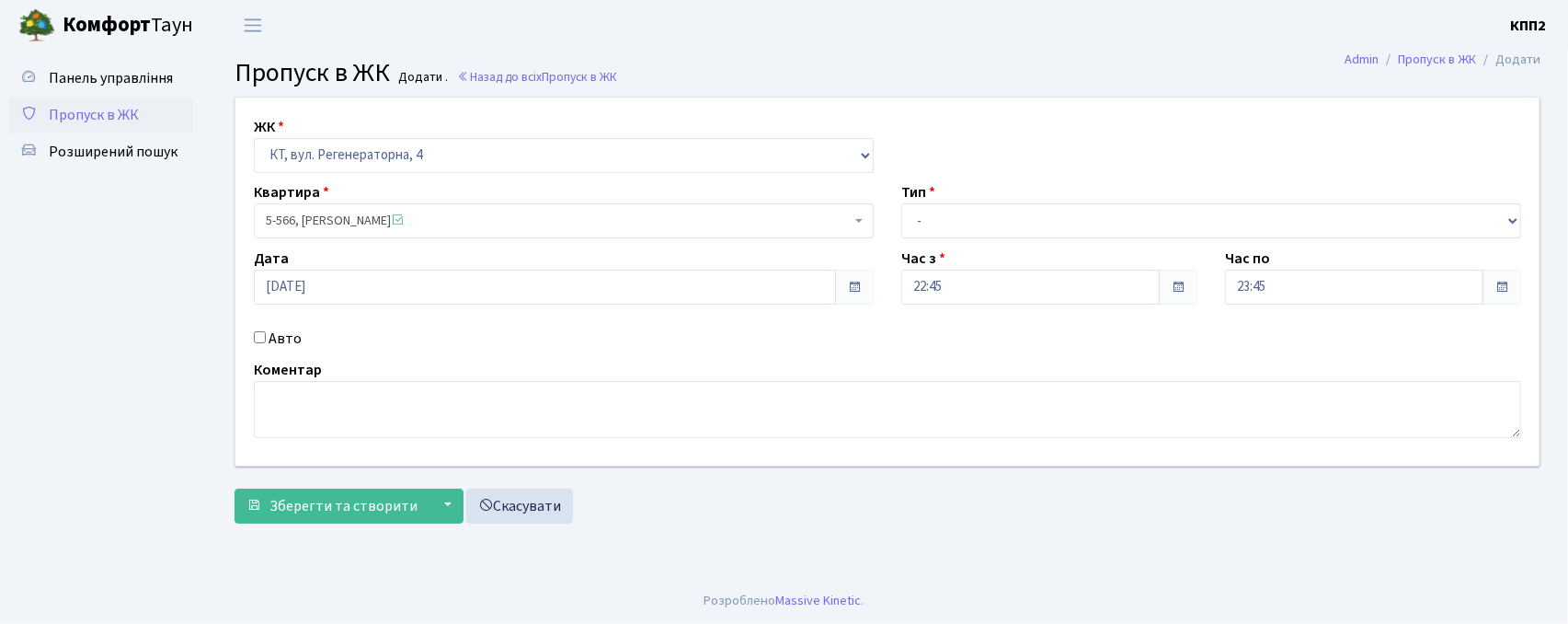
click at [257, 335] on input "Авто" at bounding box center [259, 337] width 12 height 12
checkbox input "true"
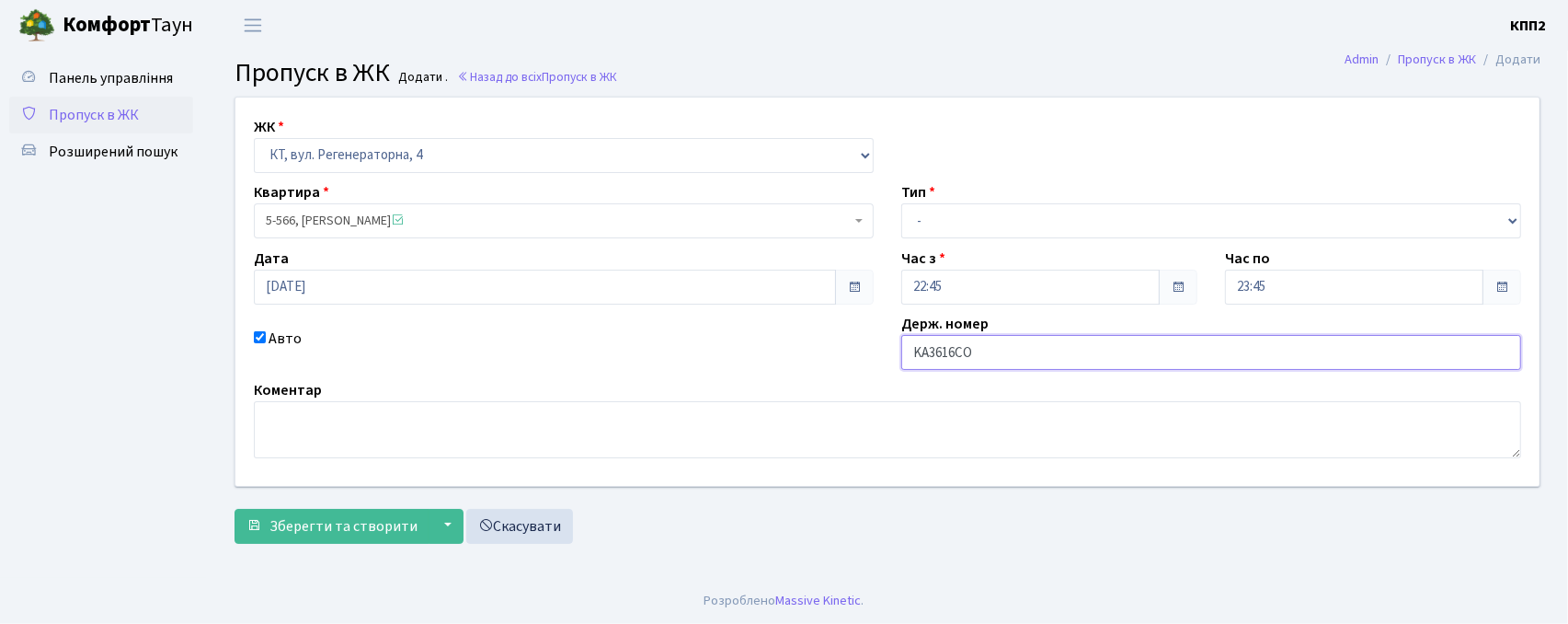
type input "KA3616CO"
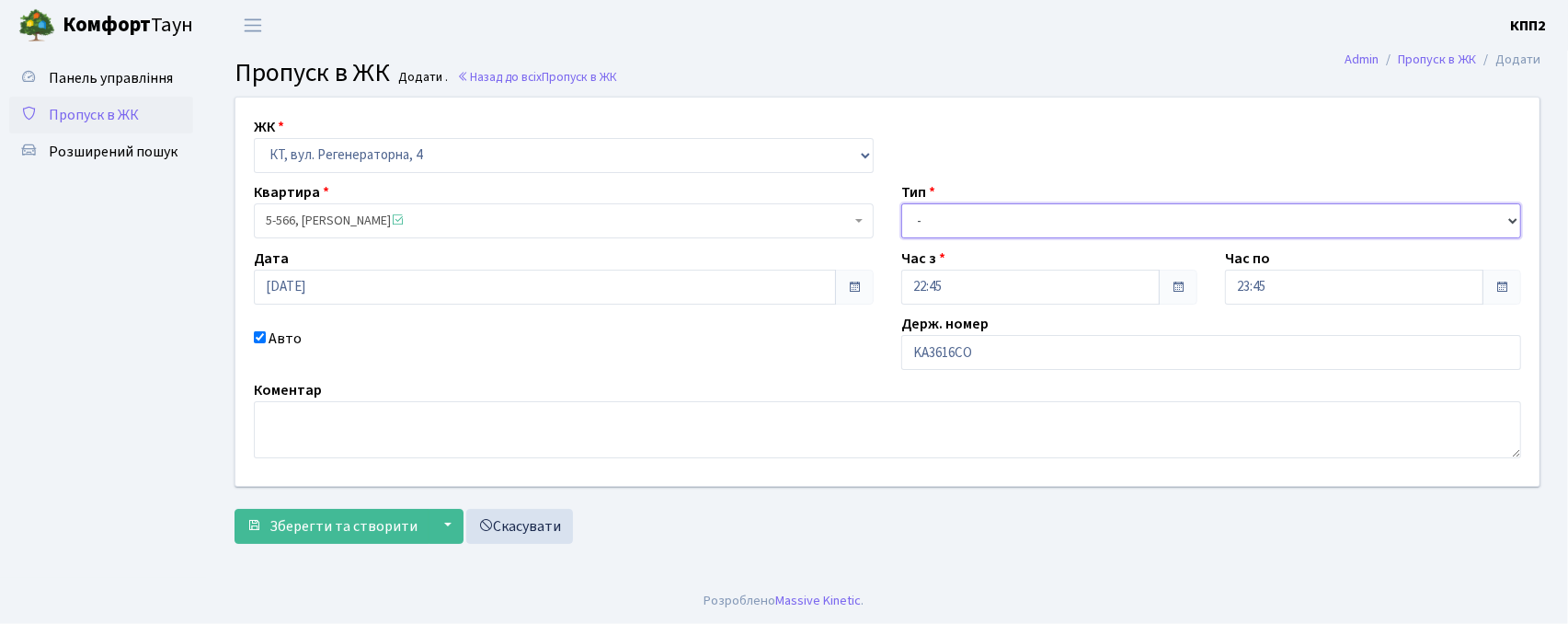
click at [931, 212] on select "- Доставка Таксі Гості Сервіс" at bounding box center [1210, 221] width 620 height 35
select select "2"
click at [901, 204] on select "- Доставка Таксі Гості Сервіс" at bounding box center [1210, 221] width 620 height 35
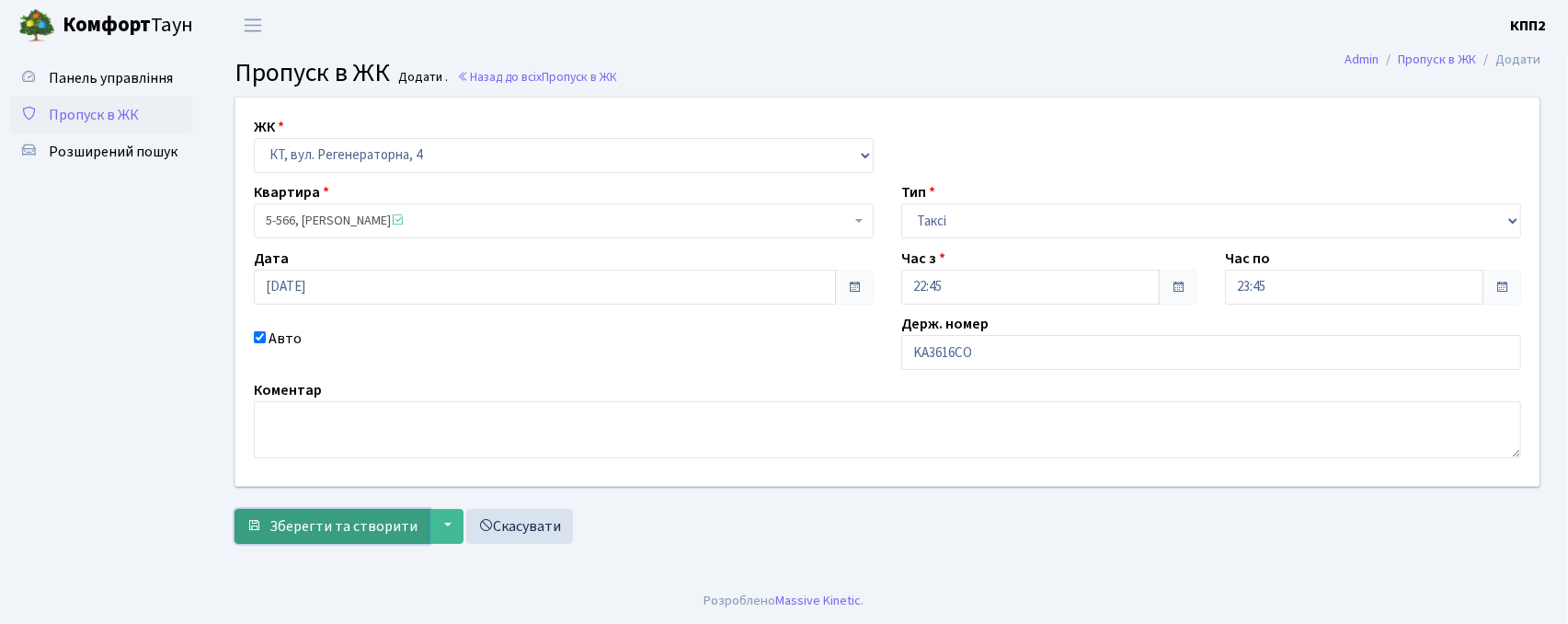
click at [309, 538] on button "Зберегти та створити" at bounding box center [332, 526] width 195 height 35
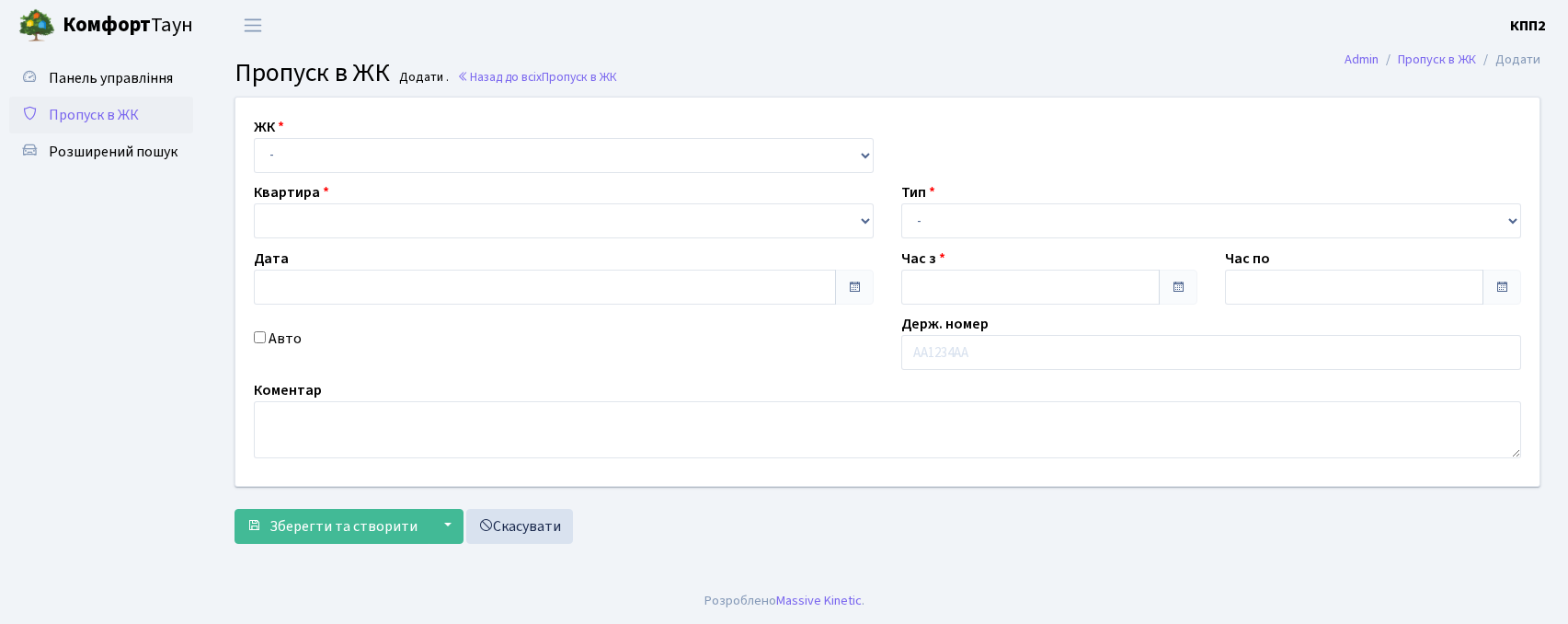
type input "[DATE]"
type input "22:45"
type input "23:45"
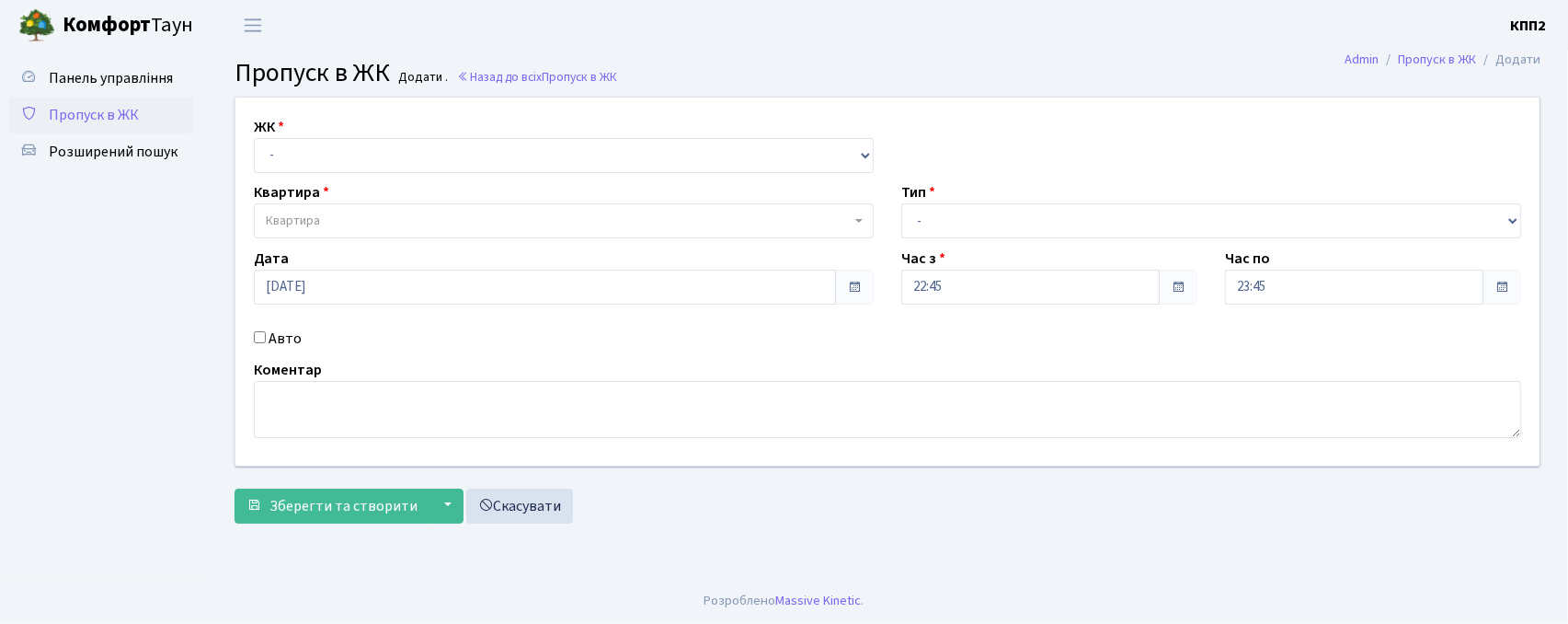
click at [76, 107] on span "Пропуск в ЖК" at bounding box center [94, 115] width 90 height 20
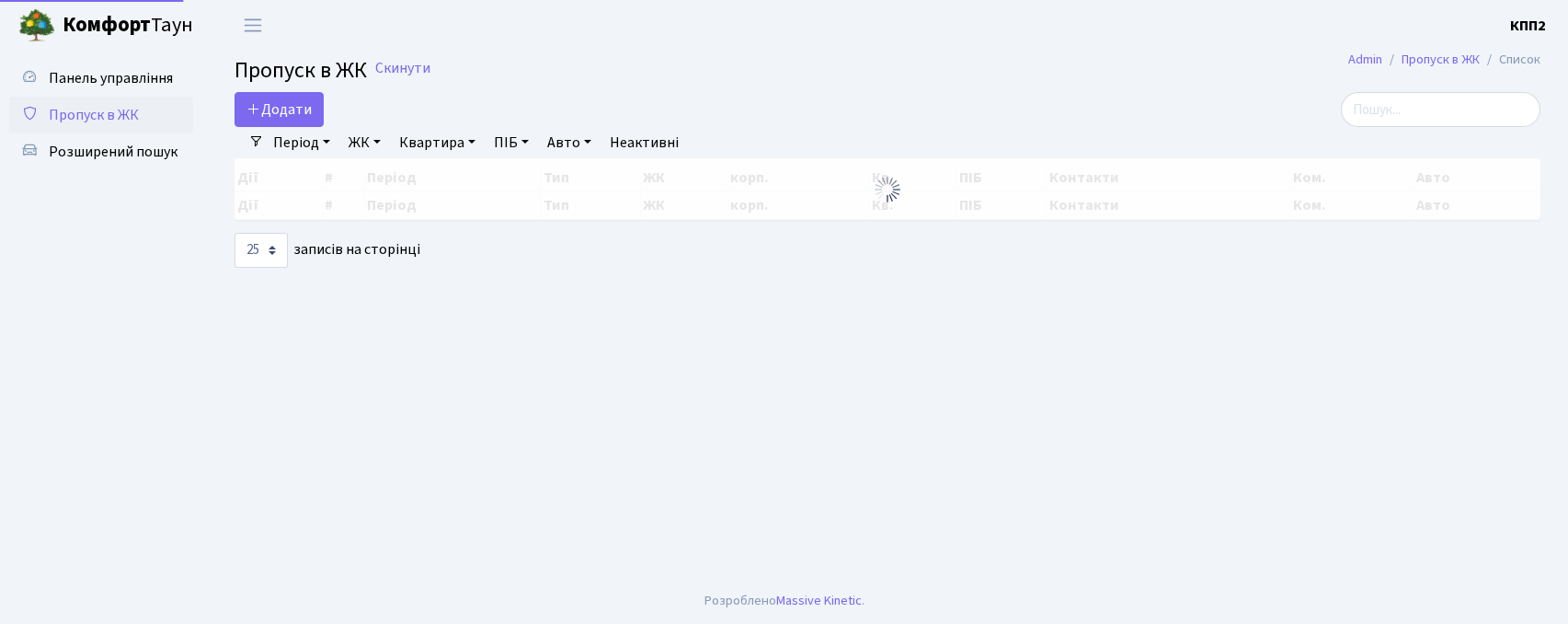
select select "25"
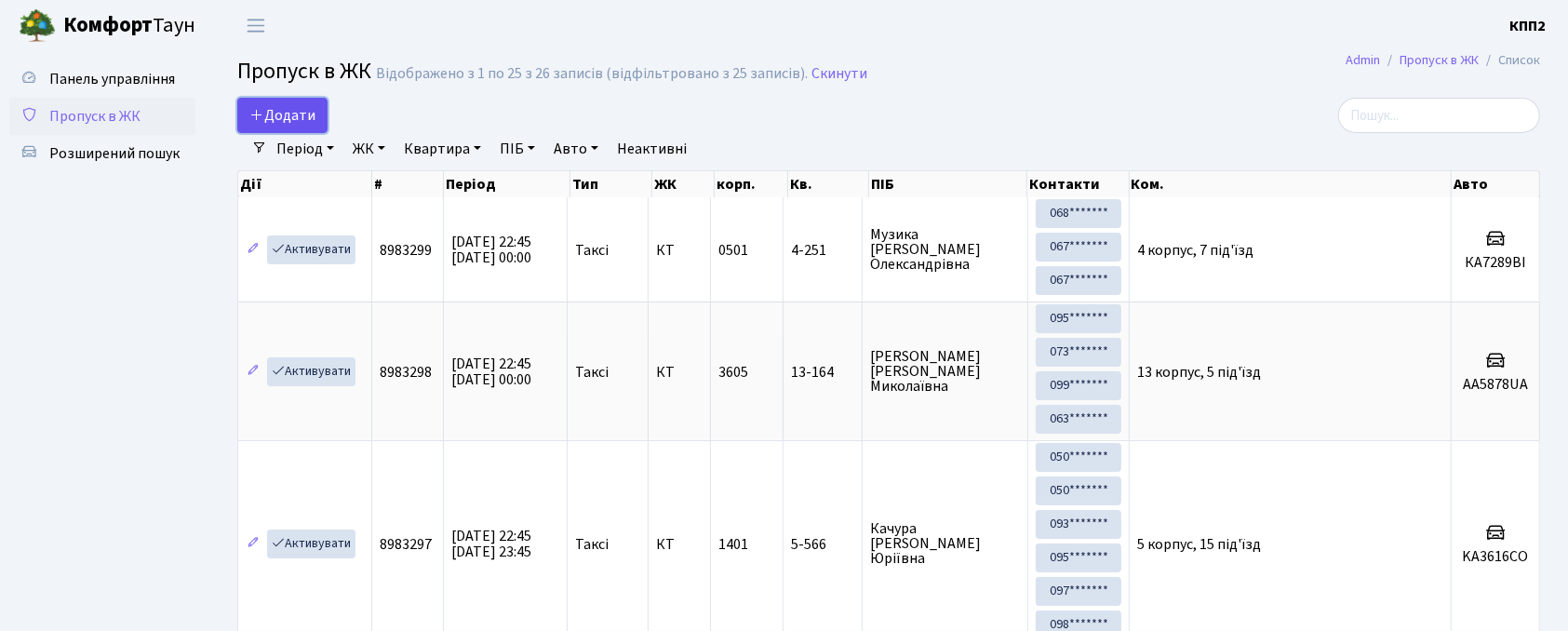
click at [278, 116] on span "Додати" at bounding box center [282, 115] width 66 height 20
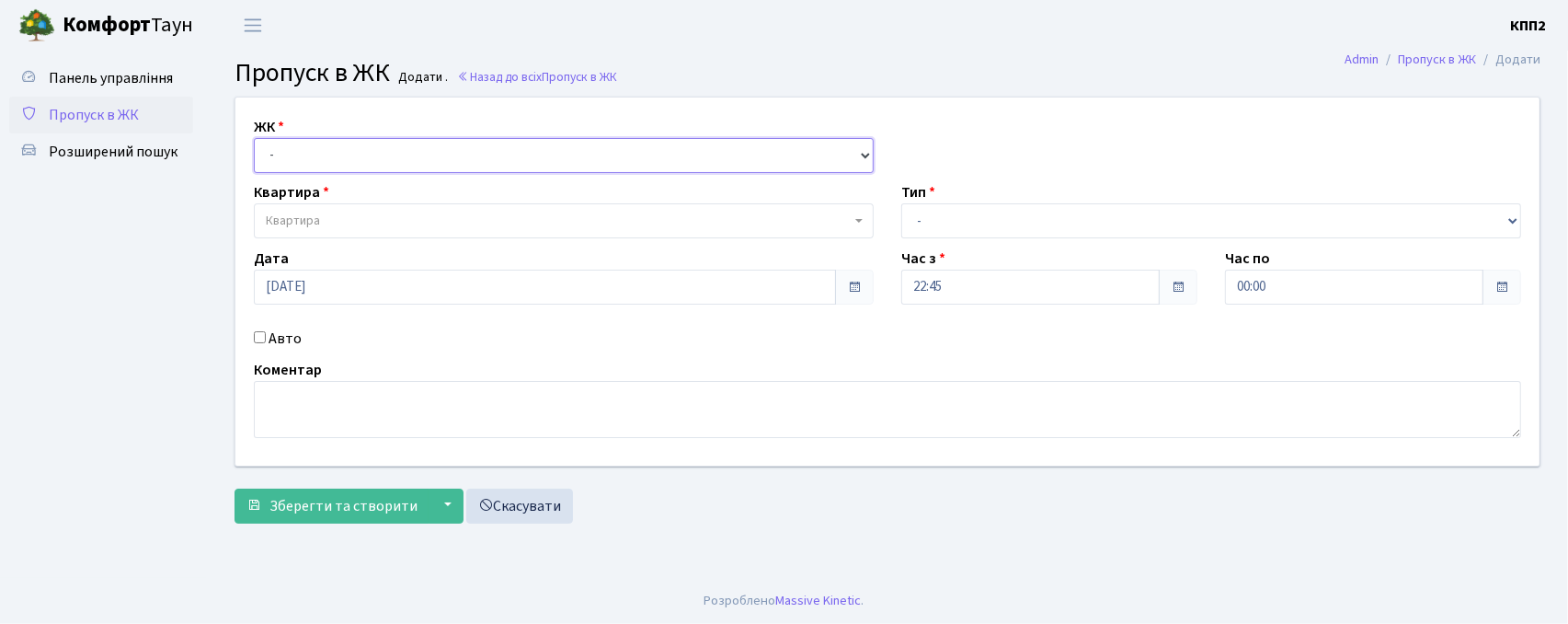
drag, startPoint x: 0, startPoint y: 0, endPoint x: 303, endPoint y: 152, distance: 339.0
click at [303, 152] on select "- КТ, вул. Регенераторна, 4 КТ2, просп. [STREET_ADDRESS] [STREET_ADDRESS] [PERS…" at bounding box center [563, 155] width 620 height 35
select select "271"
click at [254, 138] on select "- КТ, вул. Регенераторна, 4 КТ2, просп. [STREET_ADDRESS] [STREET_ADDRESS] [PERS…" at bounding box center [563, 155] width 620 height 35
select select
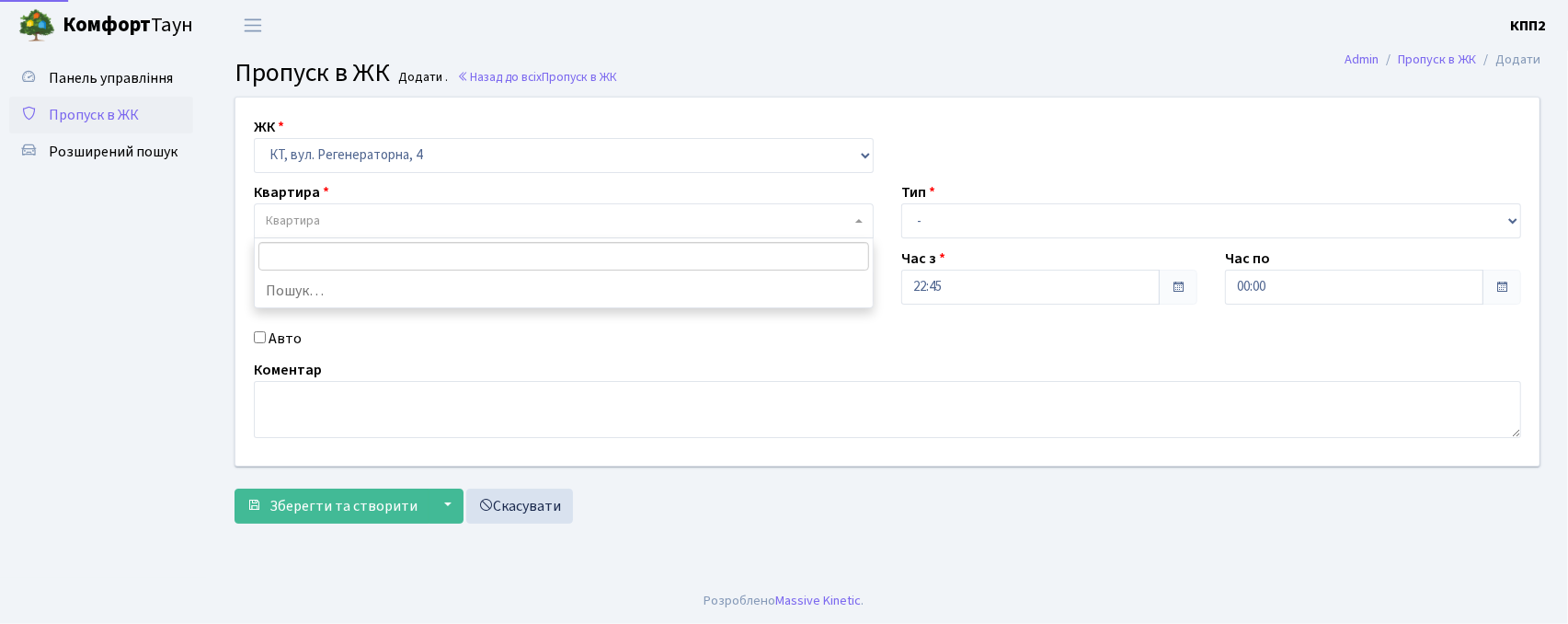
click at [296, 223] on span "Квартира" at bounding box center [292, 221] width 54 height 18
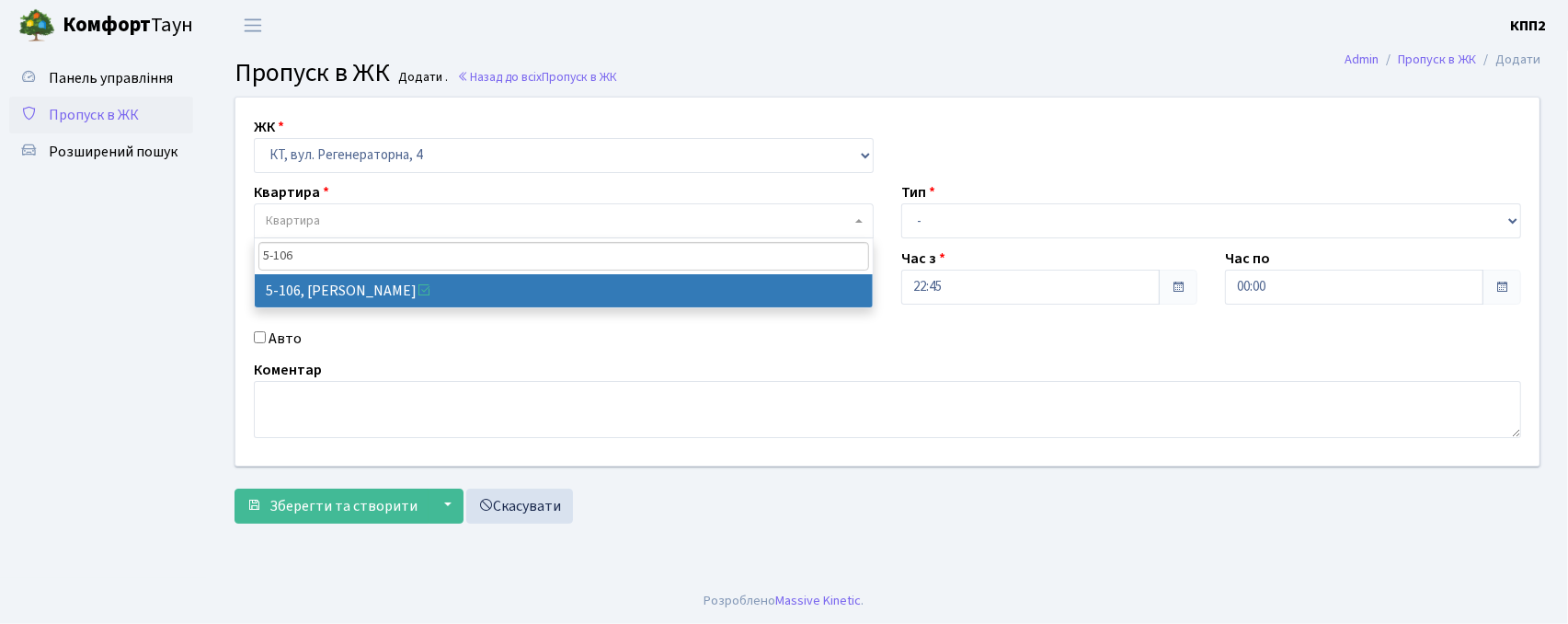
type input "5-106"
drag, startPoint x: 366, startPoint y: 281, endPoint x: 312, endPoint y: 283, distance: 54.0
select select "2428"
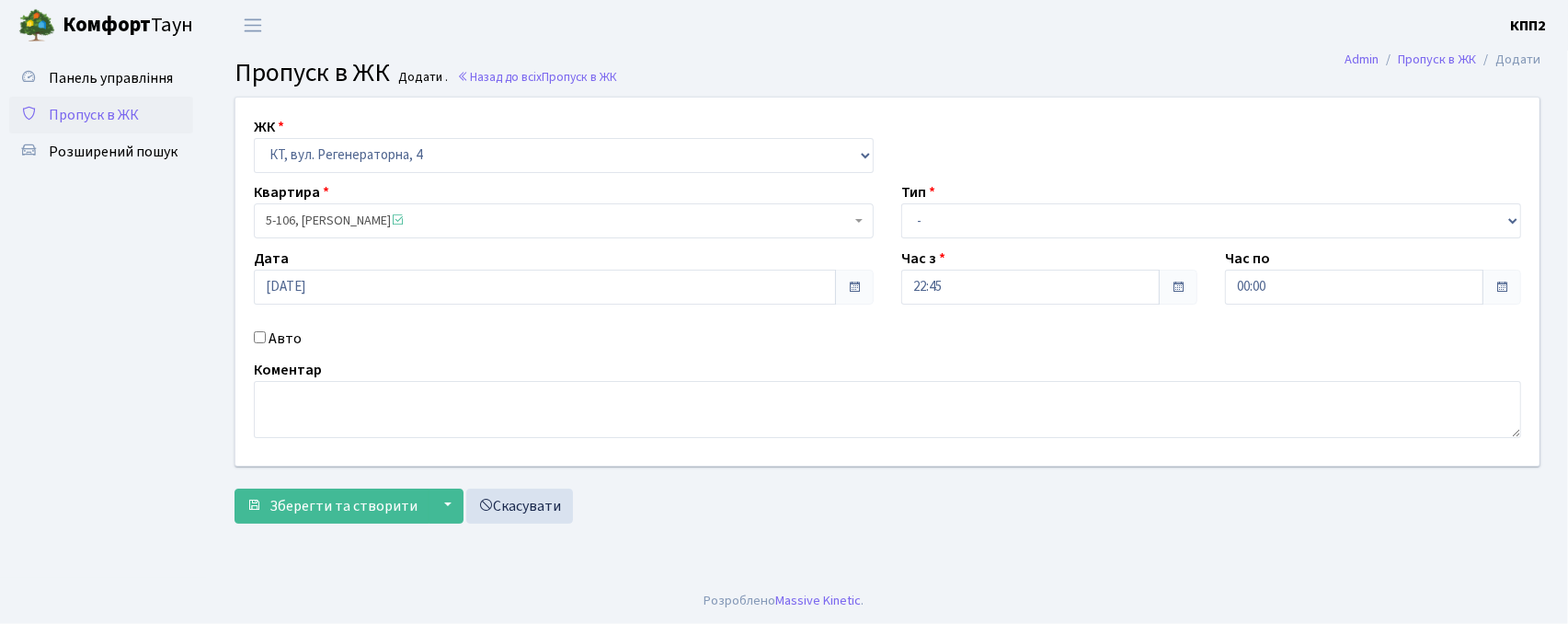
click at [259, 340] on input "Авто" at bounding box center [259, 337] width 12 height 12
checkbox input "true"
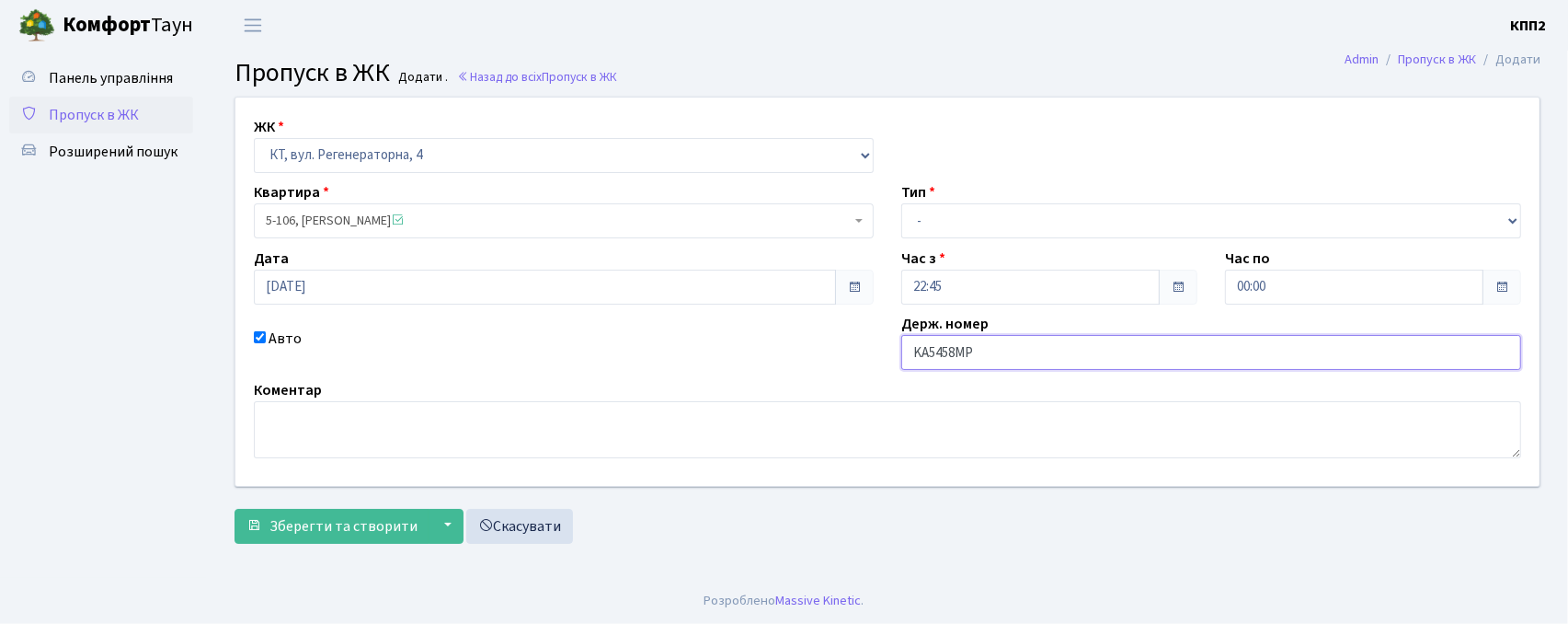
type input "KA5458MP"
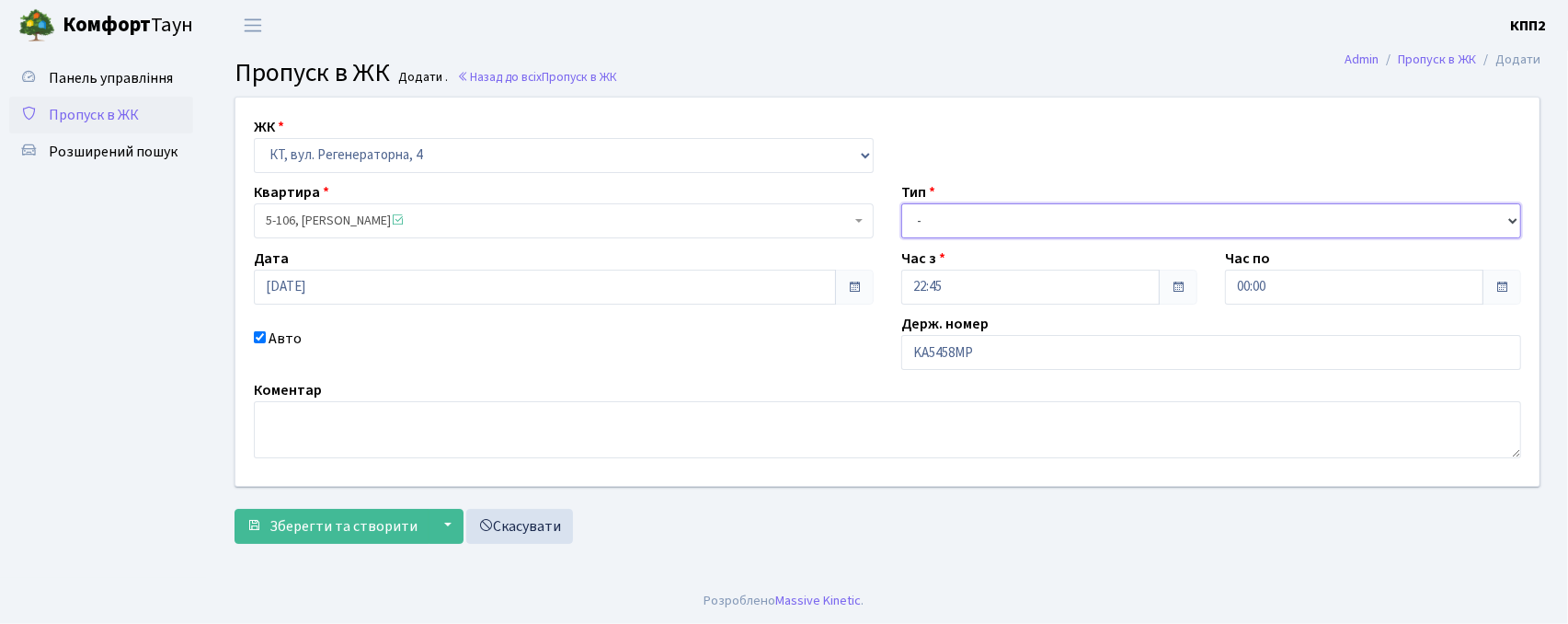
drag, startPoint x: 932, startPoint y: 212, endPoint x: 932, endPoint y: 226, distance: 14.0
click at [932, 212] on select "- Доставка Таксі Гості Сервіс" at bounding box center [1210, 221] width 620 height 35
select select "3"
click at [901, 204] on select "- Доставка Таксі Гості Сервіс" at bounding box center [1210, 221] width 620 height 35
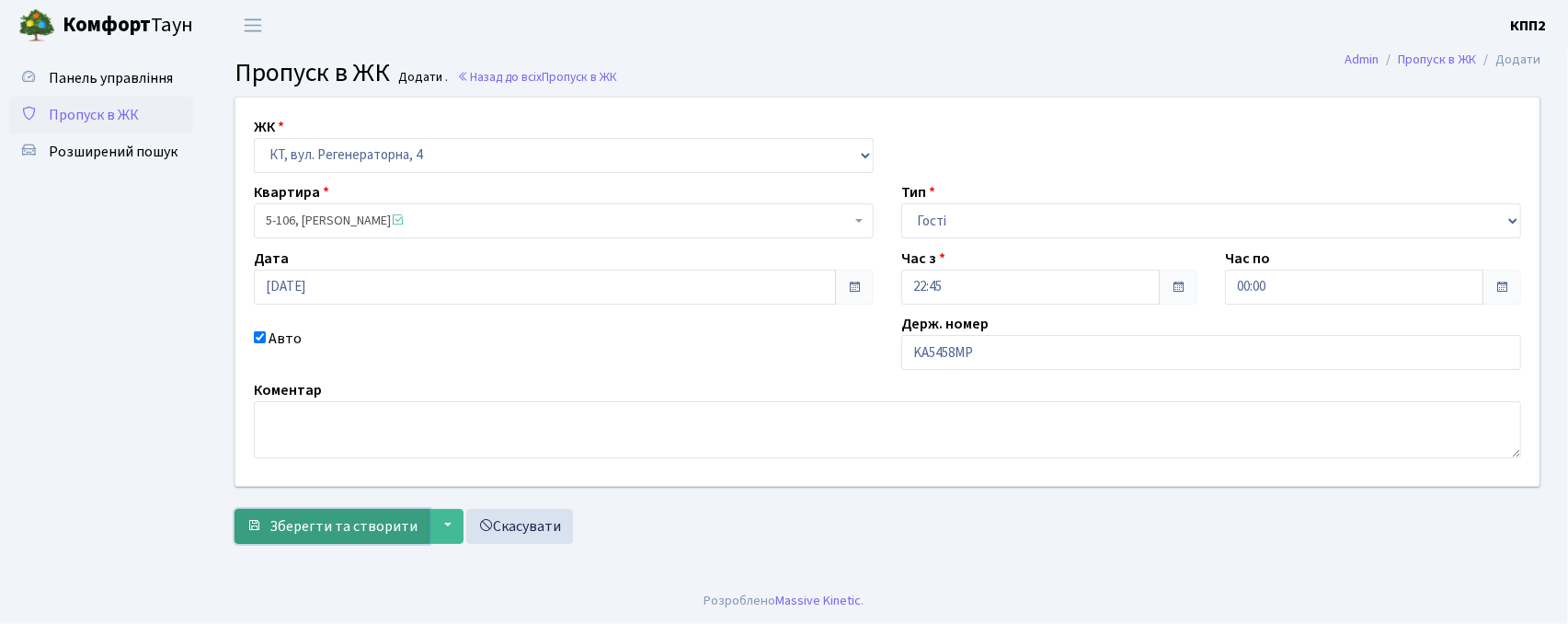
click at [307, 509] on button "Зберегти та створити" at bounding box center [332, 526] width 195 height 35
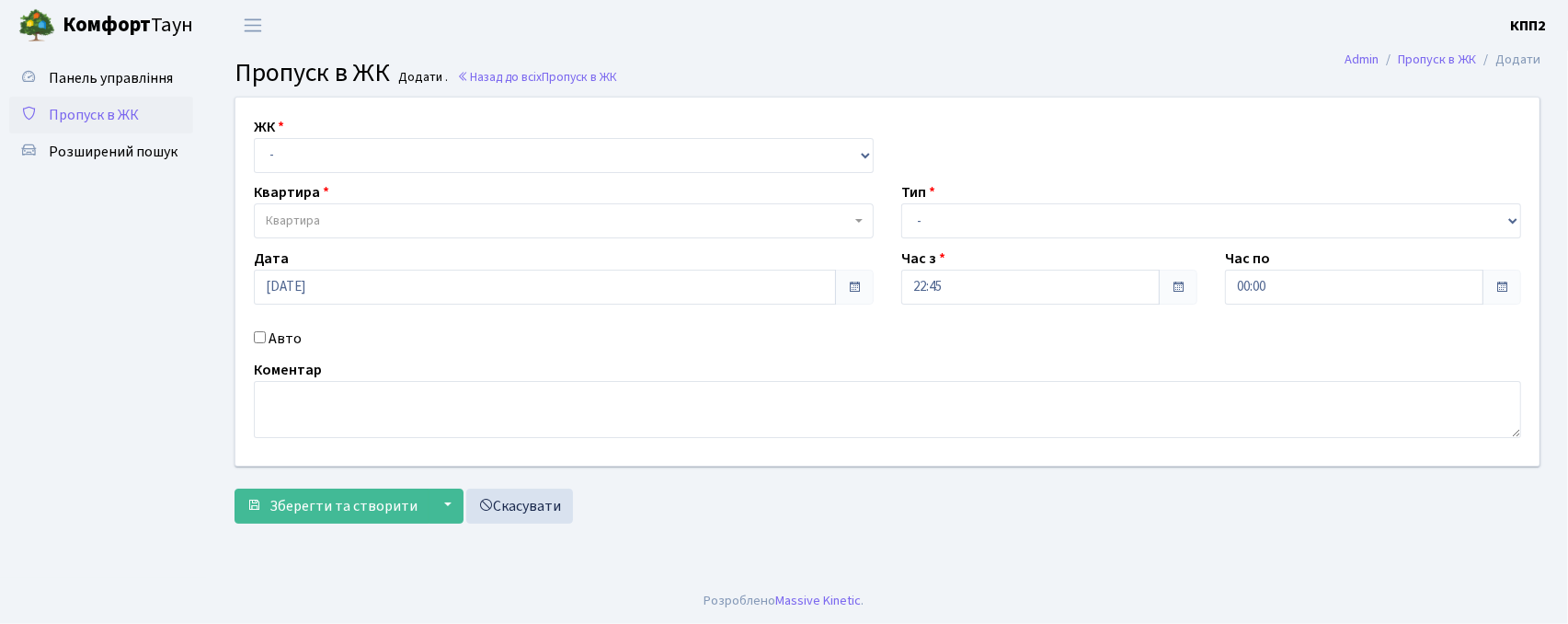
click at [89, 122] on span "Пропуск в ЖК" at bounding box center [94, 115] width 90 height 20
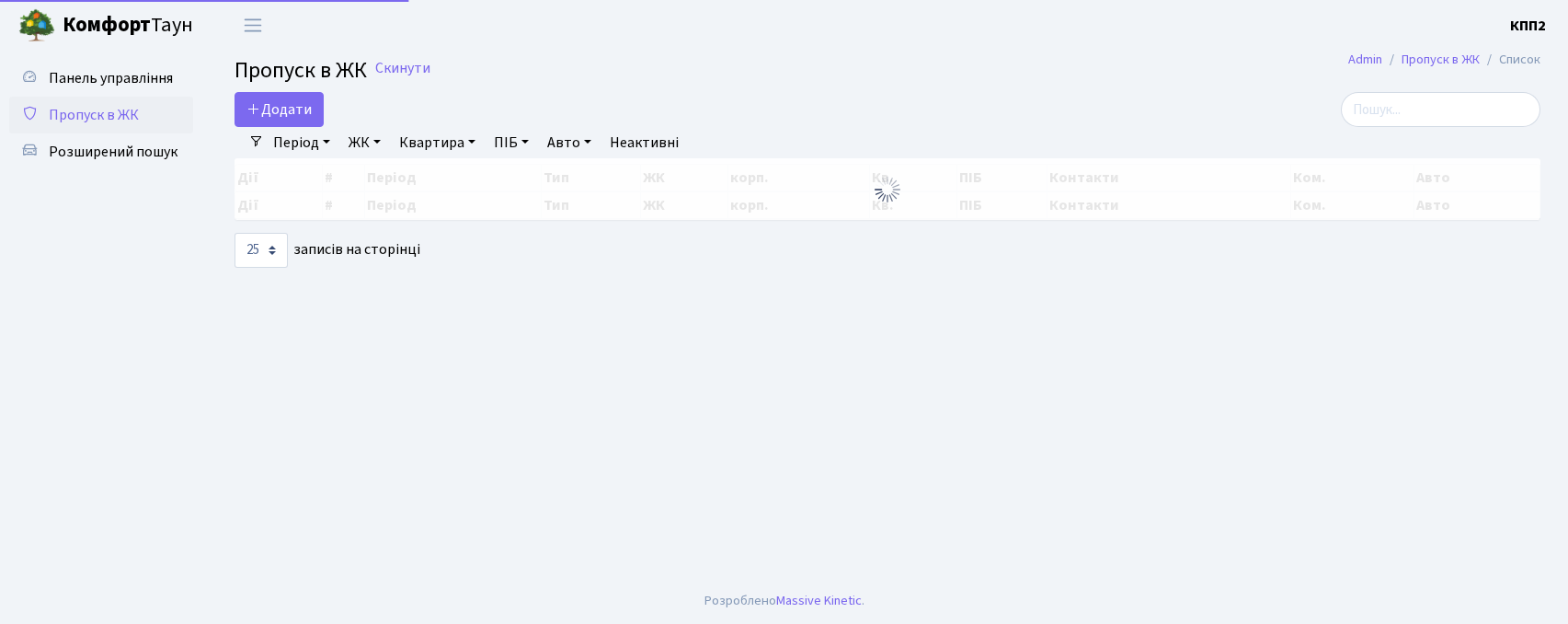
select select "25"
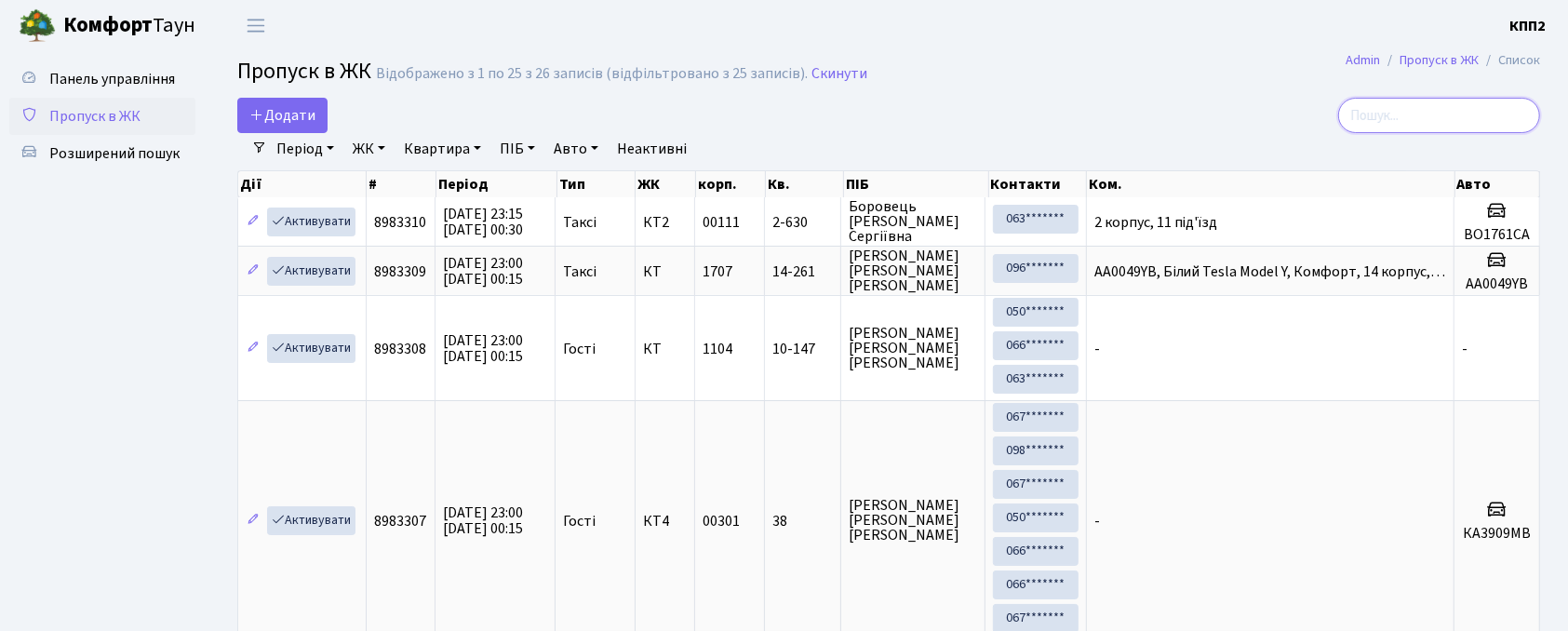
click at [1438, 124] on input "search" at bounding box center [1439, 115] width 202 height 35
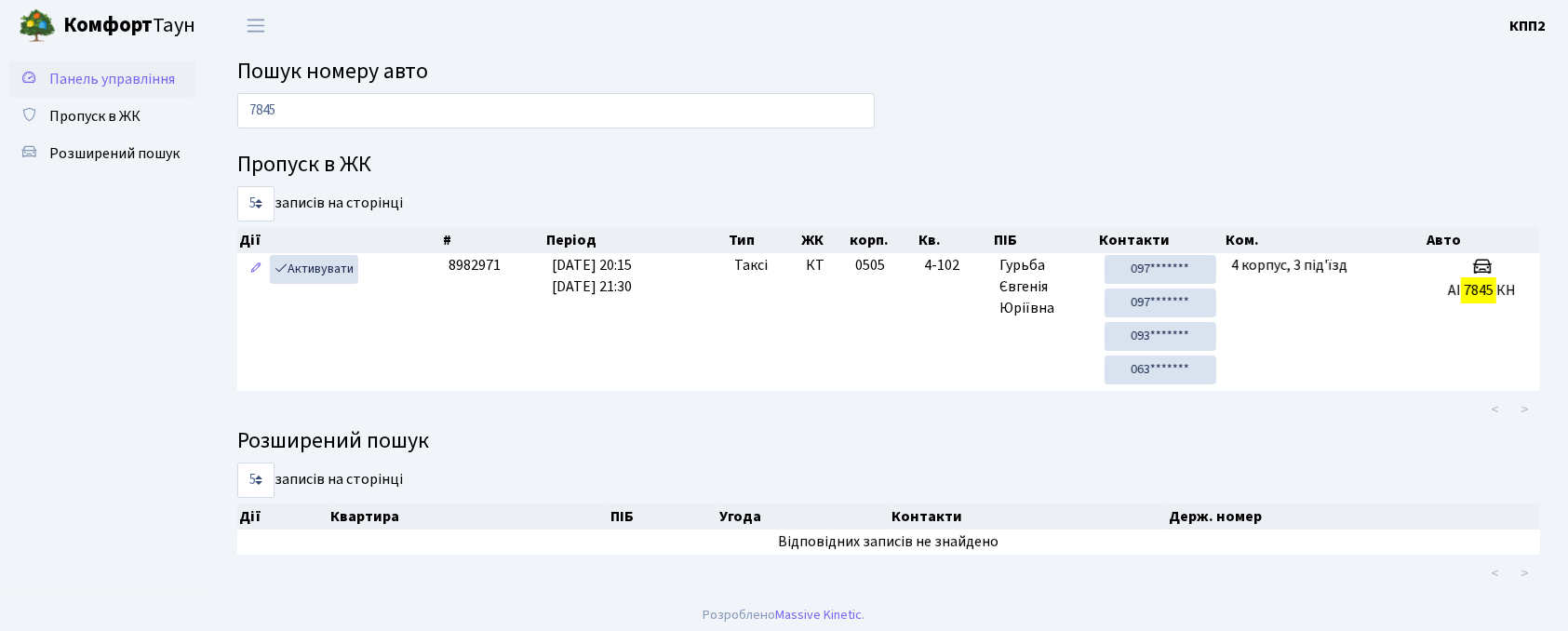
click at [108, 83] on span "Панель управління" at bounding box center [112, 79] width 125 height 20
